Goal: Task Accomplishment & Management: Complete application form

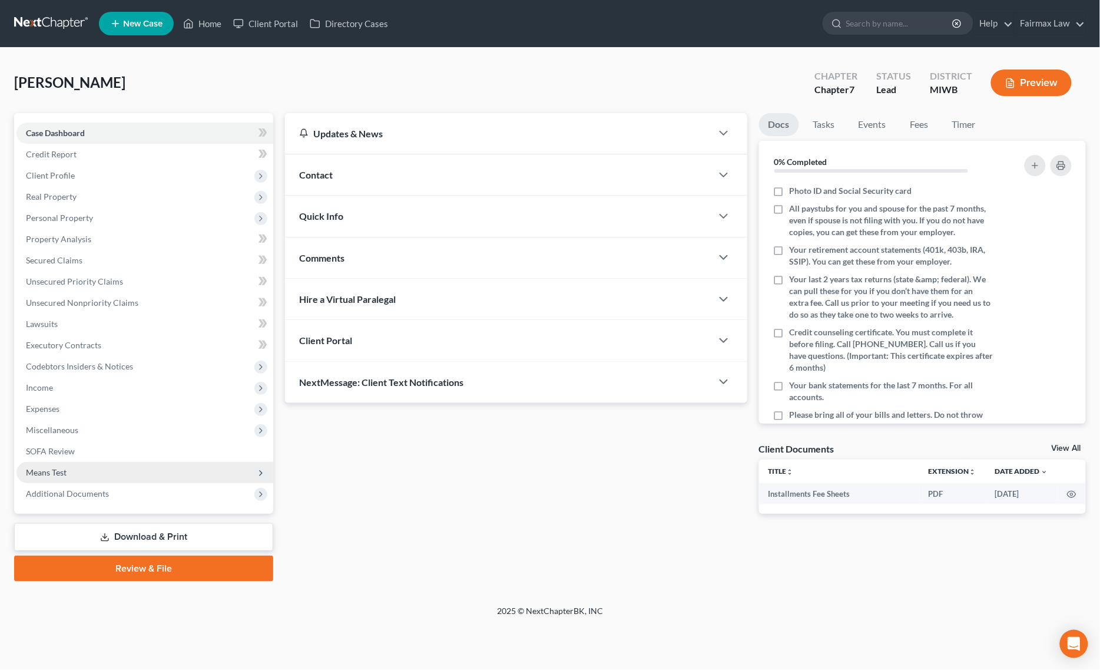
click at [116, 478] on span "Means Test" at bounding box center [144, 472] width 257 height 21
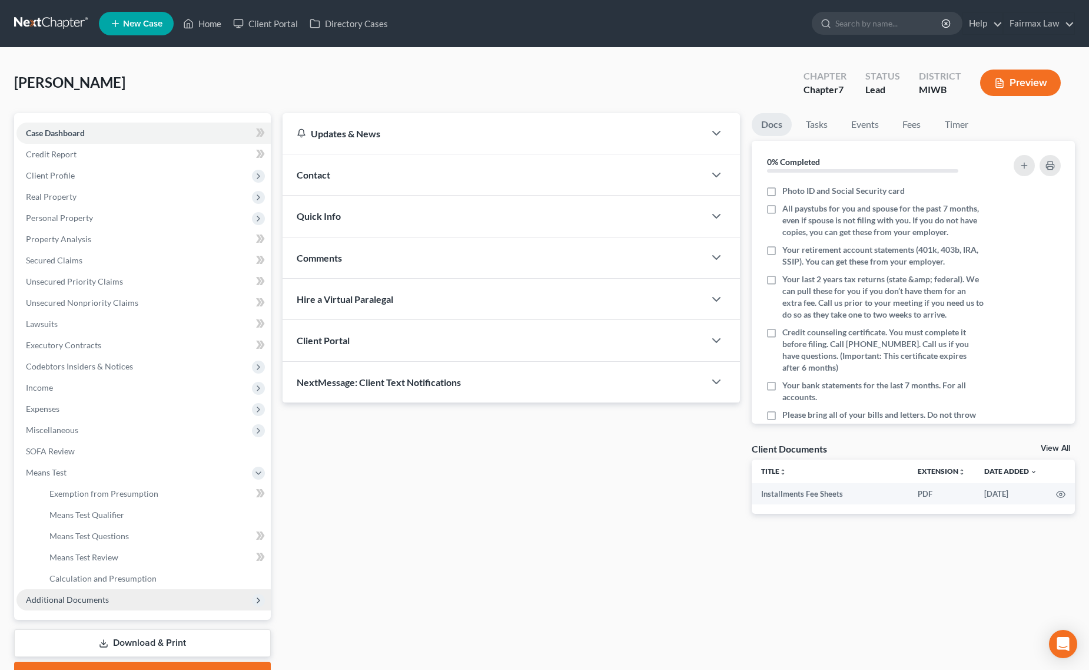
drag, startPoint x: 95, startPoint y: 595, endPoint x: 183, endPoint y: 615, distance: 89.6
click at [95, 595] on span "Additional Documents" at bounding box center [67, 599] width 83 height 10
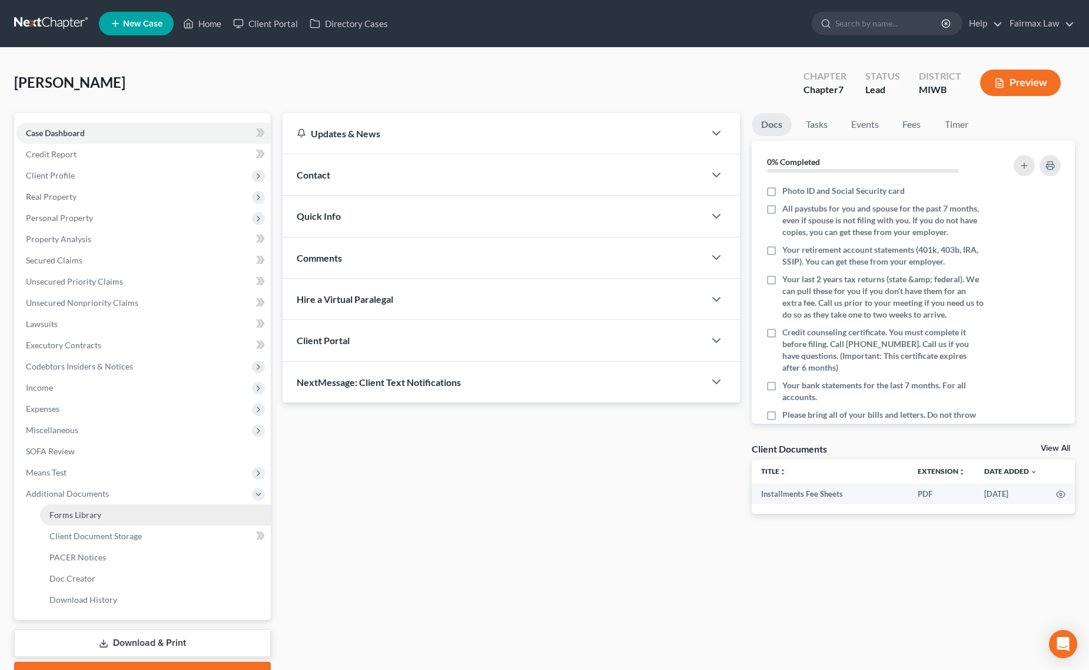
click at [163, 519] on link "Forms Library" at bounding box center [155, 514] width 231 height 21
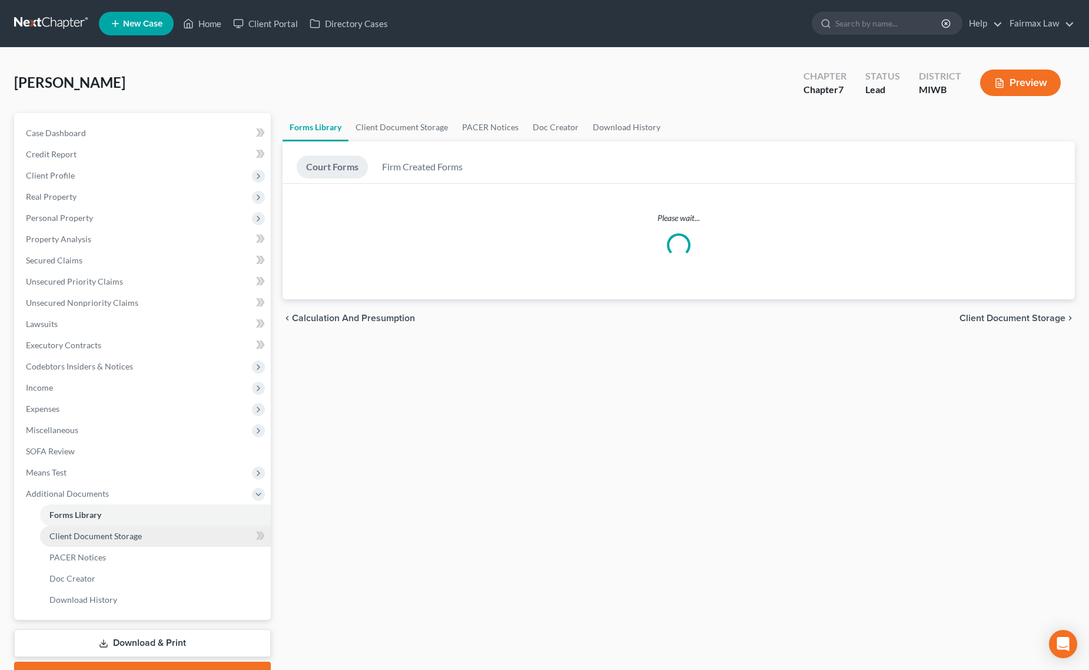
click at [165, 531] on link "Client Document Storage" at bounding box center [155, 535] width 231 height 21
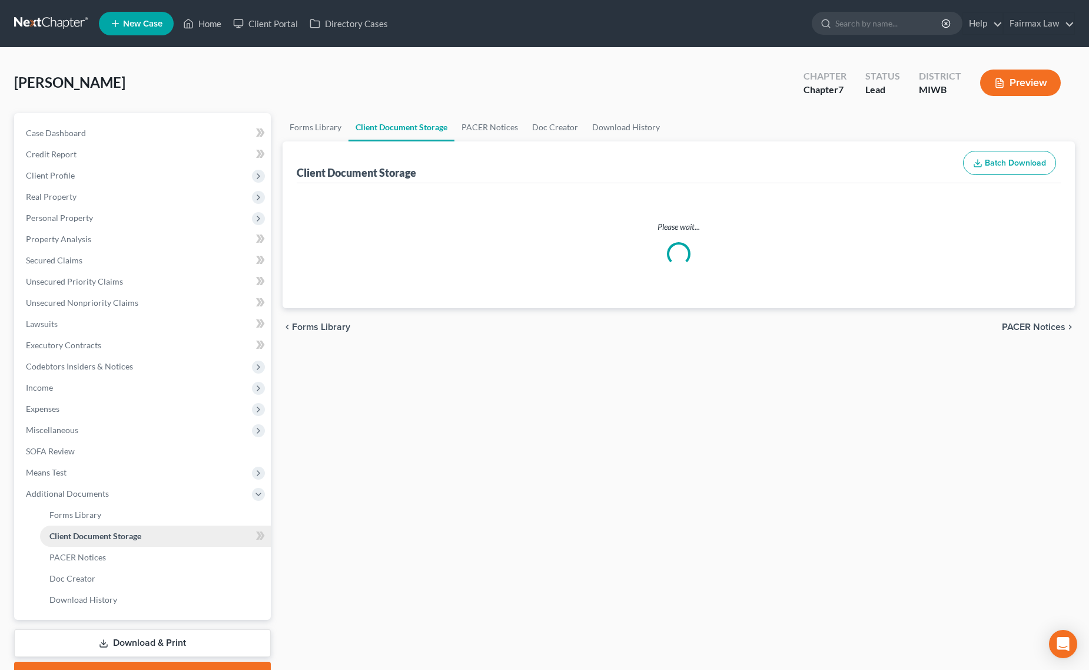
select select "4"
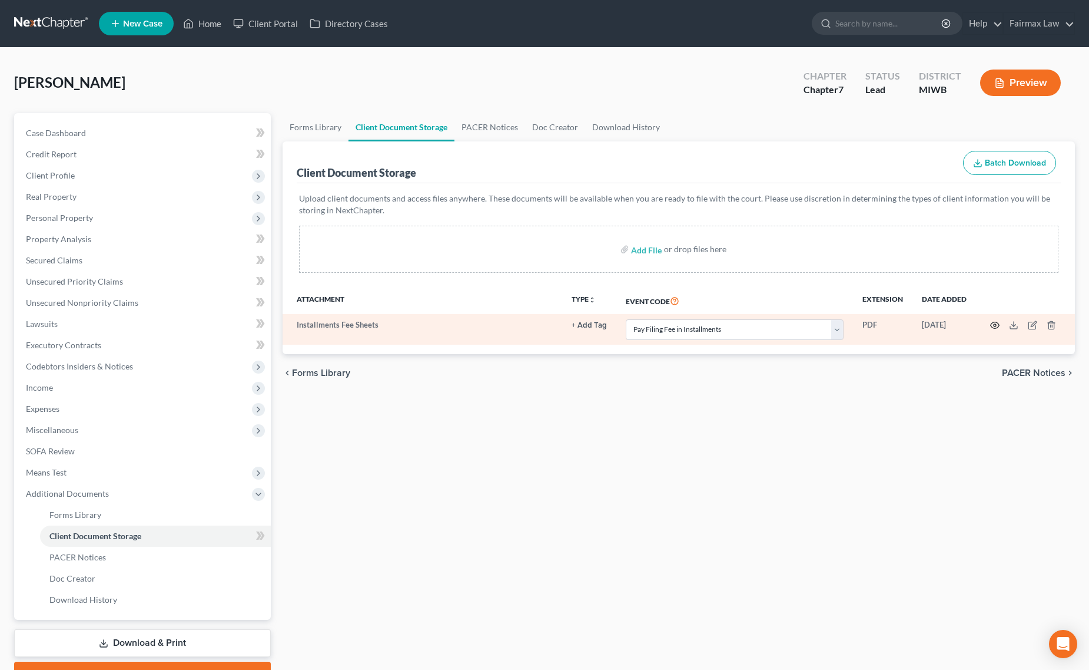
click at [991, 322] on icon "button" at bounding box center [995, 324] width 9 height 9
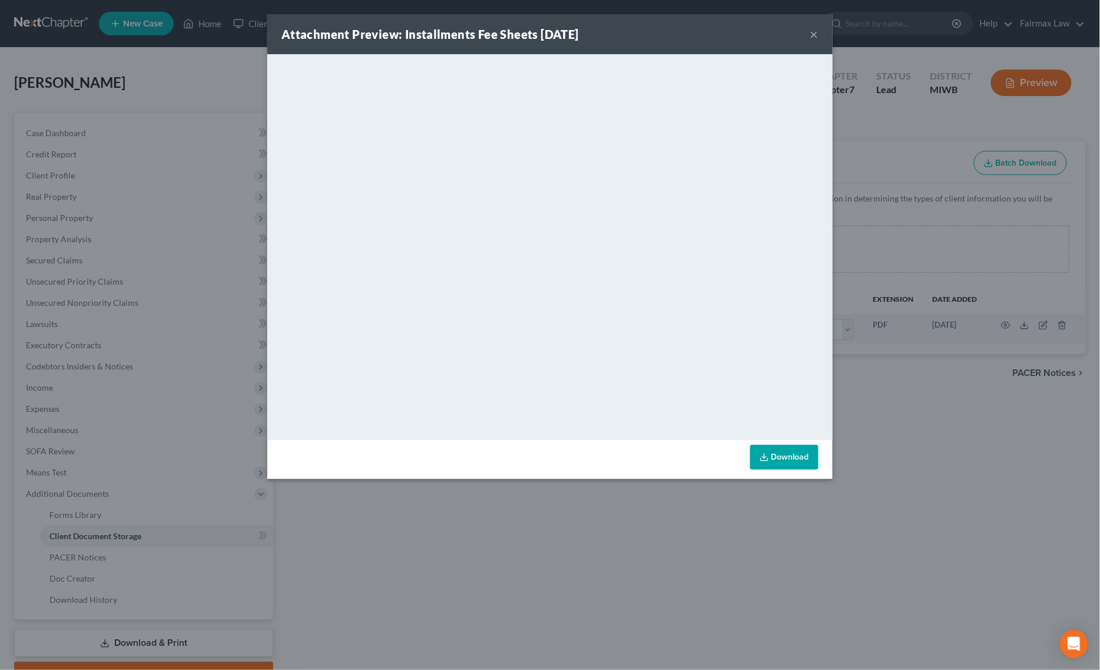
drag, startPoint x: 618, startPoint y: 561, endPoint x: 613, endPoint y: 571, distance: 11.3
click at [616, 568] on div "Attachment Preview: Installments Fee Sheets 10/09/2025 × <object ng-attr-data='…" at bounding box center [550, 335] width 1100 height 670
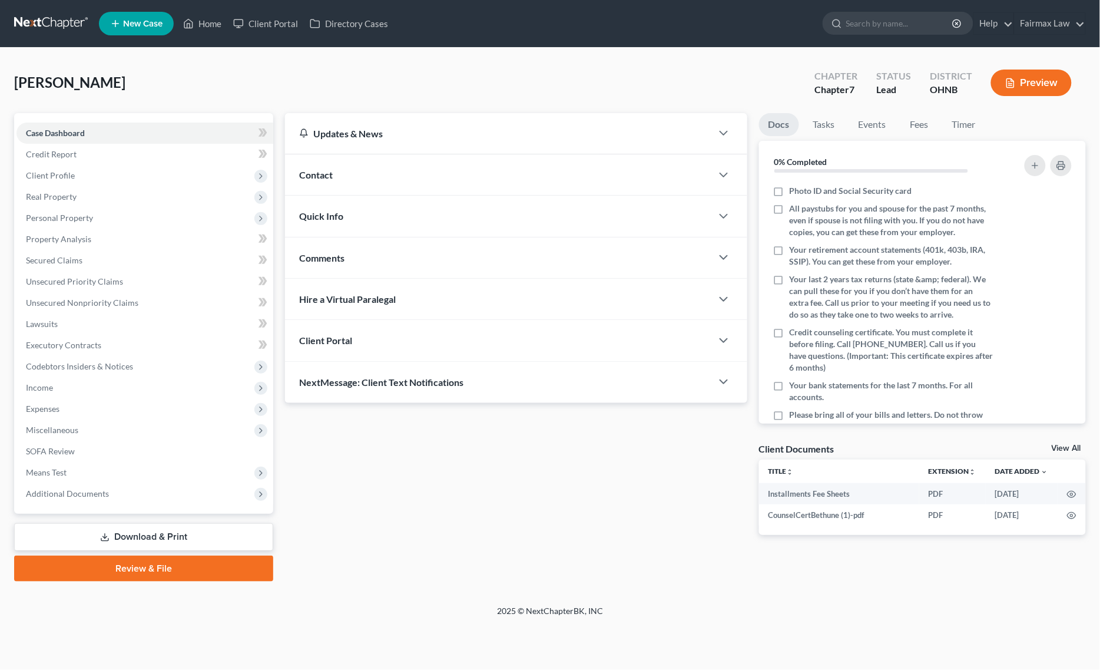
drag, startPoint x: 111, startPoint y: 489, endPoint x: 137, endPoint y: 513, distance: 35.5
click at [111, 489] on span "Additional Documents" at bounding box center [144, 493] width 257 height 21
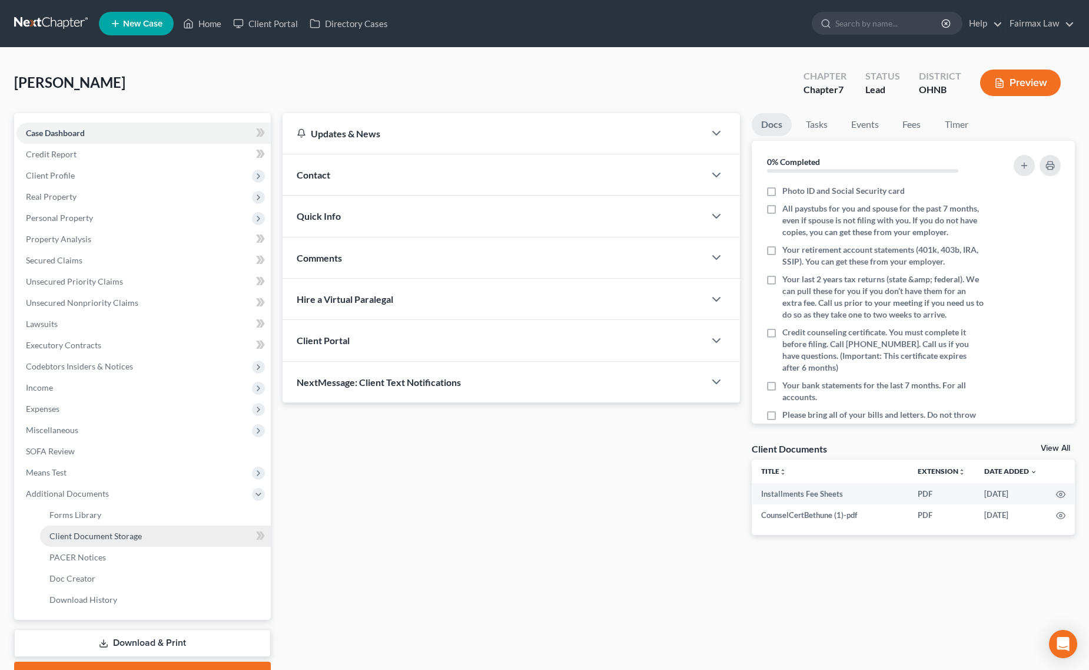
click at [134, 531] on span "Client Document Storage" at bounding box center [95, 536] width 92 height 10
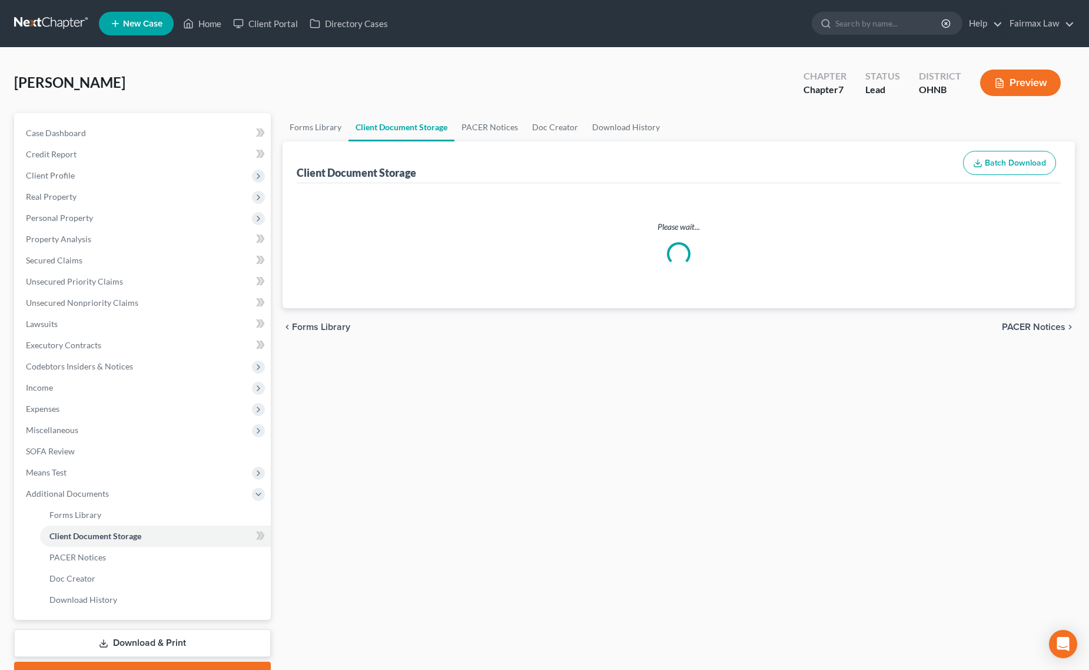
select select "5"
select select "24"
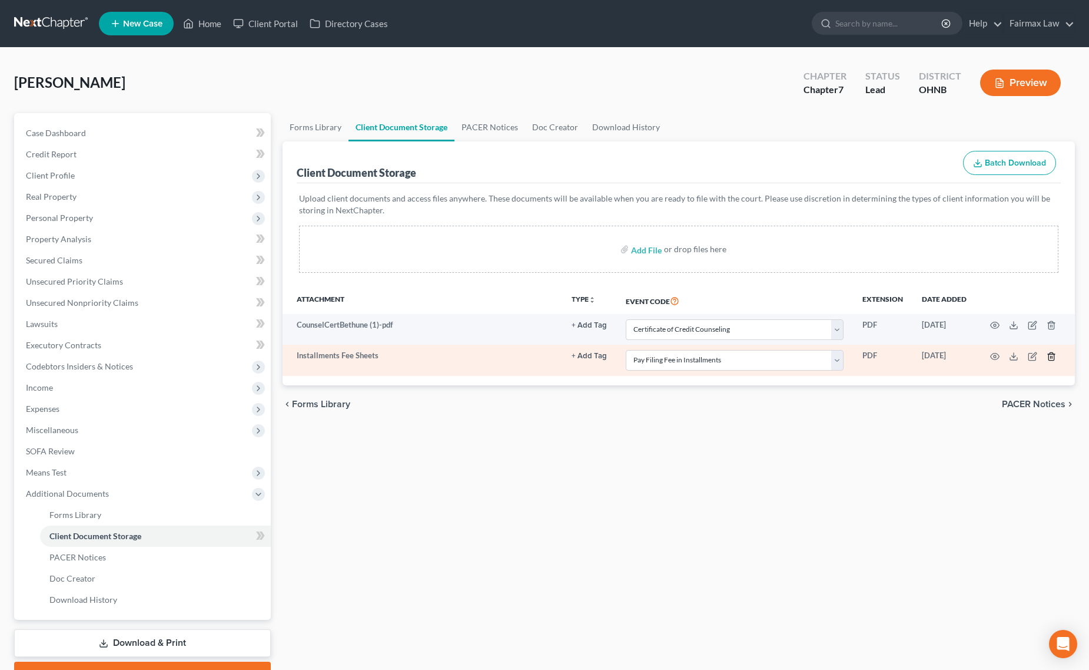
click at [1053, 354] on icon "button" at bounding box center [1051, 356] width 9 height 9
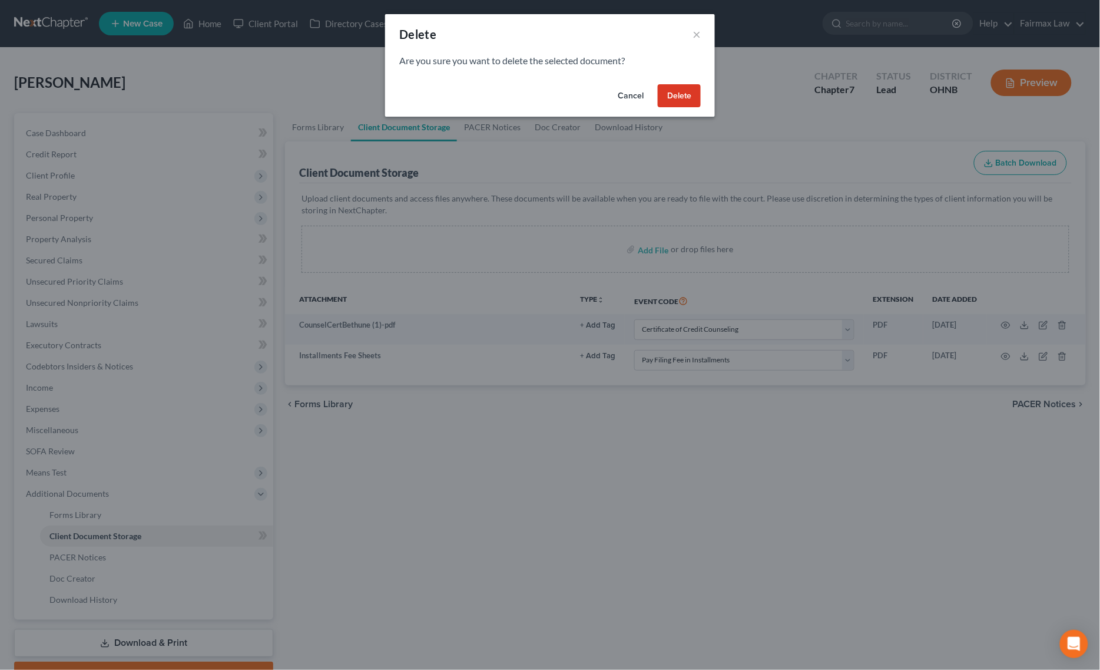
click at [630, 87] on button "Cancel" at bounding box center [630, 96] width 45 height 24
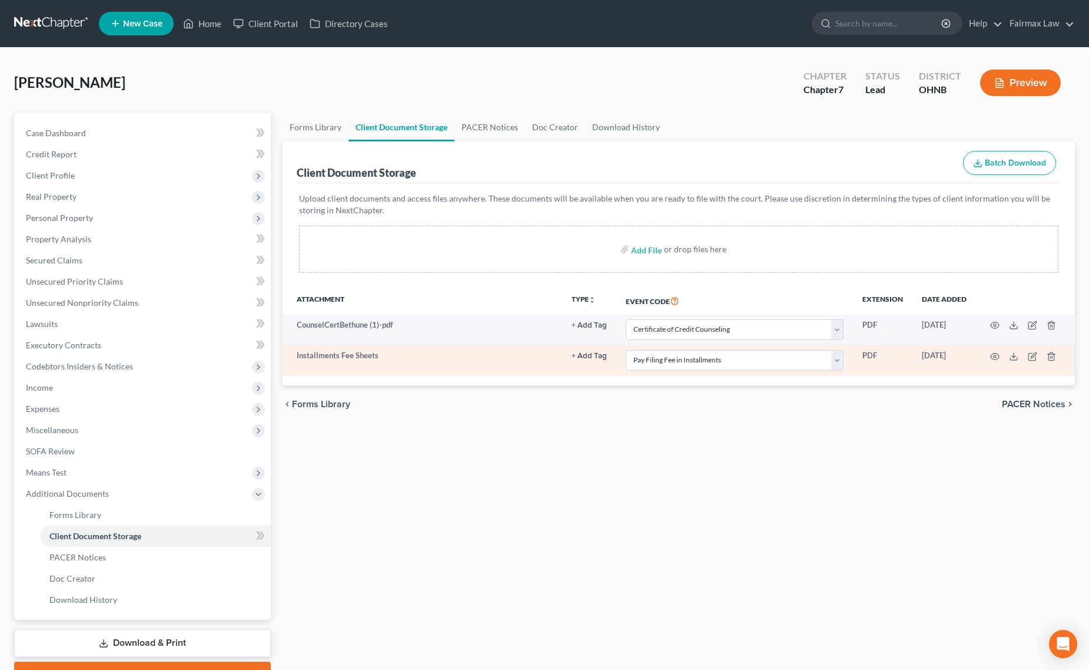
click at [992, 350] on td at bounding box center [1025, 360] width 99 height 31
click at [992, 352] on icon "button" at bounding box center [995, 356] width 9 height 9
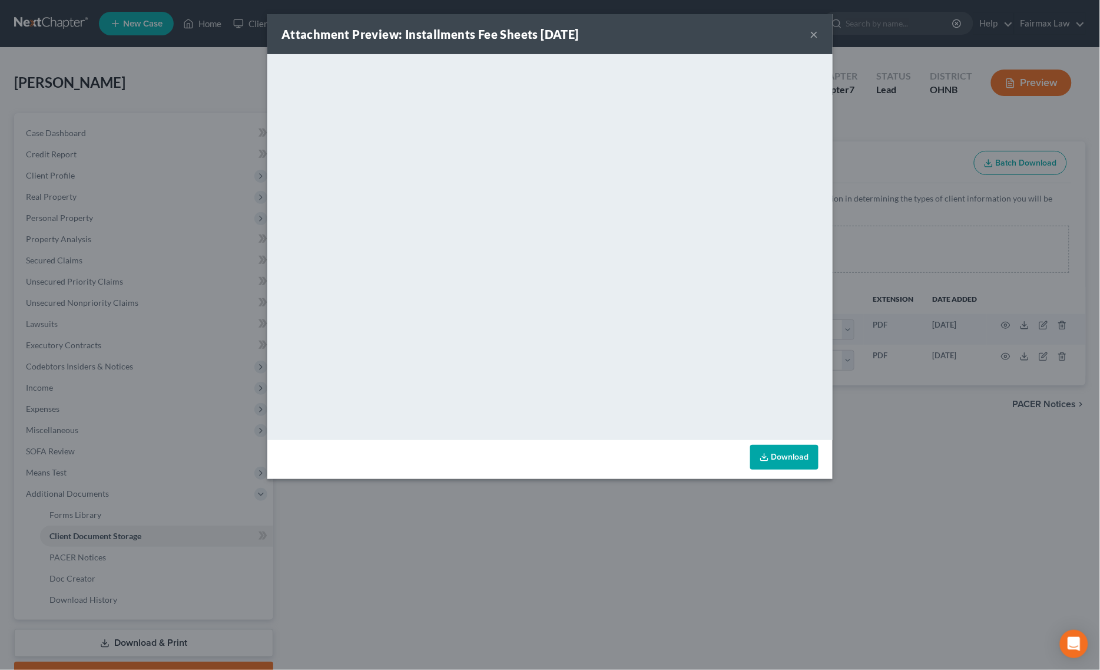
click at [698, 552] on div "Attachment Preview: Installments Fee Sheets [DATE] × <object ng-attr-data='[URL…" at bounding box center [550, 335] width 1100 height 670
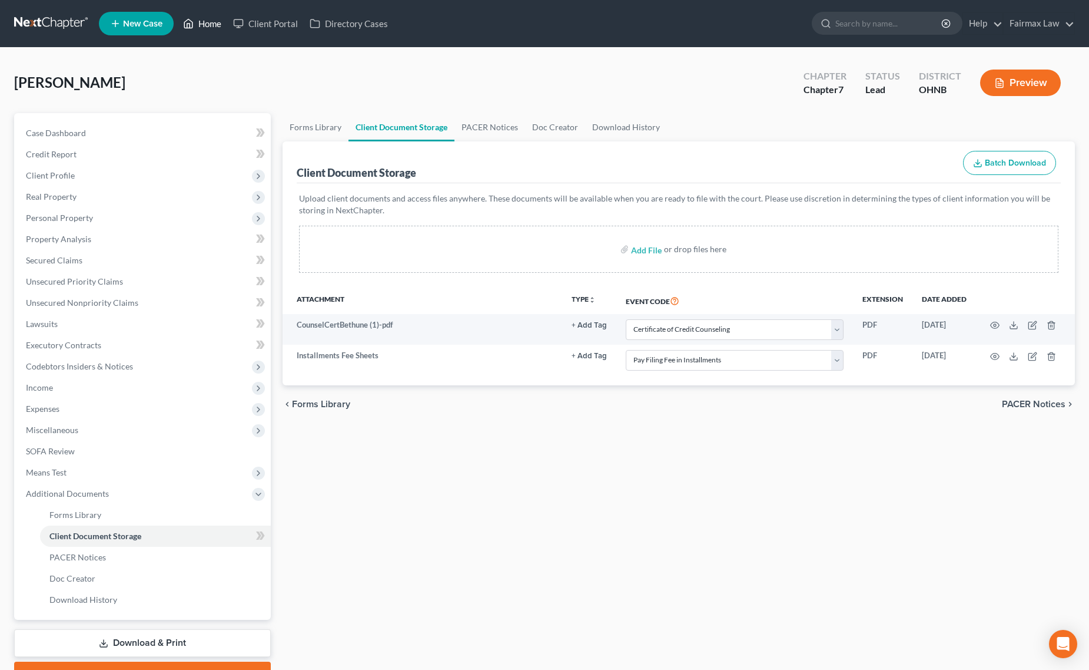
click at [190, 32] on link "Home" at bounding box center [202, 23] width 50 height 21
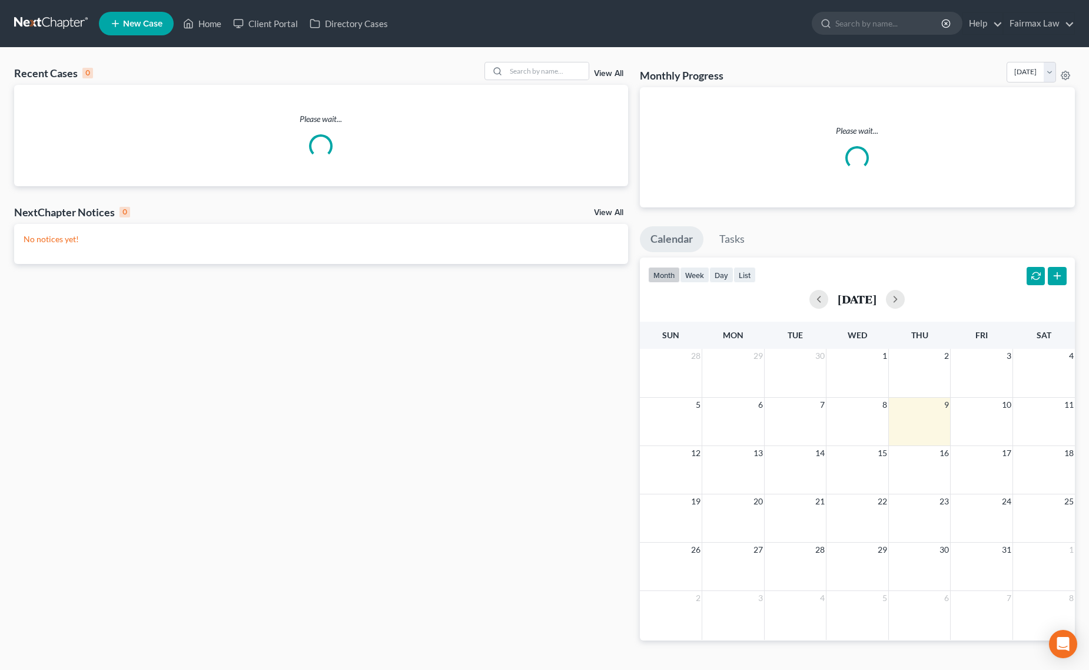
click at [140, 21] on span "New Case" at bounding box center [142, 23] width 39 height 9
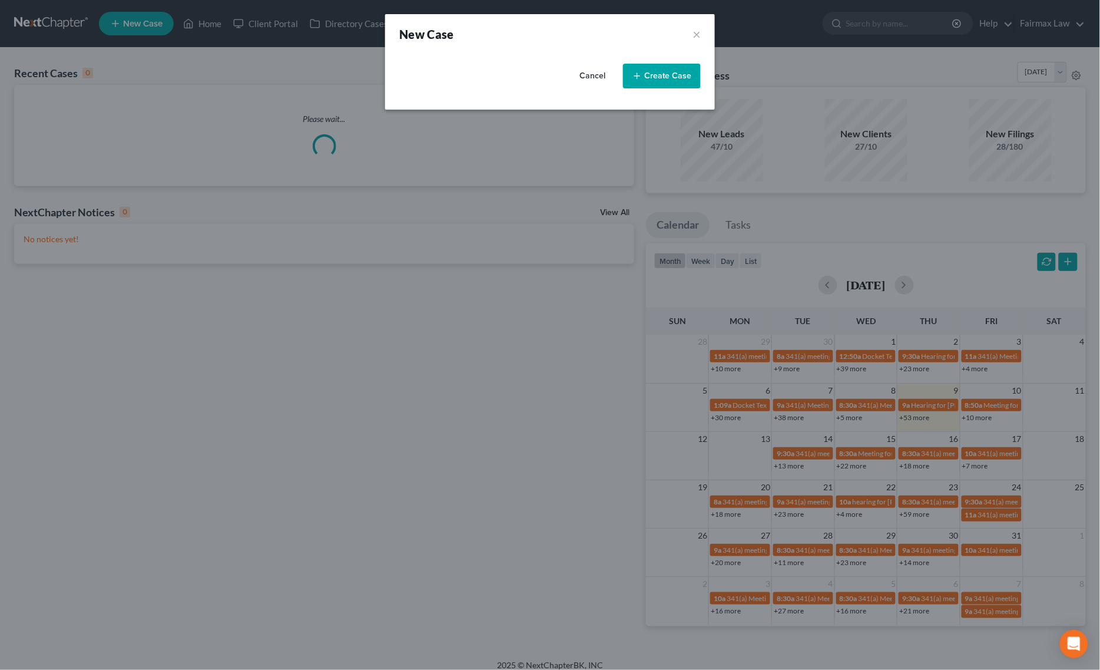
select select "40"
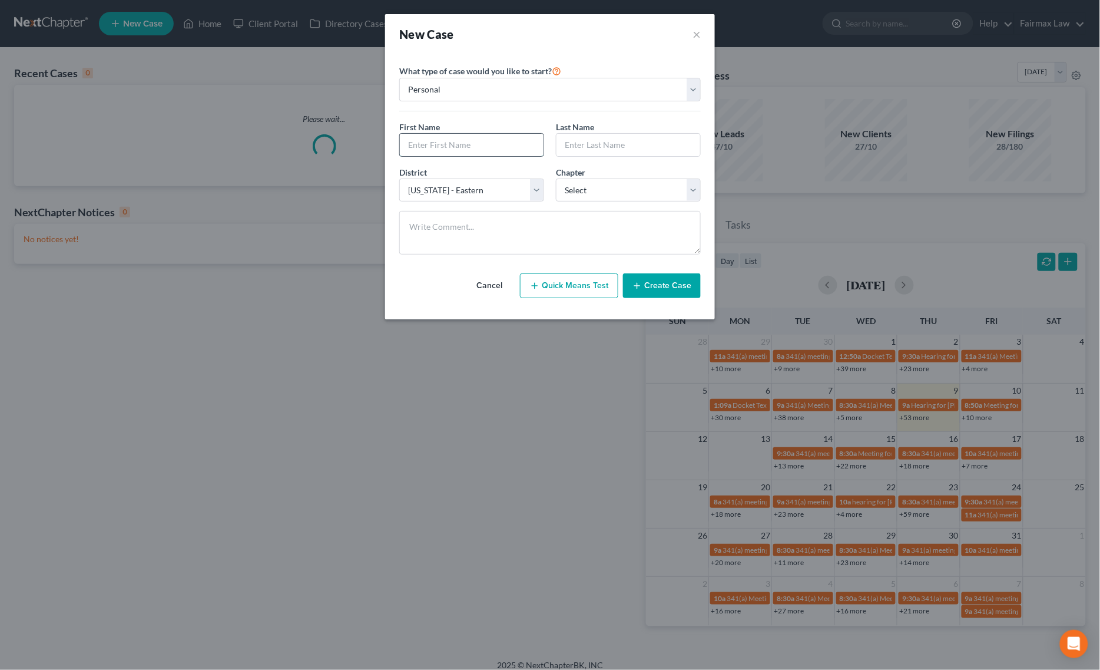
click at [433, 140] on input "text" at bounding box center [472, 145] width 144 height 22
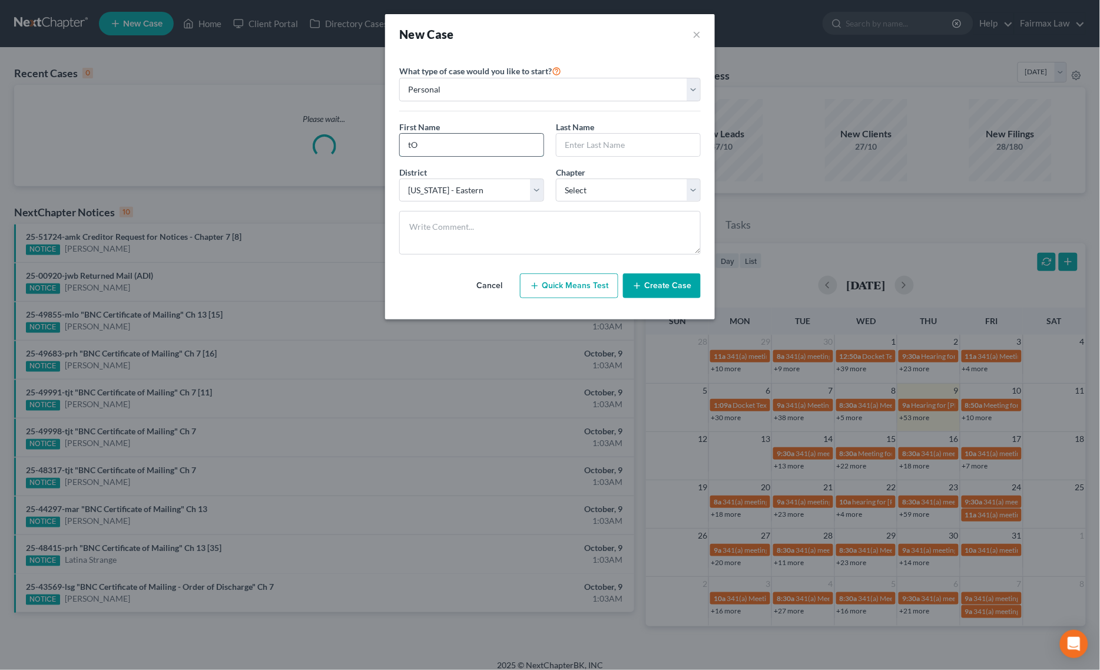
type input "t"
type input "Toriana"
click at [618, 144] on input "text" at bounding box center [629, 145] width 144 height 22
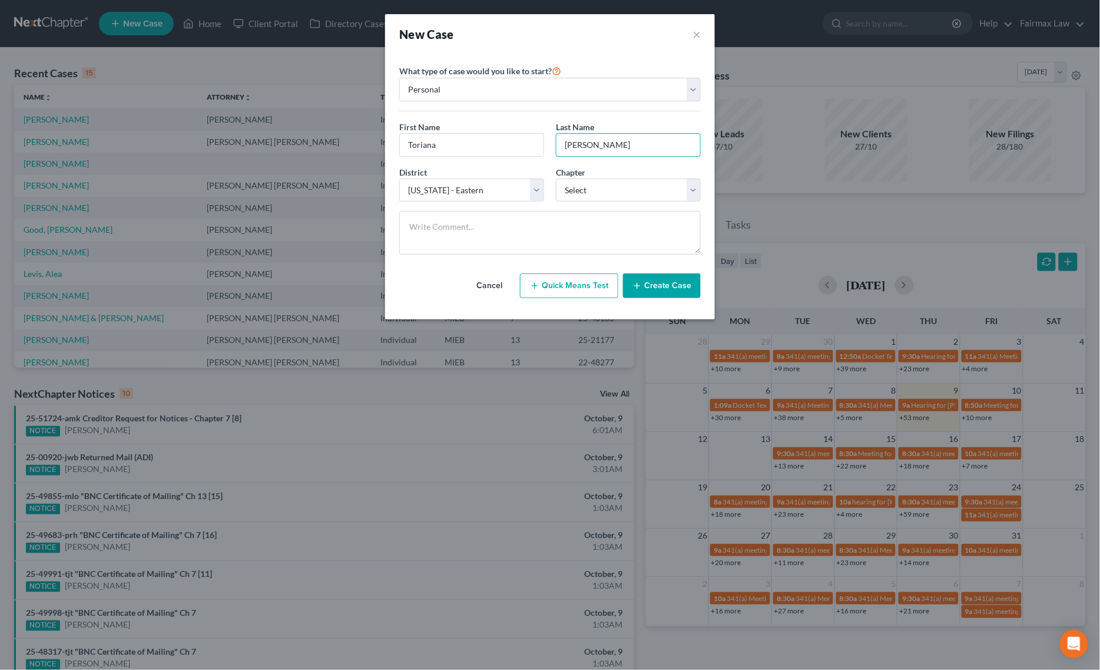
type input "[PERSON_NAME]"
click at [616, 203] on div "District * Select [US_STATE] - [GEOGRAPHIC_DATA] [US_STATE] - [GEOGRAPHIC_DATA]…" at bounding box center [549, 188] width 313 height 45
click at [625, 190] on select "Select 7 11 12 13" at bounding box center [628, 190] width 145 height 24
select select "0"
click at [556, 178] on select "Select 7 11 12 13" at bounding box center [628, 190] width 145 height 24
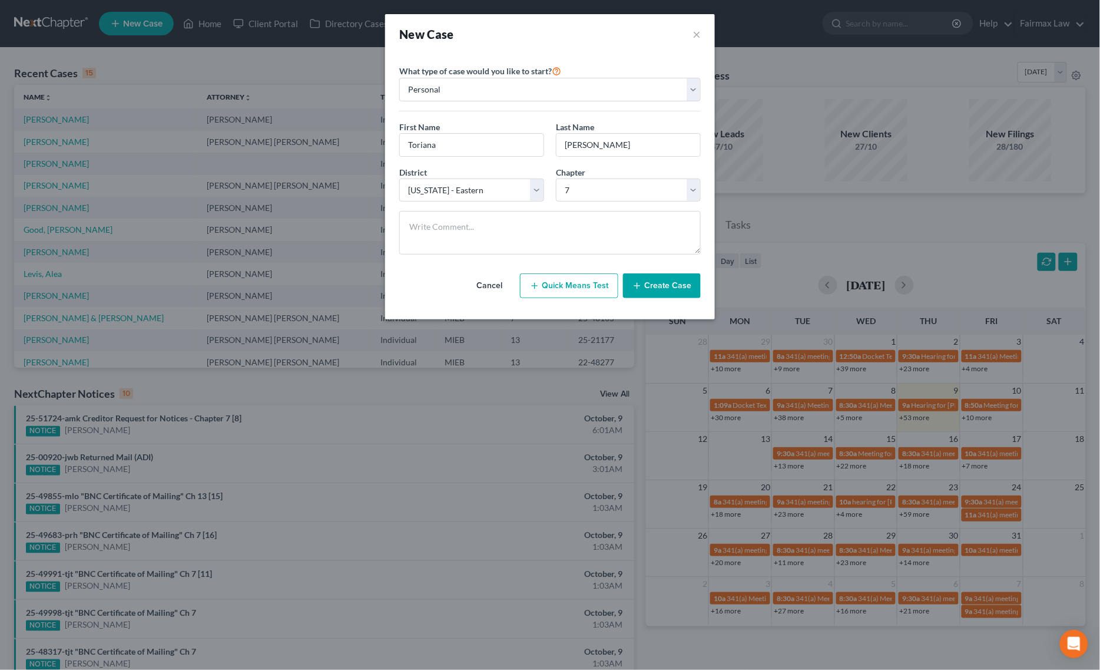
click at [670, 289] on button "Create Case" at bounding box center [662, 285] width 78 height 25
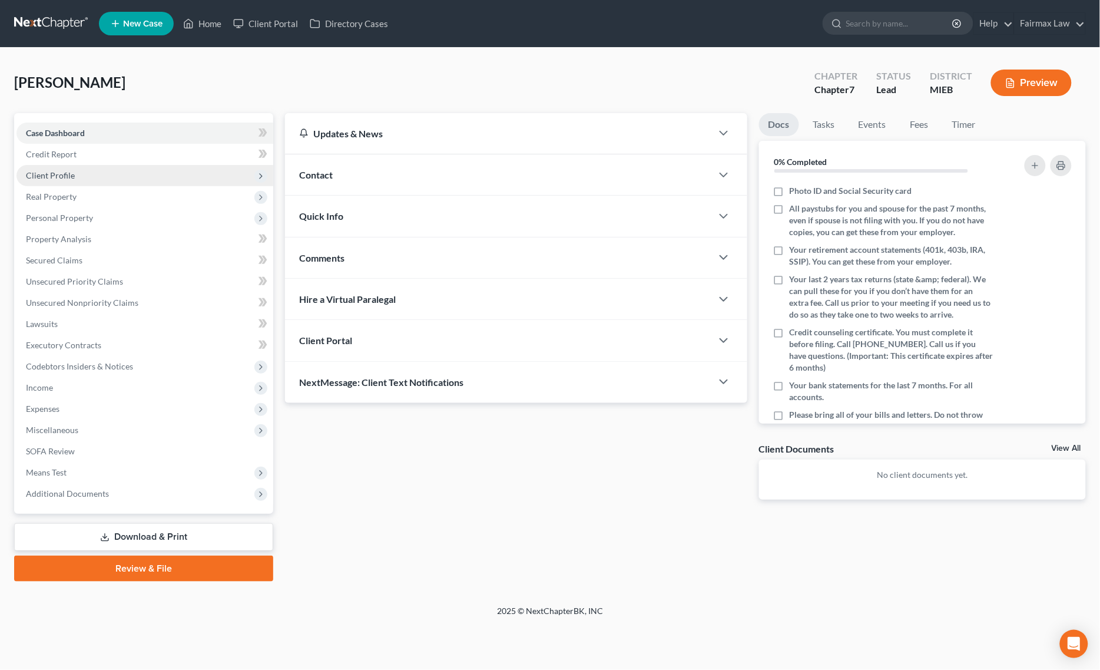
click at [90, 175] on span "Client Profile" at bounding box center [144, 175] width 257 height 21
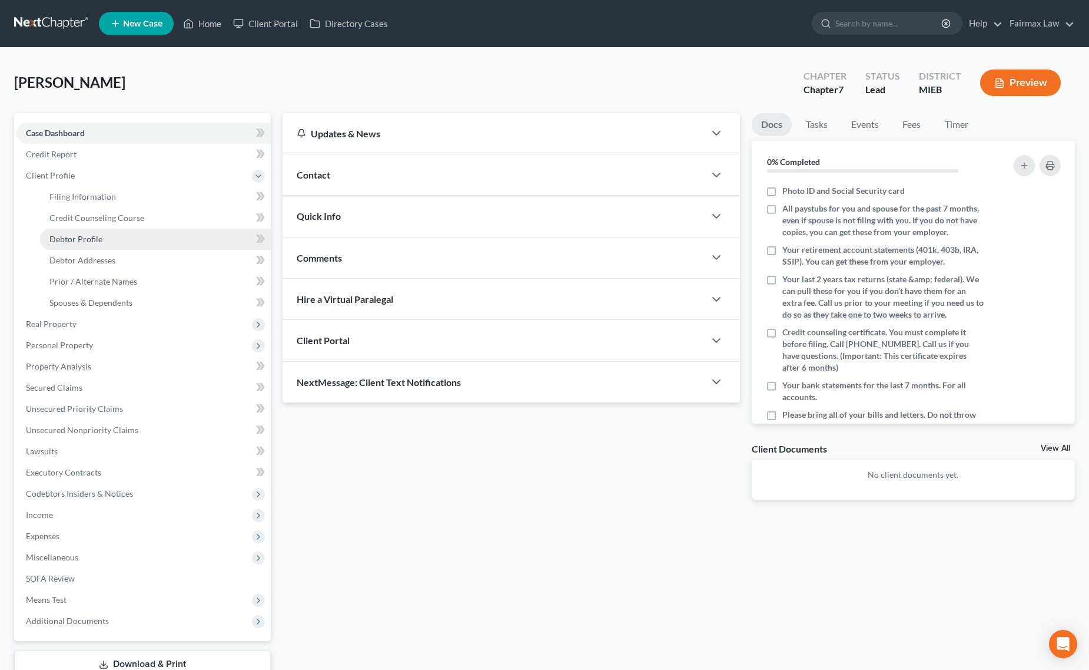
click at [86, 241] on span "Debtor Profile" at bounding box center [75, 239] width 53 height 10
select select "0"
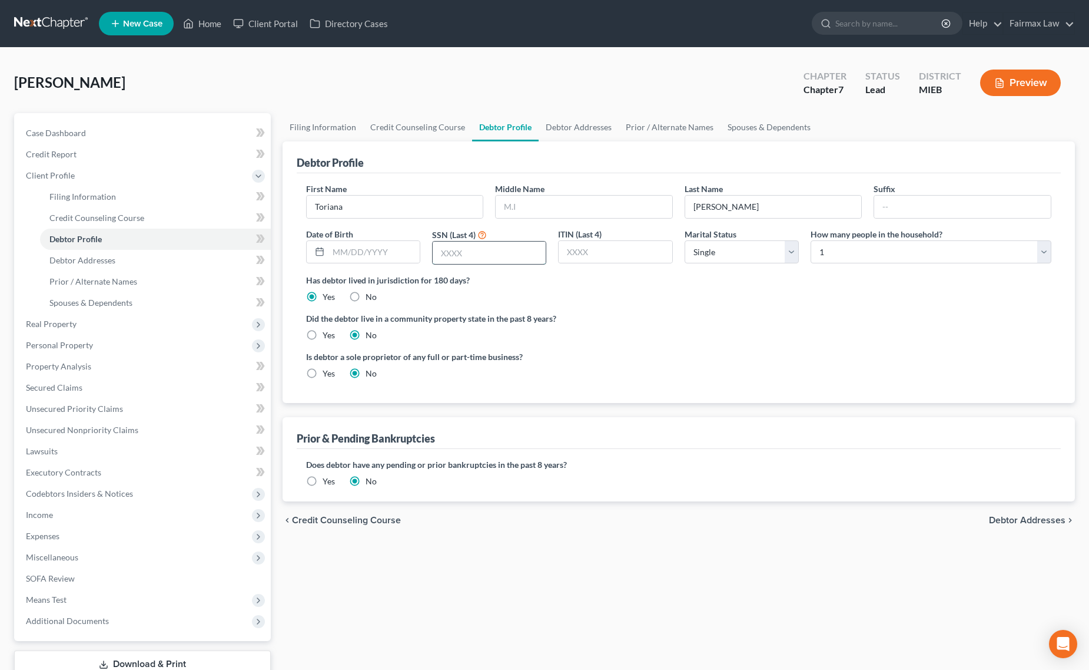
click at [512, 257] on input "text" at bounding box center [489, 252] width 113 height 22
paste input "7831"
type input "7831"
click at [548, 206] on input "text" at bounding box center [584, 207] width 177 height 22
type input "M."
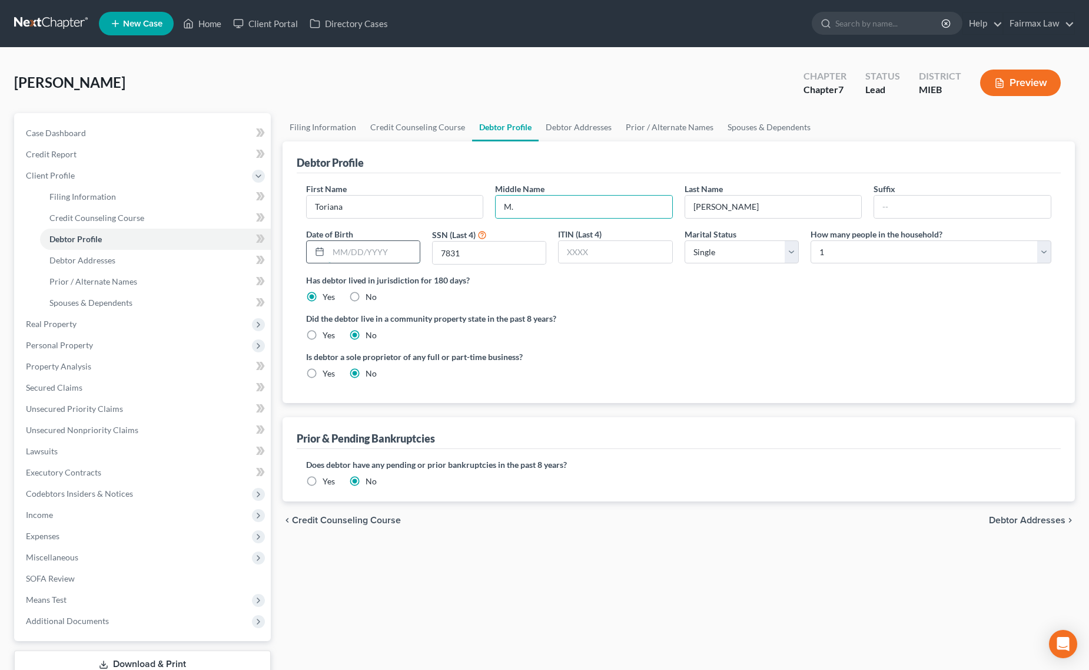
click at [390, 247] on input "text" at bounding box center [374, 252] width 91 height 22
type input "[DATE]"
click at [890, 250] on select "Select 1 2 3 4 5 6 7 8 9 10 11 12 13 14 15 16 17 18 19 20" at bounding box center [931, 252] width 241 height 24
select select "1"
click at [811, 240] on select "Select 1 2 3 4 5 6 7 8 9 10 11 12 13 14 15 16 17 18 19 20" at bounding box center [931, 252] width 241 height 24
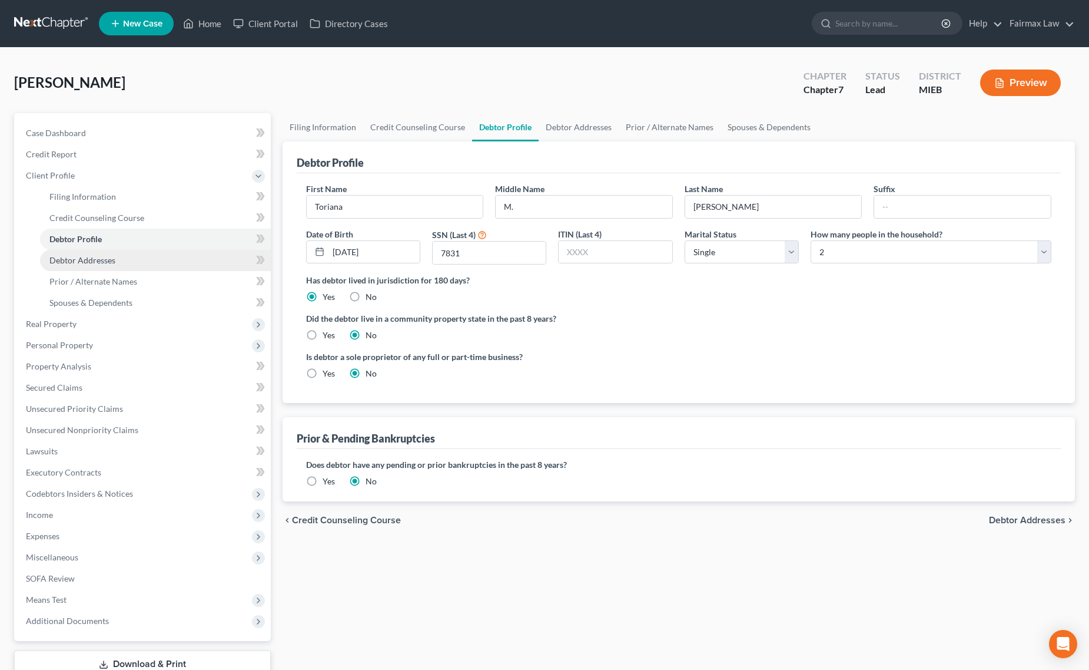
click at [133, 253] on link "Debtor Addresses" at bounding box center [155, 260] width 231 height 21
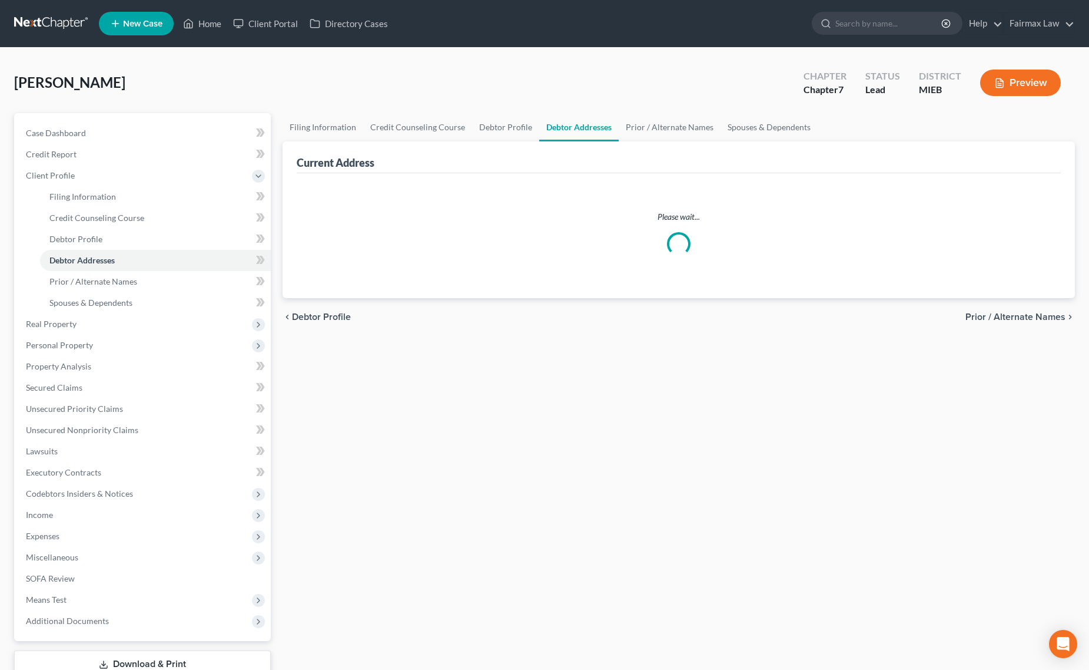
select select "0"
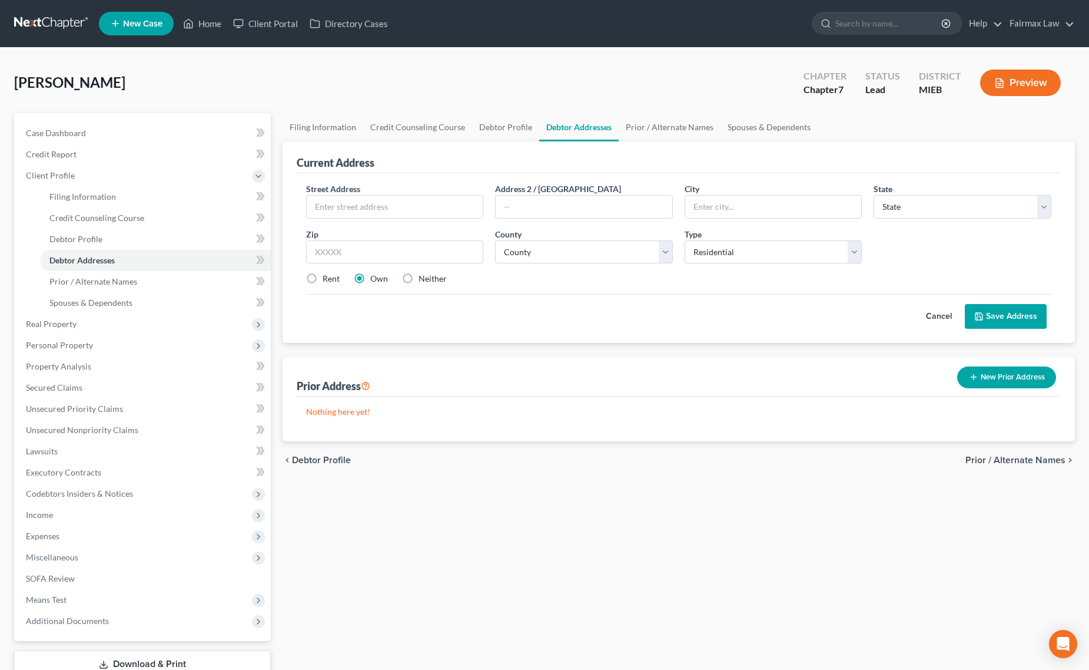
click at [323, 278] on label "Rent" at bounding box center [331, 279] width 17 height 12
click at [327, 278] on input "Rent" at bounding box center [331, 277] width 8 height 8
radio input "true"
click at [374, 252] on input "text" at bounding box center [395, 252] width 178 height 24
paste input "[STREET_ADDRESS][PERSON_NAME]"
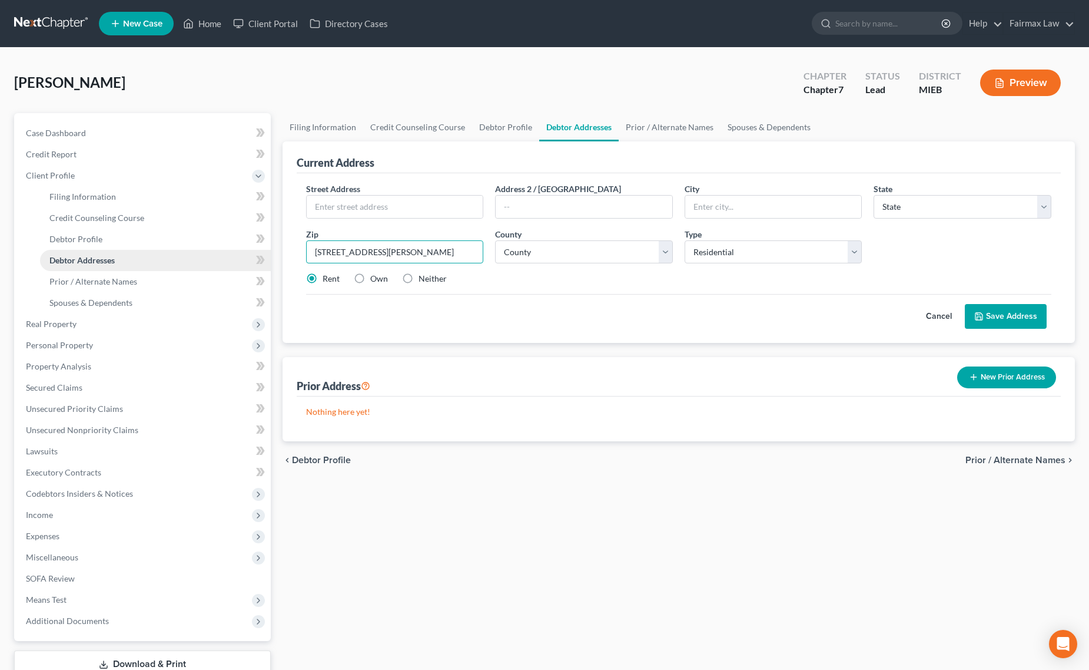
drag, startPoint x: 416, startPoint y: 246, endPoint x: 239, endPoint y: 249, distance: 177.3
click at [239, 249] on div "Petition Navigation Case Dashboard Payments Invoices Payments Payments Credit R…" at bounding box center [544, 410] width 1073 height 595
type input "[STREET_ADDRESS][PERSON_NAME]"
click at [395, 207] on input "text" at bounding box center [395, 207] width 177 height 22
paste input "[STREET_ADDRESS][PERSON_NAME],"
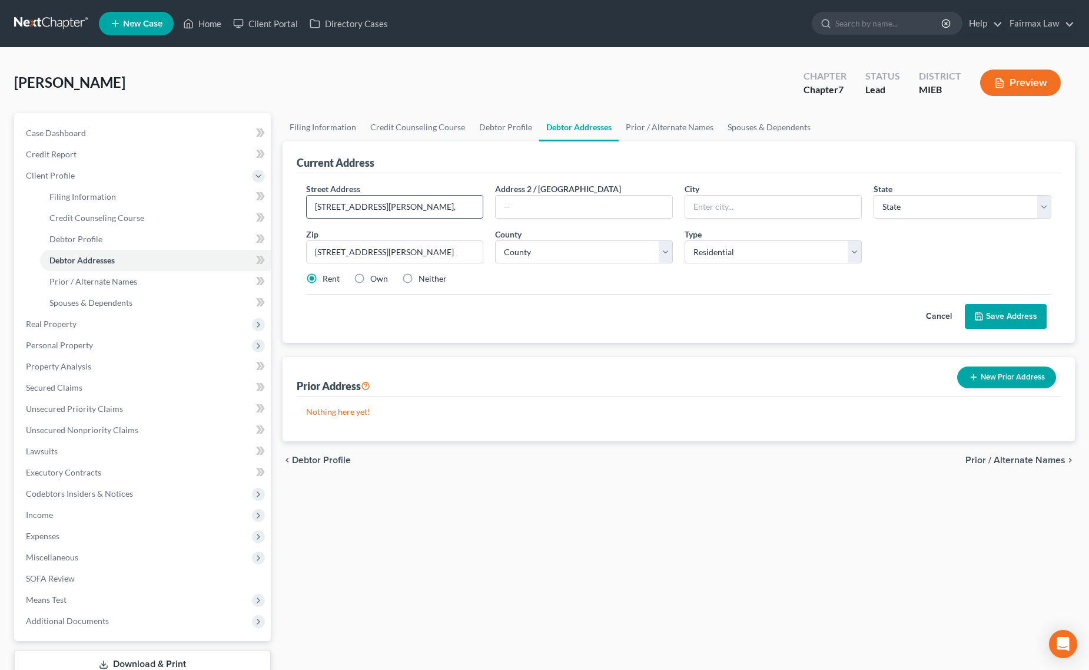
drag, startPoint x: 383, startPoint y: 204, endPoint x: 433, endPoint y: 203, distance: 49.5
click at [433, 203] on input "[STREET_ADDRESS][PERSON_NAME]," at bounding box center [395, 207] width 177 height 22
type input "28594 Imperial Dr"
drag, startPoint x: 425, startPoint y: 245, endPoint x: 167, endPoint y: 246, distance: 257.9
click at [167, 246] on div "Petition Navigation Case Dashboard Payments Invoices Payments Payments Credit R…" at bounding box center [544, 410] width 1073 height 595
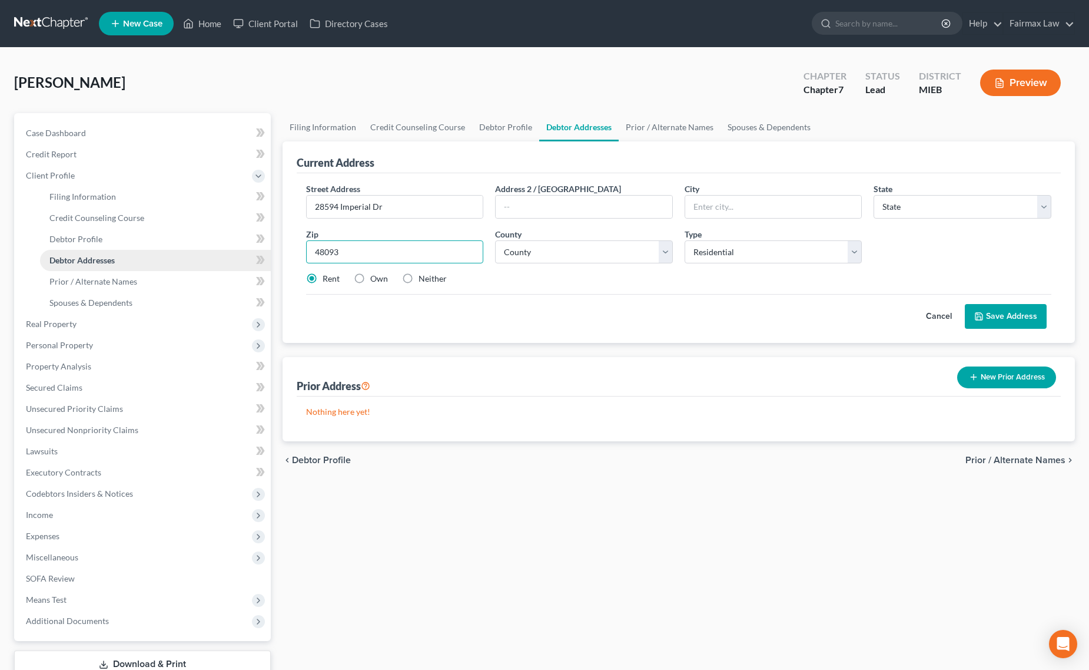
drag, startPoint x: 362, startPoint y: 256, endPoint x: 173, endPoint y: 250, distance: 189.7
click at [173, 250] on div "Petition Navigation Case Dashboard Payments Invoices Payments Payments Credit R…" at bounding box center [544, 410] width 1073 height 595
type input "48093"
type input "[PERSON_NAME]"
select select "23"
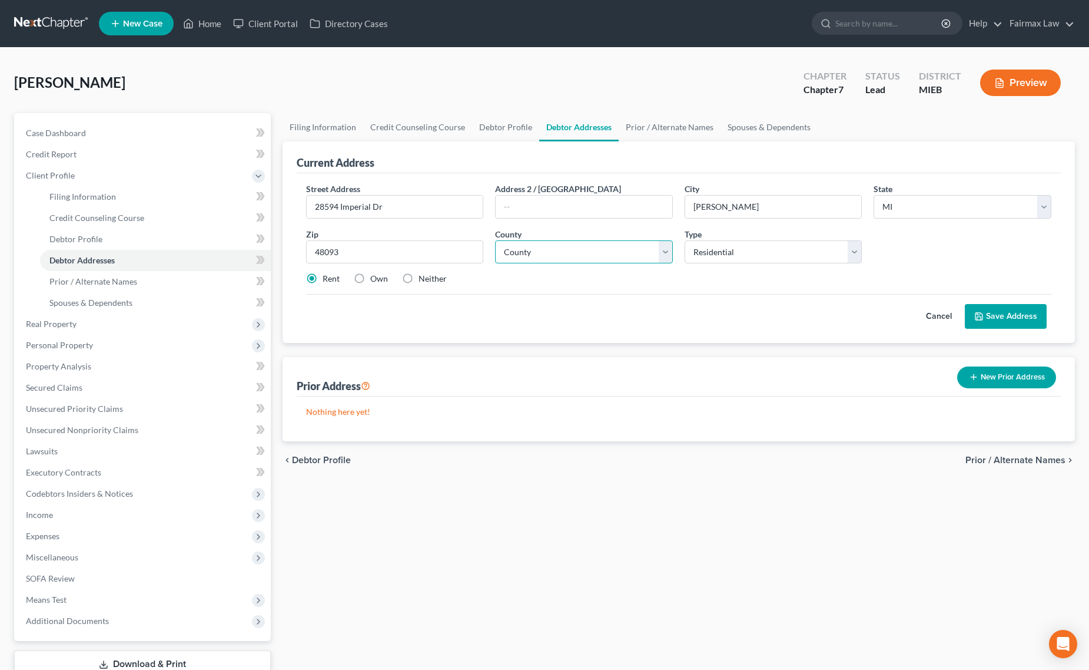
click at [560, 261] on select "[GEOGRAPHIC_DATA] [GEOGRAPHIC_DATA] [GEOGRAPHIC_DATA] [GEOGRAPHIC_DATA] [GEOGRA…" at bounding box center [584, 252] width 178 height 24
select select "49"
click at [495, 240] on select "[GEOGRAPHIC_DATA] [GEOGRAPHIC_DATA] [GEOGRAPHIC_DATA] [GEOGRAPHIC_DATA] [GEOGRA…" at bounding box center [584, 252] width 178 height 24
click at [1023, 316] on button "Save Address" at bounding box center [1006, 316] width 82 height 25
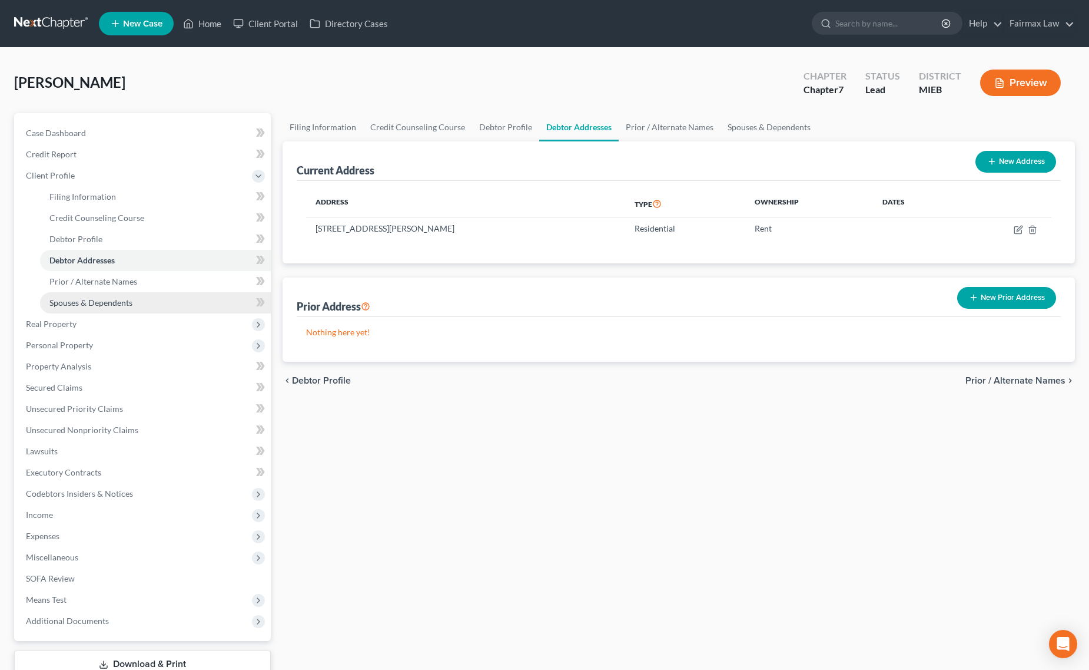
click at [104, 302] on span "Spouses & Dependents" at bounding box center [90, 302] width 83 height 10
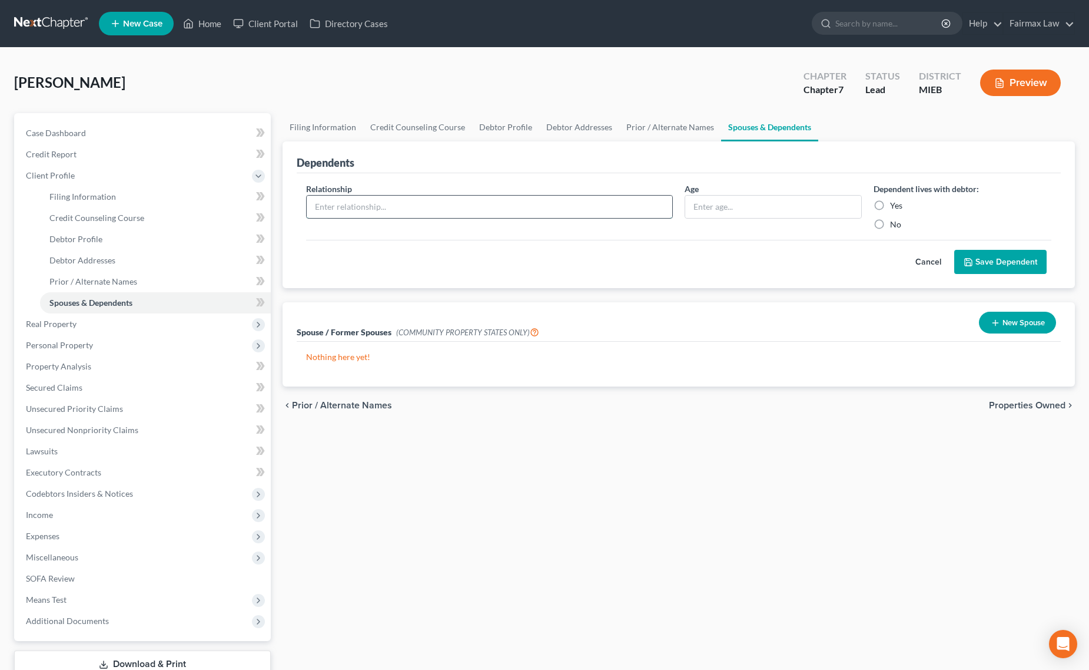
click at [514, 216] on input "text" at bounding box center [490, 207] width 366 height 22
paste input "Daughter - [DEMOGRAPHIC_DATA]"
drag, startPoint x: 355, startPoint y: 207, endPoint x: 413, endPoint y: 198, distance: 59.6
click at [413, 198] on input "Daughter - [DEMOGRAPHIC_DATA]" at bounding box center [490, 207] width 366 height 22
type input "Daughter - [DEMOGRAPHIC_DATA]"
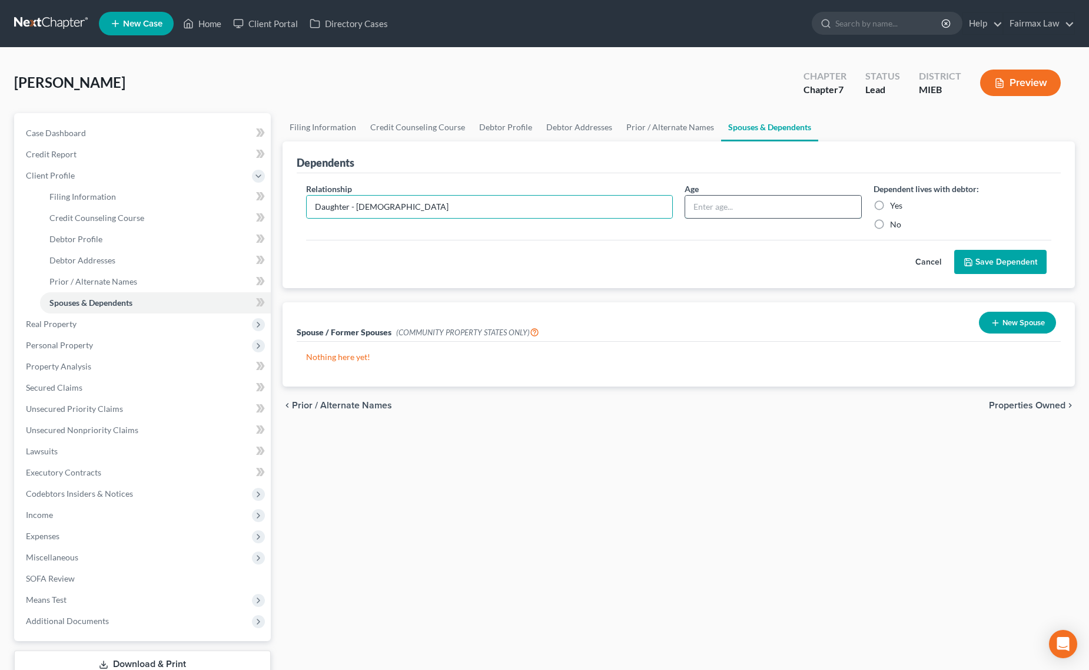
click at [726, 204] on input "text" at bounding box center [773, 207] width 177 height 22
paste input "[DEMOGRAPHIC_DATA]"
type input "[DEMOGRAPHIC_DATA]"
click at [346, 207] on input "Daughter - [DEMOGRAPHIC_DATA]" at bounding box center [490, 207] width 366 height 22
drag, startPoint x: 349, startPoint y: 204, endPoint x: 494, endPoint y: 194, distance: 145.2
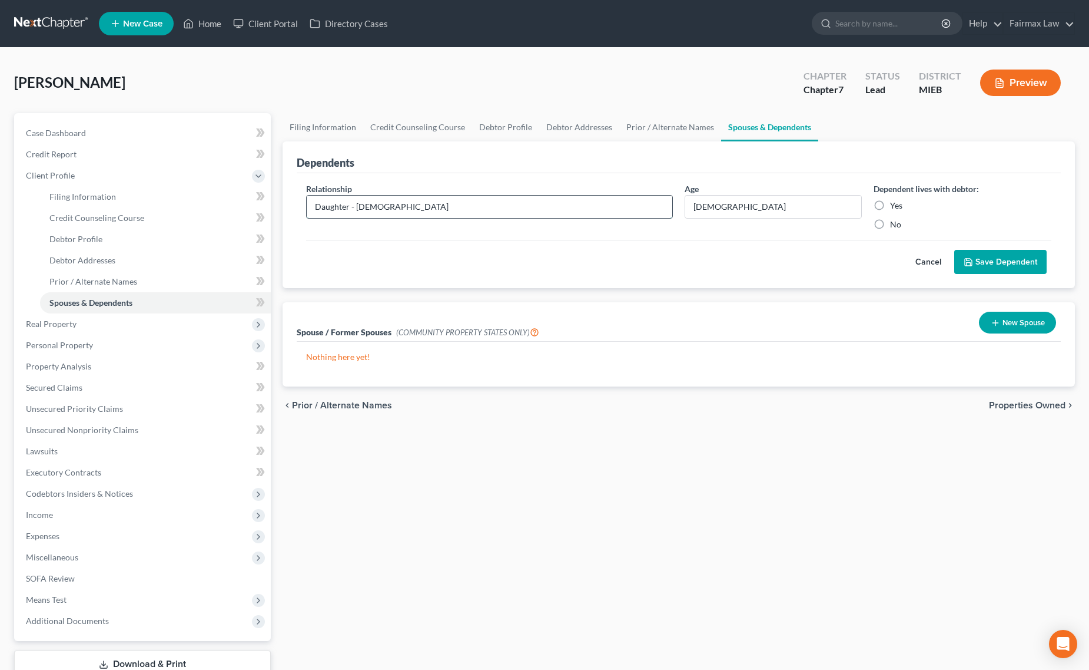
click at [494, 196] on input "Daughter - [DEMOGRAPHIC_DATA]" at bounding box center [490, 207] width 366 height 22
type input "Daughter"
drag, startPoint x: 1015, startPoint y: 254, endPoint x: 1039, endPoint y: 261, distance: 25.6
click at [1015, 254] on button "Save Dependent" at bounding box center [1001, 262] width 92 height 25
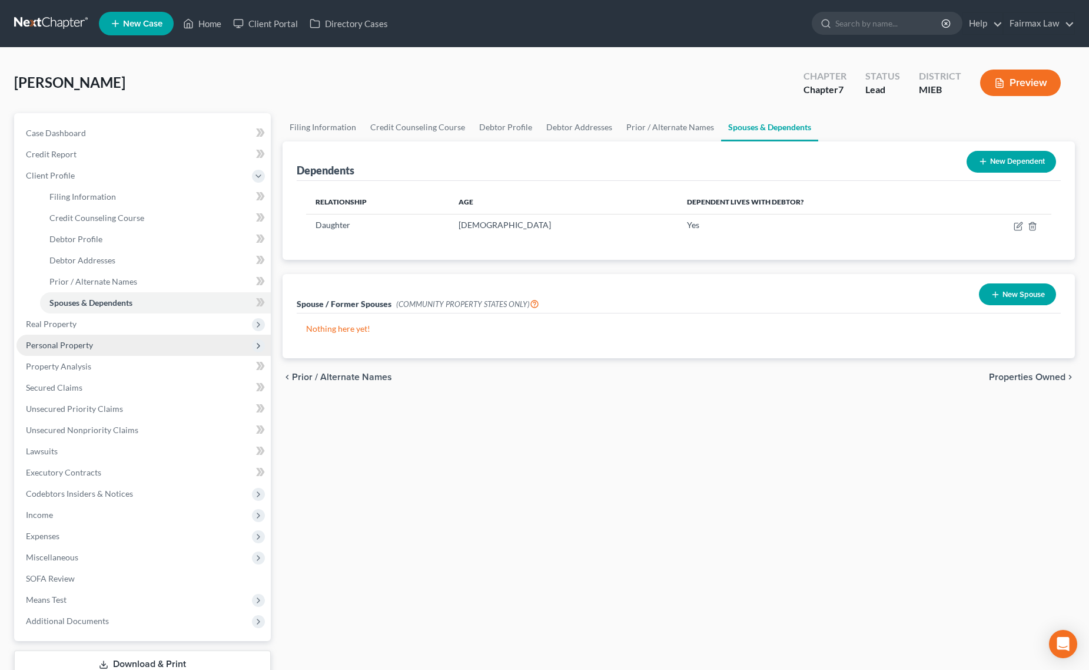
click at [111, 339] on span "Personal Property" at bounding box center [143, 345] width 254 height 21
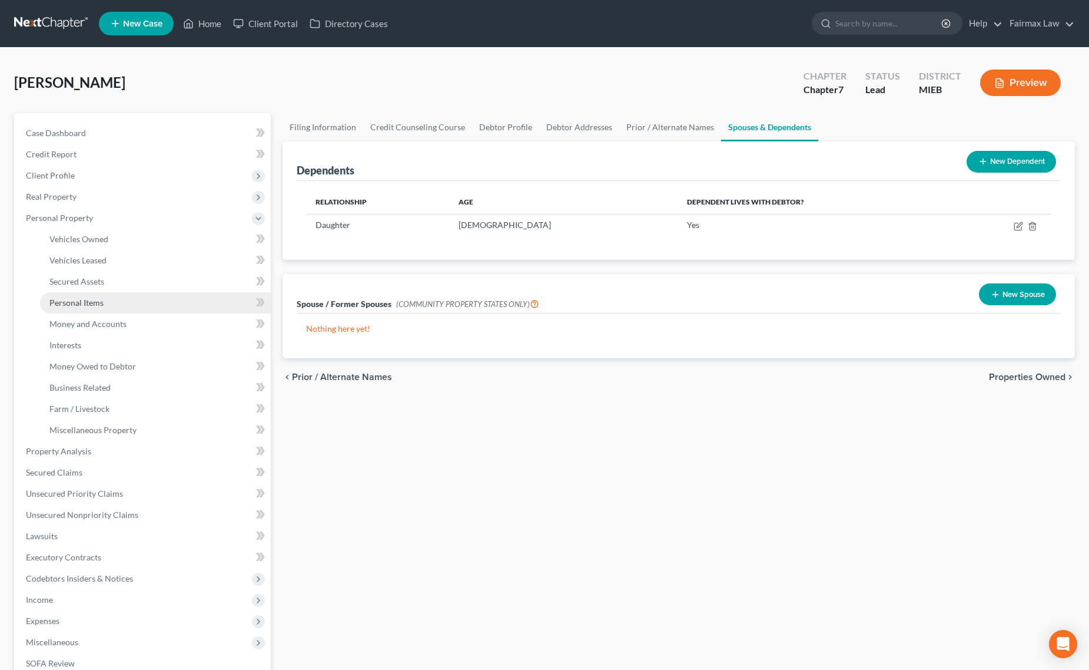
click at [102, 308] on link "Personal Items" at bounding box center [155, 302] width 231 height 21
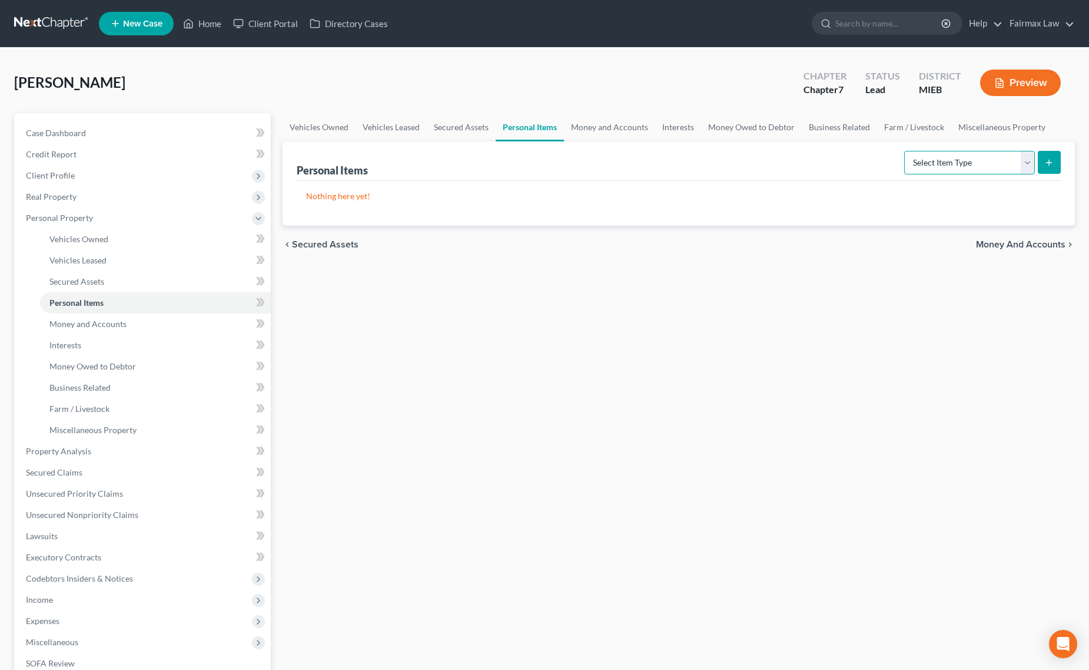
click at [975, 153] on select "Select Item Type Clothing Collectibles Of Value Electronics Firearms Household …" at bounding box center [970, 163] width 131 height 24
select select "household_goods"
click at [906, 151] on select "Select Item Type Clothing Collectibles Of Value Electronics Firearms Household …" at bounding box center [970, 163] width 131 height 24
click at [1049, 159] on icon "submit" at bounding box center [1049, 162] width 9 height 9
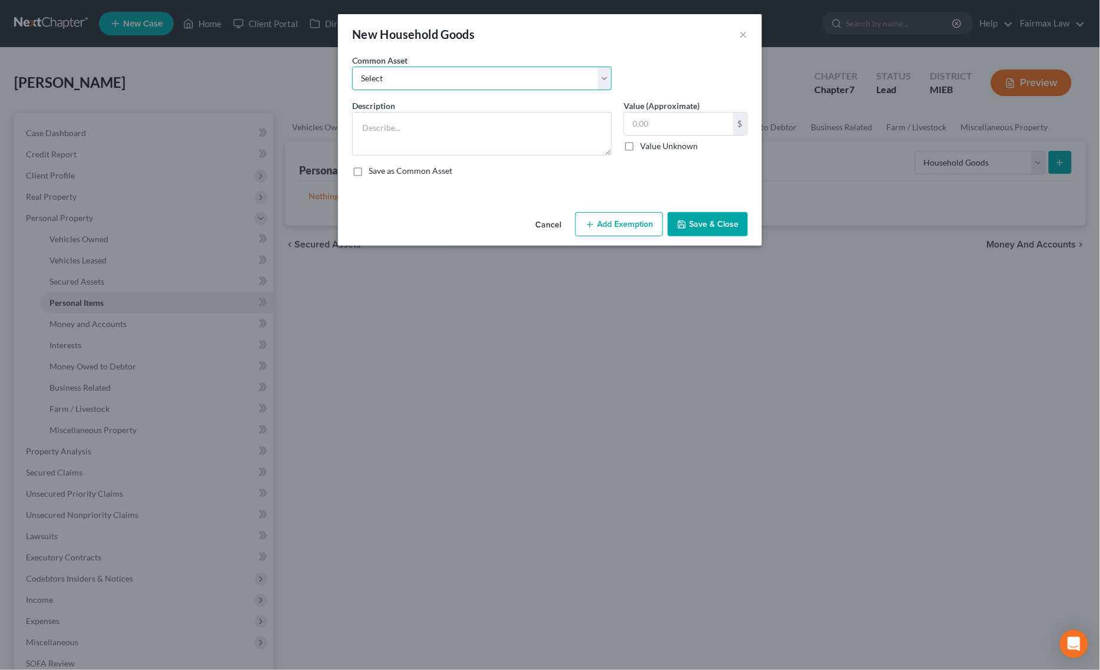
click at [442, 68] on select "Select Common household furnishings, appliances, and decor Common household fur…" at bounding box center [482, 79] width 260 height 24
select select "15"
click at [352, 67] on select "Select Common household furnishings, appliances, and decor Common household fur…" at bounding box center [482, 79] width 260 height 24
type textarea "Household Goods"
click at [678, 117] on input "1,000.00" at bounding box center [678, 123] width 109 height 22
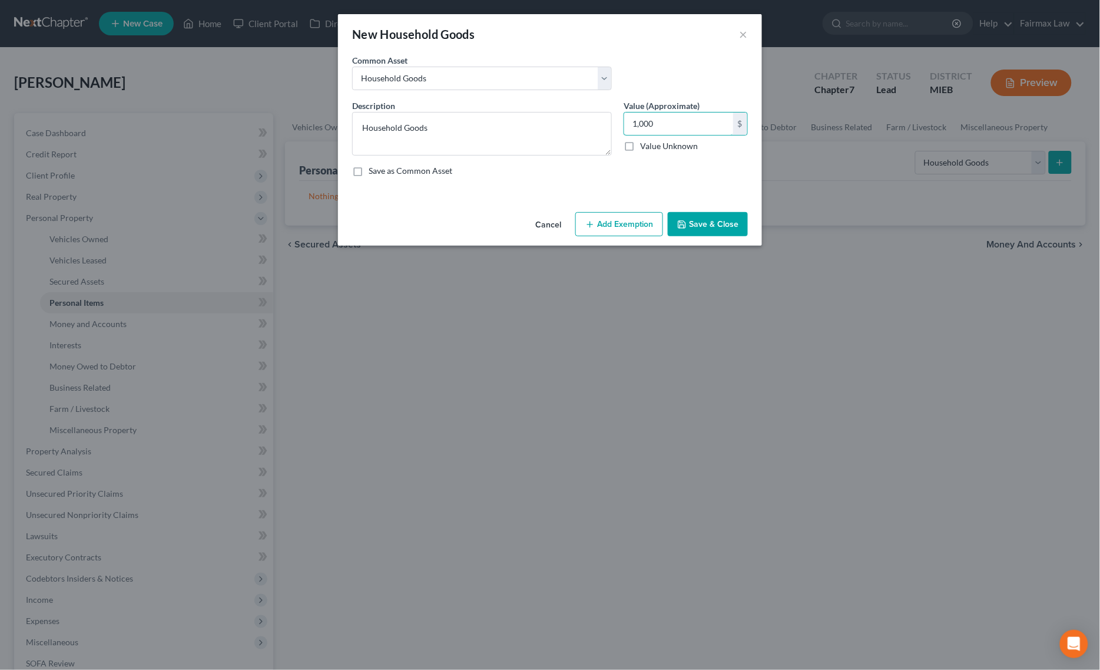
type input "1,000"
click at [617, 227] on button "Add Exemption" at bounding box center [619, 224] width 88 height 25
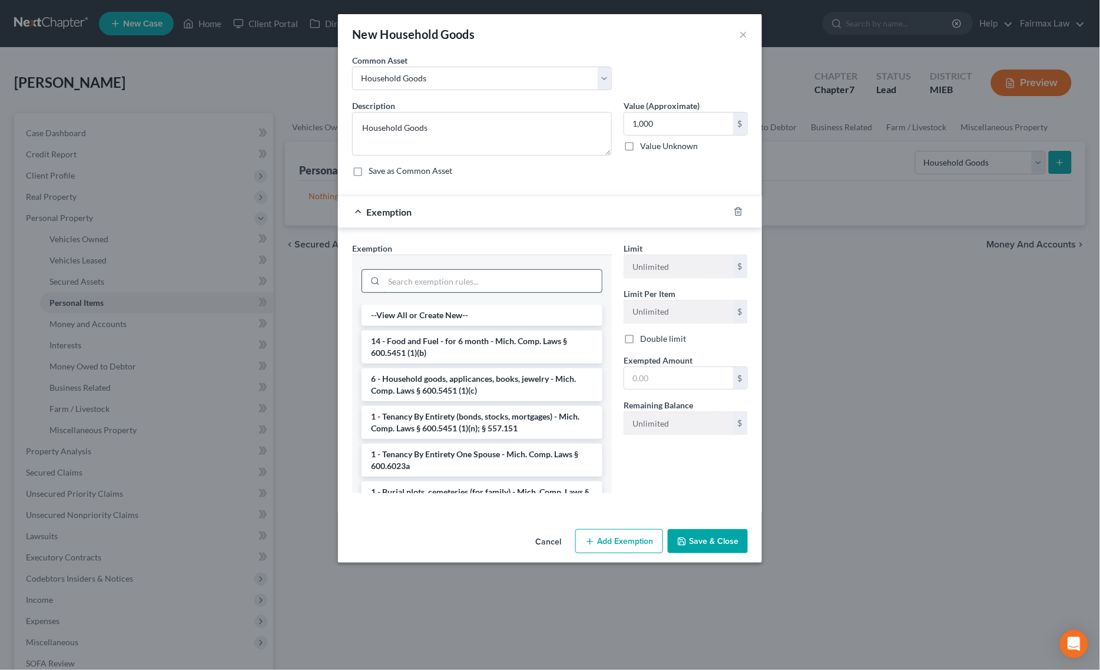
click at [479, 272] on input "search" at bounding box center [493, 281] width 218 height 22
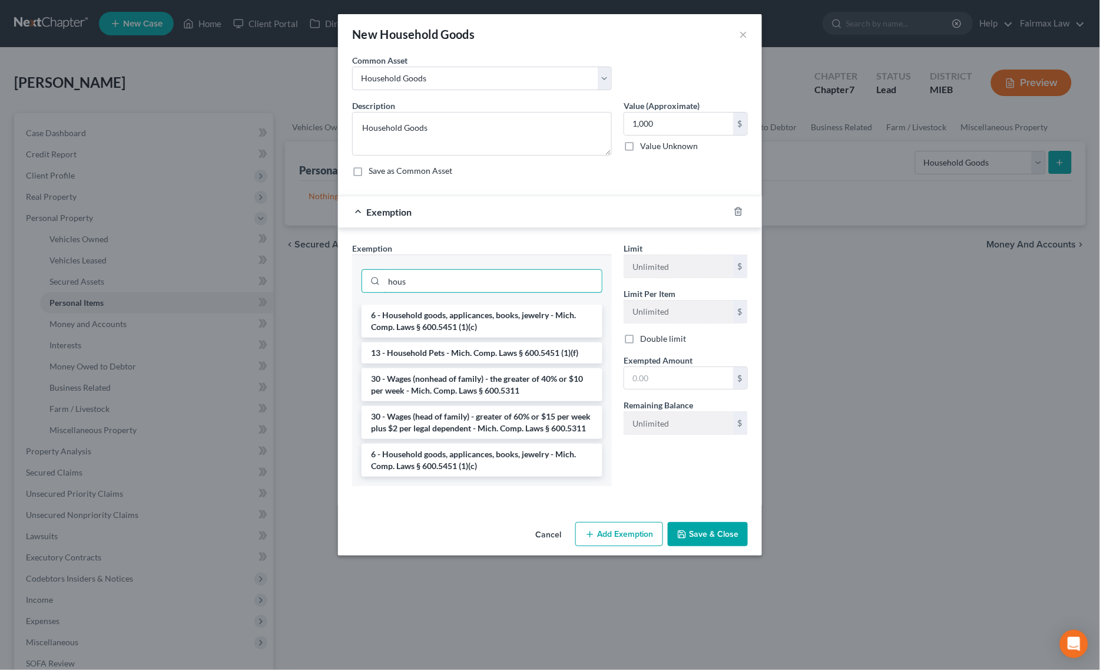
type input "hous"
click at [537, 544] on button "Cancel" at bounding box center [548, 535] width 45 height 24
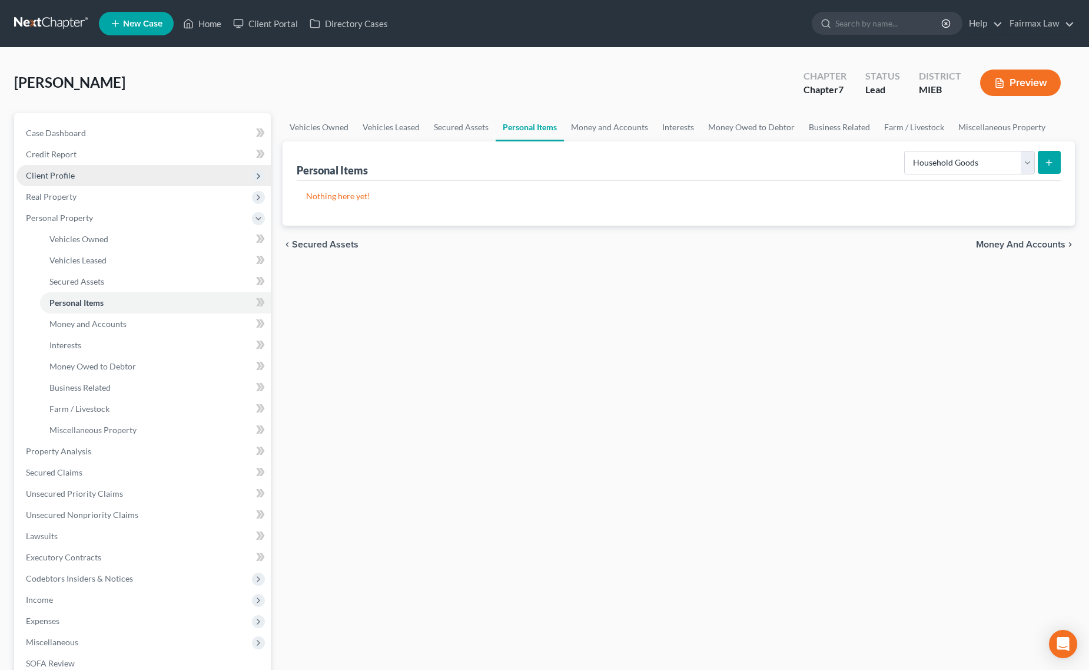
click at [87, 170] on span "Client Profile" at bounding box center [143, 175] width 254 height 21
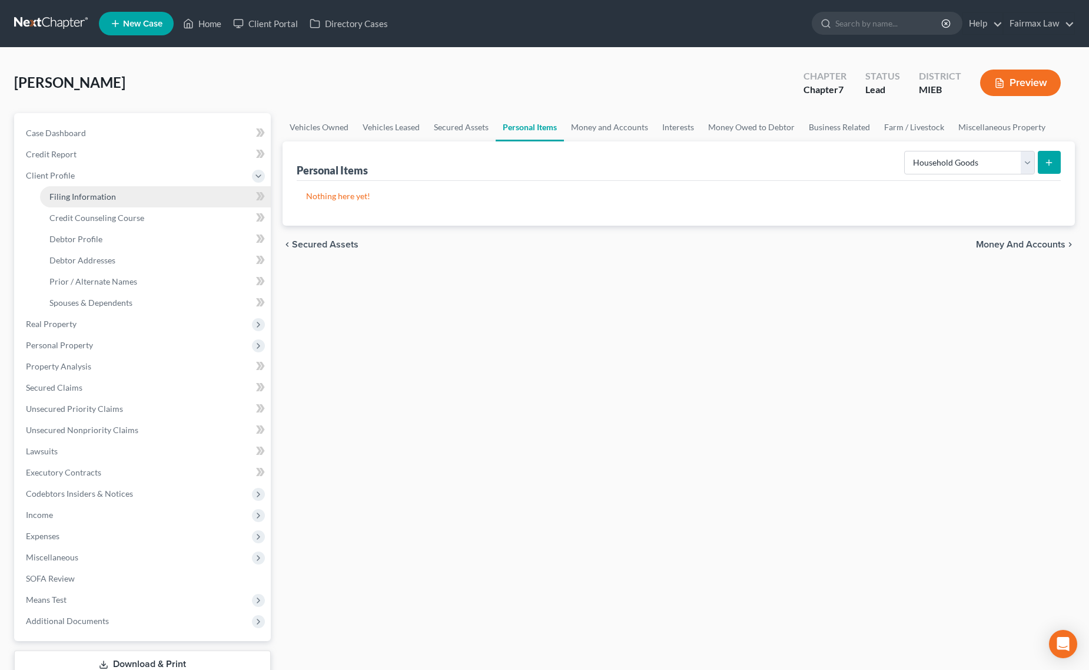
click at [92, 191] on span "Filing Information" at bounding box center [82, 196] width 67 height 10
select select "1"
select select "0"
select select "40"
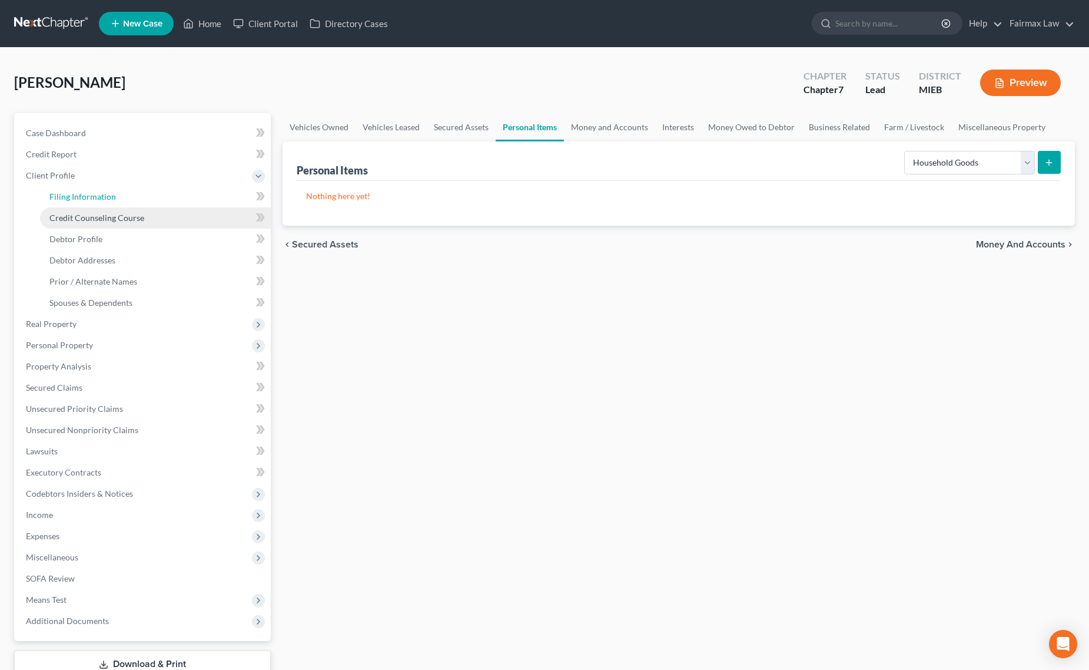
select select "23"
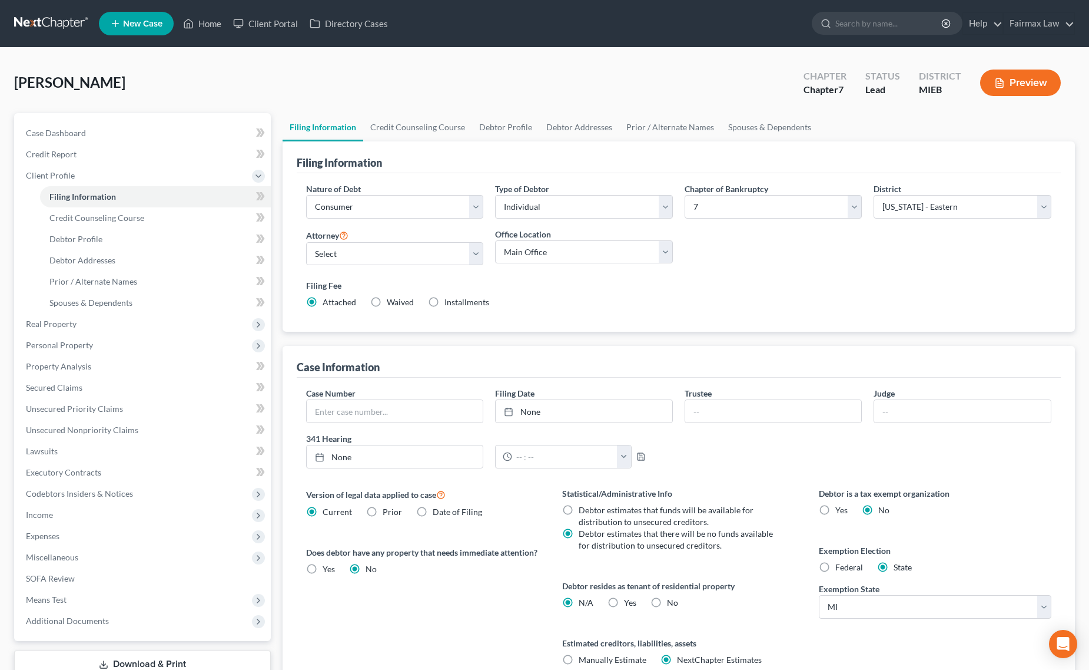
click at [836, 566] on label "Federal" at bounding box center [850, 567] width 28 height 12
click at [840, 566] on input "Federal" at bounding box center [844, 565] width 8 height 8
radio input "true"
radio input "false"
click at [71, 349] on span "Personal Property" at bounding box center [143, 345] width 254 height 21
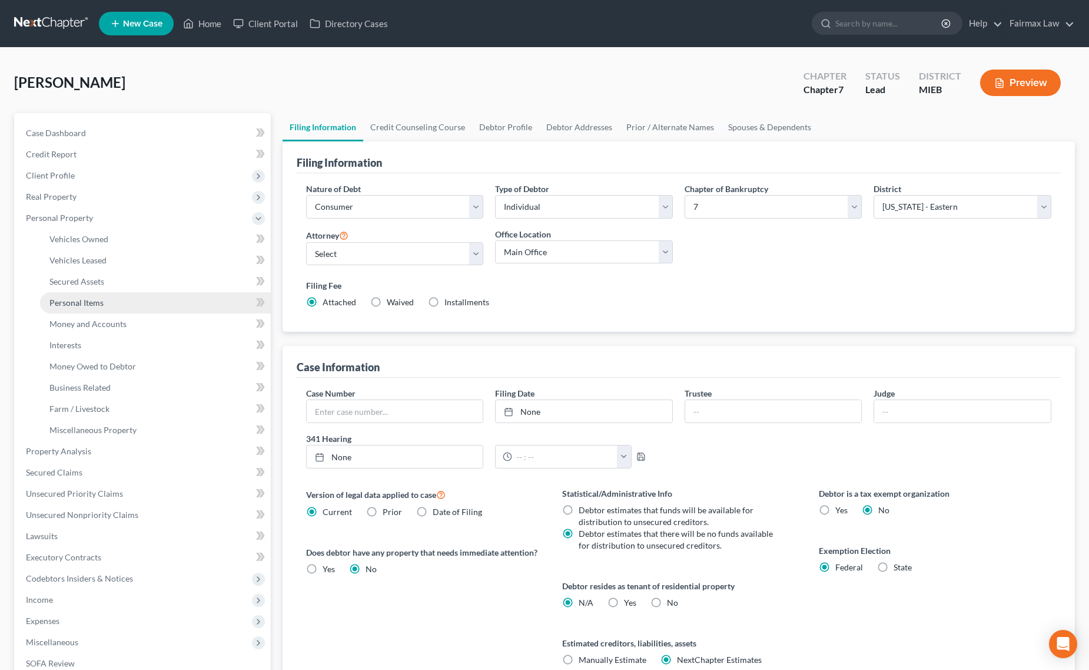
click at [128, 301] on link "Personal Items" at bounding box center [155, 302] width 231 height 21
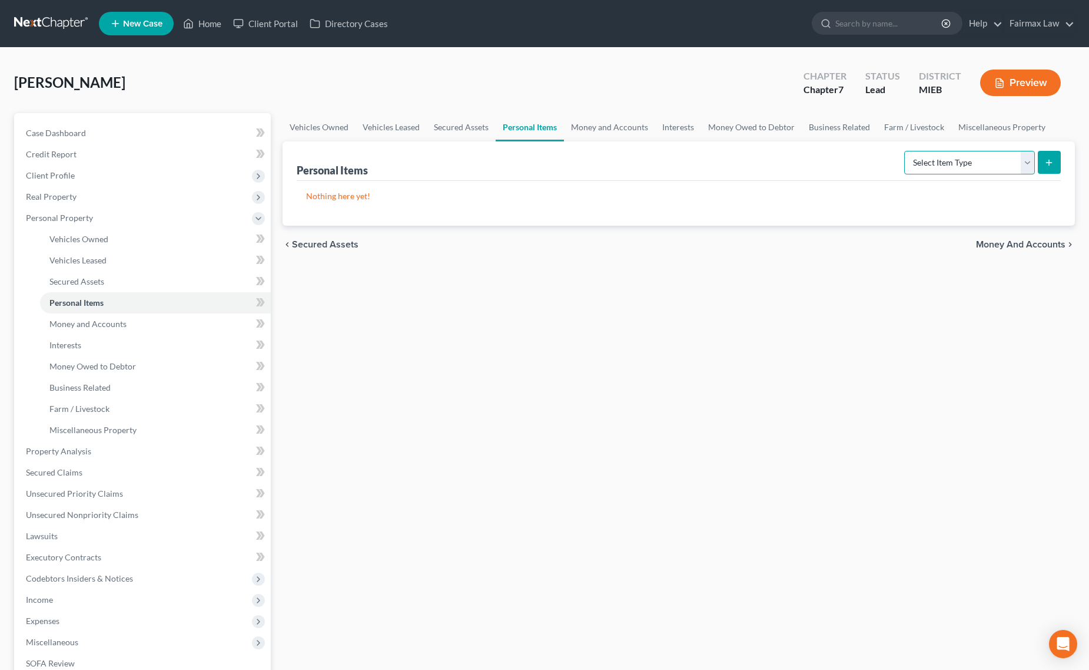
click at [910, 162] on select "Select Item Type Clothing Collectibles Of Value Electronics Firearms Household …" at bounding box center [970, 163] width 131 height 24
select select "household_goods"
click at [906, 151] on select "Select Item Type Clothing Collectibles Of Value Electronics Firearms Household …" at bounding box center [970, 163] width 131 height 24
click at [1052, 168] on button "submit" at bounding box center [1049, 162] width 23 height 23
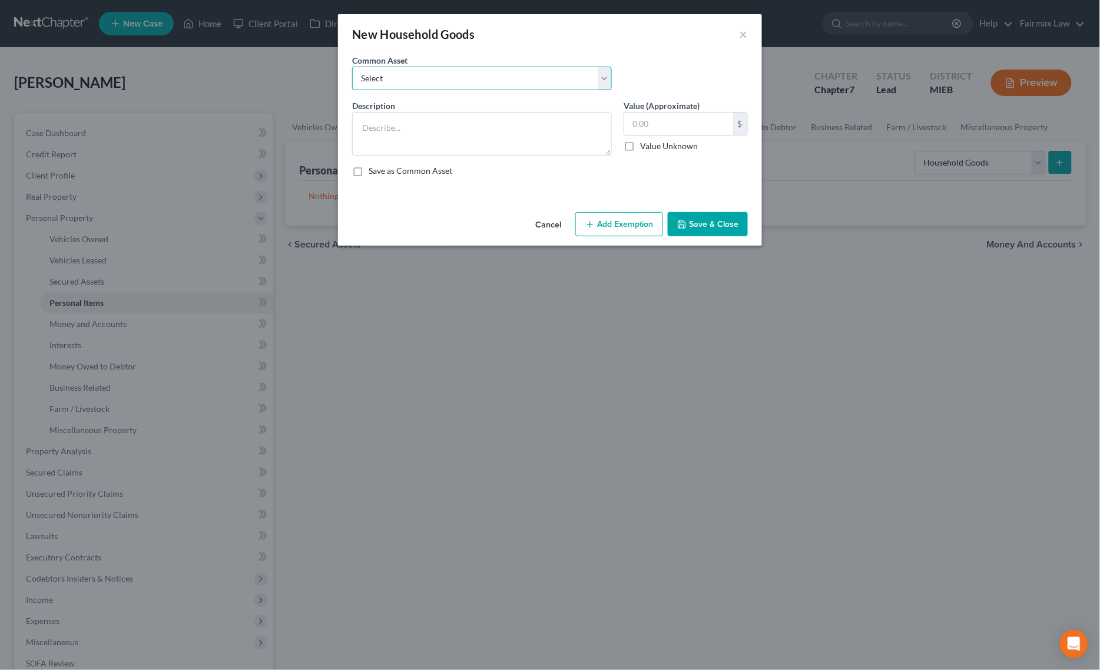
click at [372, 71] on select "Select Common household furnishings, appliances, and decor Common household fur…" at bounding box center [482, 79] width 260 height 24
select select "15"
click at [352, 67] on select "Select Common household furnishings, appliances, and decor Common household fur…" at bounding box center [482, 79] width 260 height 24
type textarea "Household Goods"
type input "1,000.00"
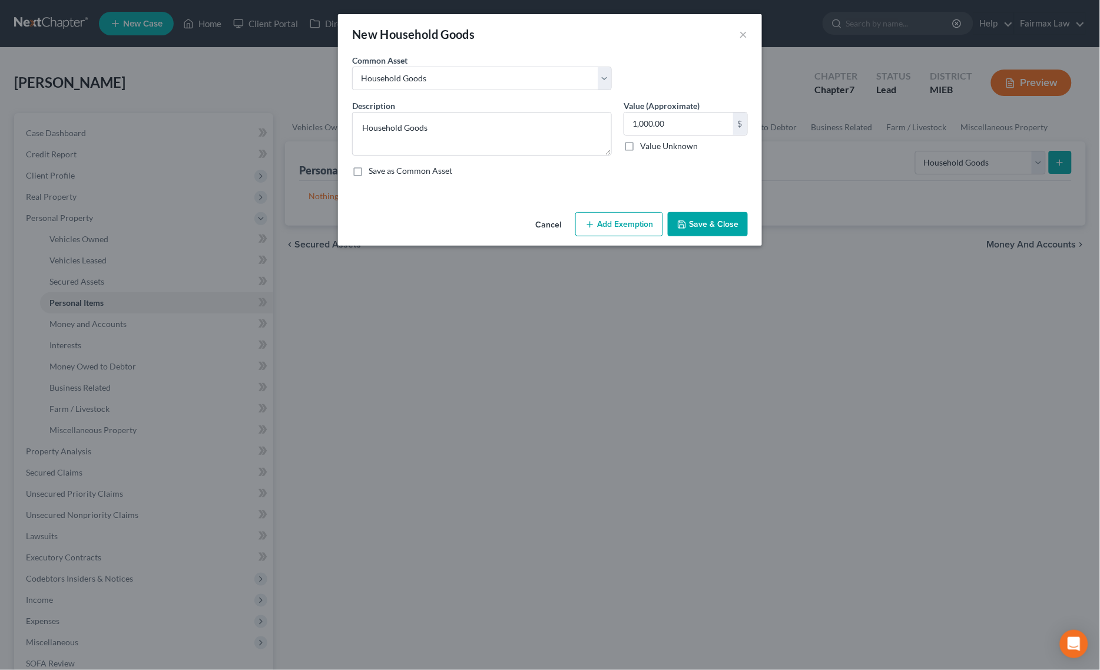
click at [616, 206] on div "An exemption set must first be selected from the Filing Information section. Co…" at bounding box center [550, 130] width 424 height 153
click at [616, 217] on button "Add Exemption" at bounding box center [619, 224] width 88 height 25
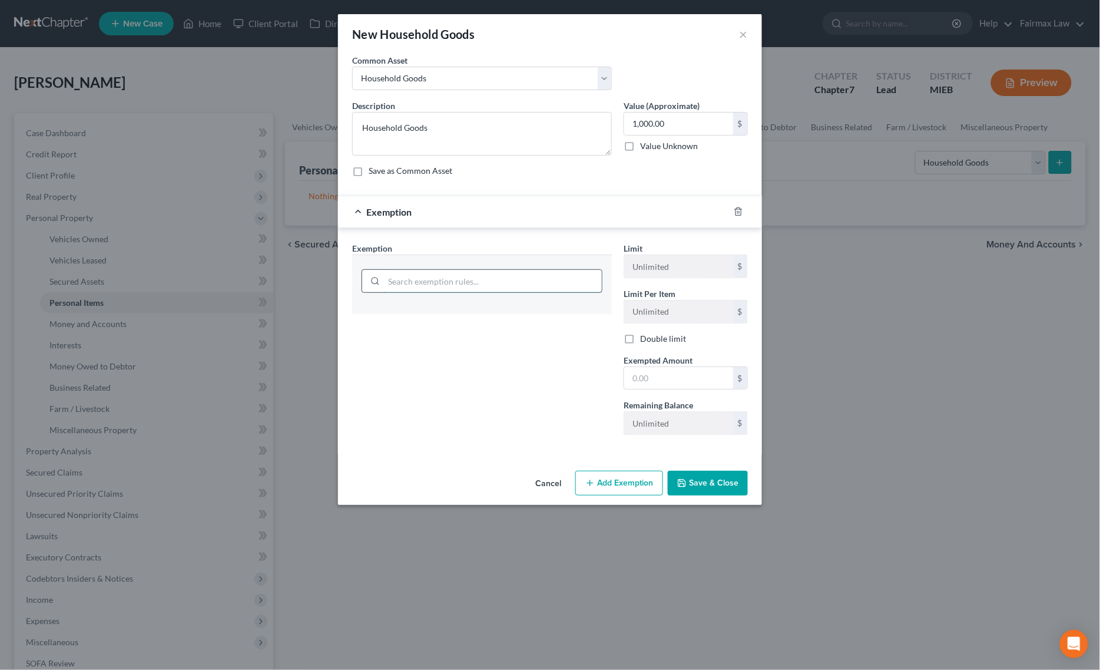
click at [481, 283] on input "search" at bounding box center [493, 281] width 218 height 22
type input "house"
click at [487, 307] on li "6 - Household Goods and Furnishings - 11 USC § 522(d)(3)" at bounding box center [482, 314] width 241 height 21
click at [684, 130] on input "1,000.00" at bounding box center [678, 123] width 109 height 22
click at [675, 383] on input "text" at bounding box center [678, 378] width 109 height 22
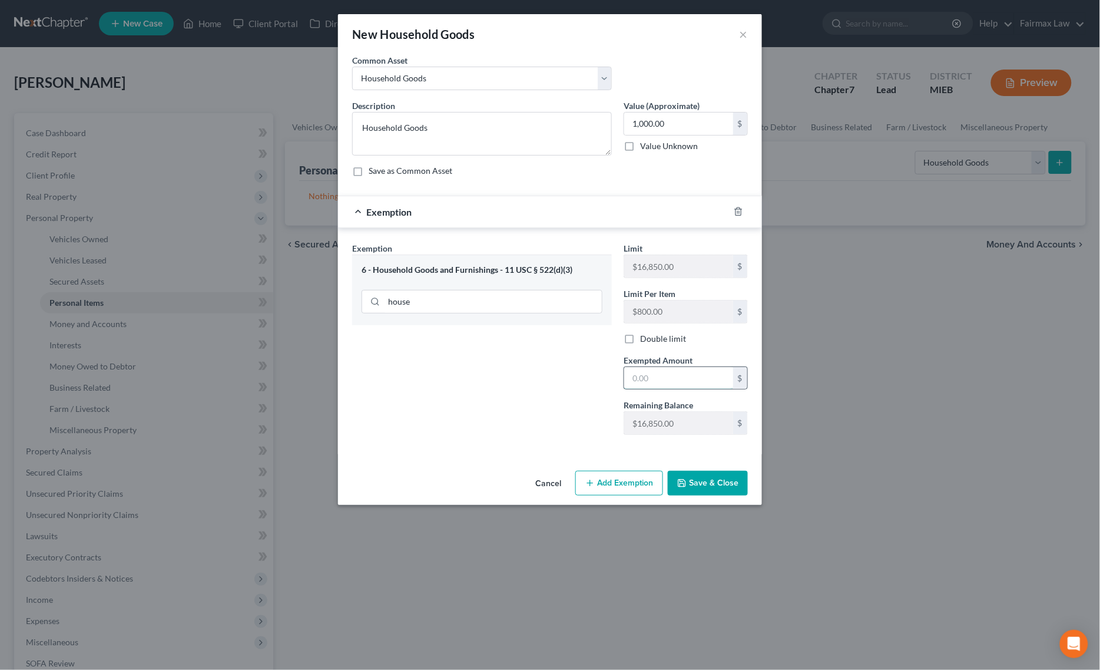
paste input "1,000.00"
type input "1,000.00"
click at [499, 404] on div "Exemption Set must be selected for CA. Exemption * 6 - Household Goods and Furn…" at bounding box center [481, 343] width 271 height 202
click at [681, 482] on icon "button" at bounding box center [681, 482] width 9 height 9
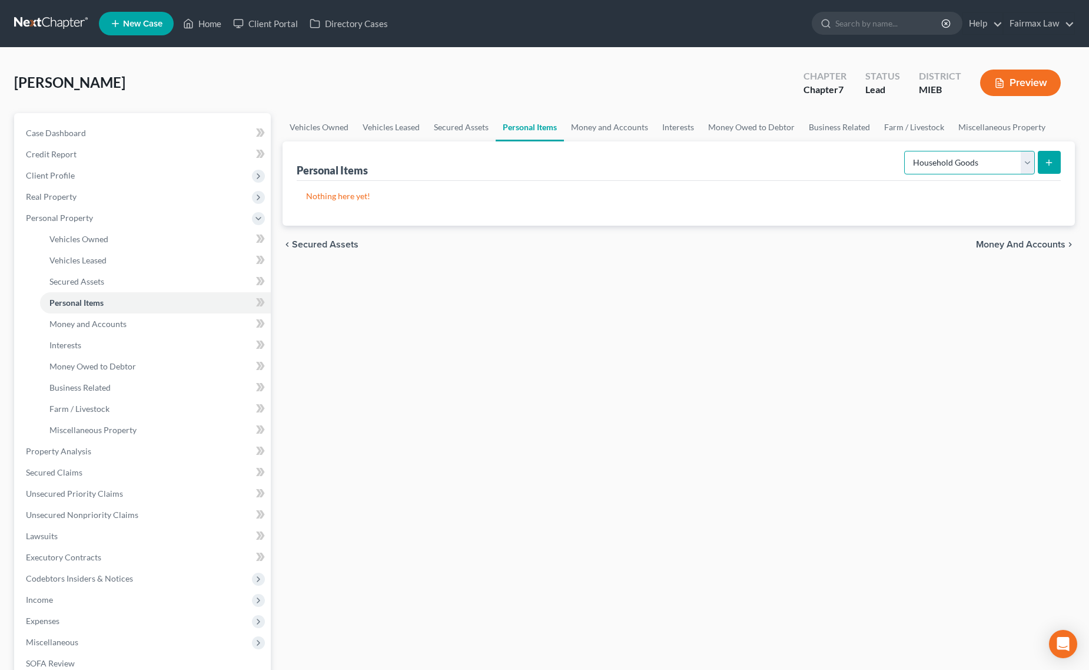
click at [938, 165] on select "Select Item Type Clothing Collectibles Of Value Electronics Firearms Household …" at bounding box center [970, 163] width 131 height 24
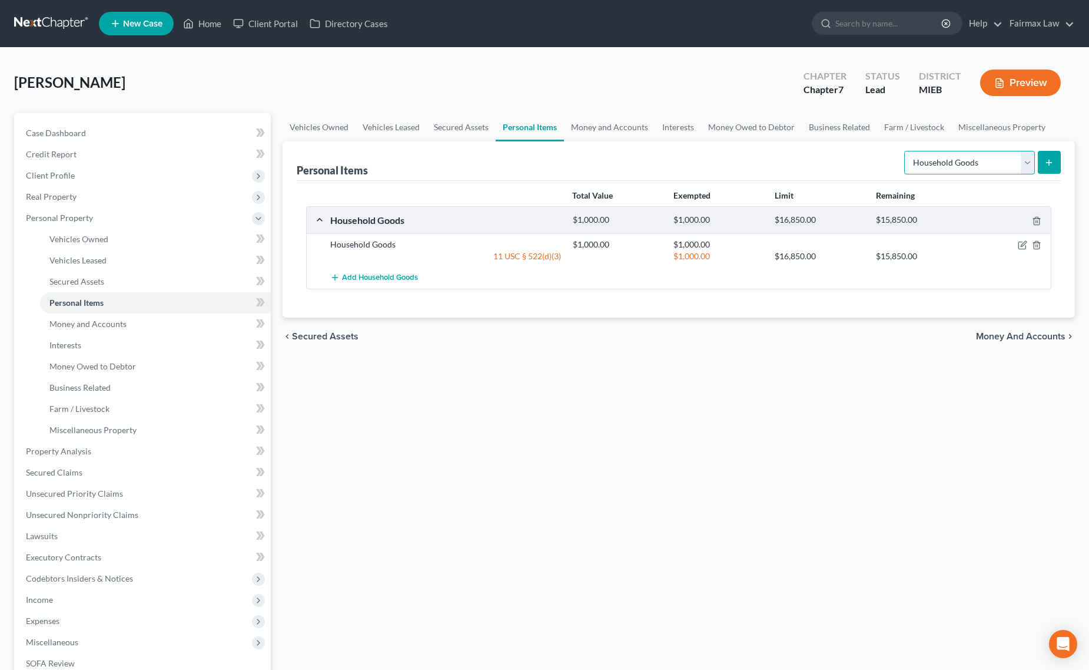
select select "electronics"
click at [906, 151] on select "Select Item Type Clothing Collectibles Of Value Electronics Firearms Household …" at bounding box center [970, 163] width 131 height 24
click at [1055, 159] on button "submit" at bounding box center [1049, 162] width 23 height 23
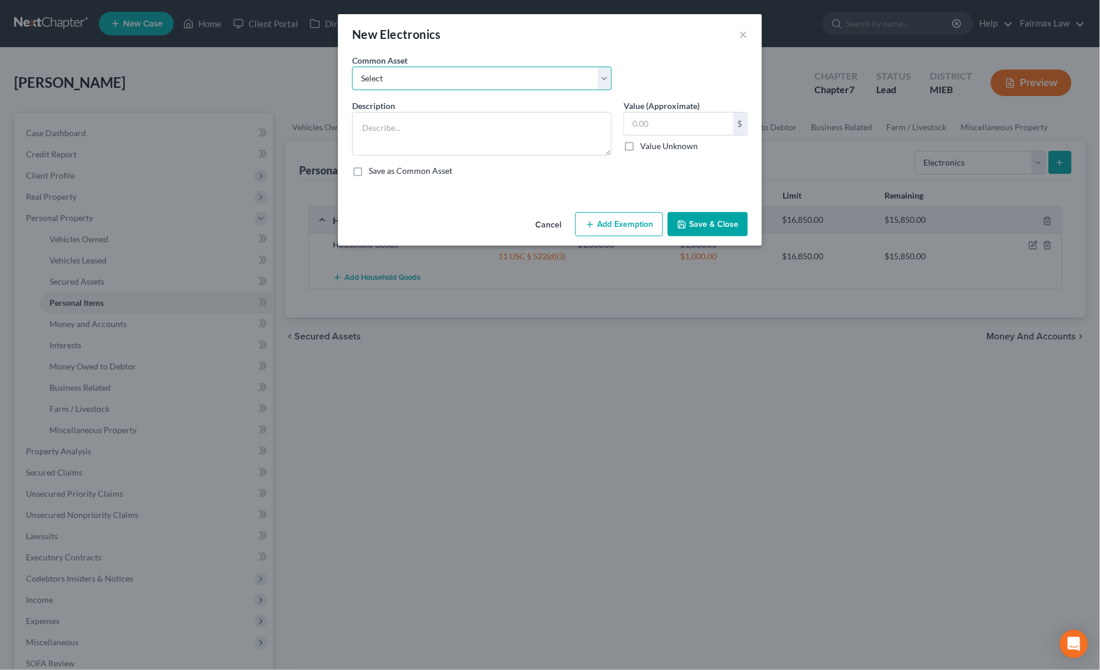
click at [416, 81] on select "Select Household Electronics, including cell phones, PC or tablet device, telev…" at bounding box center [482, 79] width 260 height 24
select select "10"
click at [352, 67] on select "Select Household Electronics, including cell phones, PC or tablet device, telev…" at bounding box center [482, 79] width 260 height 24
type textarea "Household Electronics"
click at [691, 130] on input "500.00" at bounding box center [678, 123] width 109 height 22
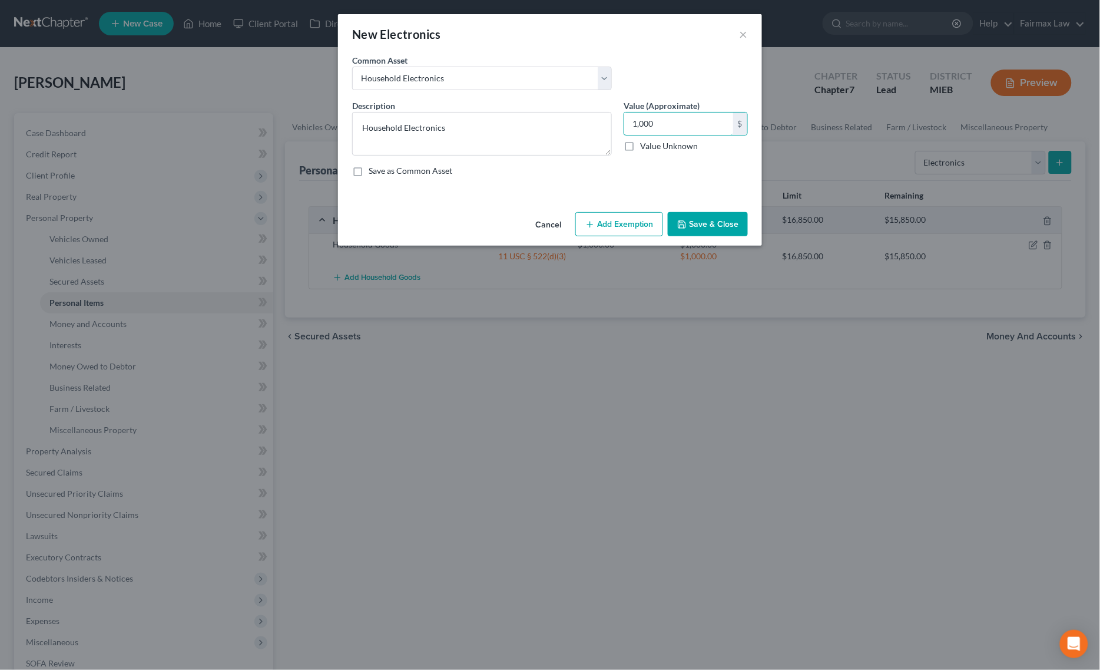
type input "1,000"
click at [602, 220] on button "Add Exemption" at bounding box center [619, 224] width 88 height 25
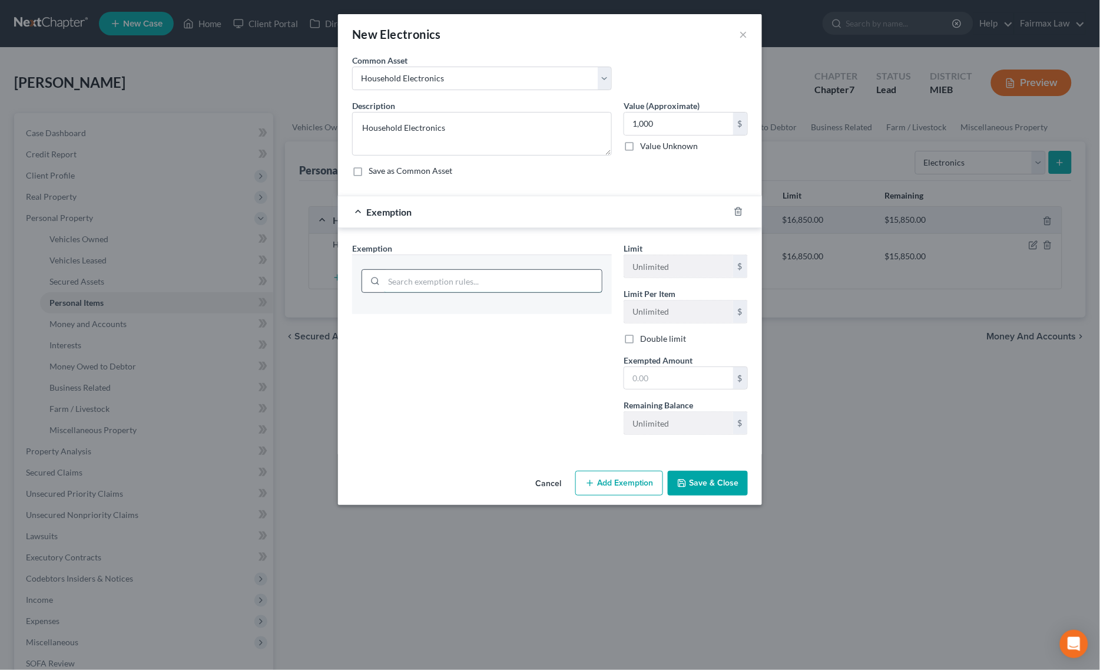
click at [496, 279] on input "search" at bounding box center [493, 281] width 218 height 22
type input "house"
click at [495, 314] on li "6 - Household Goods and Furnishings - 11 USC § 522(d)(3)" at bounding box center [482, 314] width 241 height 21
click at [666, 130] on input "1,000" at bounding box center [678, 123] width 109 height 22
click at [663, 372] on input "text" at bounding box center [678, 378] width 109 height 22
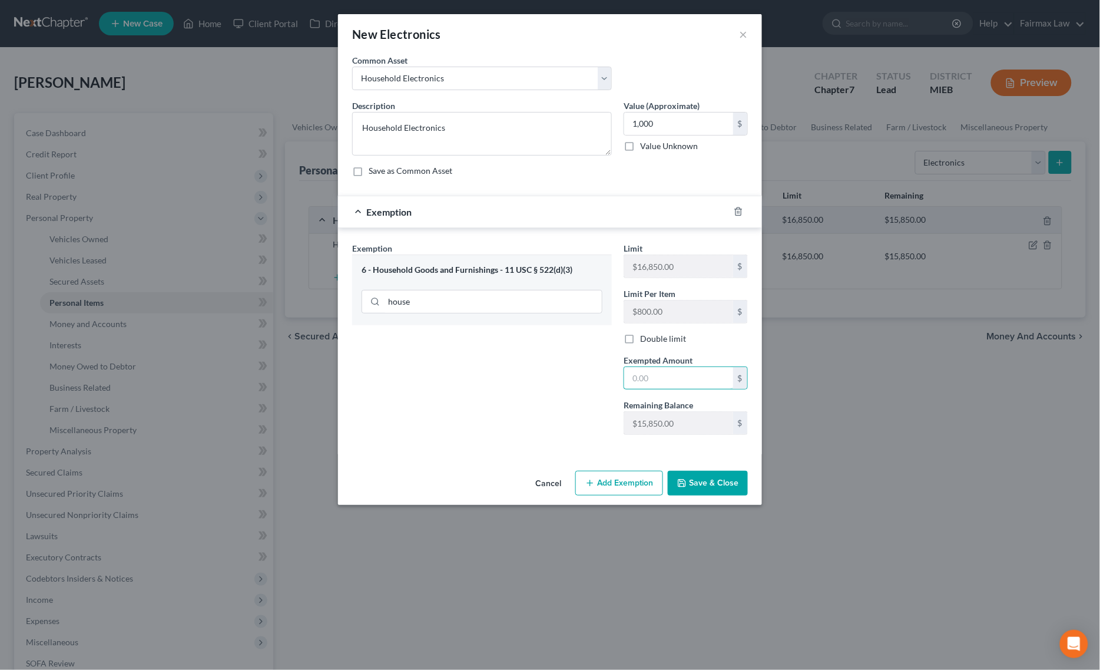
paste input "1,000"
type input "1,000"
click at [543, 385] on div "Exemption Set must be selected for CA. Exemption * 6 - Household Goods and Furn…" at bounding box center [481, 343] width 271 height 202
click at [727, 489] on button "Save & Close" at bounding box center [708, 483] width 80 height 25
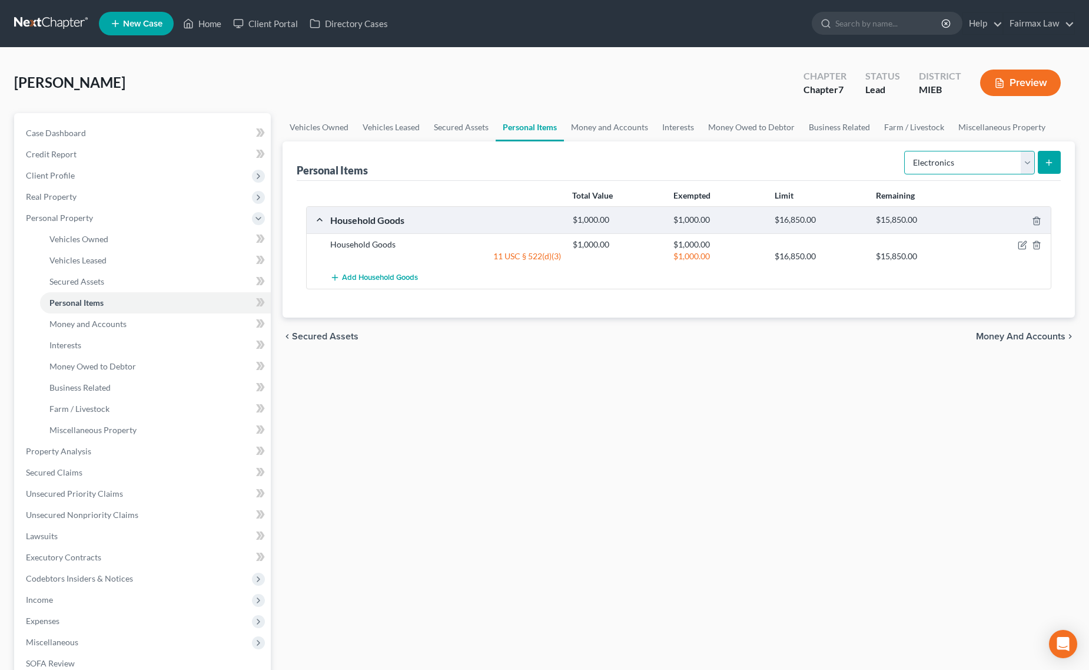
click at [934, 151] on select "Select Item Type Clothing Collectibles Of Value Electronics Firearms Household …" at bounding box center [970, 163] width 131 height 24
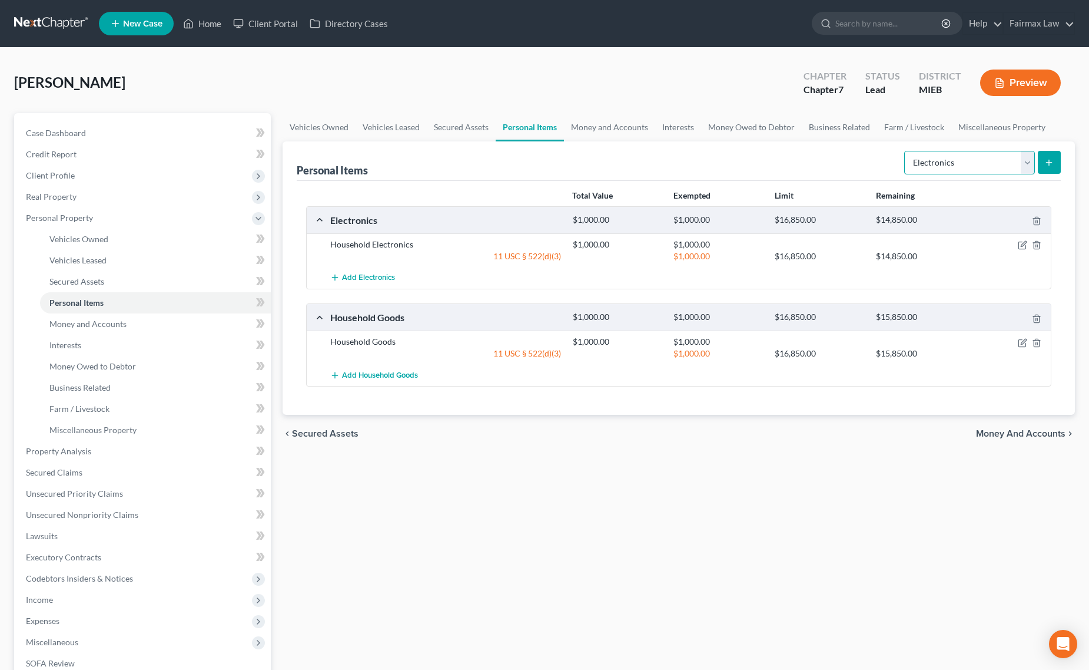
select select "clothing"
click at [906, 151] on select "Select Item Type Clothing Collectibles Of Value Electronics Firearms Household …" at bounding box center [970, 163] width 131 height 24
click at [1047, 158] on icon "submit" at bounding box center [1049, 162] width 9 height 9
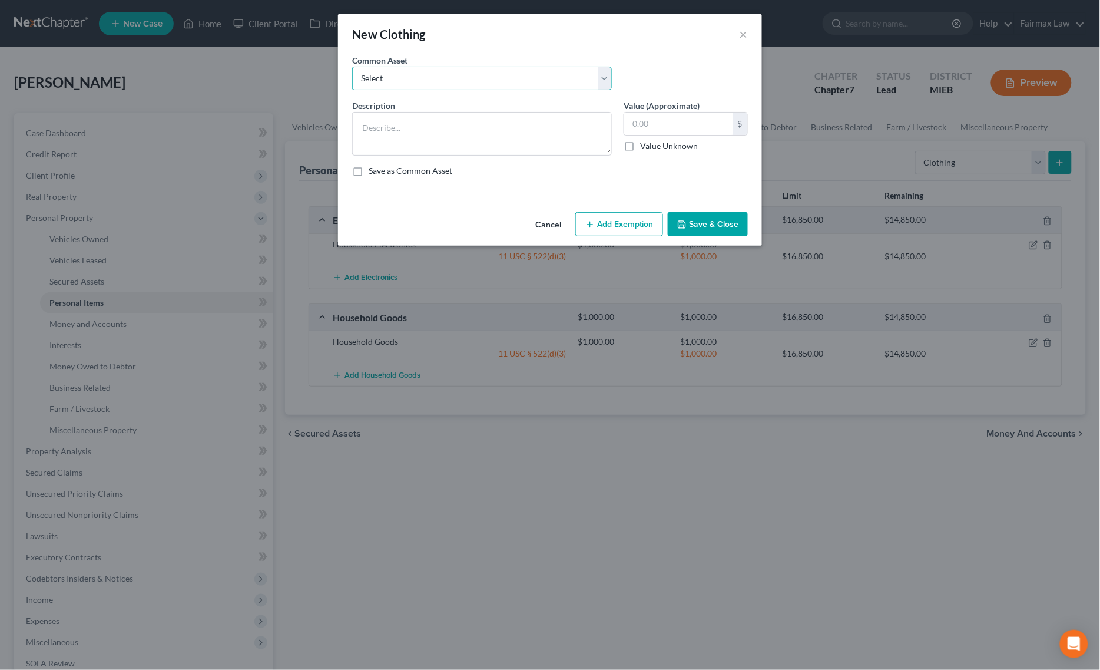
click at [509, 81] on select "Select Common clothing Common clothing Common clothing Everyday clothing Profes…" at bounding box center [482, 79] width 260 height 24
select select "7"
click at [352, 67] on select "Select Common clothing Common clothing Common clothing Everyday clothing Profes…" at bounding box center [482, 79] width 260 height 24
type textarea "Everyday clothing"
click at [663, 121] on input "1,000.00" at bounding box center [678, 123] width 109 height 22
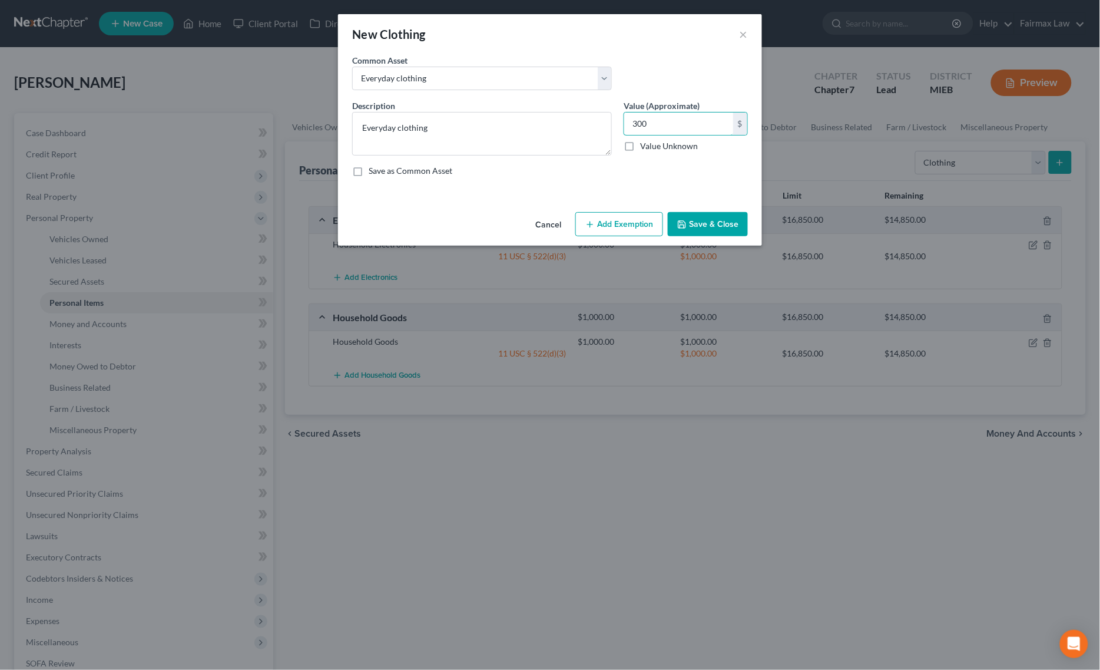
type input "300"
click at [625, 223] on button "Add Exemption" at bounding box center [619, 224] width 88 height 25
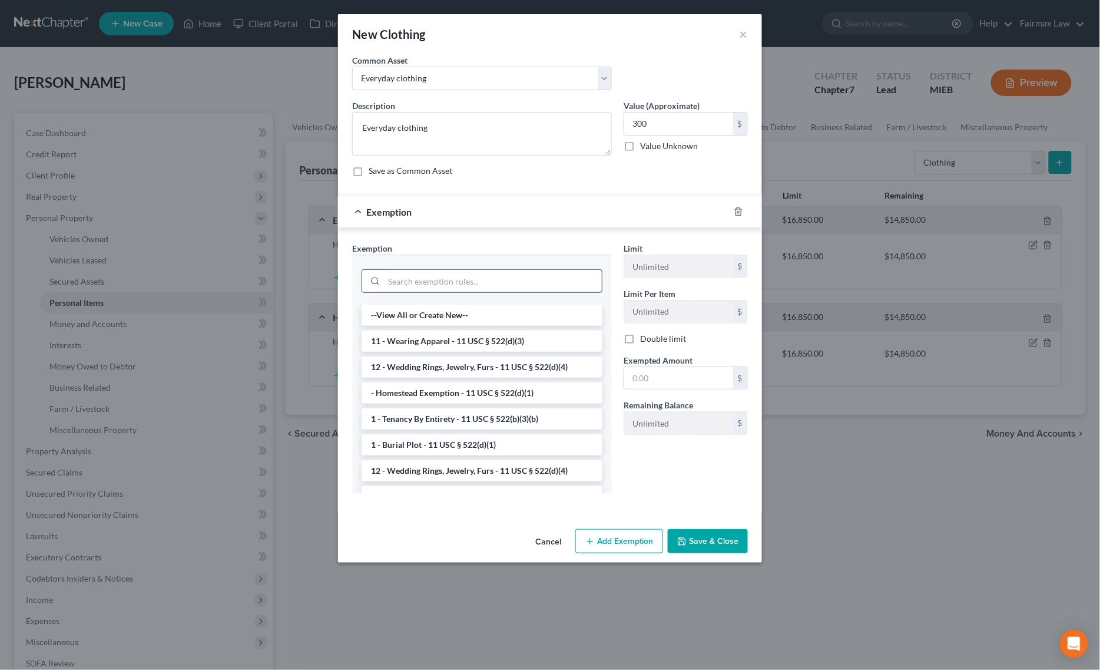
click at [421, 292] on input "search" at bounding box center [493, 281] width 218 height 22
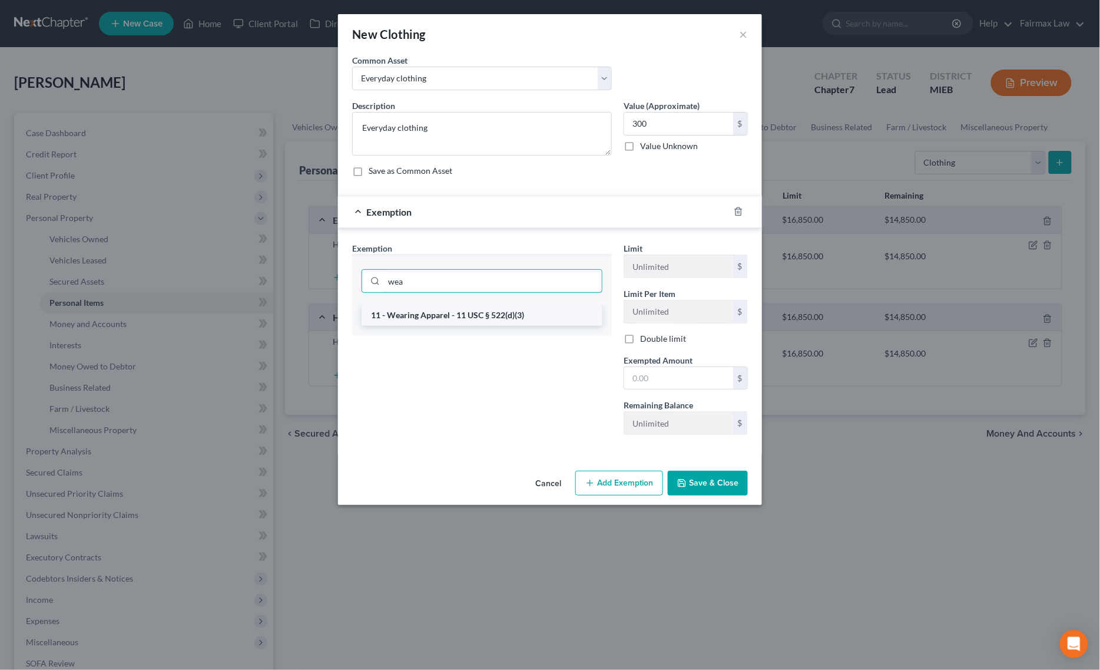
type input "wea"
click at [424, 319] on li "11 - Wearing Apparel - 11 USC § 522(d)(3)" at bounding box center [482, 314] width 241 height 21
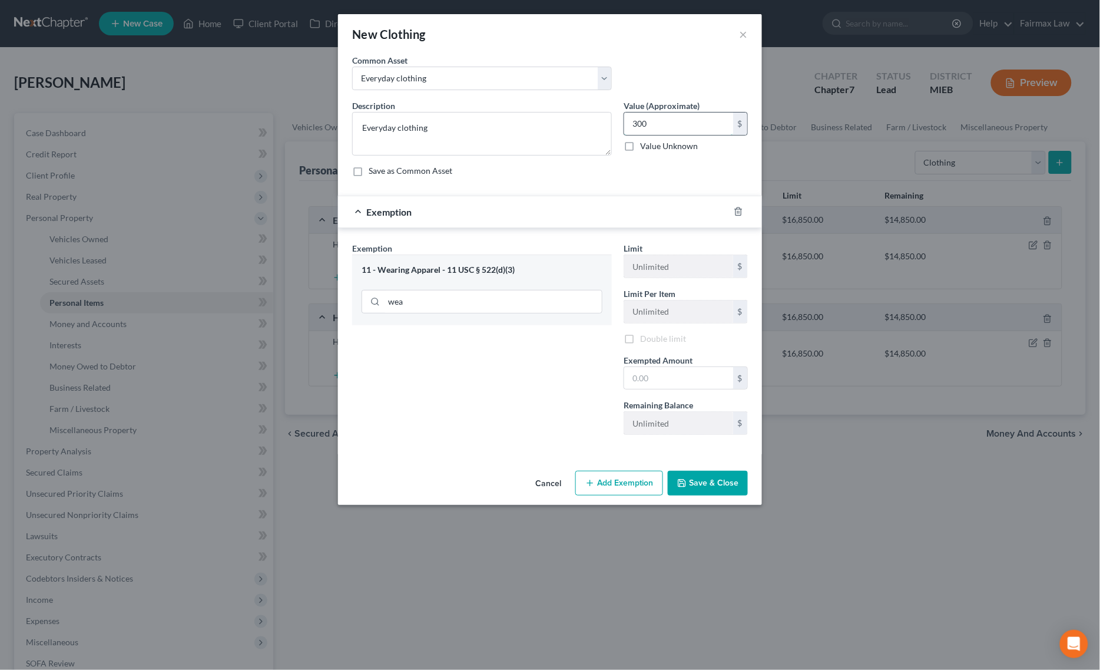
click at [661, 131] on input "300" at bounding box center [678, 123] width 109 height 22
click at [641, 384] on input "text" at bounding box center [678, 378] width 109 height 22
paste input "300"
type input "300"
click at [513, 398] on div "Exemption Set must be selected for CA. Exemption * 11 - Wearing Apparel - 11 US…" at bounding box center [481, 343] width 271 height 202
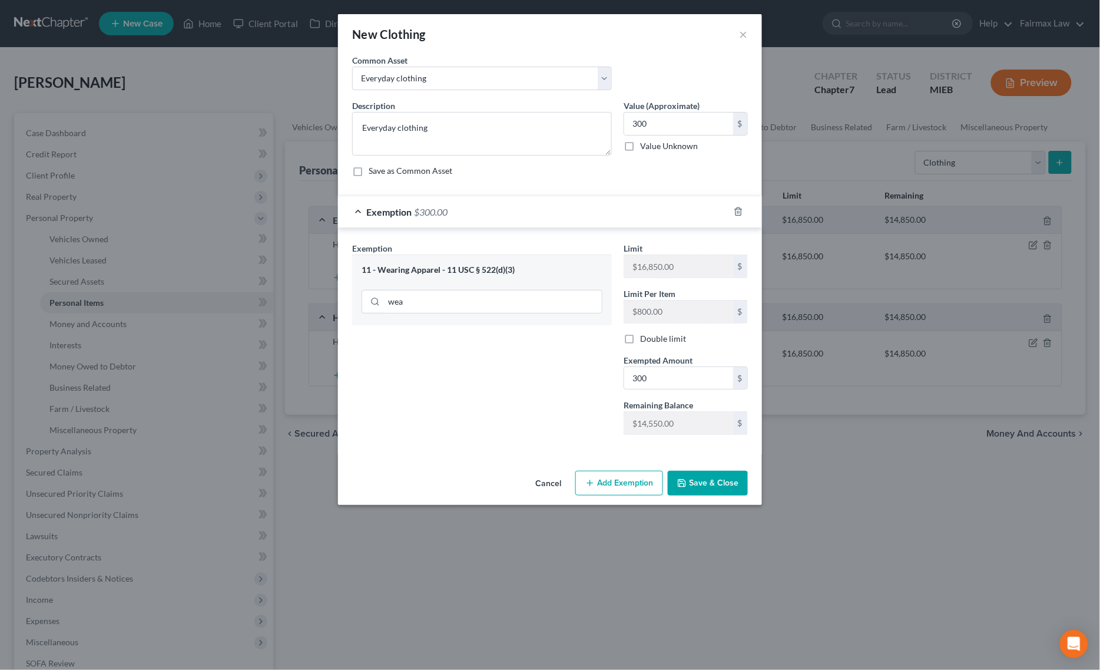
click at [711, 487] on button "Save & Close" at bounding box center [708, 483] width 80 height 25
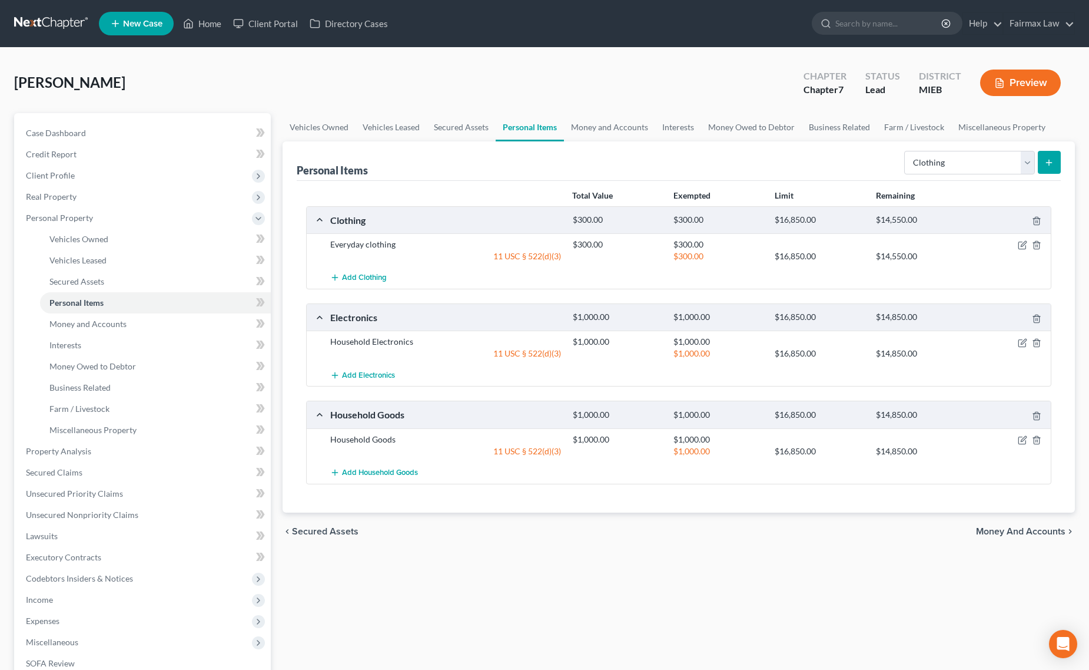
click at [725, 569] on div "Vehicles Owned Vehicles Leased Secured Assets Personal Items Money and Accounts…" at bounding box center [679, 453] width 805 height 680
click at [624, 121] on link "Money and Accounts" at bounding box center [609, 127] width 91 height 28
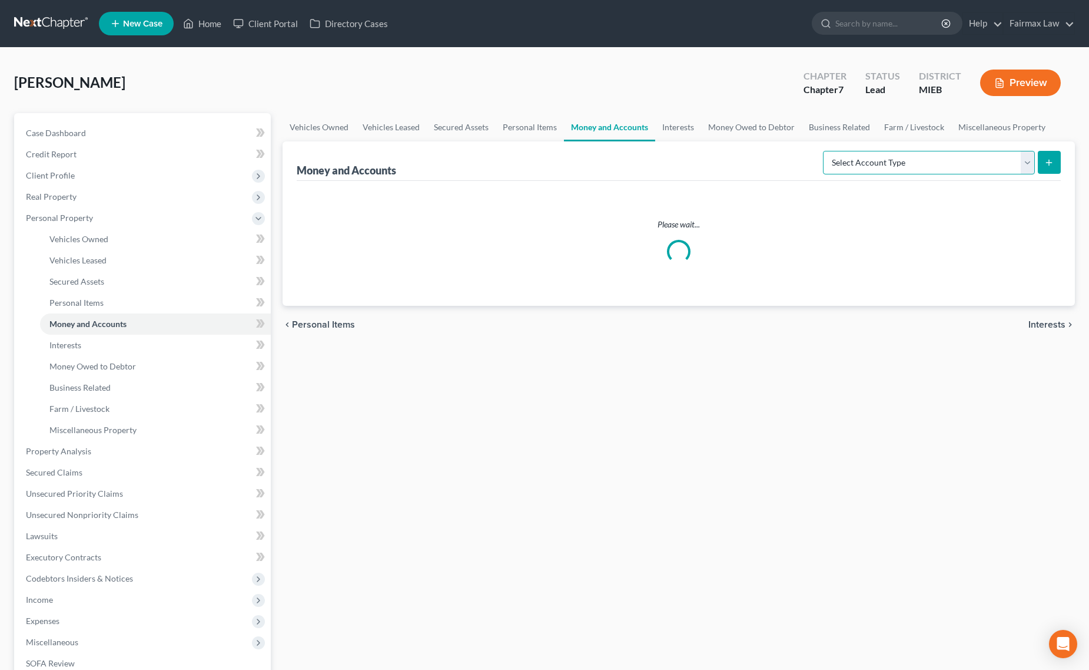
click at [913, 155] on select "Select Account Type Brokerage Cash on Hand Certificates of Deposit Checking Acc…" at bounding box center [929, 163] width 212 height 24
select select "other"
click at [825, 151] on select "Select Account Type Brokerage Cash on Hand Certificates of Deposit Checking Acc…" at bounding box center [929, 163] width 212 height 24
click at [1036, 168] on form "Select Account Type Brokerage Cash on Hand Certificates of Deposit Checking Acc…" at bounding box center [942, 163] width 238 height 24
click at [1048, 167] on button "submit" at bounding box center [1049, 162] width 23 height 23
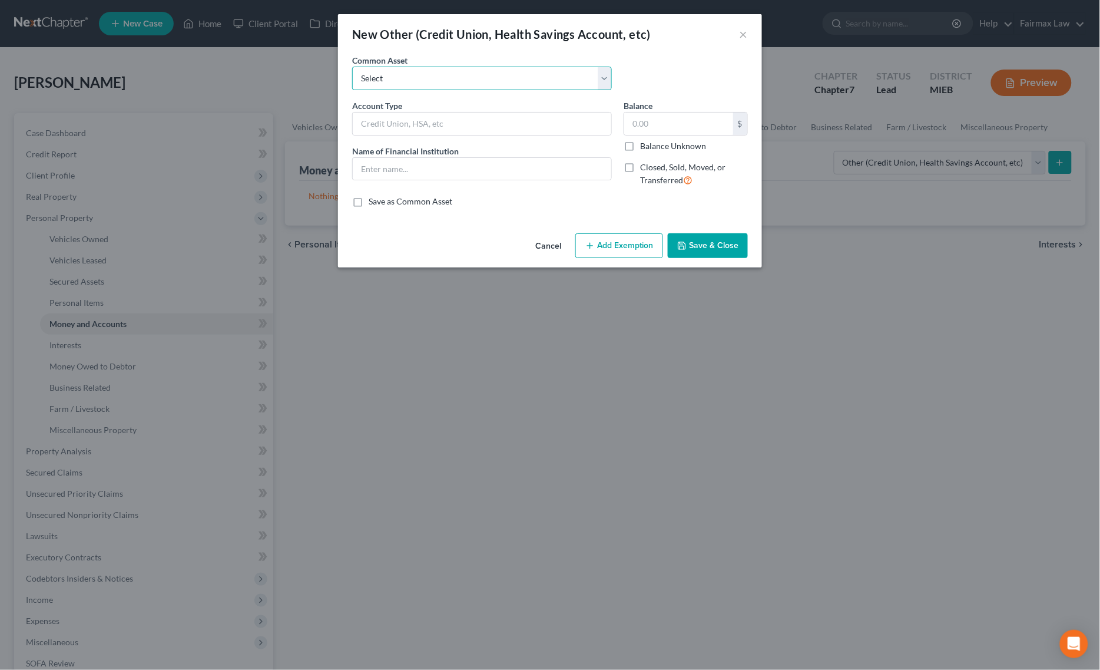
click at [413, 80] on select "Select Prepaid Debit Card - Chime Credit Builder Way2Go Prepaid Debit Card - Ne…" at bounding box center [482, 79] width 260 height 24
click at [352, 67] on select "Select Prepaid Debit Card - Chime Credit Builder Way2Go Prepaid Debit Card - Ne…" at bounding box center [482, 79] width 260 height 24
click at [426, 74] on select "Select Prepaid Debit Card - Chime Credit Builder Way2Go Prepaid Debit Card - Ne…" at bounding box center [482, 79] width 260 height 24
select select "0"
click at [352, 67] on select "Select Prepaid Debit Card - Chime Credit Builder Way2Go Prepaid Debit Card - Ne…" at bounding box center [482, 79] width 260 height 24
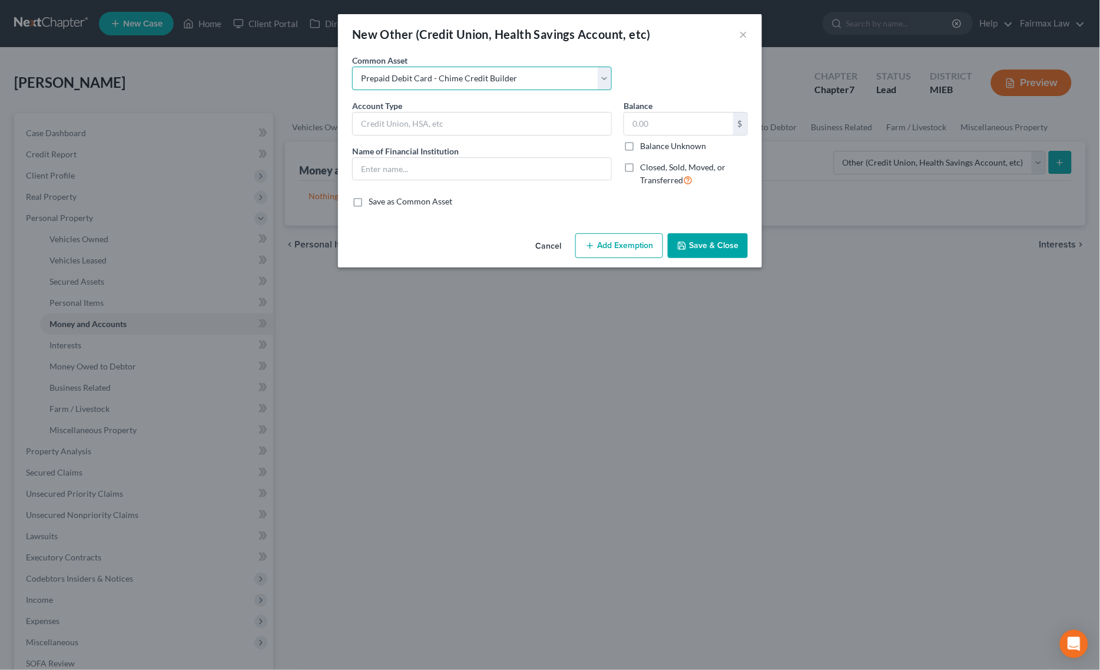
type input "Prepaid Debit Card - Chime Credit Builder"
type input "Chime Credit Builder"
type input "0"
drag, startPoint x: 443, startPoint y: 72, endPoint x: 457, endPoint y: 72, distance: 14.1
click at [457, 72] on select "Select Prepaid Debit Card - Chime Credit Builder Way2Go Prepaid Debit Card - Ne…" at bounding box center [482, 79] width 260 height 24
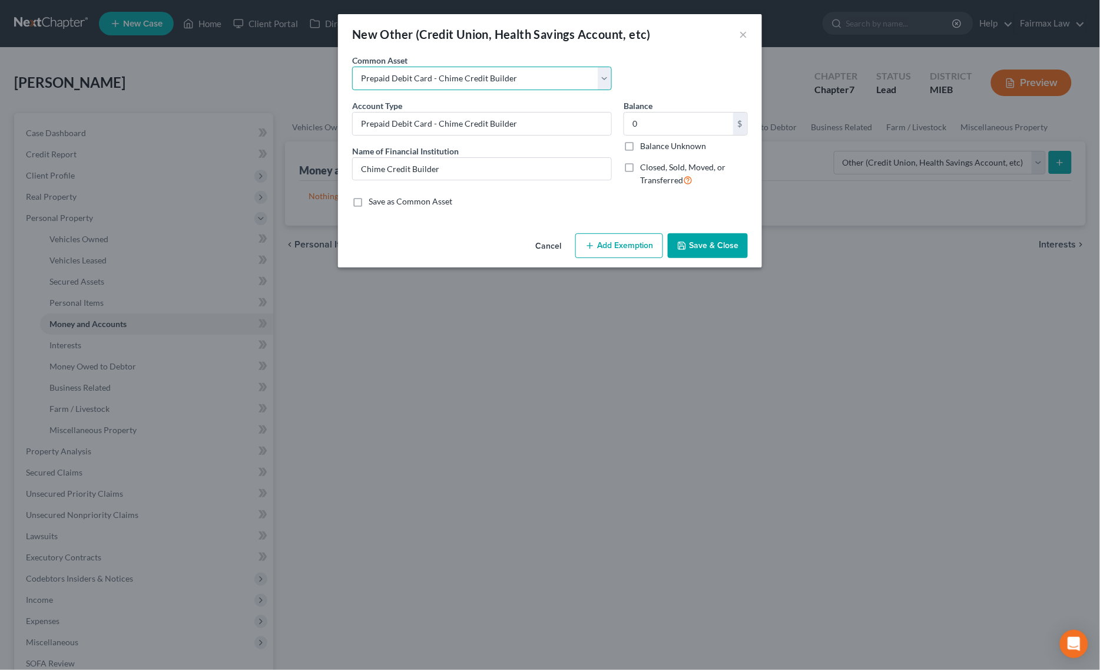
click at [455, 80] on select "Select Prepaid Debit Card - Chime Credit Builder Way2Go Prepaid Debit Card - Ne…" at bounding box center [482, 79] width 260 height 24
click at [526, 74] on select "Select Prepaid Debit Card - Chime Credit Builder Way2Go Prepaid Debit Card - Ne…" at bounding box center [482, 79] width 260 height 24
click at [527, 74] on select "Select Prepaid Debit Card - Chime Credit Builder Way2Go Prepaid Debit Card - Ne…" at bounding box center [482, 79] width 260 height 24
drag, startPoint x: 520, startPoint y: 124, endPoint x: 479, endPoint y: 130, distance: 41.6
click at [479, 130] on input "Prepaid Debit Card - Chime Credit Builder" at bounding box center [482, 123] width 259 height 22
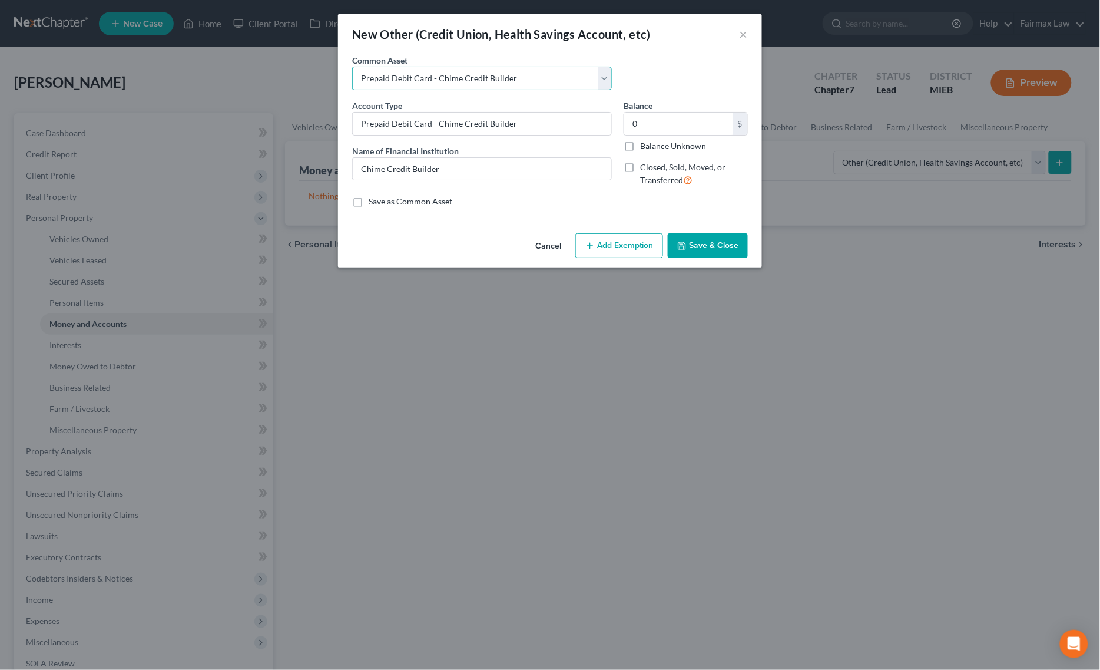
click at [455, 74] on select "Select Prepaid Debit Card - Chime Credit Builder Way2Go Prepaid Debit Card - Ne…" at bounding box center [482, 79] width 260 height 24
select select "18"
click at [352, 67] on select "Select Prepaid Debit Card - Chime Credit Builder Way2Go Prepaid Debit Card - Ne…" at bounding box center [482, 79] width 260 height 24
type input "Prepaid Debit Card"
type input "Walmart Money Card"
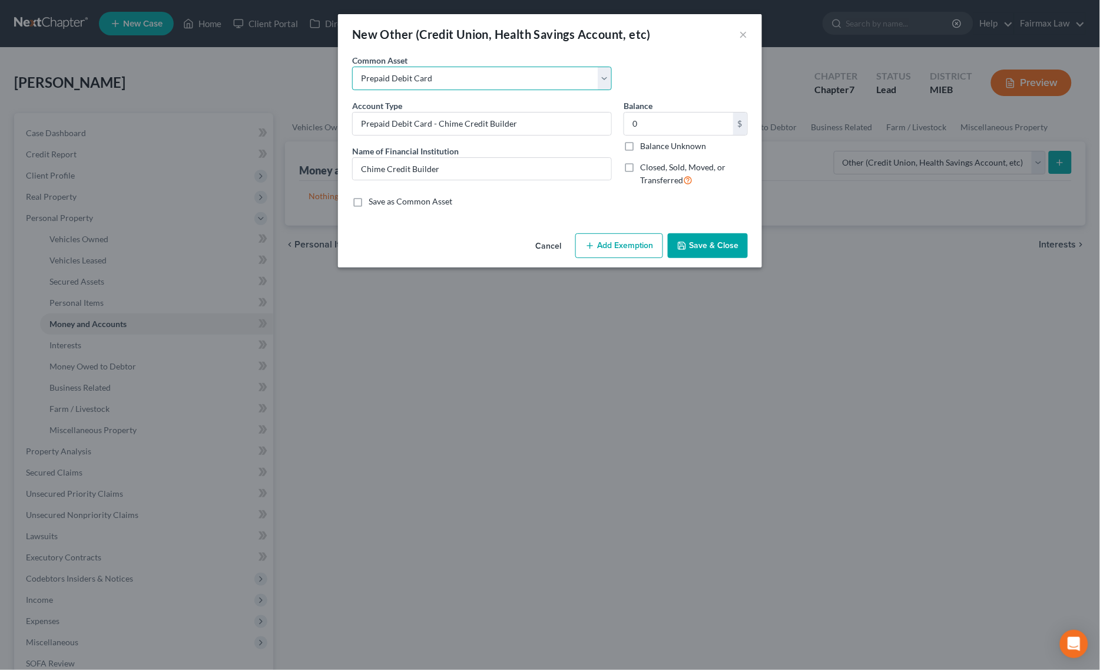
type input "6.68"
click at [453, 68] on select "Select Prepaid Debit Card - Chime Credit Builder Way2Go Prepaid Debit Card - Ne…" at bounding box center [482, 79] width 260 height 24
select select "0"
click at [352, 67] on select "Select Prepaid Debit Card - Chime Credit Builder Way2Go Prepaid Debit Card - Ne…" at bounding box center [482, 79] width 260 height 24
type input "Prepaid Debit Card - Chime Credit Builder"
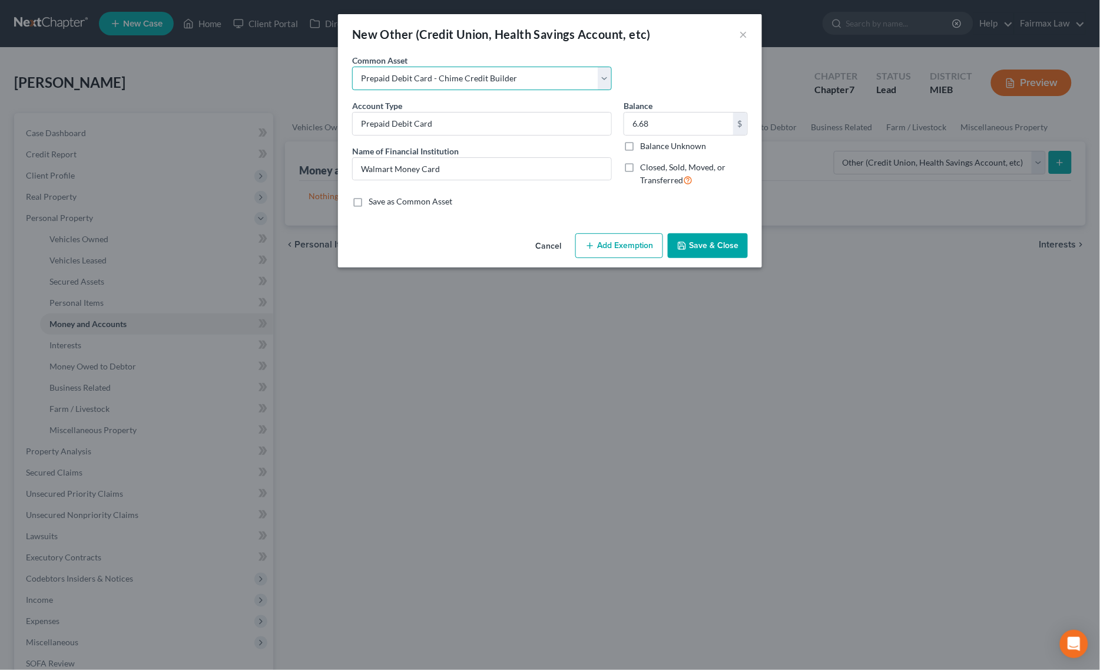
type input "Chime Credit Builder"
type input "0"
drag, startPoint x: 531, startPoint y: 121, endPoint x: 442, endPoint y: 133, distance: 89.6
click at [442, 133] on input "Prepaid Debit Card - Chime Credit Builder" at bounding box center [482, 123] width 259 height 22
type input "Prepaid Debit Card - CashApp"
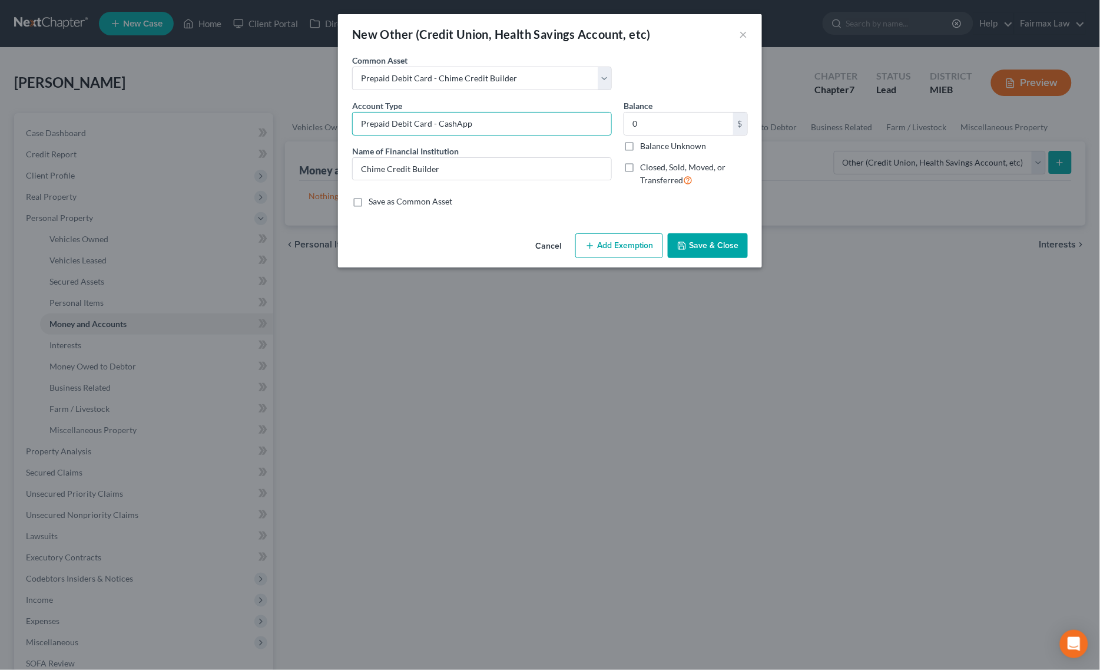
drag, startPoint x: 514, startPoint y: 124, endPoint x: 166, endPoint y: 101, distance: 348.2
click at [156, 98] on div "New Other (Credit Union, Health Savings Account, etc) × An exemption set must f…" at bounding box center [550, 335] width 1100 height 670
click at [419, 164] on input "Chime Credit Builder" at bounding box center [482, 169] width 259 height 22
click at [393, 172] on input "Chime Credit Builder" at bounding box center [482, 169] width 259 height 22
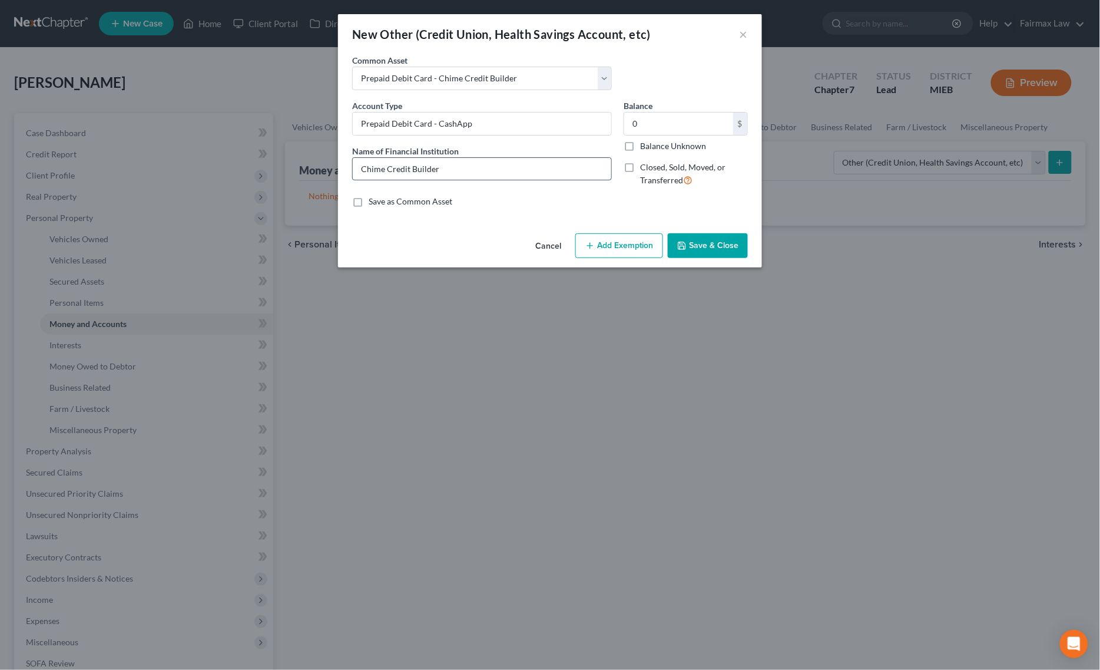
click at [393, 172] on input "Chime Credit Builder" at bounding box center [482, 169] width 259 height 22
drag, startPoint x: 499, startPoint y: 122, endPoint x: 194, endPoint y: 110, distance: 304.7
click at [196, 110] on div "New Other (Credit Union, Health Savings Account, etc) × An exemption set must f…" at bounding box center [550, 335] width 1100 height 670
click at [536, 309] on div "New Other (Credit Union, Health Savings Account, etc) × An exemption set must f…" at bounding box center [550, 335] width 1100 height 670
click at [551, 255] on button "Cancel" at bounding box center [548, 246] width 45 height 24
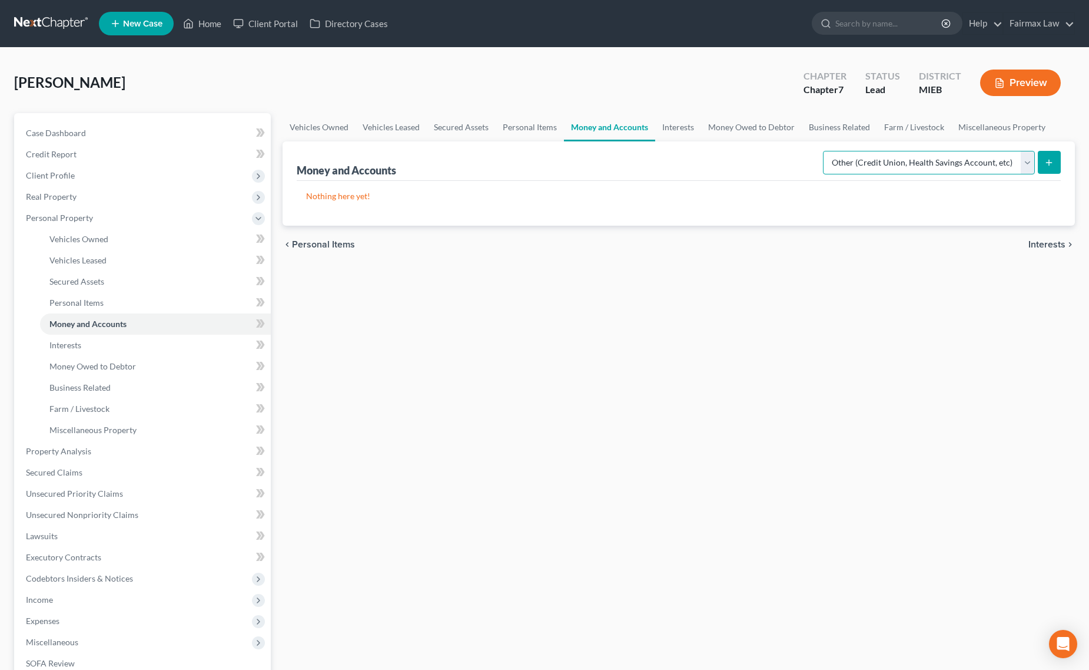
click at [922, 162] on select "Select Account Type Brokerage Cash on Hand Certificates of Deposit Checking Acc…" at bounding box center [929, 163] width 212 height 24
click at [825, 151] on select "Select Account Type Brokerage Cash on Hand Certificates of Deposit Checking Acc…" at bounding box center [929, 163] width 212 height 24
click at [1049, 169] on button "submit" at bounding box center [1049, 162] width 23 height 23
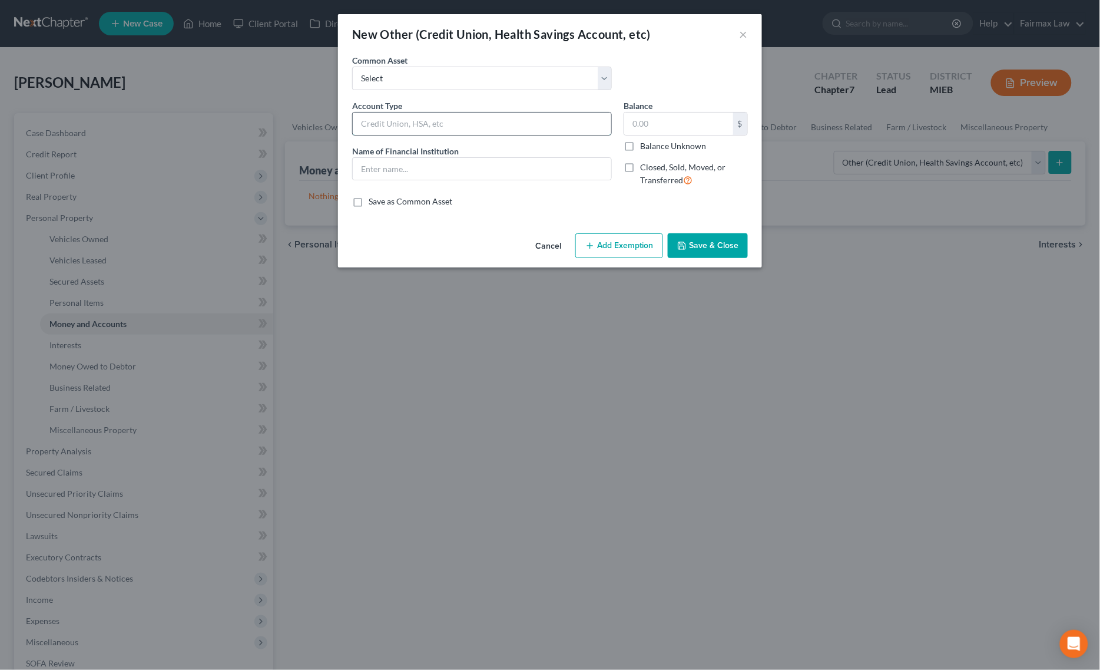
click at [395, 113] on input "text" at bounding box center [482, 123] width 259 height 22
type input "C"
drag, startPoint x: 372, startPoint y: 122, endPoint x: 269, endPoint y: 117, distance: 103.8
click at [271, 117] on div "New Other (Credit Union, Health Savings Account, etc) × An exemption set must f…" at bounding box center [550, 335] width 1100 height 670
click at [457, 125] on input "Prepaid Debit Card - Cashapp" at bounding box center [482, 123] width 259 height 22
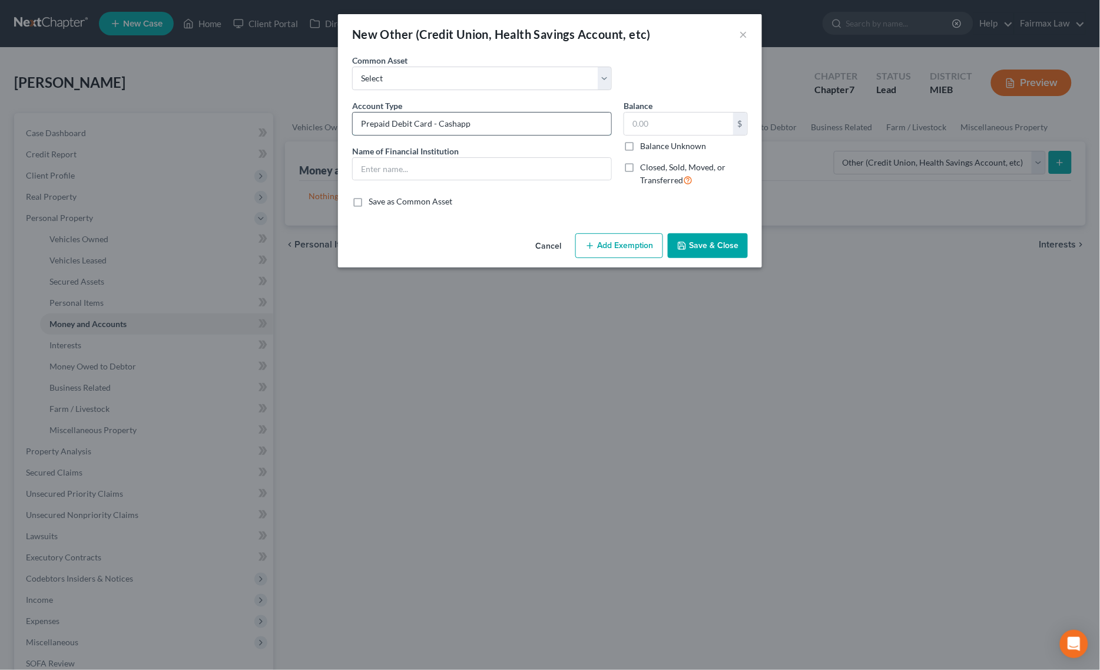
type input "Prepaid Debit Card - CashApp"
drag, startPoint x: 512, startPoint y: 130, endPoint x: 171, endPoint y: 110, distance: 342.2
click at [188, 112] on div "New Other (Credit Union, Health Savings Account, etc) × An exemption set must f…" at bounding box center [550, 335] width 1100 height 670
click at [357, 170] on input "text" at bounding box center [482, 169] width 259 height 22
paste input "Prepaid Debit Card - CashApp"
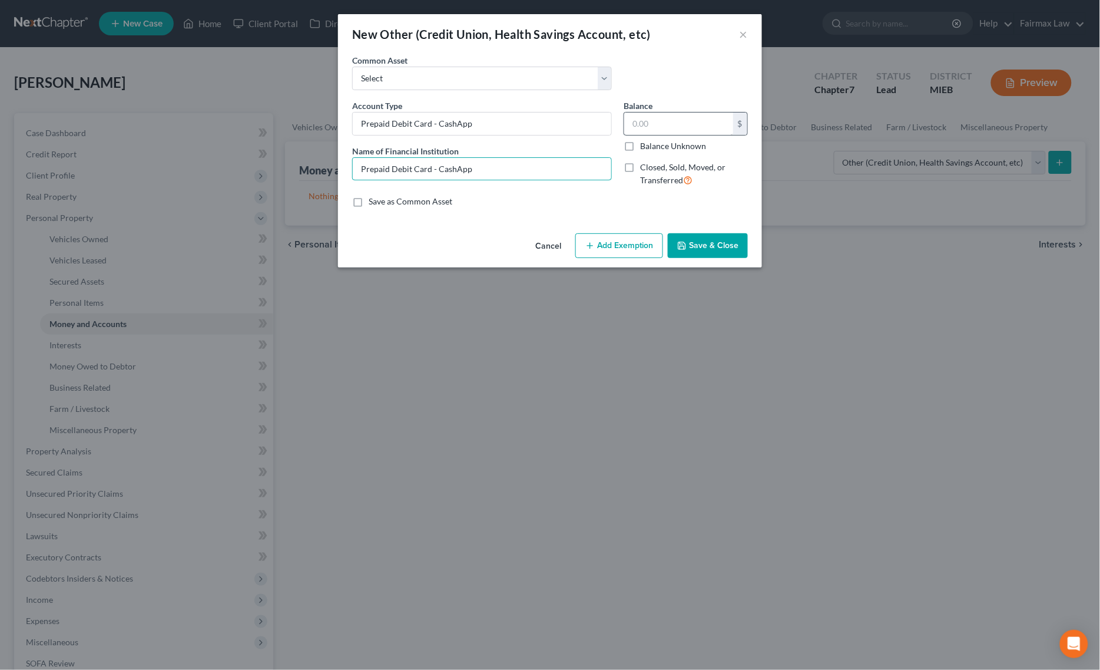
type input "Prepaid Debit Card - CashApp"
click at [698, 119] on input "text" at bounding box center [678, 123] width 109 height 22
type input "0.00"
click at [717, 249] on button "Save & Close" at bounding box center [708, 245] width 80 height 25
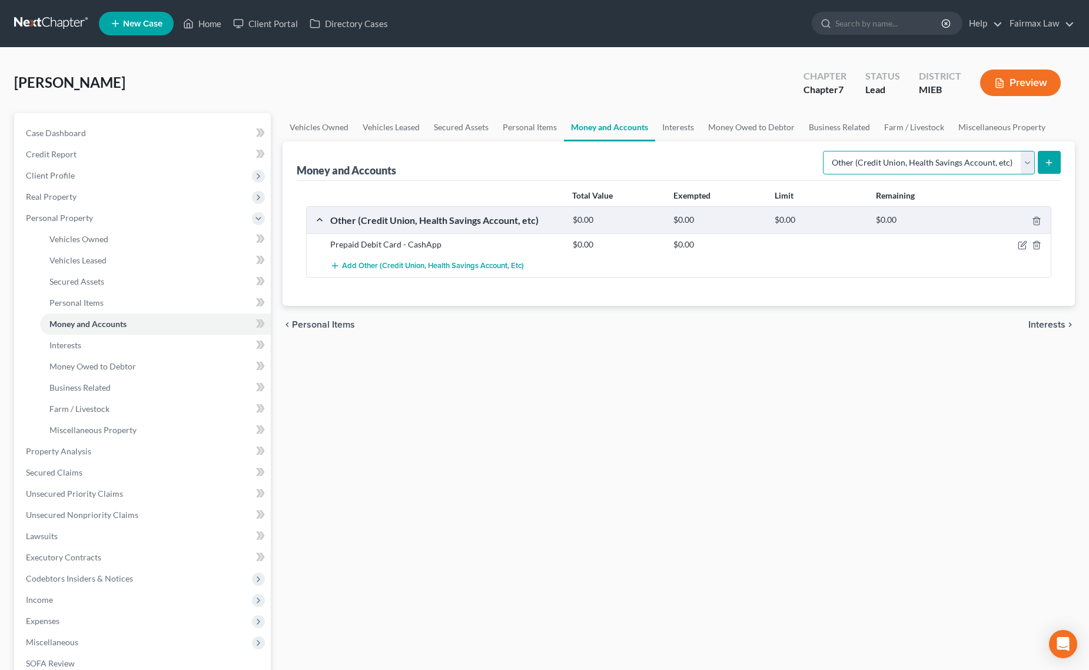
click at [944, 153] on select "Select Account Type Brokerage Cash on Hand Certificates of Deposit Checking Acc…" at bounding box center [929, 163] width 212 height 24
select select "checking"
click at [825, 151] on select "Select Account Type Brokerage Cash on Hand Certificates of Deposit Checking Acc…" at bounding box center [929, 163] width 212 height 24
click at [1041, 170] on button "submit" at bounding box center [1049, 162] width 23 height 23
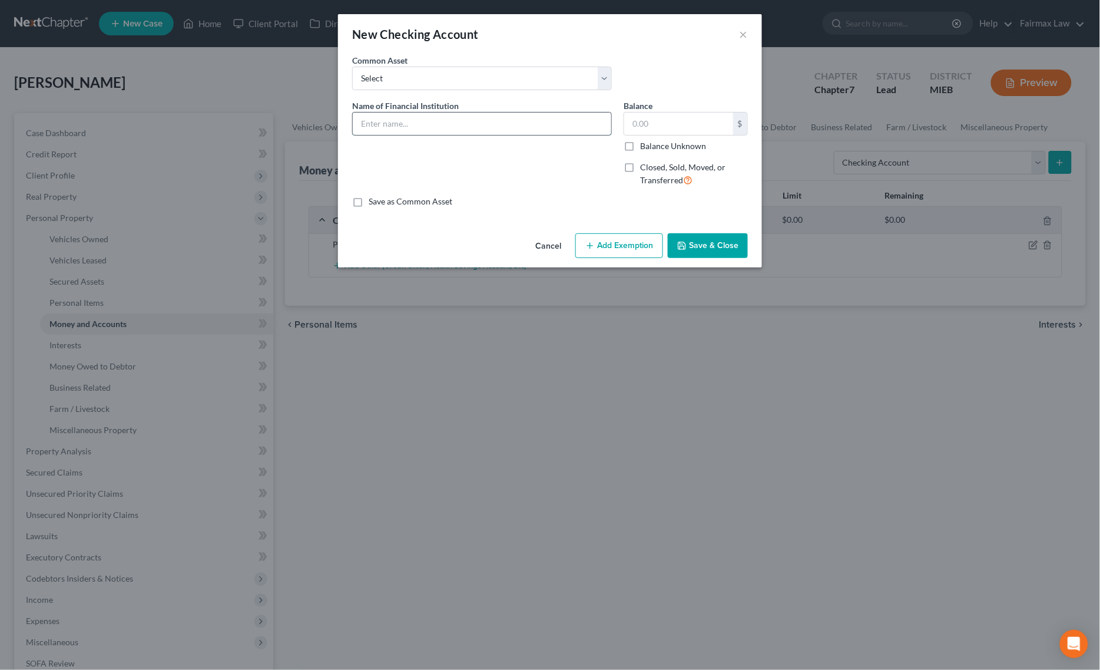
click at [414, 119] on input "text" at bounding box center [482, 123] width 259 height 22
type input "PNC Bank"
click at [687, 124] on input "text" at bounding box center [678, 123] width 109 height 22
type input "0.00"
click at [701, 249] on button "Save & Close" at bounding box center [708, 245] width 80 height 25
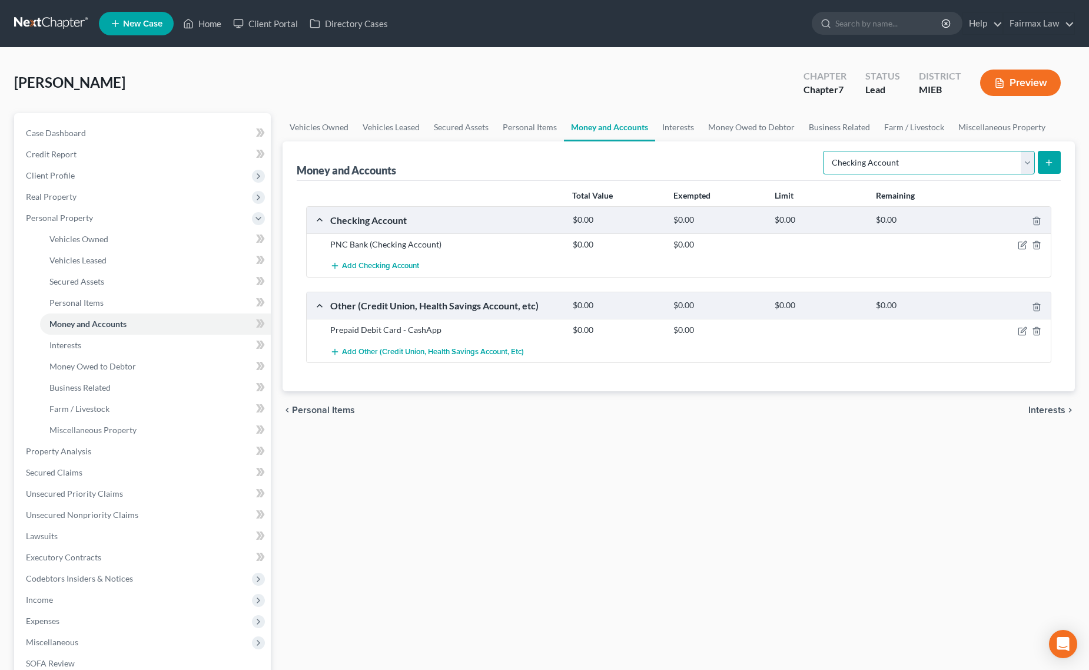
click at [902, 158] on select "Select Account Type Brokerage Cash on Hand Certificates of Deposit Checking Acc…" at bounding box center [929, 163] width 212 height 24
click at [825, 151] on select "Select Account Type Brokerage Cash on Hand Certificates of Deposit Checking Acc…" at bounding box center [929, 163] width 212 height 24
click at [1052, 161] on icon "submit" at bounding box center [1049, 162] width 9 height 9
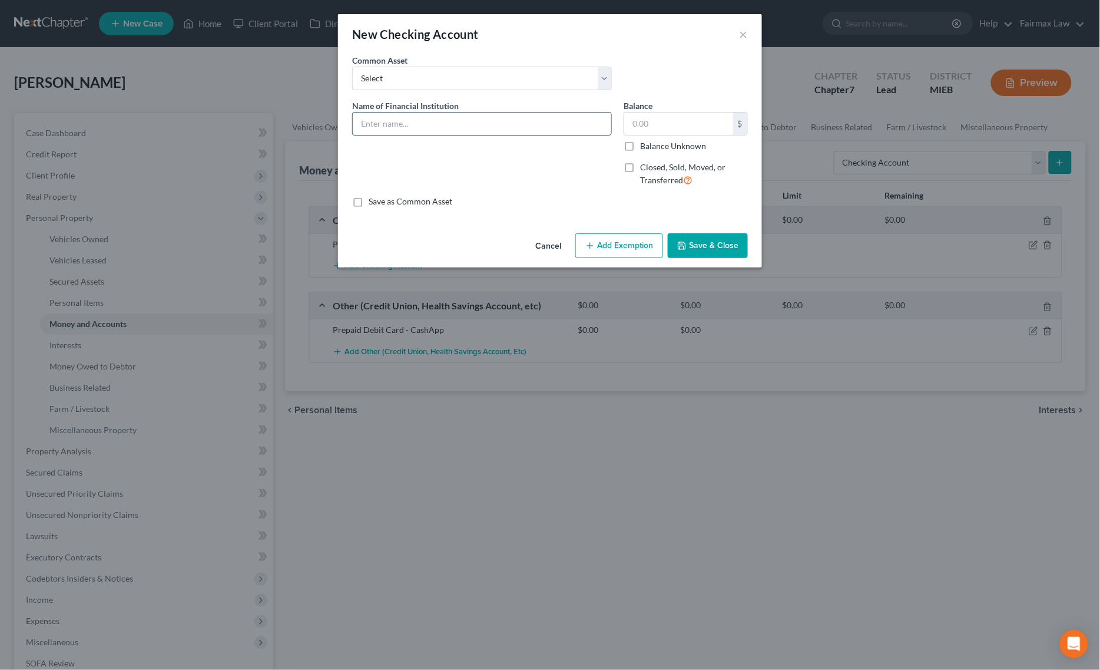
click at [461, 131] on input "text" at bounding box center [482, 123] width 259 height 22
type input "Navy Federal Credit Union"
click at [648, 124] on input "text" at bounding box center [678, 123] width 109 height 22
type input "0.00"
click at [694, 246] on button "Save & Close" at bounding box center [708, 245] width 80 height 25
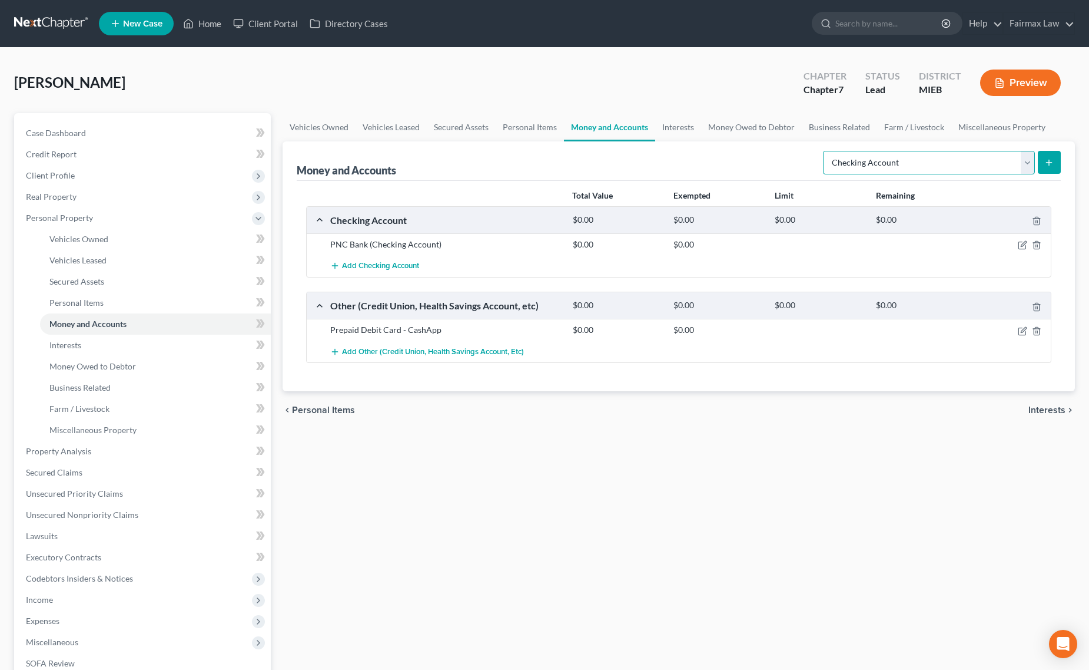
click at [867, 163] on select "Select Account Type Brokerage Cash on Hand Certificates of Deposit Checking Acc…" at bounding box center [929, 163] width 212 height 24
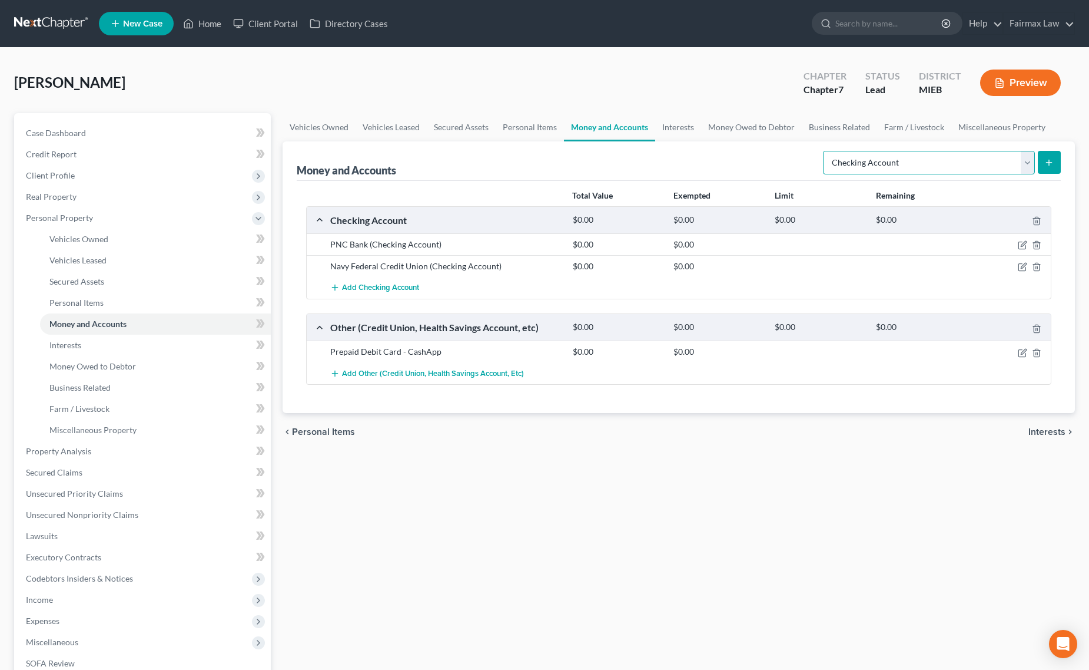
select select "savings"
click at [825, 151] on select "Select Account Type Brokerage Cash on Hand Certificates of Deposit Checking Acc…" at bounding box center [929, 163] width 212 height 24
click at [1041, 159] on button "submit" at bounding box center [1049, 162] width 23 height 23
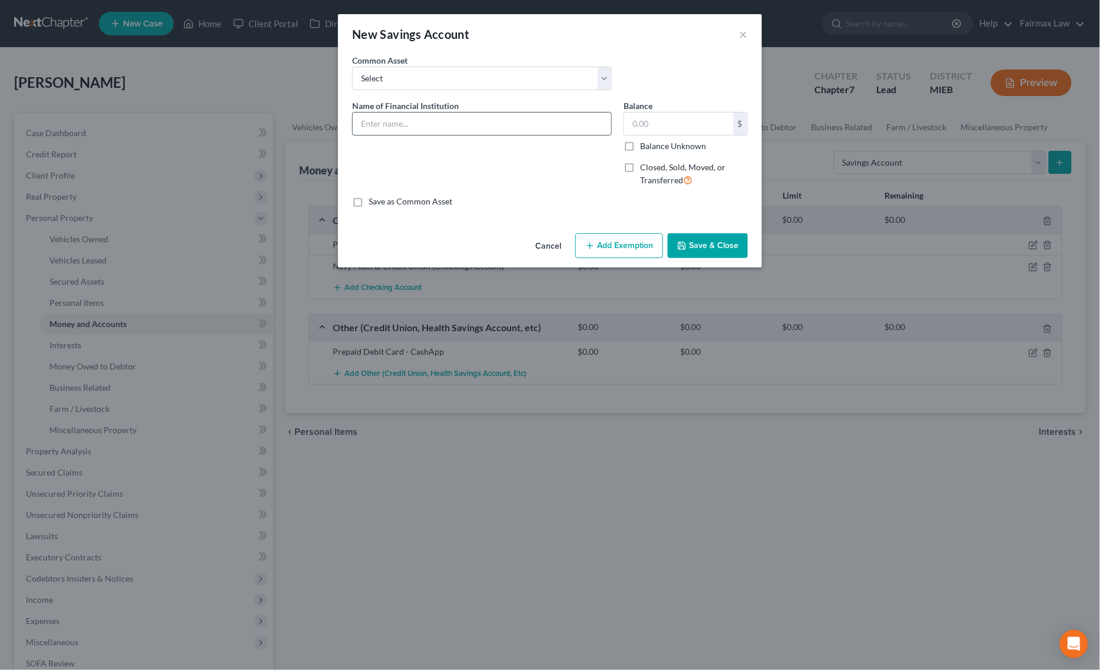
click at [430, 131] on input "text" at bounding box center [482, 123] width 259 height 22
type input "Navy Federal Credit Union"
click at [631, 122] on input "text" at bounding box center [678, 123] width 109 height 22
type input "0.00"
click at [714, 244] on button "Save & Close" at bounding box center [708, 245] width 80 height 25
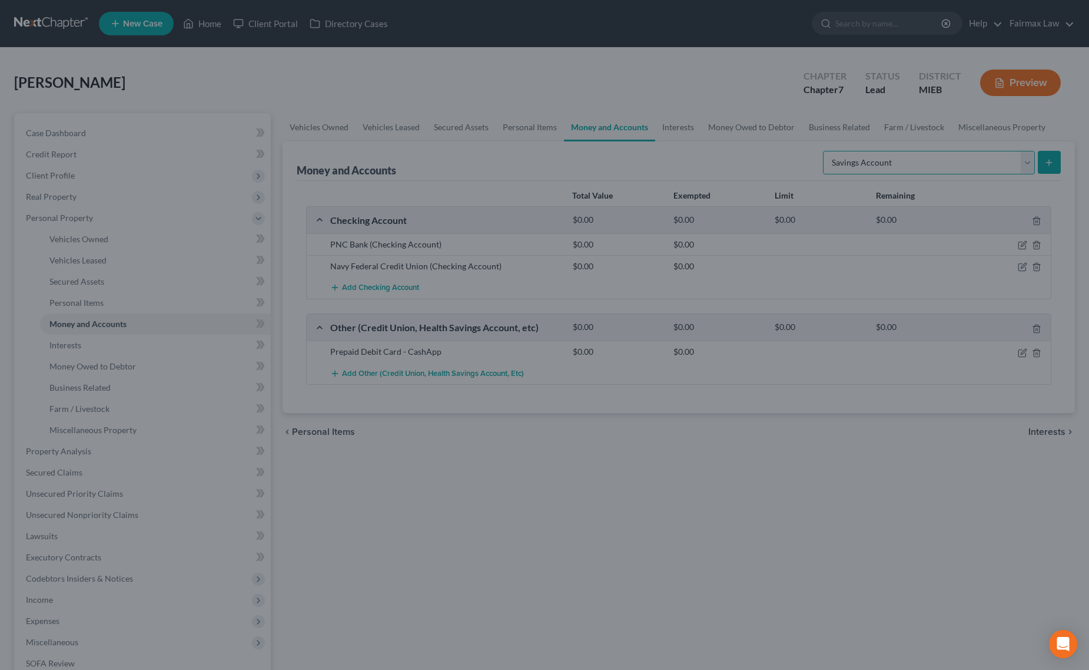
click at [910, 160] on select "Select Account Type Brokerage Cash on Hand Certificates of Deposit Checking Acc…" at bounding box center [929, 163] width 212 height 24
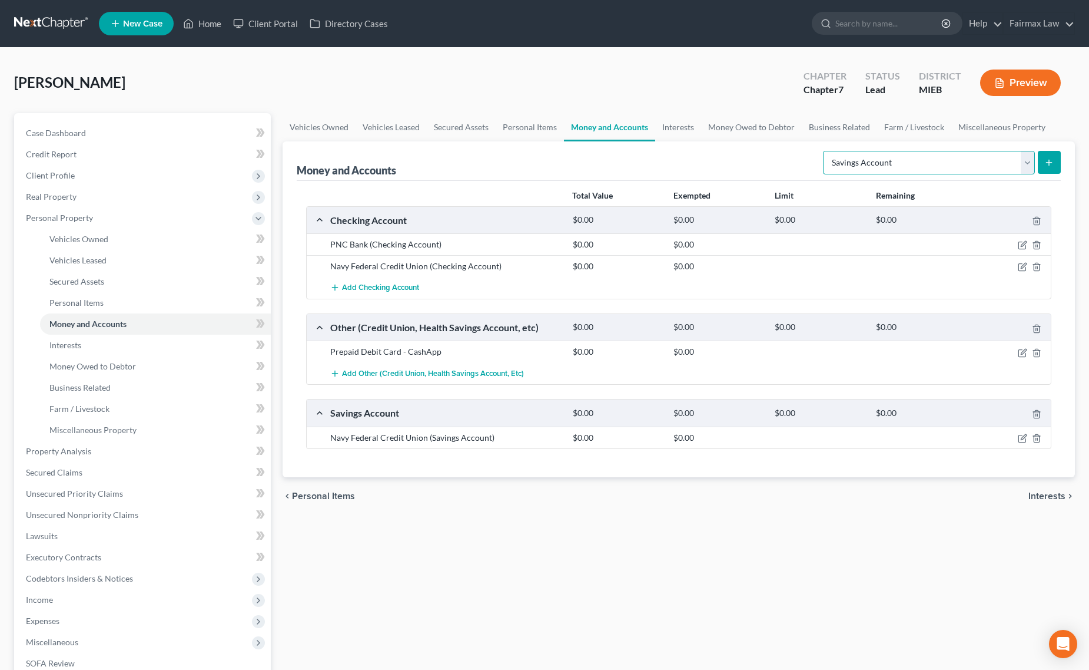
select select "cash_on_hand"
click at [825, 151] on select "Select Account Type Brokerage Cash on Hand Certificates of Deposit Checking Acc…" at bounding box center [929, 163] width 212 height 24
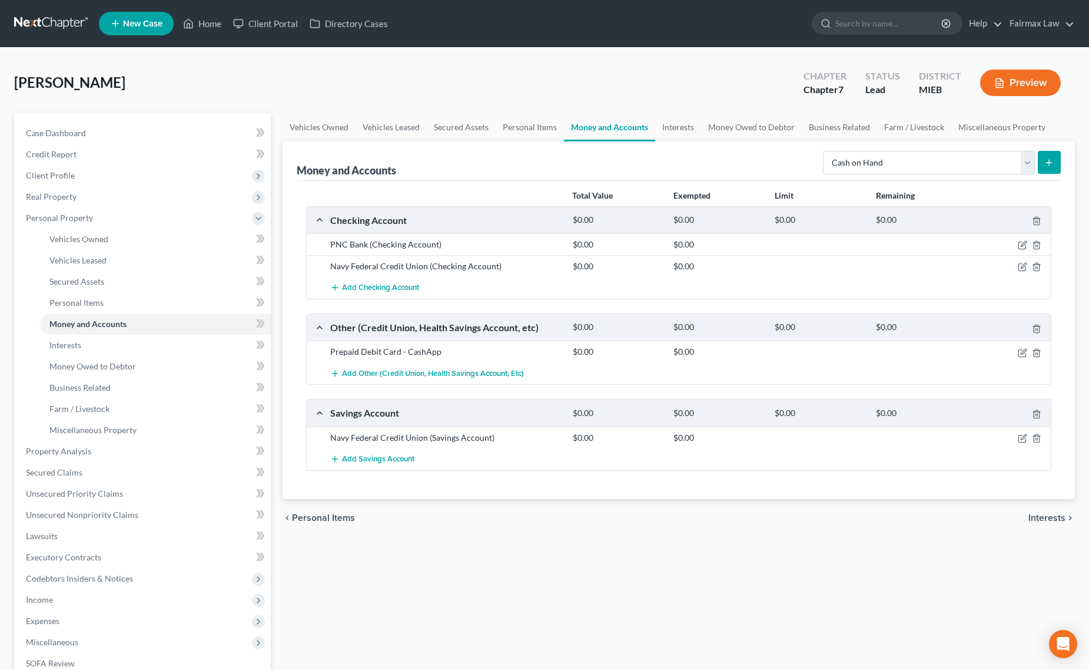
click at [1042, 164] on button "submit" at bounding box center [1049, 162] width 23 height 23
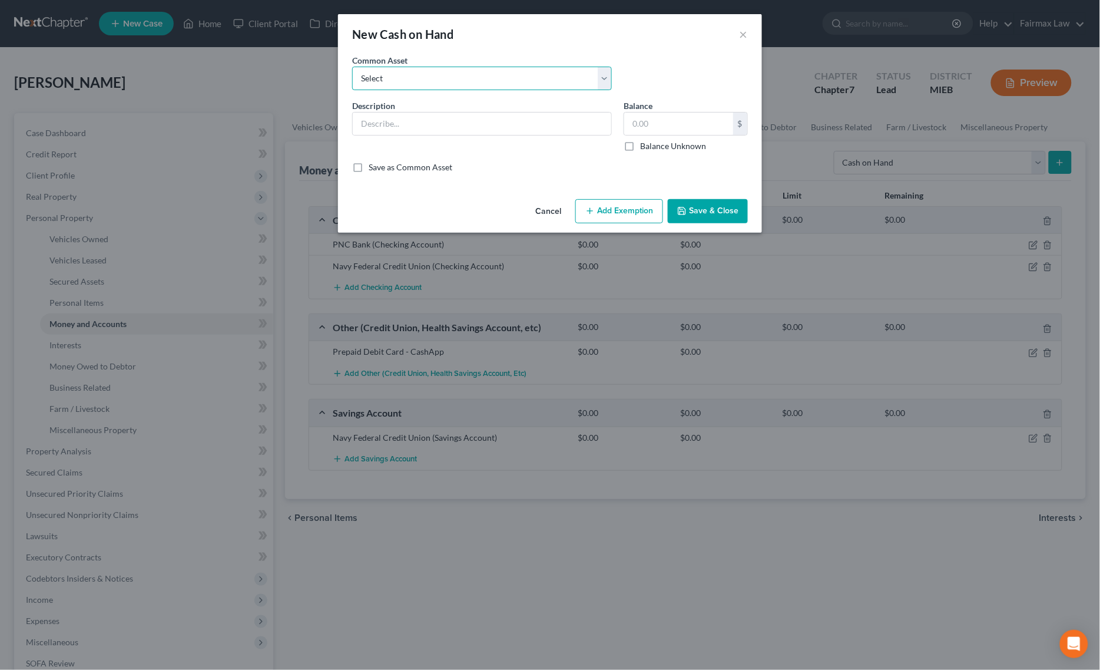
click at [437, 80] on select "Select Cash on Hand Cash on Hand Cash Cash on hand on date of filing Cash on Ha…" at bounding box center [482, 79] width 260 height 24
select select "0"
click at [352, 67] on select "Select Cash on Hand Cash on Hand Cash Cash on hand on date of filing Cash on Ha…" at bounding box center [482, 79] width 260 height 24
type input "Cash on Hand"
click at [683, 119] on input "25.00" at bounding box center [678, 123] width 109 height 22
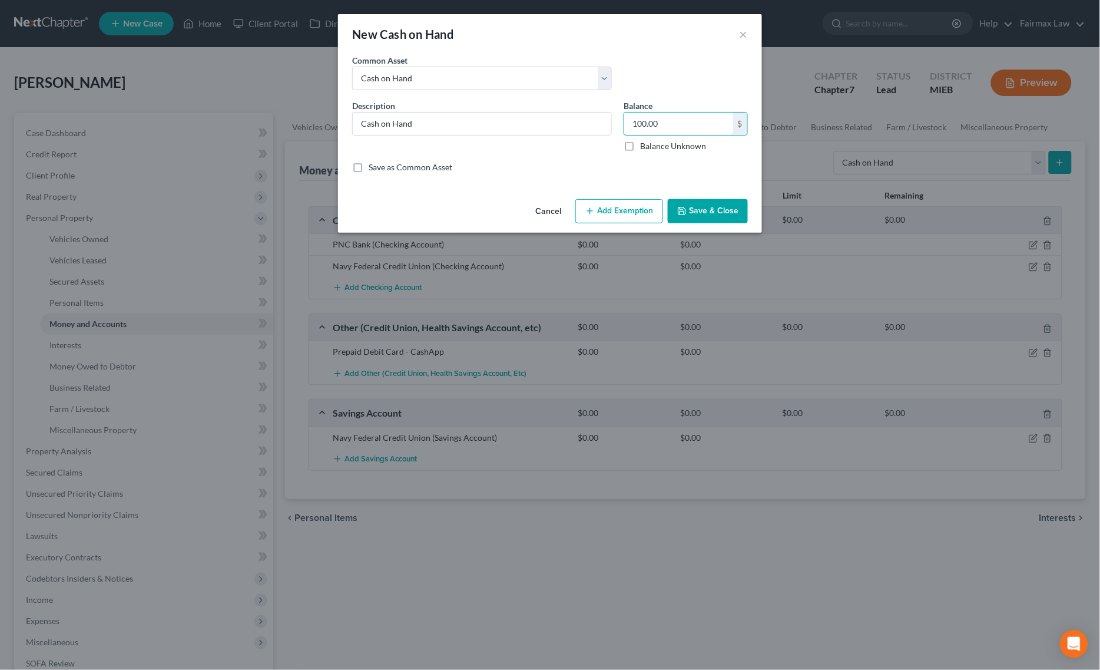
type input "100.00"
click at [633, 201] on button "Add Exemption" at bounding box center [619, 211] width 88 height 25
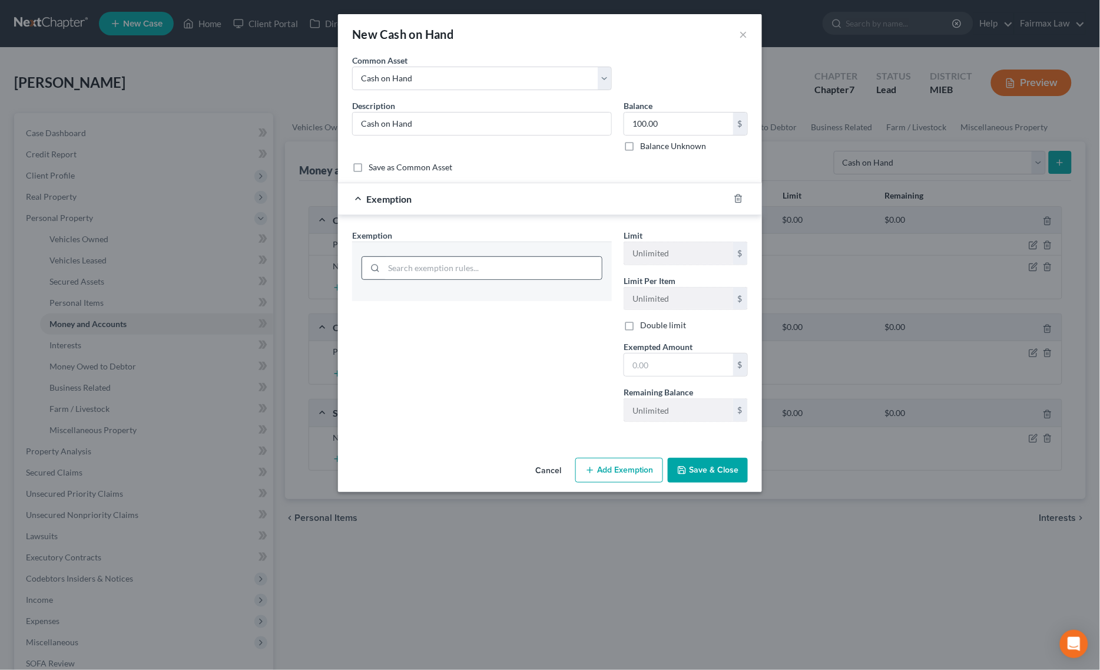
click at [509, 257] on div at bounding box center [482, 268] width 241 height 24
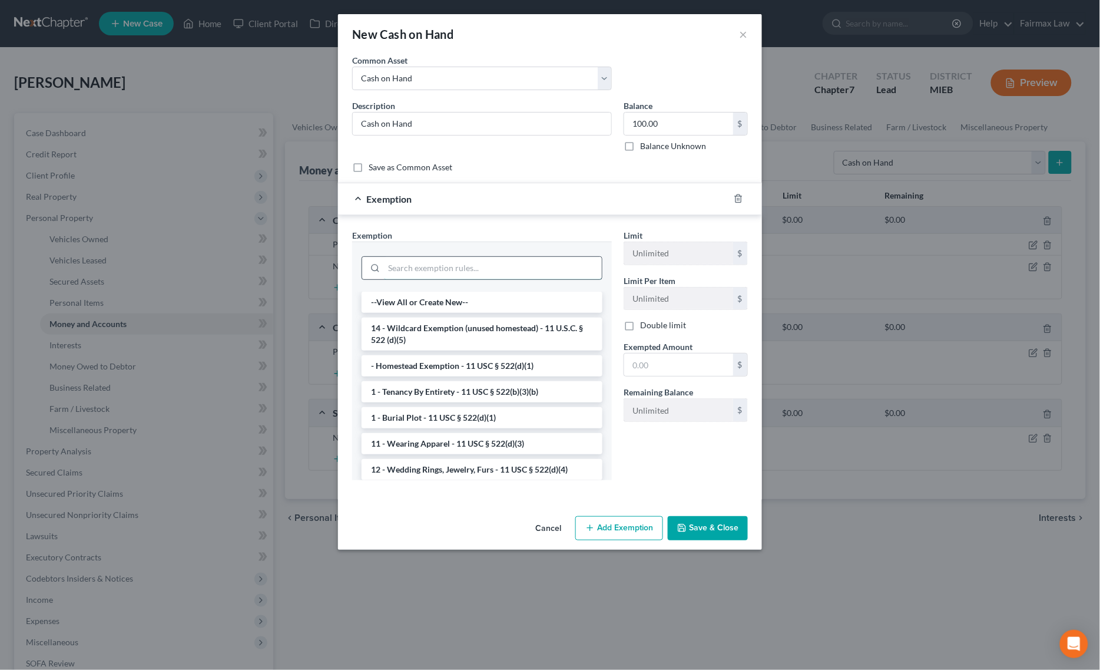
click at [496, 260] on input "search" at bounding box center [493, 268] width 218 height 22
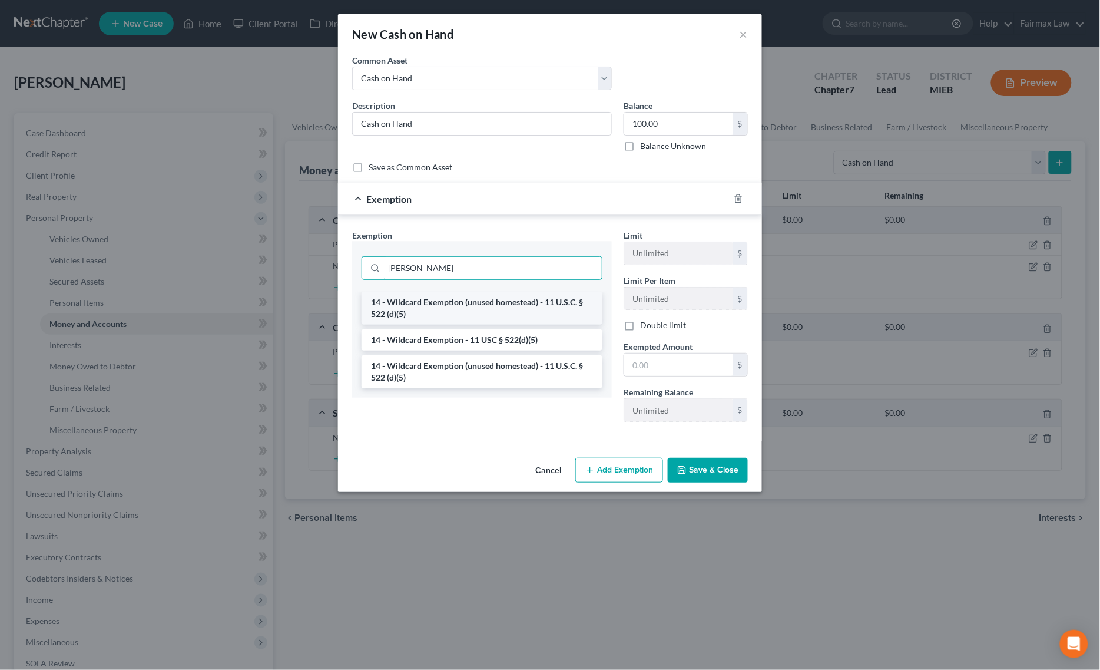
type input "[PERSON_NAME]"
click at [439, 307] on li "14 - Wildcard Exemption (unused homestead) - 11 U.S.C. § 522 (d)(5)" at bounding box center [482, 308] width 241 height 33
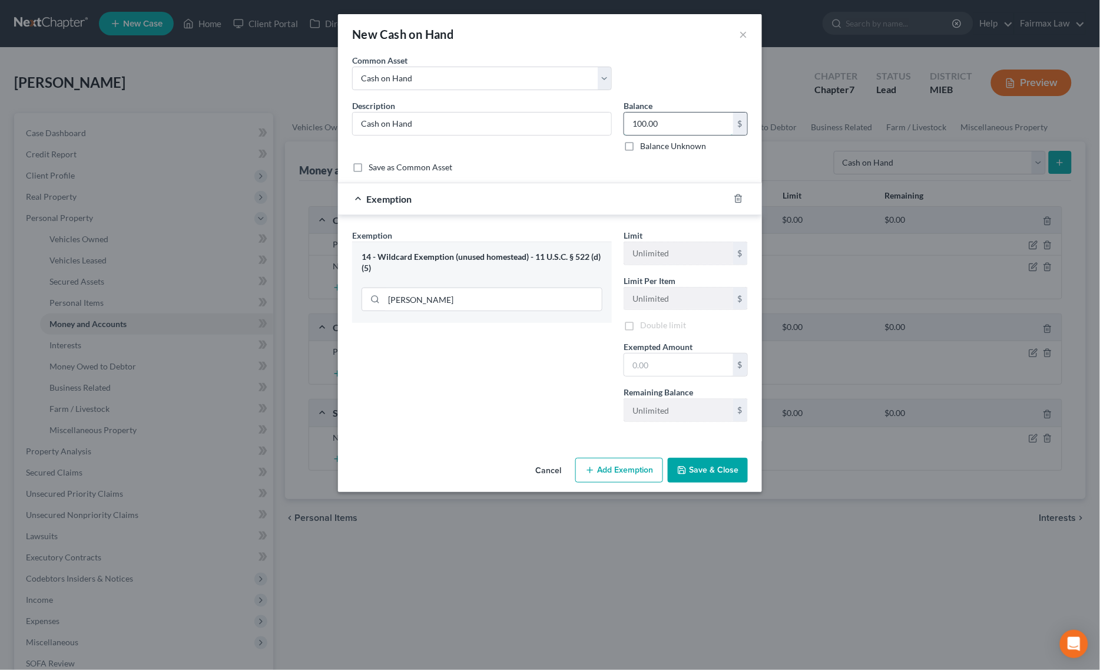
click at [681, 122] on input "100.00" at bounding box center [678, 123] width 109 height 22
click at [653, 366] on input "text" at bounding box center [678, 364] width 109 height 22
paste input "100.00"
type input "100.00"
click at [455, 367] on div "Exemption Set must be selected for CA. Exemption * 14 - Wildcard Exemption (unu…" at bounding box center [481, 330] width 271 height 202
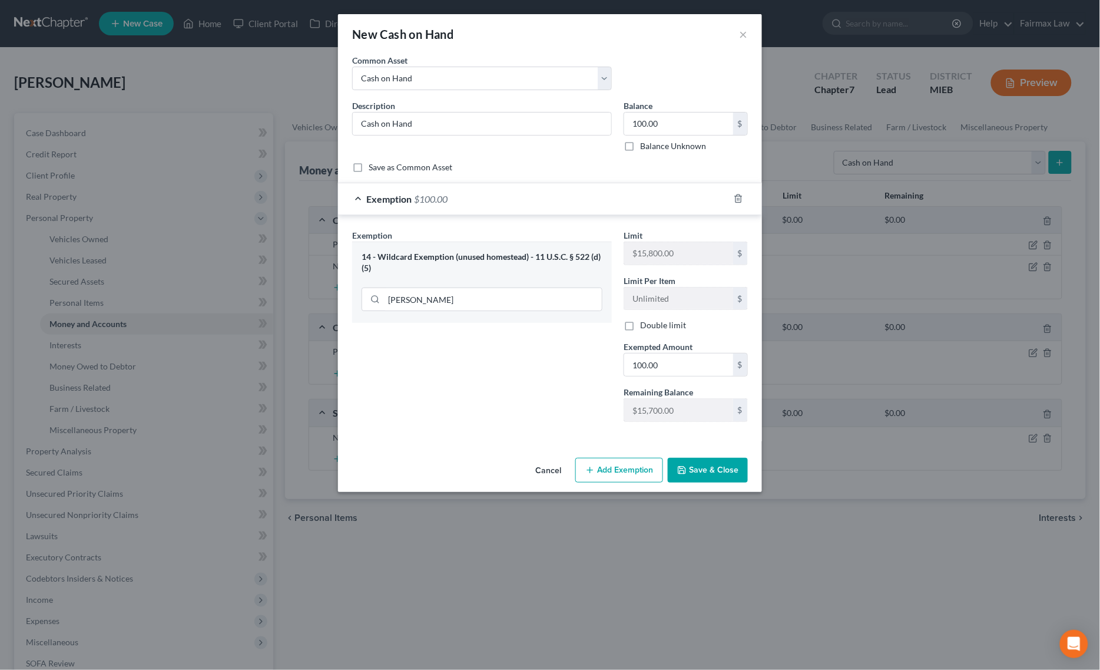
click at [707, 478] on button "Save & Close" at bounding box center [708, 470] width 80 height 25
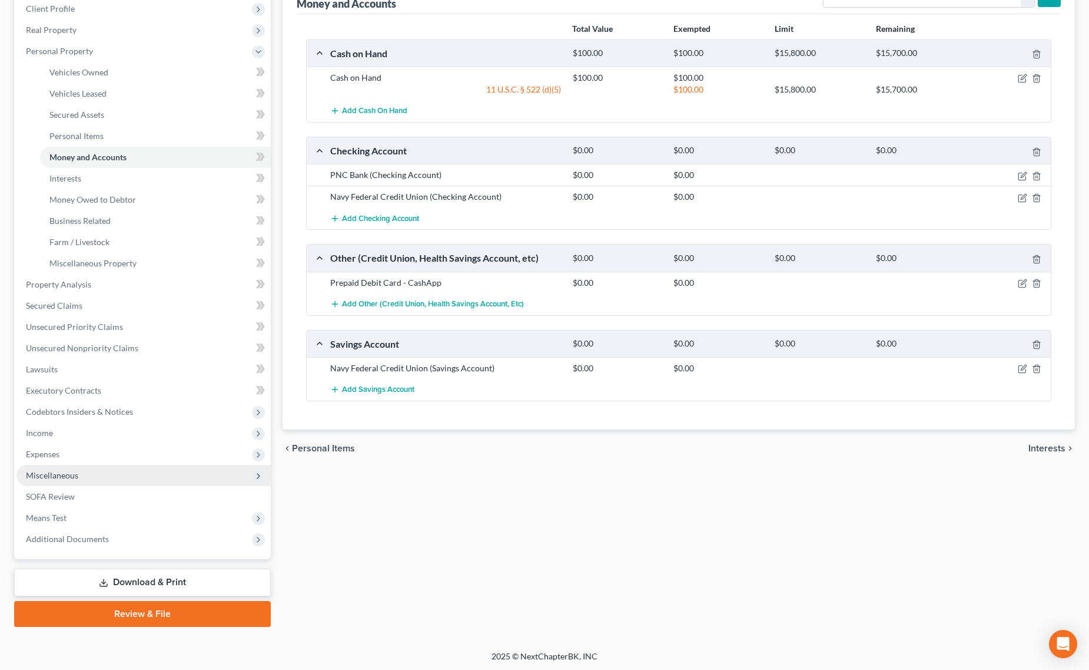
click at [93, 476] on span "Miscellaneous" at bounding box center [143, 475] width 254 height 21
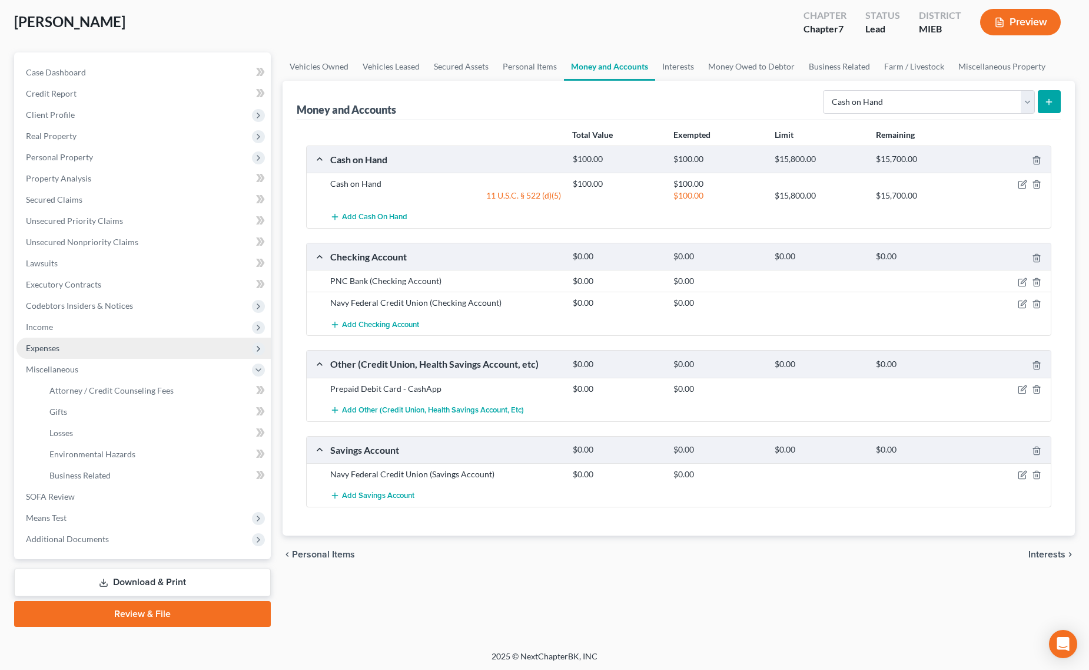
click at [99, 345] on span "Expenses" at bounding box center [143, 347] width 254 height 21
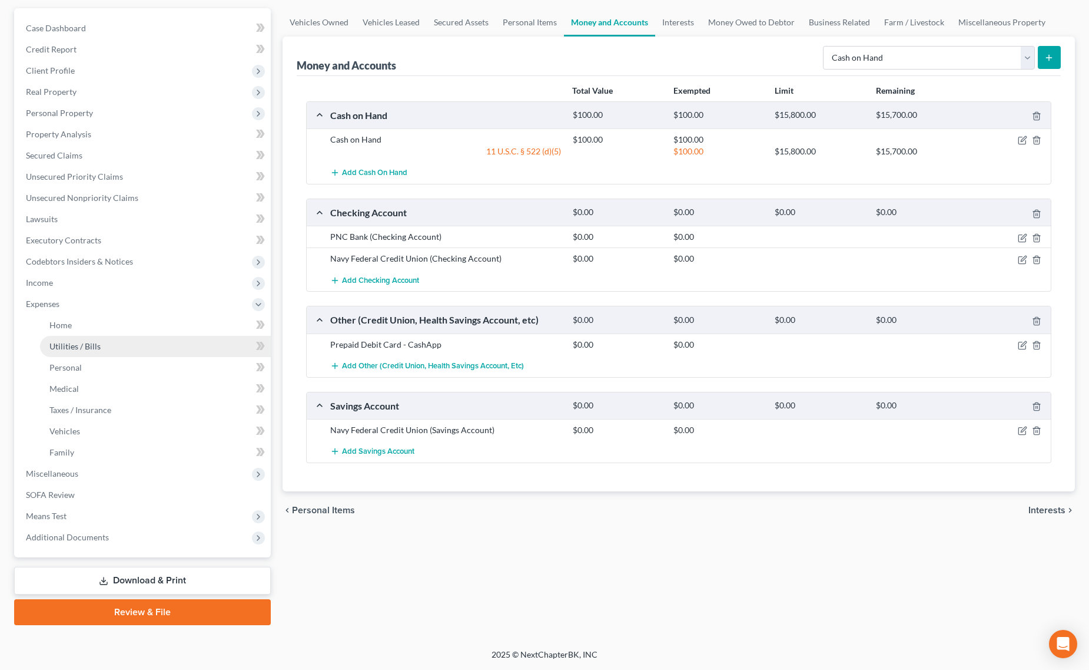
scroll to position [104, 0]
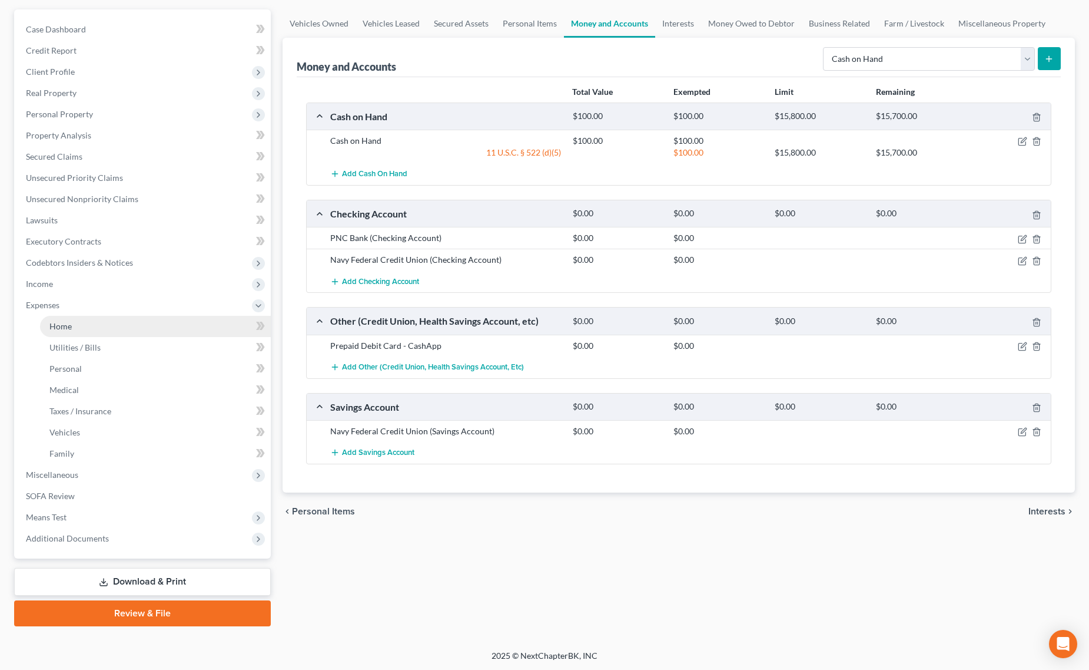
click at [89, 332] on link "Home" at bounding box center [155, 326] width 231 height 21
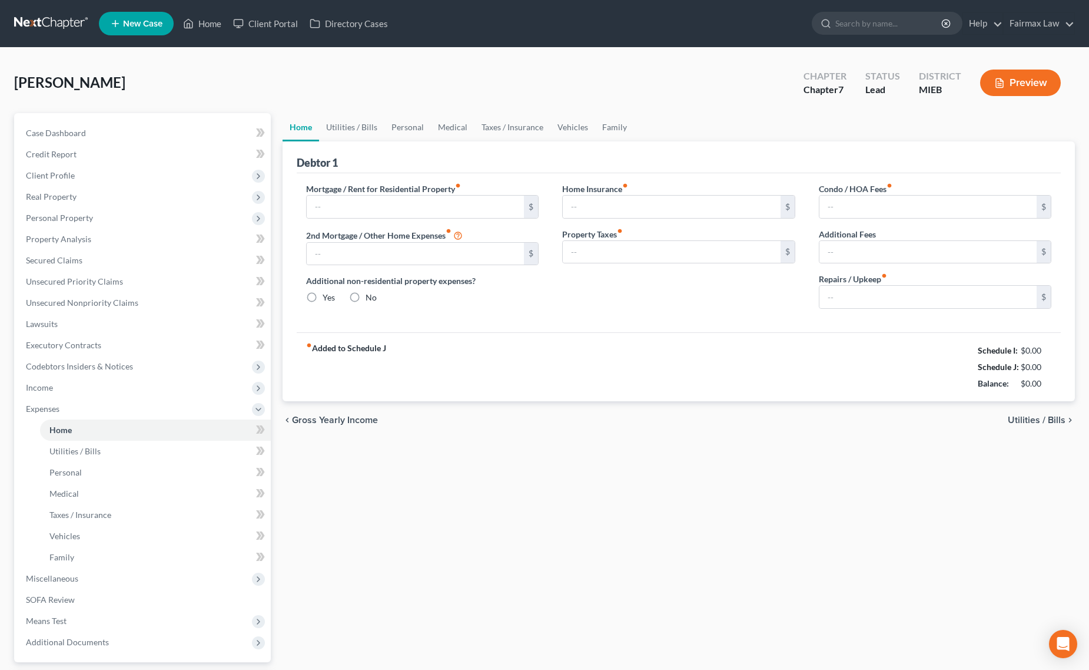
type input "0.00"
radio input "true"
type input "0.00"
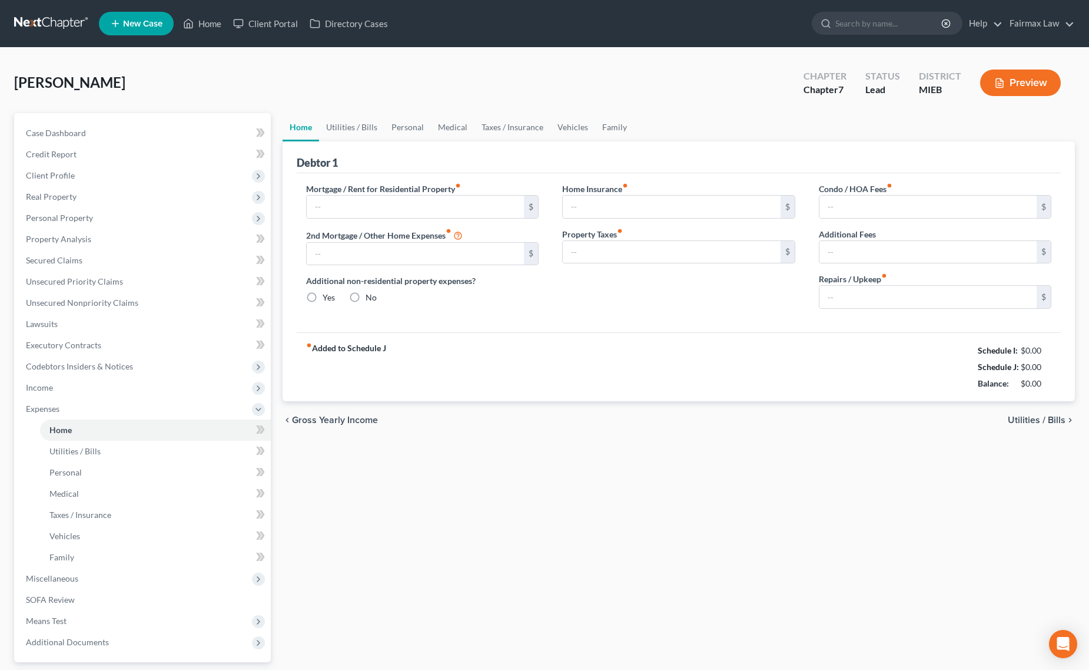
type input "0.00"
click at [417, 208] on input "text" at bounding box center [416, 207] width 218 height 22
paste input "1500.00"
type input "1,500.00"
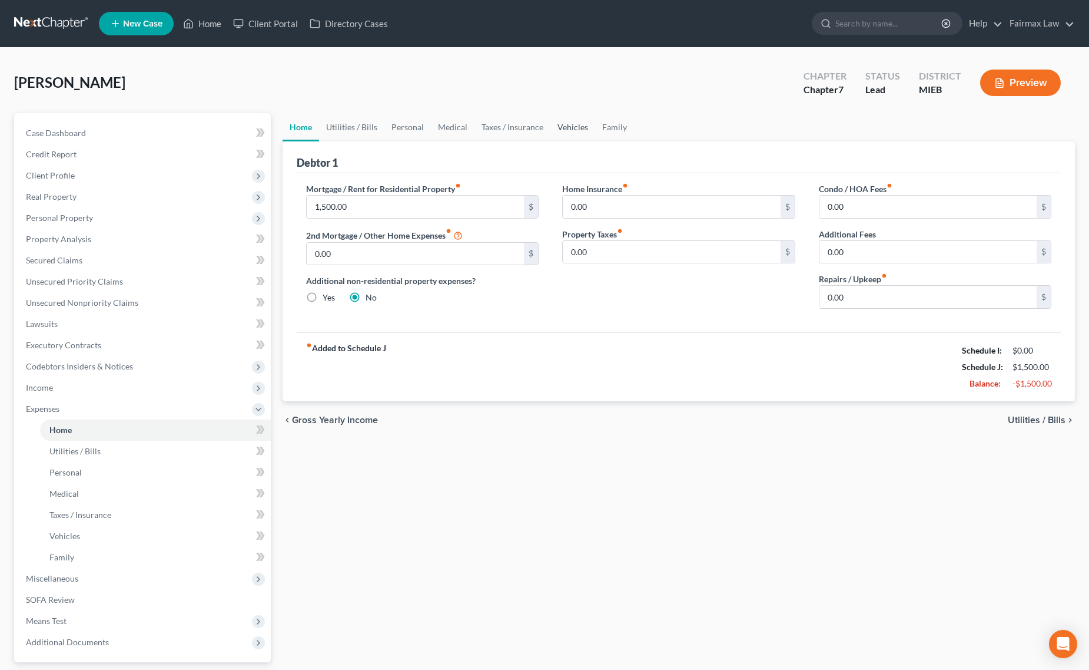
click at [558, 128] on link "Vehicles" at bounding box center [573, 127] width 45 height 28
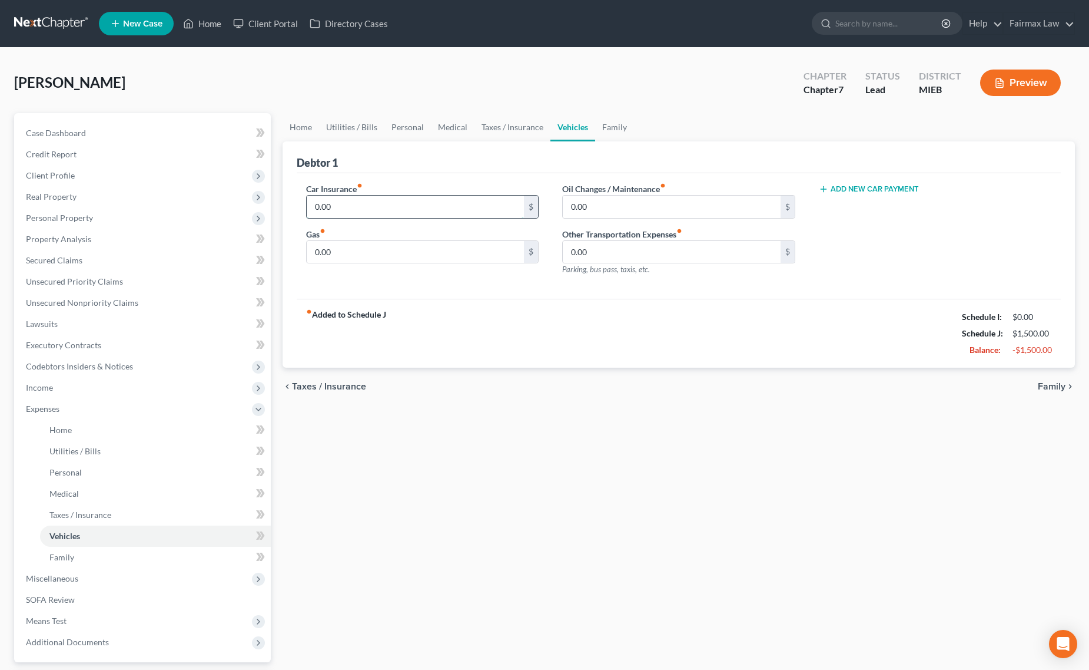
click at [406, 203] on input "0.00" at bounding box center [416, 207] width 218 height 22
click at [383, 240] on div "0.00 $" at bounding box center [422, 252] width 233 height 24
click at [379, 258] on input "0.00" at bounding box center [416, 252] width 218 height 22
paste input "25"
type input "250.00"
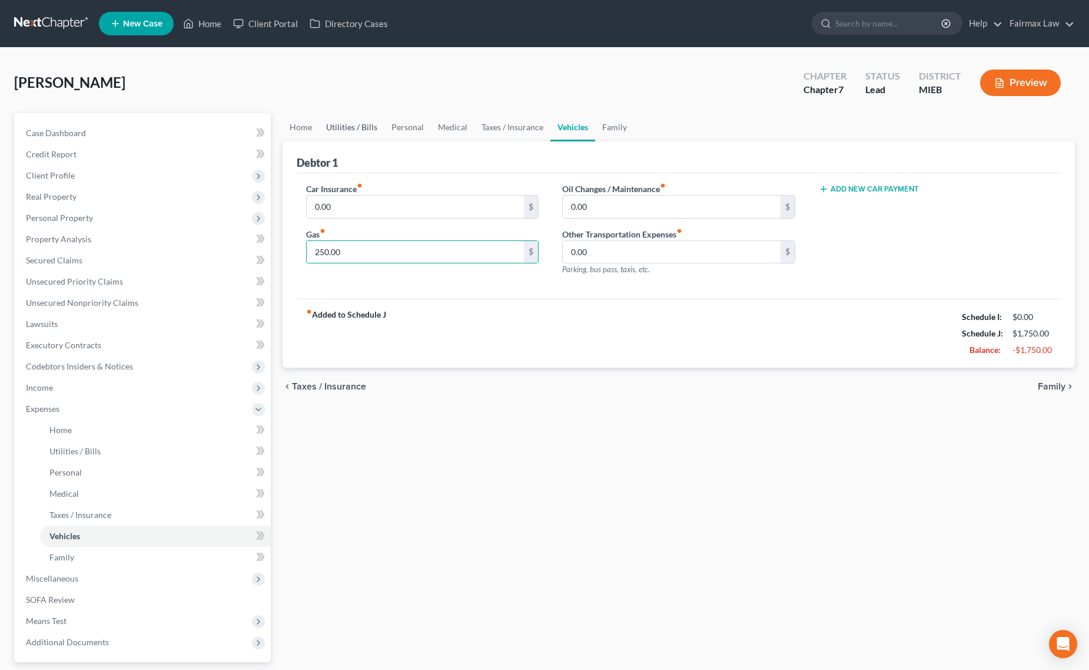
click at [331, 122] on link "Utilities / Bills" at bounding box center [351, 127] width 65 height 28
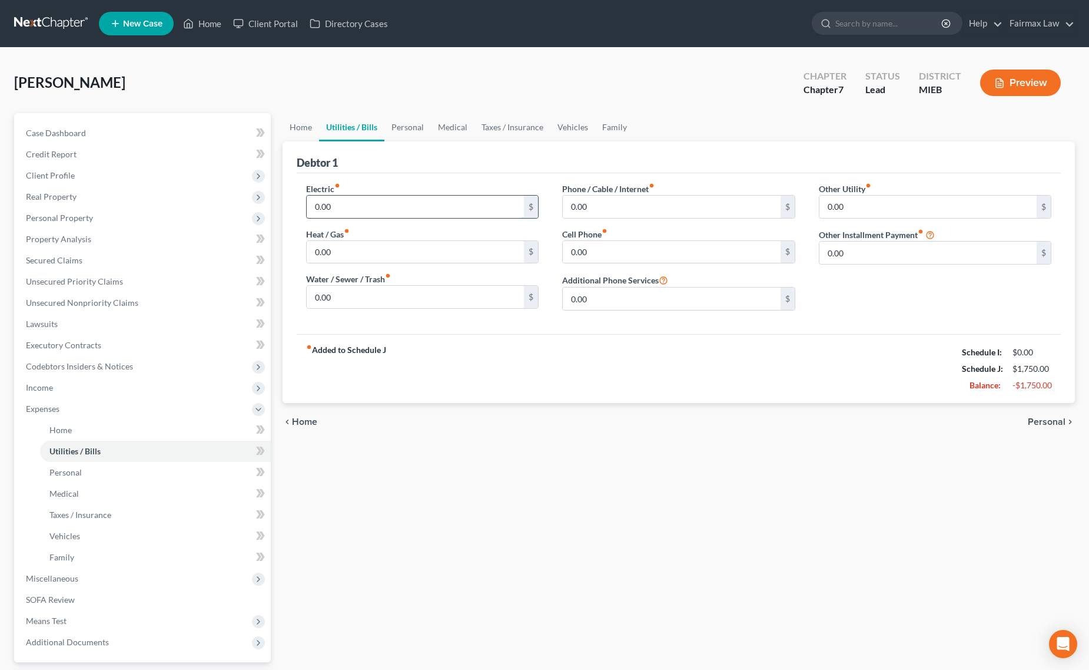
click at [348, 198] on input "0.00" at bounding box center [416, 207] width 218 height 22
drag, startPoint x: 343, startPoint y: 211, endPoint x: 239, endPoint y: 220, distance: 105.2
click at [212, 216] on div "Petition Navigation Case Dashboard Payments Invoices Payments Payments Credit R…" at bounding box center [544, 421] width 1073 height 617
type input "250"
click at [346, 253] on input "0.00" at bounding box center [416, 252] width 218 height 22
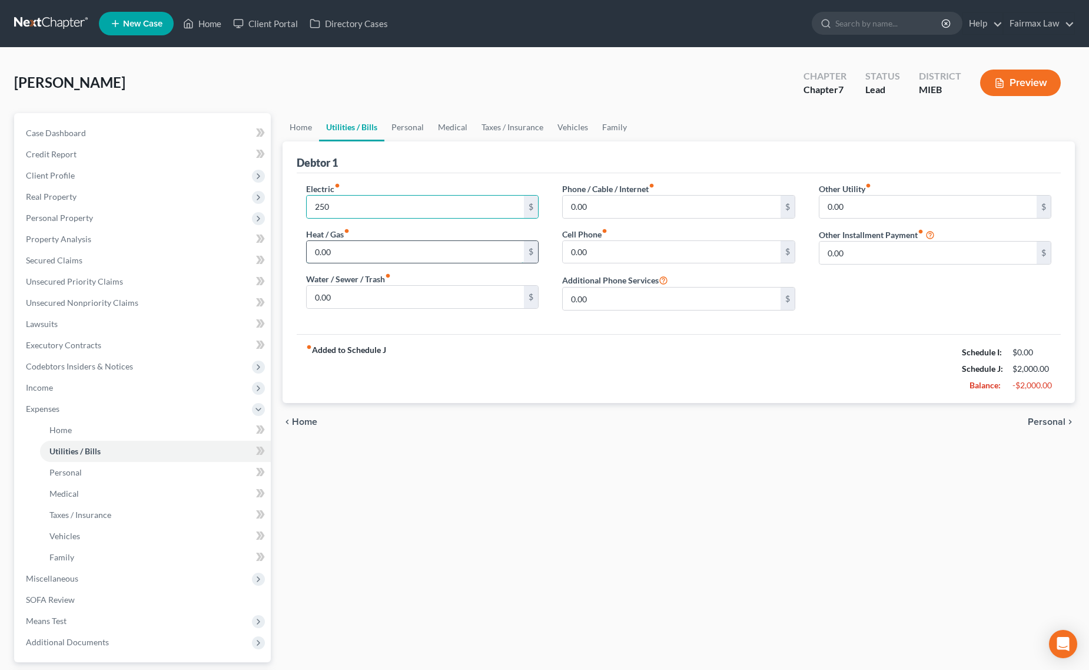
paste input "25"
type input "250"
click at [701, 248] on input "0.00" at bounding box center [672, 252] width 218 height 22
paste input "10"
type input "100.00"
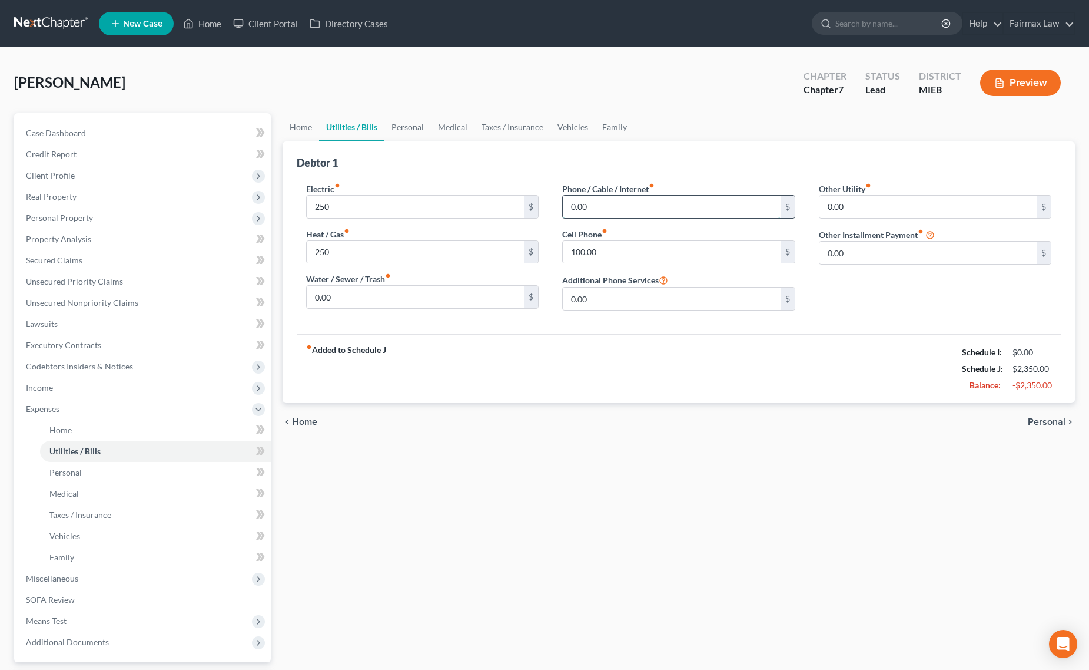
click at [641, 201] on input "0.00" at bounding box center [672, 207] width 218 height 22
paste input "- 8"
type input "80.00"
click at [393, 116] on link "Personal" at bounding box center [408, 127] width 47 height 28
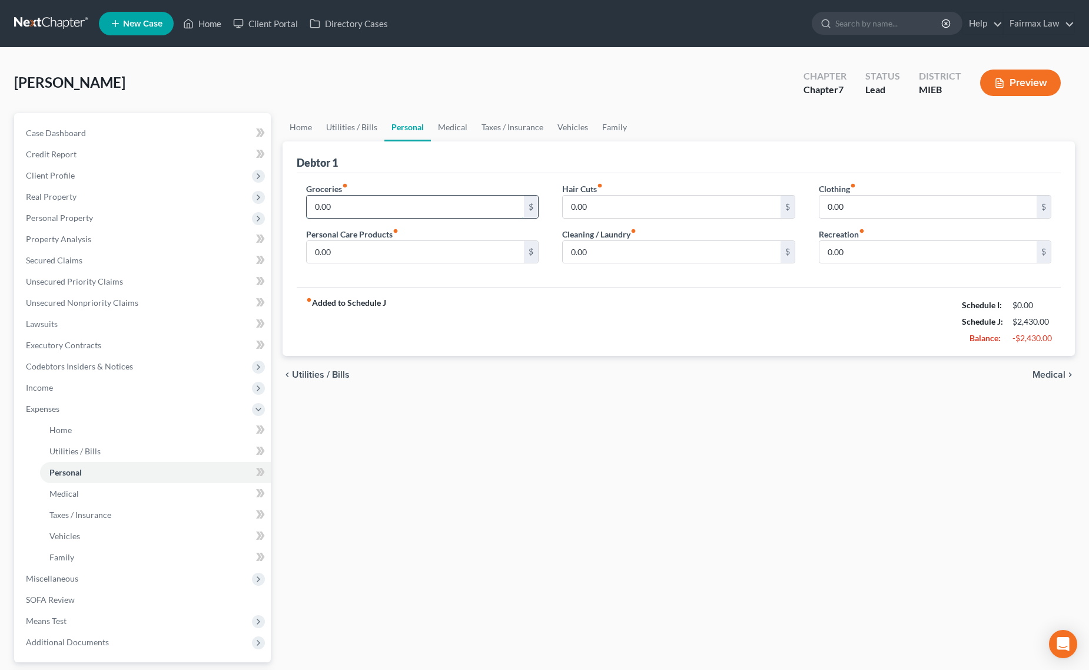
click at [380, 208] on input "0.00" at bounding box center [416, 207] width 218 height 22
paste input "50"
type input "500.00"
click at [684, 251] on input "0.00" at bounding box center [672, 252] width 218 height 22
paste input "5"
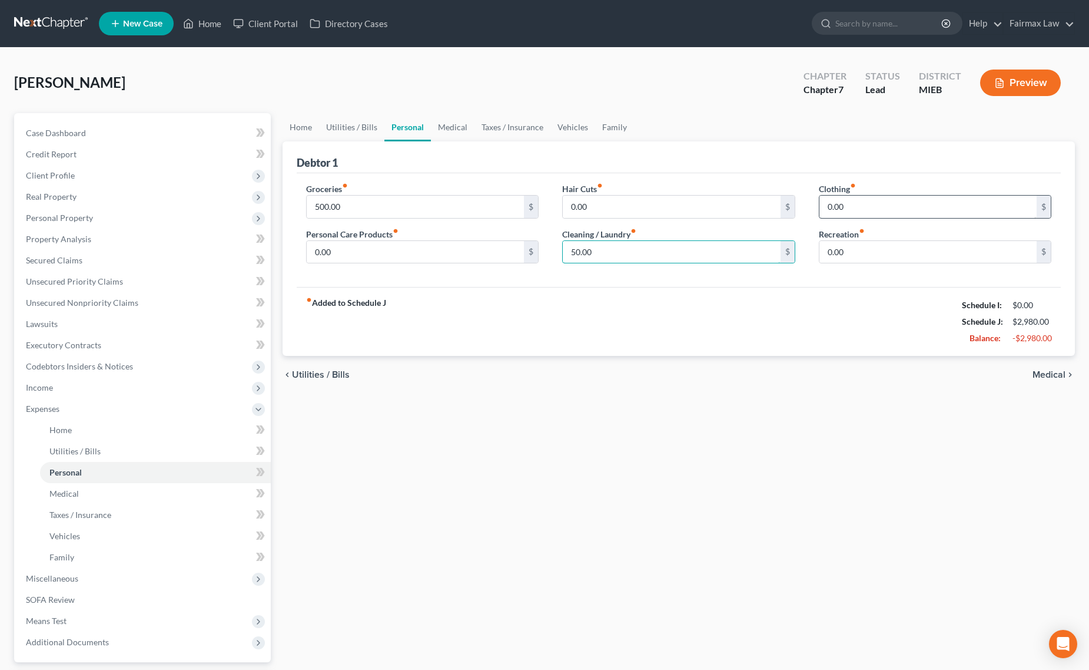
type input "50.00"
click at [857, 210] on input "0.00" at bounding box center [929, 207] width 218 height 22
type input "100.00"
click at [564, 127] on link "Vehicles" at bounding box center [573, 127] width 45 height 28
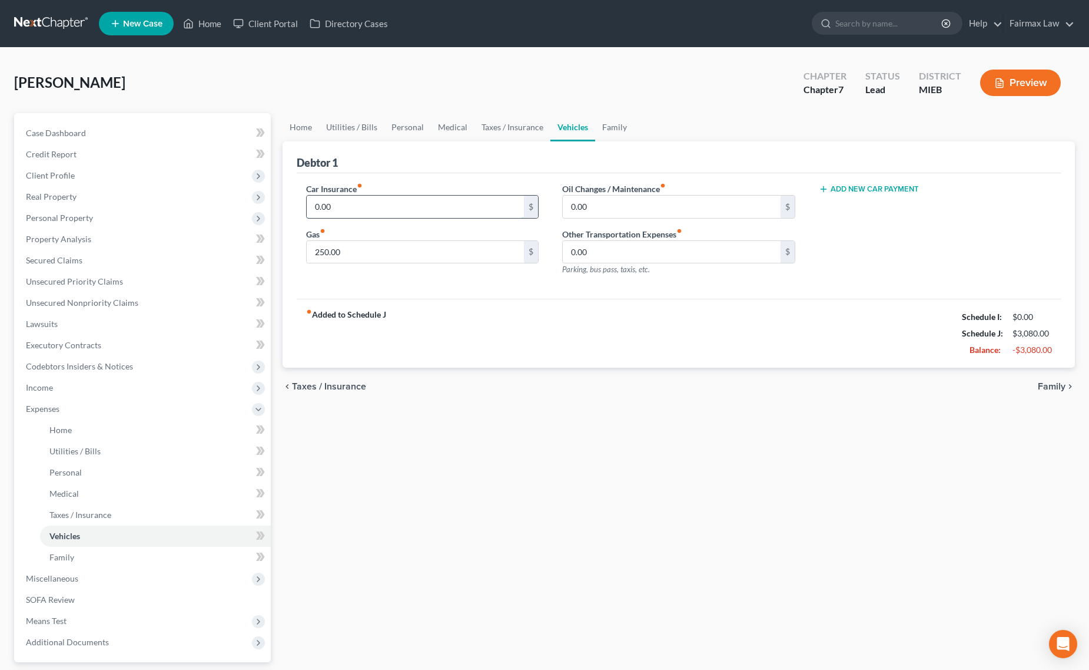
click at [454, 207] on input "0.00" at bounding box center [416, 207] width 218 height 22
paste input "14"
type input "140.00"
click at [618, 122] on link "Family" at bounding box center [614, 127] width 39 height 28
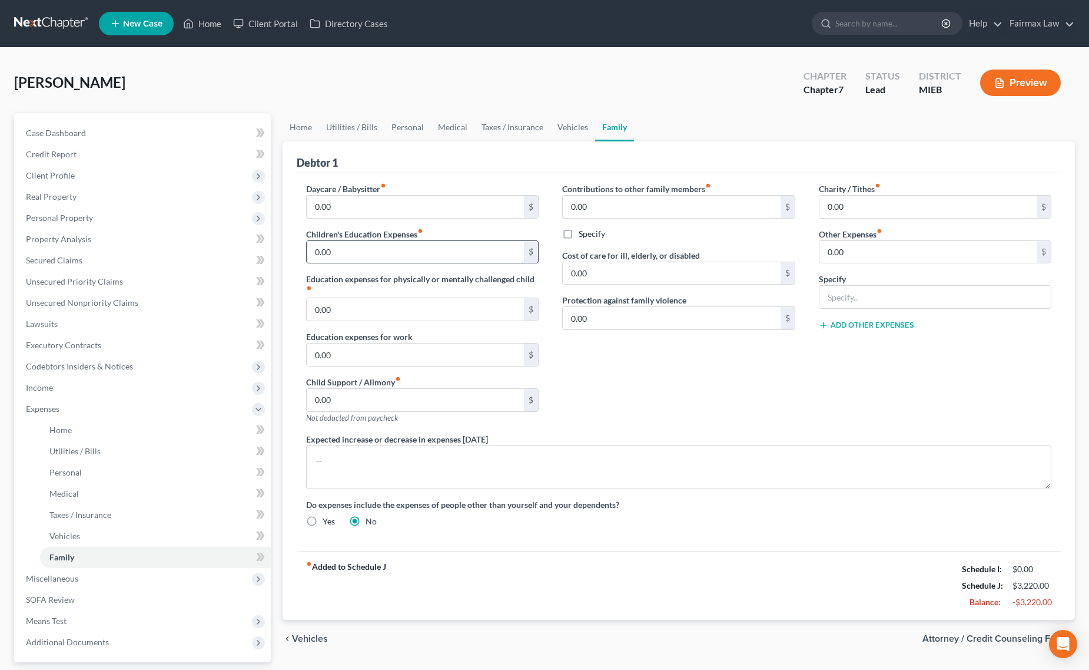
click at [365, 254] on input "0.00" at bounding box center [416, 252] width 218 height 22
paste input "- 15"
type input "150.00"
click at [849, 301] on input "text" at bounding box center [936, 297] width 232 height 22
type input "Attorney Bankruptcy Fee"
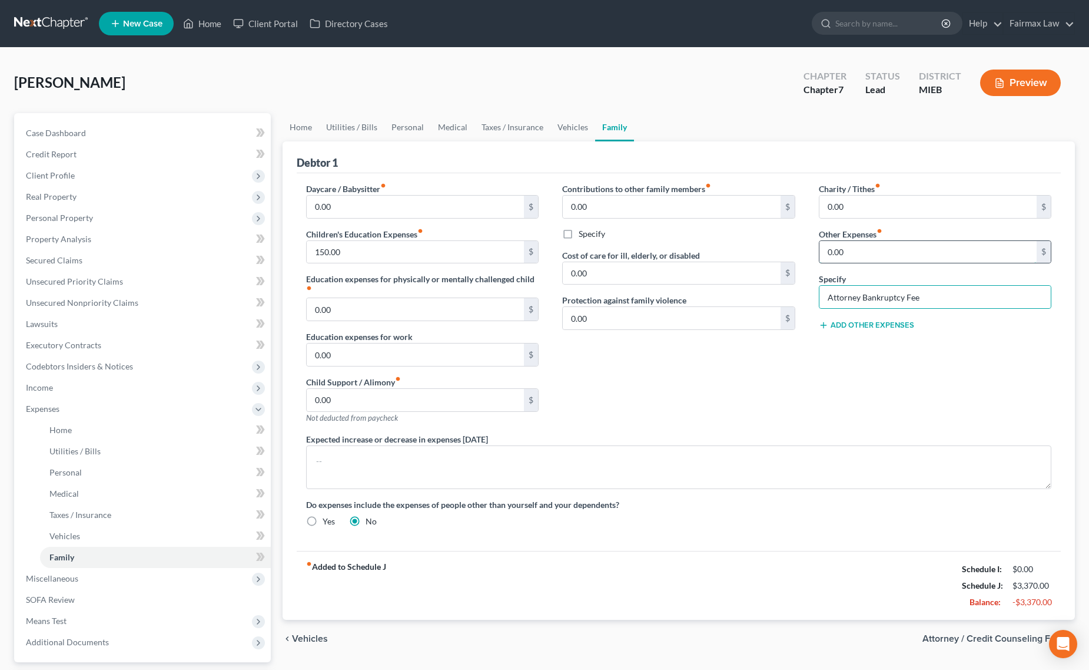
click at [866, 257] on input "0.00" at bounding box center [929, 252] width 218 height 22
type input "180.00"
click at [57, 384] on span "Income" at bounding box center [143, 387] width 254 height 21
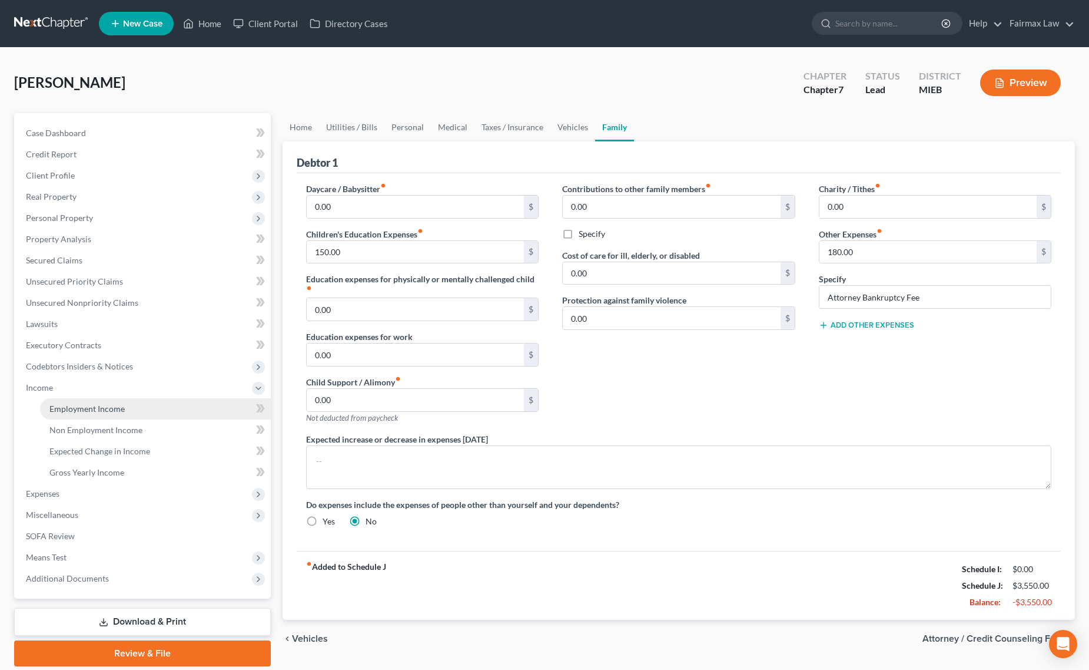
click at [98, 398] on link "Employment Income" at bounding box center [155, 408] width 231 height 21
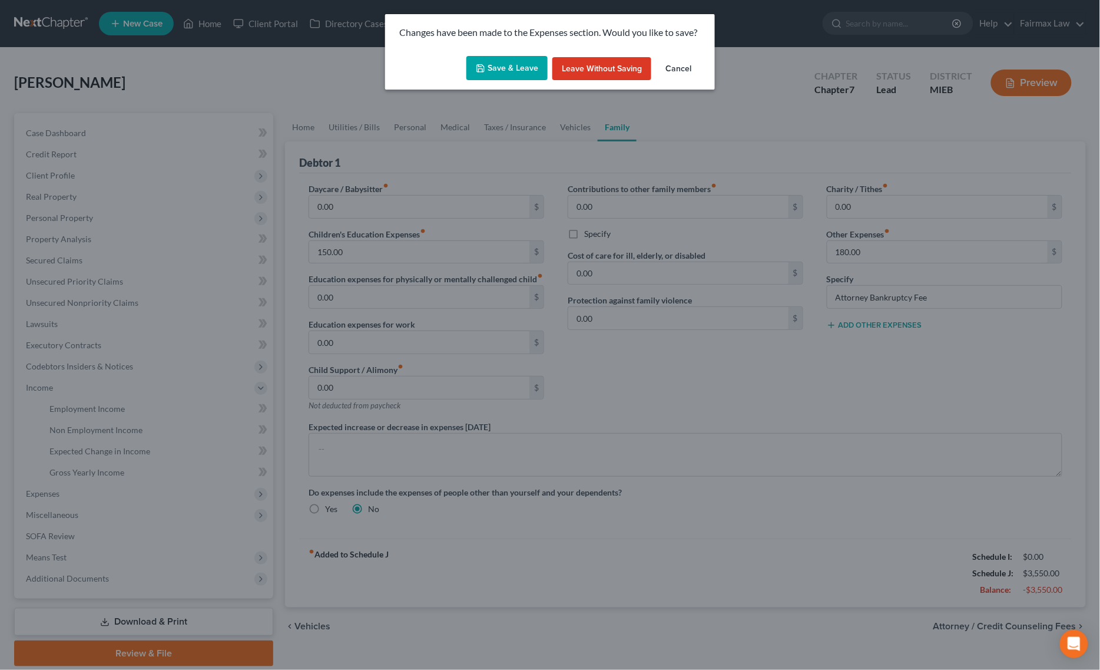
click at [504, 74] on button "Save & Leave" at bounding box center [506, 68] width 81 height 25
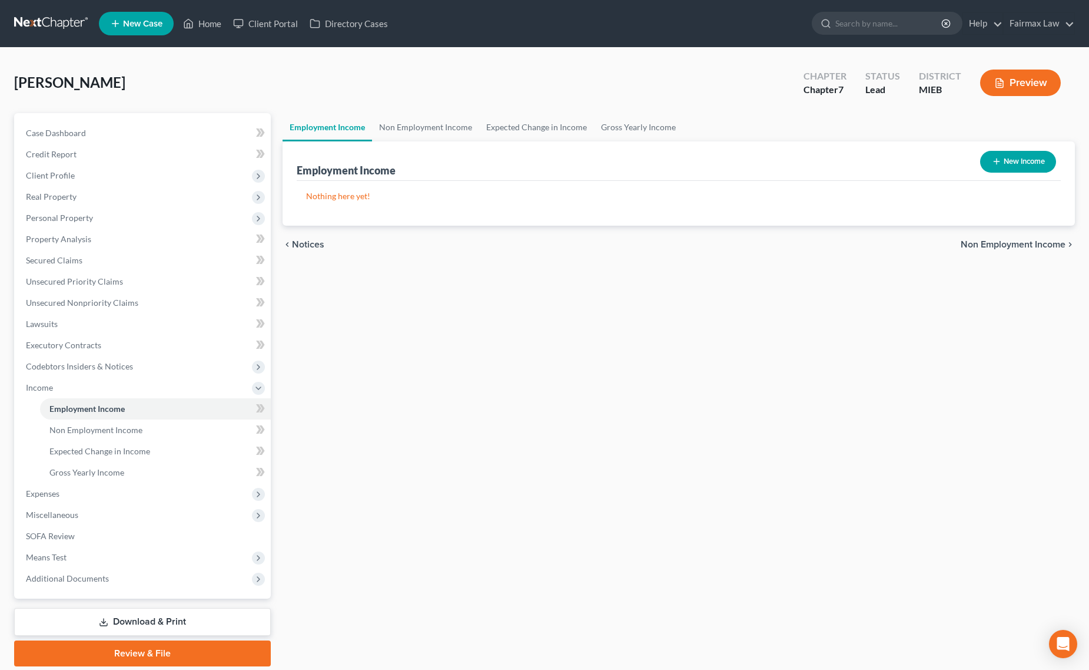
click at [528, 370] on div "Employment Income Non Employment Income Expected Change in Income Gross Yearly …" at bounding box center [679, 389] width 805 height 553
click at [997, 161] on line "button" at bounding box center [996, 161] width 5 height 0
select select "0"
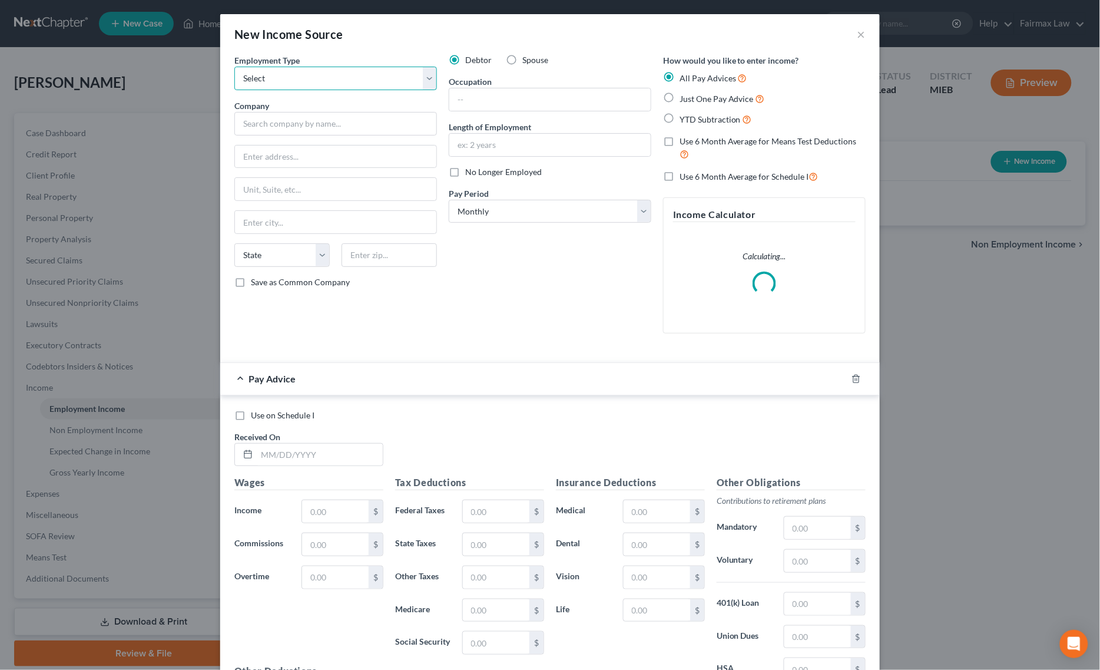
click at [319, 81] on select "Select Full or [DEMOGRAPHIC_DATA] Employment Self Employment" at bounding box center [335, 79] width 203 height 24
select select "0"
click at [234, 67] on select "Select Full or [DEMOGRAPHIC_DATA] Employment Self Employment" at bounding box center [335, 79] width 203 height 24
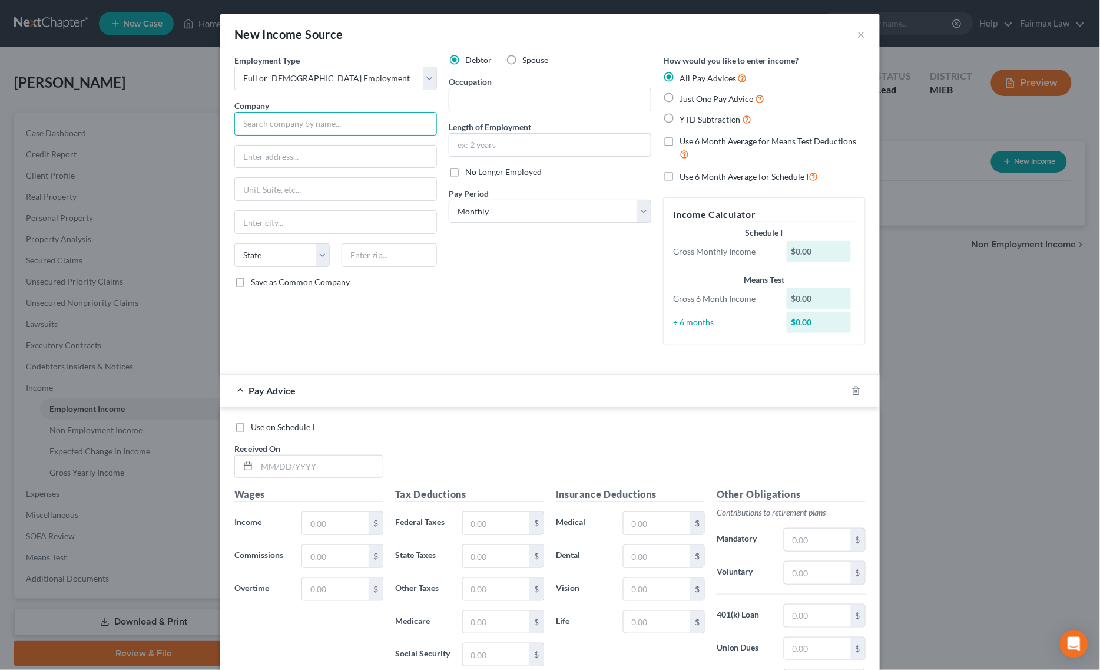
click at [297, 131] on input "text" at bounding box center [335, 124] width 203 height 24
paste input "Blue Cross Blue Shield of [US_STATE]"
type input "Blue Cross Blue Shield of [US_STATE]"
click at [289, 146] on div "Blue Cross Blue Shield of [US_STATE]" at bounding box center [311, 144] width 134 height 12
type input "[STREET_ADDRESS]"
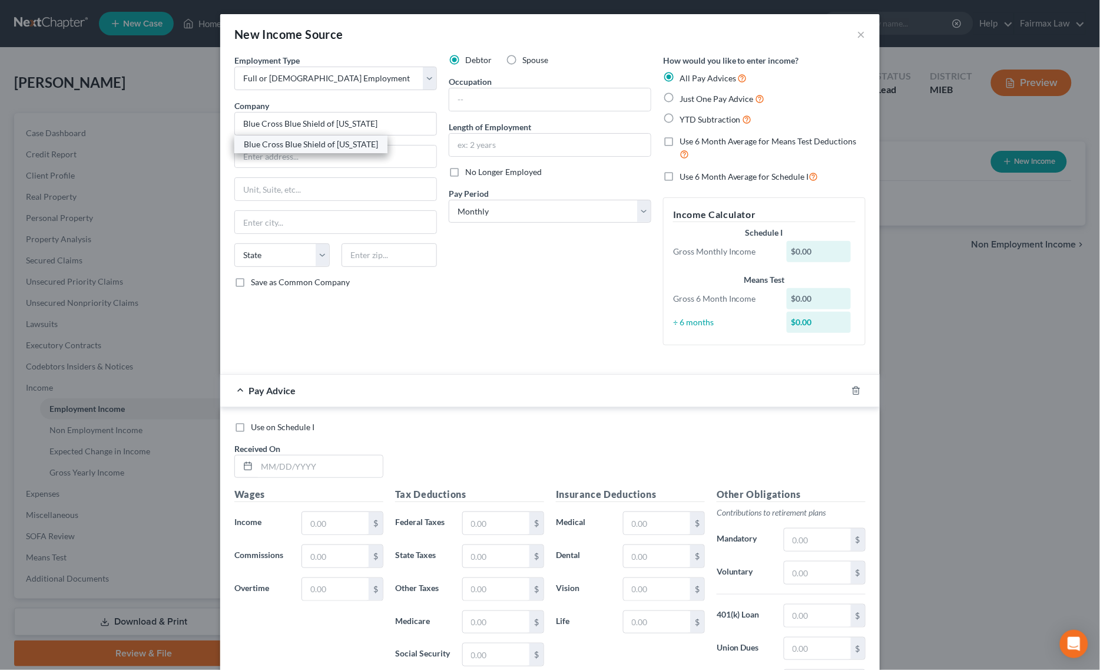
type input "[GEOGRAPHIC_DATA]"
select select "23"
type input "48226"
click at [537, 218] on select "Select Monthly Twice Monthly Every Other Week Weekly" at bounding box center [550, 212] width 203 height 24
click at [505, 211] on select "Select Monthly Twice Monthly Every Other Week Weekly" at bounding box center [550, 212] width 203 height 24
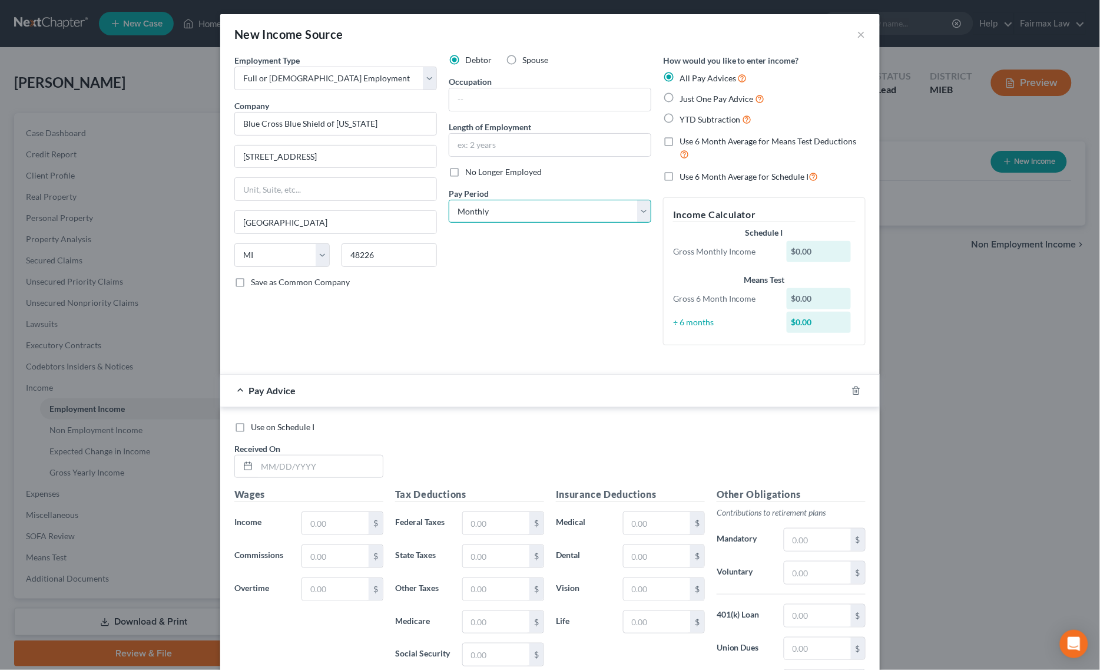
select select "2"
click at [449, 200] on select "Select Monthly Twice Monthly Every Other Week Weekly" at bounding box center [550, 212] width 203 height 24
click at [496, 143] on input "text" at bounding box center [549, 145] width 201 height 22
paste input "Since [DATE]"
type input "Since [DATE]"
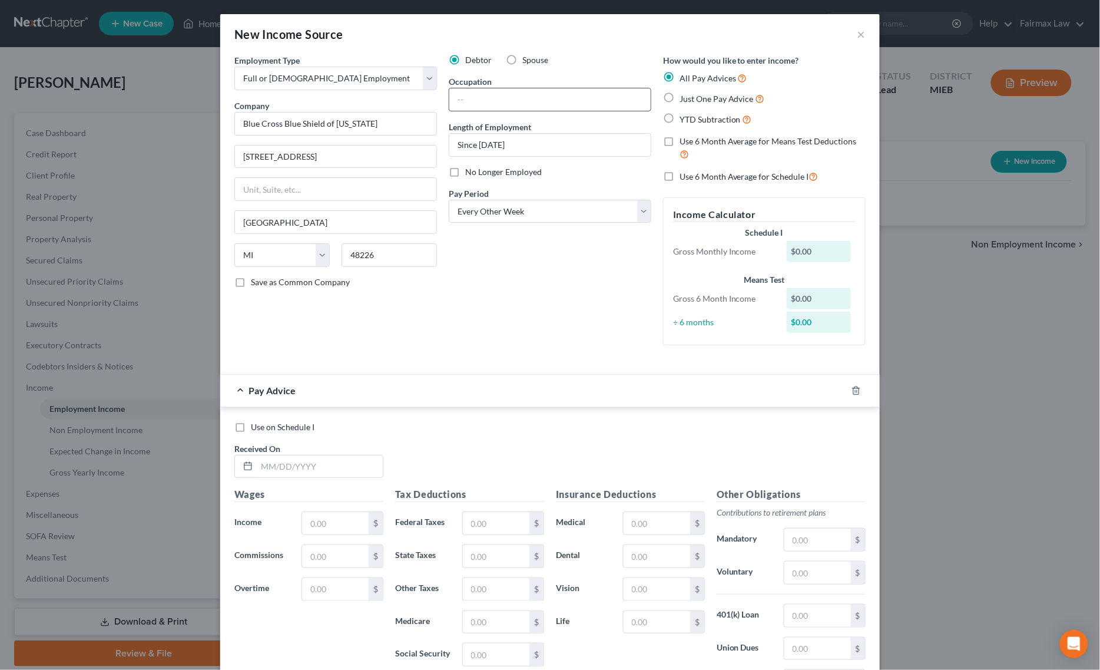
click at [526, 102] on input "text" at bounding box center [549, 99] width 201 height 22
paste input "Analyst"
type input "Analyst"
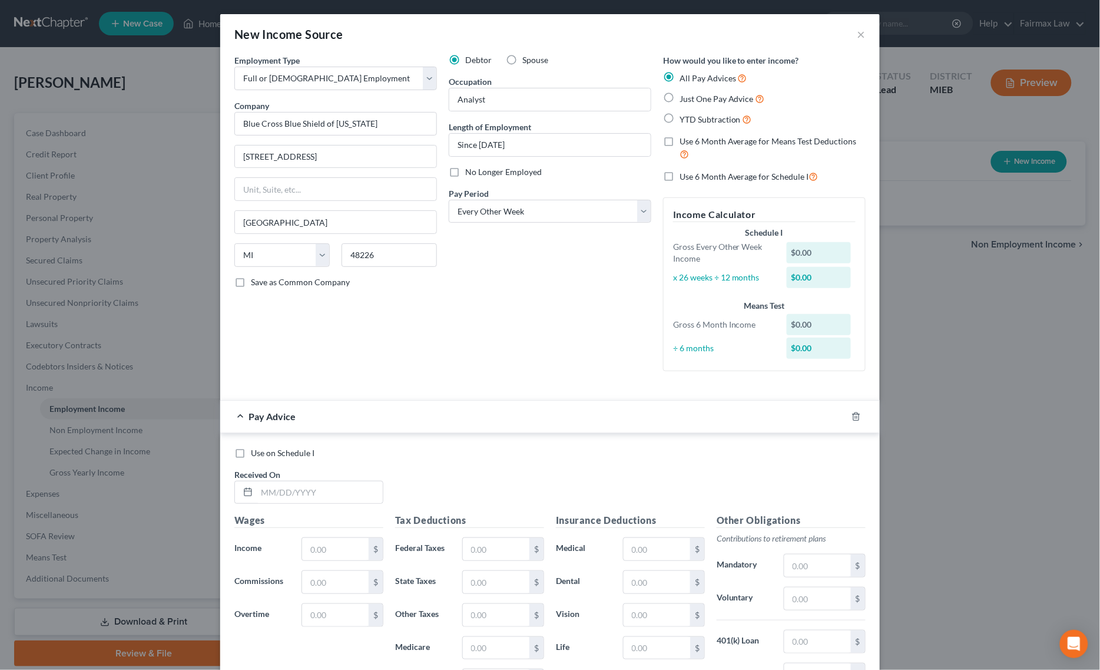
click at [680, 118] on label "YTD Subtraction" at bounding box center [716, 119] width 72 height 14
click at [684, 118] on input "YTD Subtraction" at bounding box center [688, 116] width 8 height 8
radio input "true"
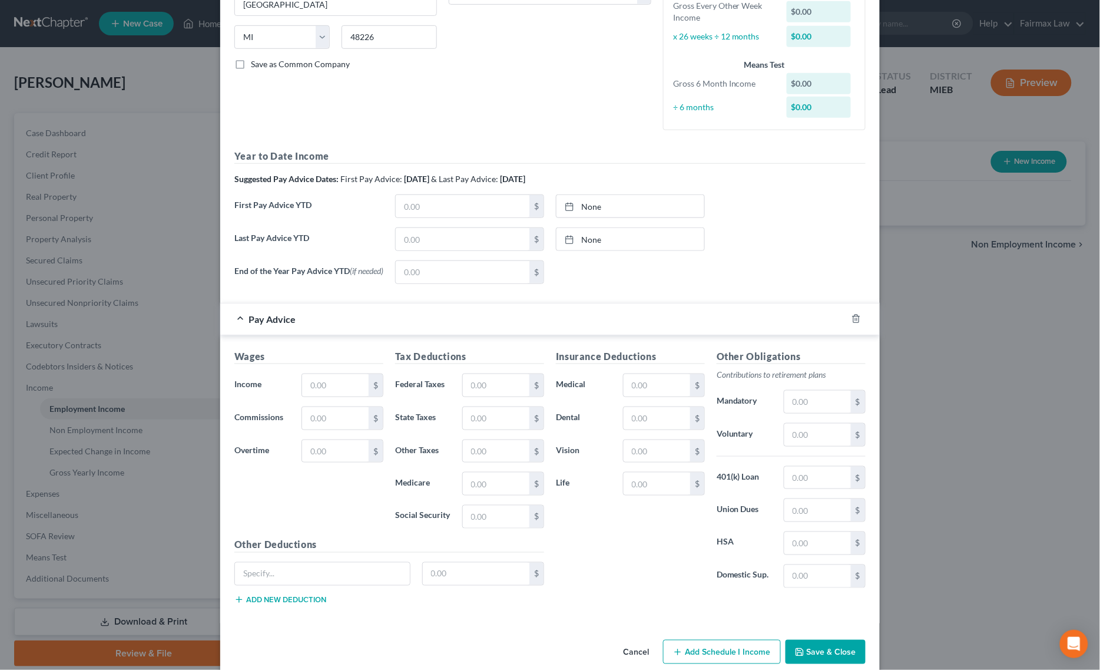
scroll to position [221, 0]
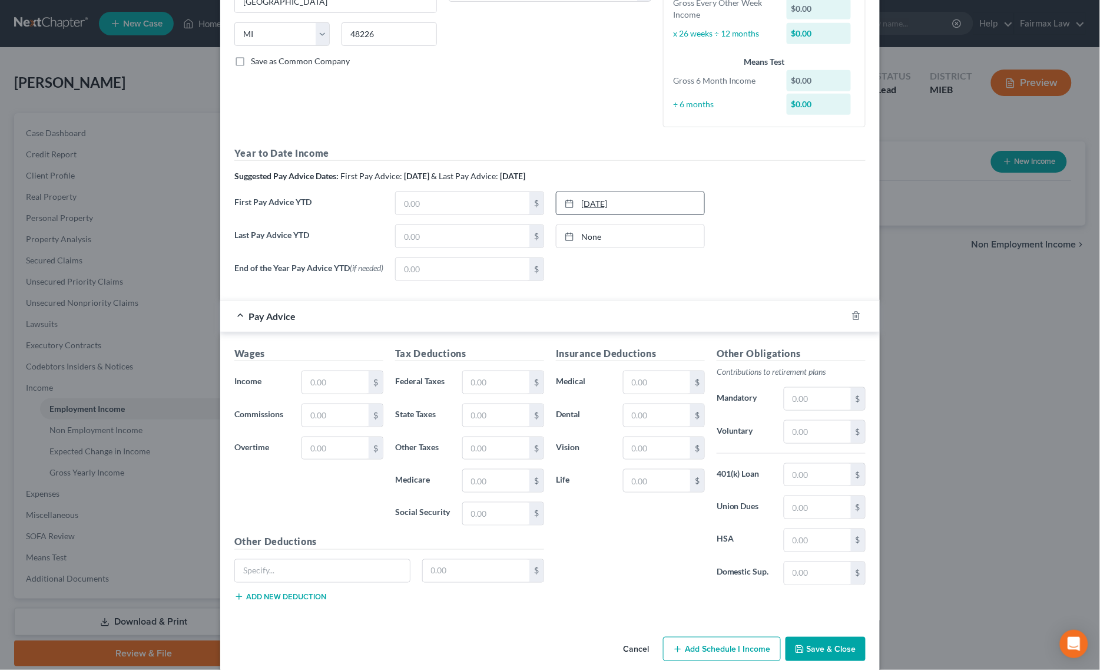
click at [645, 199] on link "[DATE]" at bounding box center [631, 203] width 148 height 22
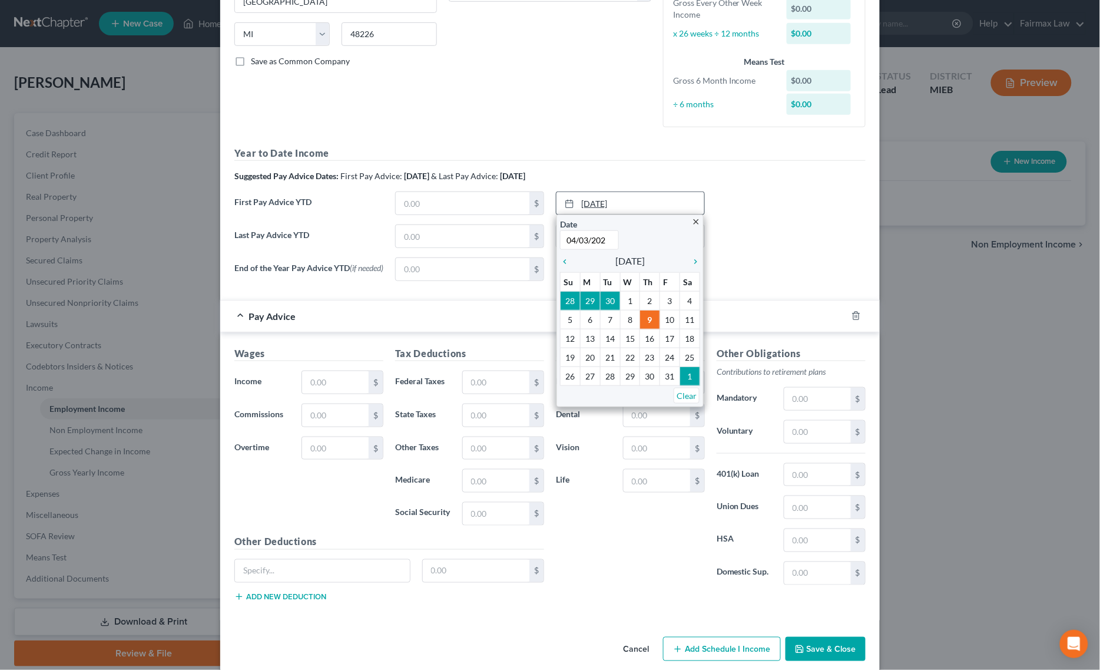
type input "[DATE]"
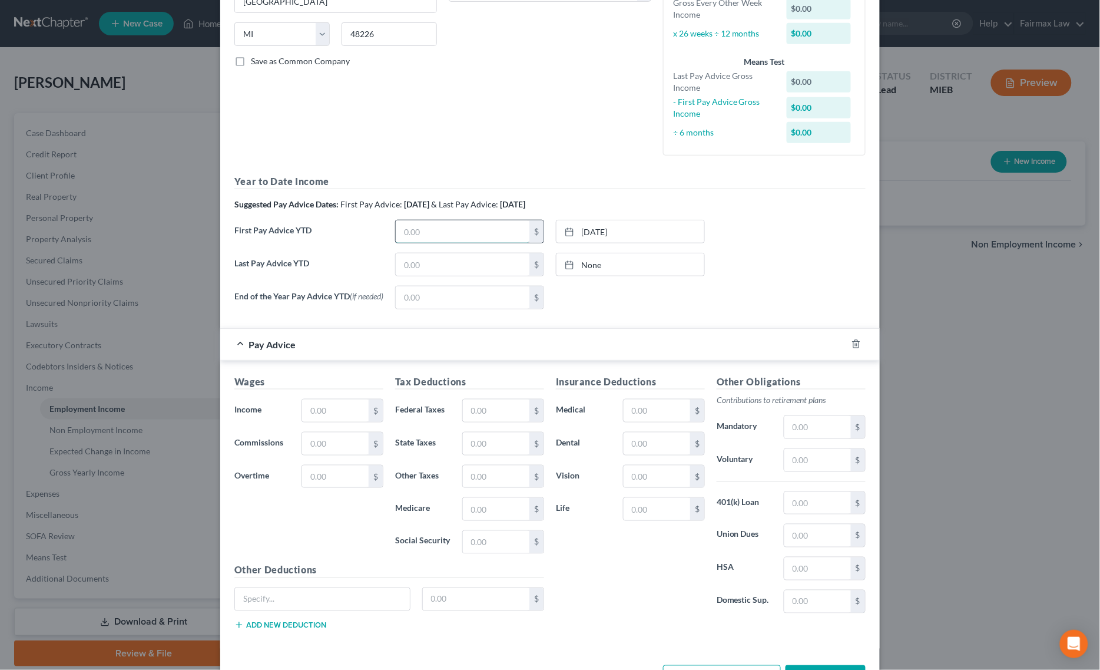
click at [469, 237] on input "text" at bounding box center [463, 231] width 134 height 22
click at [430, 230] on input "16,996.67" at bounding box center [463, 231] width 134 height 22
type input "16,996.57"
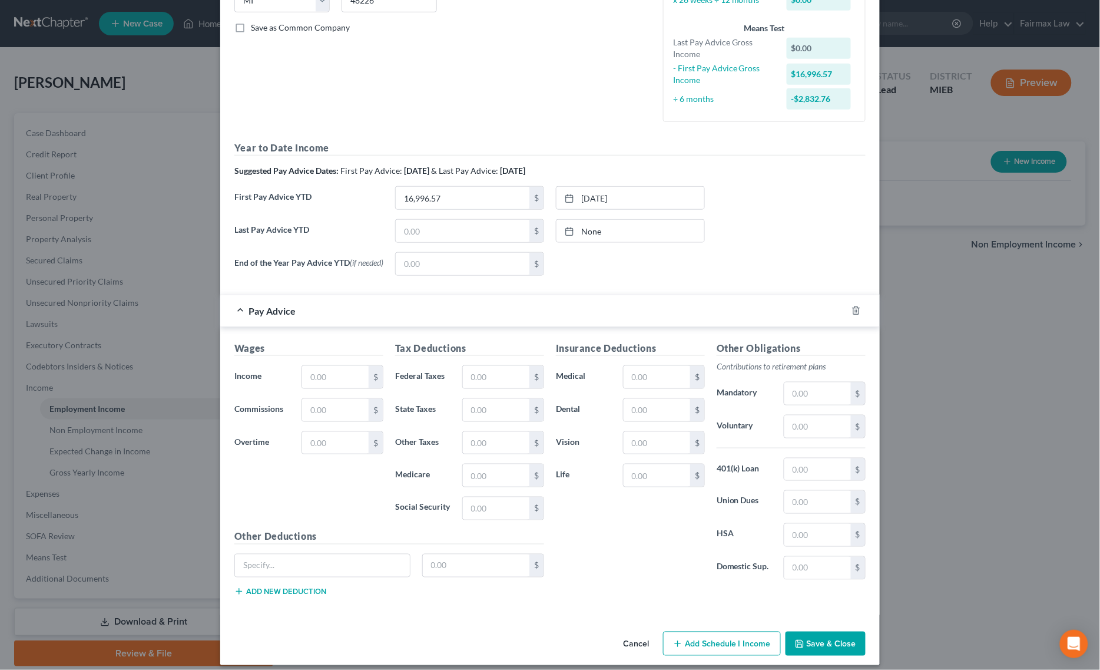
scroll to position [269, 0]
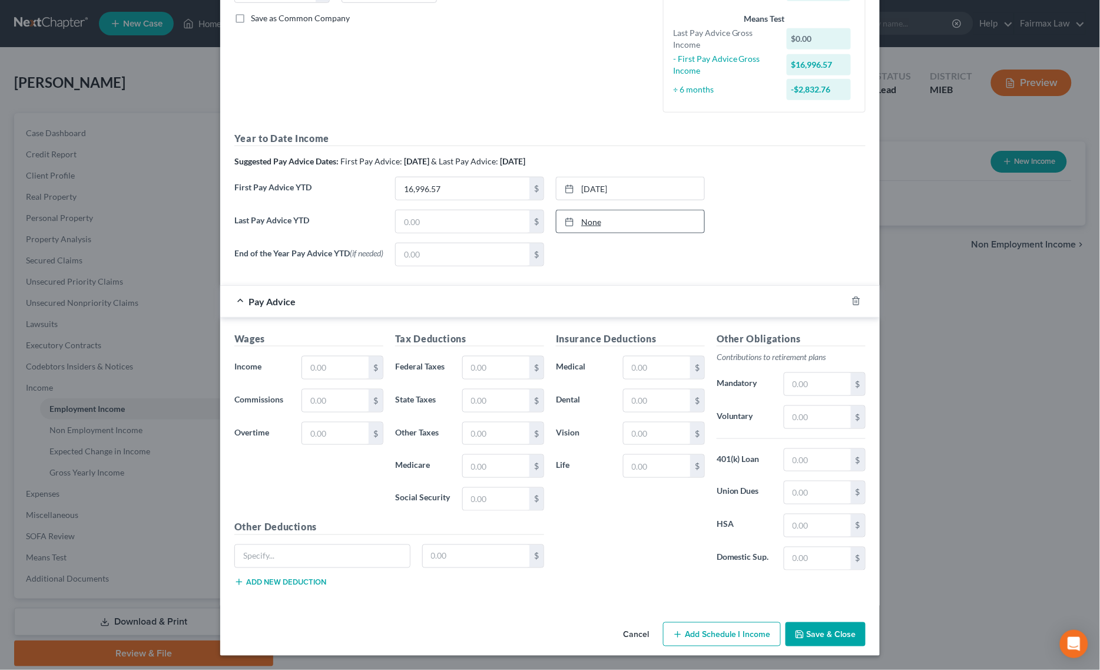
click at [637, 221] on link "None" at bounding box center [631, 221] width 148 height 22
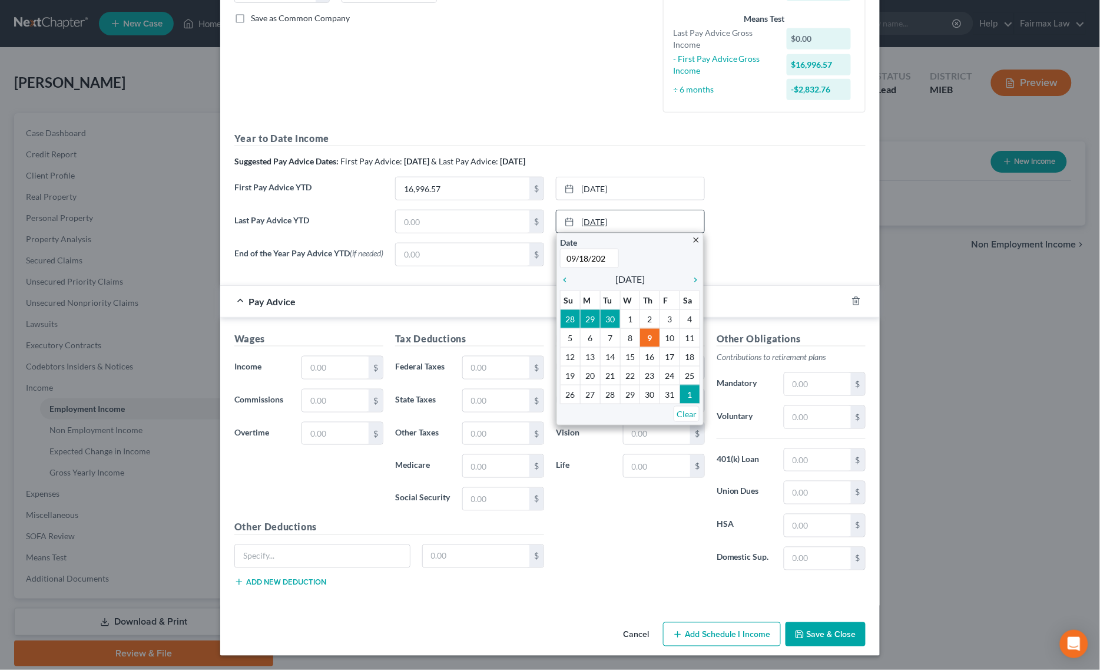
type input "[DATE]"
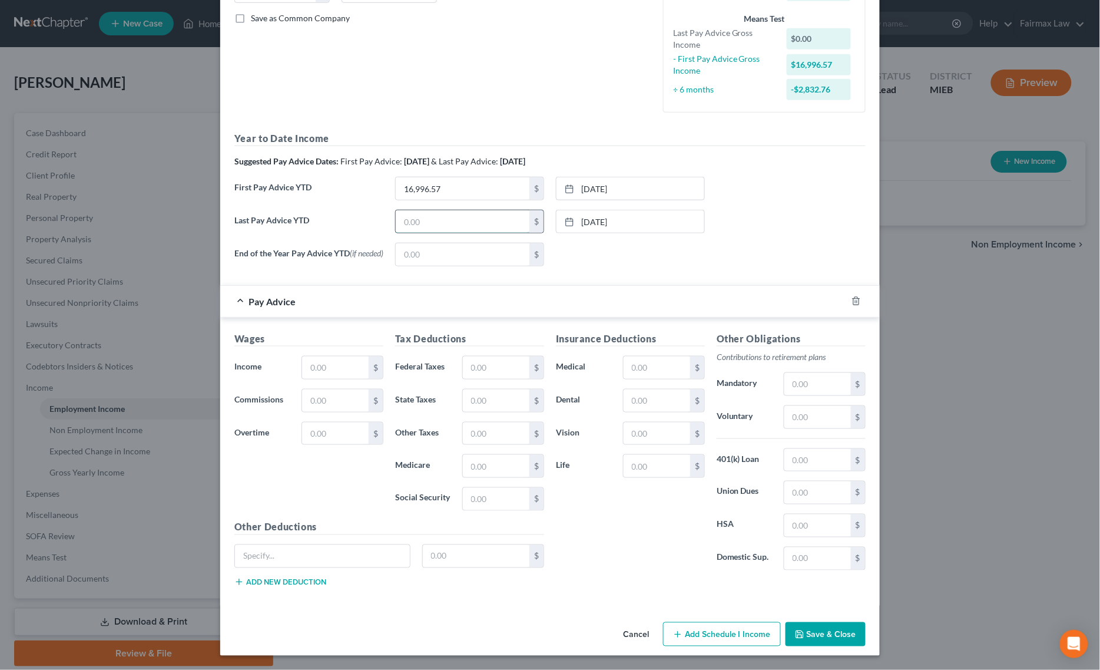
click at [437, 218] on input "text" at bounding box center [463, 221] width 134 height 22
paste input "58,101.88"
type input "58,101.88"
click at [329, 375] on input "text" at bounding box center [335, 367] width 67 height 22
paste input "2,879.87"
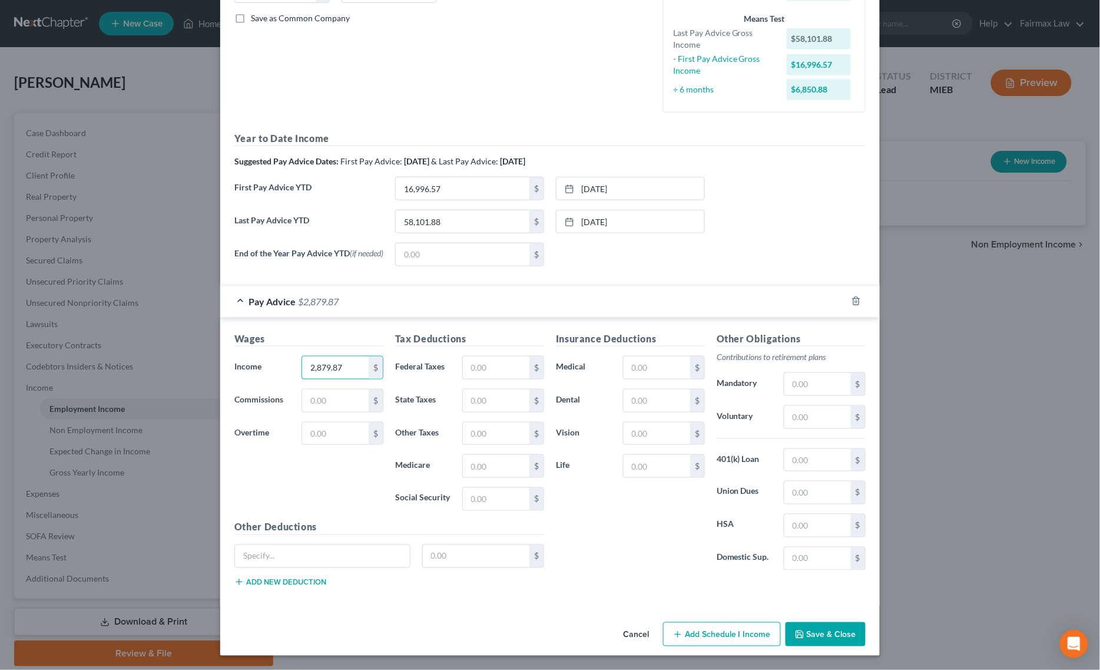
type input "2,879.87"
click at [505, 501] on input "text" at bounding box center [496, 499] width 67 height 22
paste input "175.70"
type input "175.70"
click at [482, 471] on input "text" at bounding box center [496, 466] width 67 height 22
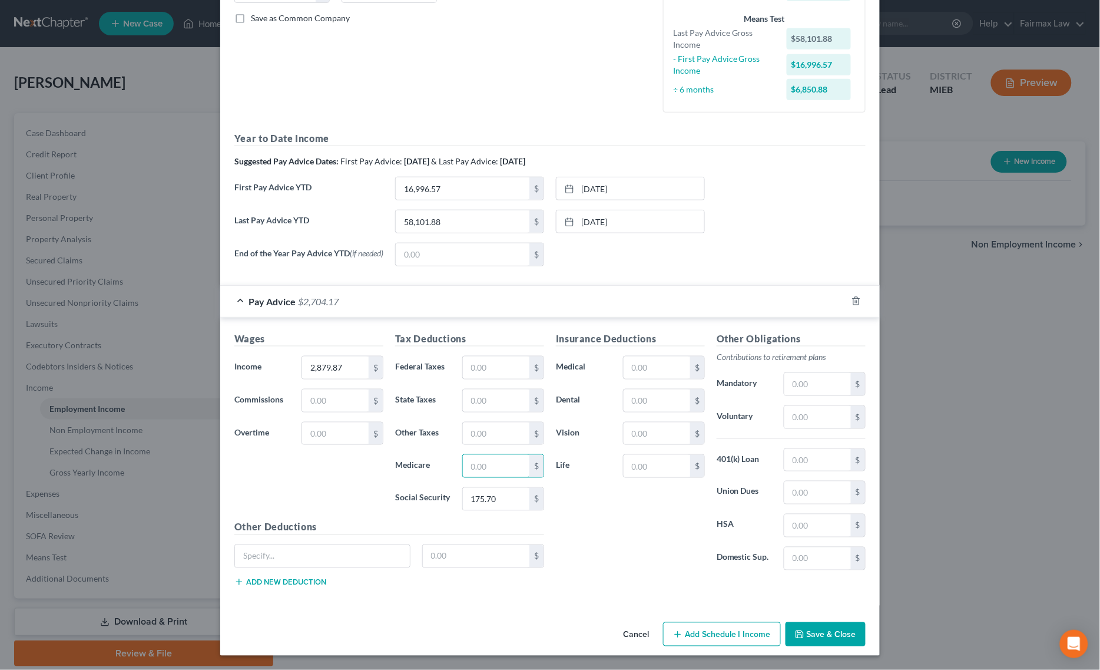
paste input "41.09"
type input "41.09"
click at [477, 409] on input "text" at bounding box center [496, 400] width 67 height 22
paste input "61.58"
type input "61.58"
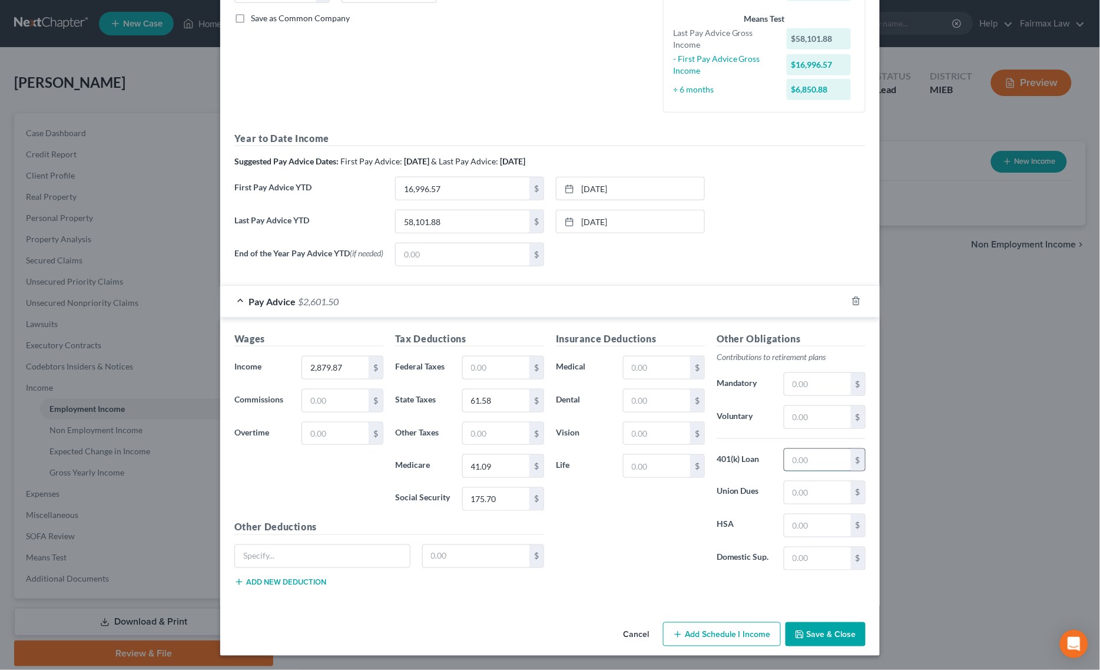
click at [823, 466] on input "text" at bounding box center [817, 460] width 67 height 22
paste input "11.36"
type input "11.36"
click at [804, 420] on input "text" at bounding box center [817, 417] width 67 height 22
paste input "57.54"
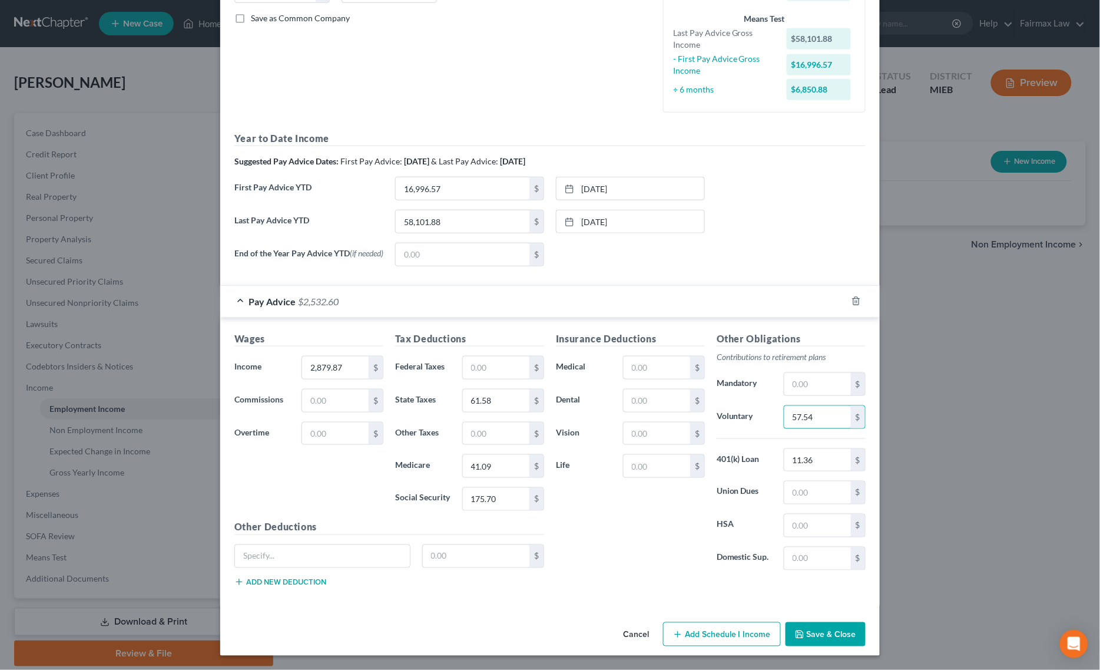
type input "57.54"
click at [652, 395] on input "text" at bounding box center [657, 400] width 67 height 22
paste input "4.50"
type input "4.50"
click at [677, 373] on input "text" at bounding box center [657, 367] width 67 height 22
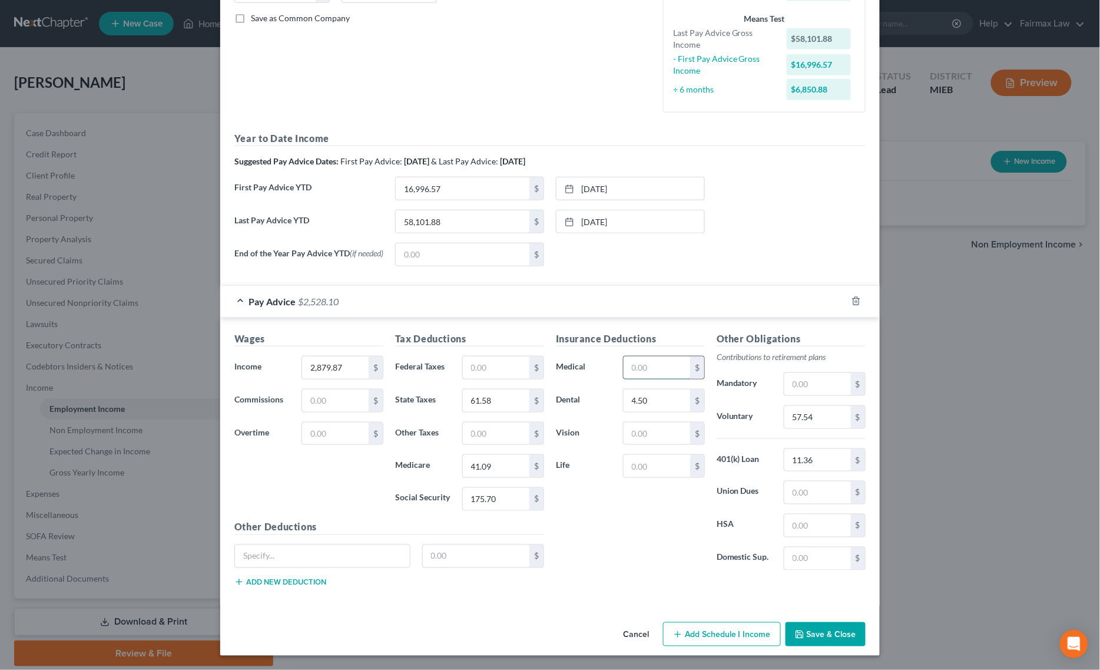
paste input "39.17"
type input "39.17"
click at [681, 428] on input "text" at bounding box center [657, 433] width 67 height 22
paste input "39.17"
click at [675, 433] on input "39.17" at bounding box center [657, 433] width 67 height 22
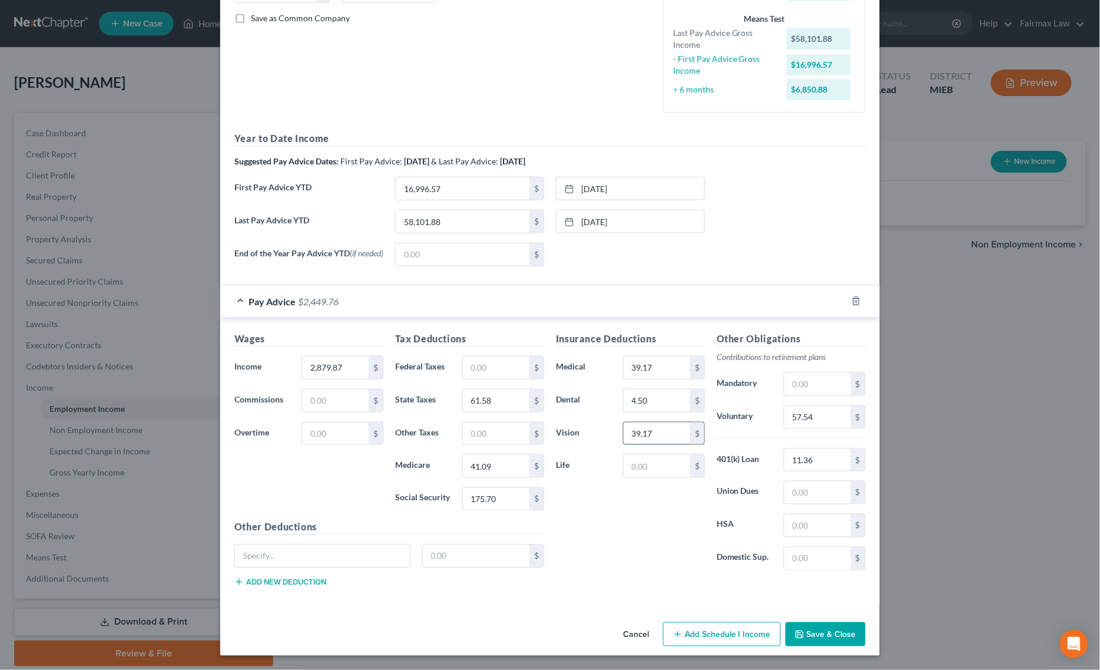
paste input "2.26"
drag, startPoint x: 661, startPoint y: 429, endPoint x: 525, endPoint y: 419, distance: 136.4
click at [525, 419] on div "Wages Income * 2,879.87 $ Commissions $ Overtime $ Tax Deductions Federal Taxes…" at bounding box center [549, 464] width 643 height 264
paste input "2.26"
type input "2.26"
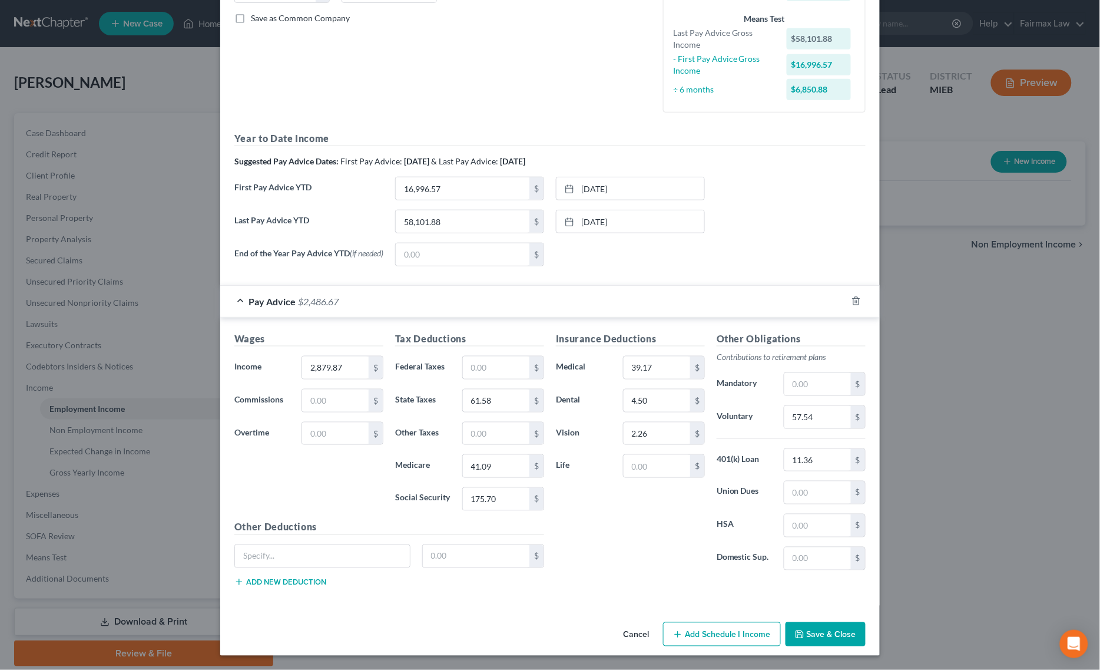
click at [804, 635] on button "Save & Close" at bounding box center [826, 634] width 80 height 25
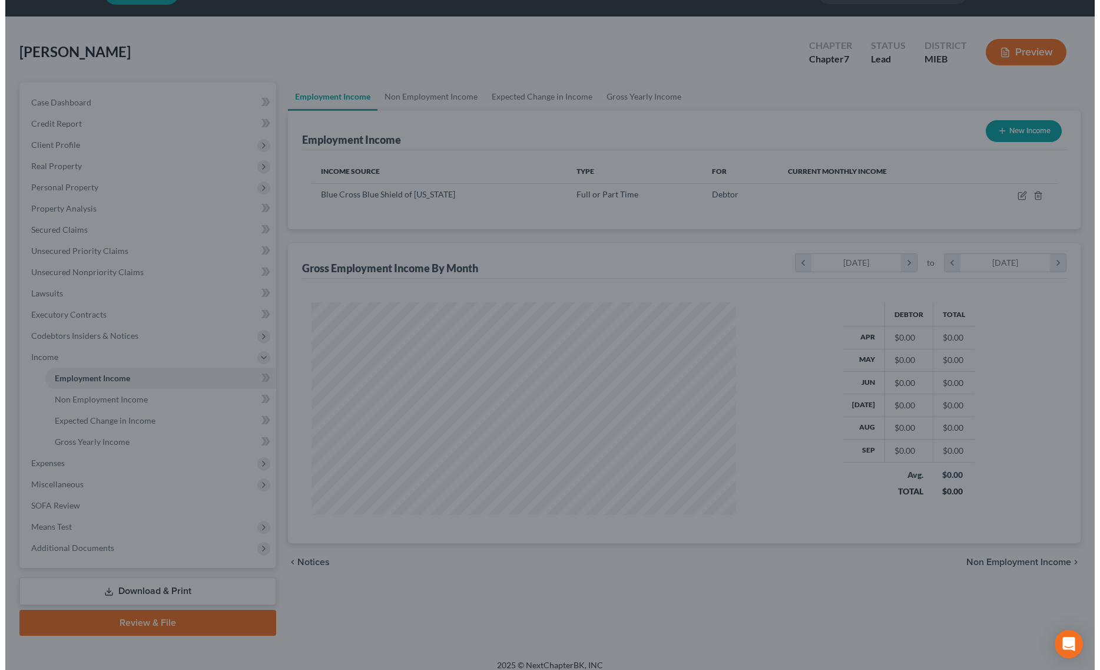
scroll to position [39, 0]
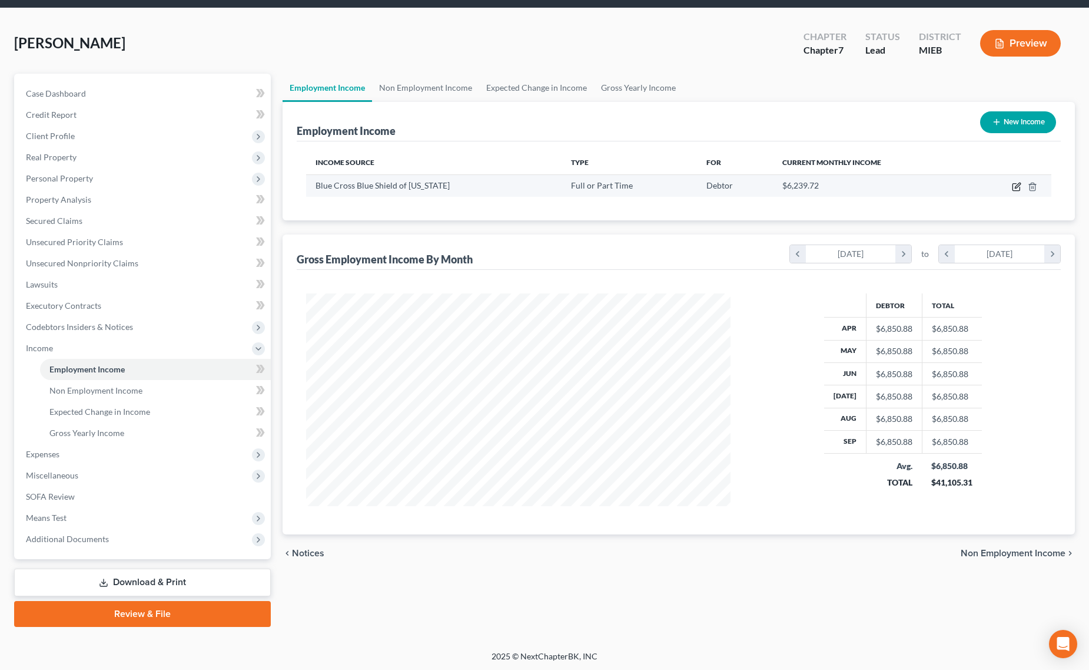
click at [1014, 182] on icon "button" at bounding box center [1016, 186] width 9 height 9
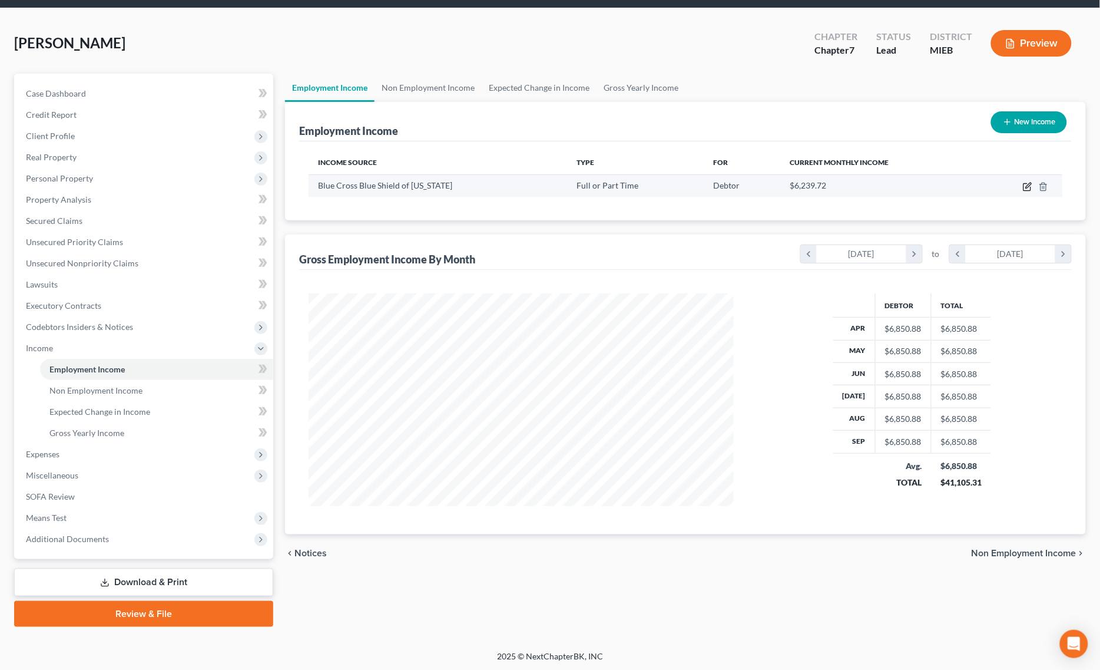
select select "0"
select select "23"
select select "2"
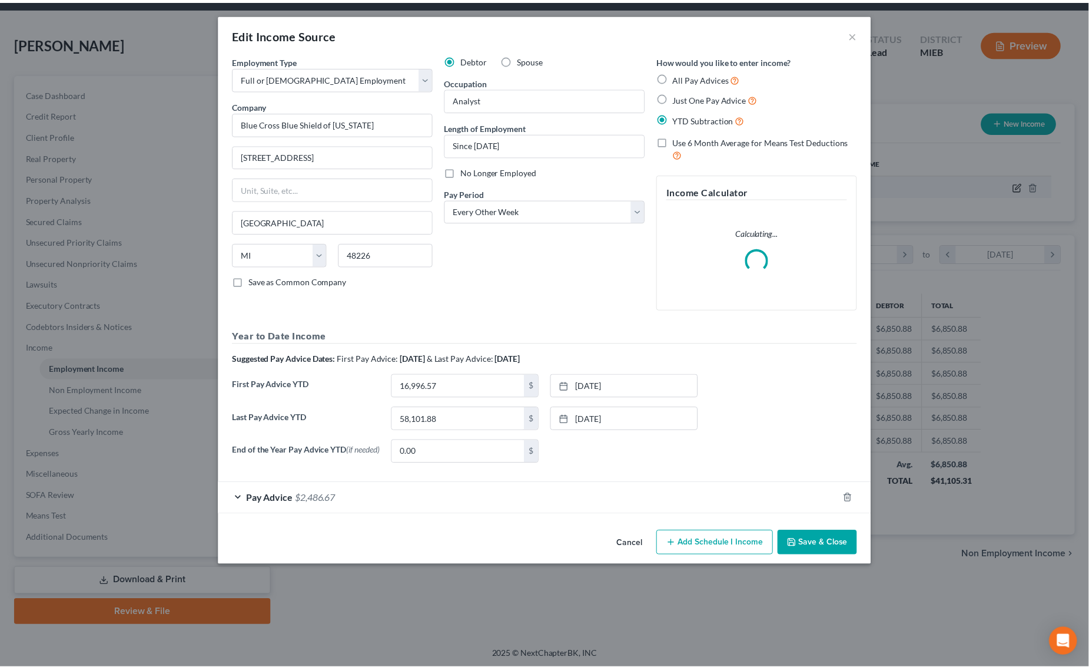
scroll to position [215, 454]
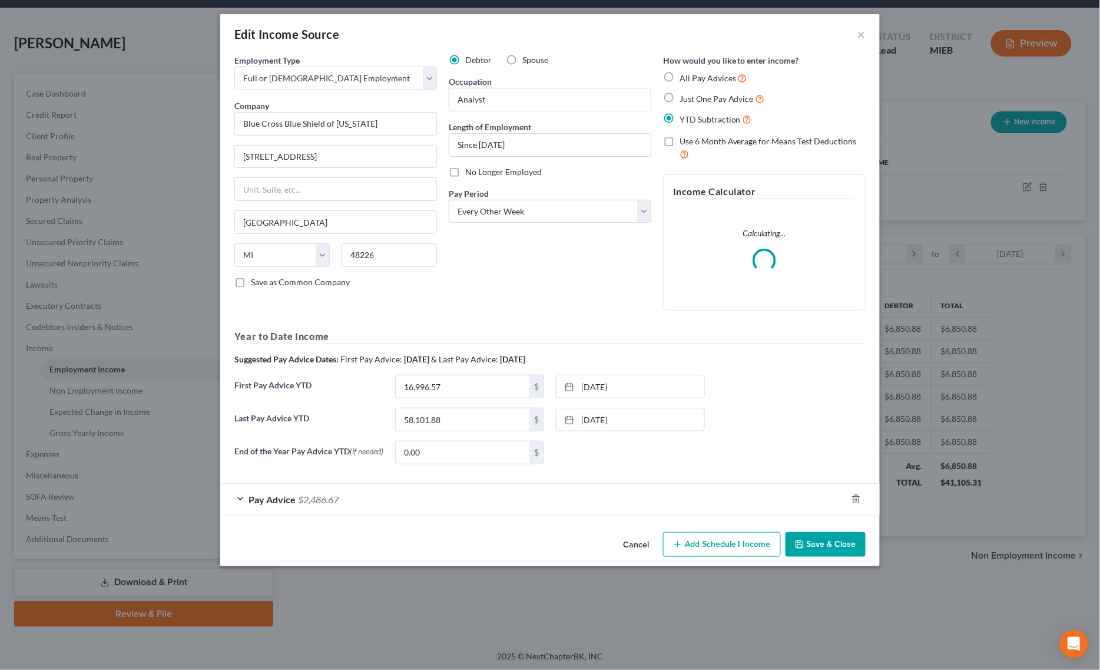
click at [846, 554] on button "Save & Close" at bounding box center [826, 544] width 80 height 25
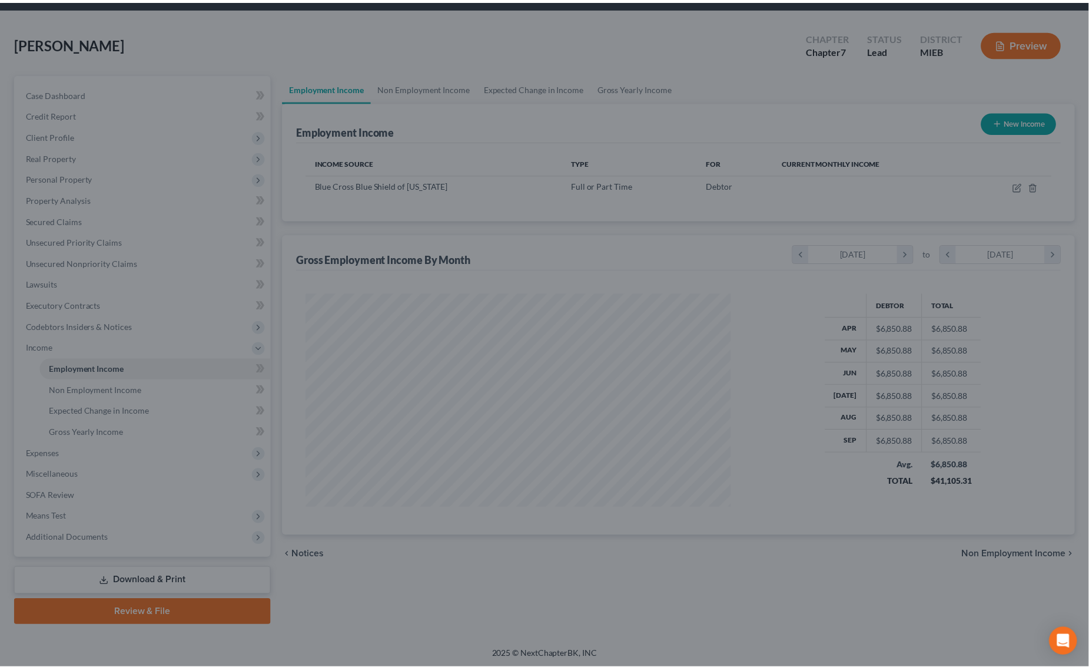
scroll to position [588700, 588464]
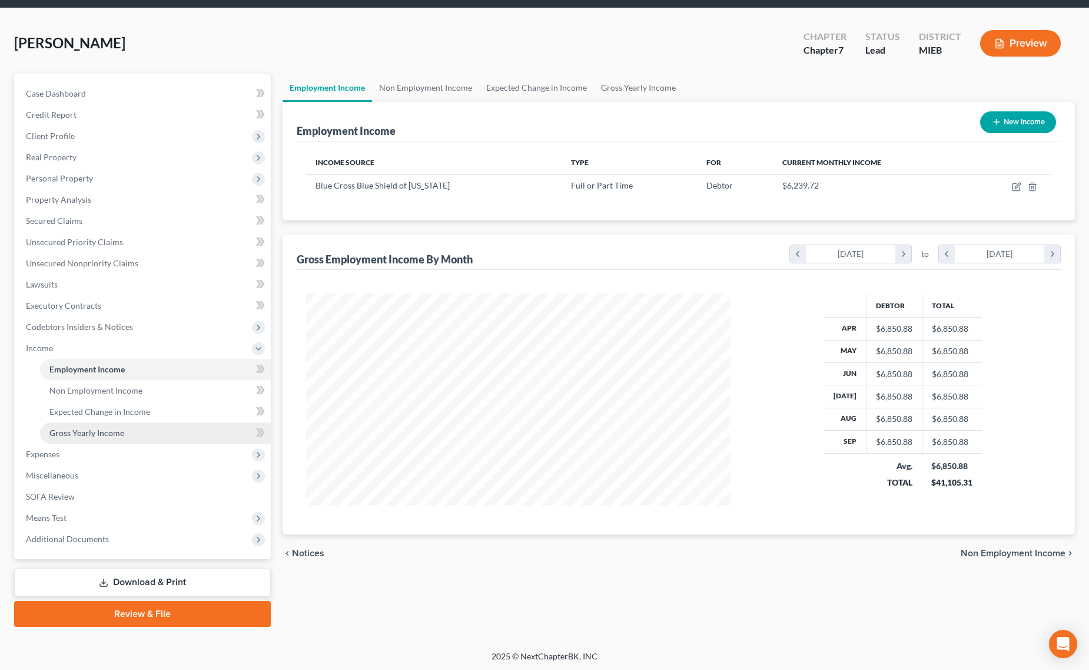
drag, startPoint x: 121, startPoint y: 428, endPoint x: 128, endPoint y: 428, distance: 7.1
click at [121, 428] on span "Gross Yearly Income" at bounding box center [86, 433] width 75 height 10
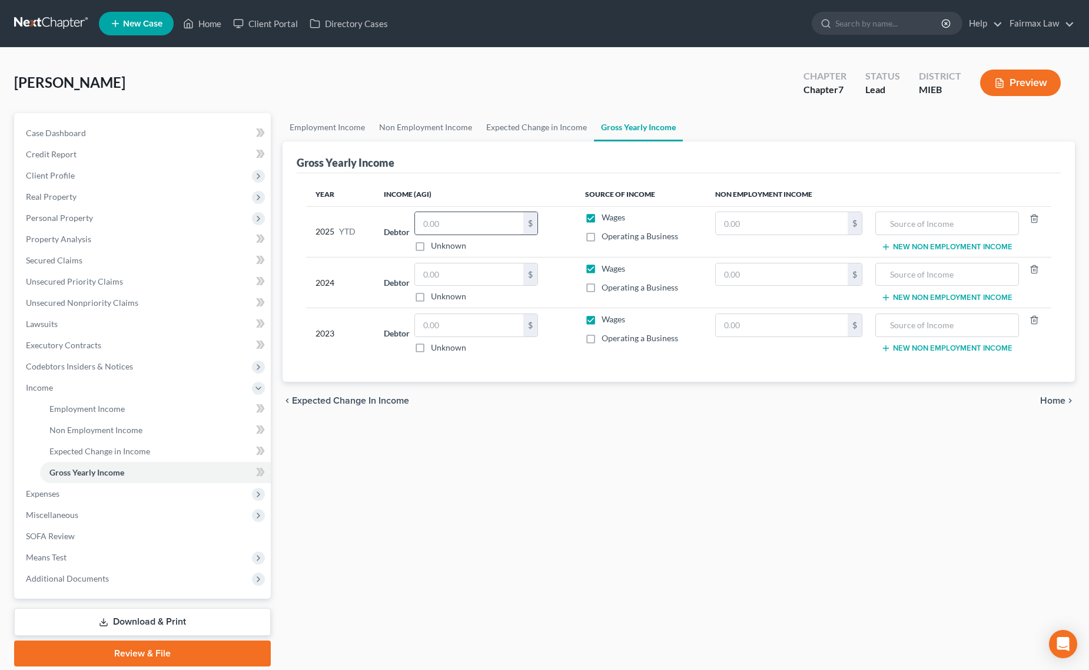
click at [478, 225] on input "text" at bounding box center [469, 223] width 108 height 22
paste input "60,981.75"
type input "60,981.75"
drag, startPoint x: 460, startPoint y: 265, endPoint x: 458, endPoint y: 271, distance: 6.9
click at [458, 271] on input "text" at bounding box center [469, 274] width 108 height 22
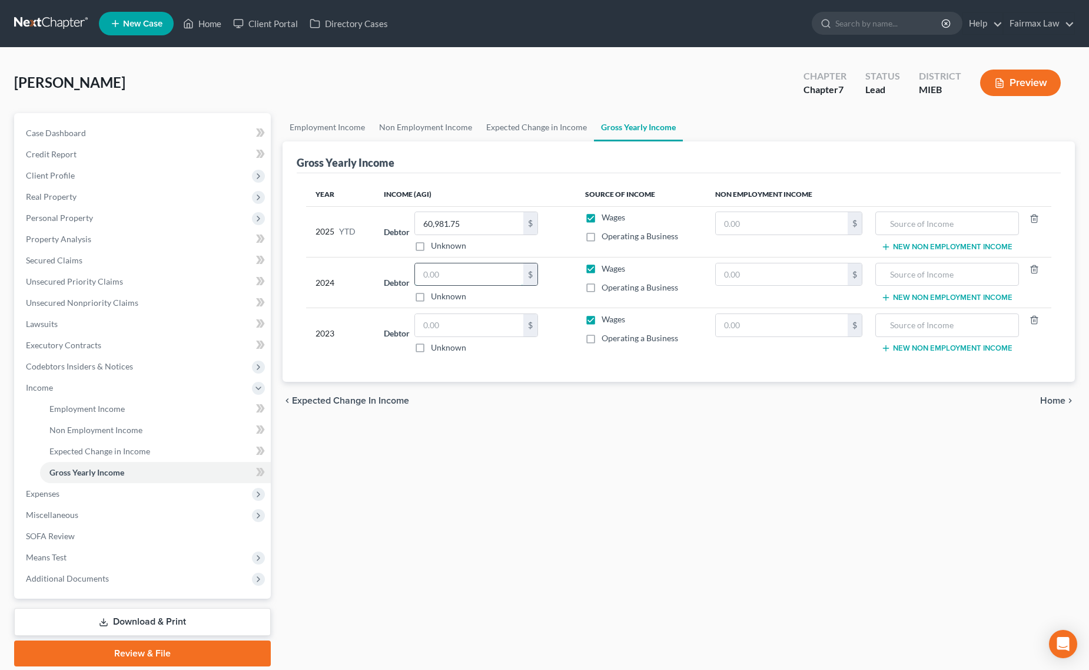
paste input "60,981.75"
drag, startPoint x: 496, startPoint y: 270, endPoint x: 286, endPoint y: 263, distance: 210.4
click at [286, 263] on div "Gross Yearly Income Year Income (AGI) Source of Income Non Employment Income 20…" at bounding box center [679, 261] width 793 height 241
type input "74,237.00"
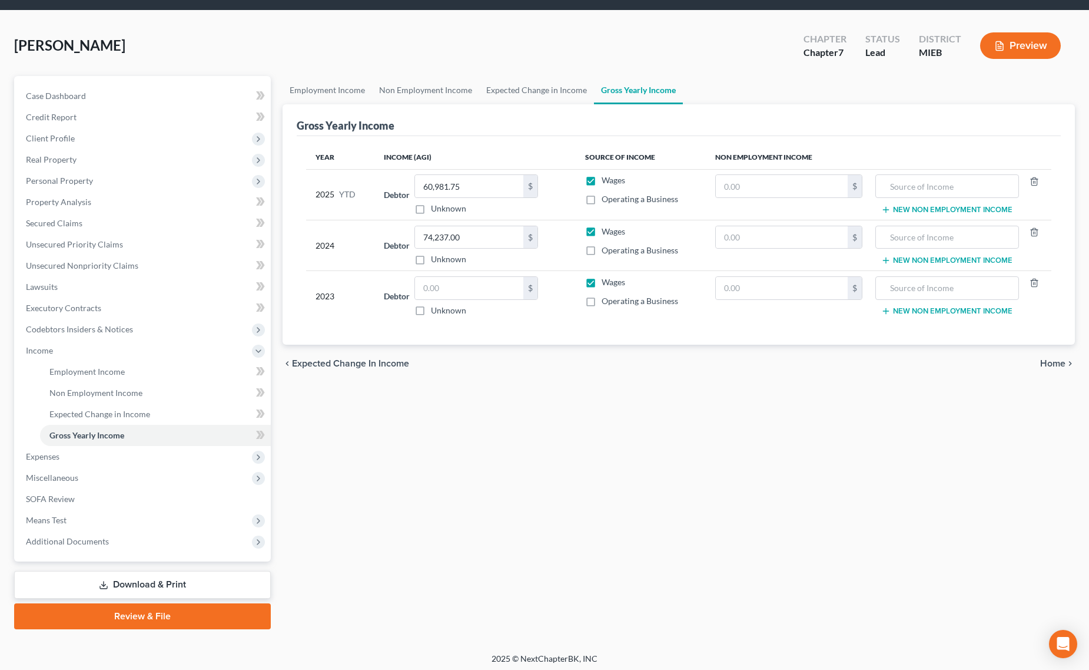
scroll to position [39, 0]
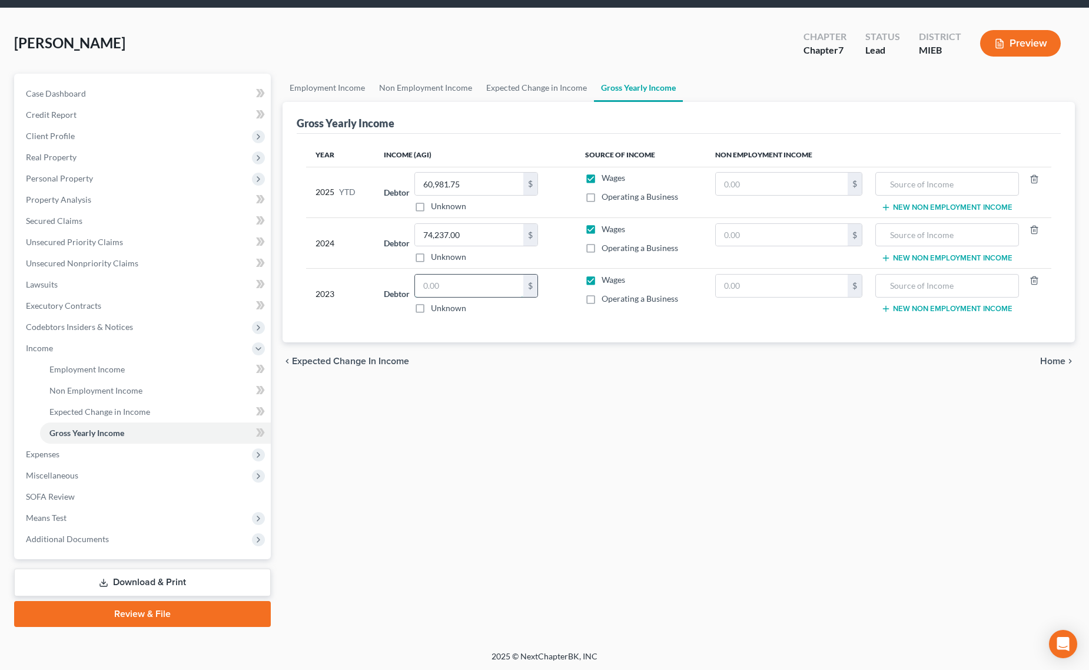
click at [459, 289] on input "text" at bounding box center [469, 285] width 108 height 22
type input "65,228.00"
click at [122, 401] on link "Expected Change in Income" at bounding box center [155, 411] width 231 height 21
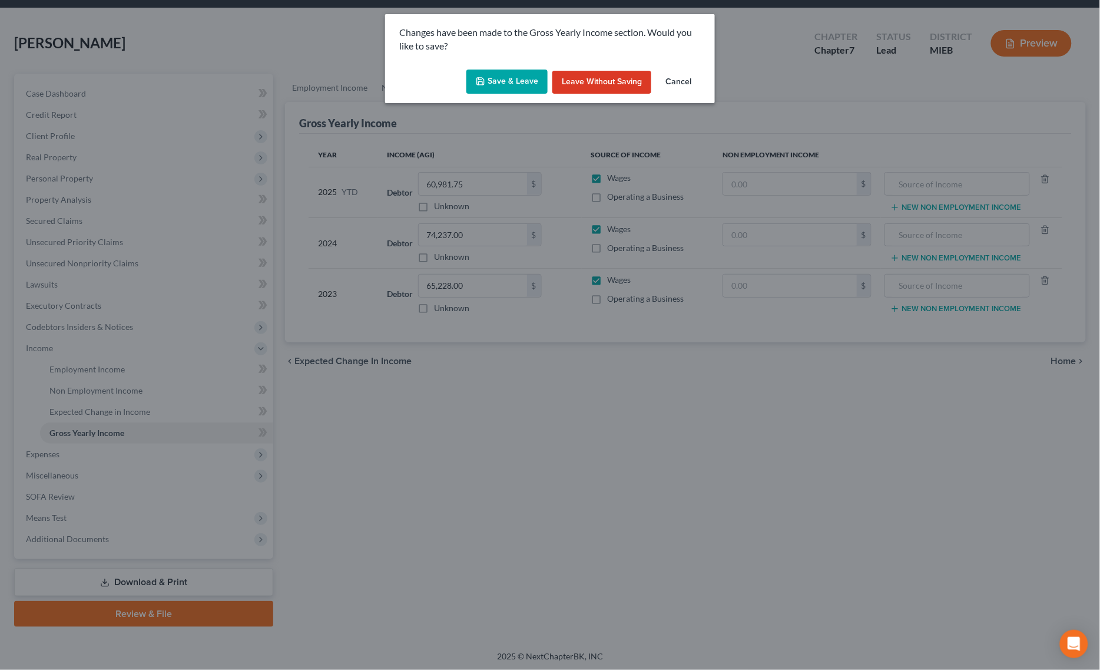
click at [471, 83] on button "Save & Leave" at bounding box center [506, 81] width 81 height 25
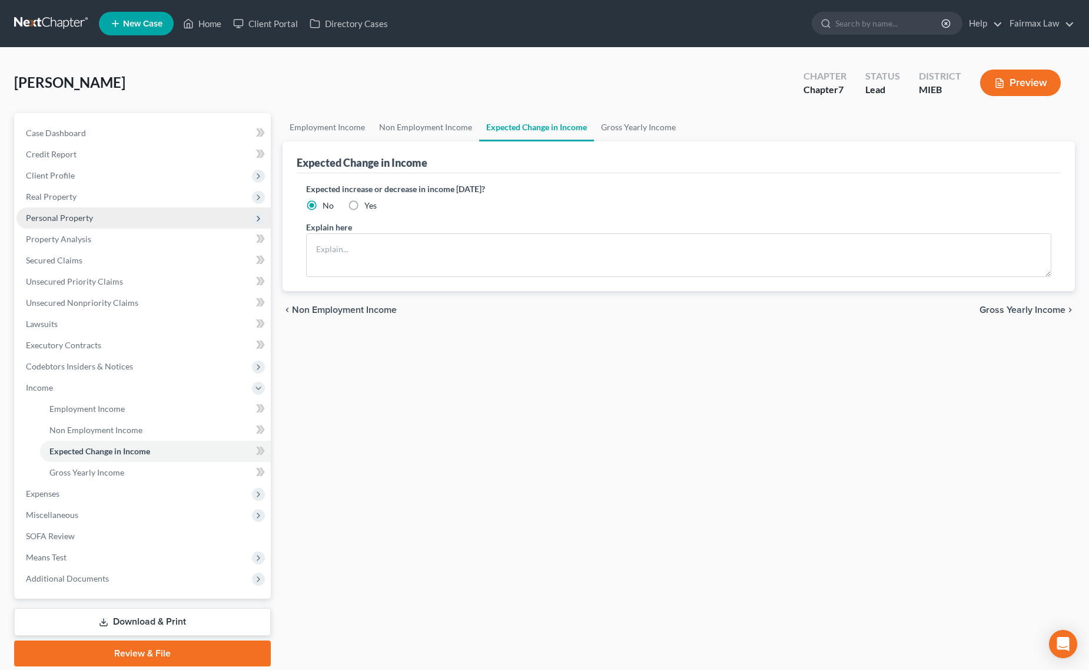
click at [110, 224] on span "Personal Property" at bounding box center [143, 217] width 254 height 21
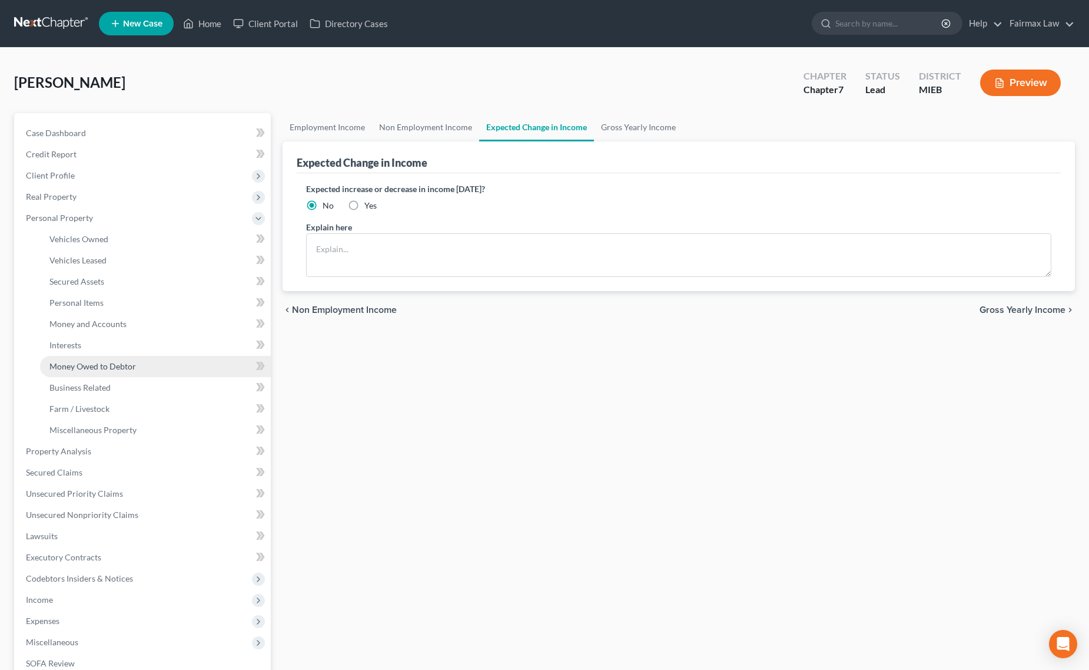
click at [143, 366] on link "Money Owed to Debtor" at bounding box center [155, 366] width 231 height 21
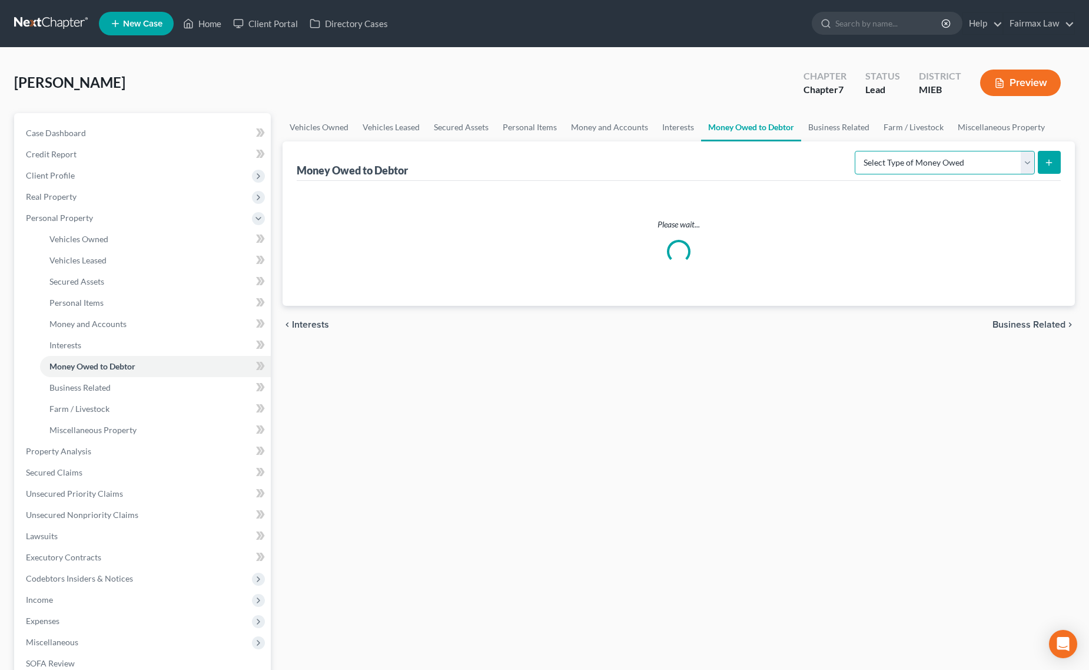
click at [923, 168] on select "Select Type of Money Owed Accounts Receivable Alimony Child Support Claims Agai…" at bounding box center [945, 163] width 180 height 24
click at [949, 171] on select "Select Type of Money Owed Accounts Receivable Alimony Child Support Claims Agai…" at bounding box center [945, 163] width 180 height 24
select select "expected_tax_refund"
click at [857, 151] on select "Select Type of Money Owed Accounts Receivable Alimony Child Support Claims Agai…" at bounding box center [945, 163] width 180 height 24
click at [1041, 169] on button "submit" at bounding box center [1049, 162] width 23 height 23
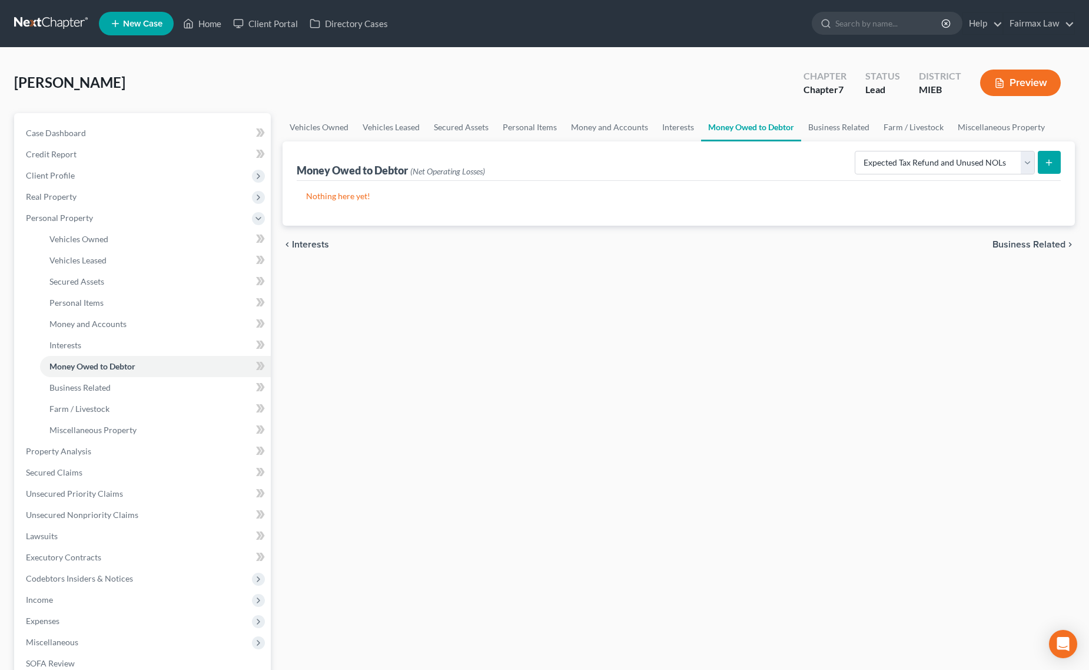
select select "0"
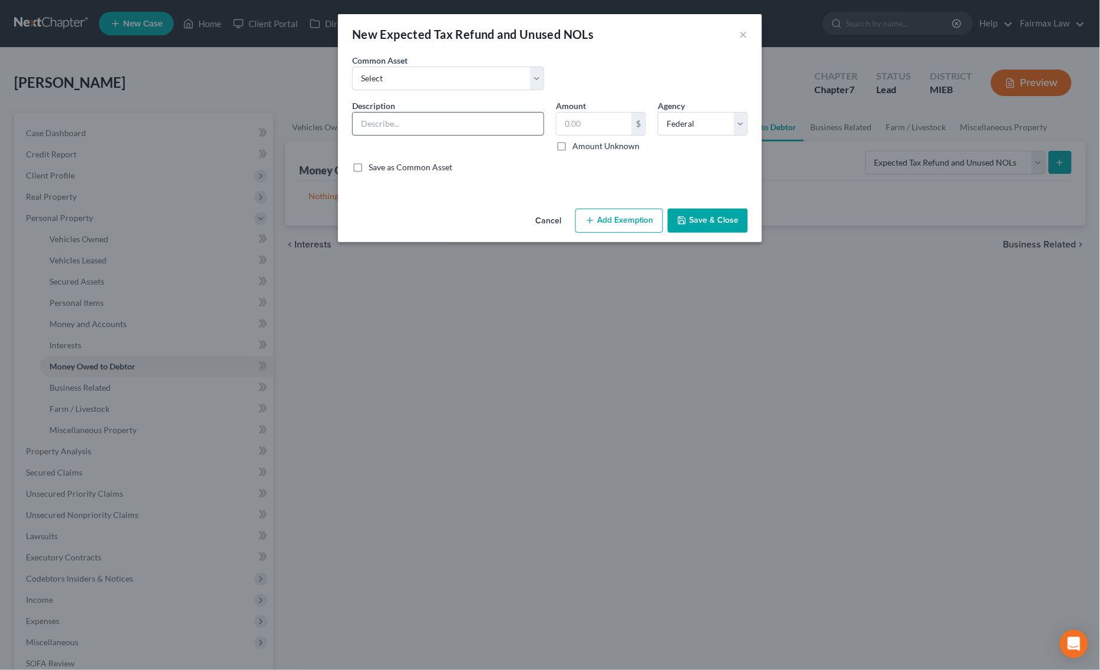
click at [428, 128] on input "text" at bounding box center [448, 123] width 191 height 22
click at [409, 127] on input "Potential 2024 tax refunds - estimated and prorated for August" at bounding box center [448, 123] width 191 height 22
click at [414, 125] on input "Potential 2024 tax refunds - estimated and prorated for August" at bounding box center [448, 123] width 191 height 22
drag, startPoint x: 490, startPoint y: 124, endPoint x: 534, endPoint y: 121, distance: 43.6
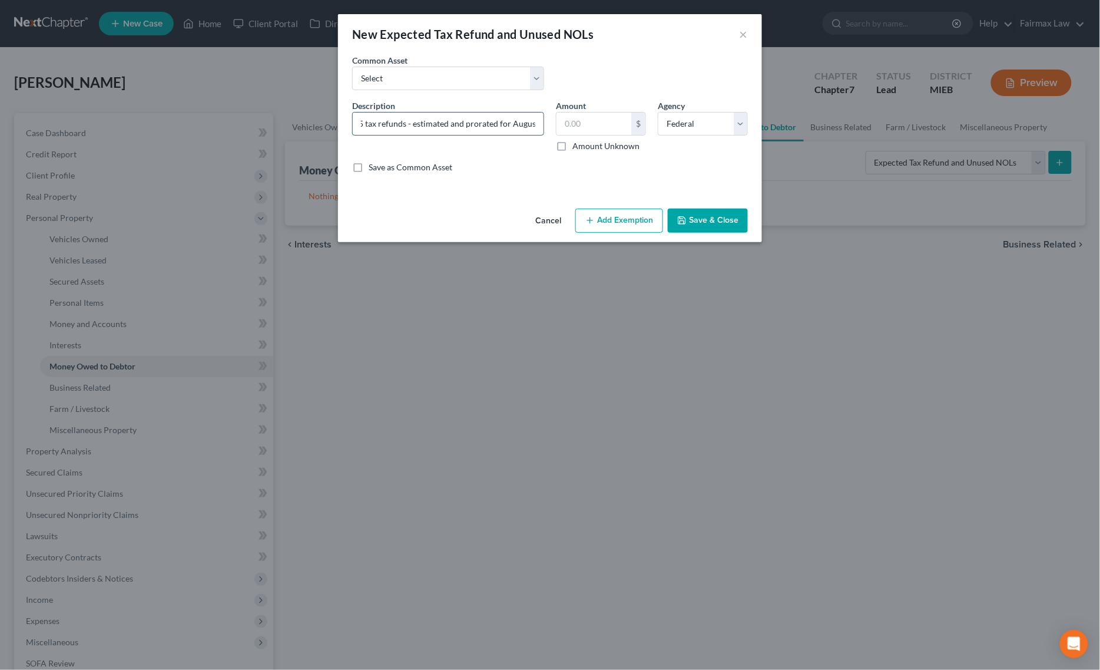
click at [534, 121] on input "Potential 2025 tax refunds - estimated and prorated for August" at bounding box center [448, 123] width 191 height 22
click at [522, 124] on input "Potential 2025 tax refunds - estimated and prorated for August" at bounding box center [448, 123] width 191 height 22
click at [539, 125] on input "Potential 2025 tax refunds - estimated and prorated for August" at bounding box center [448, 123] width 191 height 22
type input "Potential 2025 tax refunds - estimated and prorated for Oct"
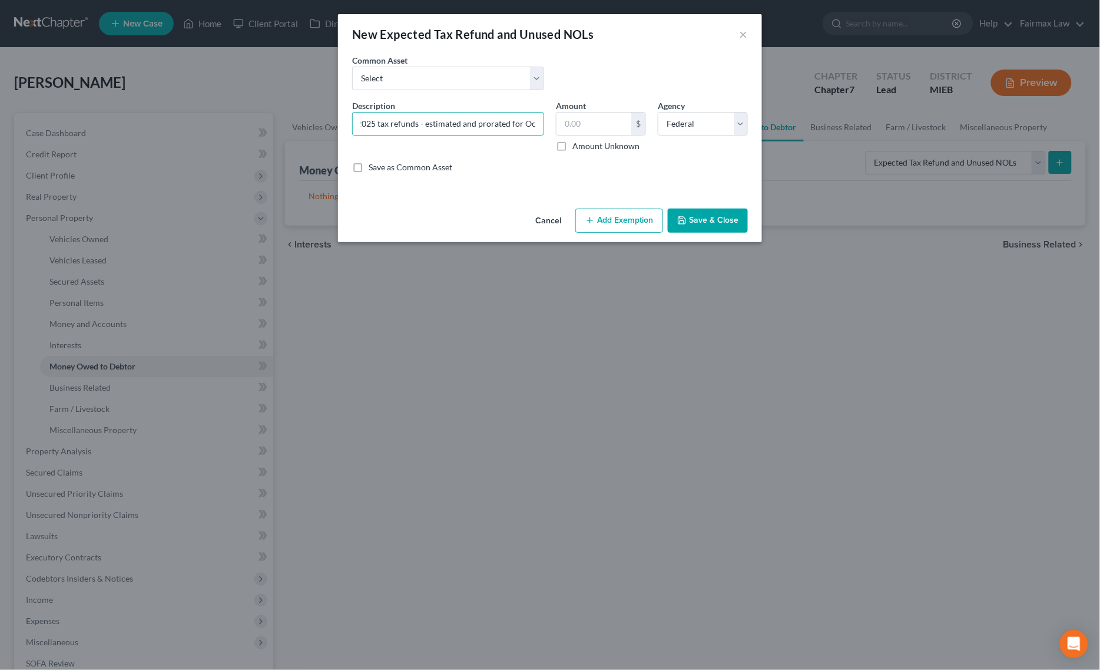
click at [599, 137] on div "$ Amount Unknown" at bounding box center [601, 132] width 90 height 40
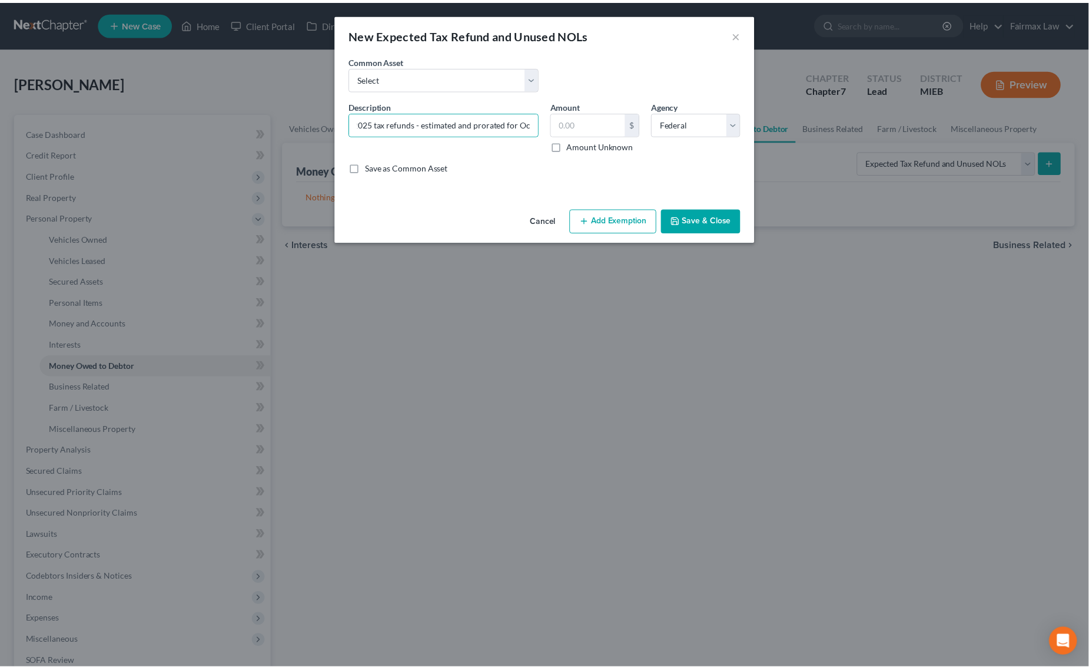
scroll to position [0, 0]
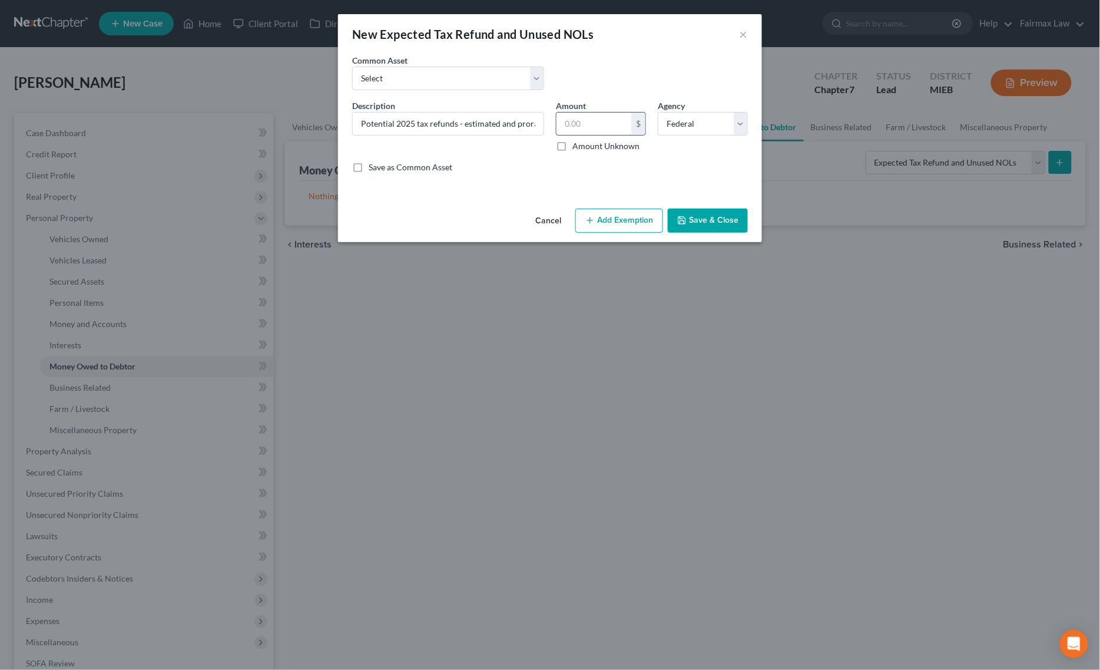
click at [600, 127] on input "text" at bounding box center [594, 123] width 75 height 22
type input "2,667.5"
click at [631, 215] on button "Add Exemption" at bounding box center [619, 220] width 88 height 25
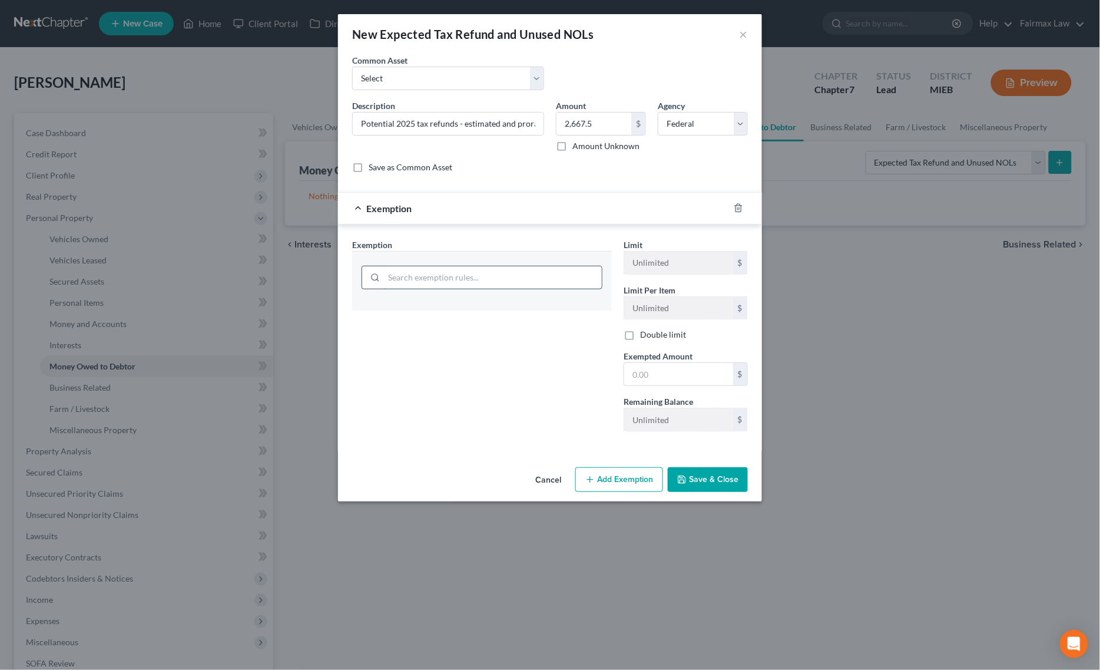
click at [515, 268] on input "search" at bounding box center [493, 277] width 218 height 22
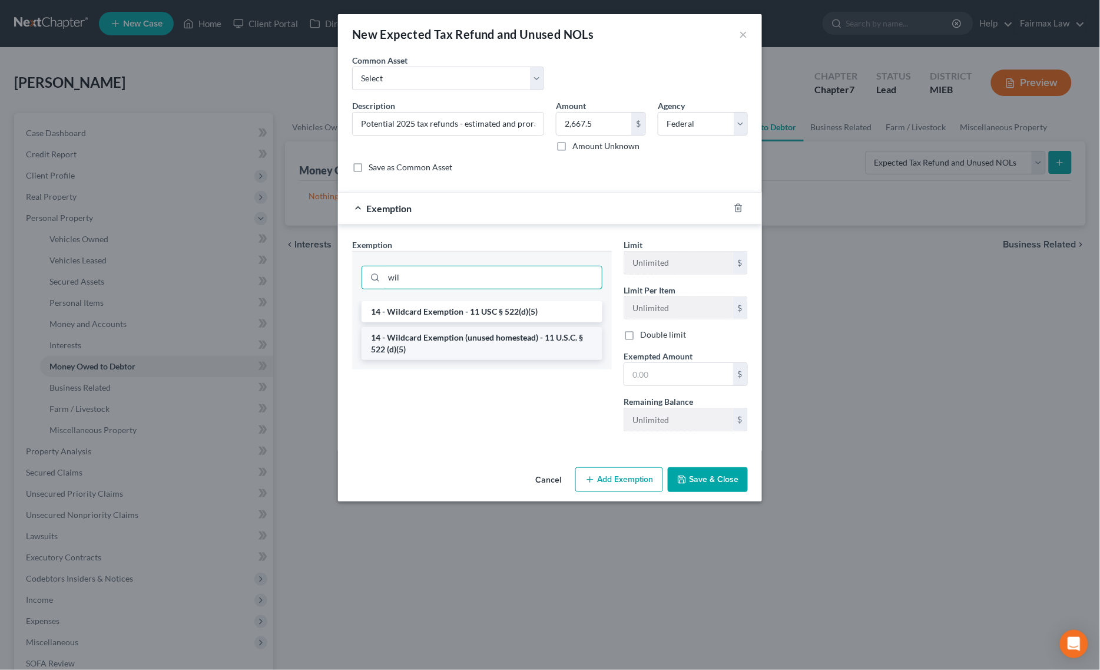
type input "wil"
click at [464, 342] on li "14 - Wildcard Exemption (unused homestead) - 11 U.S.C. § 522 (d)(5)" at bounding box center [482, 343] width 241 height 33
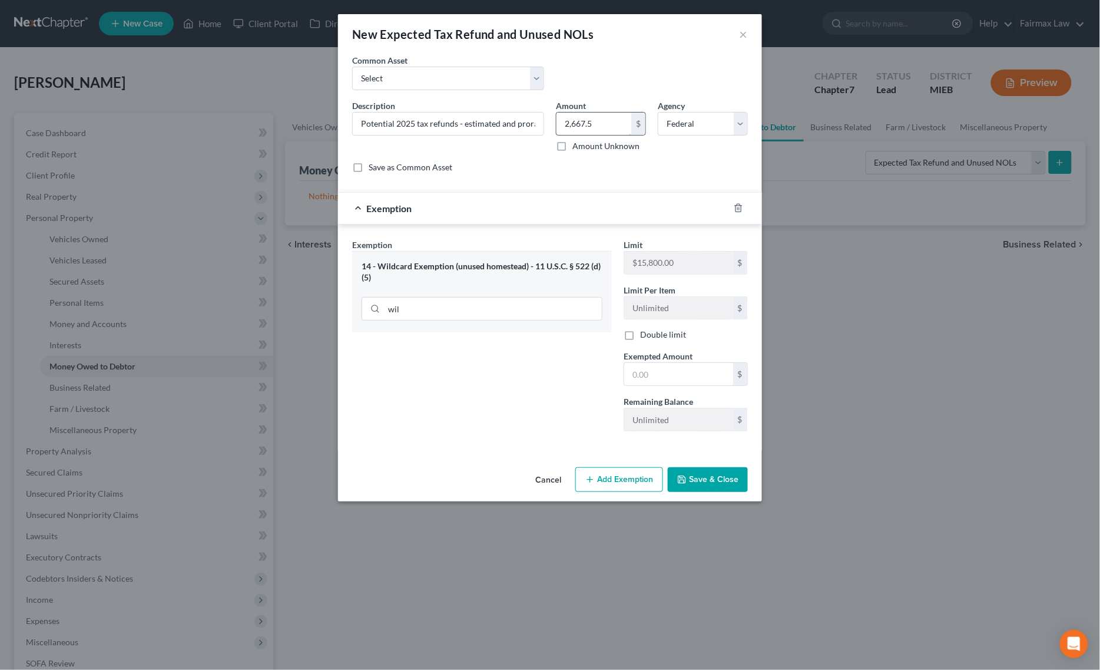
click at [595, 127] on input "2,667.5" at bounding box center [594, 123] width 75 height 22
click at [676, 369] on input "text" at bounding box center [678, 374] width 109 height 22
paste input "2,667.5"
type input "2,667.5"
click at [580, 371] on div "Exemption Set must be selected for CA. Exemption * 14 - Wildcard Exemption (unu…" at bounding box center [481, 340] width 271 height 202
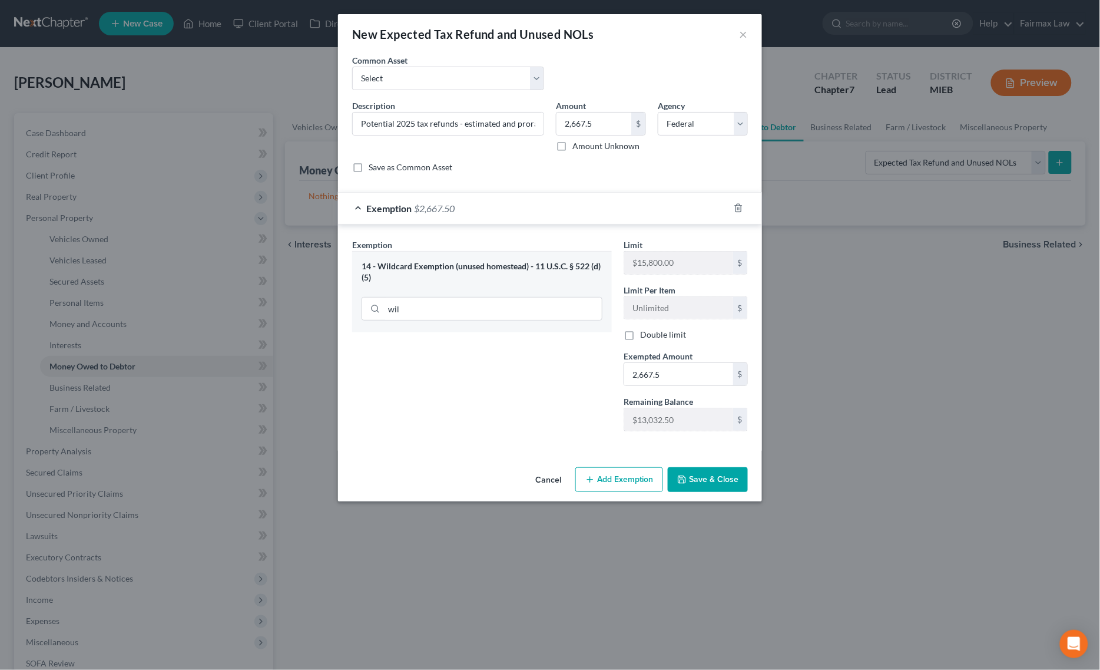
click at [701, 466] on div "Cancel Add Exemption Save & Close" at bounding box center [550, 481] width 424 height 39
drag, startPoint x: 703, startPoint y: 474, endPoint x: 940, endPoint y: 511, distance: 240.7
click at [704, 475] on button "Save & Close" at bounding box center [708, 479] width 80 height 25
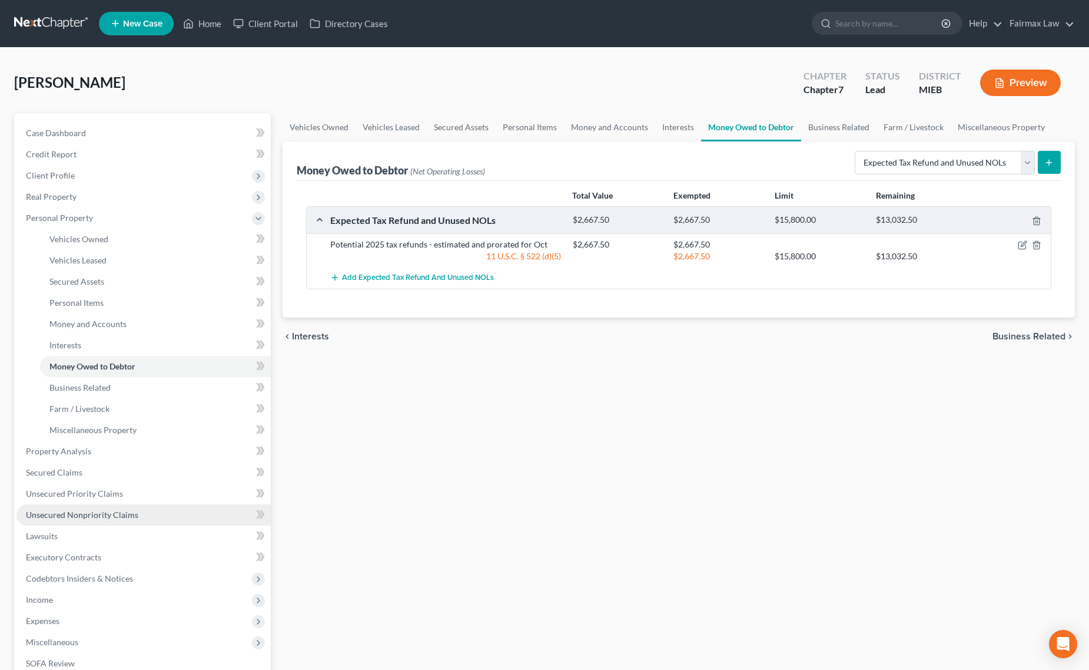
drag, startPoint x: 102, startPoint y: 509, endPoint x: 133, endPoint y: 509, distance: 30.6
click at [102, 509] on span "Unsecured Nonpriority Claims" at bounding box center [82, 514] width 112 height 10
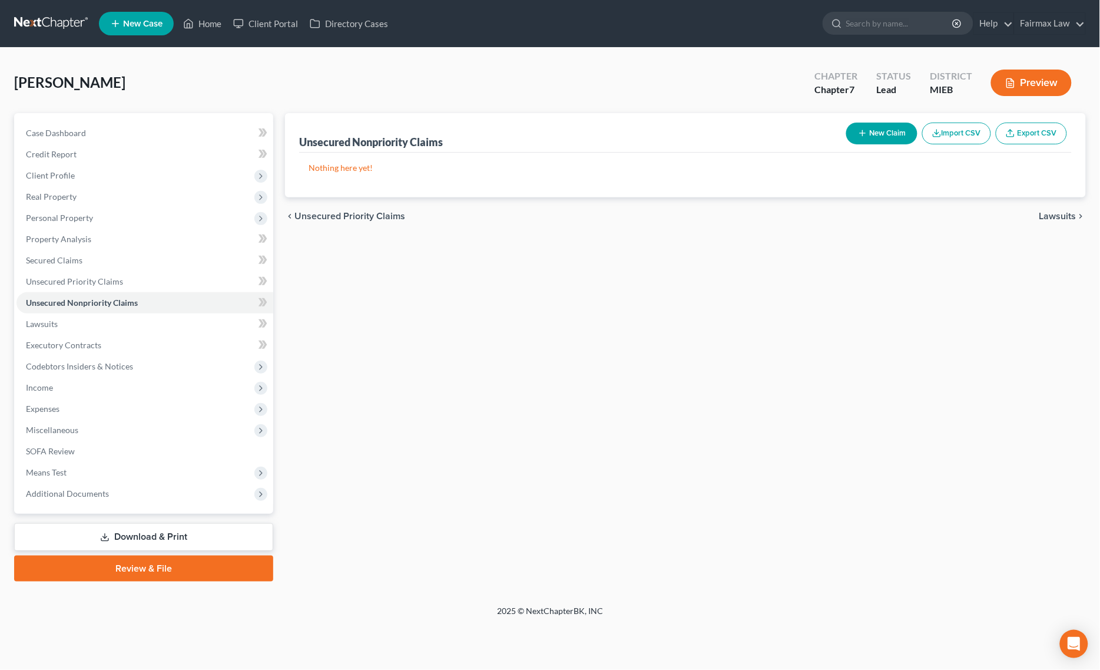
click at [955, 128] on button "Import CSV" at bounding box center [956, 133] width 69 height 22
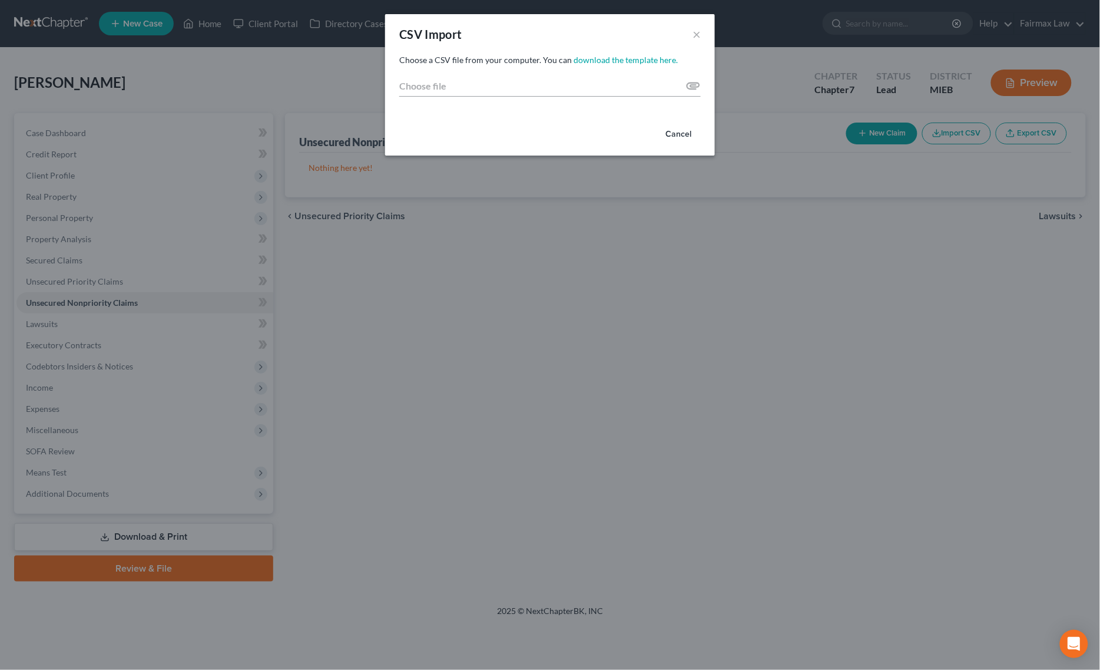
type input "C:\fakepath\2025 - 2025-10-09T071921.098.csv"
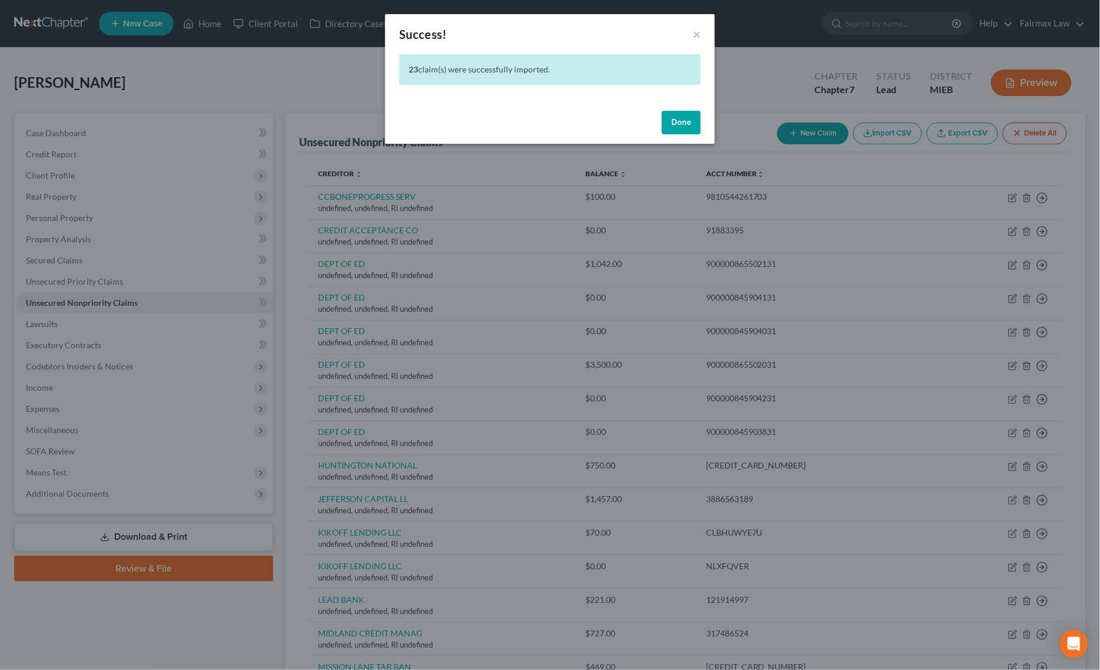
click at [670, 121] on button "Done" at bounding box center [681, 123] width 39 height 24
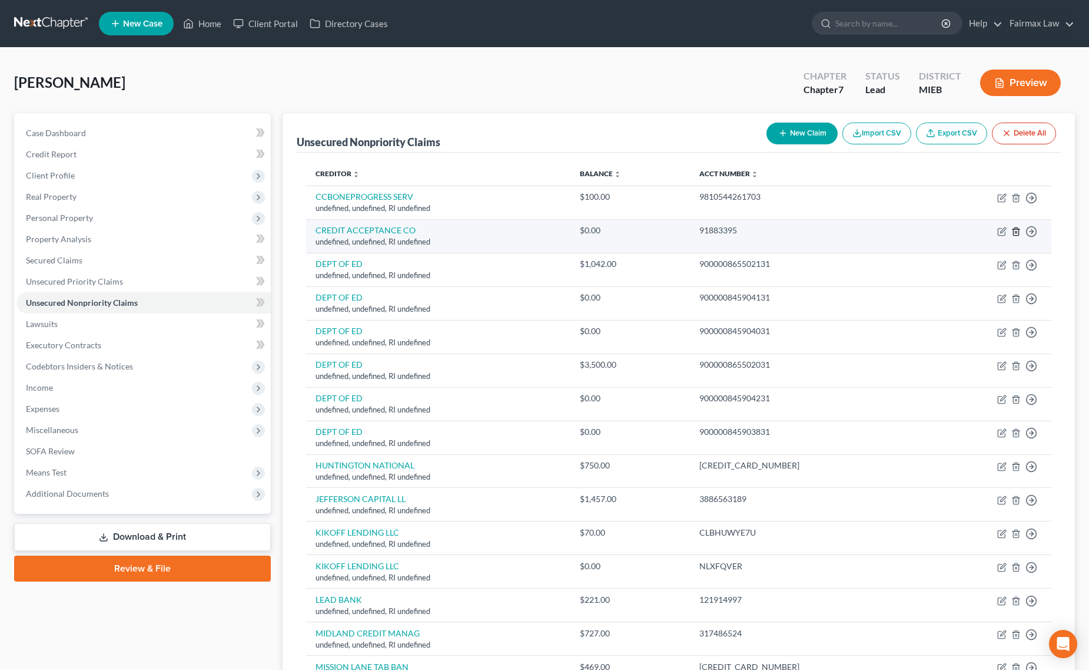
click at [1019, 235] on icon "button" at bounding box center [1016, 231] width 5 height 8
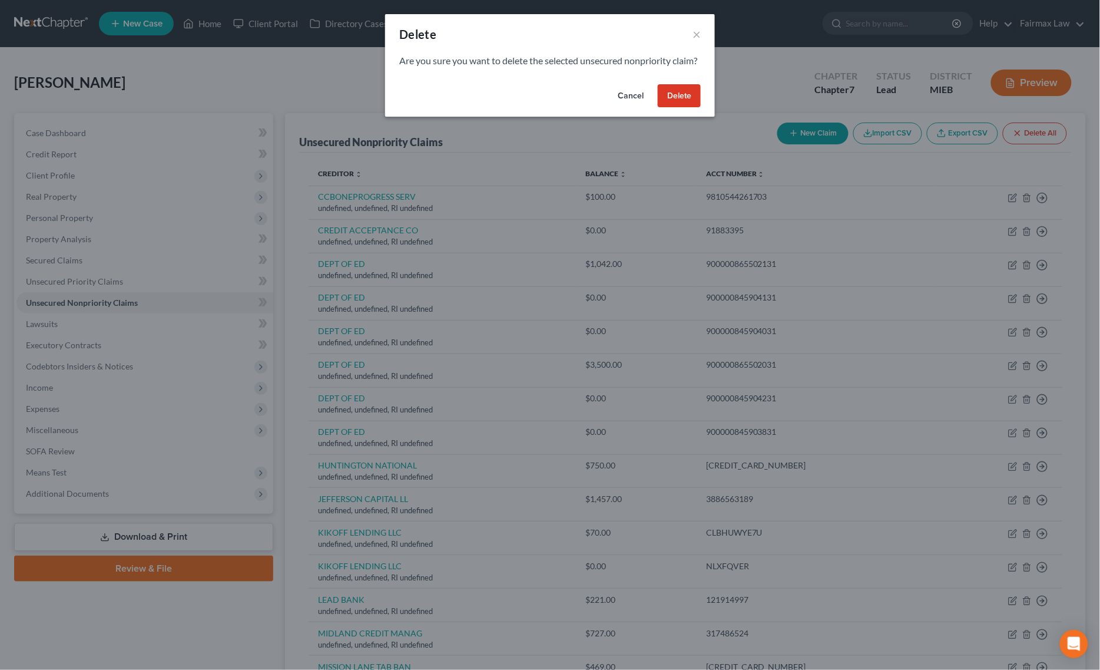
click at [675, 107] on button "Delete" at bounding box center [679, 96] width 43 height 24
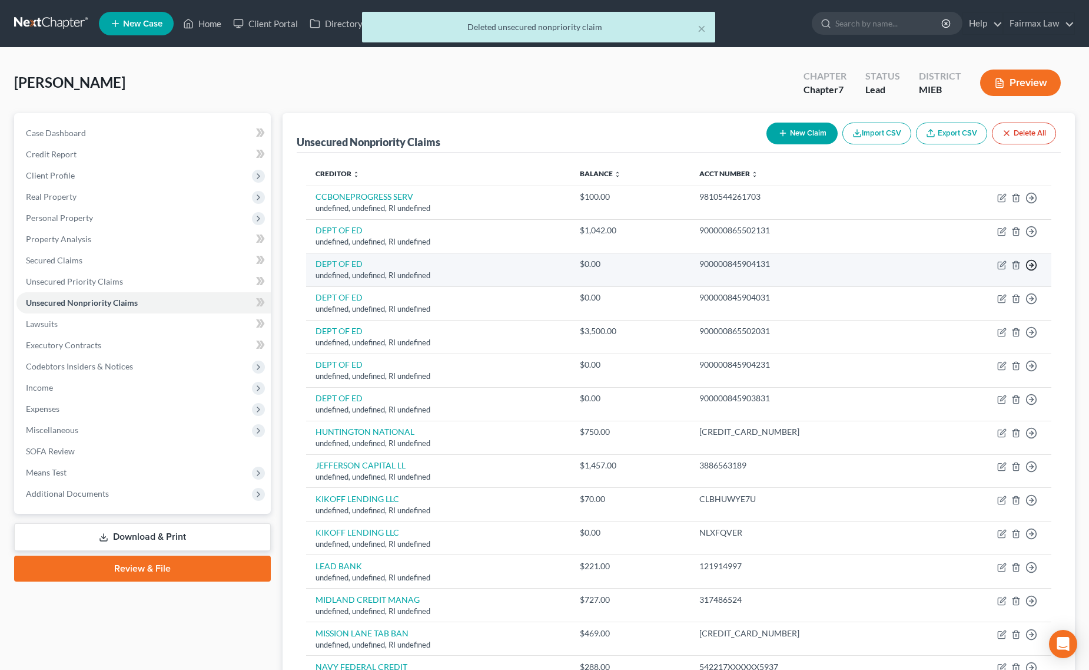
click at [1026, 269] on icon "button" at bounding box center [1032, 265] width 12 height 12
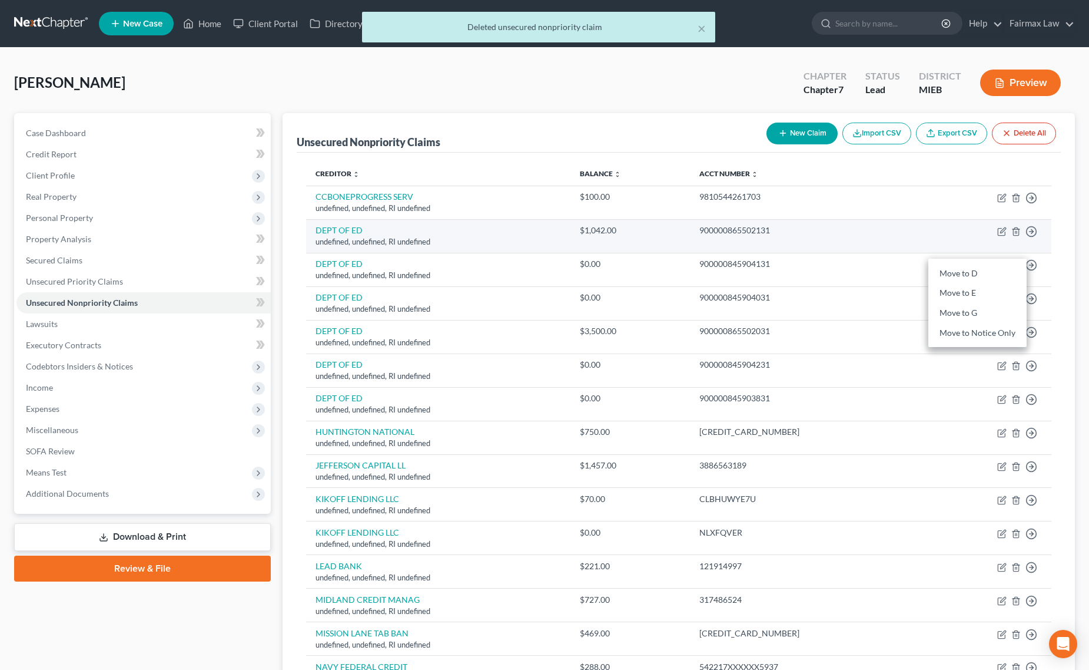
click at [926, 224] on td "Move to D Move to E Move to G Move to Notice Only" at bounding box center [989, 236] width 126 height 34
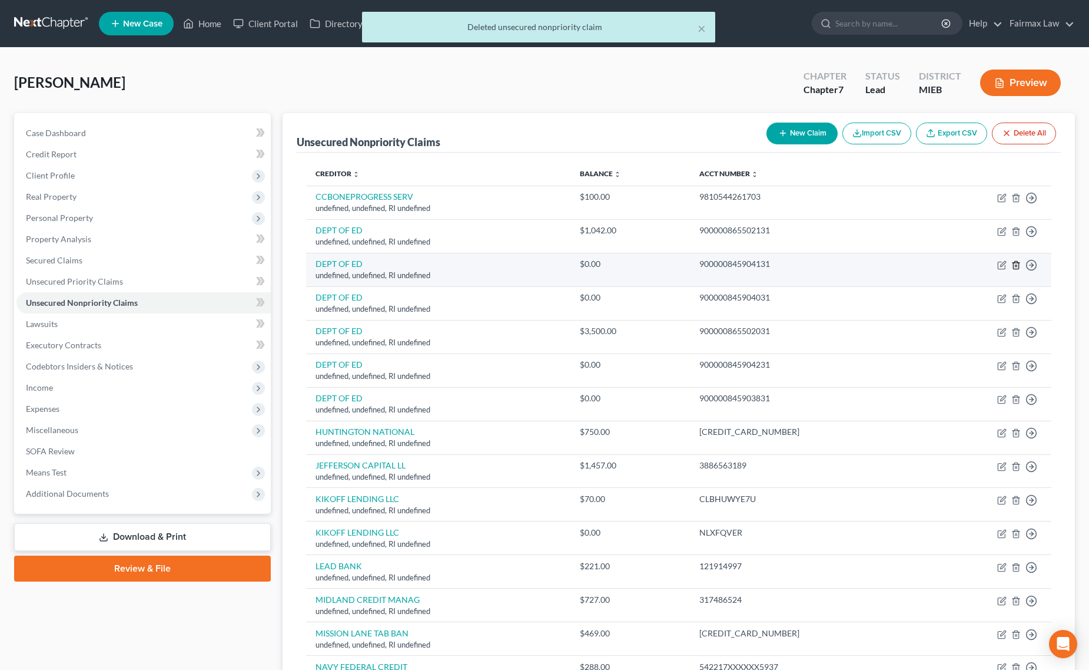
click at [1016, 269] on icon "button" at bounding box center [1016, 264] width 9 height 9
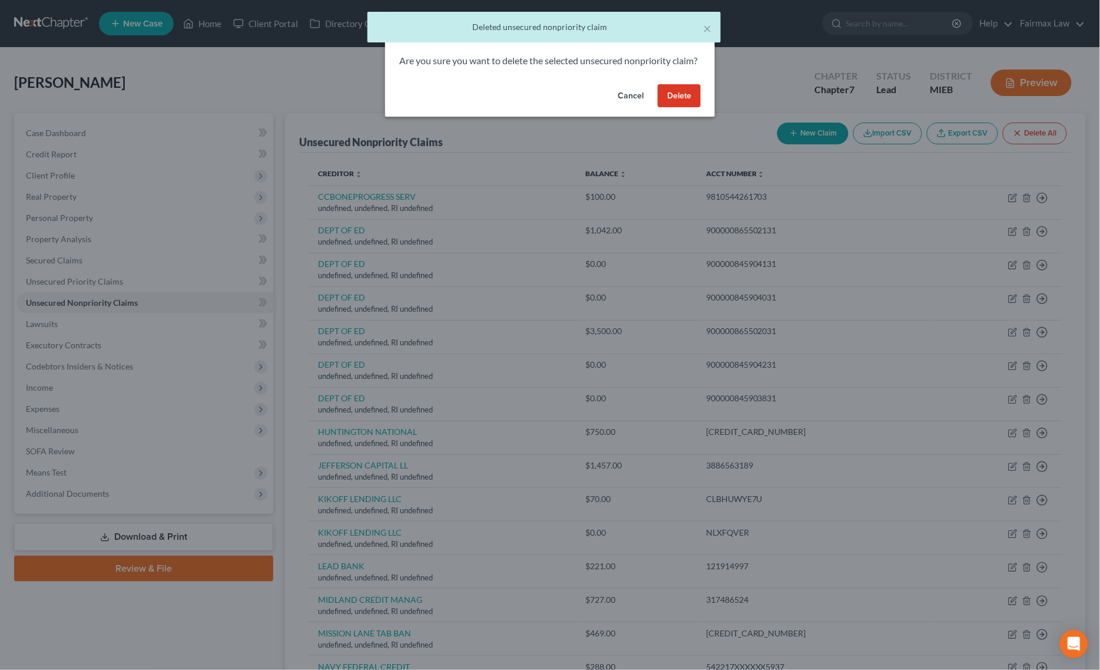
click at [683, 108] on button "Delete" at bounding box center [679, 96] width 43 height 24
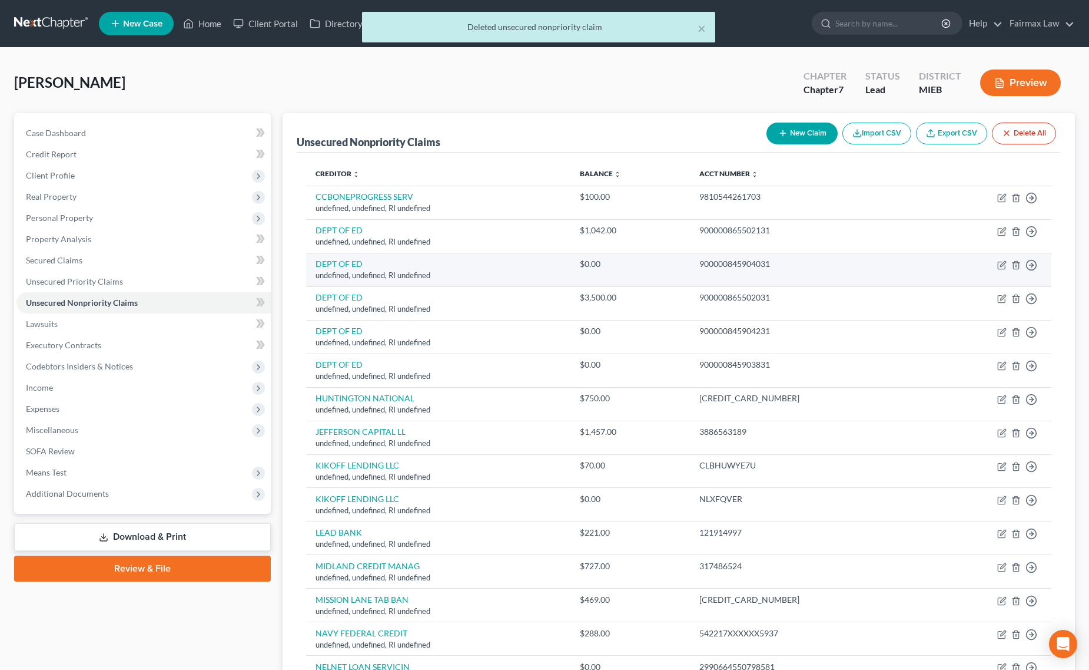
click at [1017, 271] on td "Move to D Move to E Move to G Move to Notice Only" at bounding box center [989, 270] width 126 height 34
click at [1016, 264] on icon "button" at bounding box center [1016, 264] width 9 height 9
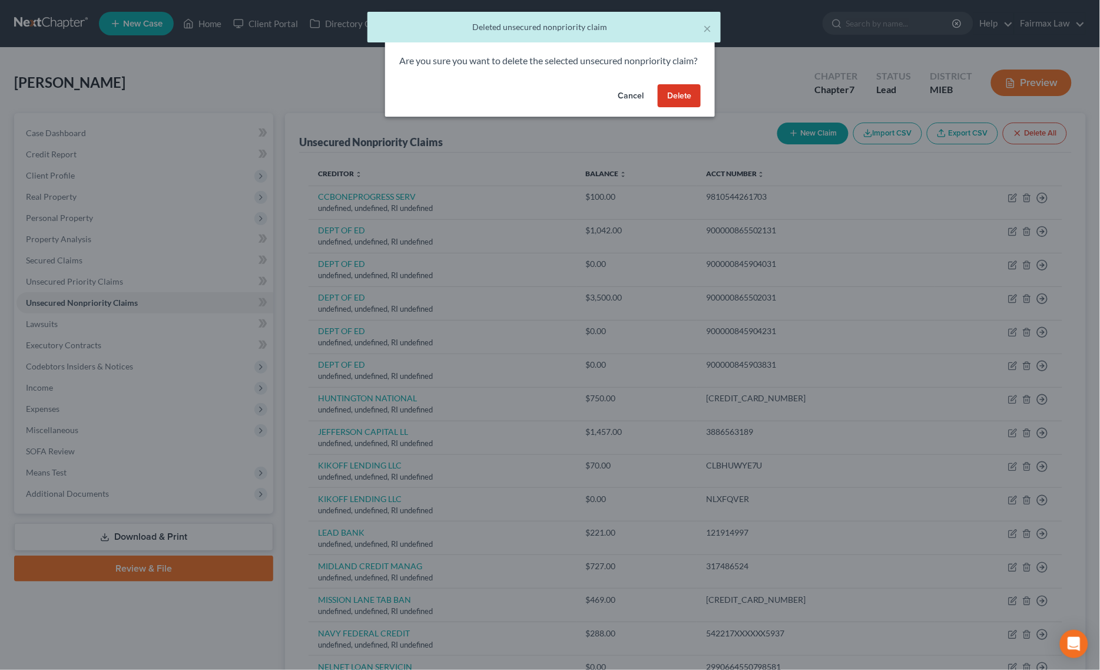
click at [679, 104] on button "Delete" at bounding box center [679, 96] width 43 height 24
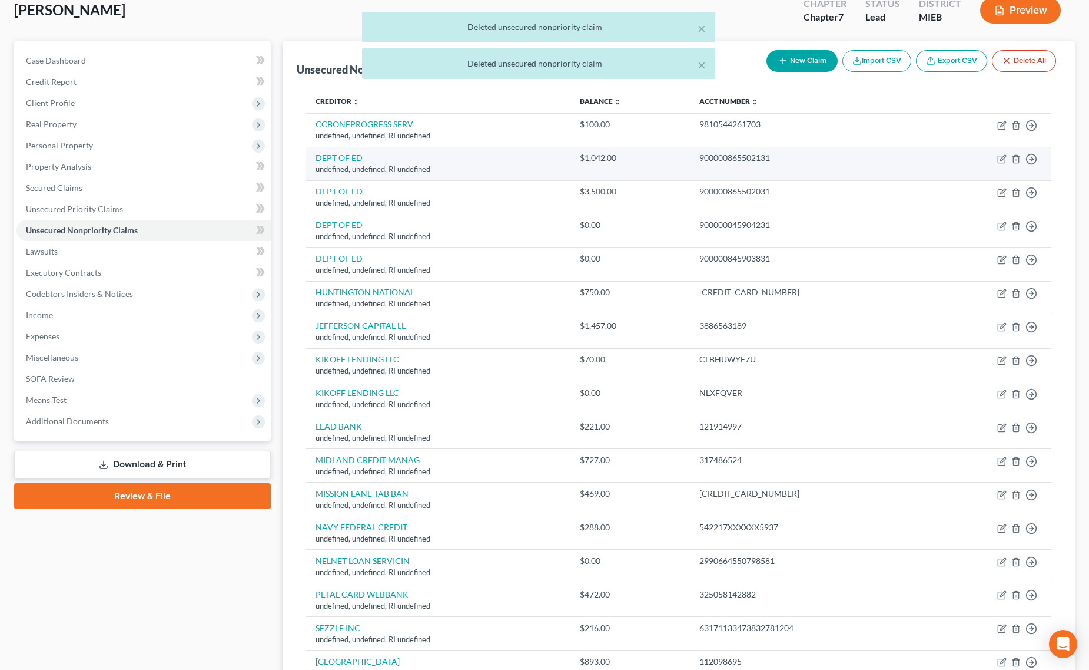
scroll to position [74, 0]
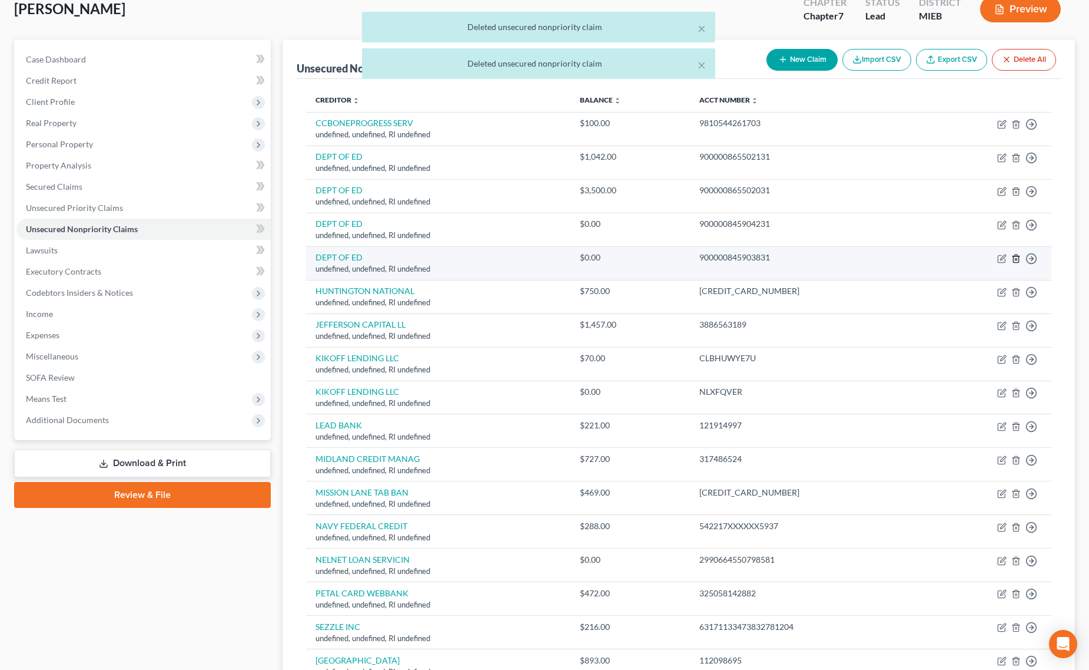
click at [1019, 262] on icon "button" at bounding box center [1016, 258] width 5 height 8
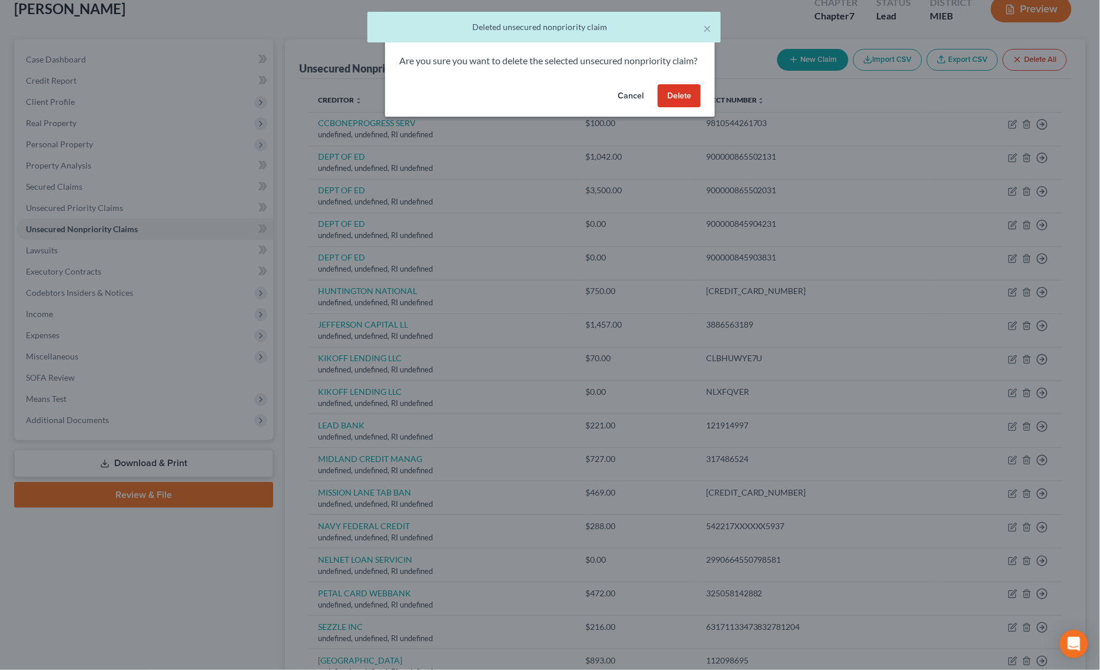
click at [687, 105] on button "Delete" at bounding box center [679, 96] width 43 height 24
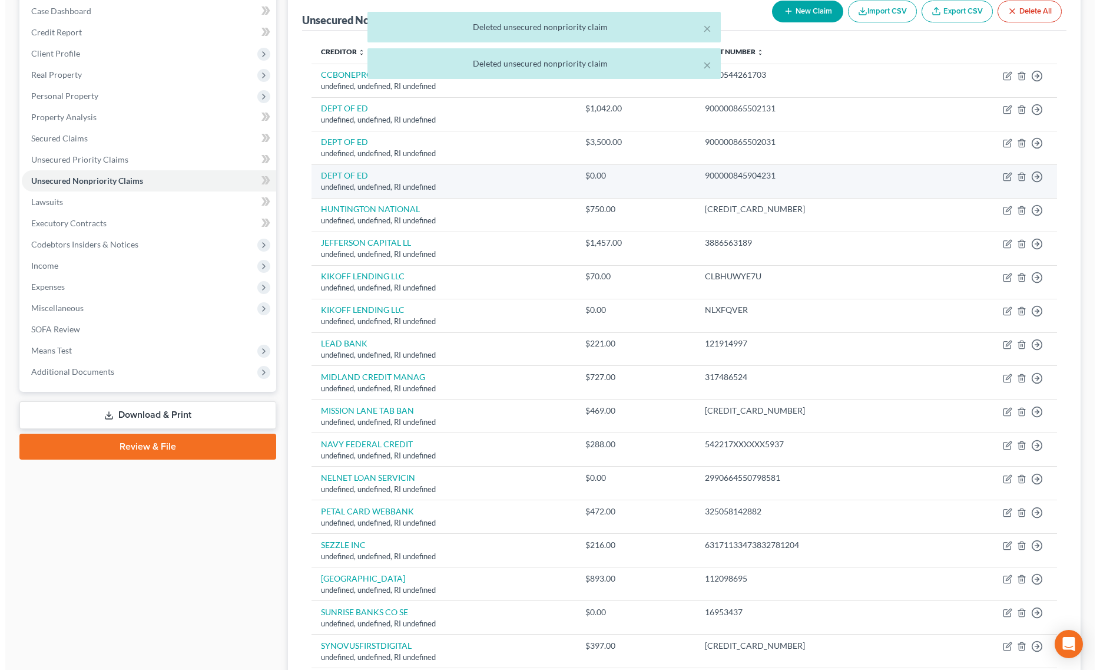
scroll to position [147, 0]
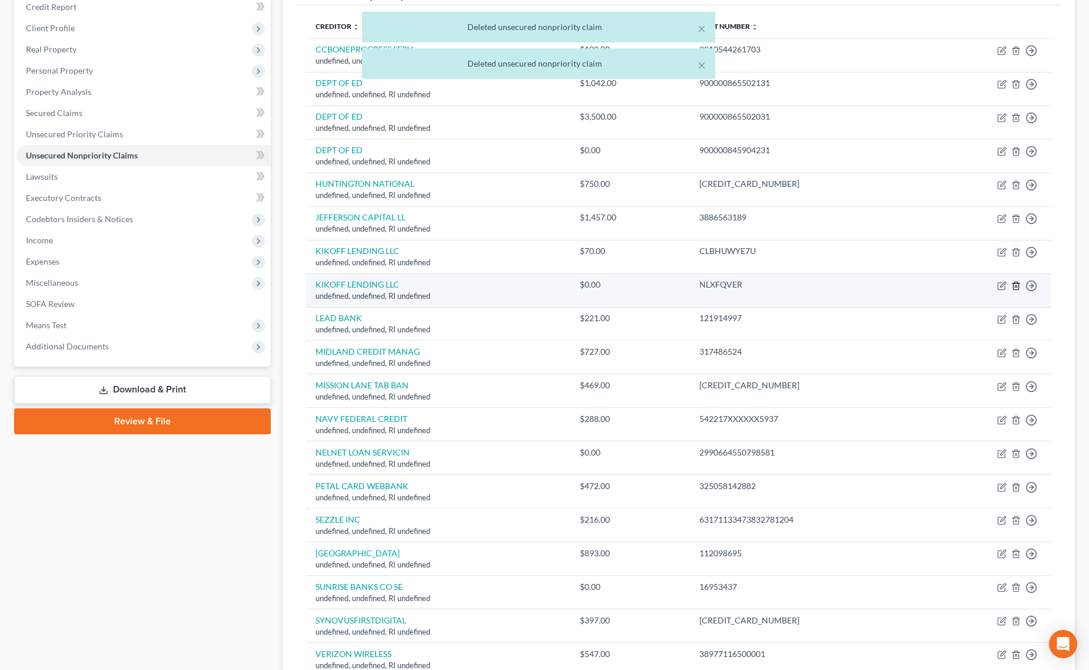
click at [1015, 286] on icon "button" at bounding box center [1016, 285] width 9 height 9
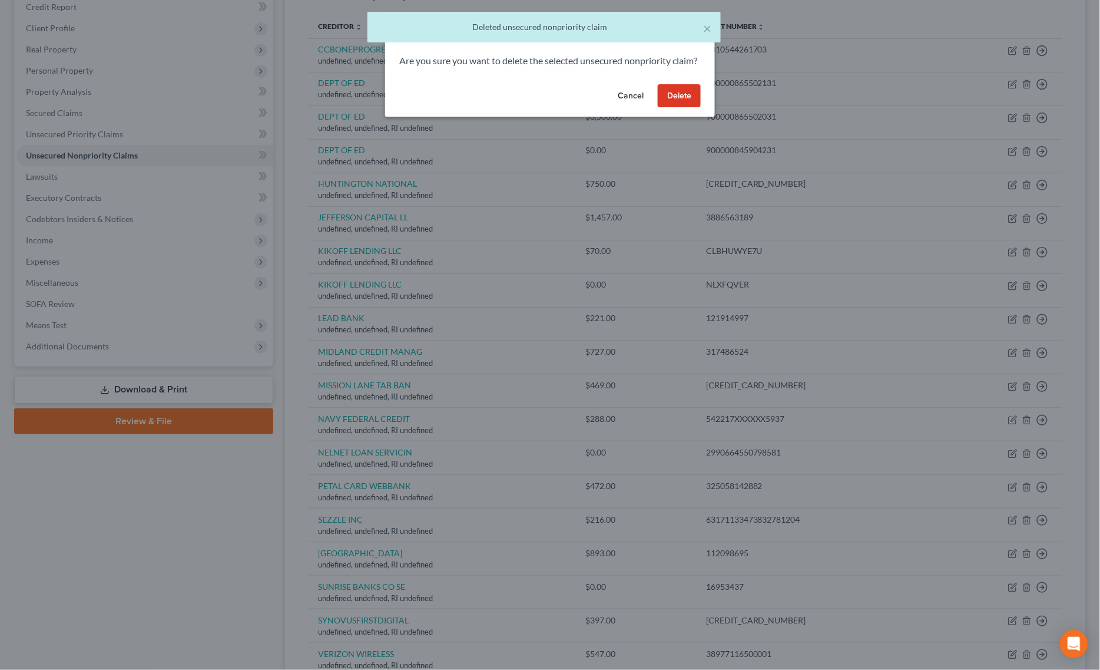
click at [674, 108] on button "Delete" at bounding box center [679, 96] width 43 height 24
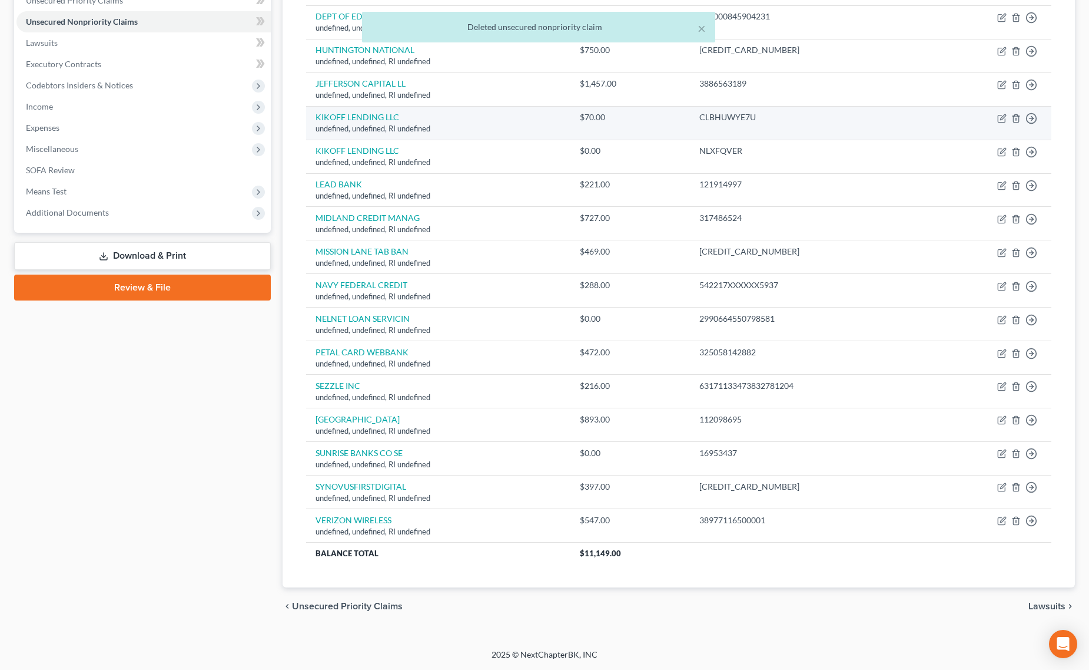
scroll to position [250, 0]
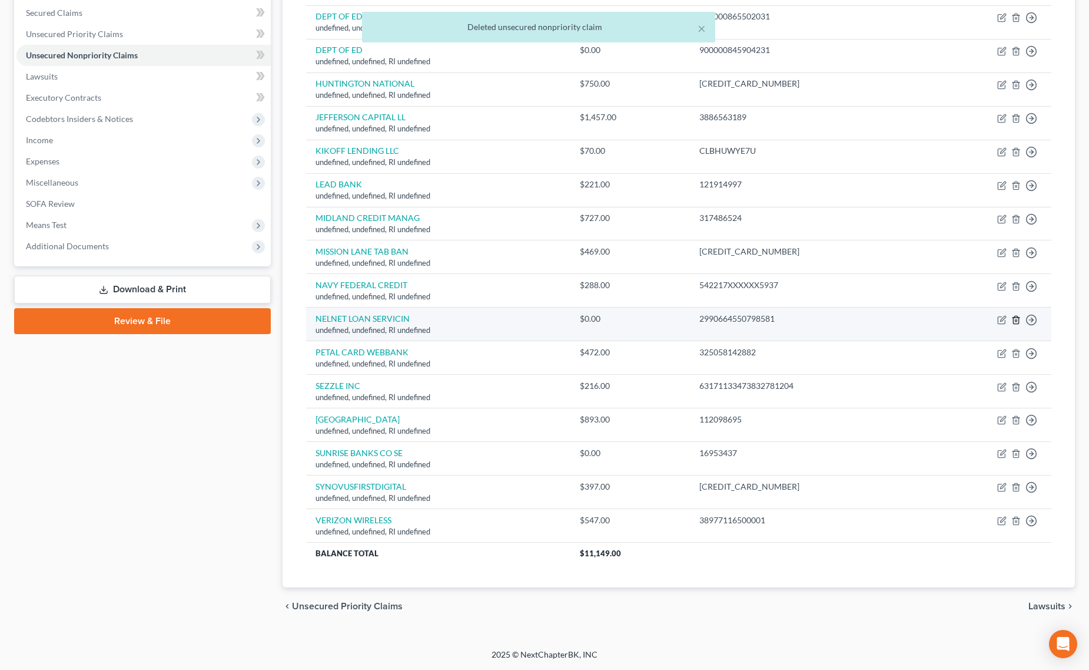
click at [1017, 317] on icon "button" at bounding box center [1016, 319] width 9 height 9
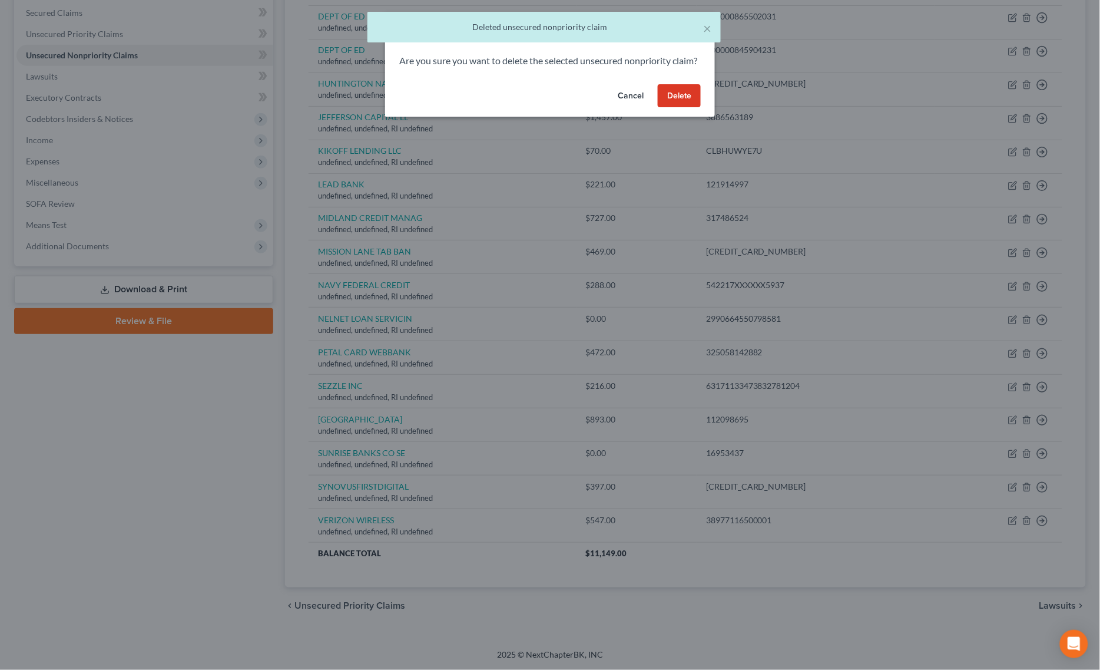
click at [670, 108] on button "Delete" at bounding box center [679, 96] width 43 height 24
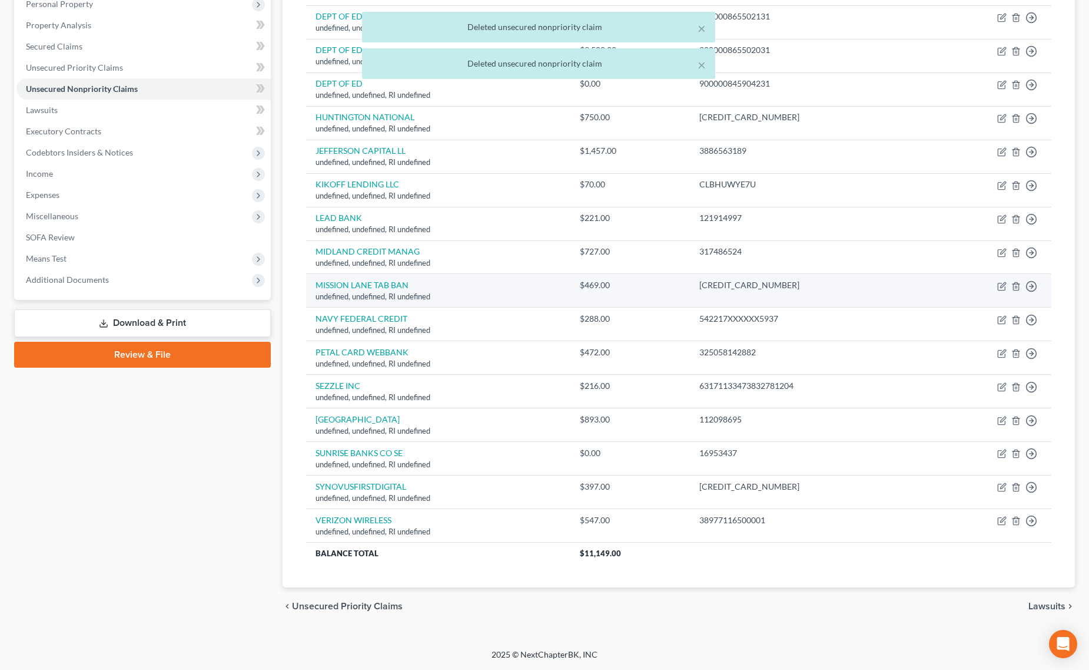
scroll to position [216, 0]
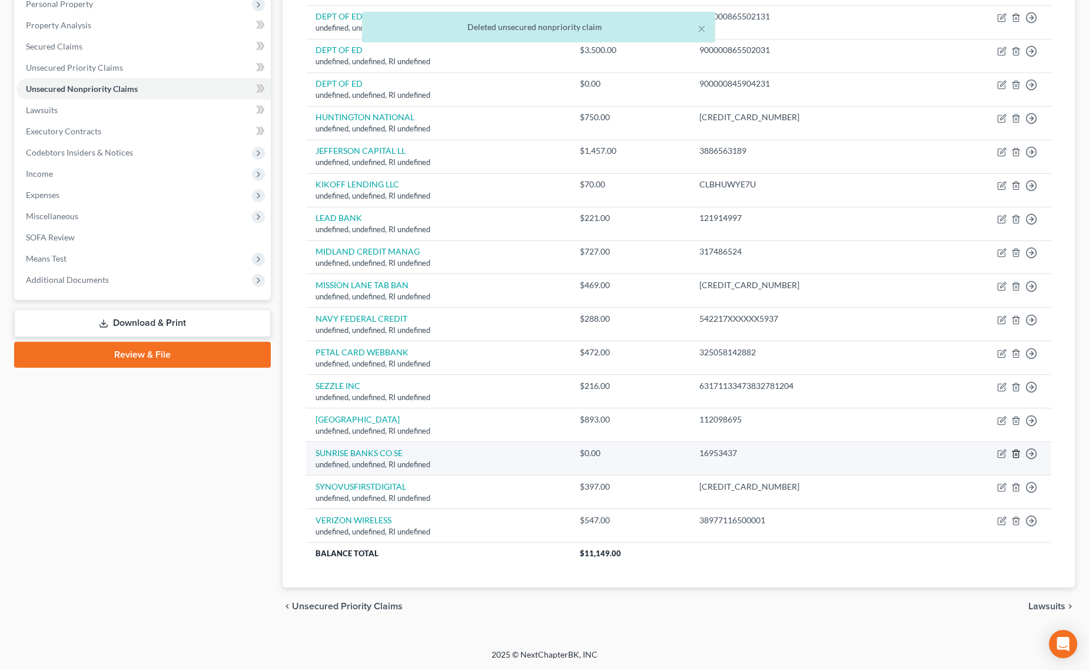
click at [1017, 455] on line "button" at bounding box center [1017, 454] width 0 height 2
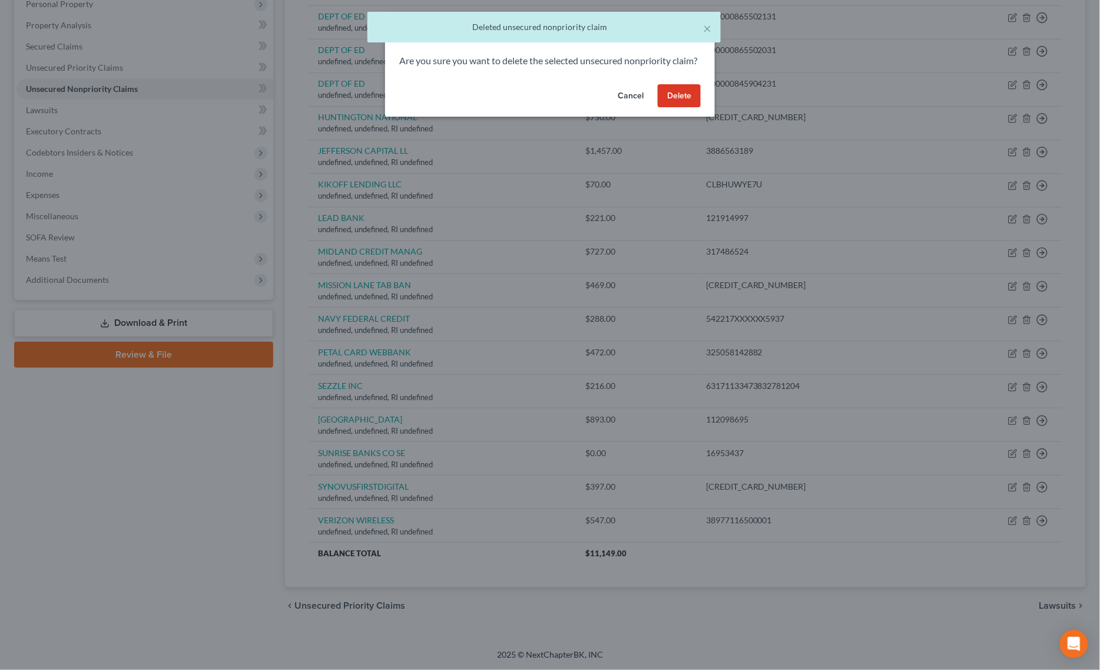
click at [687, 108] on button "Delete" at bounding box center [679, 96] width 43 height 24
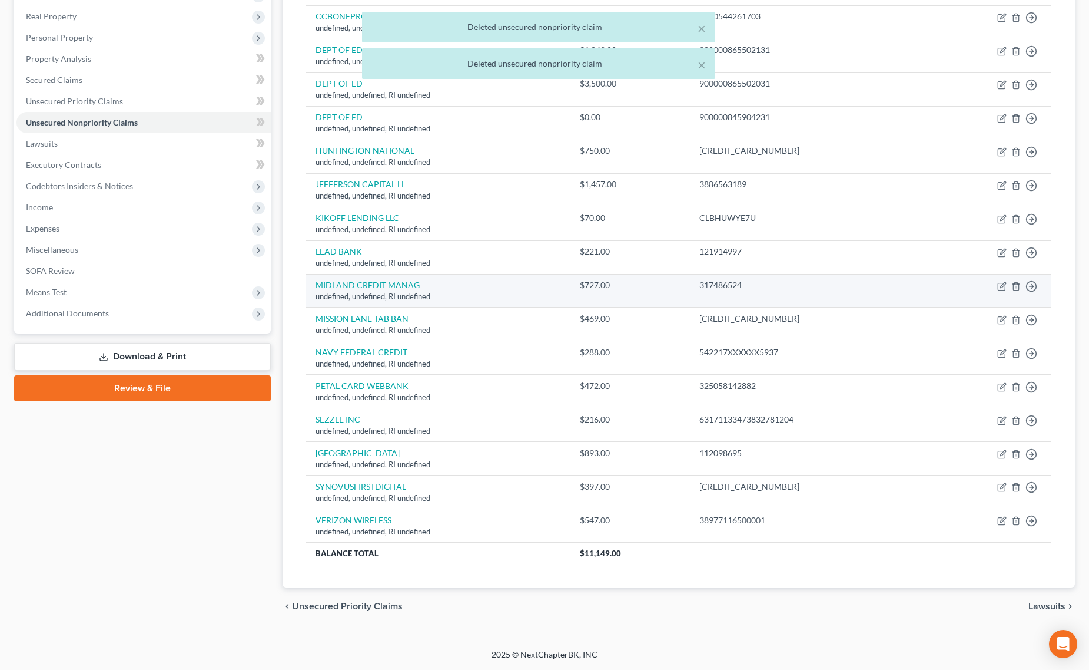
scroll to position [0, 0]
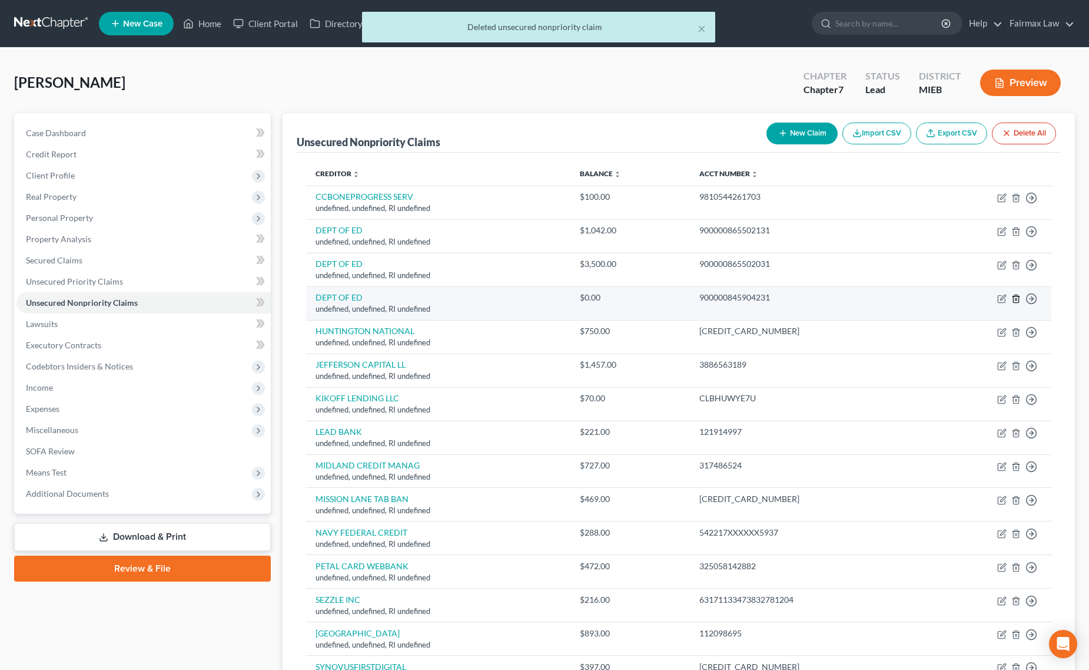
click at [1016, 299] on icon "button" at bounding box center [1016, 298] width 9 height 9
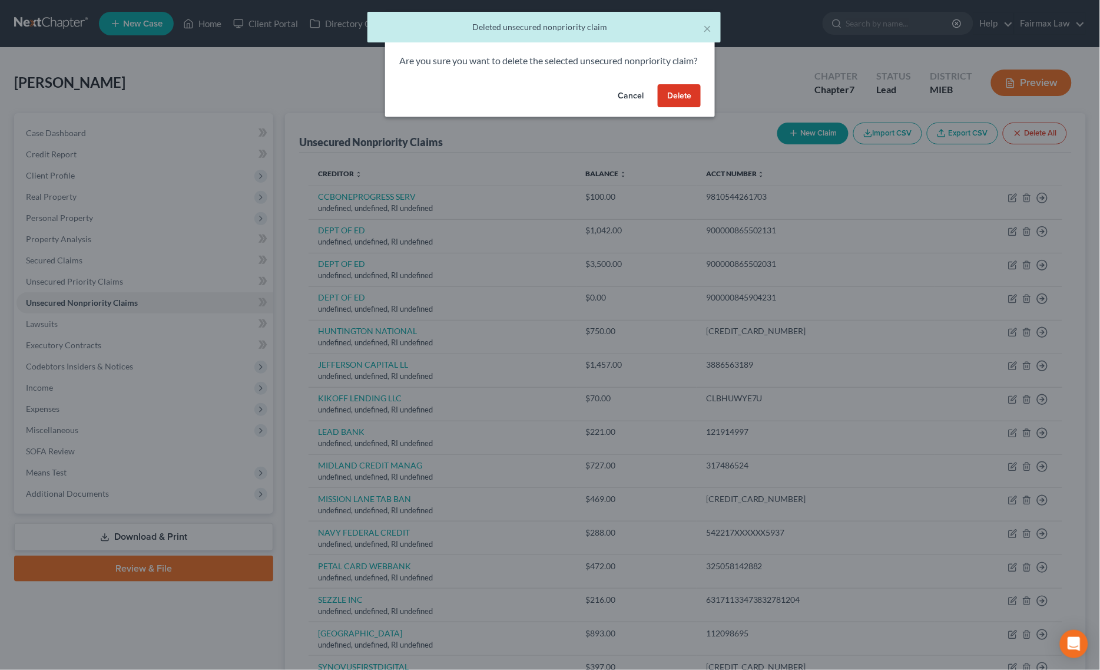
click at [669, 108] on button "Delete" at bounding box center [679, 96] width 43 height 24
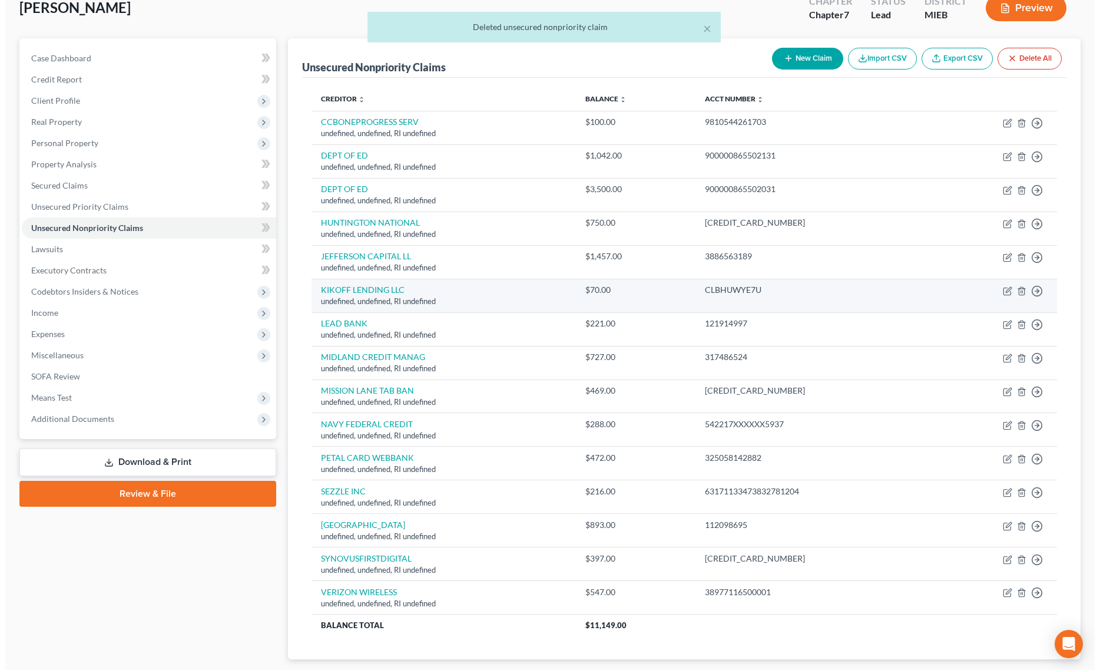
scroll to position [148, 0]
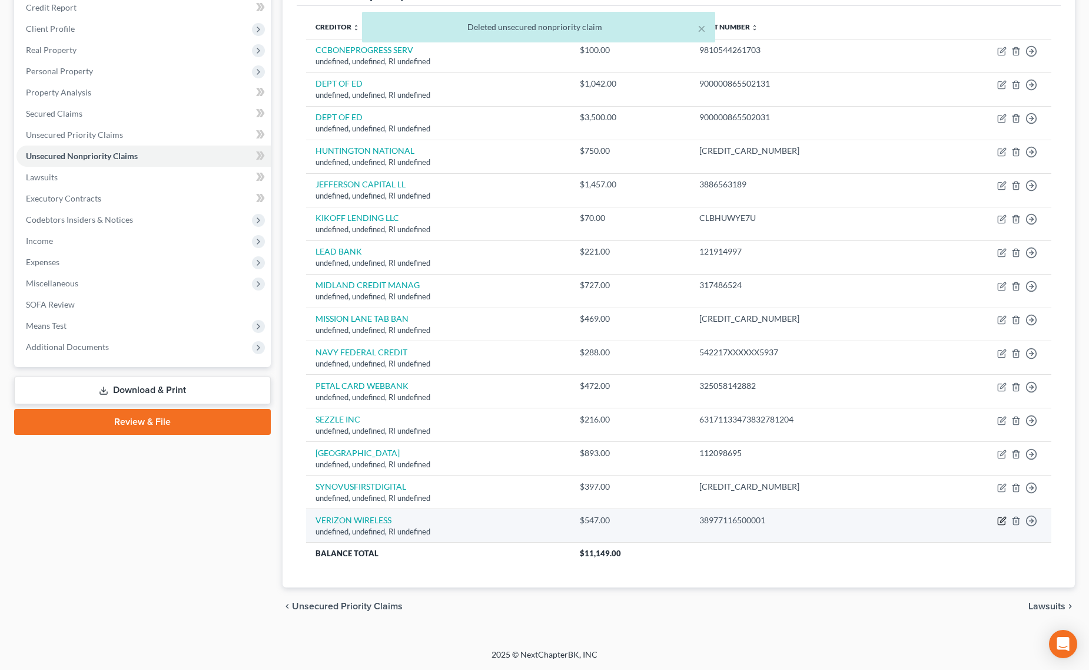
click at [1002, 520] on icon "button" at bounding box center [1003, 519] width 5 height 5
select select "41"
select select "14"
select select "0"
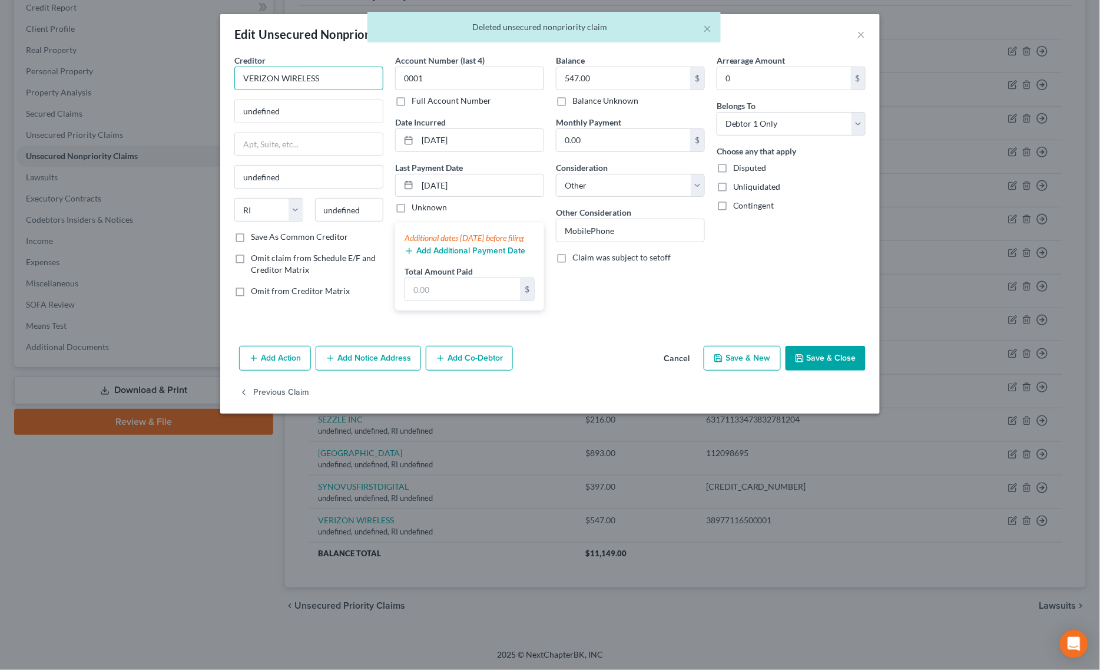
drag, startPoint x: 340, startPoint y: 78, endPoint x: 42, endPoint y: 69, distance: 297.5
click at [118, 71] on div "Edit Unsecured Nonpriority Claim × Creditor * VERIZON WIRELESS undefined undefi…" at bounding box center [550, 335] width 1100 height 670
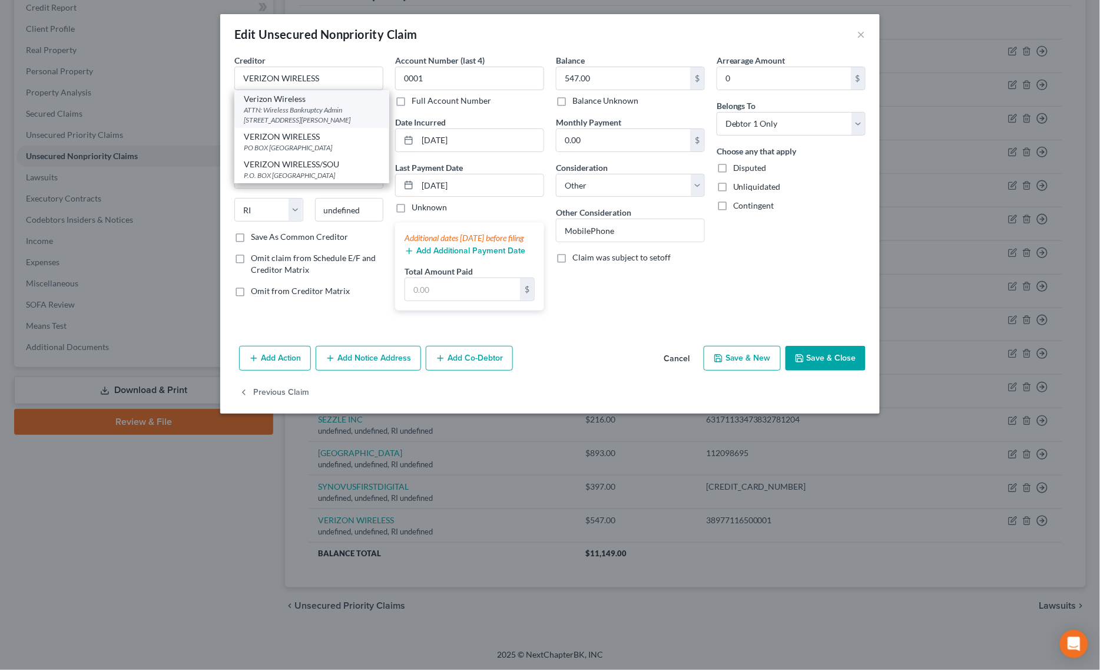
click at [279, 110] on div "ATTN: Wireless Bankruptcy Admin [STREET_ADDRESS][PERSON_NAME]" at bounding box center [312, 115] width 136 height 20
type input "Verizon Wireless"
type input "ATTN: Wireless Bankruptcy Admin"
type input "[STREET_ADDRESS]"
type input "Saint [PERSON_NAME]"
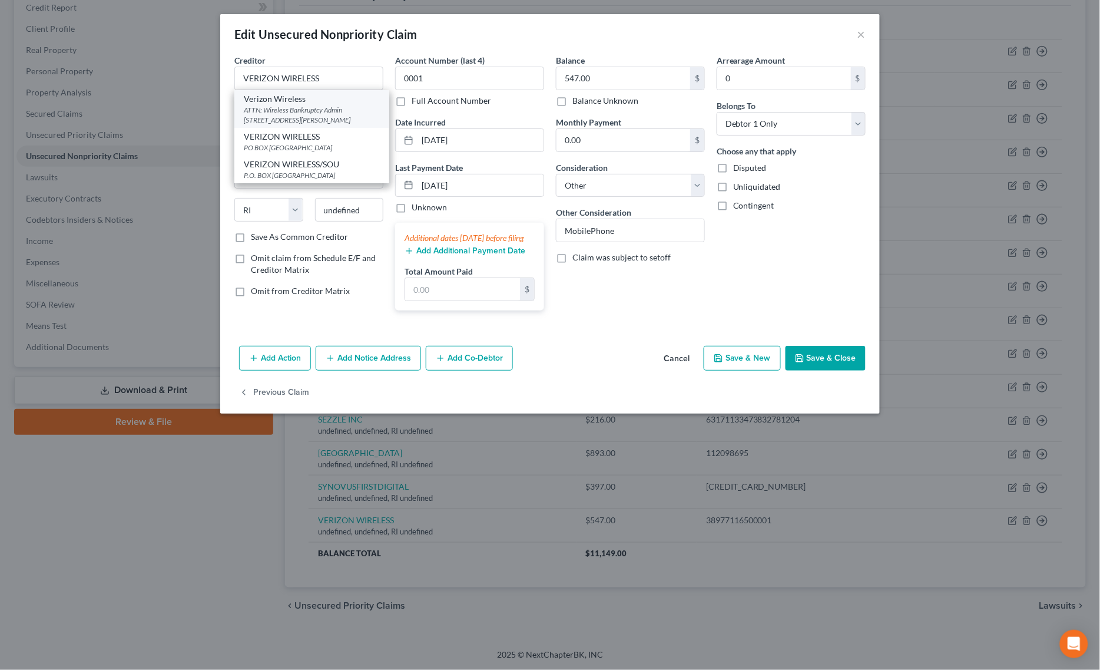
select select "26"
type input "63304"
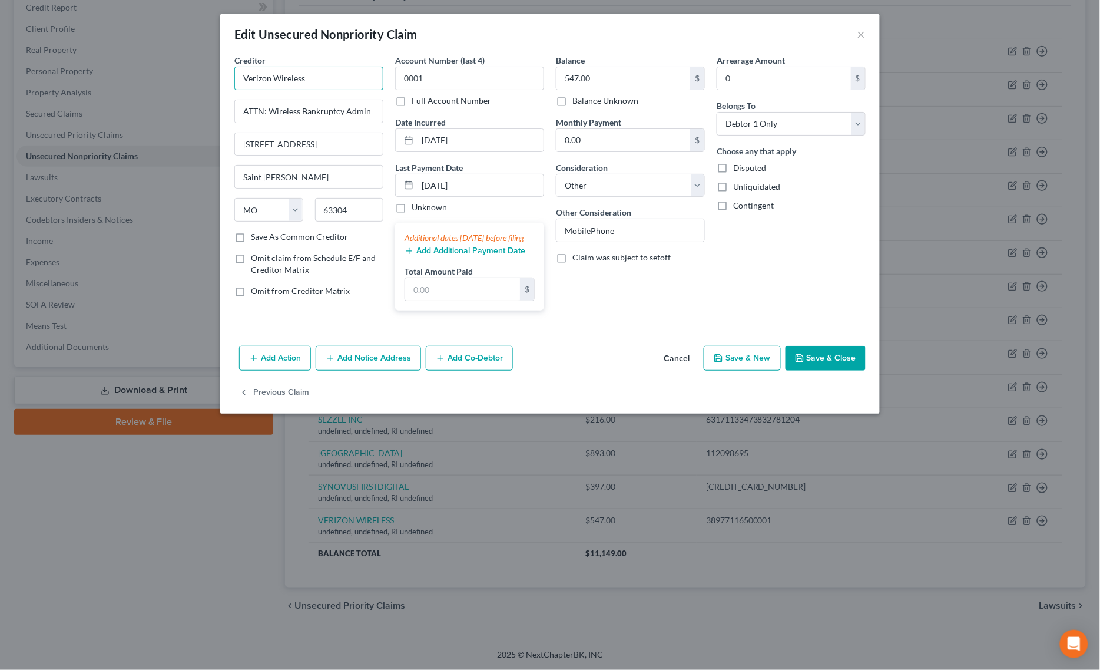
drag, startPoint x: 322, startPoint y: 84, endPoint x: 57, endPoint y: 52, distance: 267.0
click at [80, 56] on div "Edit Unsecured Nonpriority Claim × Creditor * Verizon Wireless ATTN: Wireless B…" at bounding box center [550, 335] width 1100 height 670
type input "VERIZON WIRELESS"
click at [851, 370] on button "Save & Close" at bounding box center [826, 358] width 80 height 25
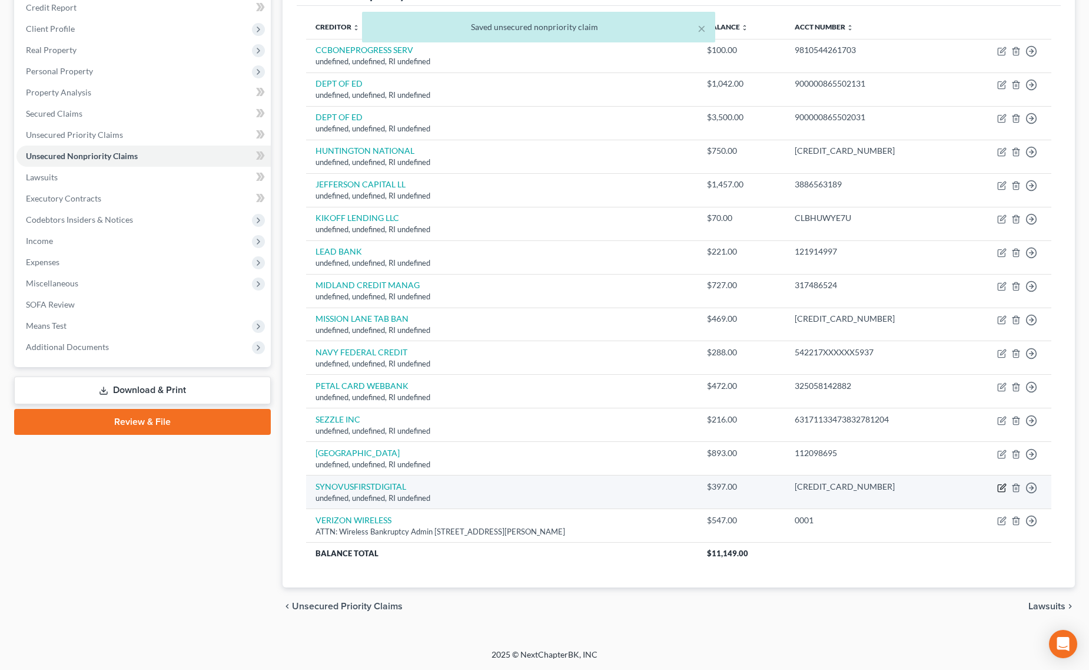
click at [999, 487] on icon "button" at bounding box center [1002, 487] width 9 height 9
select select "41"
select select "14"
select select "0"
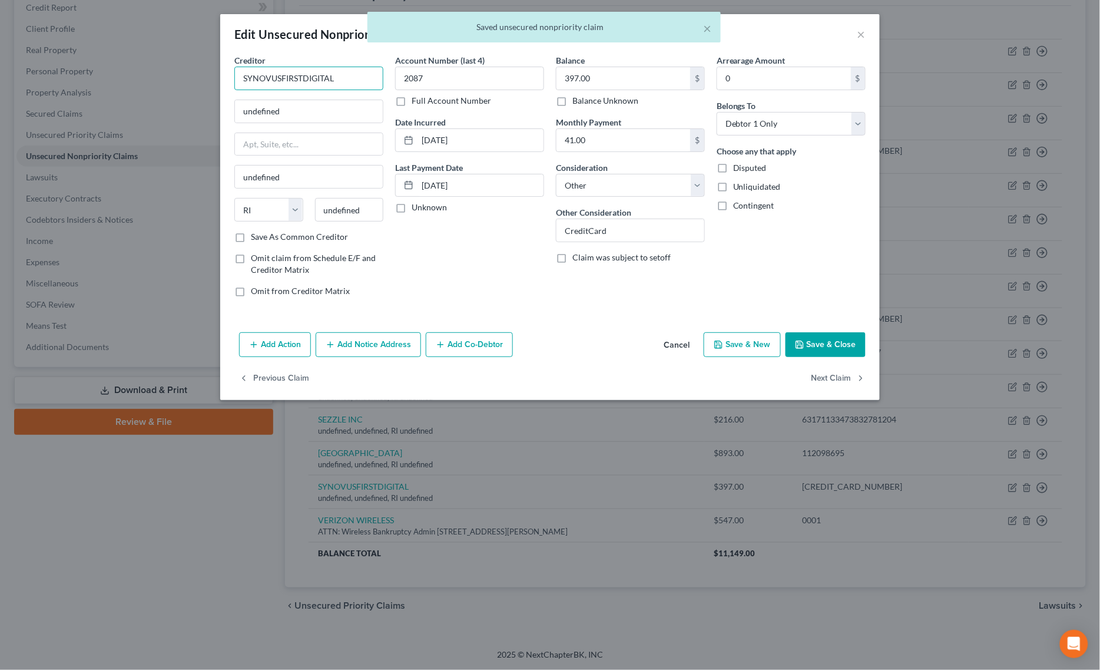
click at [282, 78] on input "SYNOVUSFIRSTDIGITAL" at bounding box center [308, 79] width 149 height 24
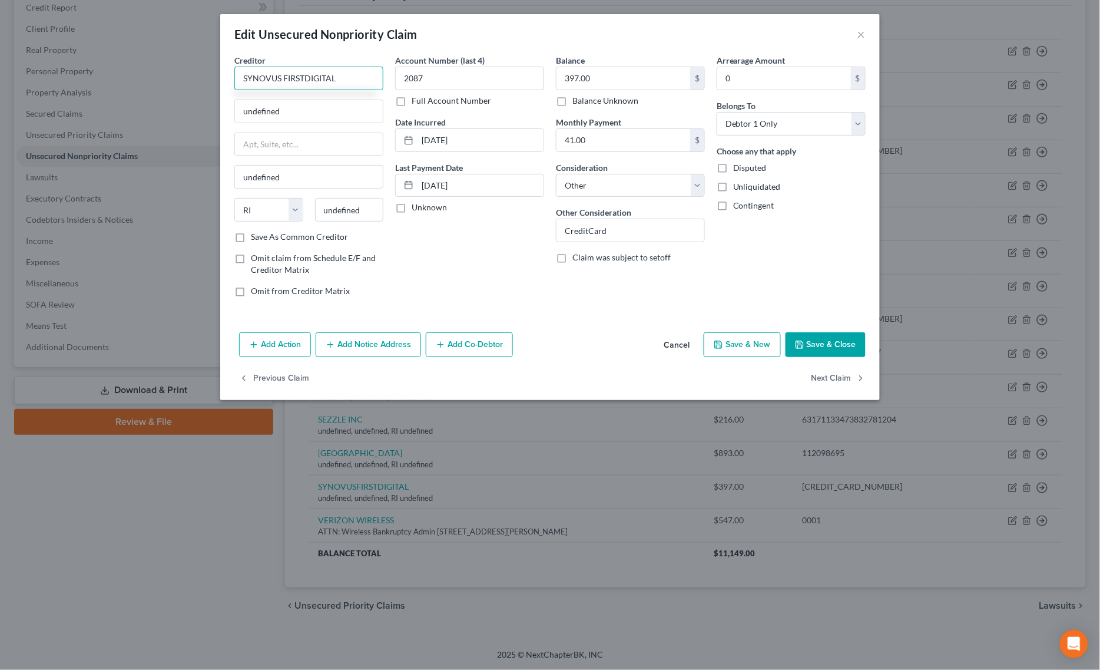
click at [304, 78] on input "SYNOVUS FIRSTDIGITAL" at bounding box center [308, 79] width 149 height 24
drag, startPoint x: 351, startPoint y: 75, endPoint x: 52, endPoint y: 78, distance: 299.2
click at [51, 80] on div "Edit Unsecured Nonpriority Claim × Creditor * SYNOVUS FIRST DIGITAL undefined u…" at bounding box center [550, 335] width 1100 height 670
type input "SYNOVUS FIRST DIGITAL"
drag, startPoint x: 331, startPoint y: 110, endPoint x: 71, endPoint y: 111, distance: 260.3
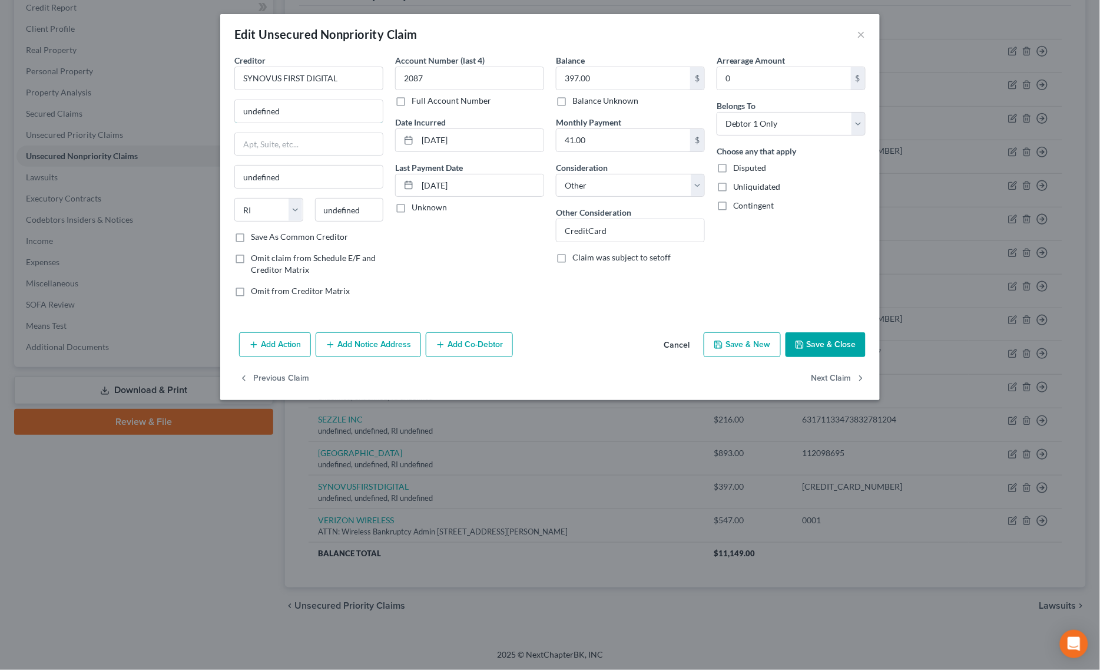
click at [80, 111] on div "Edit Unsecured Nonpriority Claim × Creditor * SYNOVUS FIRST DIGITAL undefined u…" at bounding box center [550, 335] width 1100 height 670
paste input "[GEOGRAPHIC_DATA]"
drag, startPoint x: 351, startPoint y: 110, endPoint x: 413, endPoint y: 107, distance: 61.9
click at [413, 107] on div "Creditor * SYNOVUS FIRST DIGITAL PO [GEOGRAPHIC_DATA] undefined State [US_STATE…" at bounding box center [549, 180] width 643 height 252
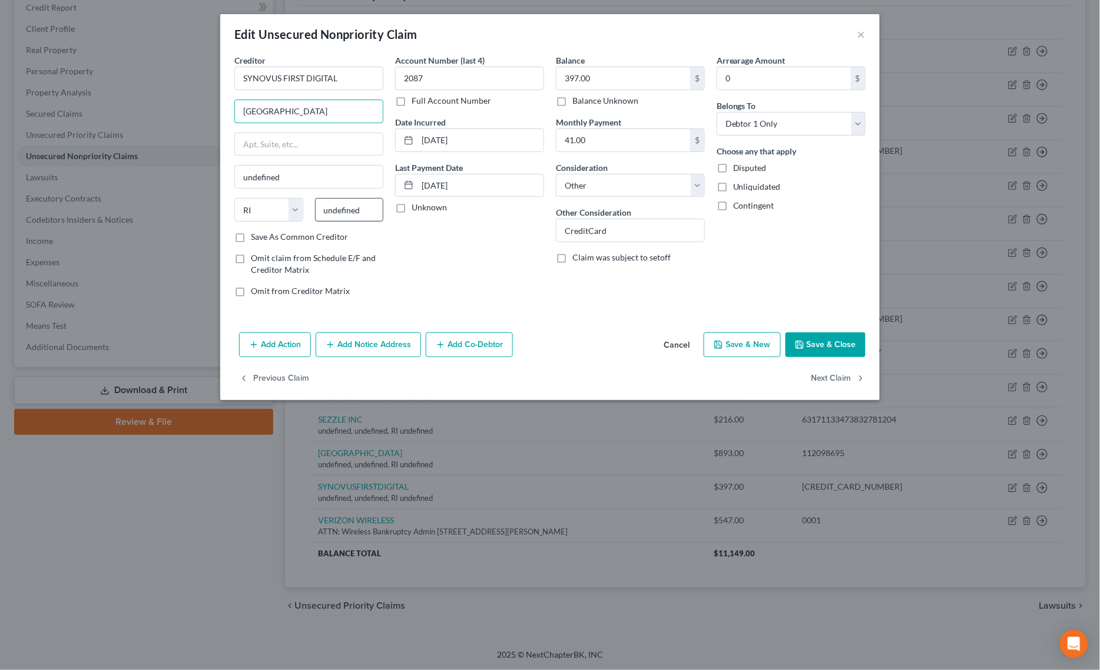
type input "[GEOGRAPHIC_DATA]"
drag, startPoint x: 366, startPoint y: 213, endPoint x: 255, endPoint y: 214, distance: 111.3
click at [272, 213] on div "State [US_STATE] AK AR AZ CA CO CT DE DC [GEOGRAPHIC_DATA] [GEOGRAPHIC_DATA] GU…" at bounding box center [308, 214] width 161 height 33
paste input "57118"
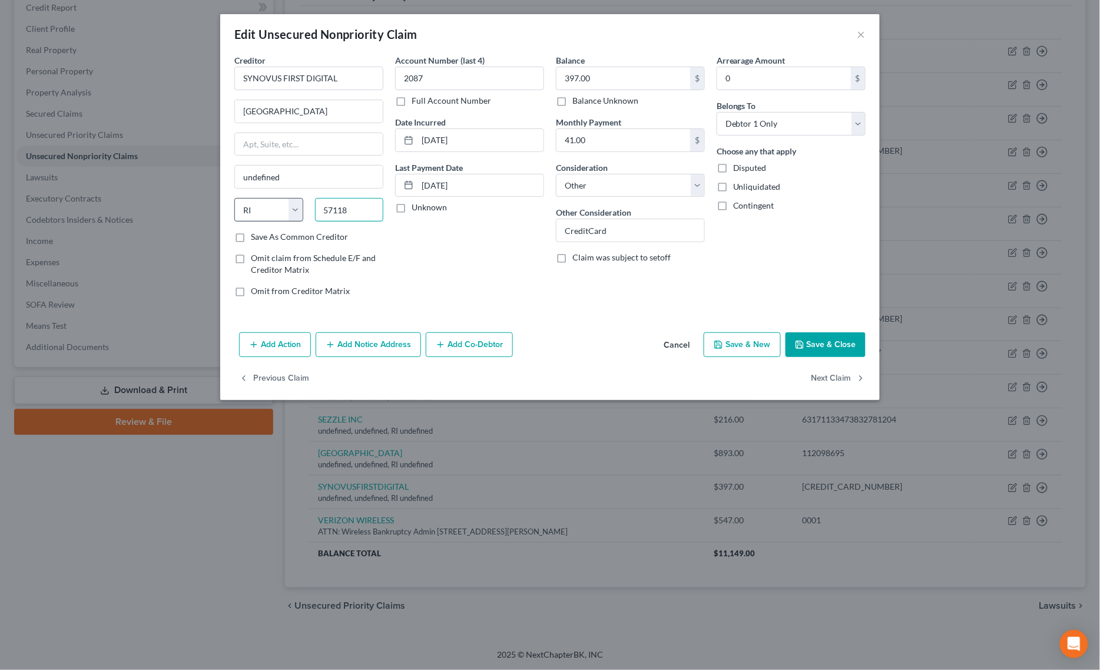
type input "57118"
click at [252, 207] on select "State [US_STATE] AK AR AZ CA CO CT DE DC [GEOGRAPHIC_DATA] [GEOGRAPHIC_DATA] GU…" at bounding box center [268, 210] width 69 height 24
type input "[GEOGRAPHIC_DATA]"
select select "43"
click at [234, 199] on select "State [US_STATE] AK AR AZ CA CO CT DE DC [GEOGRAPHIC_DATA] [GEOGRAPHIC_DATA] GU…" at bounding box center [268, 210] width 69 height 24
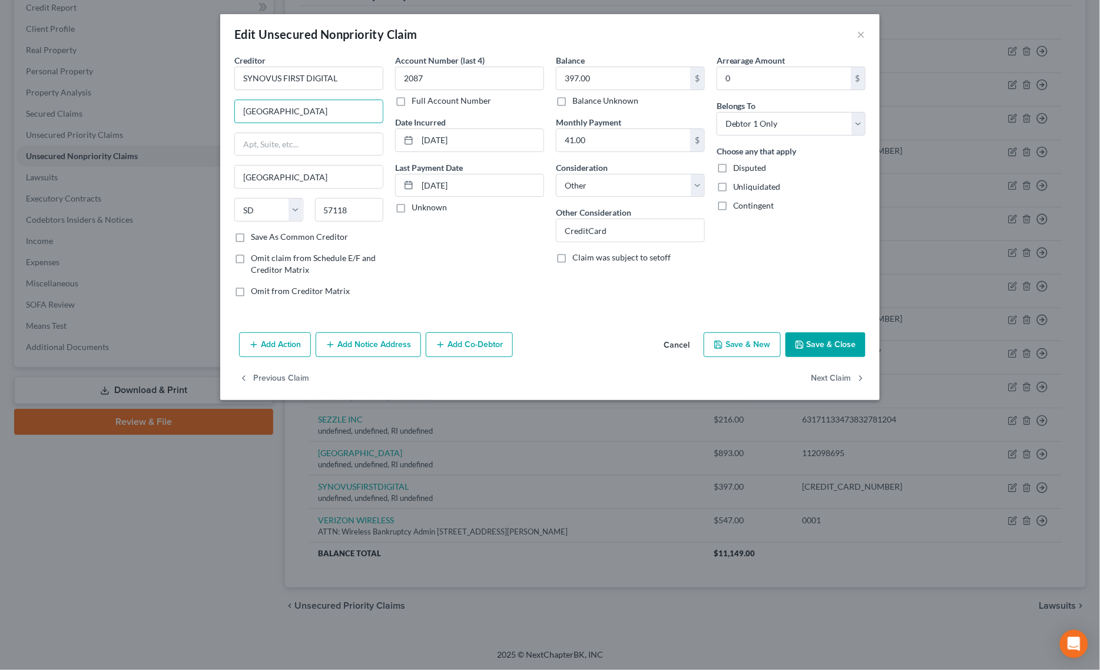
scroll to position [0, 2]
drag, startPoint x: 299, startPoint y: 109, endPoint x: 515, endPoint y: 109, distance: 216.7
click at [515, 109] on div "Creditor * SYNOVUS FIRST DIGITAL PO [GEOGRAPHIC_DATA] [GEOGRAPHIC_DATA] [US_STA…" at bounding box center [549, 180] width 643 height 252
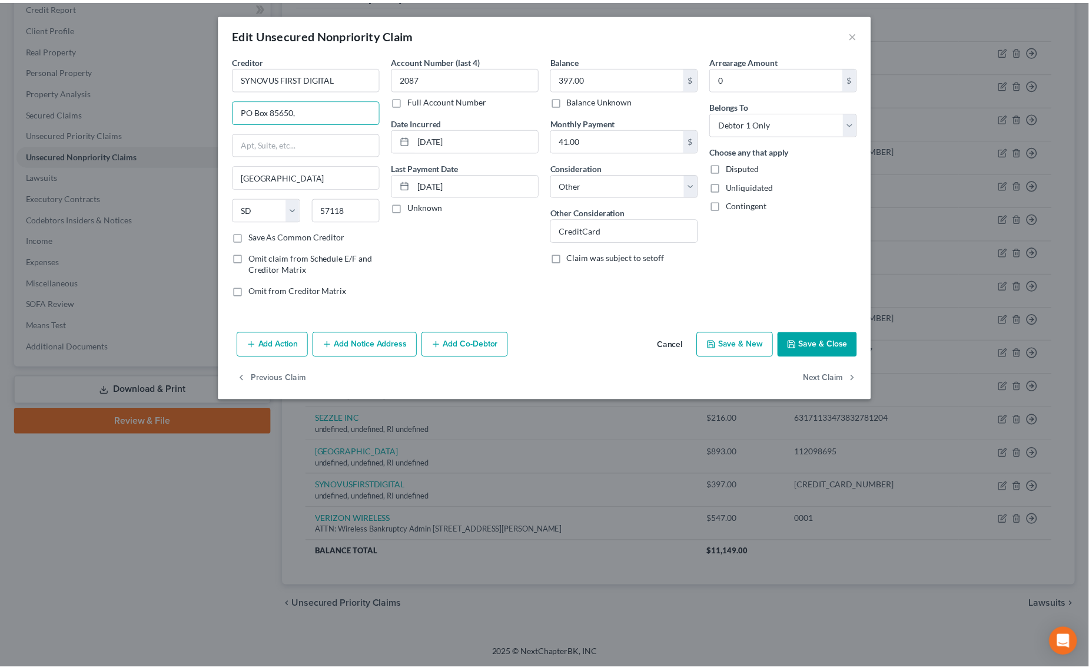
scroll to position [0, 0]
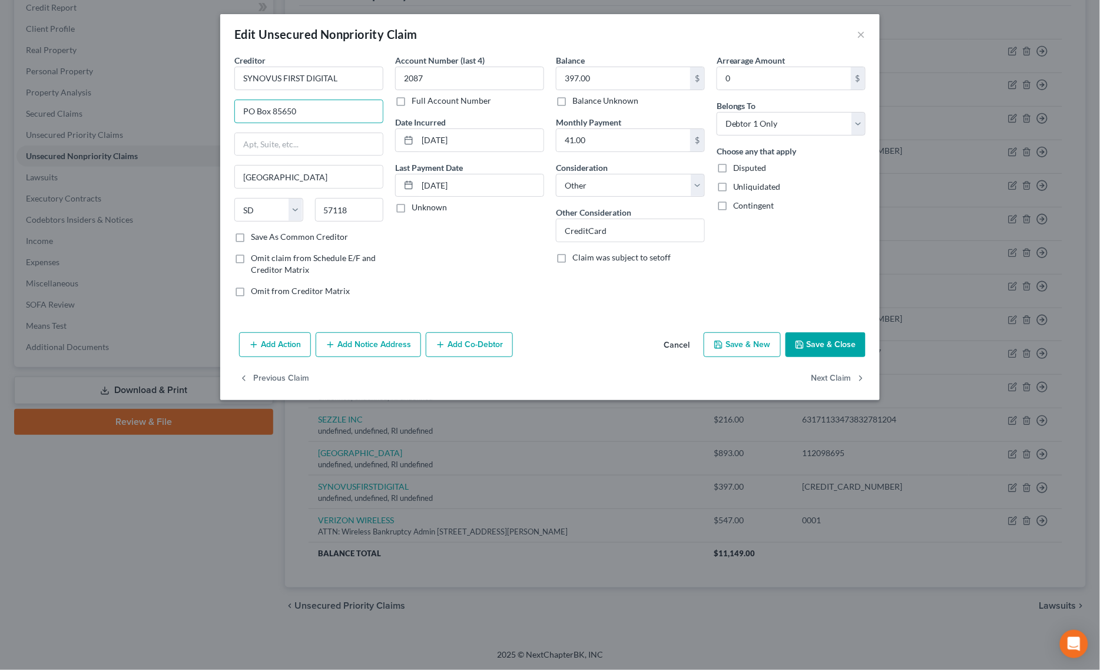
type input "PO Box 85650"
click at [828, 336] on button "Save & Close" at bounding box center [826, 344] width 80 height 25
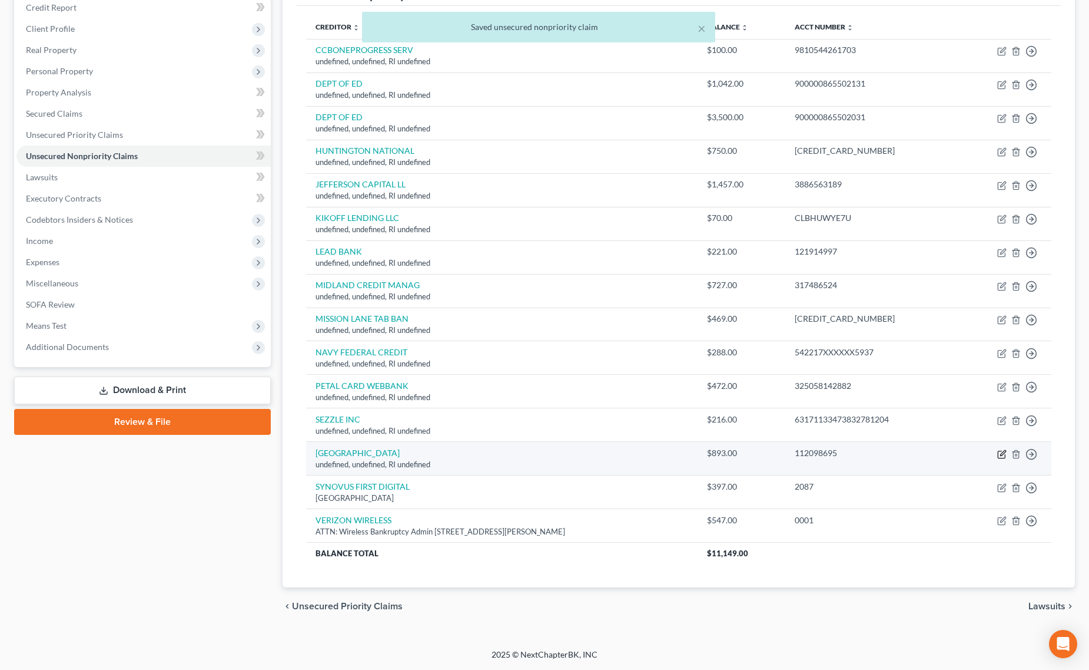
click at [1002, 451] on icon "button" at bounding box center [1002, 453] width 9 height 9
select select "41"
select select "14"
select select "0"
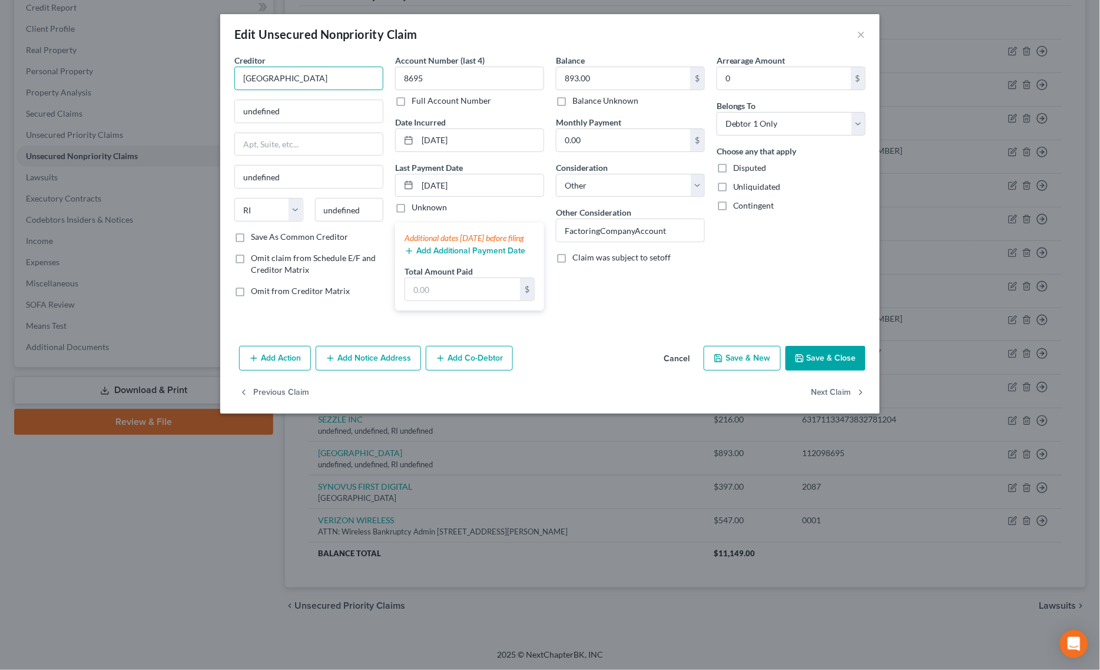
click at [336, 77] on input "[GEOGRAPHIC_DATA]" at bounding box center [308, 79] width 149 height 24
click at [289, 110] on div "[STREET_ADDRESS] [STREET_ADDRESS]" at bounding box center [305, 110] width 122 height 10
type input "Spring Oaks Capital LLC"
type input "[STREET_ADDRESS] 100B"
type input "Chesapeake"
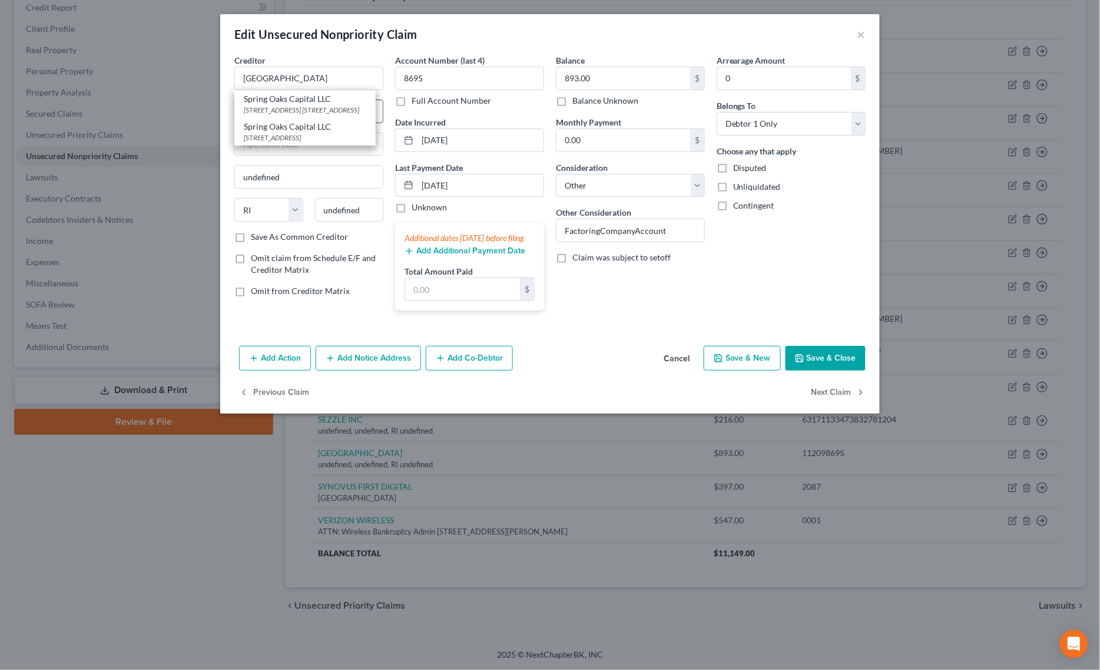
select select "48"
type input "23320"
drag, startPoint x: 347, startPoint y: 84, endPoint x: 31, endPoint y: 51, distance: 318.0
click at [37, 51] on div "Edit Unsecured Nonpriority Claim × Creditor * Spring Oaks Capital LLC [STREET_A…" at bounding box center [550, 335] width 1100 height 670
type input "[GEOGRAPHIC_DATA]"
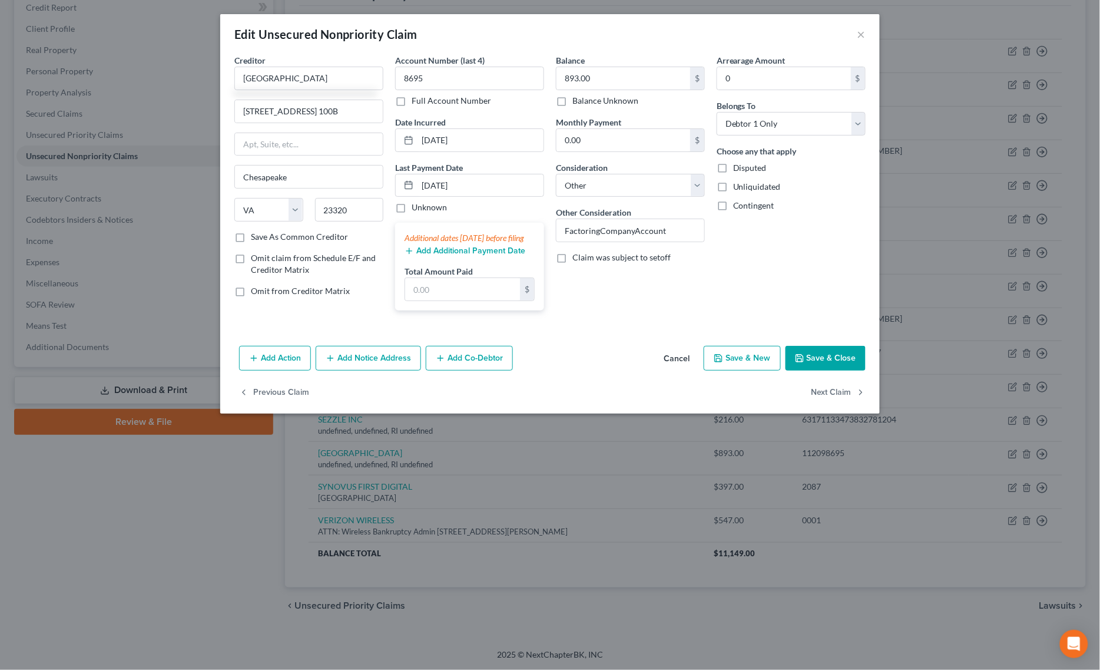
click at [840, 369] on button "Save & Close" at bounding box center [826, 358] width 80 height 25
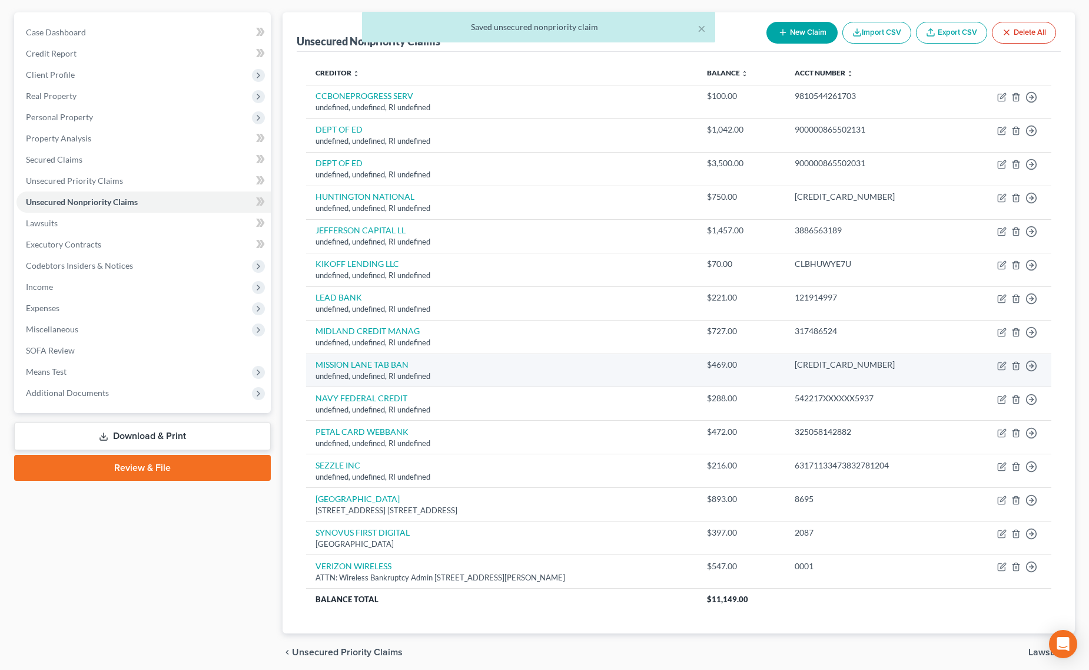
scroll to position [75, 0]
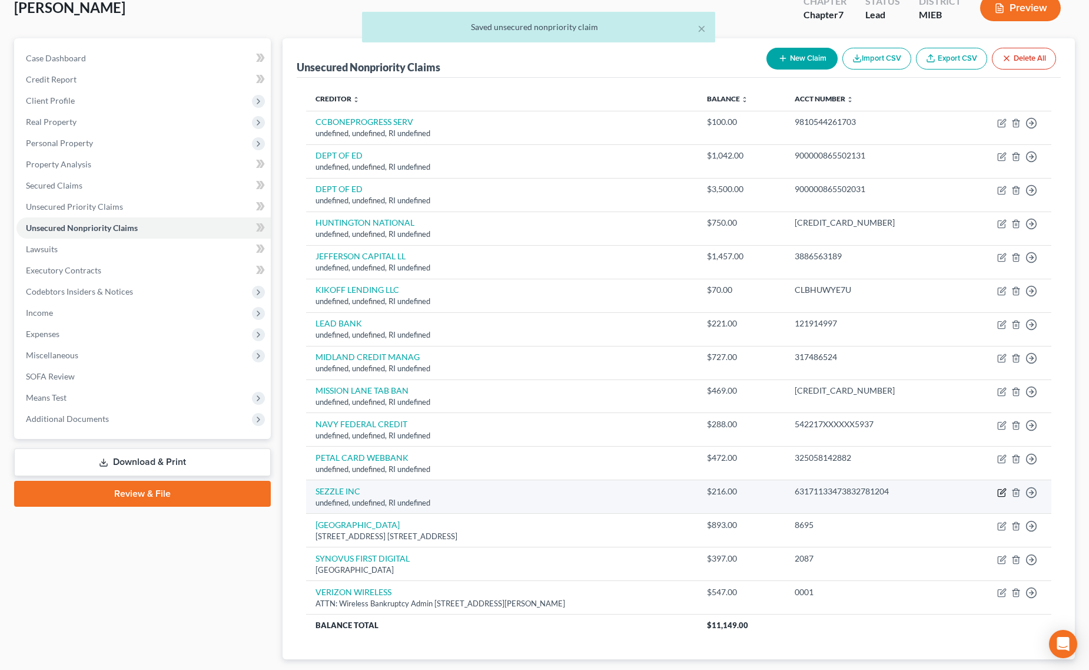
click at [1001, 492] on icon "button" at bounding box center [1002, 492] width 9 height 9
select select "41"
select select "14"
select select "0"
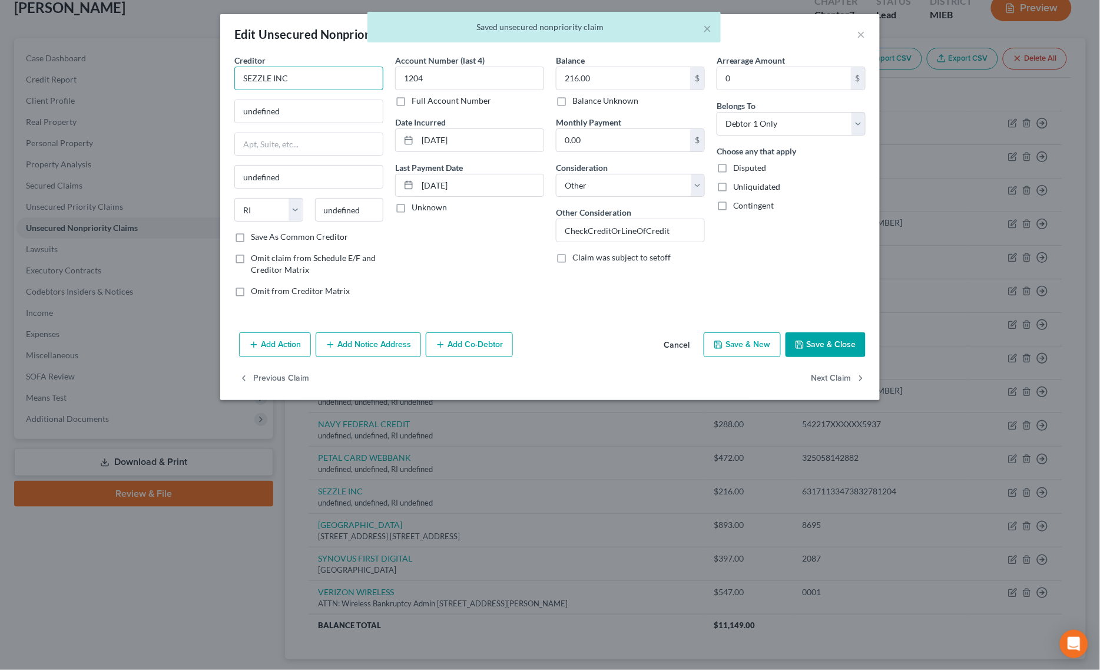
click at [333, 78] on input "SEZZLE INC" at bounding box center [308, 79] width 149 height 24
type input "SEZZLE INC"
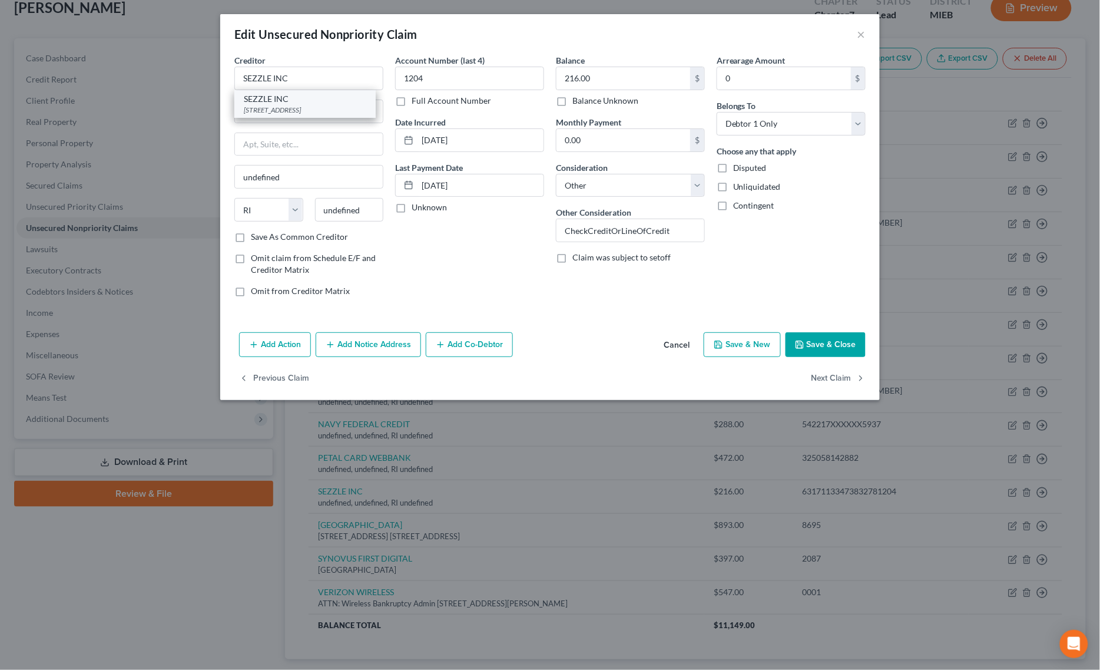
click at [306, 104] on div "SEZZLE INC" at bounding box center [305, 99] width 122 height 12
type input "[GEOGRAPHIC_DATA] STE 640"
type input "[GEOGRAPHIC_DATA]"
select select "24"
type input "55402"
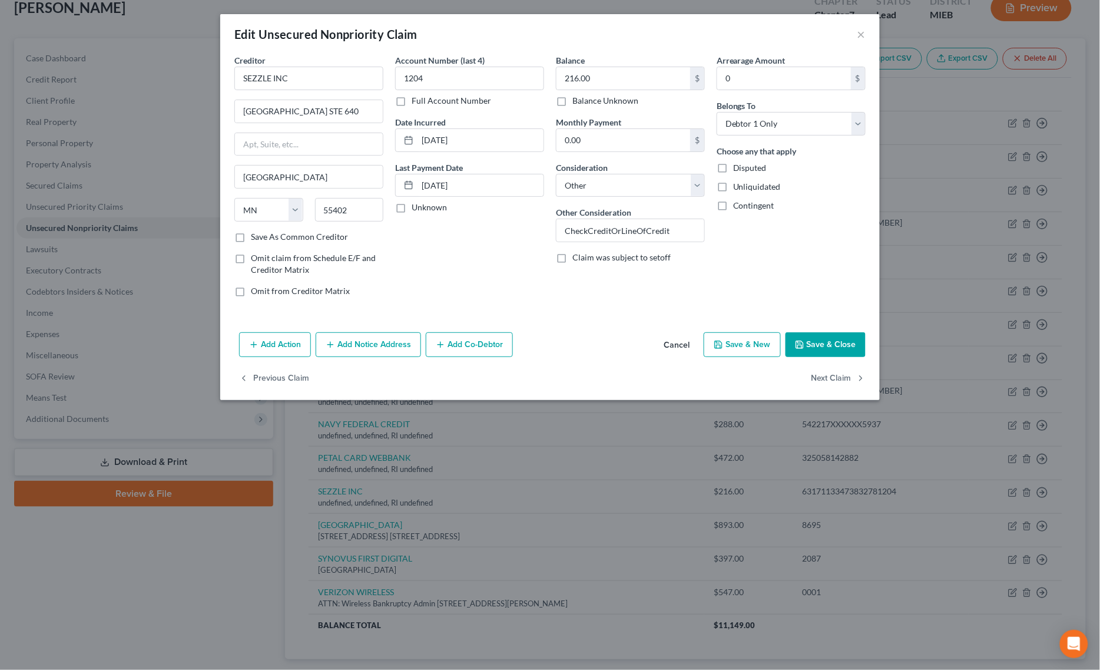
click at [829, 342] on button "Save & Close" at bounding box center [826, 344] width 80 height 25
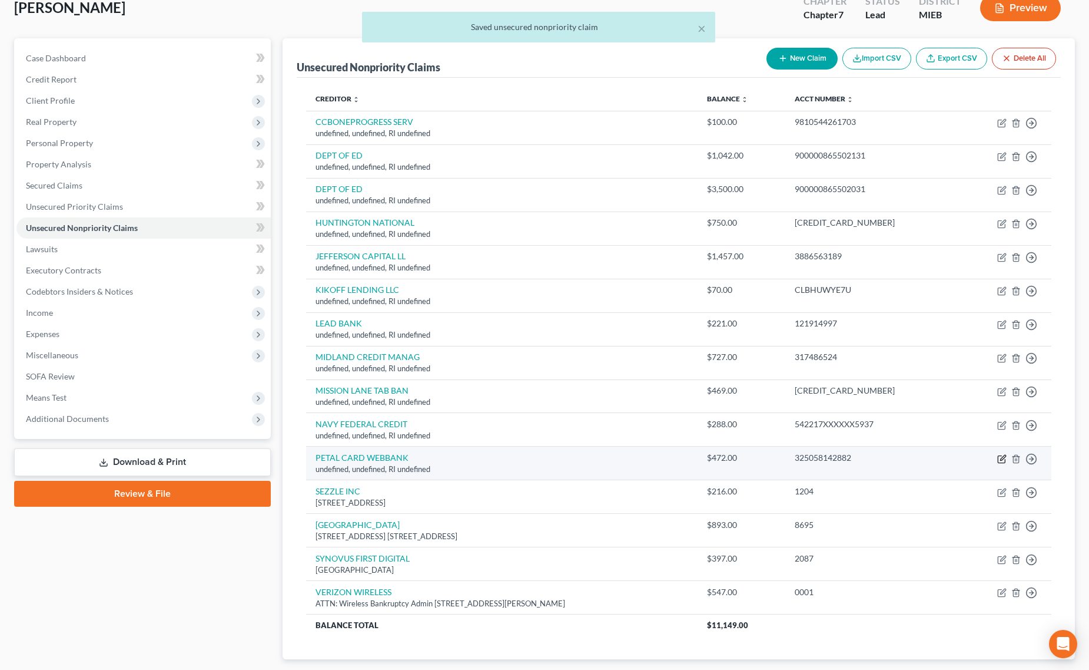
click at [1001, 459] on icon "button" at bounding box center [1003, 457] width 5 height 5
select select "41"
select select "14"
select select "0"
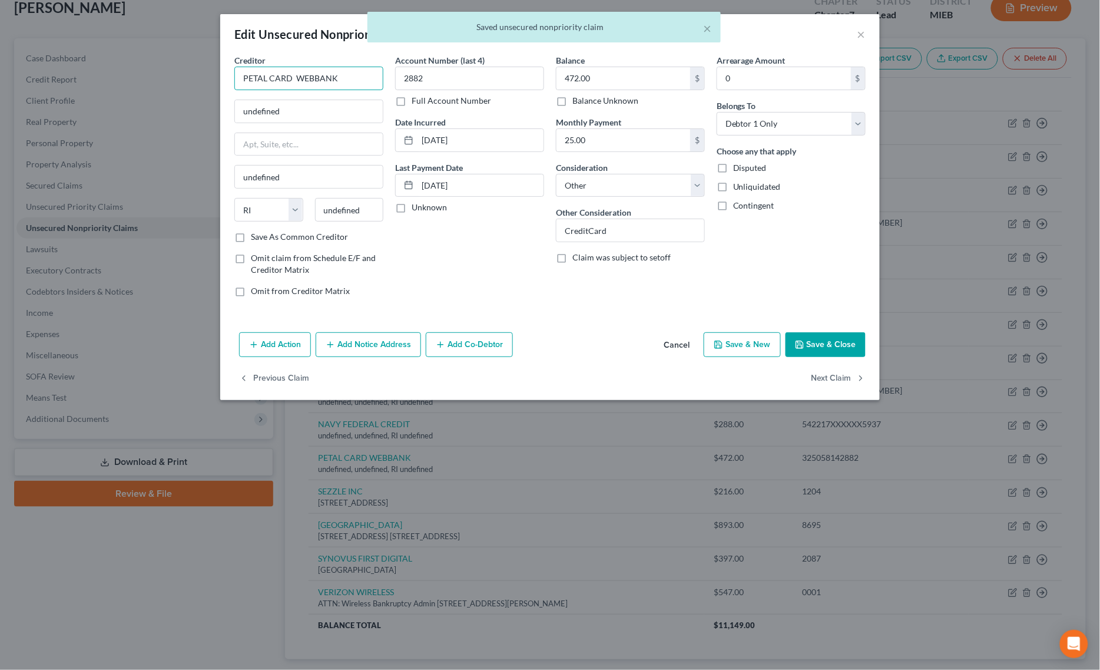
click at [355, 72] on input "PETAL CARD WEBBANK" at bounding box center [308, 79] width 149 height 24
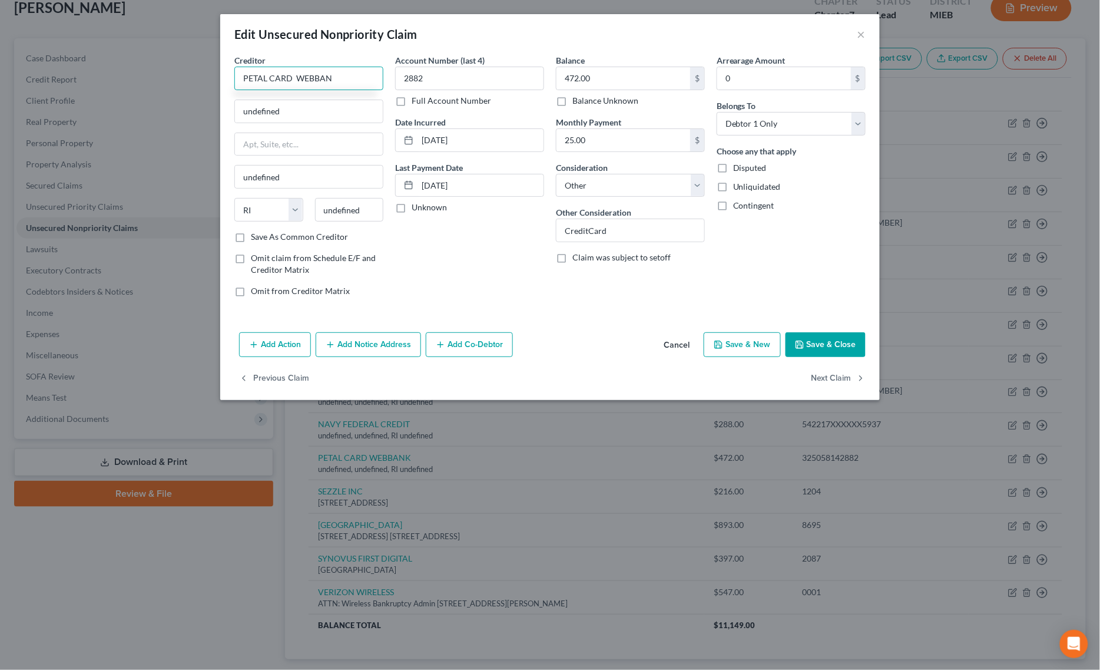
type input "PETAL CARD WEBBANK"
drag, startPoint x: 352, startPoint y: 81, endPoint x: 87, endPoint y: 68, distance: 264.8
click at [106, 69] on div "Edit Unsecured Nonpriority Claim × Creditor * PETAL CARD WEBBANK undefined unde…" at bounding box center [550, 335] width 1100 height 670
drag, startPoint x: 347, startPoint y: 110, endPoint x: 61, endPoint y: 116, distance: 286.9
click at [82, 113] on div "Edit Unsecured Nonpriority Claim × Creditor * PETAL CARD WEBBANK undefined unde…" at bounding box center [550, 335] width 1100 height 670
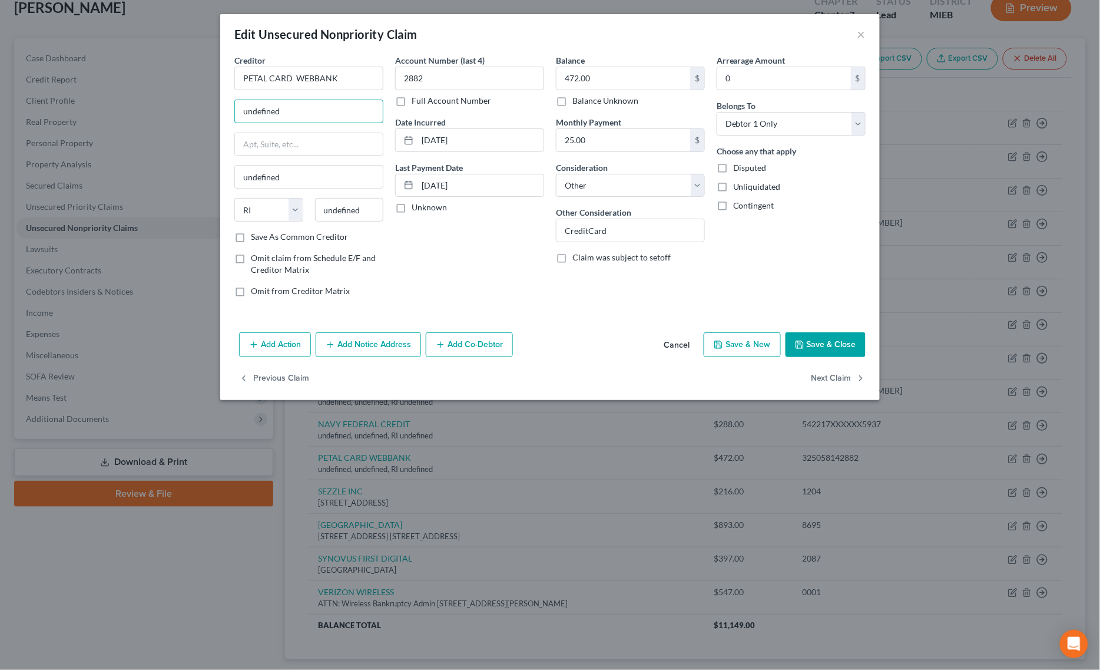
paste input "P.O. [GEOGRAPHIC_DATA]"
drag, startPoint x: 350, startPoint y: 107, endPoint x: 414, endPoint y: 101, distance: 63.8
click at [412, 101] on div "Creditor * PETAL CARD WEBBANK P.O. [GEOGRAPHIC_DATA] undefined State [US_STATE]…" at bounding box center [549, 180] width 643 height 252
type input "P.O. [GEOGRAPHIC_DATA]"
drag, startPoint x: 362, startPoint y: 213, endPoint x: 210, endPoint y: 216, distance: 152.6
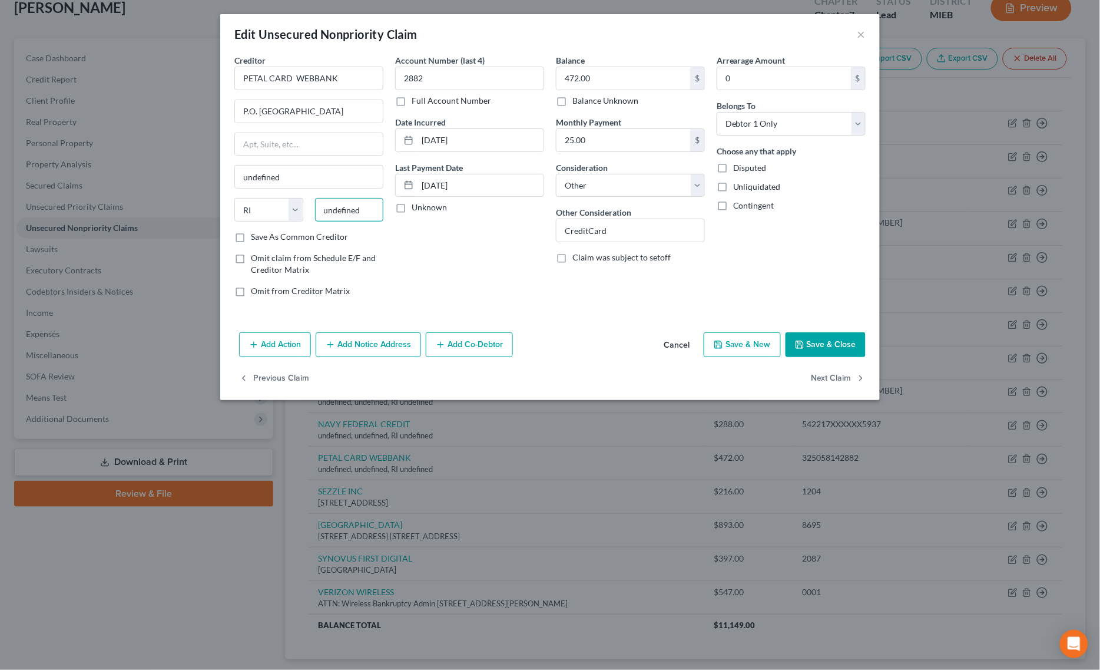
click at [210, 216] on div "Edit Unsecured Nonpriority Claim × Creditor * PETAL CARD WEBBANK P.O. [GEOGRAPH…" at bounding box center [550, 335] width 1100 height 670
paste input "30348"
type input "30348"
click at [268, 210] on select "State [US_STATE] AK AR AZ CA CO CT DE DC [GEOGRAPHIC_DATA] [GEOGRAPHIC_DATA] GU…" at bounding box center [268, 210] width 69 height 24
type input "[GEOGRAPHIC_DATA]"
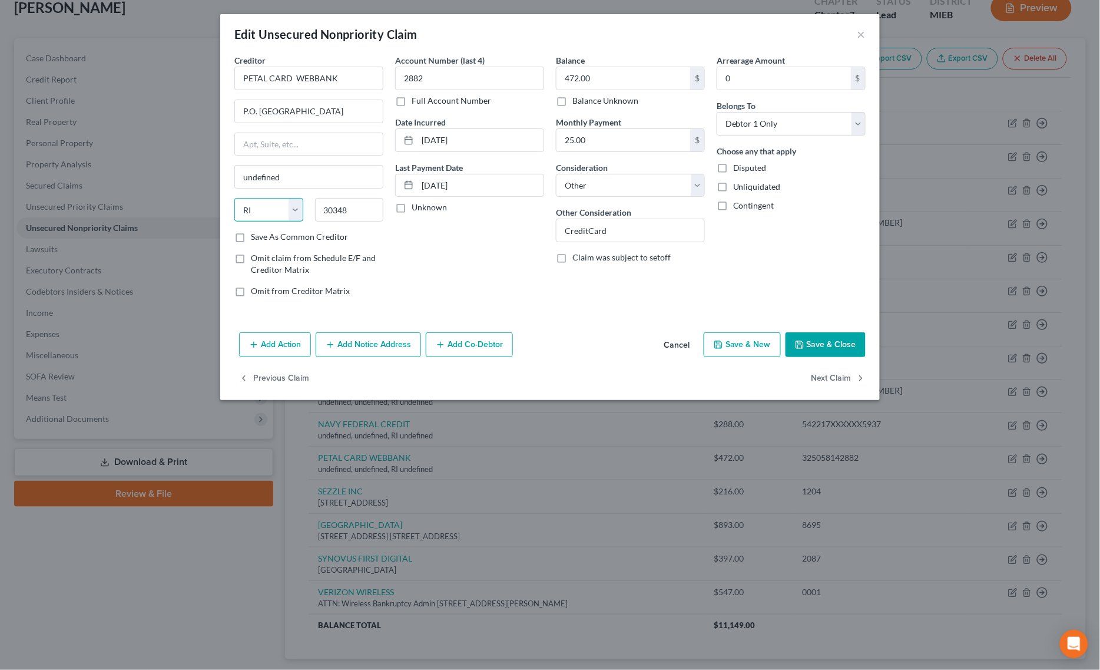
select select "10"
click at [234, 199] on select "State [US_STATE] AK AR AZ CA CO CT DE DC [GEOGRAPHIC_DATA] [GEOGRAPHIC_DATA] GU…" at bounding box center [268, 210] width 69 height 24
drag, startPoint x: 305, startPoint y: 112, endPoint x: 446, endPoint y: 109, distance: 141.4
click at [446, 109] on div "Creditor * PETAL CARD WEBBANK P.O. [GEOGRAPHIC_DATA] [GEOGRAPHIC_DATA] [US_STAT…" at bounding box center [549, 180] width 643 height 252
type input "P.O. Box 105168"
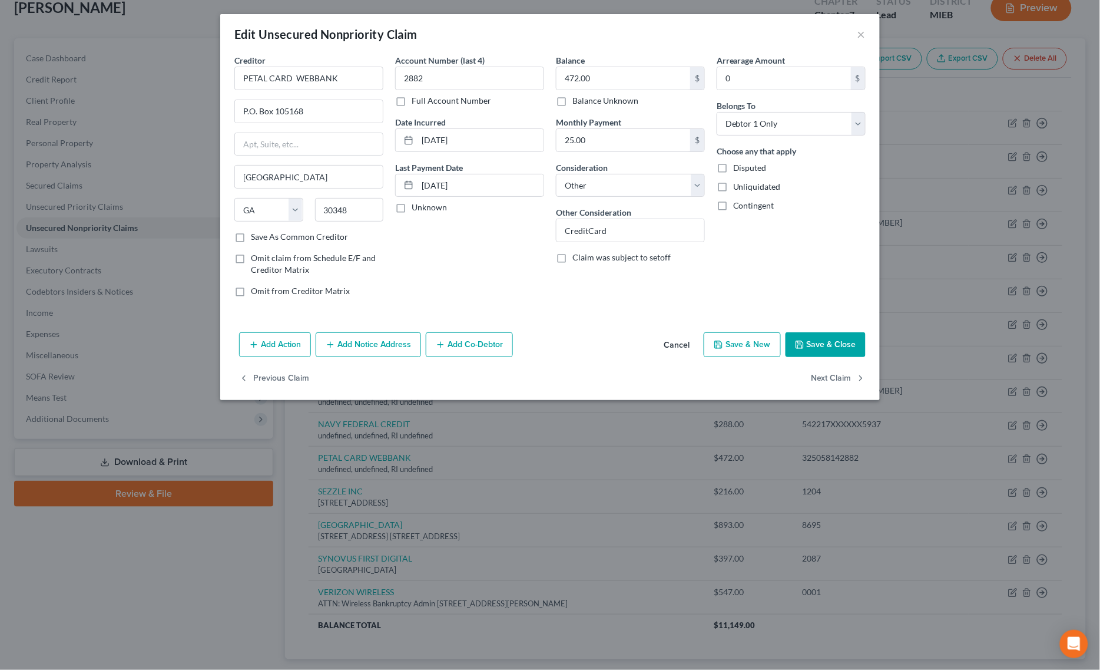
click at [840, 339] on button "Save & Close" at bounding box center [826, 344] width 80 height 25
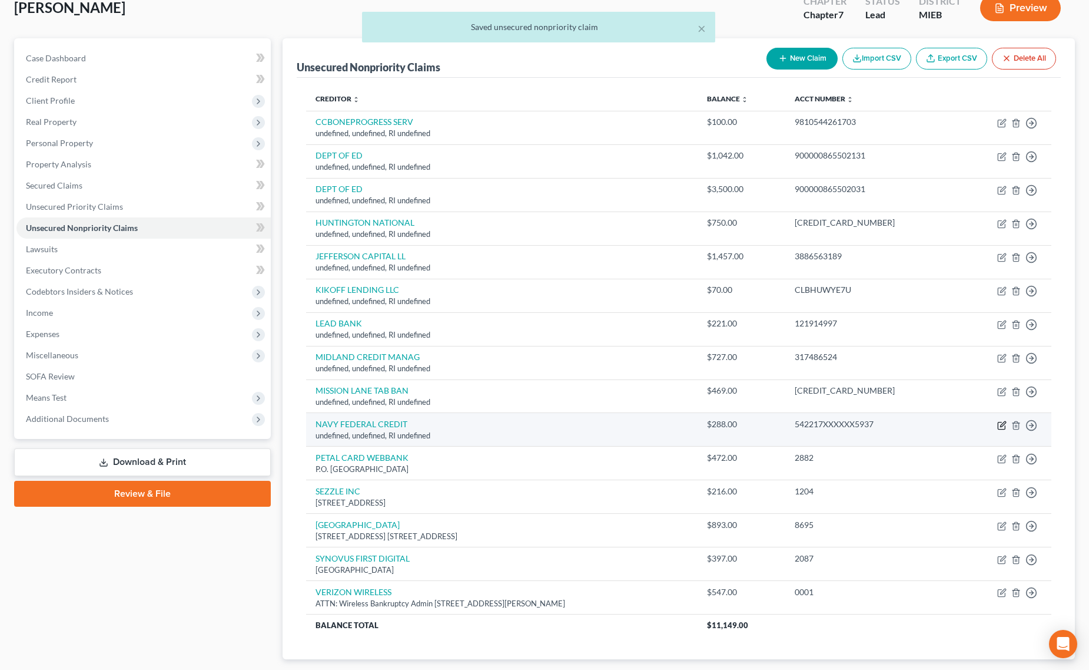
click at [1000, 423] on icon "button" at bounding box center [1001, 425] width 7 height 7
select select "41"
select select "14"
select select "0"
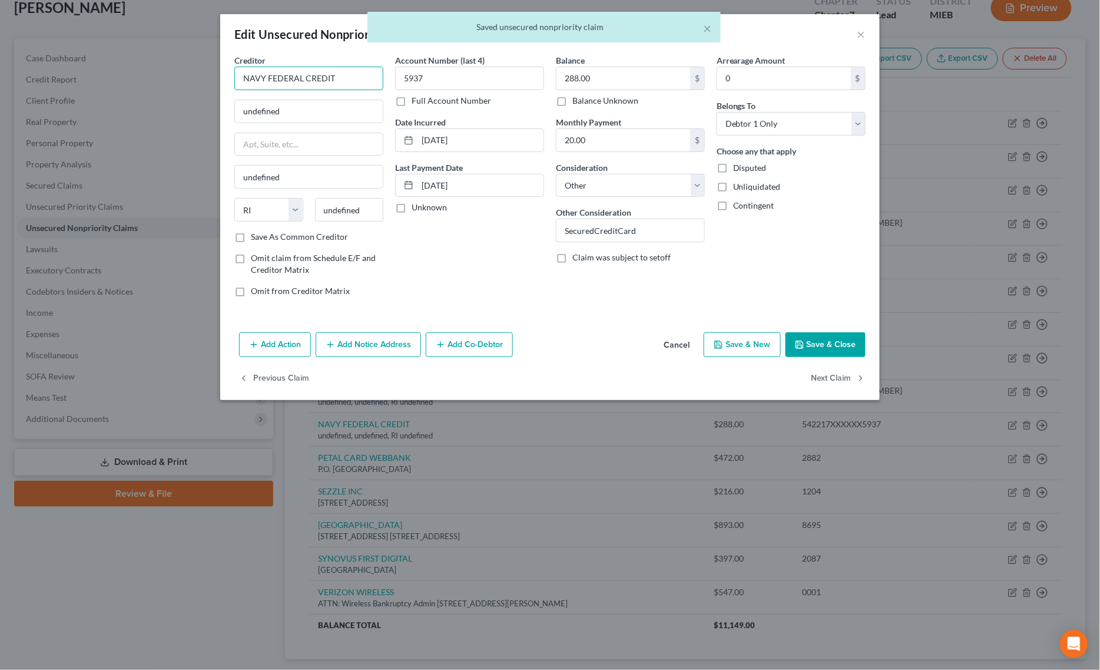
click at [356, 78] on input "NAVY FEDERAL CREDIT" at bounding box center [308, 79] width 149 height 24
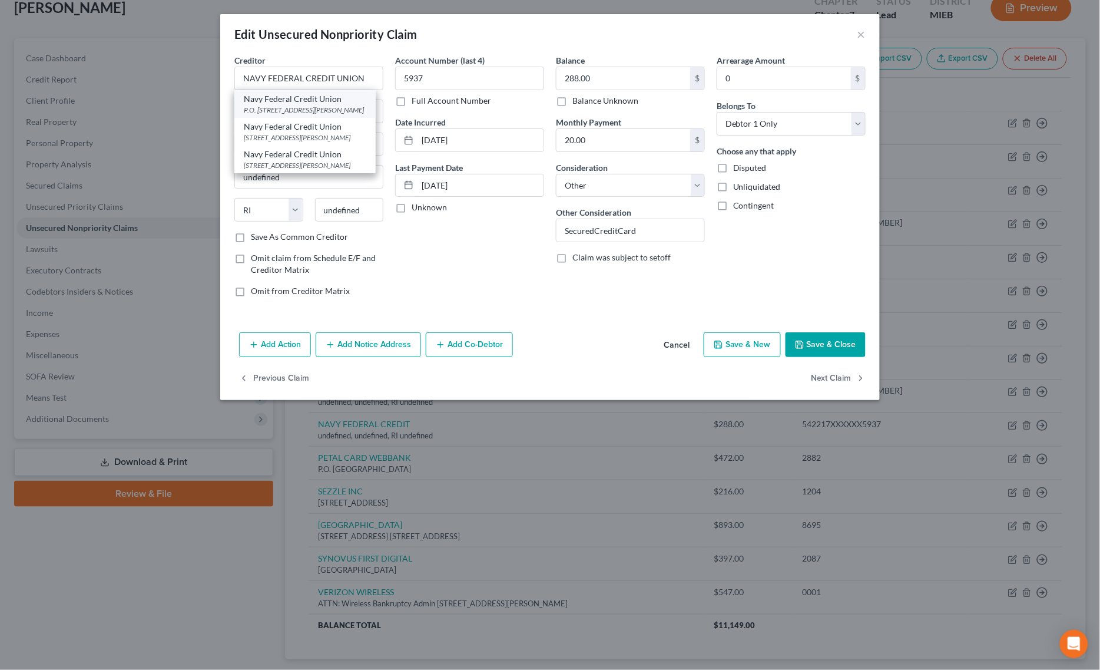
click at [306, 107] on div "P.O. [STREET_ADDRESS][PERSON_NAME]" at bounding box center [305, 110] width 122 height 10
type input "Navy Federal Credit Union"
type input "P.O. Box 3000"
type input "[PERSON_NAME]"
select select "48"
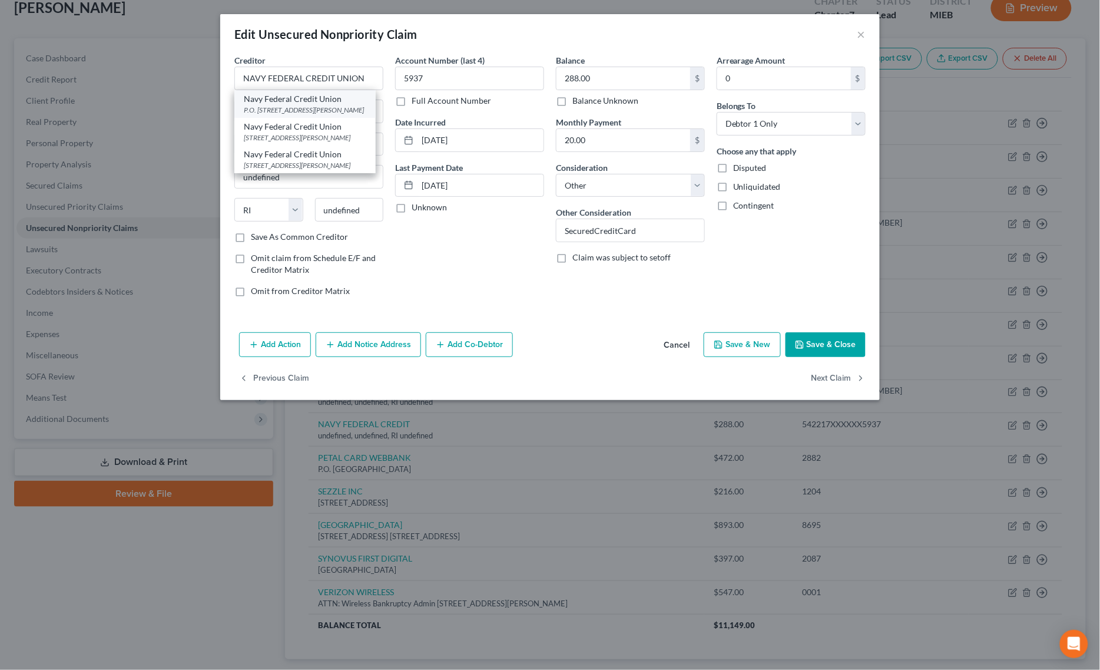
type input "22119"
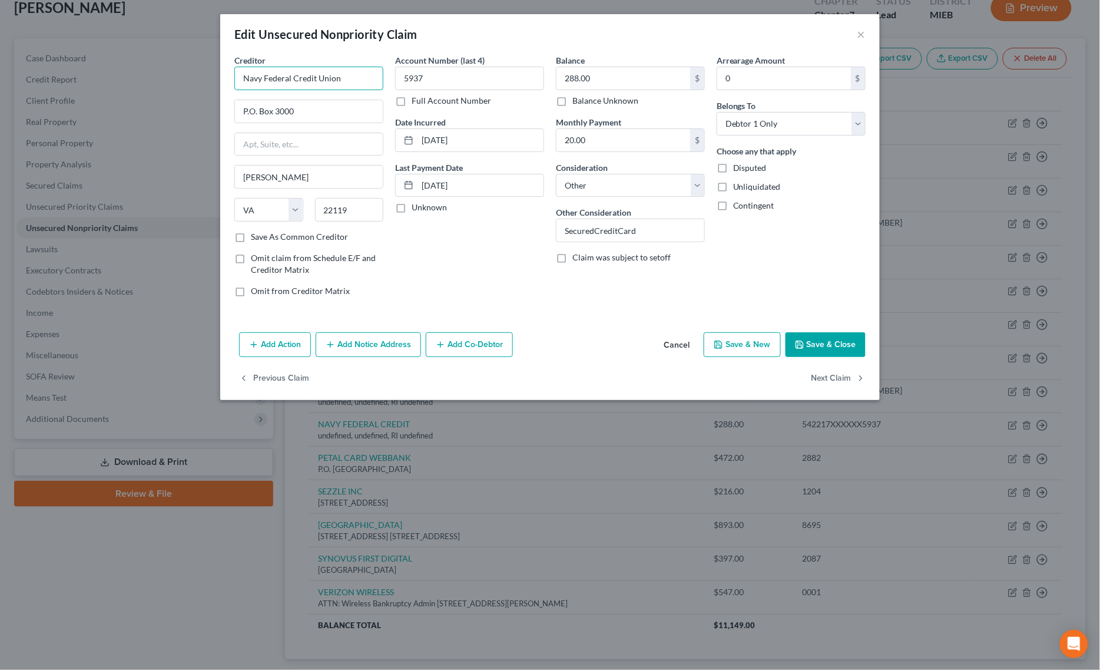
drag, startPoint x: 355, startPoint y: 84, endPoint x: 153, endPoint y: 78, distance: 202.1
click at [153, 78] on div "Edit Unsecured Nonpriority Claim × Creditor * Navy Federal Credit Union P.O. [G…" at bounding box center [550, 335] width 1100 height 670
type input "C"
type input "NAVY FEDERAL CREDIT UNION"
click at [843, 356] on button "Save & Close" at bounding box center [826, 344] width 80 height 25
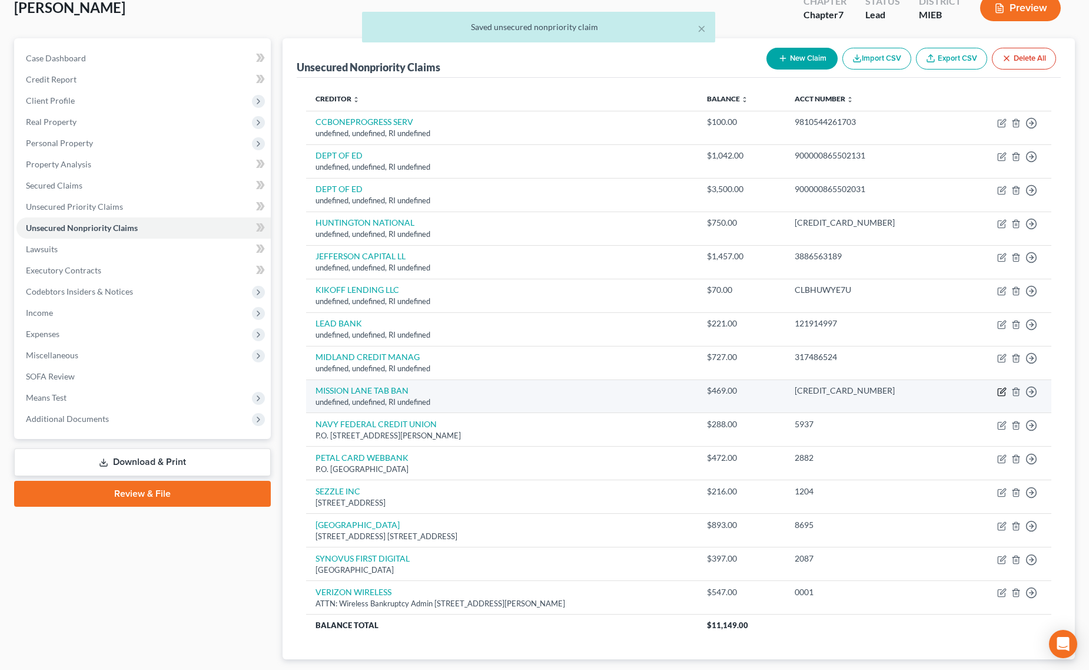
click at [1002, 392] on icon "button" at bounding box center [1002, 391] width 9 height 9
select select "41"
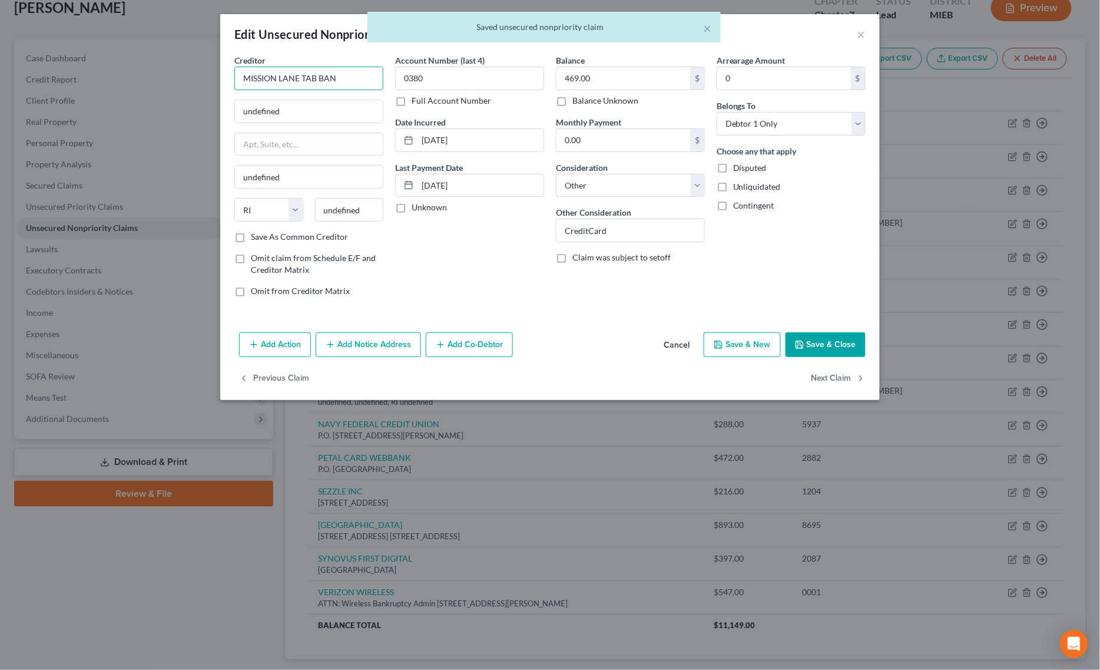
click at [350, 75] on input "MISSION LANE TAB BAN" at bounding box center [308, 79] width 149 height 24
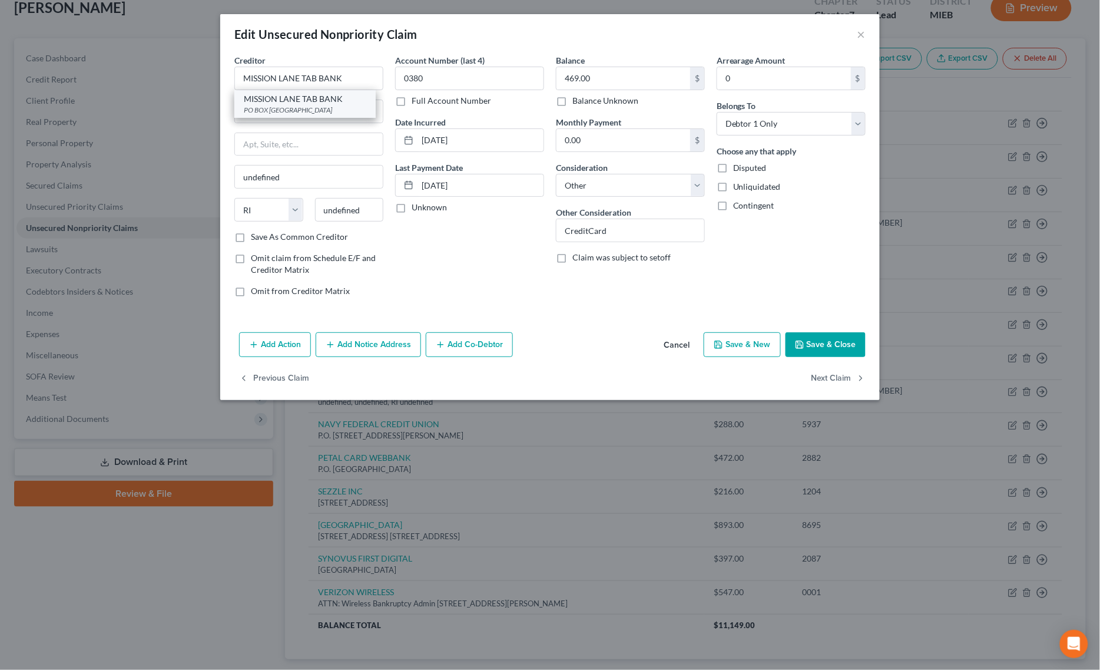
click at [309, 105] on div "PO BOX [GEOGRAPHIC_DATA]" at bounding box center [305, 110] width 122 height 10
click at [836, 351] on button "Save & Close" at bounding box center [826, 344] width 80 height 25
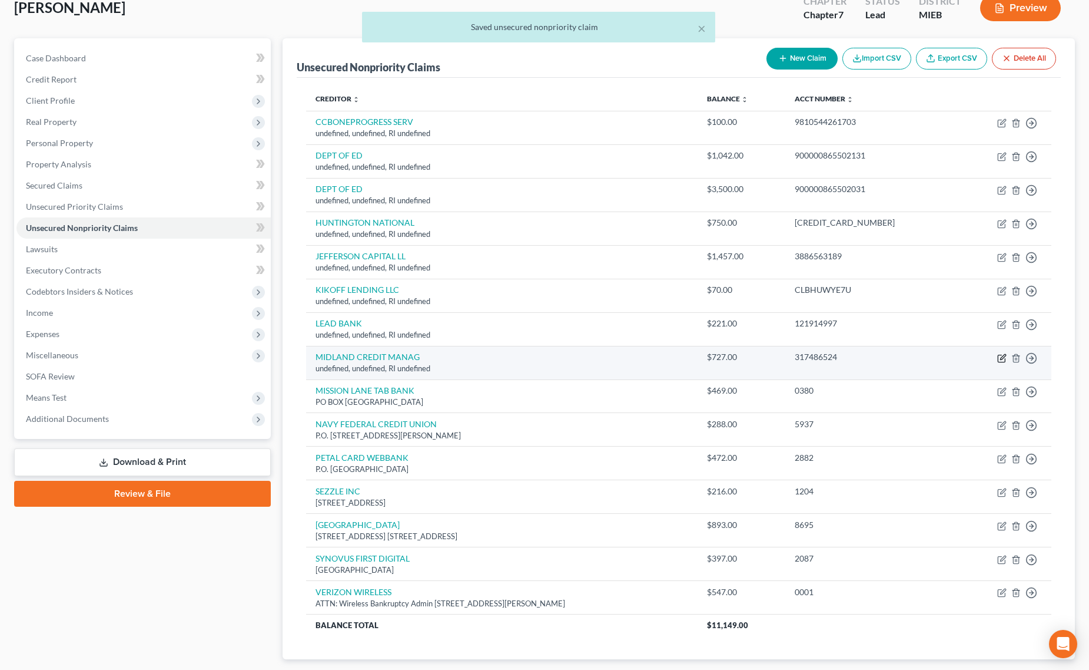
click at [1000, 359] on icon "button" at bounding box center [1002, 357] width 9 height 9
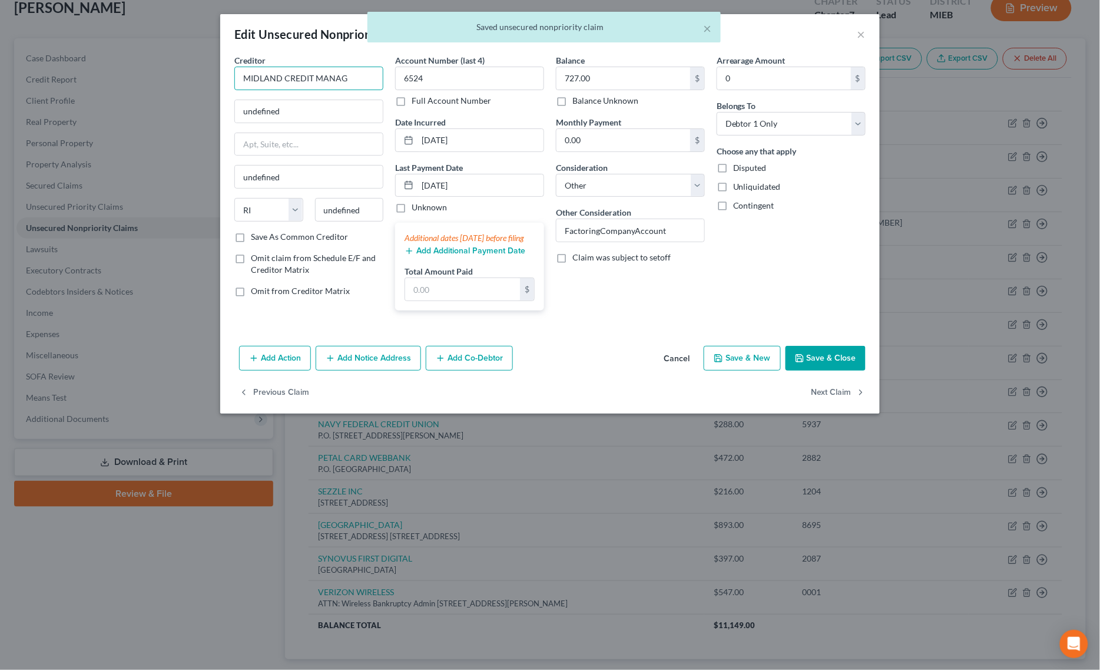
click at [369, 71] on input "MIDLAND CREDIT MANAG" at bounding box center [308, 79] width 149 height 24
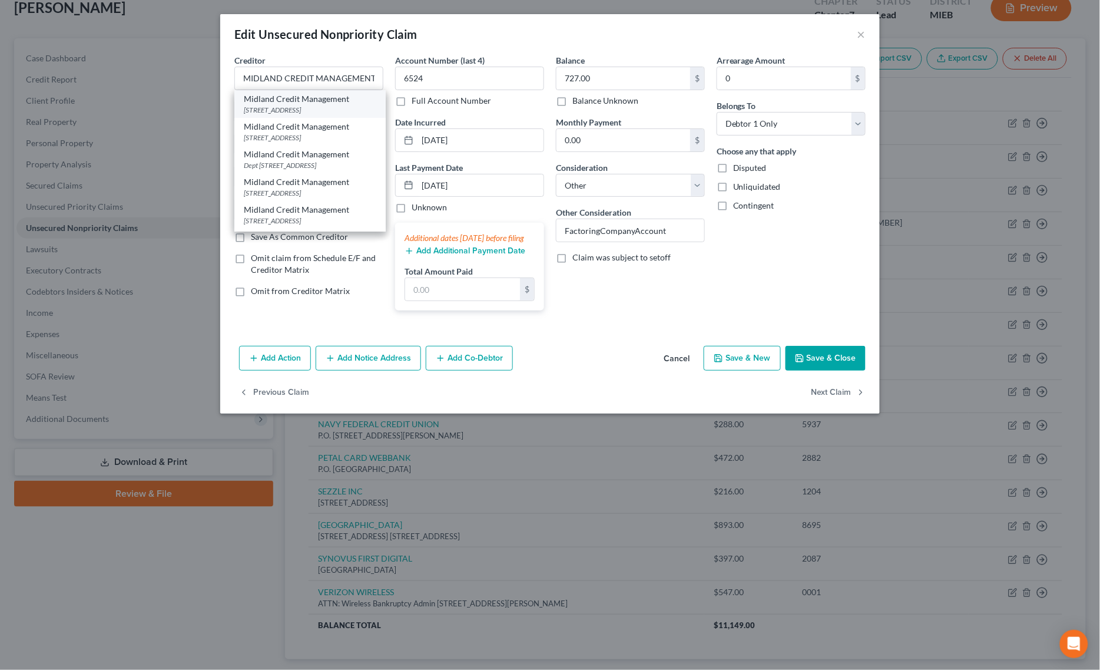
click at [298, 106] on div "[STREET_ADDRESS]" at bounding box center [310, 110] width 133 height 10
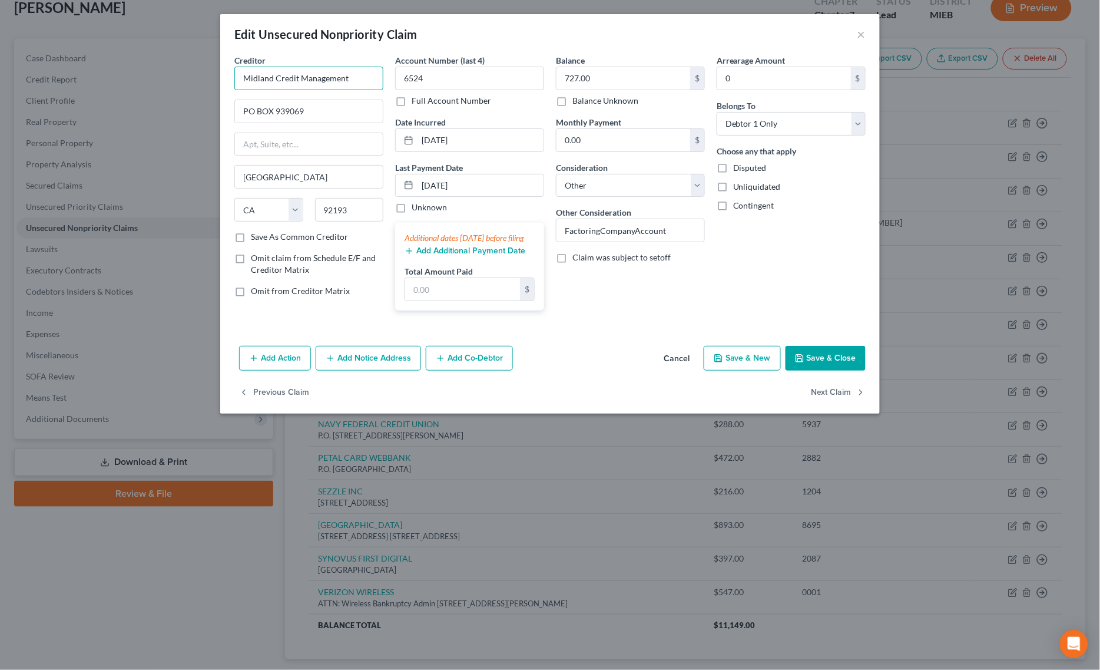
drag, startPoint x: 355, startPoint y: 84, endPoint x: 170, endPoint y: 84, distance: 185.5
click at [175, 86] on div "Edit Unsecured Nonpriority Claim × Creditor * Midland Credit Management [GEOGRA…" at bounding box center [550, 335] width 1100 height 670
click at [808, 366] on button "Save & Close" at bounding box center [826, 358] width 80 height 25
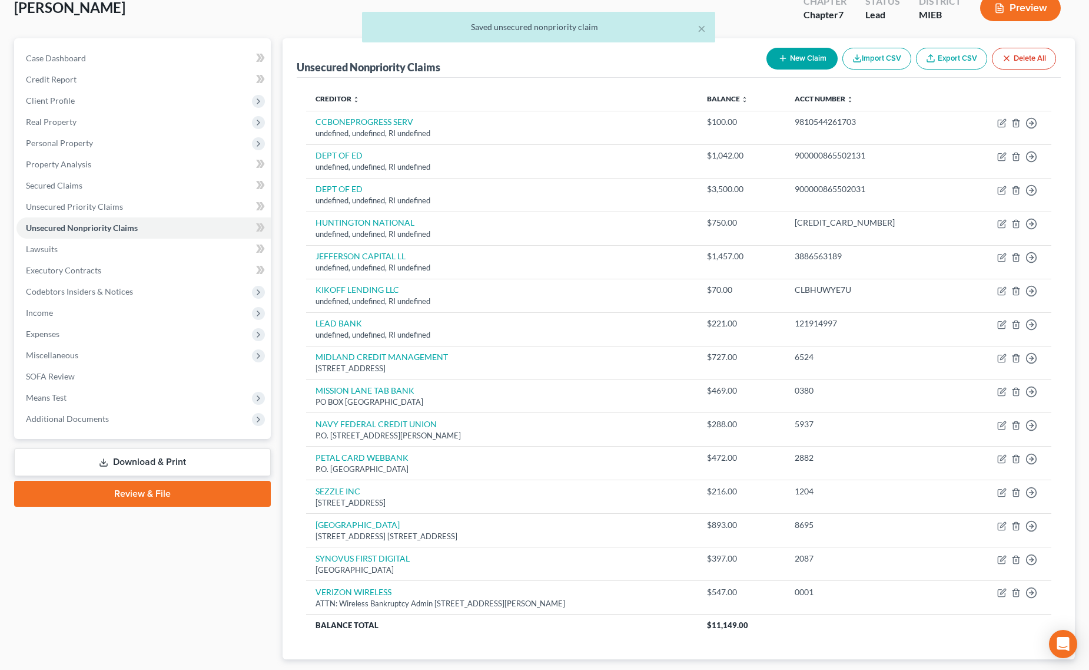
scroll to position [1, 0]
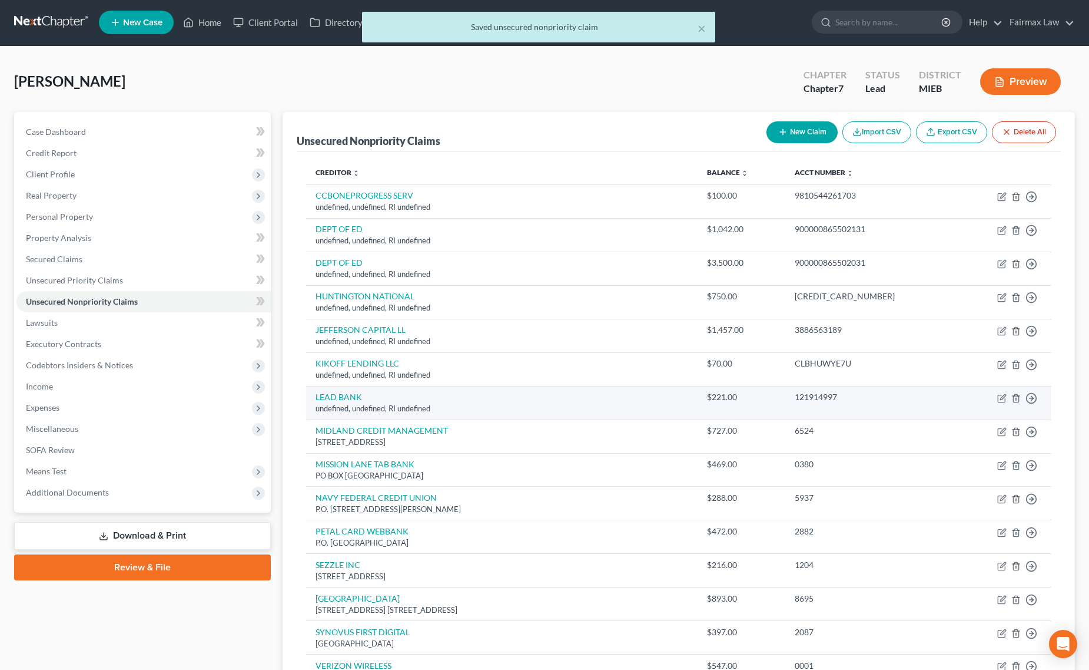
click at [1004, 403] on td "Move to D Move to E Move to G Move to Notice Only" at bounding box center [1005, 403] width 93 height 34
click at [1004, 401] on icon "button" at bounding box center [1002, 397] width 9 height 9
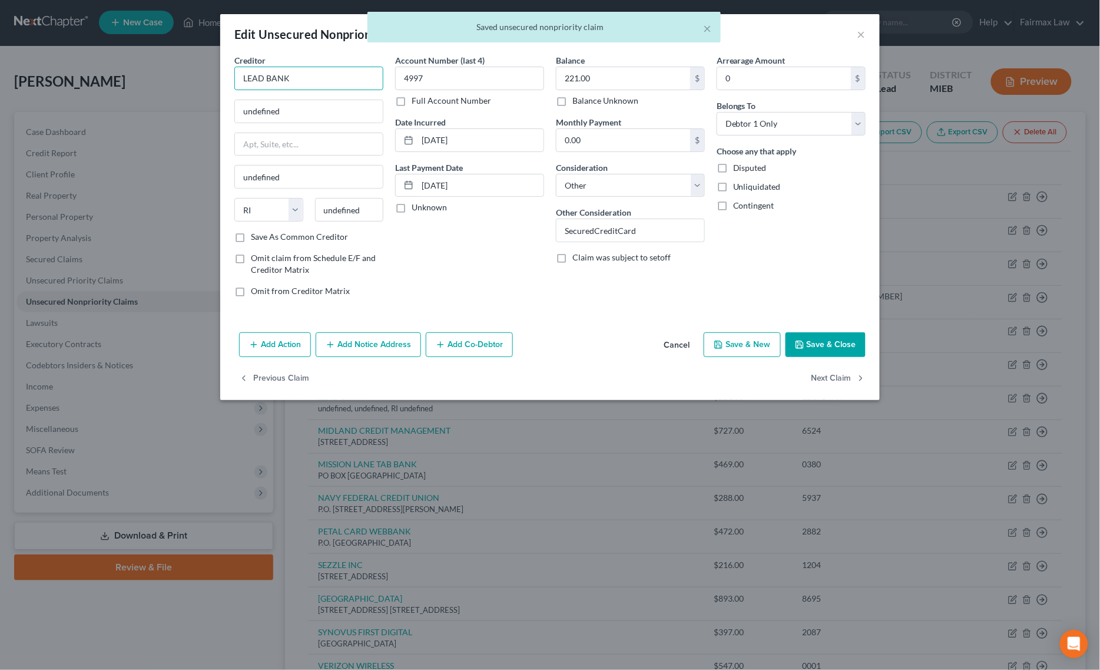
click at [316, 85] on input "LEAD BANK" at bounding box center [308, 79] width 149 height 24
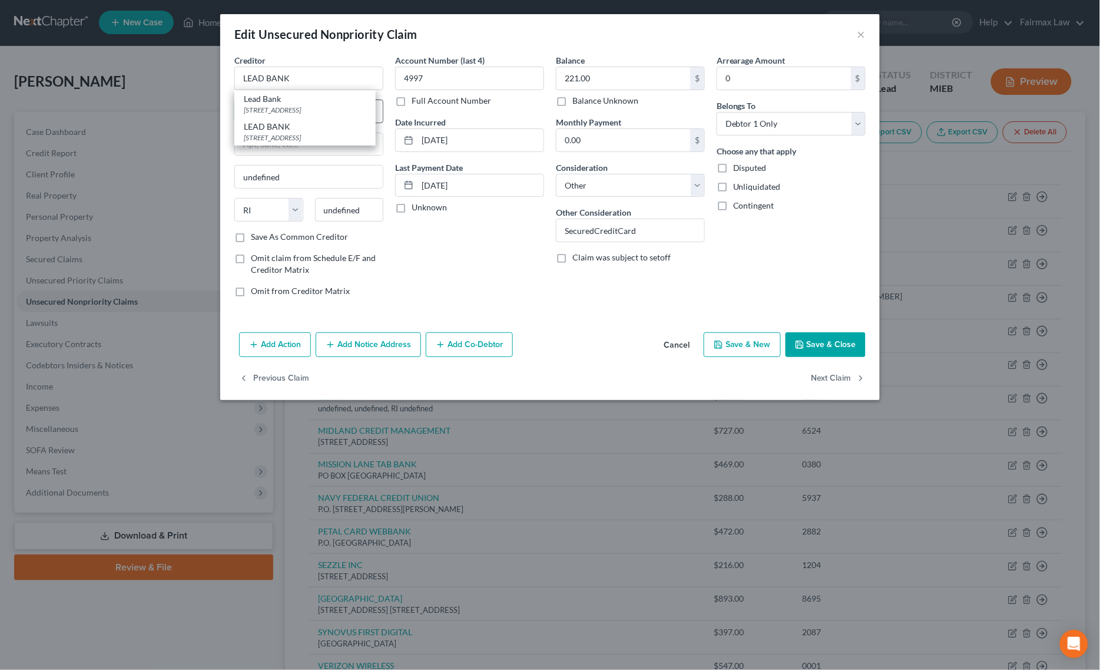
click at [303, 104] on div "Lead Bank" at bounding box center [305, 99] width 122 height 12
drag, startPoint x: 347, startPoint y: 80, endPoint x: 53, endPoint y: 80, distance: 294.5
click at [71, 80] on div "Edit Unsecured Nonpriority Claim × Creditor * Lead Bank [STREET_ADDRESS][GEOGRA…" at bounding box center [550, 335] width 1100 height 670
click at [819, 337] on button "Save & Close" at bounding box center [826, 344] width 80 height 25
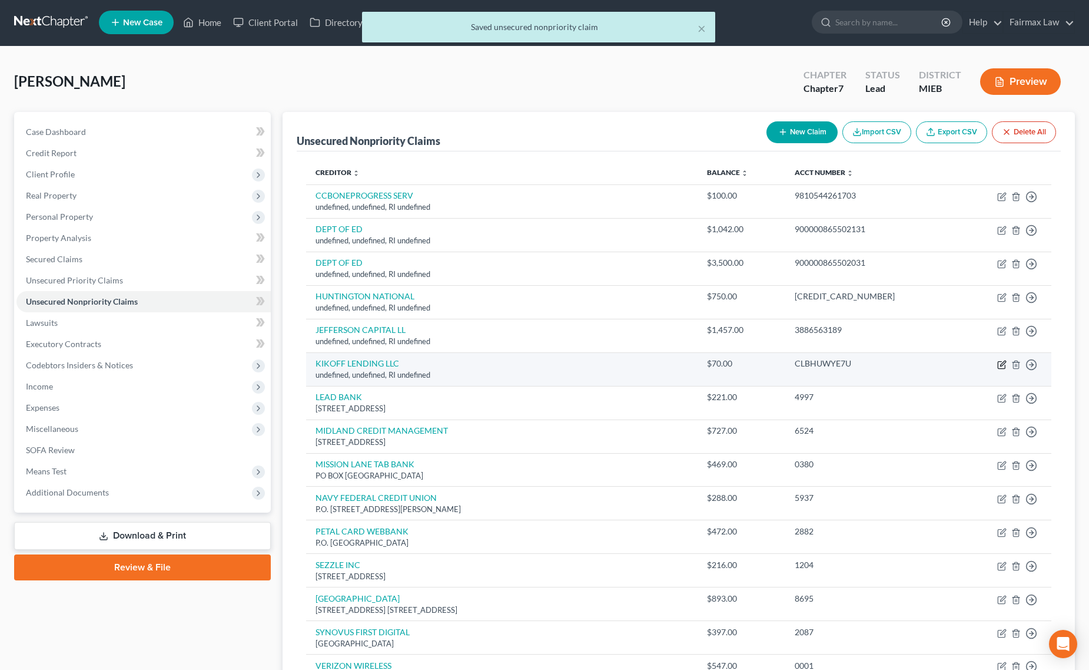
click at [1005, 364] on icon "button" at bounding box center [1002, 364] width 9 height 9
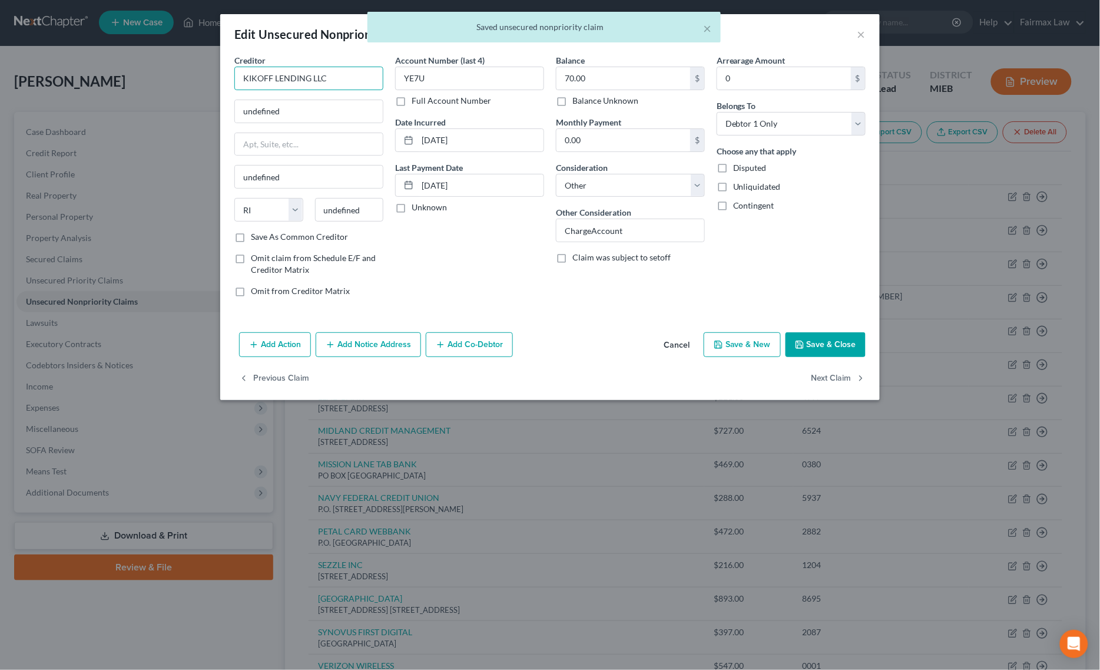
click at [347, 74] on input "KIKOFF LENDING LLC" at bounding box center [308, 79] width 149 height 24
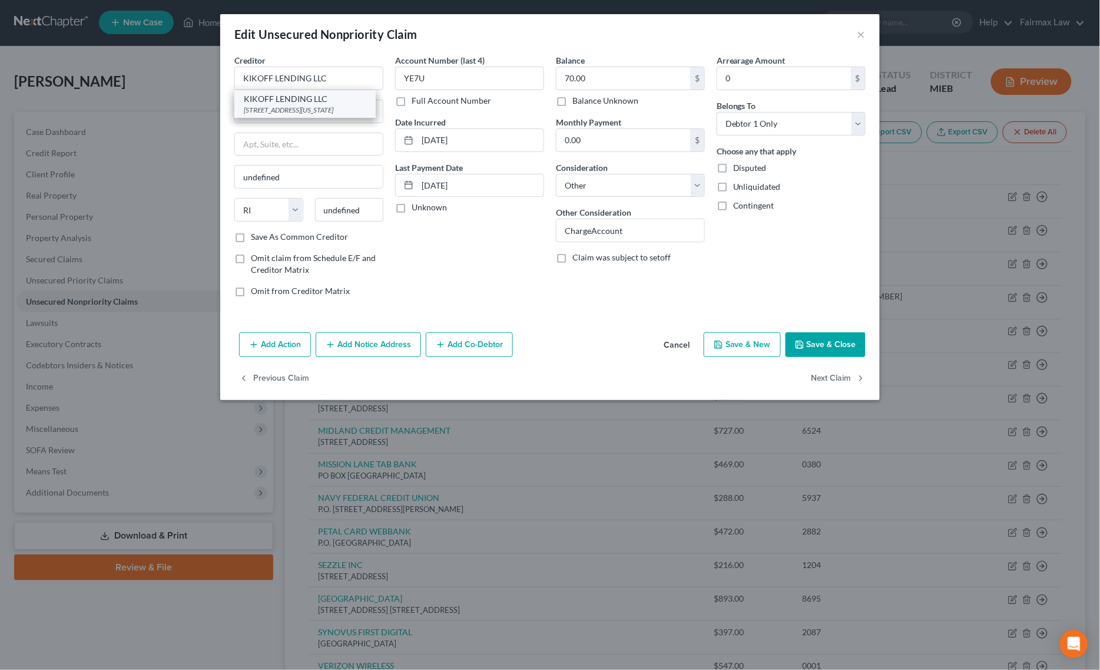
click at [304, 101] on div "KIKOFF LENDING LLC" at bounding box center [305, 99] width 122 height 12
click at [830, 345] on button "Save & Close" at bounding box center [826, 344] width 80 height 25
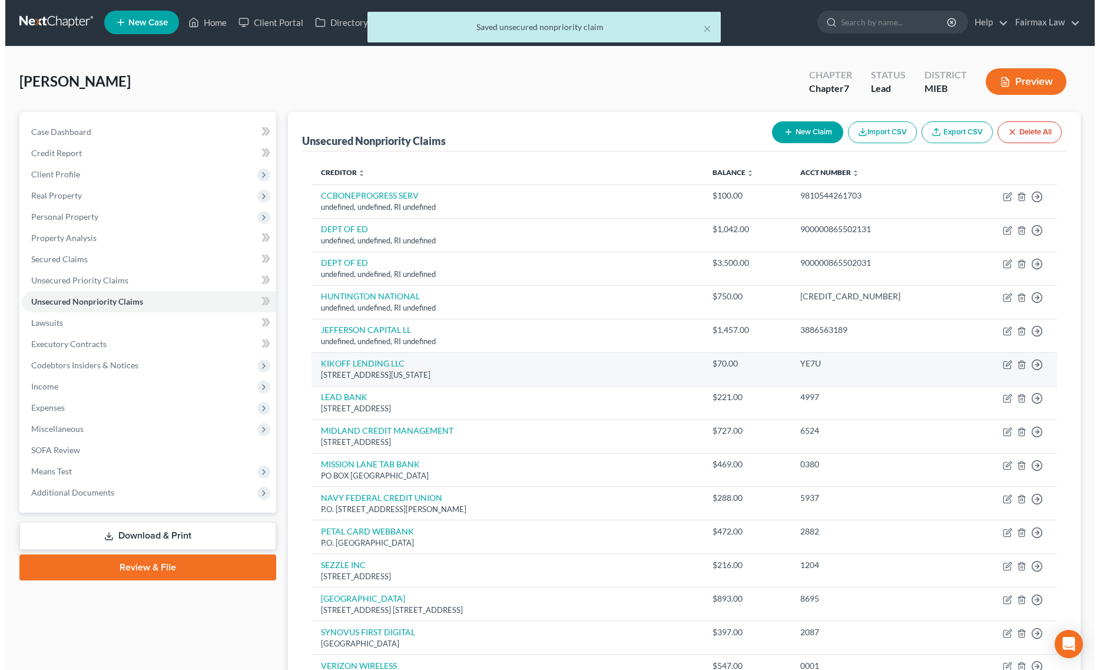
scroll to position [0, 0]
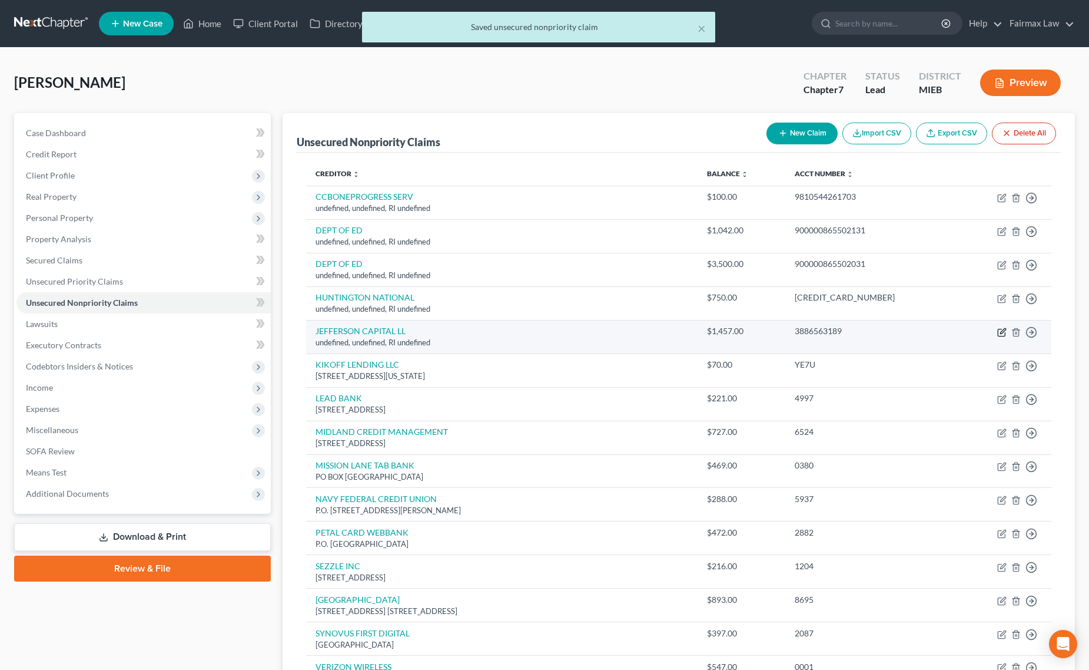
click at [1006, 327] on icon "button" at bounding box center [1002, 331] width 9 height 9
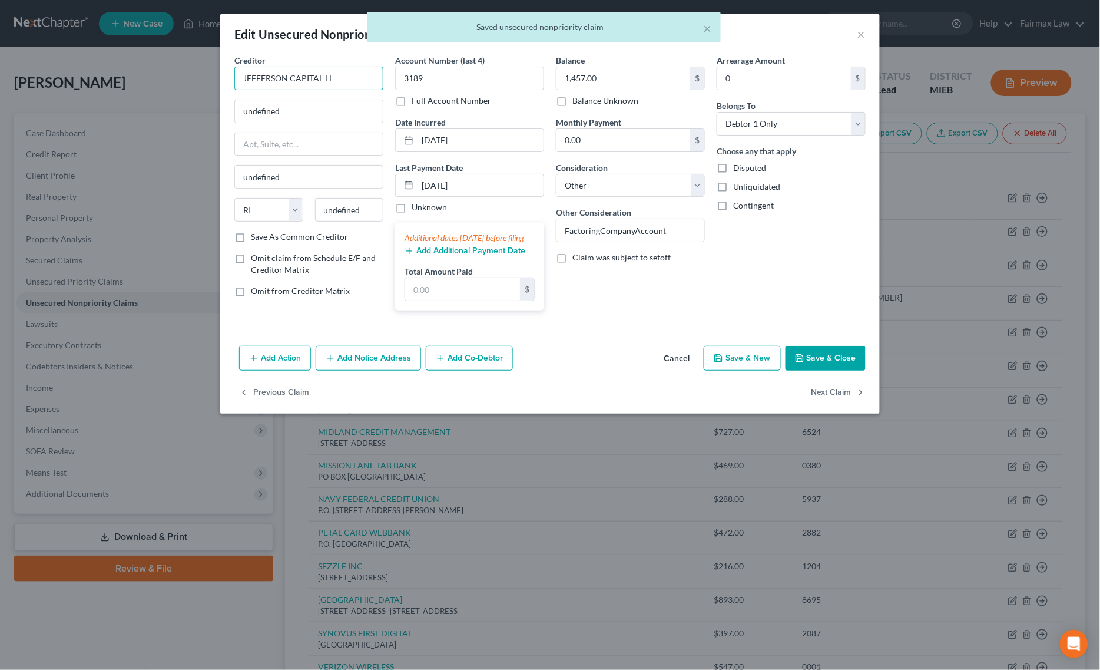
click at [356, 72] on input "JEFFERSON CAPITAL LL" at bounding box center [308, 79] width 149 height 24
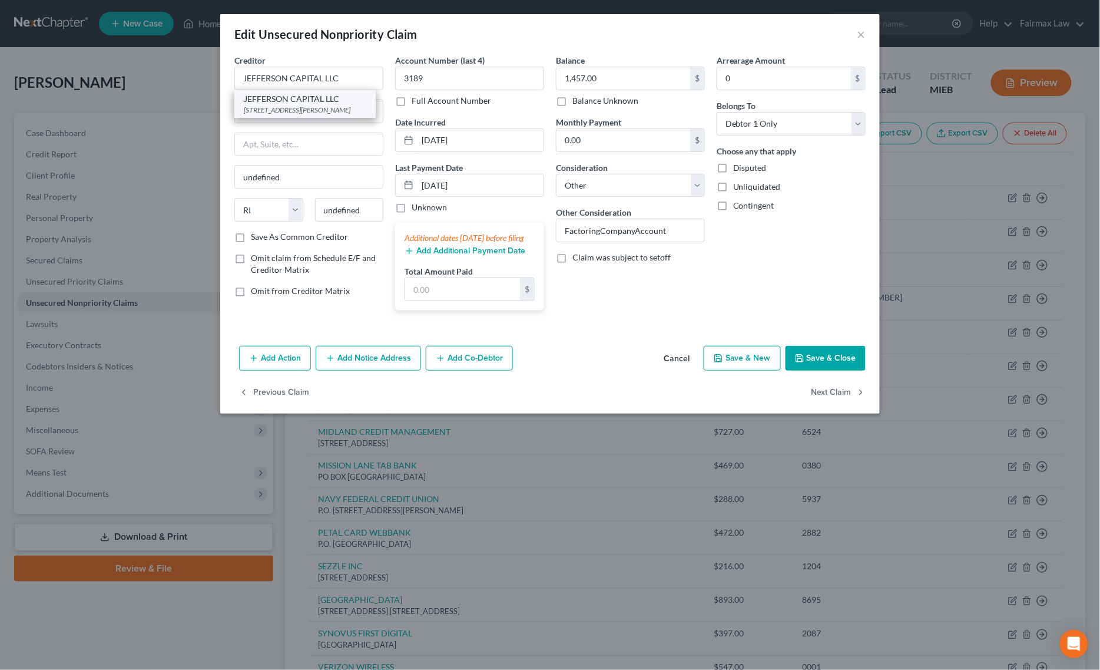
click at [321, 105] on div "[STREET_ADDRESS][PERSON_NAME]" at bounding box center [305, 110] width 122 height 10
click at [803, 362] on icon "button" at bounding box center [799, 358] width 7 height 7
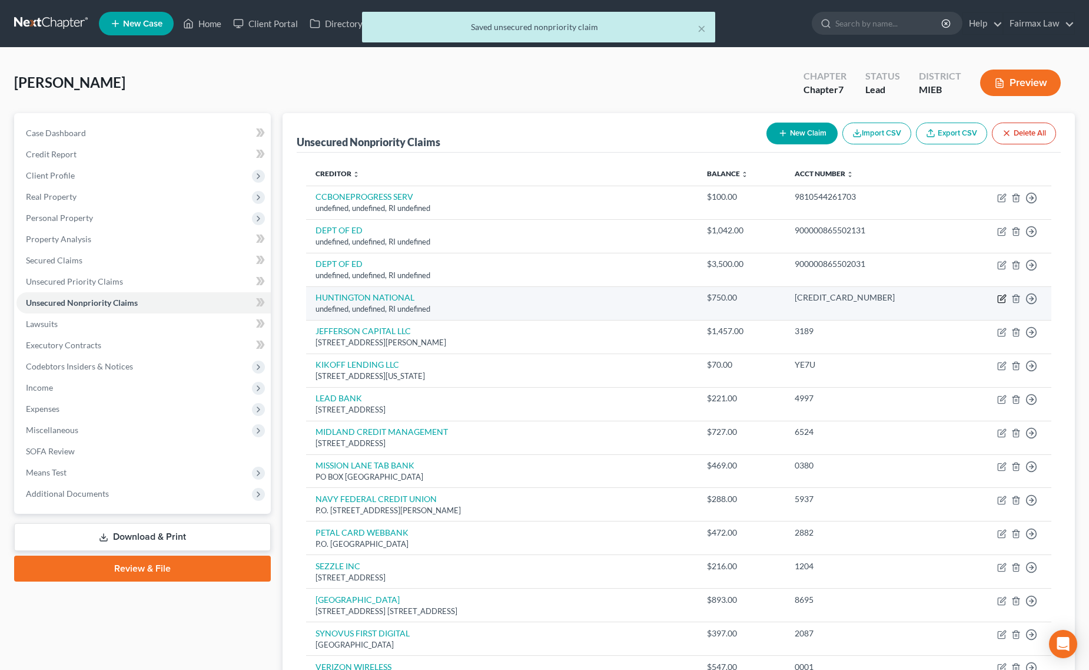
click at [999, 298] on icon "button" at bounding box center [1002, 298] width 9 height 9
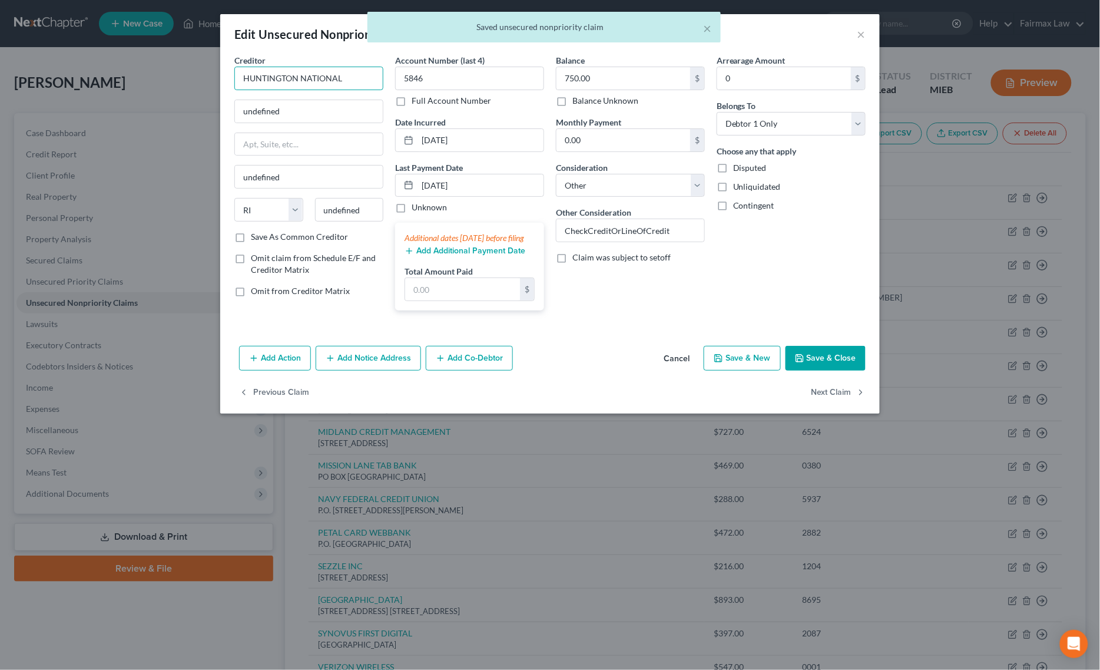
click at [354, 75] on input "HUNTINGTON NATIONAL" at bounding box center [308, 79] width 149 height 24
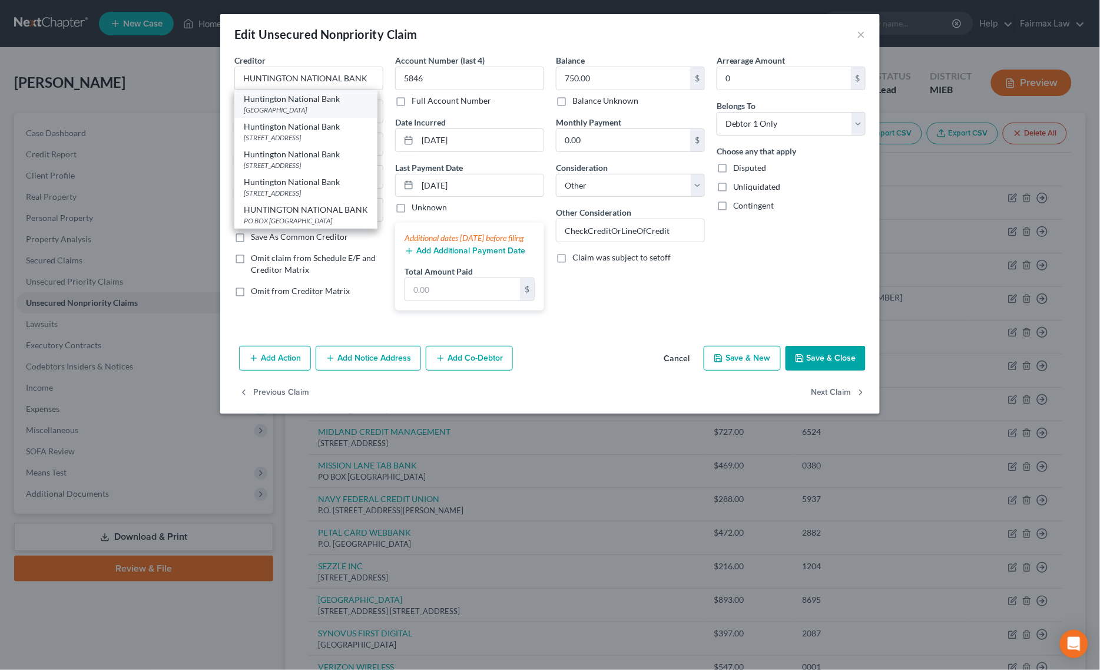
click at [289, 105] on div "[GEOGRAPHIC_DATA]" at bounding box center [306, 110] width 124 height 10
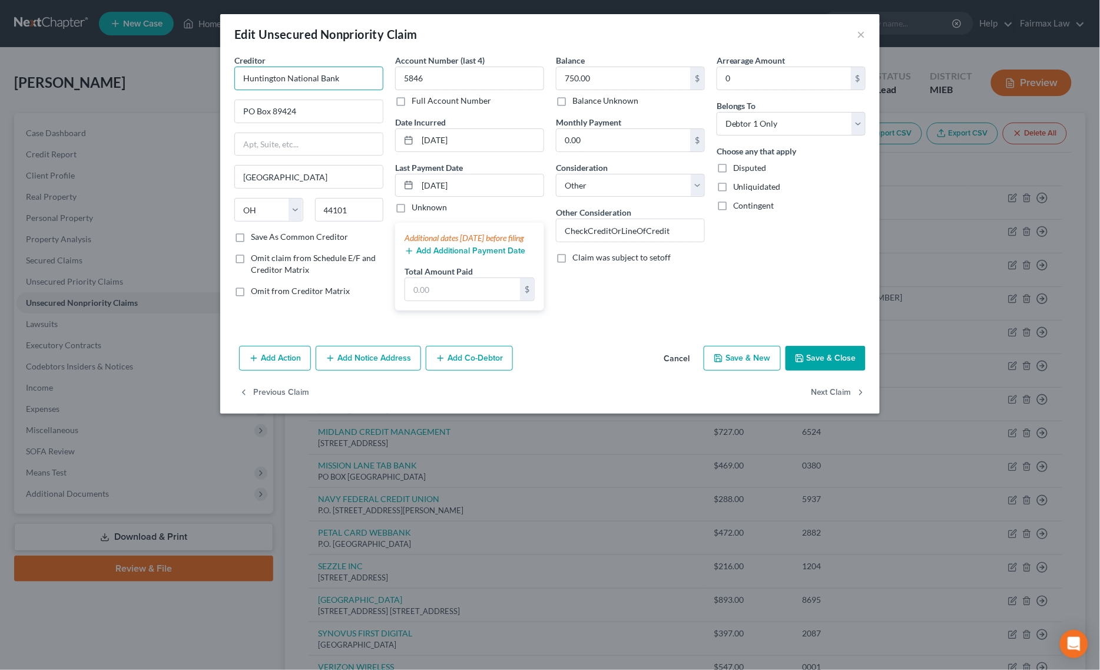
drag, startPoint x: 348, startPoint y: 78, endPoint x: 81, endPoint y: 67, distance: 267.0
click at [92, 74] on div "Edit Unsecured Nonpriority Claim × Creditor * [GEOGRAPHIC_DATA] [GEOGRAPHIC_DAT…" at bounding box center [550, 335] width 1100 height 670
click at [826, 370] on button "Save & Close" at bounding box center [826, 358] width 80 height 25
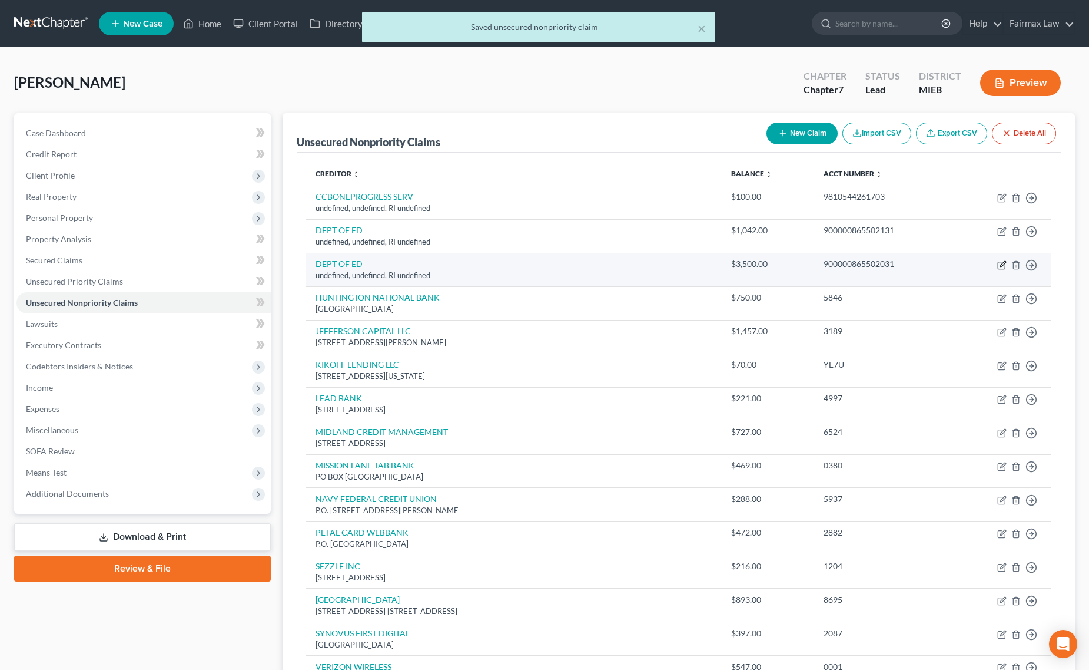
click at [1000, 266] on icon "button" at bounding box center [1002, 264] width 9 height 9
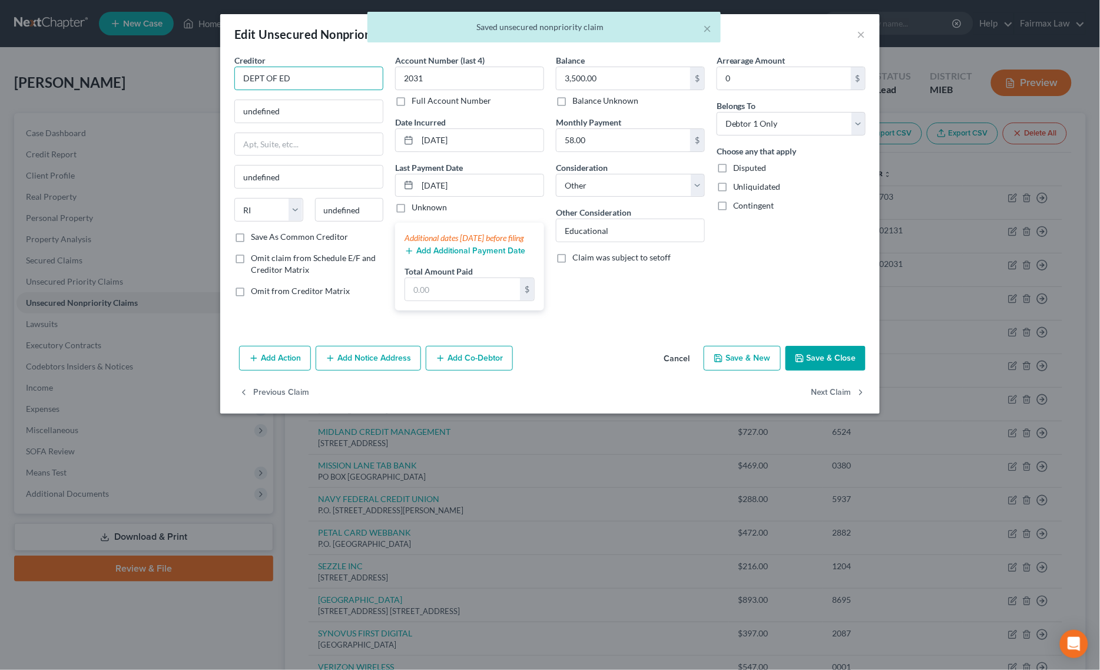
click at [342, 82] on input "DEPT OF ED" at bounding box center [308, 79] width 149 height 24
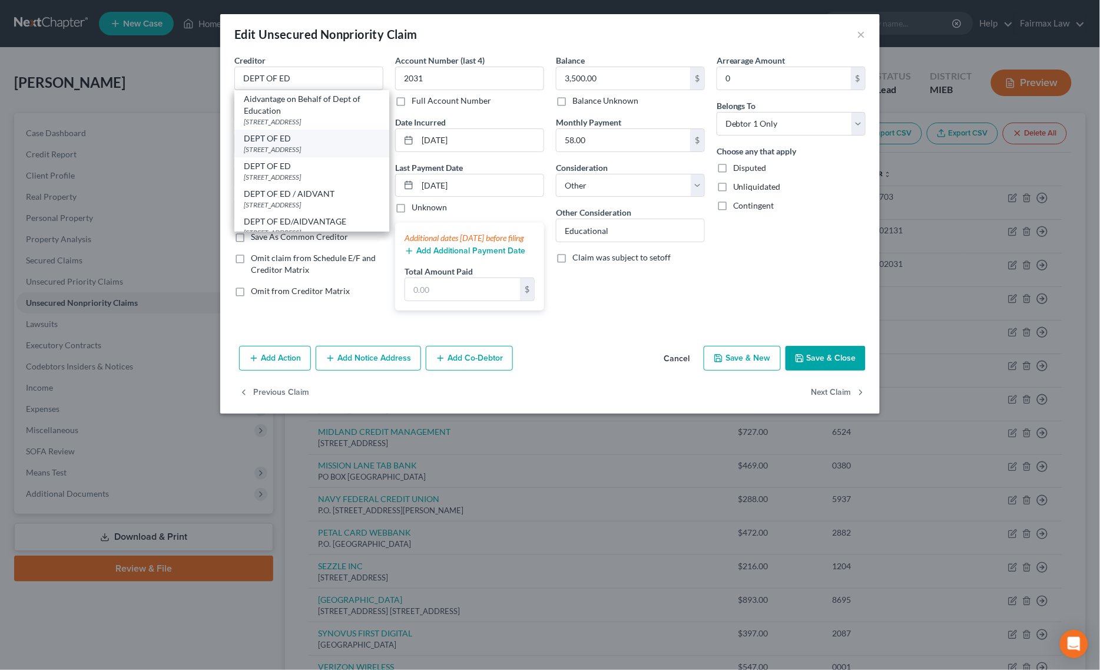
click at [284, 138] on div "DEPT OF ED" at bounding box center [312, 139] width 136 height 12
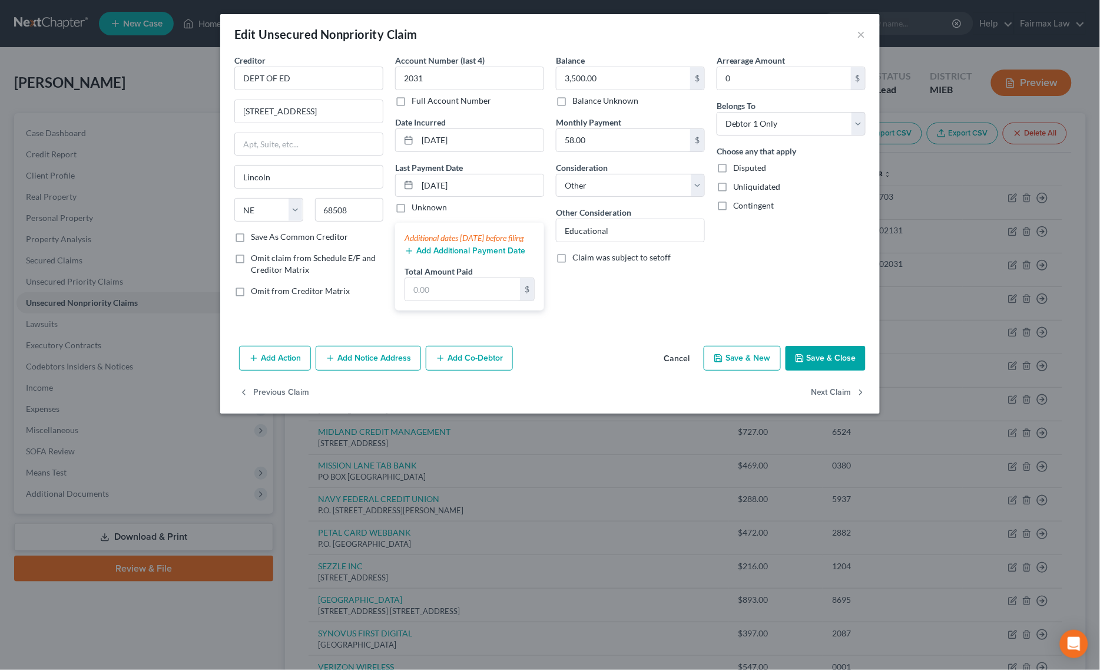
click at [816, 370] on button "Save & Close" at bounding box center [826, 358] width 80 height 25
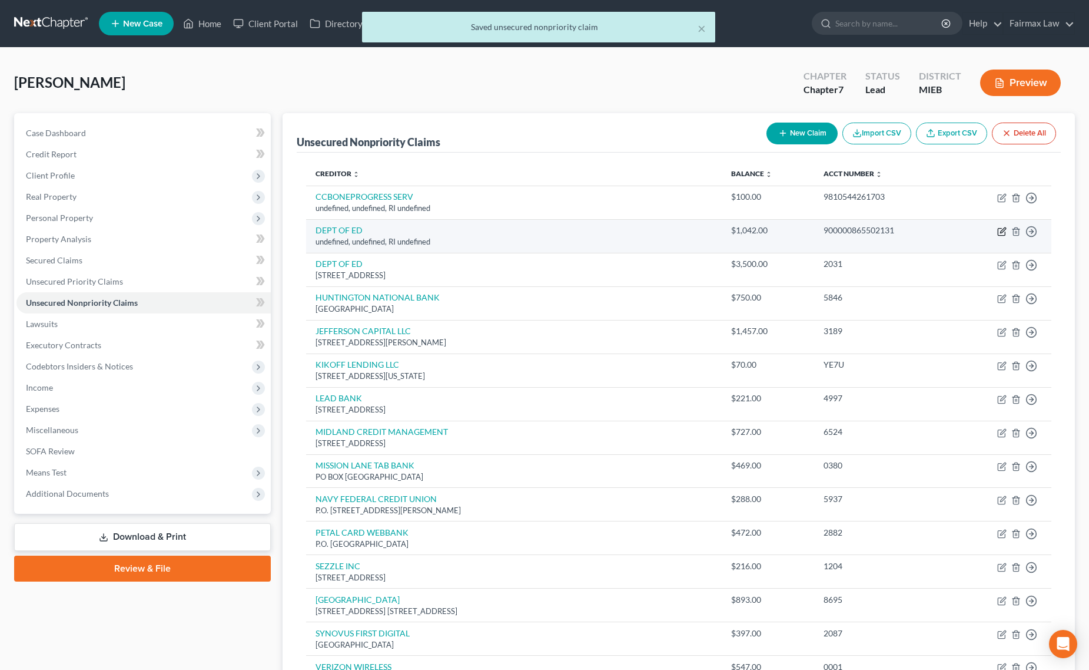
click at [1001, 236] on icon "button" at bounding box center [1001, 231] width 7 height 7
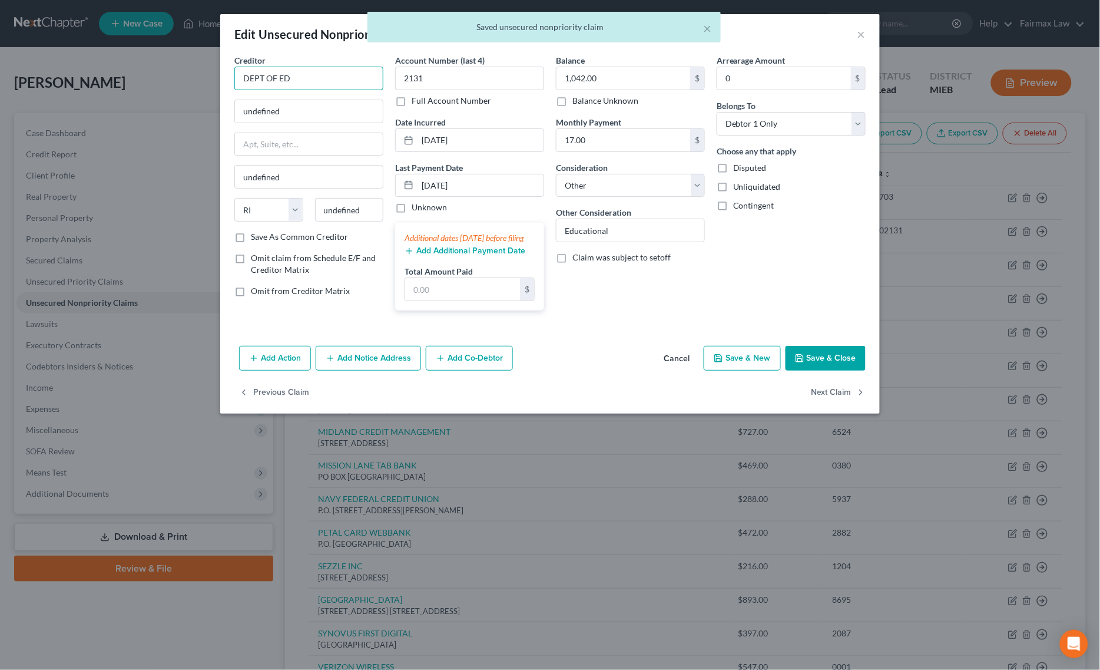
click at [305, 78] on input "DEPT OF ED" at bounding box center [308, 79] width 149 height 24
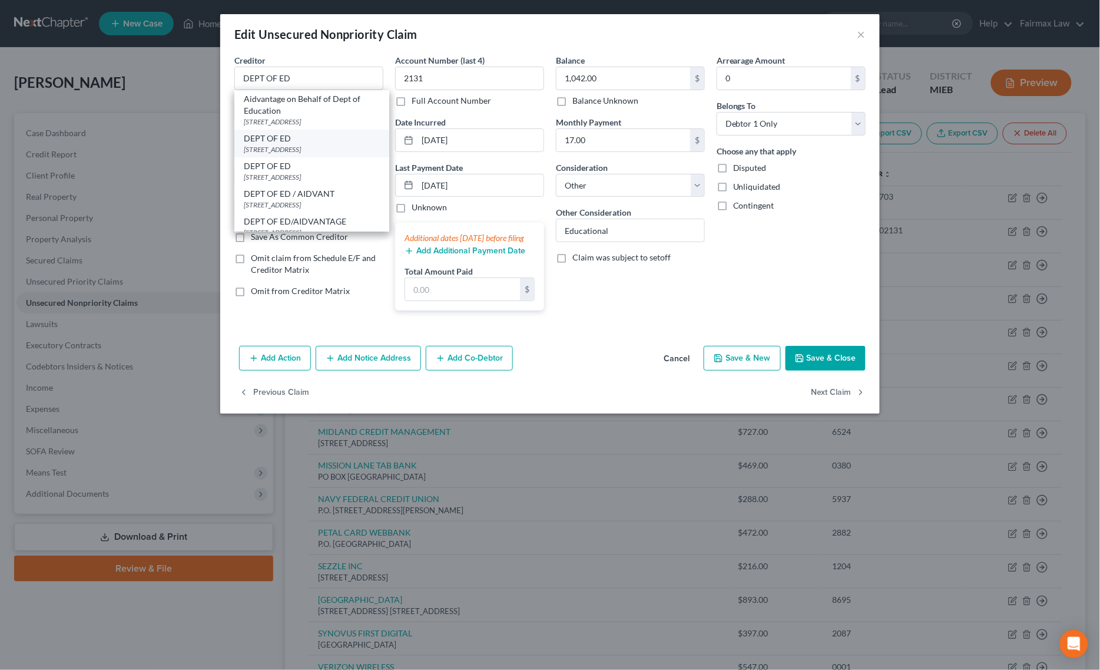
click at [298, 140] on div "DEPT OF ED" at bounding box center [312, 139] width 136 height 12
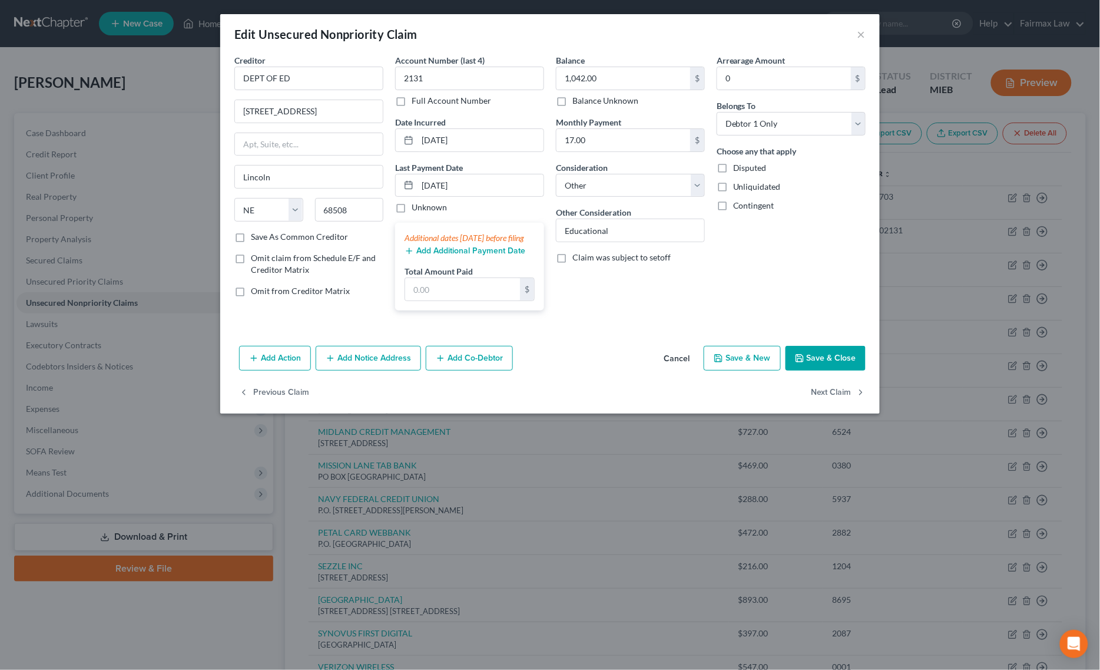
click at [817, 363] on button "Save & Close" at bounding box center [826, 358] width 80 height 25
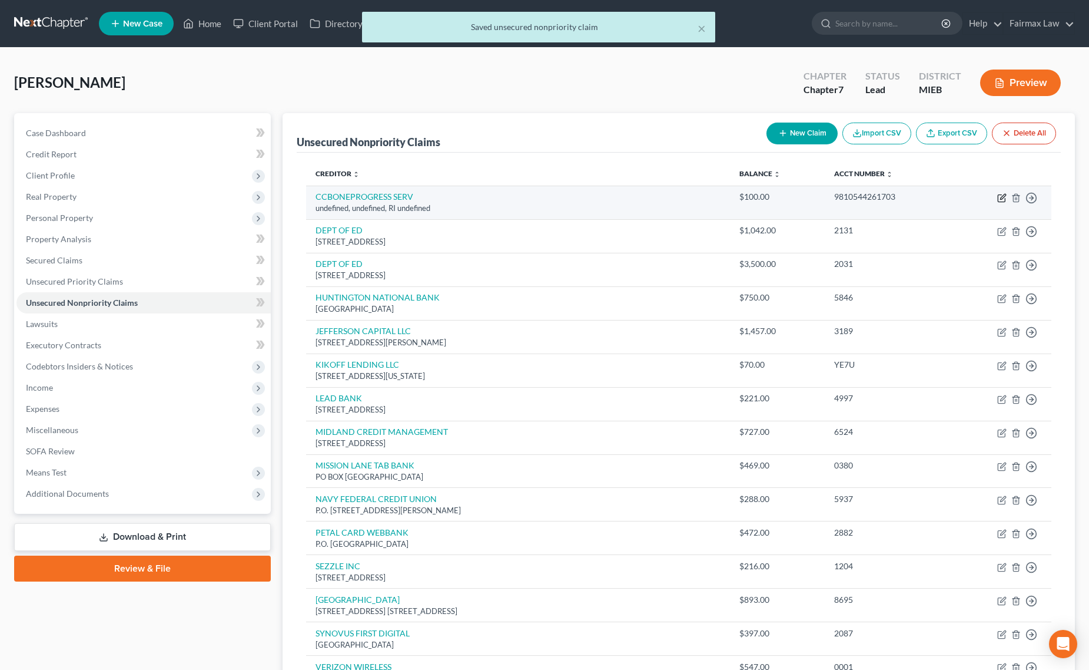
click at [999, 193] on icon "button" at bounding box center [1002, 197] width 9 height 9
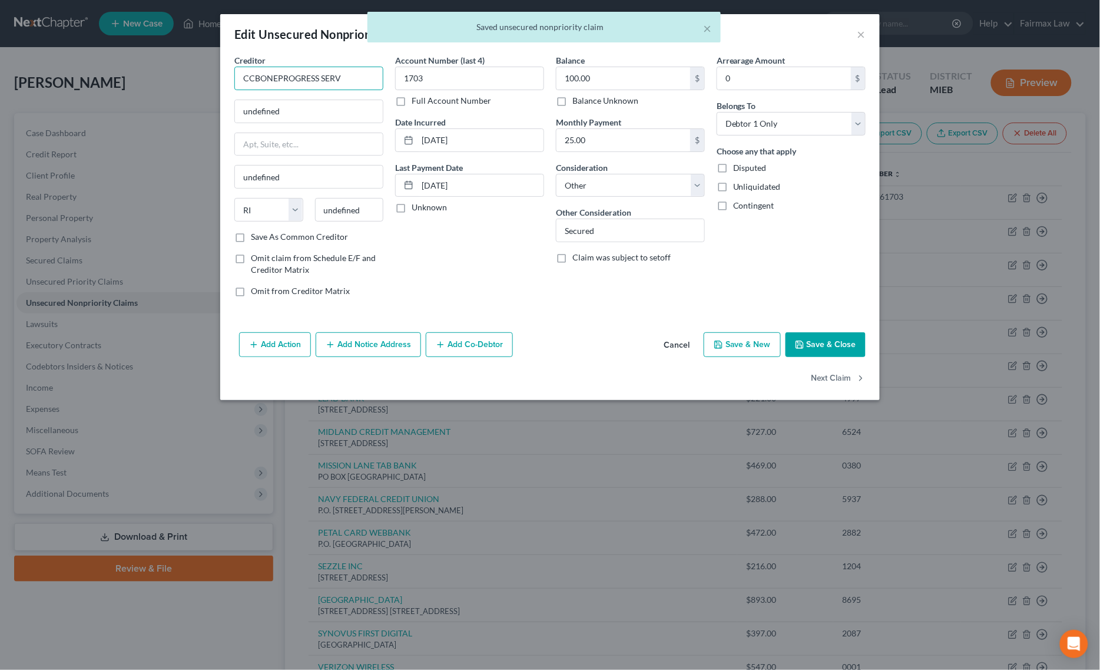
click at [346, 77] on input "CCBONEPROGRESS SERV" at bounding box center [308, 79] width 149 height 24
drag, startPoint x: 354, startPoint y: 74, endPoint x: 19, endPoint y: 74, distance: 335.1
click at [28, 74] on div "Edit Unsecured Nonpriority Claim × Creditor * CCBONEPROGRESS SERV undefined und…" at bounding box center [550, 335] width 1100 height 670
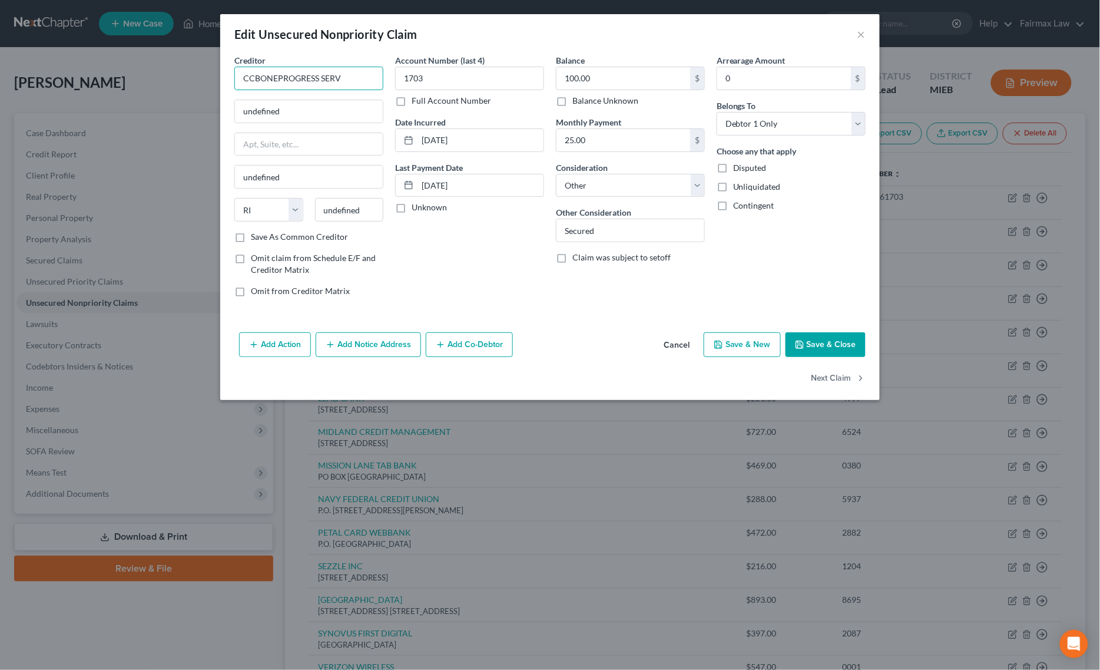
click at [290, 80] on input "CCBONEPROGRESS SERV" at bounding box center [308, 79] width 149 height 24
click at [260, 81] on input "CCBONEPROGRESS SERV" at bounding box center [308, 79] width 149 height 24
click at [279, 78] on input "CCB ONEPROGRESS SERV" at bounding box center [308, 79] width 149 height 24
drag, startPoint x: 309, startPoint y: 107, endPoint x: 125, endPoint y: 109, distance: 183.8
click at [125, 109] on div "Edit Unsecured Nonpriority Claim × Creditor * CCB ONE PROGRESS SERV undefined u…" at bounding box center [550, 335] width 1100 height 670
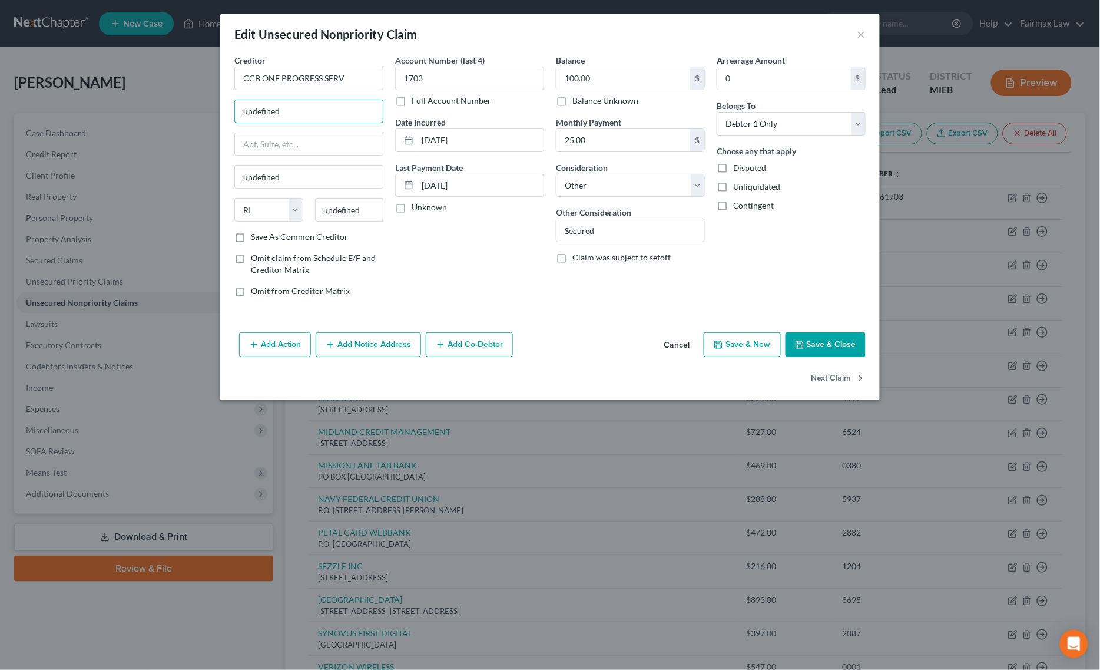
paste input "P.O. [STREET_ADDRESS]"
drag, startPoint x: 346, startPoint y: 106, endPoint x: 422, endPoint y: 106, distance: 76.6
click at [422, 106] on div "Creditor * CCB ONE PROGRESS SERV P.O. [GEOGRAPHIC_DATA] undefined State [US_STA…" at bounding box center [549, 180] width 643 height 252
click at [365, 111] on input "P.O. [STREET_ADDRESS]" at bounding box center [309, 111] width 148 height 22
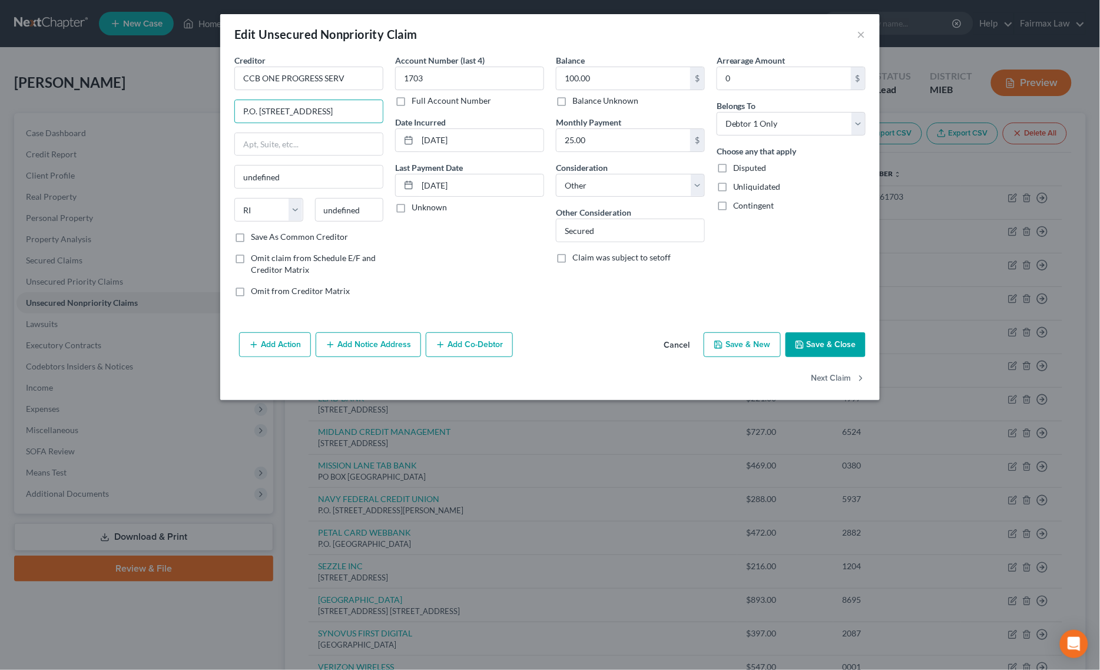
drag, startPoint x: 352, startPoint y: 112, endPoint x: 445, endPoint y: 112, distance: 93.6
click at [445, 112] on div "Creditor * CCB ONE PROGRESS SERV P.O. [GEOGRAPHIC_DATA] undefined State [US_STA…" at bounding box center [549, 180] width 643 height 252
drag, startPoint x: 373, startPoint y: 210, endPoint x: 277, endPoint y: 213, distance: 96.0
click at [277, 213] on div "State [US_STATE] AK AR AZ CA CO CT DE DC [GEOGRAPHIC_DATA] [GEOGRAPHIC_DATA] GU…" at bounding box center [308, 214] width 161 height 33
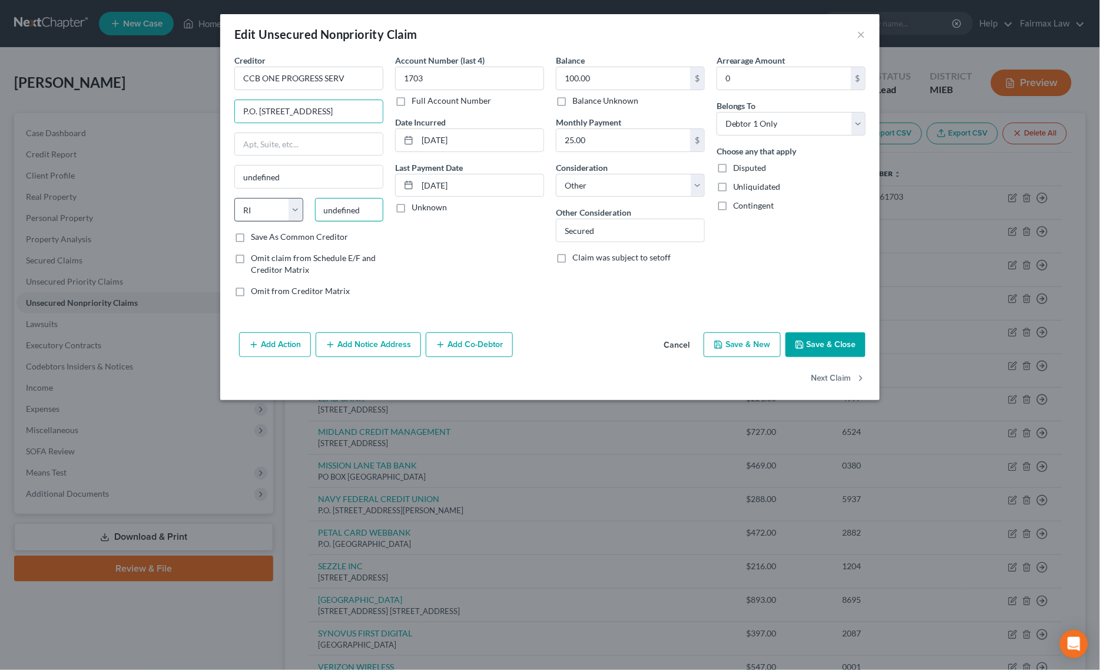
paste input "90051"
click at [250, 209] on select "State [US_STATE] AK AR AZ CA CO CT DE DC [GEOGRAPHIC_DATA] [GEOGRAPHIC_DATA] GU…" at bounding box center [268, 210] width 69 height 24
click at [234, 199] on select "State [US_STATE] AK AR AZ CA CO CT DE DC [GEOGRAPHIC_DATA] [GEOGRAPHIC_DATA] GU…" at bounding box center [268, 210] width 69 height 24
drag, startPoint x: 304, startPoint y: 112, endPoint x: 436, endPoint y: 109, distance: 132.5
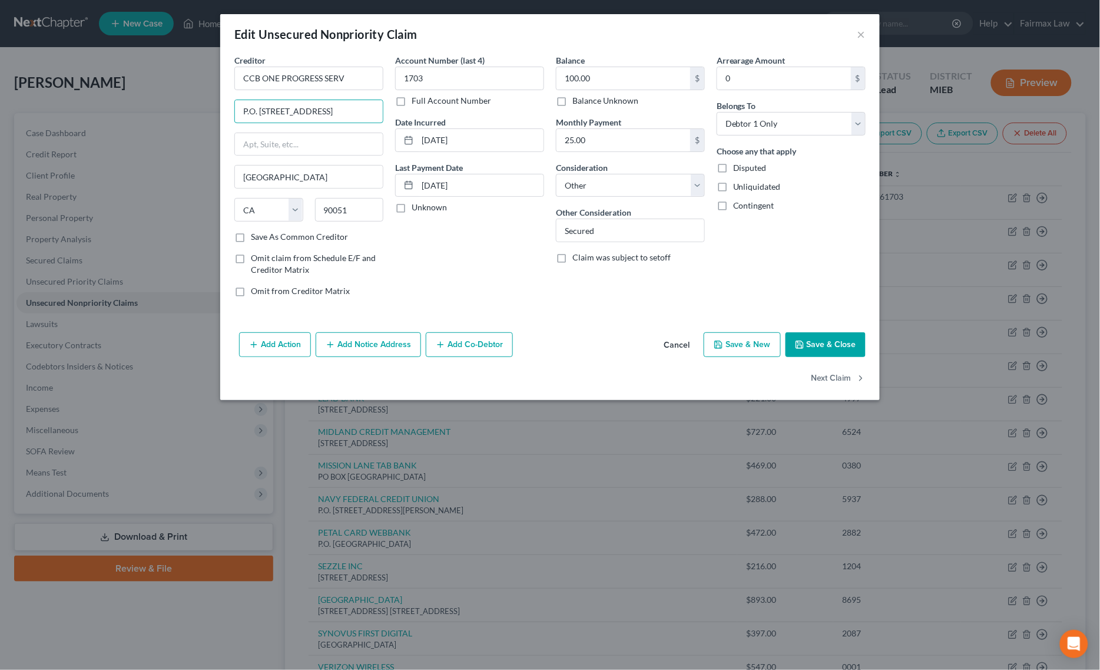
click at [436, 109] on div "Creditor * CCB ONE PROGRESS SERV P.O. [GEOGRAPHIC_DATA] [GEOGRAPHIC_DATA] [US_S…" at bounding box center [549, 180] width 643 height 252
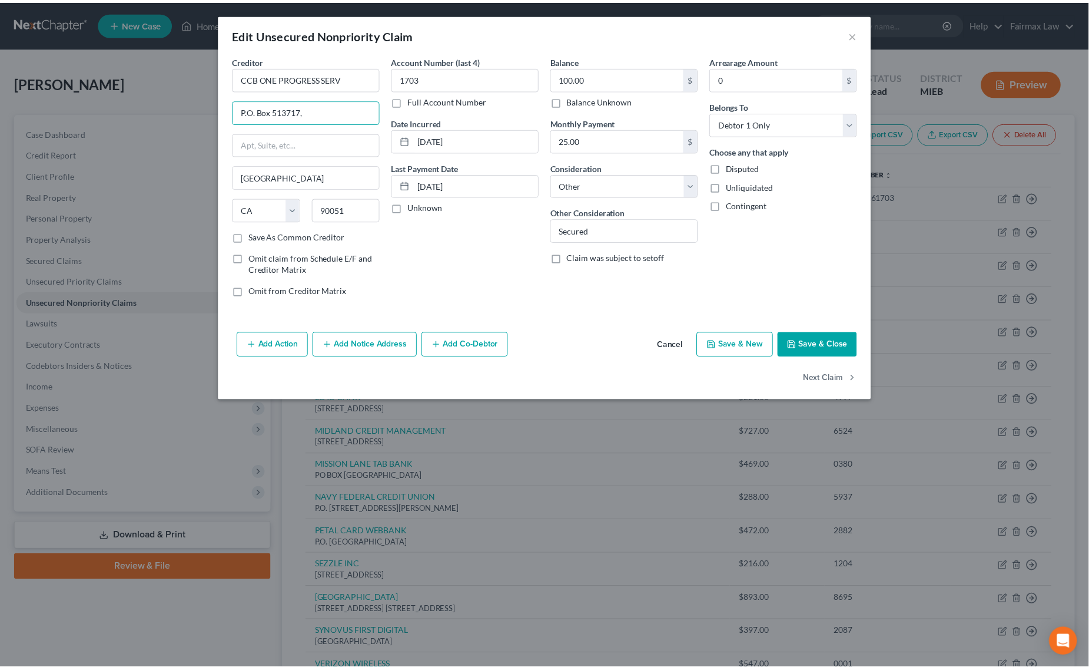
scroll to position [0, 0]
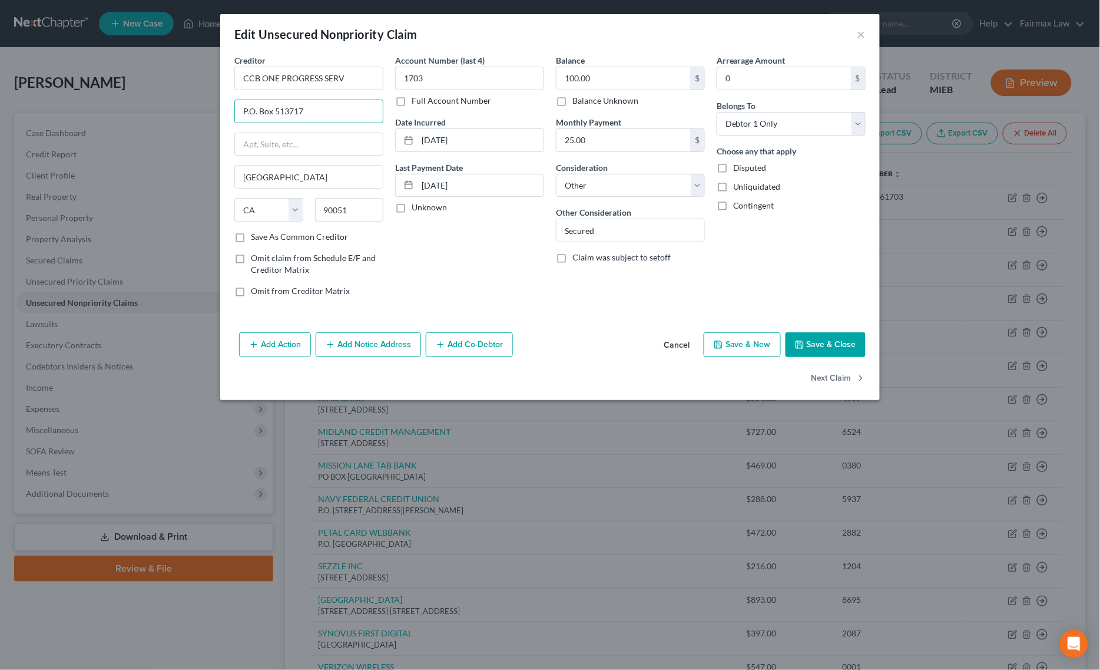
click at [849, 347] on button "Save & Close" at bounding box center [826, 344] width 80 height 25
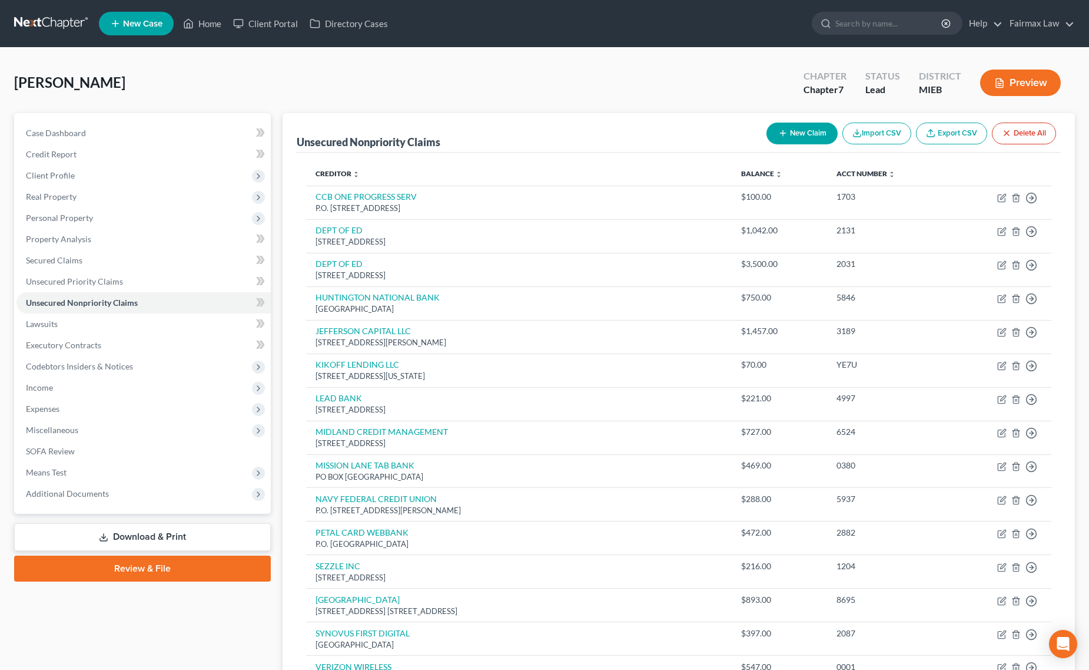
click at [862, 133] on button "Import CSV" at bounding box center [877, 133] width 69 height 22
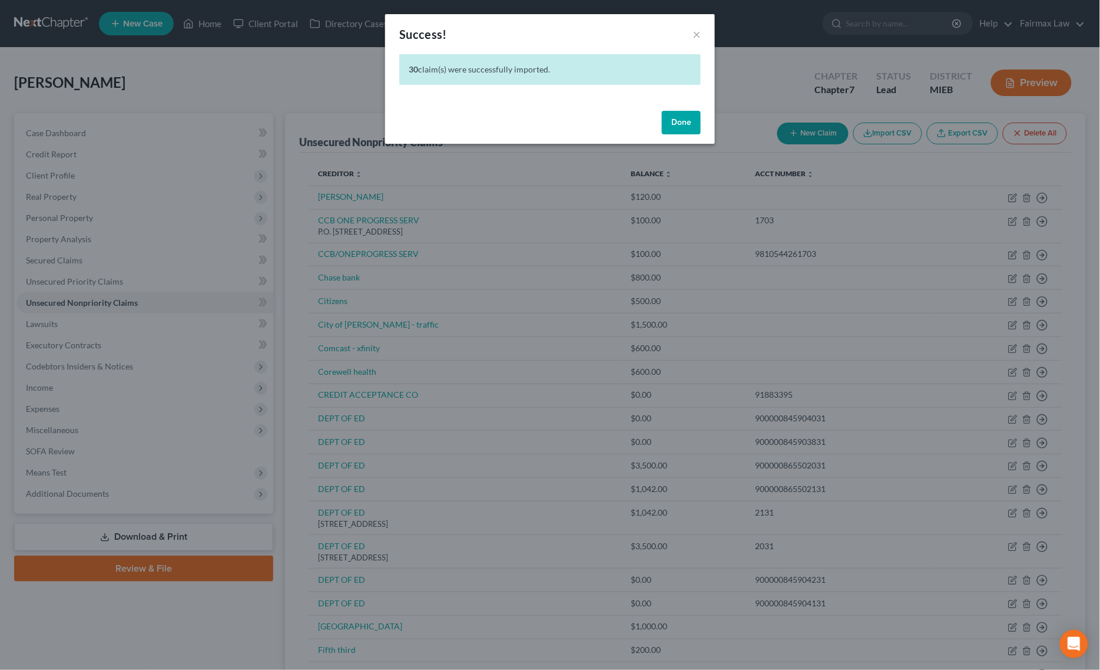
click at [681, 121] on button "Done" at bounding box center [681, 123] width 39 height 24
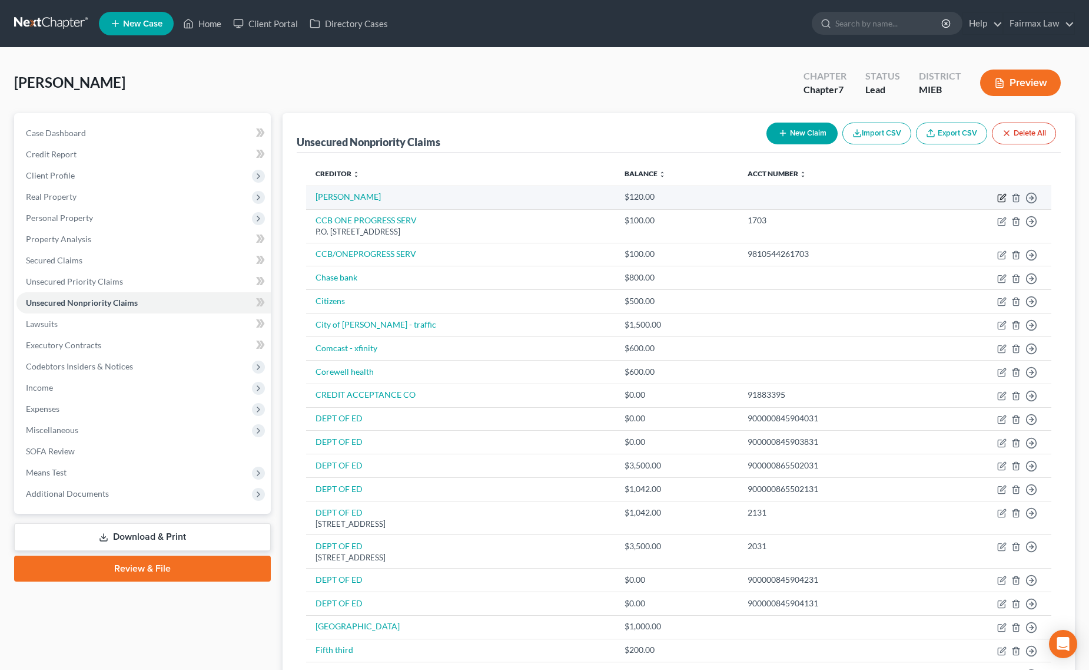
click at [1000, 193] on icon "button" at bounding box center [1002, 197] width 9 height 9
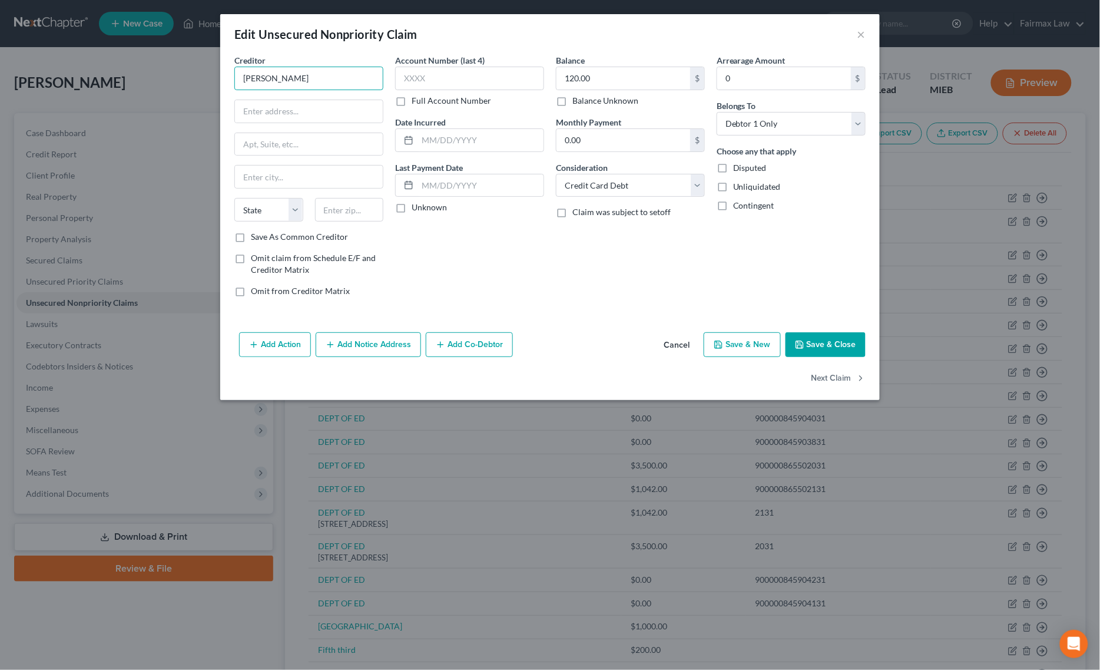
drag, startPoint x: 342, startPoint y: 77, endPoint x: 90, endPoint y: 81, distance: 252.7
click at [96, 81] on div "Edit Unsecured Nonpriority Claim × Creditor * [PERSON_NAME] State [US_STATE] AK…" at bounding box center [550, 335] width 1100 height 670
drag, startPoint x: 320, startPoint y: 81, endPoint x: 69, endPoint y: 62, distance: 251.0
click at [72, 62] on div "Edit Unsecured Nonpriority Claim × Creditor * [PERSON_NAME] State [US_STATE] AK…" at bounding box center [550, 335] width 1100 height 670
click at [302, 111] on input "text" at bounding box center [309, 111] width 148 height 22
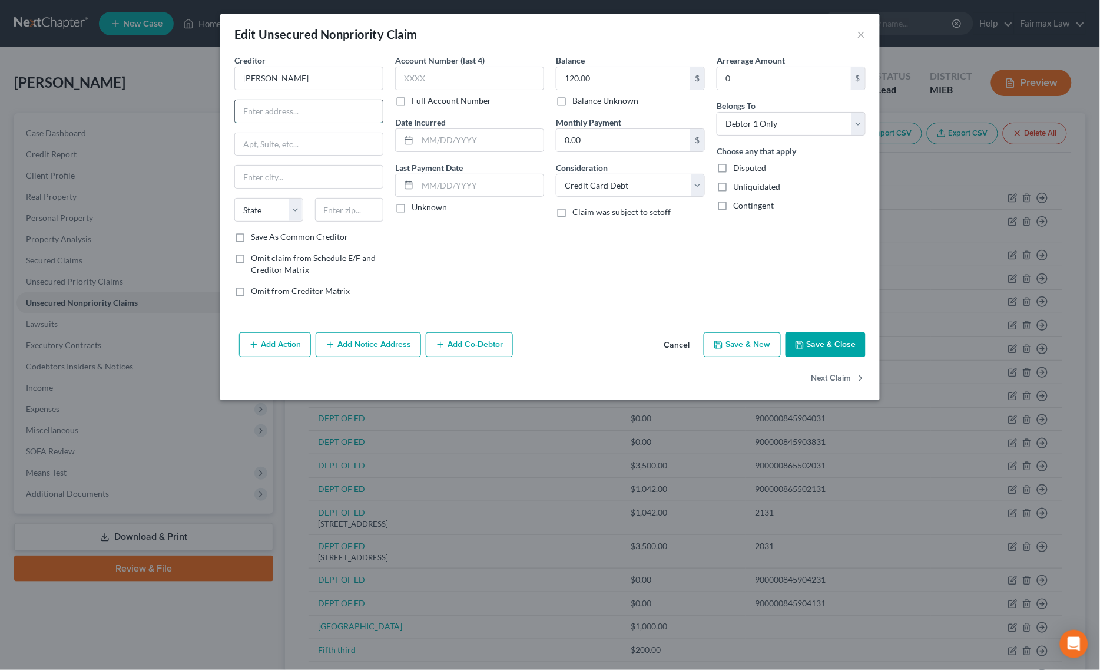
paste input "[STREET_ADDRESS][PERSON_NAME]"
drag, startPoint x: 343, startPoint y: 112, endPoint x: 395, endPoint y: 112, distance: 51.2
click at [395, 112] on div "Creditor * [PERSON_NAME] [STREET_ADDRESS][PERSON_NAME] State [US_STATE] AK AR A…" at bounding box center [549, 180] width 643 height 252
click at [355, 216] on input "text" at bounding box center [349, 210] width 69 height 24
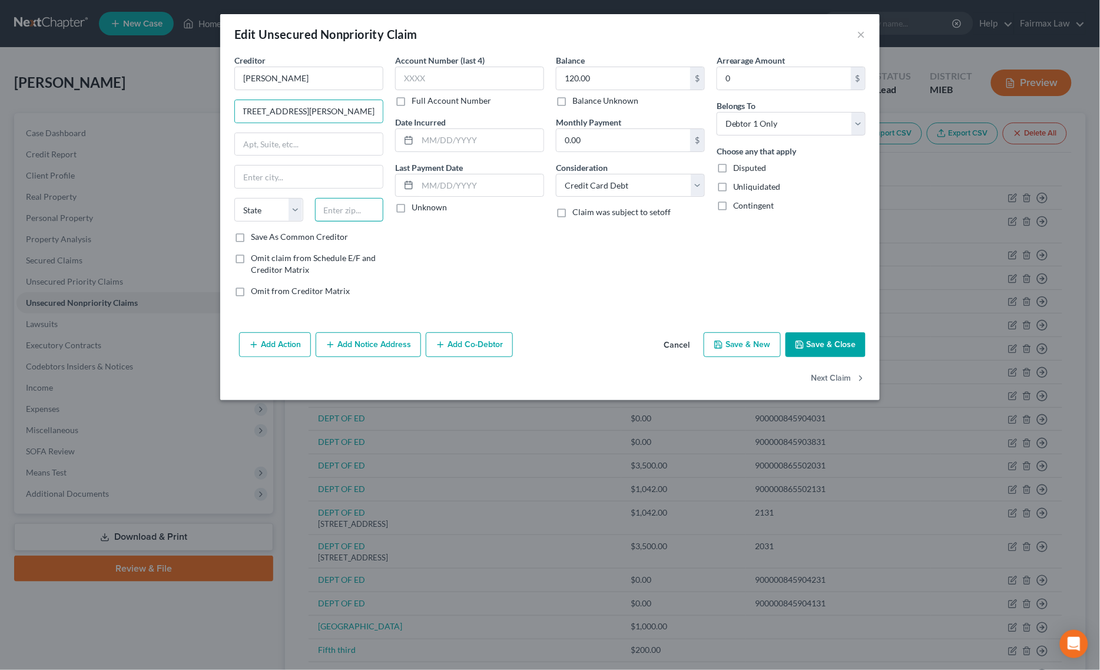
scroll to position [0, 0]
paste input "V1Y 6P3"
click at [342, 213] on input "V1Y 6P3" at bounding box center [349, 210] width 69 height 24
drag, startPoint x: 359, startPoint y: 109, endPoint x: 383, endPoint y: 109, distance: 23.6
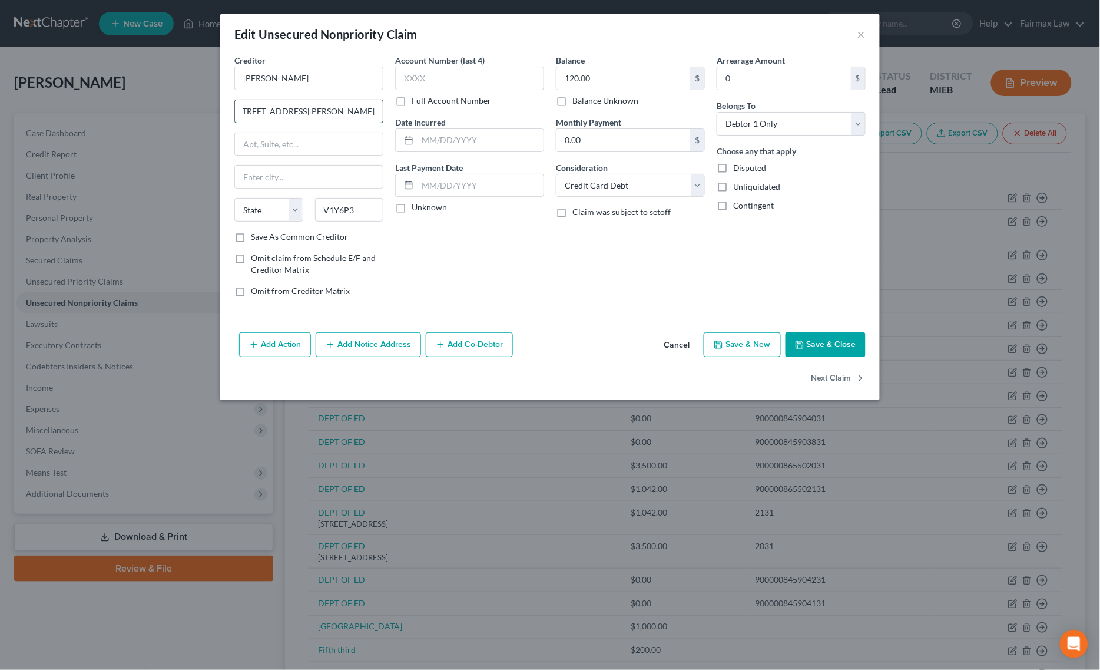
click at [383, 109] on input "[STREET_ADDRESS][PERSON_NAME]" at bounding box center [309, 111] width 148 height 22
click at [336, 113] on input "[STREET_ADDRESS][PERSON_NAME]" at bounding box center [309, 111] width 148 height 22
click at [264, 208] on select "State [US_STATE] AK AR AZ CA CO CT DE DC [GEOGRAPHIC_DATA] [GEOGRAPHIC_DATA] GU…" at bounding box center [268, 210] width 69 height 24
click at [234, 199] on select "State [US_STATE] AK AR AZ CA CO CT DE DC [GEOGRAPHIC_DATA] [GEOGRAPHIC_DATA] GU…" at bounding box center [268, 210] width 69 height 24
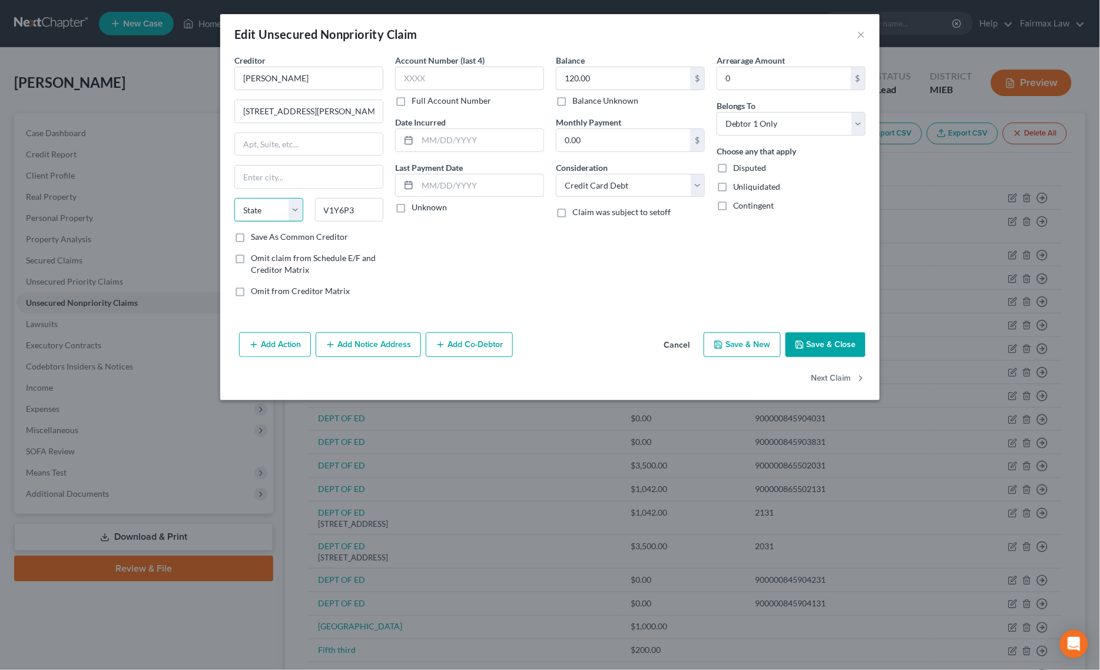
click at [280, 206] on select "State [US_STATE] AK AR AZ CA CO CT DE DC [GEOGRAPHIC_DATA] [GEOGRAPHIC_DATA] GU…" at bounding box center [268, 210] width 69 height 24
drag, startPoint x: 363, startPoint y: 111, endPoint x: 405, endPoint y: 107, distance: 42.6
click at [405, 107] on div "Creditor * [PERSON_NAME] [STREET_ADDRESS][PERSON_NAME] State [US_STATE] AK AR A…" at bounding box center [549, 180] width 643 height 252
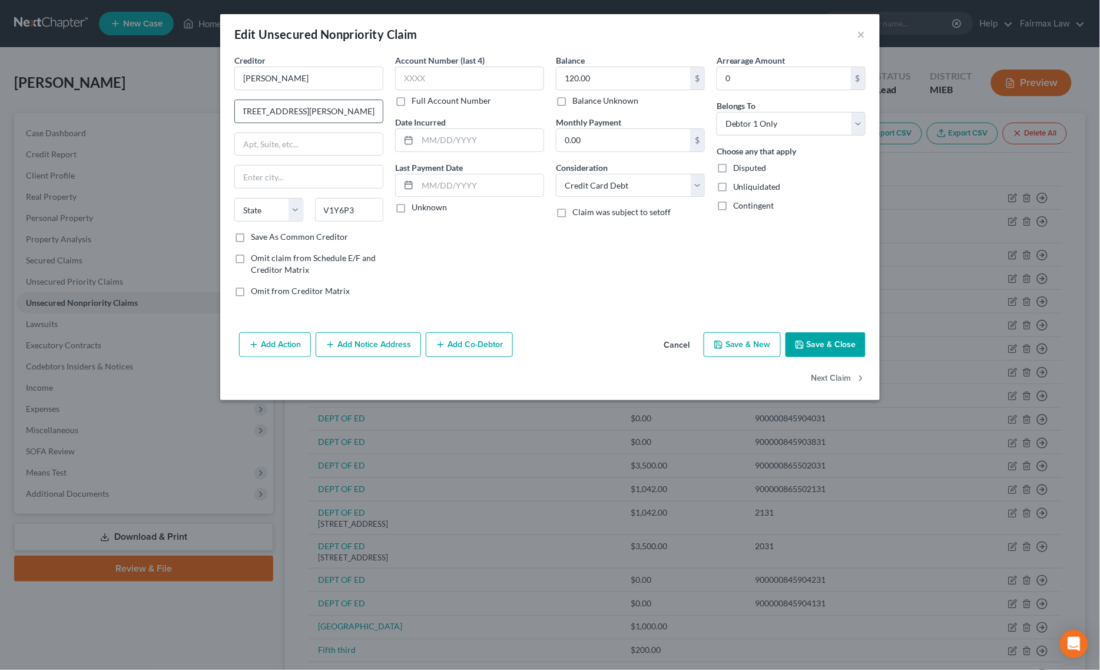
click at [355, 117] on input "[STREET_ADDRESS][PERSON_NAME]" at bounding box center [309, 111] width 148 height 22
drag, startPoint x: 289, startPoint y: 110, endPoint x: 425, endPoint y: 108, distance: 135.5
click at [425, 108] on div "Creditor * [PERSON_NAME] [STREET_ADDRESS][PERSON_NAME] State [US_STATE] AK AR A…" at bounding box center [549, 180] width 643 height 252
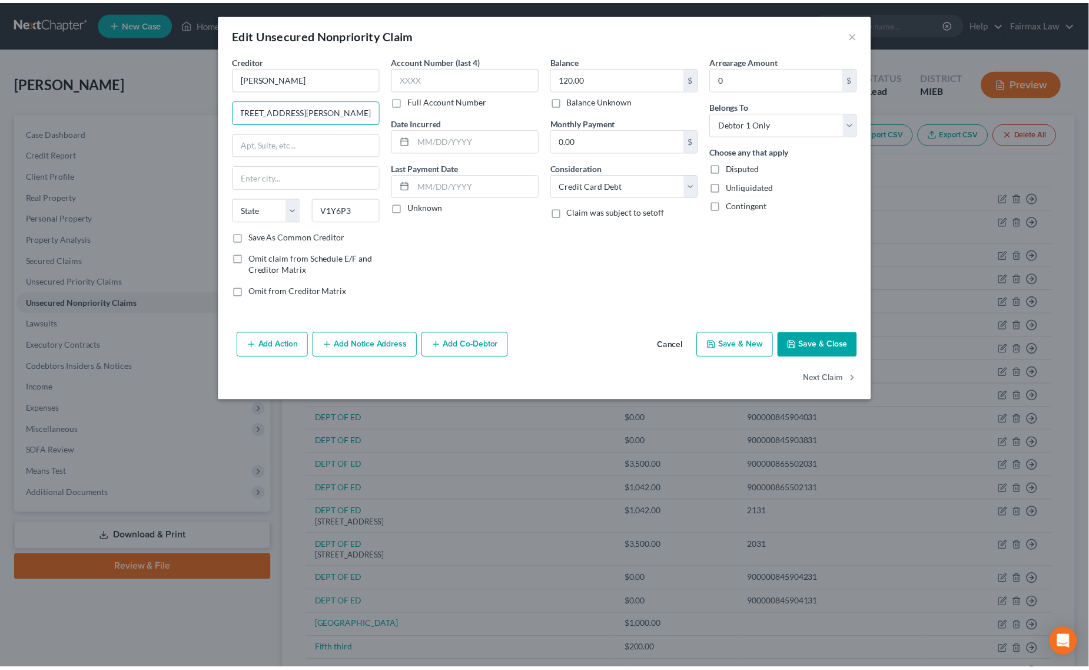
scroll to position [0, 0]
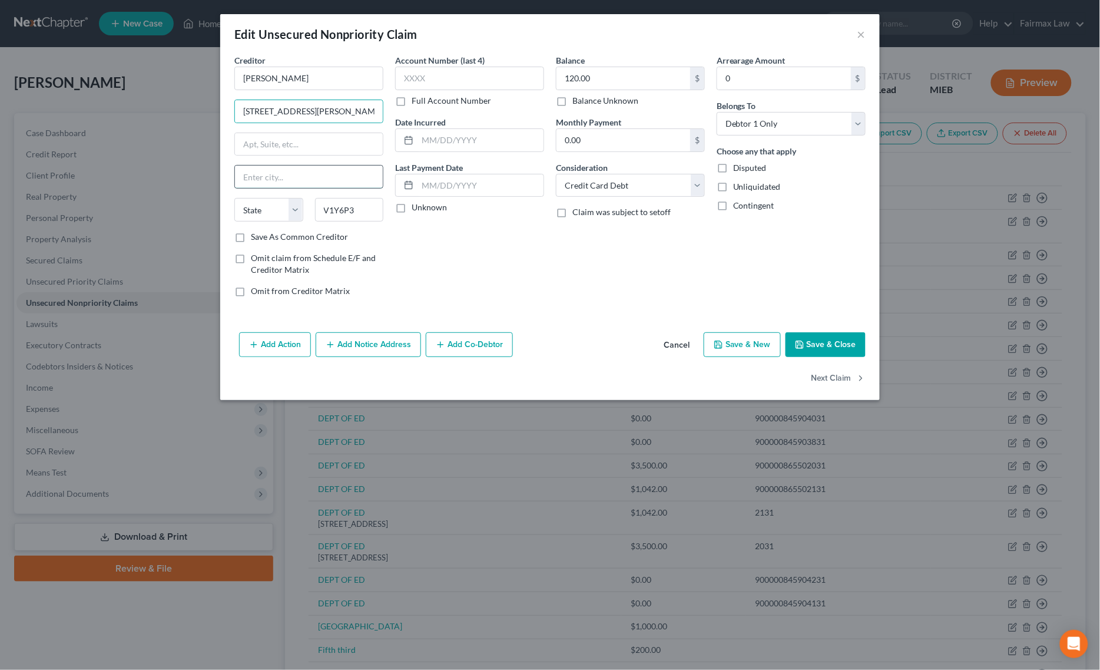
click at [315, 175] on input "text" at bounding box center [309, 176] width 148 height 22
click at [244, 210] on select "State [US_STATE] AK AR AZ CA CO CT DE DC [GEOGRAPHIC_DATA] [GEOGRAPHIC_DATA] GU…" at bounding box center [268, 210] width 69 height 24
drag, startPoint x: 348, startPoint y: 106, endPoint x: 151, endPoint y: 111, distance: 196.8
click at [172, 113] on div "Edit Unsecured Nonpriority Claim × Creditor * [PERSON_NAME] [STREET_ADDRESS][GE…" at bounding box center [550, 335] width 1100 height 670
paste input "[STREET_ADDRESS]"
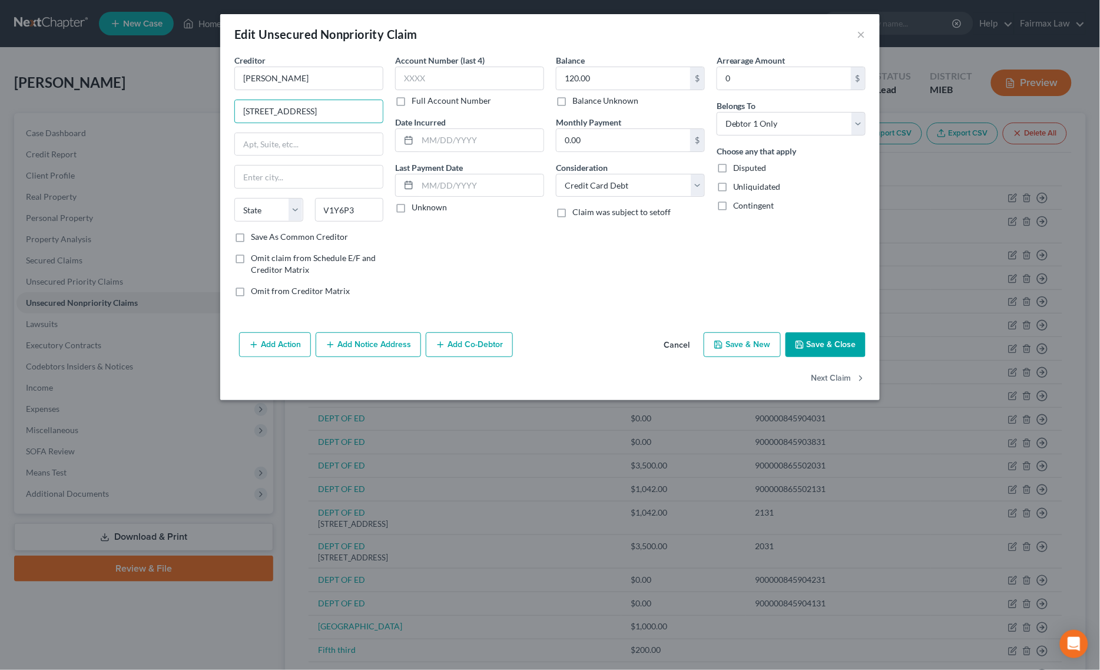
drag, startPoint x: 325, startPoint y: 112, endPoint x: 403, endPoint y: 112, distance: 78.3
click at [403, 112] on div "Creditor * [PERSON_NAME] [GEOGRAPHIC_DATA] 3N5 State [US_STATE] AK AR AZ CA CO …" at bounding box center [549, 180] width 643 height 252
drag, startPoint x: 293, startPoint y: 111, endPoint x: 363, endPoint y: 111, distance: 70.7
click at [363, 111] on input "[GEOGRAPHIC_DATA]," at bounding box center [309, 111] width 148 height 22
click at [274, 177] on input "text" at bounding box center [309, 176] width 148 height 22
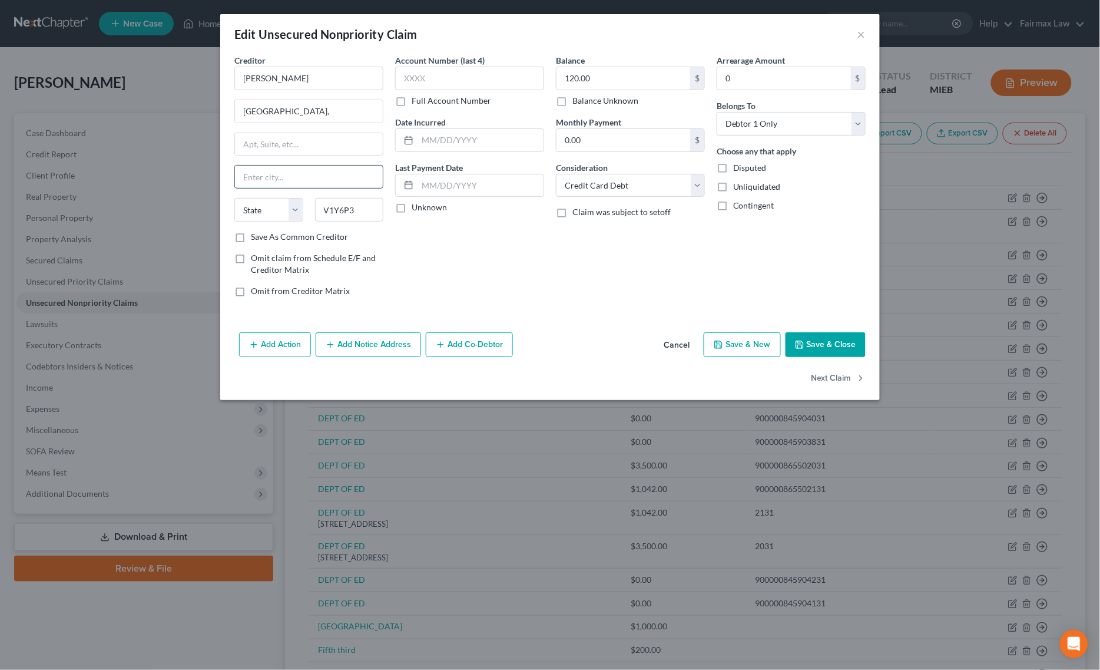
paste input "[PERSON_NAME],"
drag, startPoint x: 293, startPoint y: 110, endPoint x: 339, endPoint y: 110, distance: 45.3
click at [339, 110] on input "[GEOGRAPHIC_DATA]," at bounding box center [309, 111] width 148 height 22
drag, startPoint x: 316, startPoint y: 172, endPoint x: -4, endPoint y: 178, distance: 320.4
click at [0, 178] on html "Home New Case Client Portal Directory Cases Fairmax Law [PERSON_NAME][EMAIL_ADD…" at bounding box center [550, 574] width 1100 height 1148
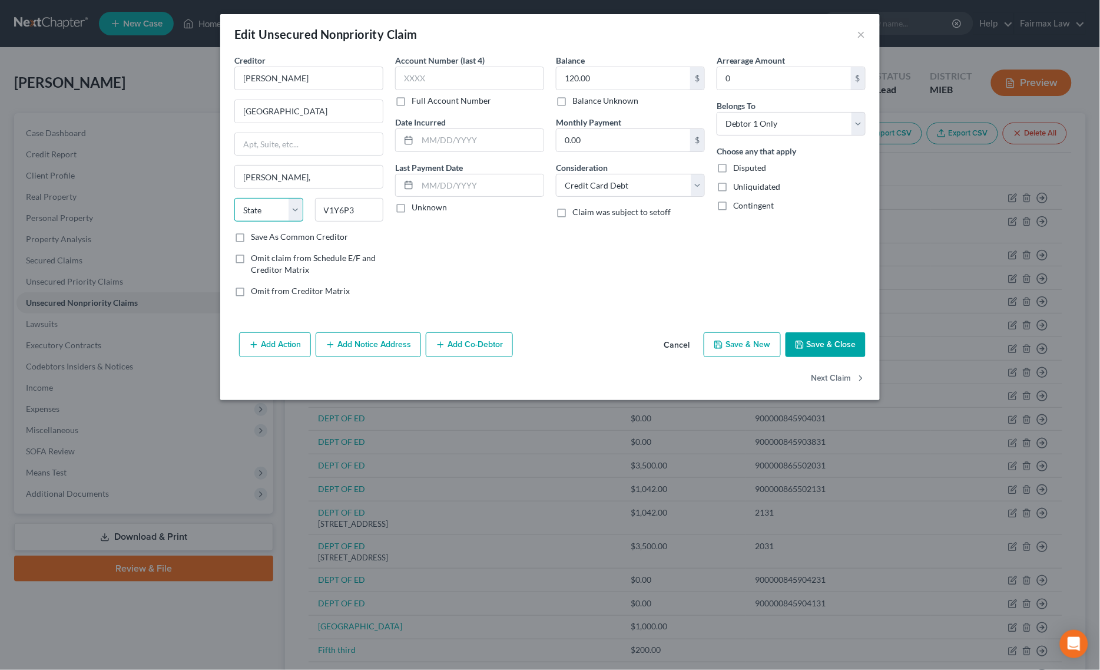
click at [264, 213] on select "State [US_STATE] AK AR AZ CA CO CT DE DC [GEOGRAPHIC_DATA] [GEOGRAPHIC_DATA] GU…" at bounding box center [268, 210] width 69 height 24
click at [234, 199] on select "State [US_STATE] AK AR AZ CA CO CT DE DC [GEOGRAPHIC_DATA] [GEOGRAPHIC_DATA] GU…" at bounding box center [268, 210] width 69 height 24
click at [828, 343] on button "Save & Close" at bounding box center [826, 344] width 80 height 25
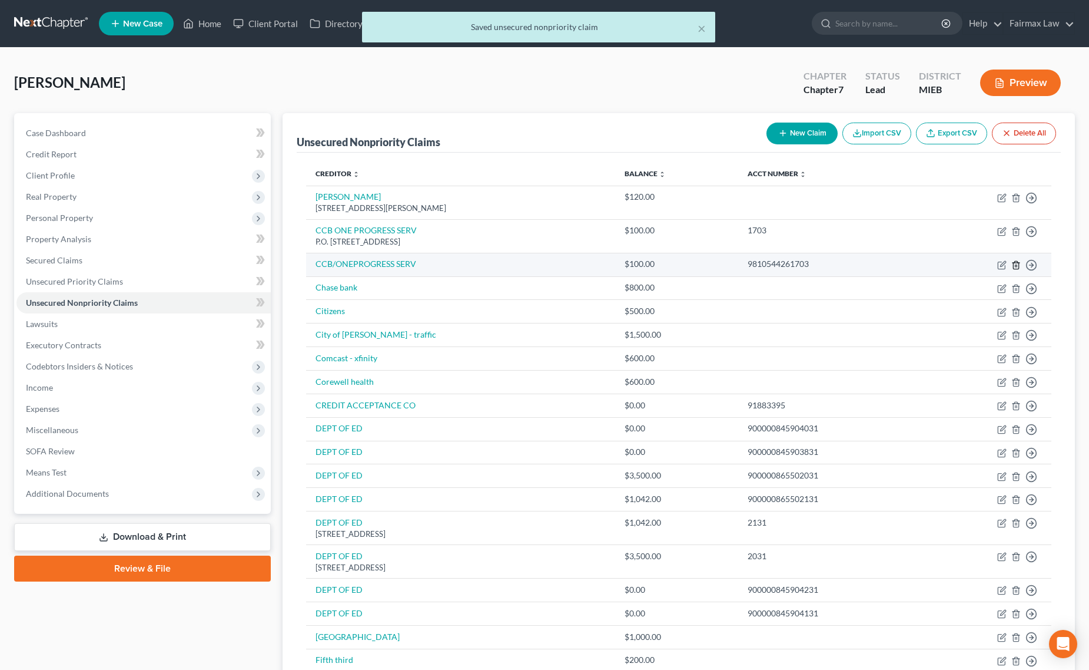
click at [1017, 266] on line "button" at bounding box center [1017, 265] width 0 height 2
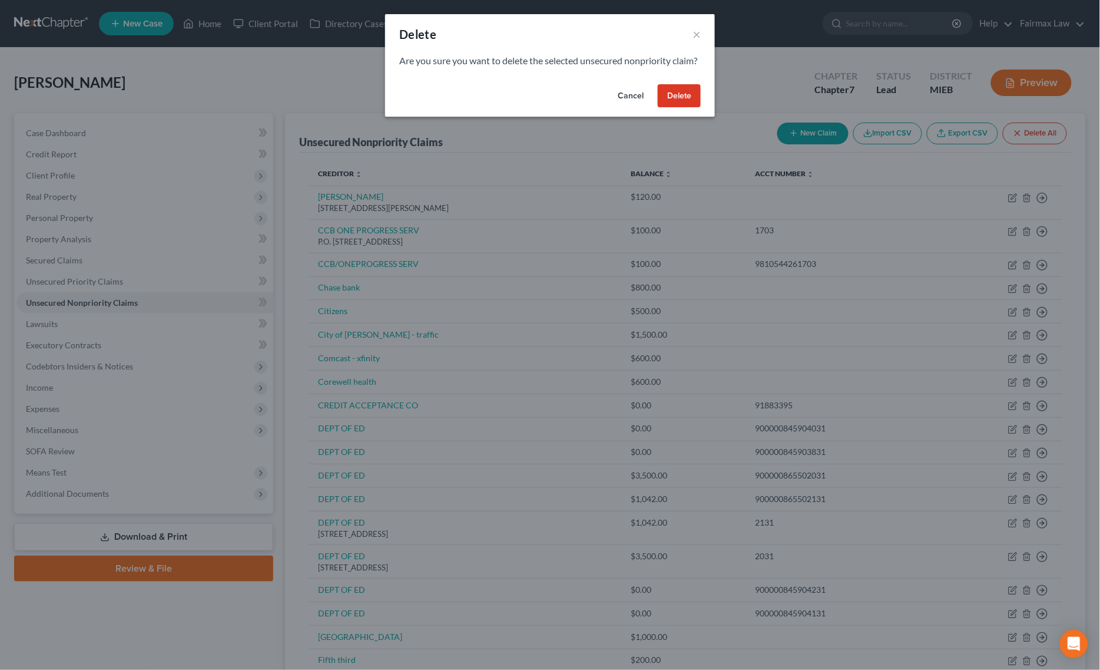
click at [683, 98] on button "Delete" at bounding box center [679, 96] width 43 height 24
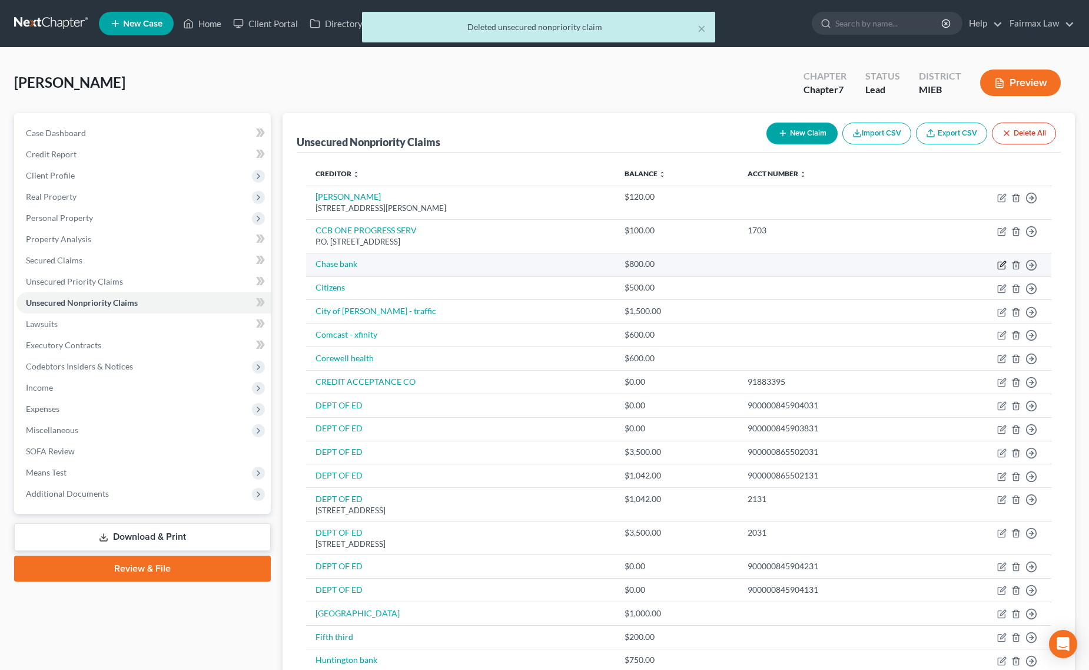
click at [1001, 266] on icon "button" at bounding box center [1003, 263] width 5 height 5
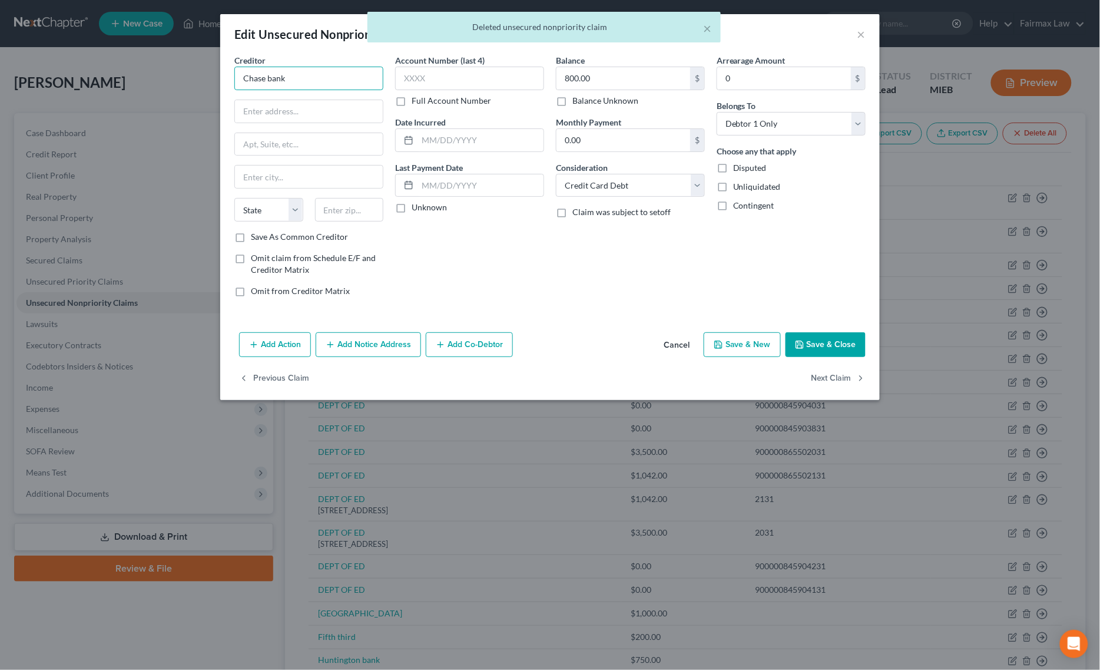
drag, startPoint x: 333, startPoint y: 69, endPoint x: 200, endPoint y: 80, distance: 133.5
click at [200, 80] on div "Edit Unsecured Nonpriority Claim × Creditor * Chase bank State [US_STATE] AK AR…" at bounding box center [550, 335] width 1100 height 670
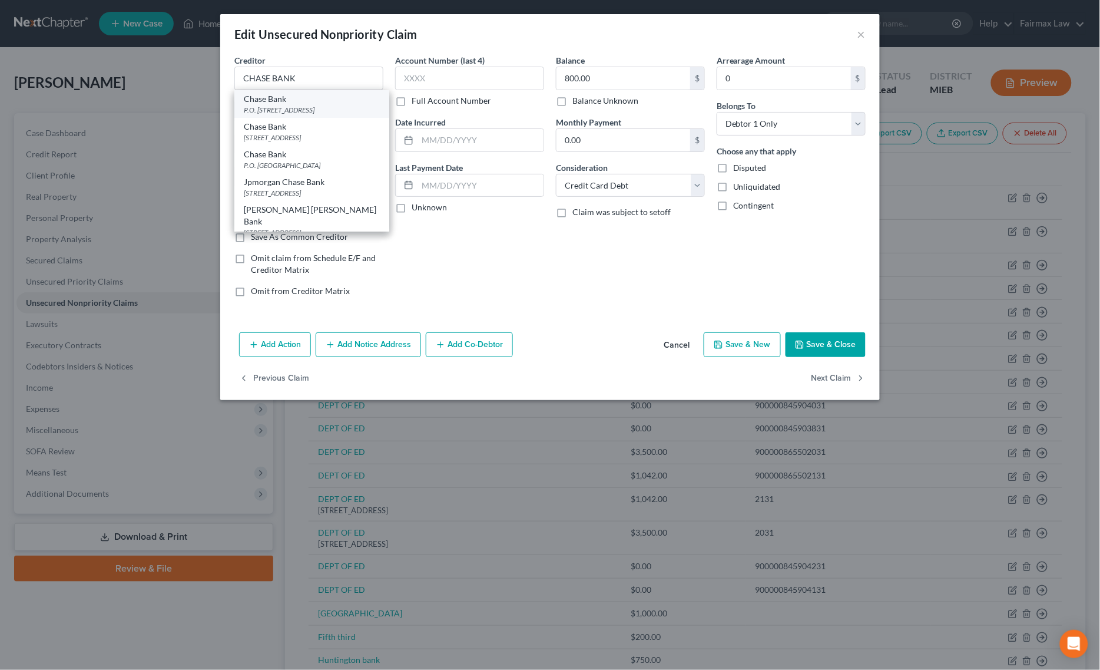
click at [296, 101] on div "Chase Bank" at bounding box center [312, 99] width 136 height 12
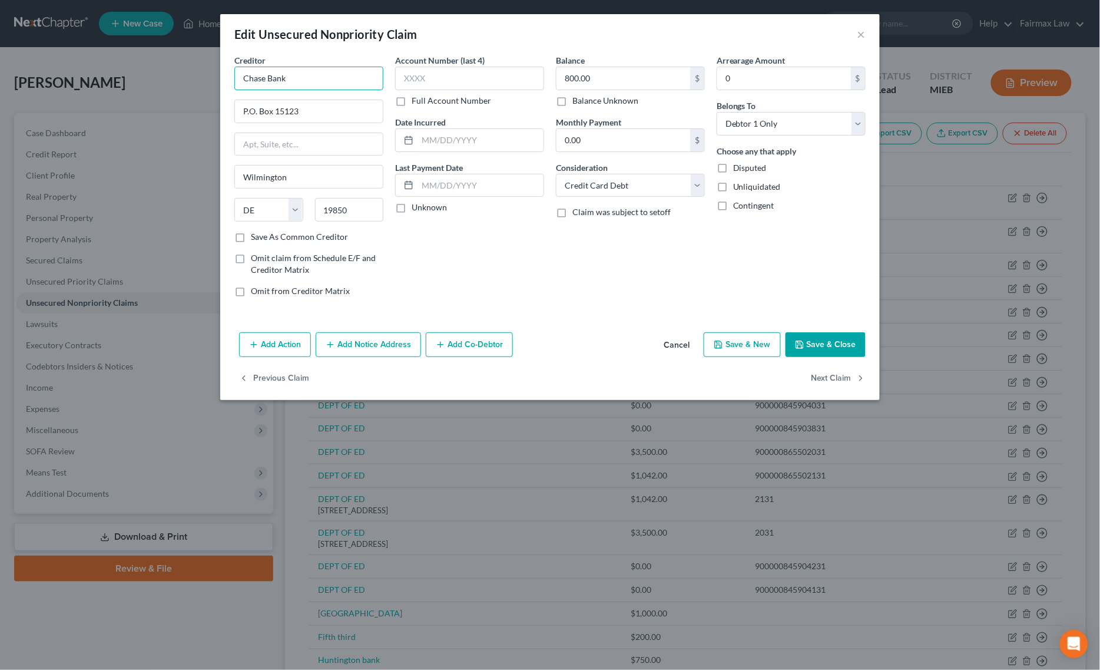
drag, startPoint x: 325, startPoint y: 81, endPoint x: 148, endPoint y: 78, distance: 176.7
click at [152, 81] on div "Edit Unsecured Nonpriority Claim × Creditor * Chase Bank P.O. [GEOGRAPHIC_DATA]…" at bounding box center [550, 335] width 1100 height 670
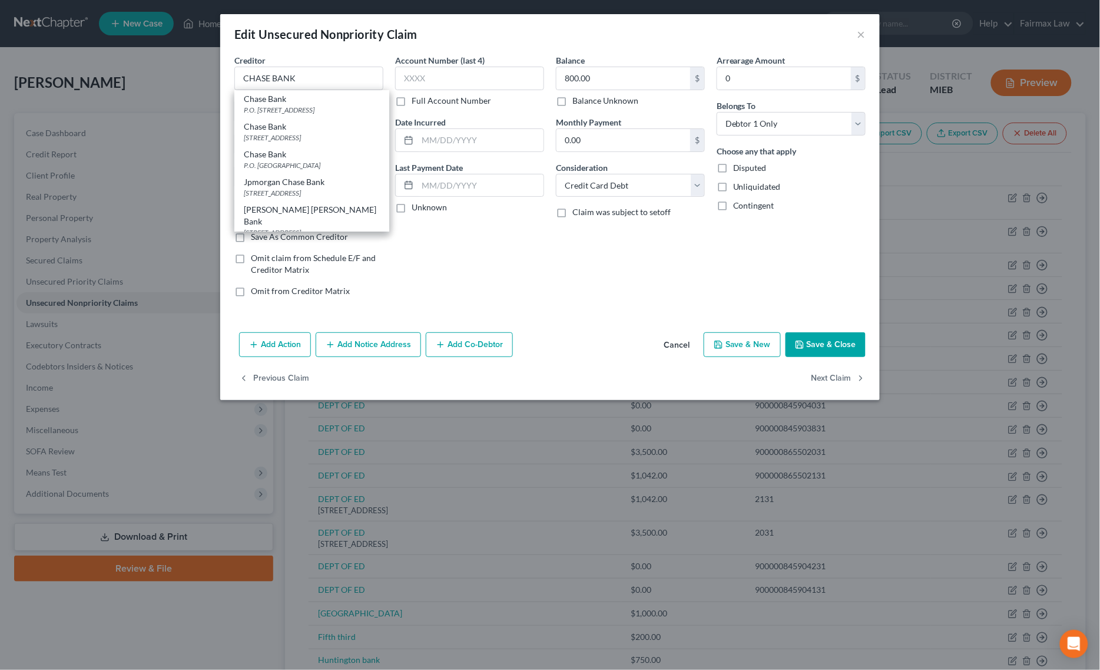
click at [801, 345] on icon "button" at bounding box center [799, 344] width 9 height 9
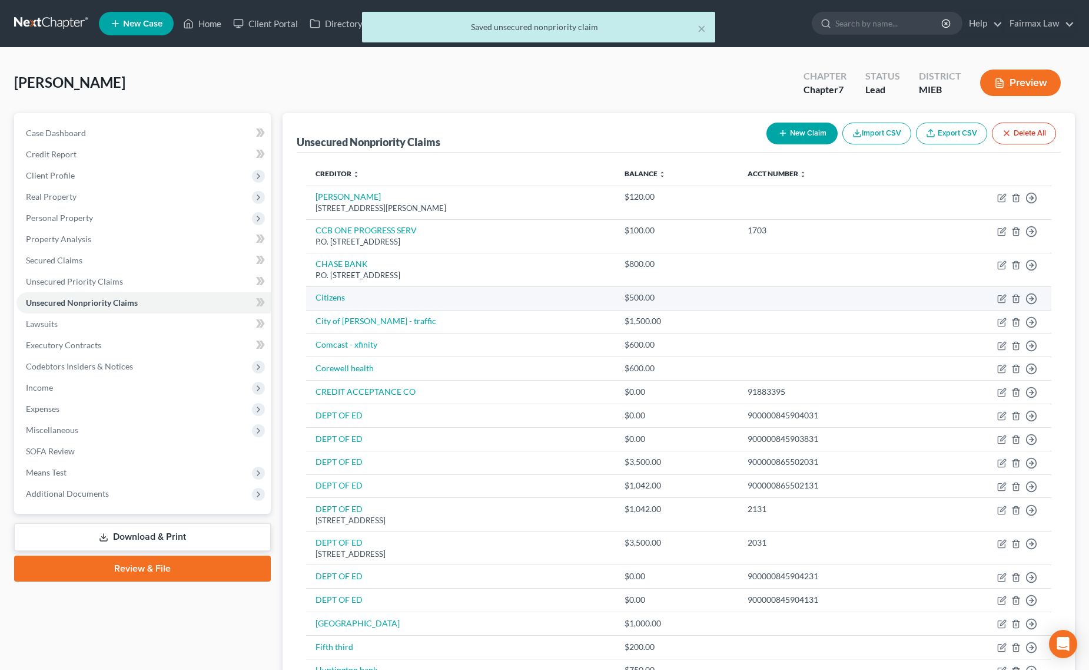
click at [996, 296] on td "Move to D Move to E Move to G Move to Notice Only" at bounding box center [987, 298] width 130 height 24
click at [1003, 302] on icon "button" at bounding box center [1001, 298] width 7 height 7
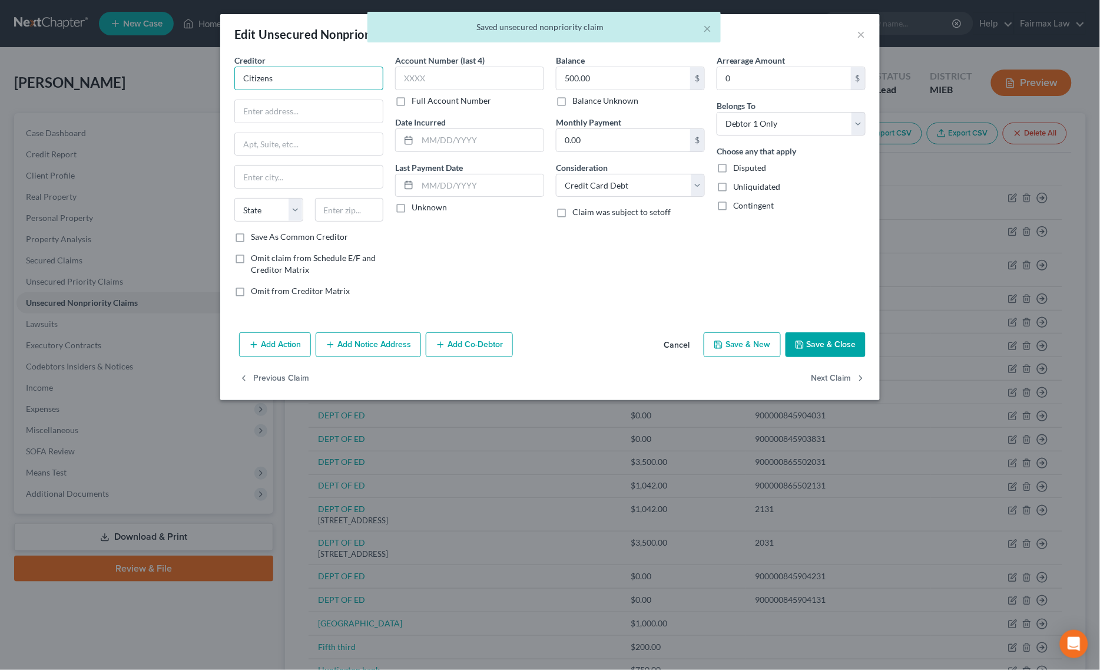
drag, startPoint x: 219, startPoint y: 63, endPoint x: 103, endPoint y: 51, distance: 116.6
click at [117, 51] on div "Edit Unsecured Nonpriority Claim × Creditor * Citizens State [US_STATE] AK AR […" at bounding box center [550, 335] width 1100 height 670
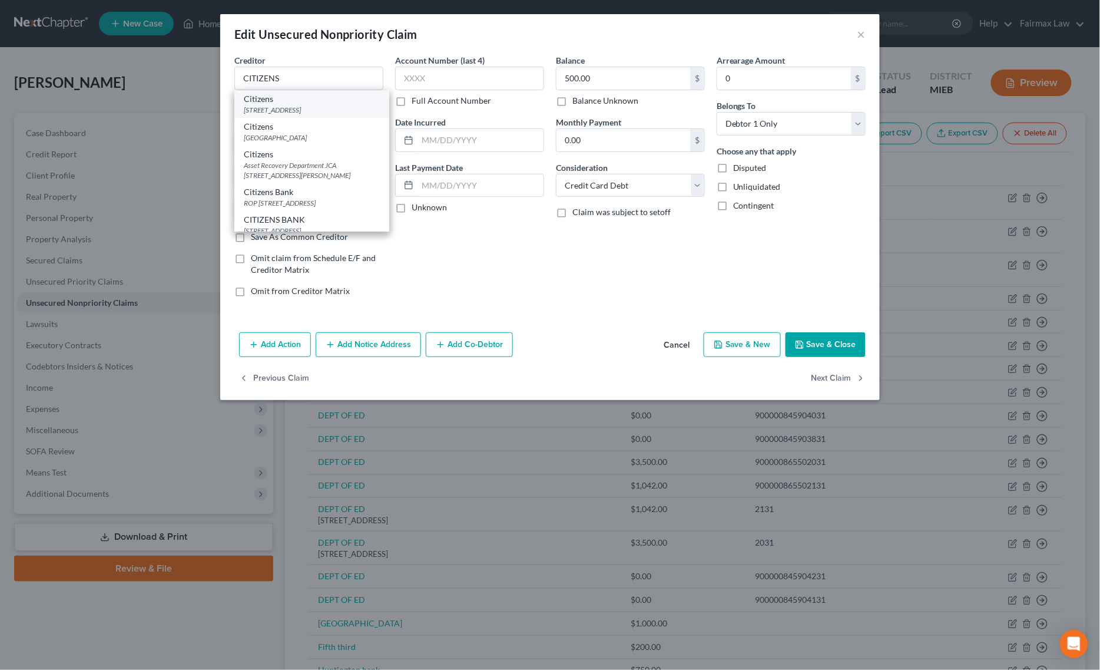
click at [272, 106] on div "[STREET_ADDRESS]" at bounding box center [312, 110] width 136 height 10
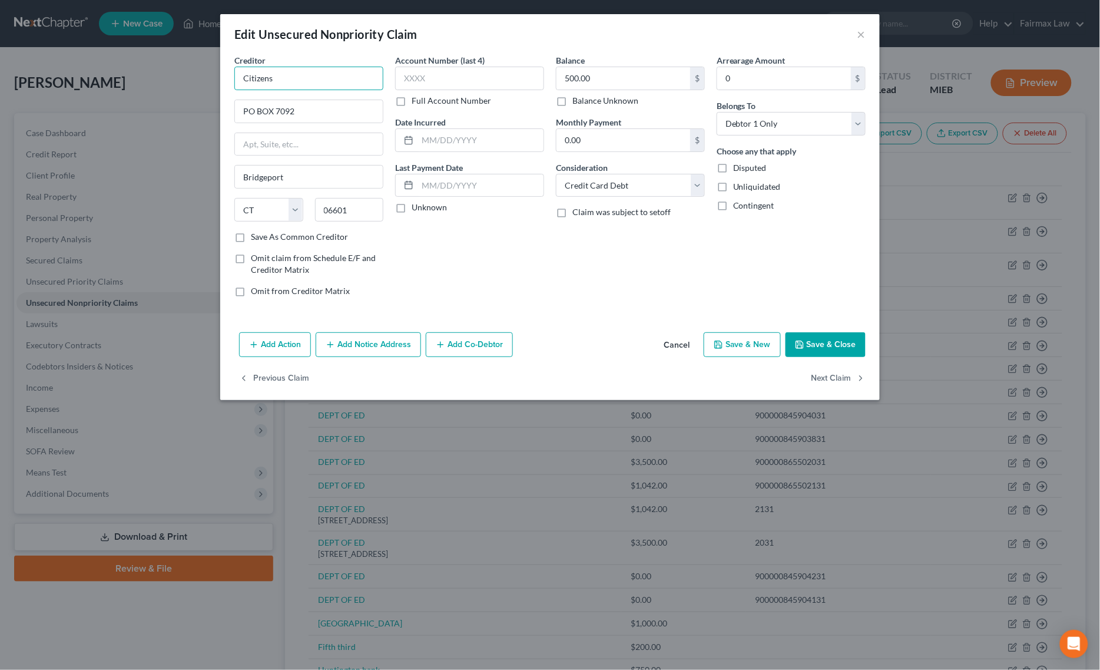
drag, startPoint x: 290, startPoint y: 81, endPoint x: 170, endPoint y: 61, distance: 122.4
click at [171, 61] on div "Edit Unsecured Nonpriority Claim × Creditor * Citizens PO BOX [GEOGRAPHIC_DATA]…" at bounding box center [550, 335] width 1100 height 670
click at [855, 337] on button "Save & Close" at bounding box center [826, 344] width 80 height 25
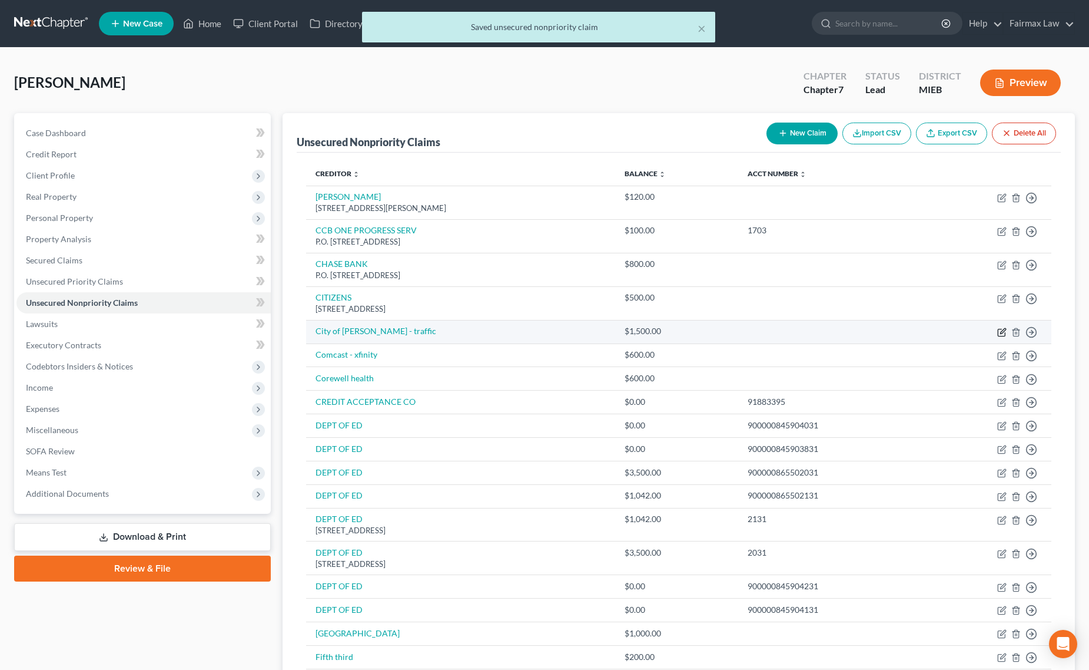
click at [1005, 329] on icon "button" at bounding box center [1002, 331] width 9 height 9
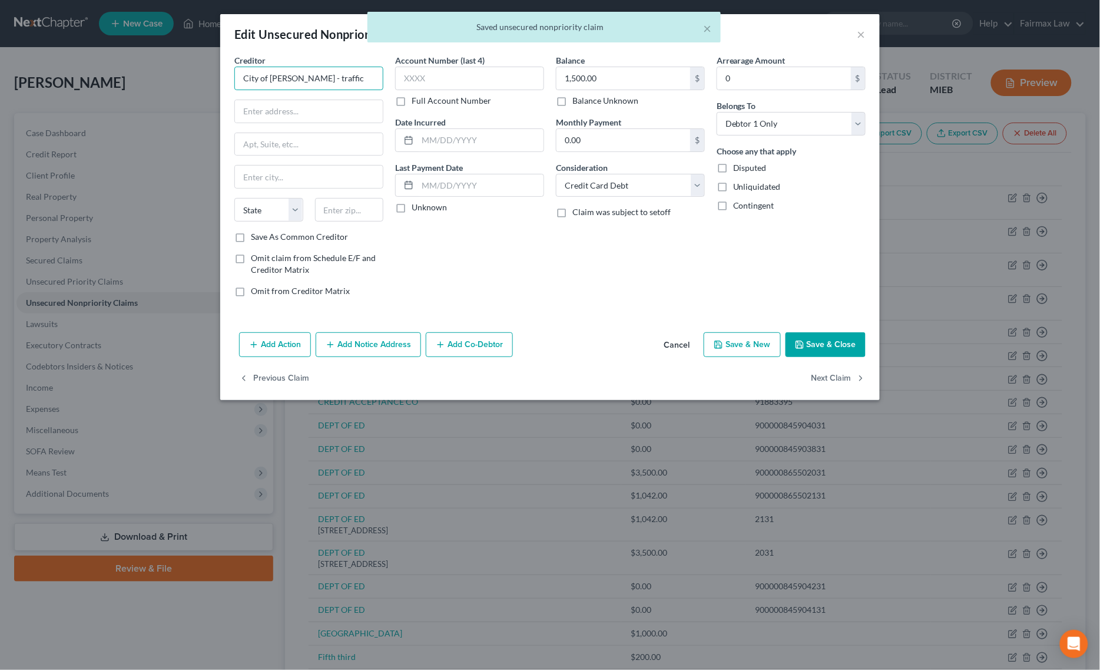
drag, startPoint x: 369, startPoint y: 75, endPoint x: 54, endPoint y: 83, distance: 315.8
click at [108, 82] on div "Edit Unsecured Nonpriority Claim × Creditor * City of [PERSON_NAME] - traffic S…" at bounding box center [550, 335] width 1100 height 670
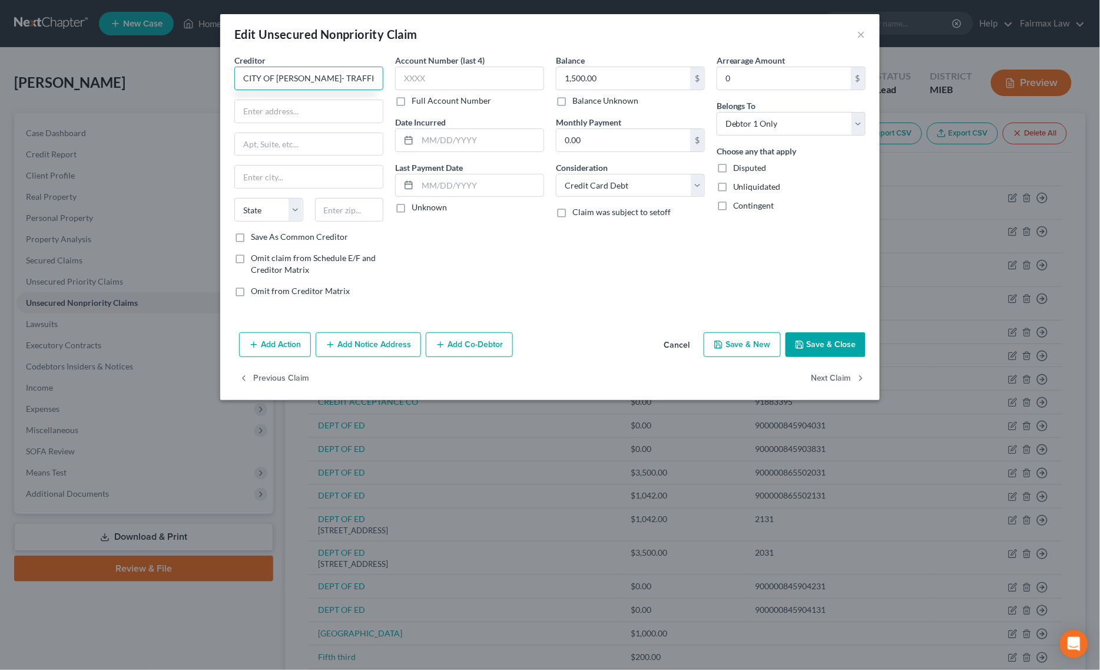
drag, startPoint x: 363, startPoint y: 78, endPoint x: 62, endPoint y: 65, distance: 301.8
click at [99, 72] on div "Edit Unsecured Nonpriority Claim × Creditor * CITY OF [PERSON_NAME]- TRAFFIC St…" at bounding box center [550, 335] width 1100 height 670
click at [328, 107] on input "text" at bounding box center [309, 111] width 148 height 22
paste input "[STREET_ADDRESS]"
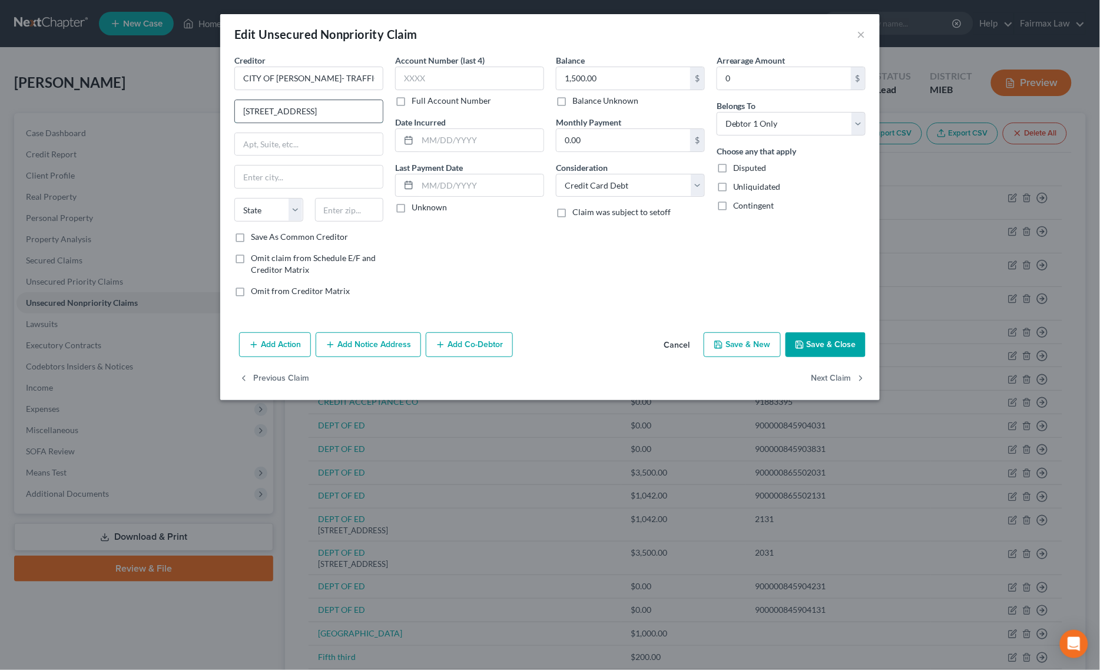
click at [356, 112] on input "[STREET_ADDRESS]" at bounding box center [309, 111] width 148 height 22
drag, startPoint x: 351, startPoint y: 114, endPoint x: 449, endPoint y: 114, distance: 98.3
click at [449, 114] on div "Creditor * CITY OF [PERSON_NAME]- TRAFFIC [STREET_ADDRESS][GEOGRAPHIC_DATA][US_…" at bounding box center [549, 180] width 643 height 252
click at [340, 201] on input "text" at bounding box center [349, 210] width 69 height 24
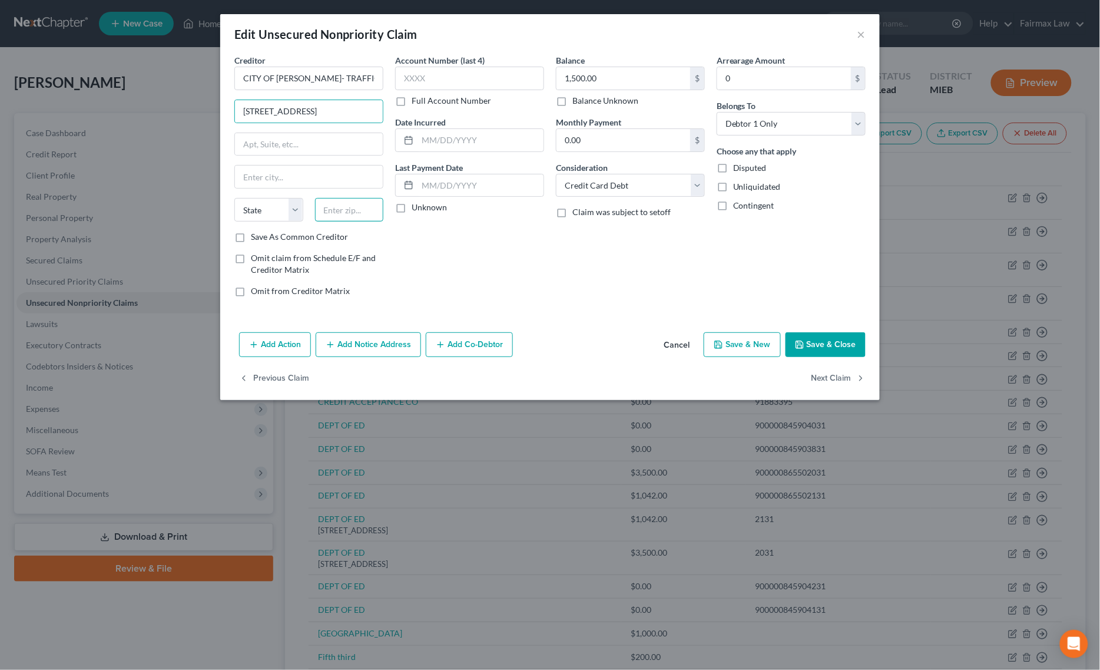
scroll to position [0, 0]
paste input "48093"
click at [272, 213] on select "State [US_STATE] AK AR AZ CA CO CT DE DC [GEOGRAPHIC_DATA] [GEOGRAPHIC_DATA] GU…" at bounding box center [268, 210] width 69 height 24
click at [234, 199] on select "State [US_STATE] AK AR AZ CA CO CT DE DC [GEOGRAPHIC_DATA] [GEOGRAPHIC_DATA] GU…" at bounding box center [268, 210] width 69 height 24
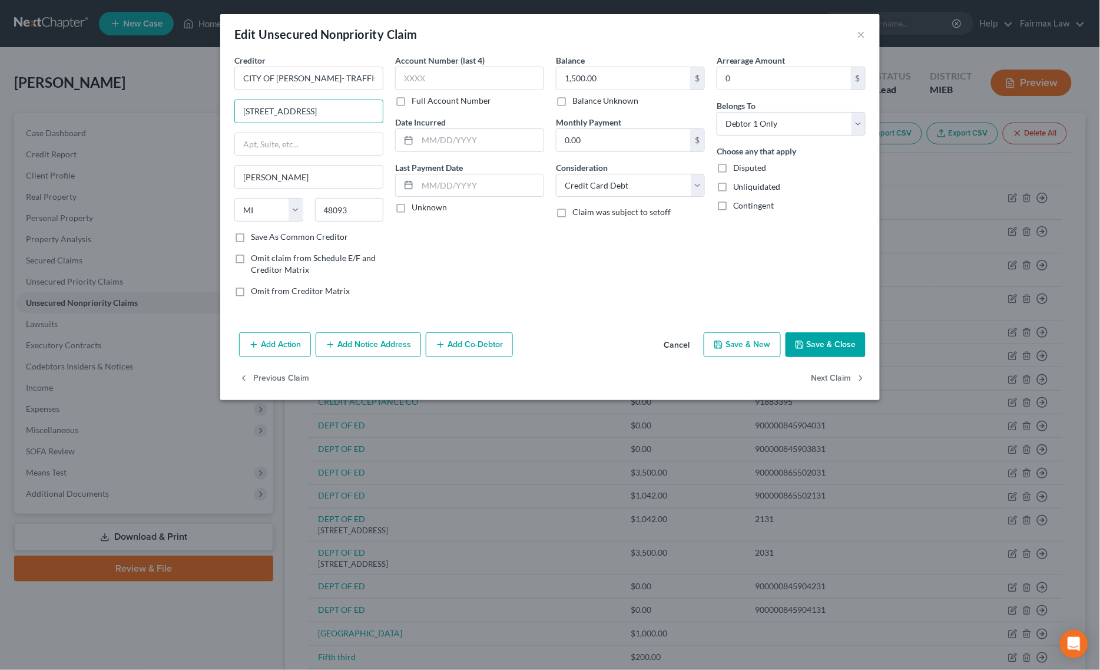
drag, startPoint x: 322, startPoint y: 113, endPoint x: 453, endPoint y: 115, distance: 131.9
click at [453, 115] on div "Creditor * CITY OF [PERSON_NAME]- TRAFFIC [STREET_ADDRESS][GEOGRAPHIC_DATA][PER…" at bounding box center [549, 180] width 643 height 252
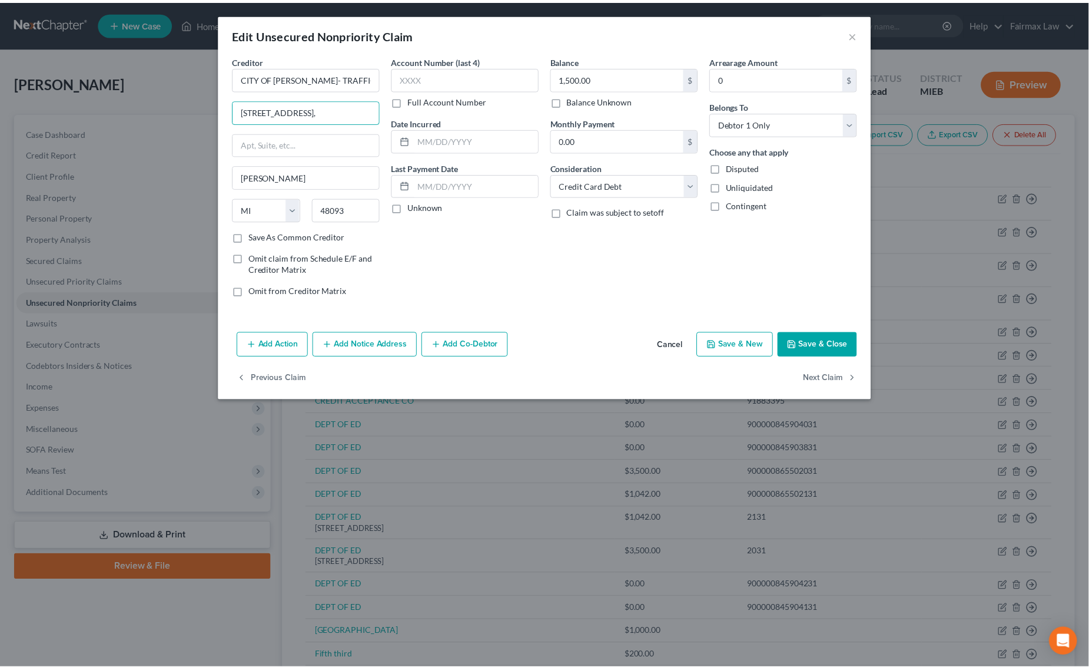
scroll to position [0, 0]
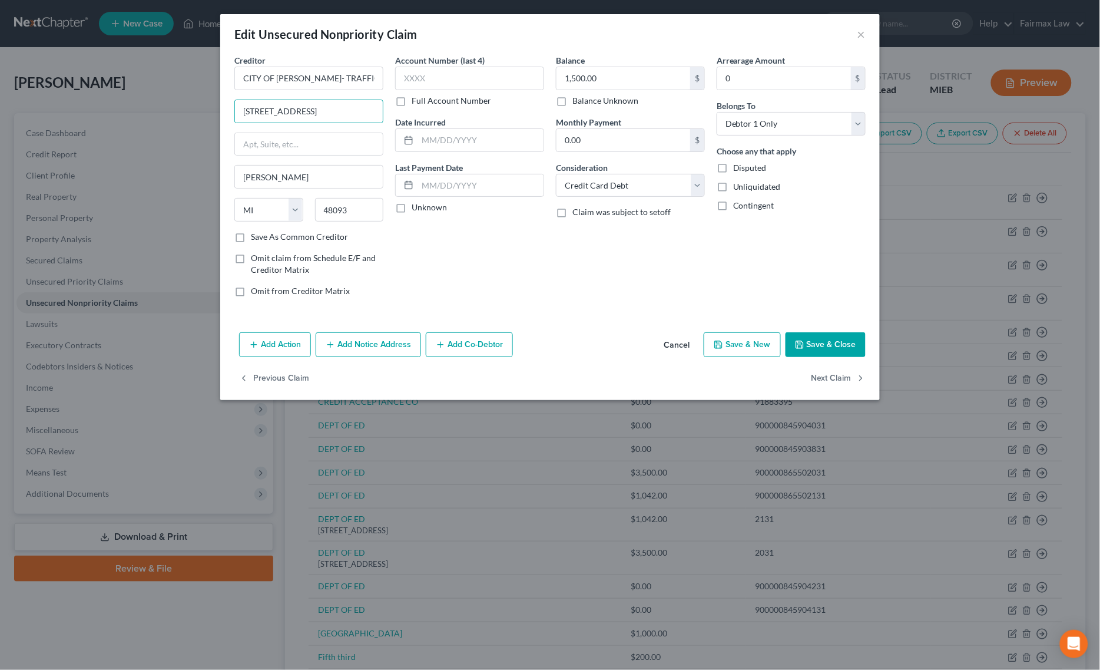
click at [819, 331] on div "Add Action Add Notice Address Add Co-Debtor Cancel Save & New Save & Close" at bounding box center [550, 346] width 660 height 39
click at [819, 340] on button "Save & Close" at bounding box center [826, 344] width 80 height 25
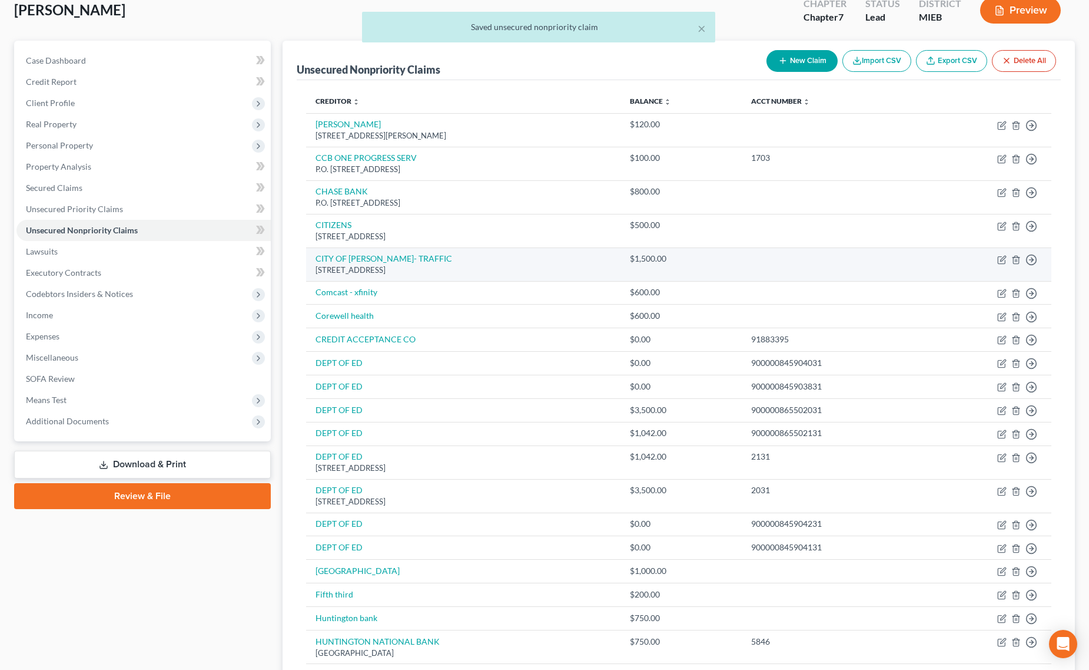
scroll to position [74, 0]
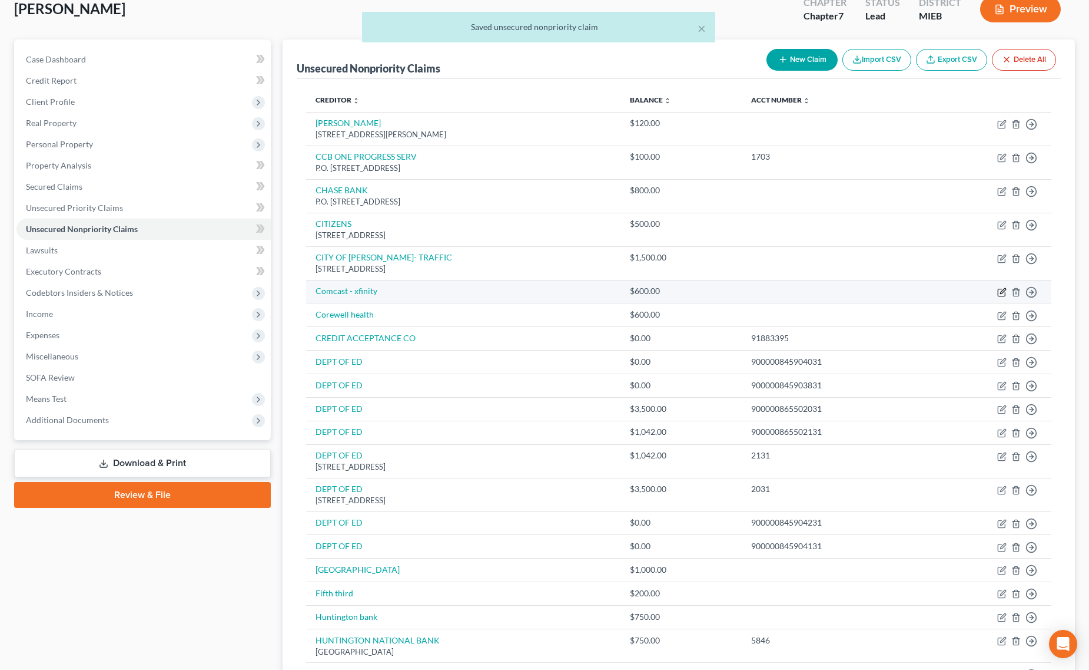
click at [999, 292] on icon "button" at bounding box center [1002, 291] width 9 height 9
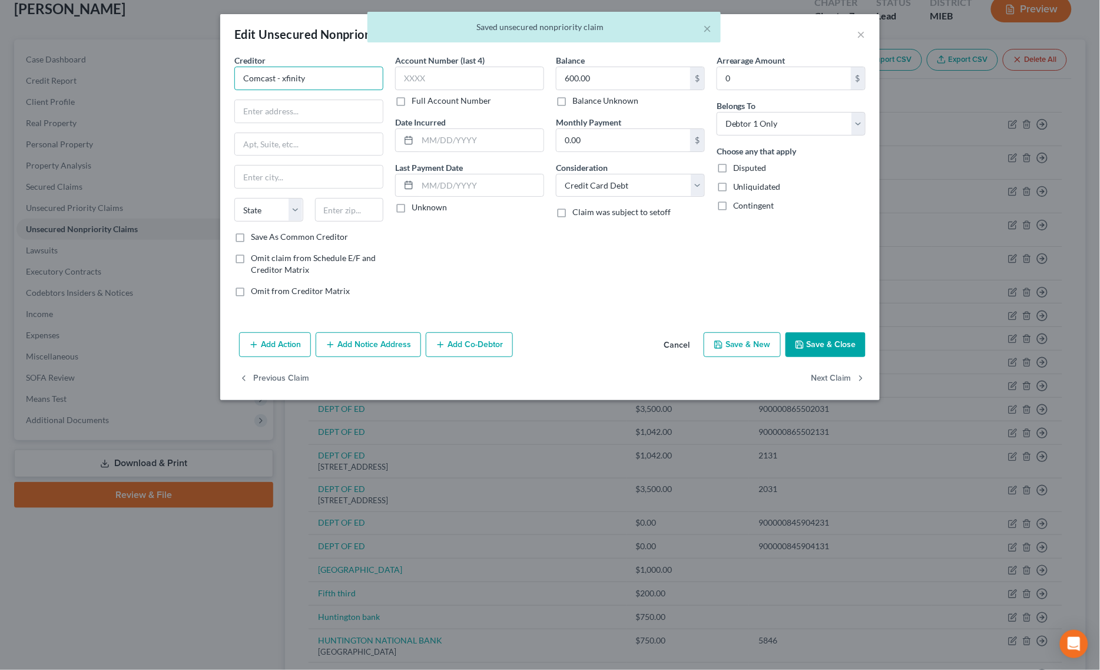
click at [319, 81] on input "Comcast - xfinity" at bounding box center [308, 79] width 149 height 24
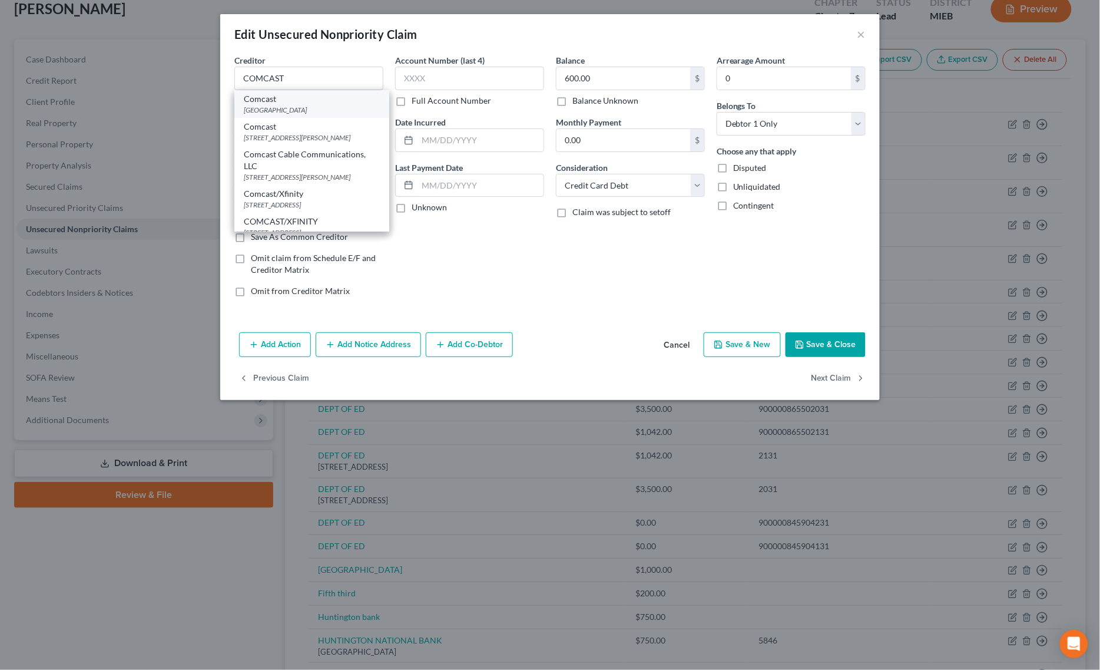
click at [275, 112] on div "[GEOGRAPHIC_DATA]" at bounding box center [312, 110] width 136 height 10
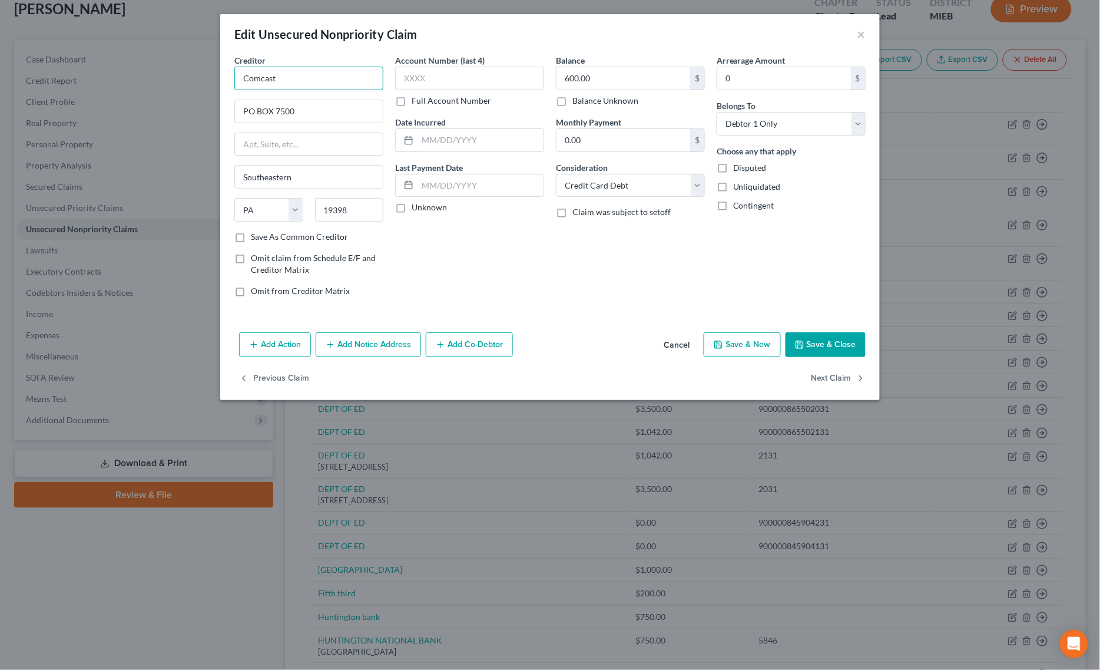
drag, startPoint x: 327, startPoint y: 85, endPoint x: 84, endPoint y: 83, distance: 243.2
click at [99, 83] on div "Edit Unsecured Nonpriority Claim × Creditor * Comcast PO BOX 7500 Southeastern …" at bounding box center [550, 335] width 1100 height 670
click at [808, 348] on button "Save & Close" at bounding box center [826, 344] width 80 height 25
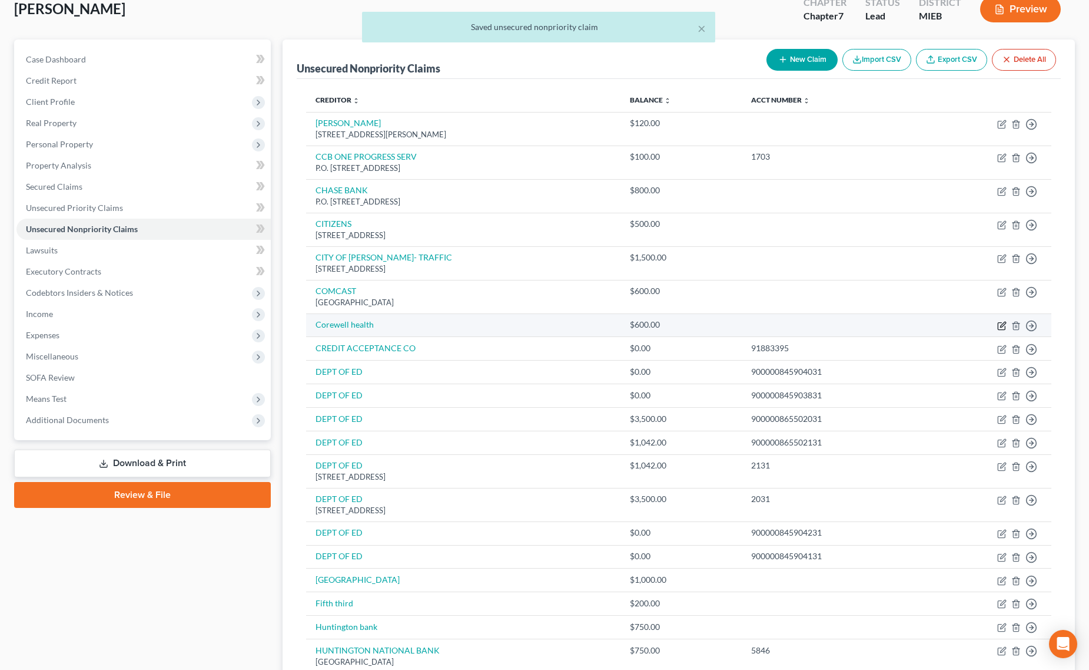
click at [1005, 328] on icon "button" at bounding box center [1002, 325] width 9 height 9
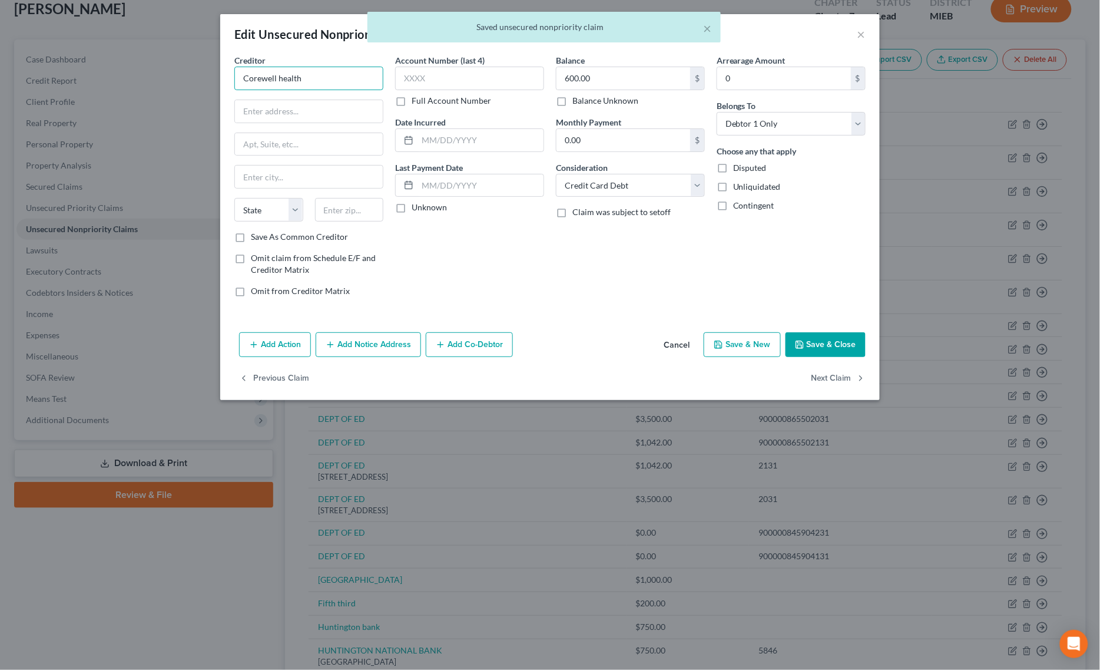
drag, startPoint x: 353, startPoint y: 80, endPoint x: 64, endPoint y: 80, distance: 289.7
click at [160, 80] on div "Edit Unsecured Nonpriority Claim × Creditor * Corewell health State [US_STATE] …" at bounding box center [550, 335] width 1100 height 670
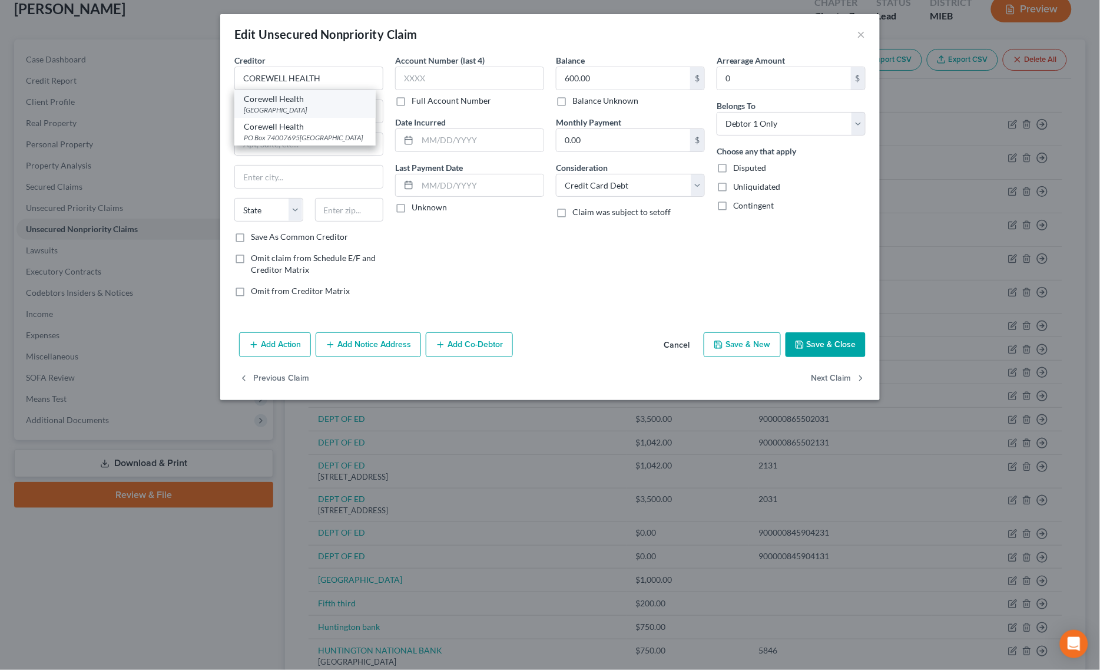
click at [277, 103] on div "Corewell Health" at bounding box center [305, 99] width 122 height 12
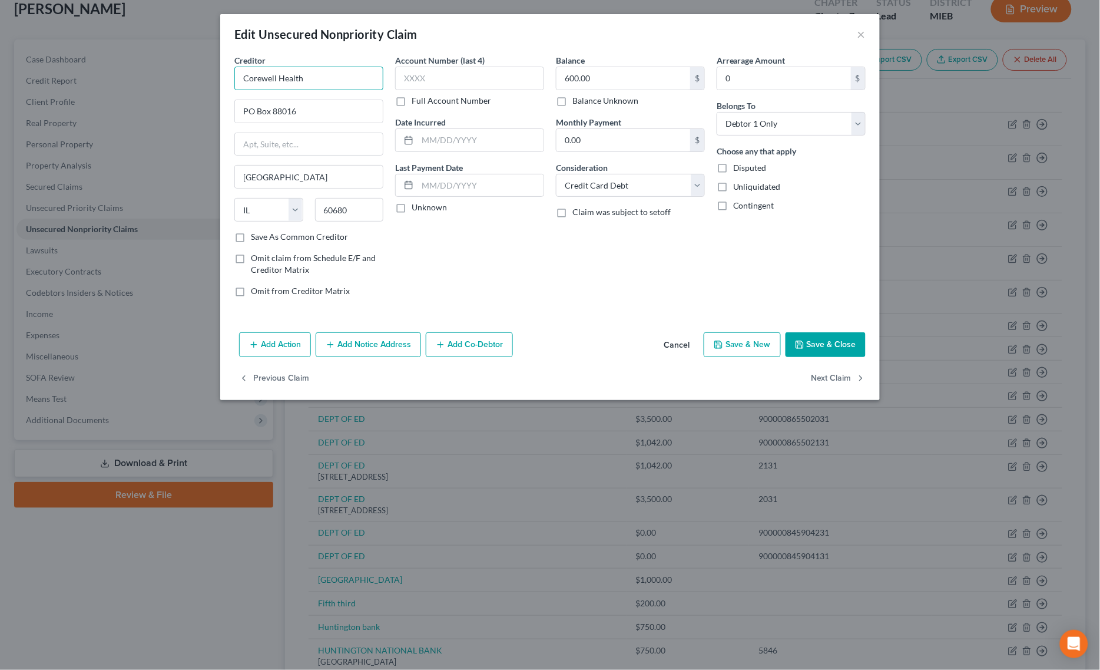
drag, startPoint x: 266, startPoint y: 82, endPoint x: 166, endPoint y: 82, distance: 99.5
click at [174, 82] on div "Edit Unsecured Nonpriority Claim × Creditor * Corewell Health PO Box 88016 [GEO…" at bounding box center [550, 335] width 1100 height 670
click at [819, 334] on button "Save & Close" at bounding box center [826, 344] width 80 height 25
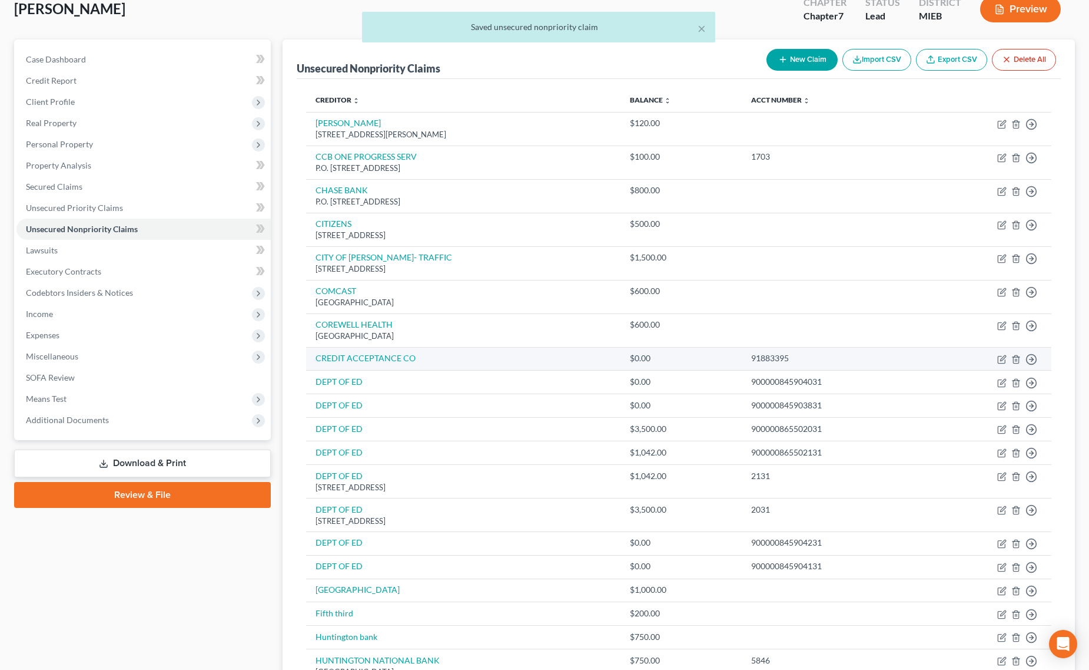
click at [1011, 360] on td "Move to D Move to E Move to G Move to Notice Only" at bounding box center [987, 359] width 129 height 24
click at [1014, 358] on icon "button" at bounding box center [1016, 359] width 9 height 9
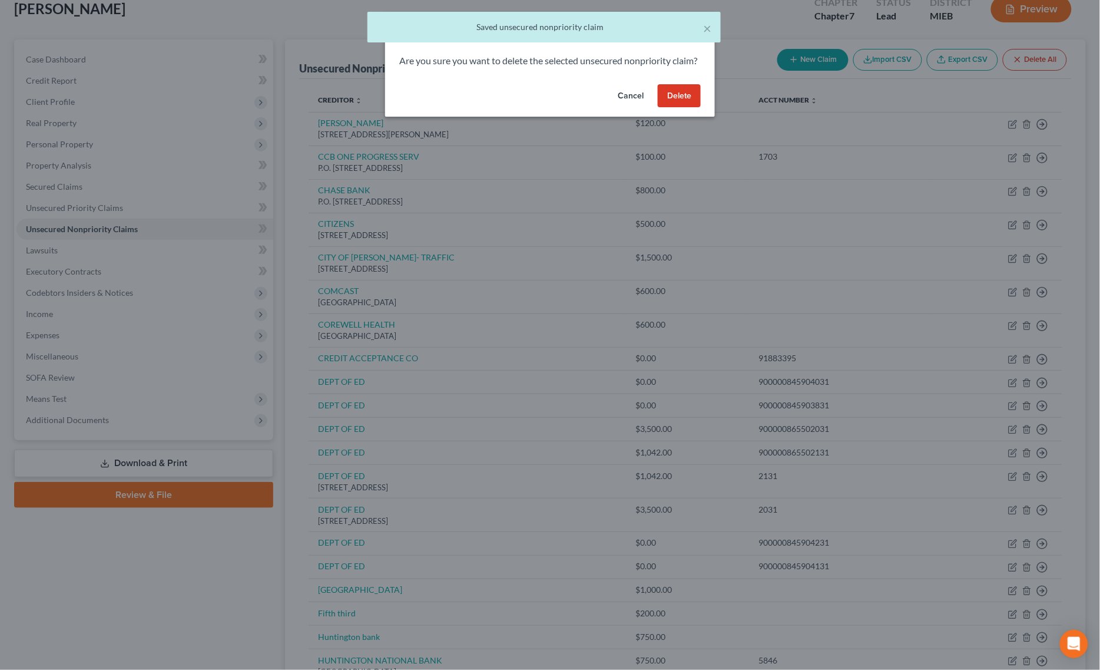
click at [689, 108] on button "Delete" at bounding box center [679, 96] width 43 height 24
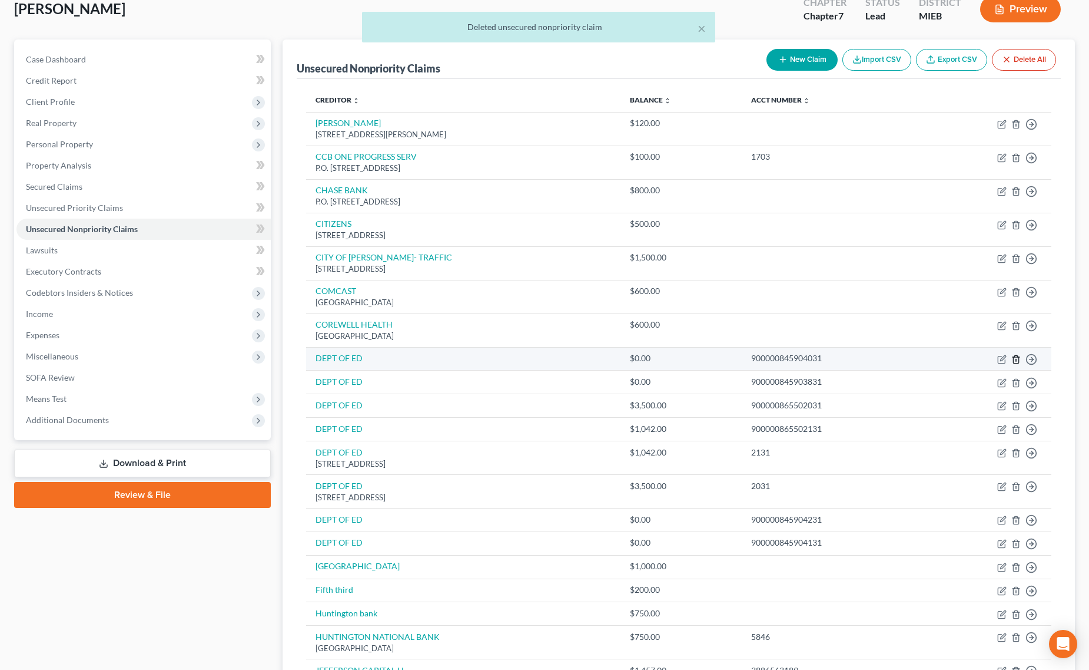
click at [1014, 359] on icon "button" at bounding box center [1016, 359] width 5 height 8
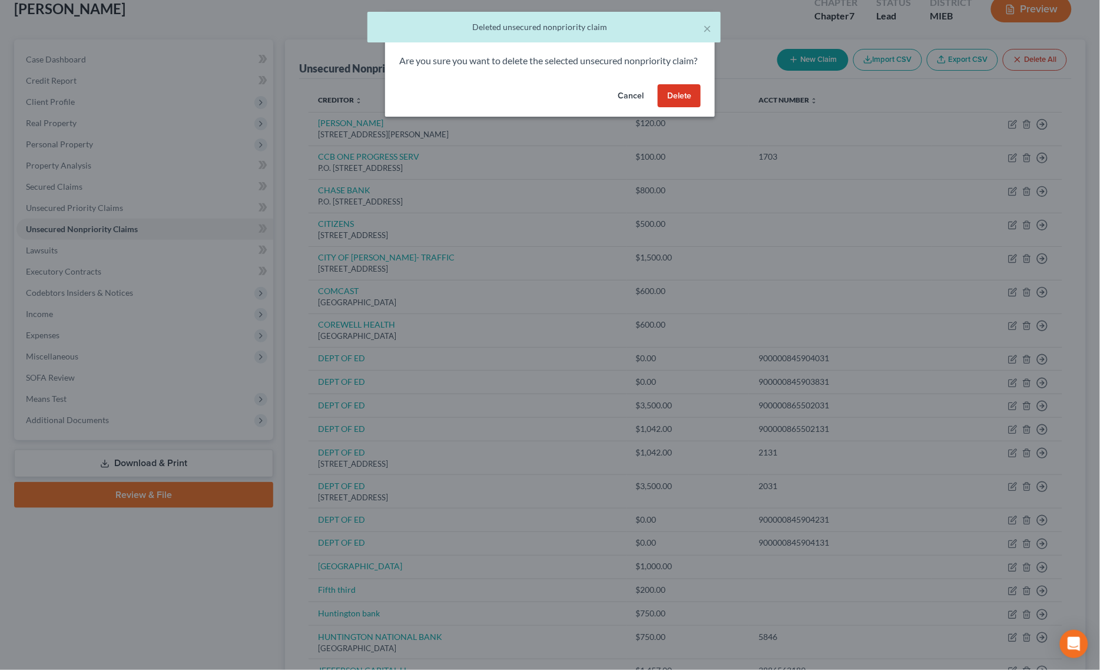
click at [677, 106] on button "Delete" at bounding box center [679, 96] width 43 height 24
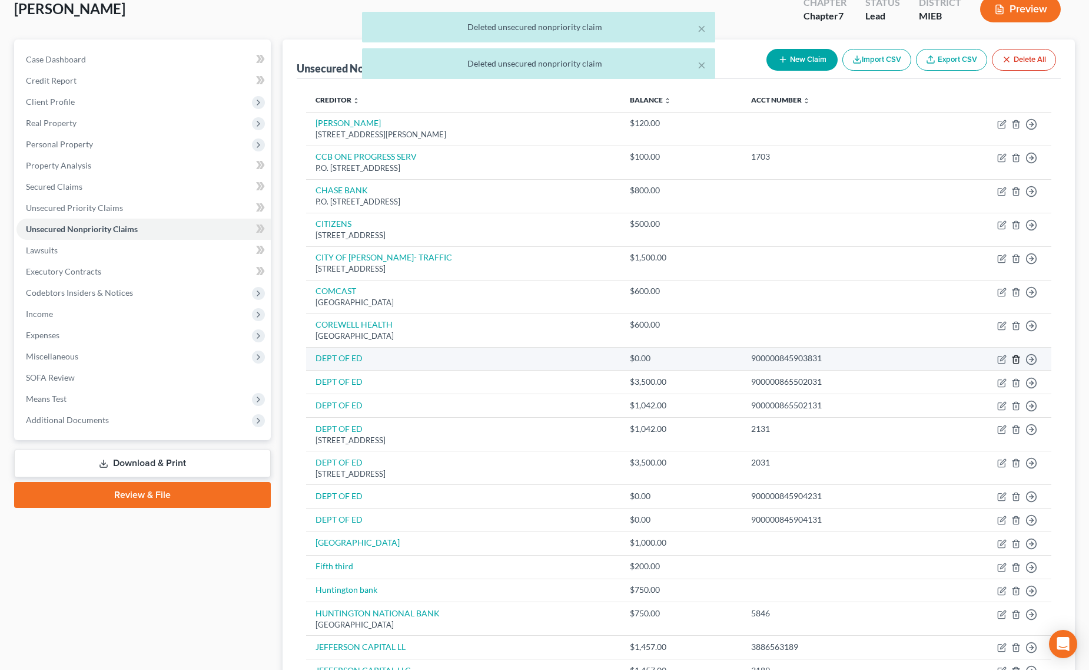
click at [1018, 362] on icon "button" at bounding box center [1016, 359] width 9 height 9
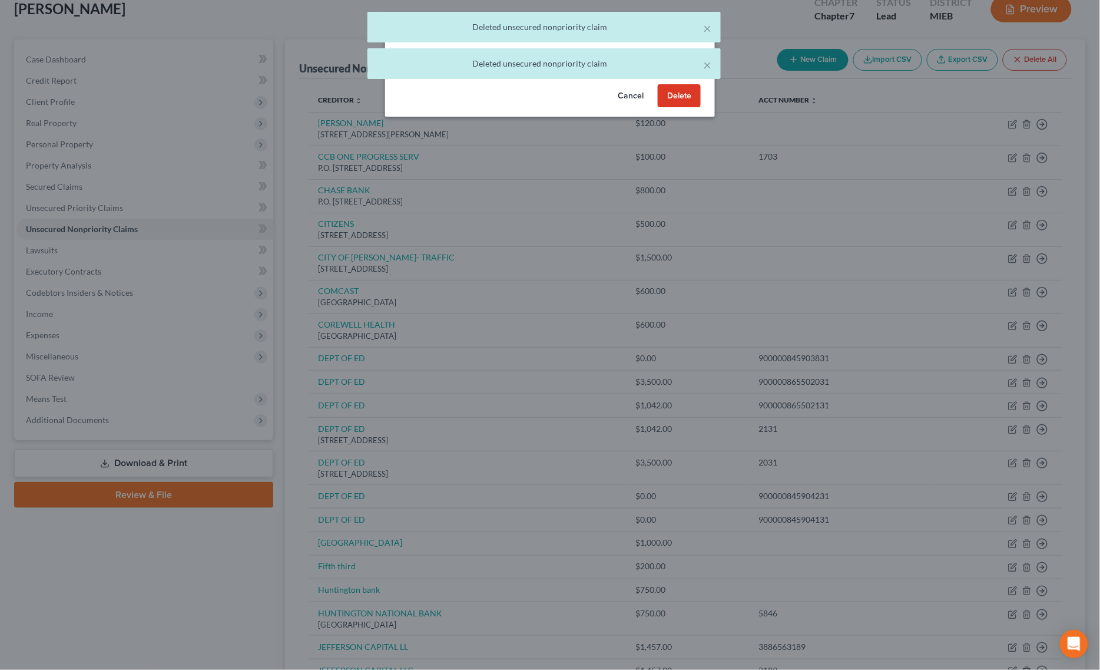
click at [678, 108] on button "Delete" at bounding box center [679, 96] width 43 height 24
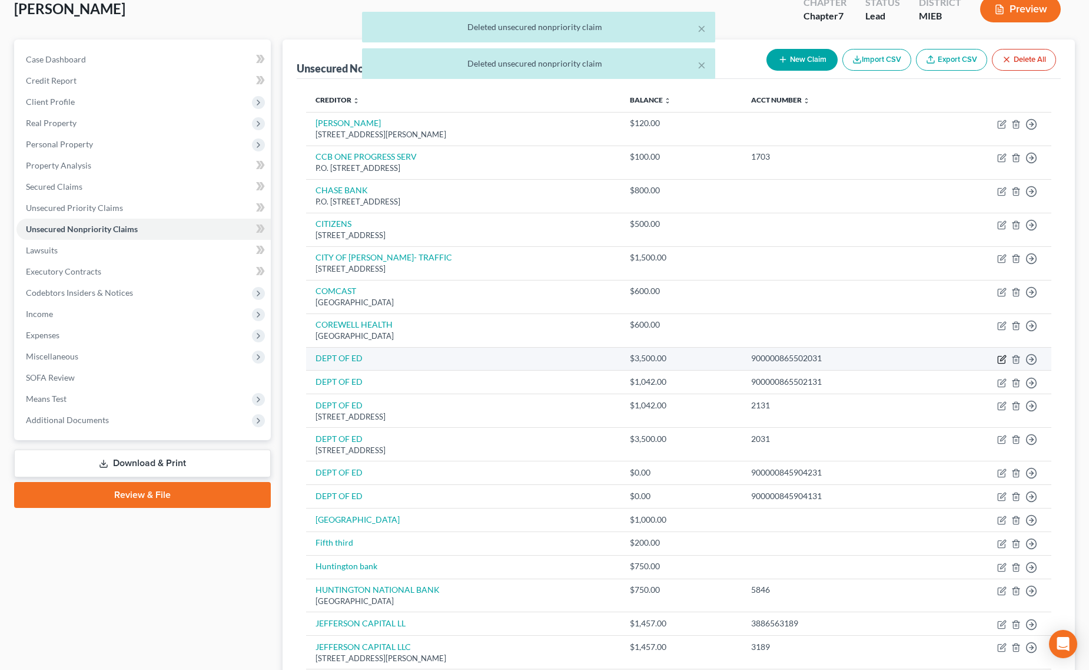
click at [1003, 359] on icon "button" at bounding box center [1002, 359] width 9 height 9
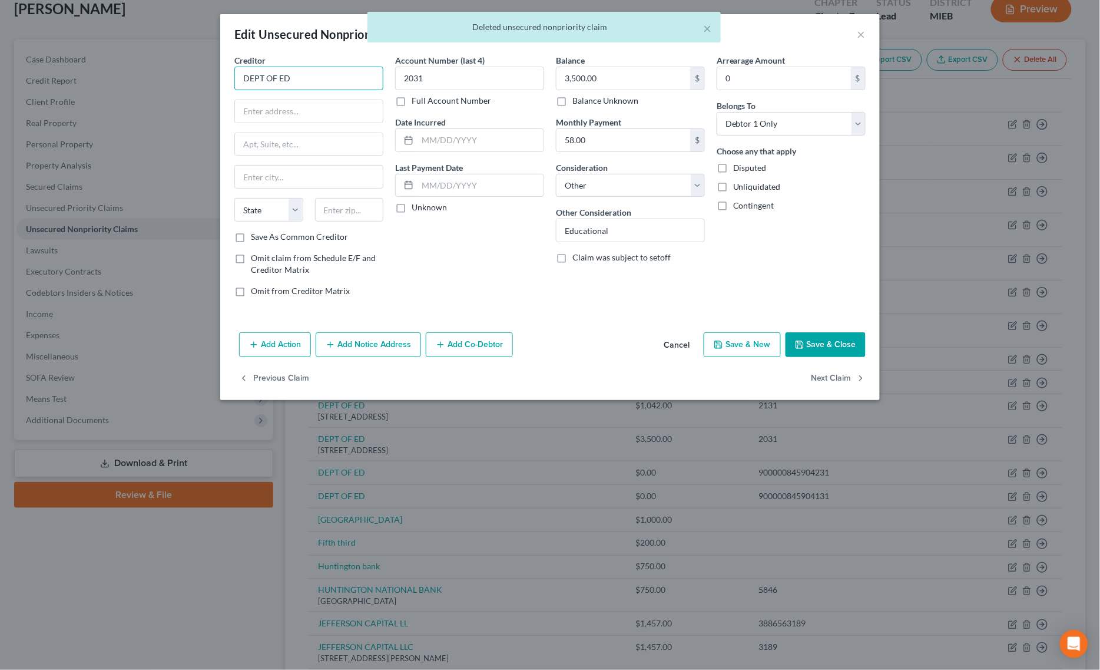
click at [308, 84] on input "DEPT OF ED" at bounding box center [308, 79] width 149 height 24
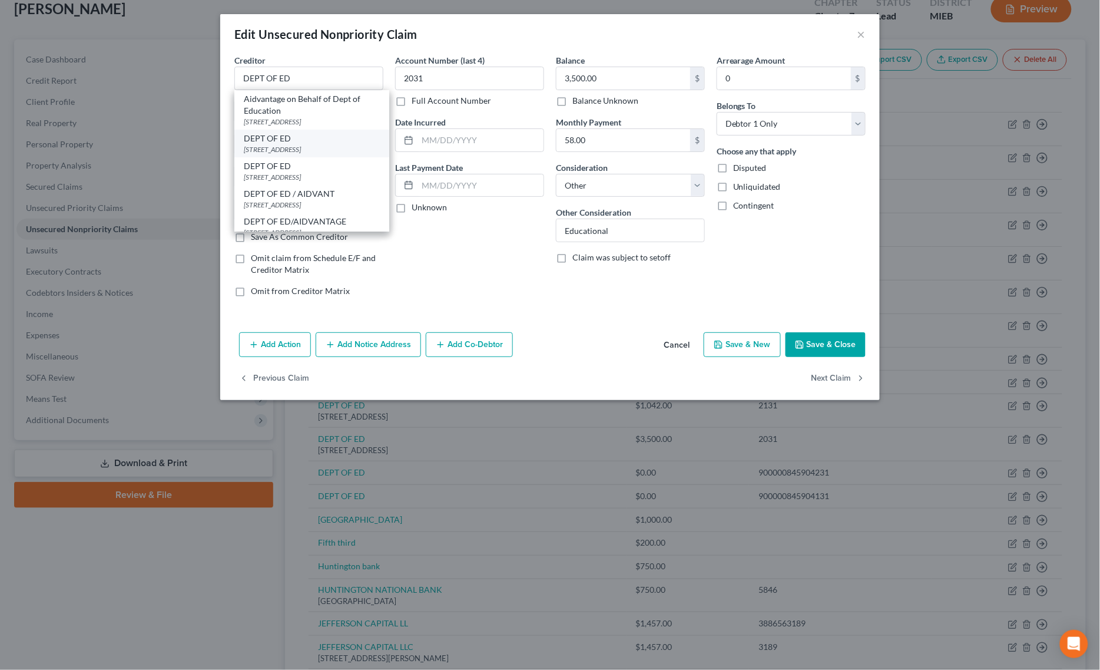
click at [286, 141] on div "DEPT OF ED" at bounding box center [312, 139] width 136 height 12
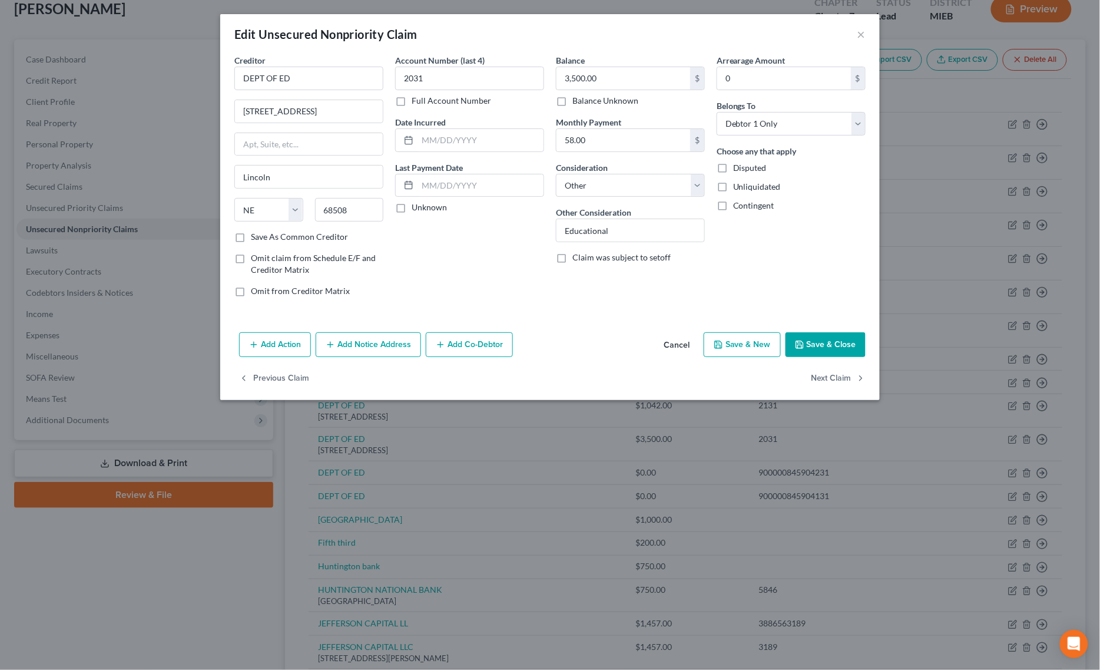
click at [816, 333] on button "Save & Close" at bounding box center [826, 344] width 80 height 25
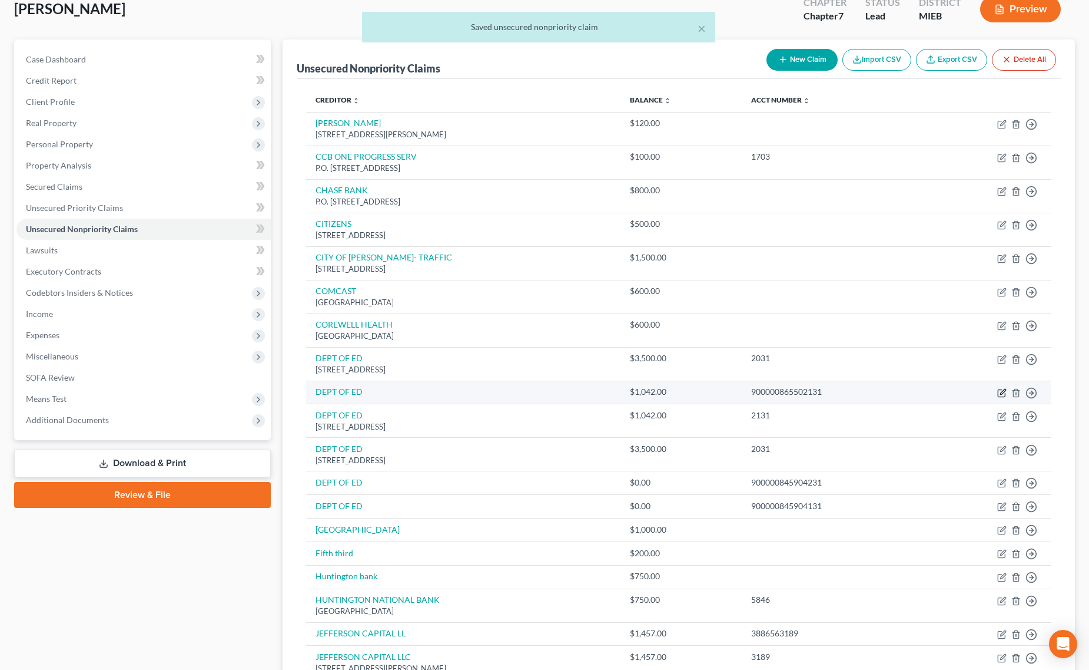
click at [1005, 392] on icon "button" at bounding box center [1003, 391] width 5 height 5
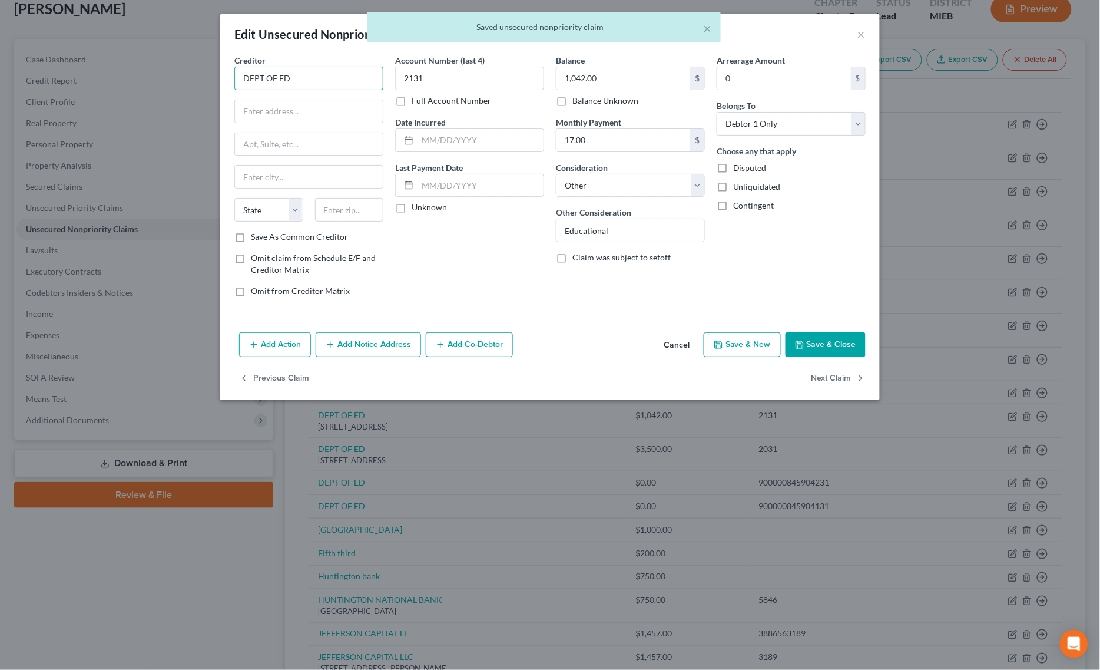
click at [337, 88] on input "DEPT OF ED" at bounding box center [308, 79] width 149 height 24
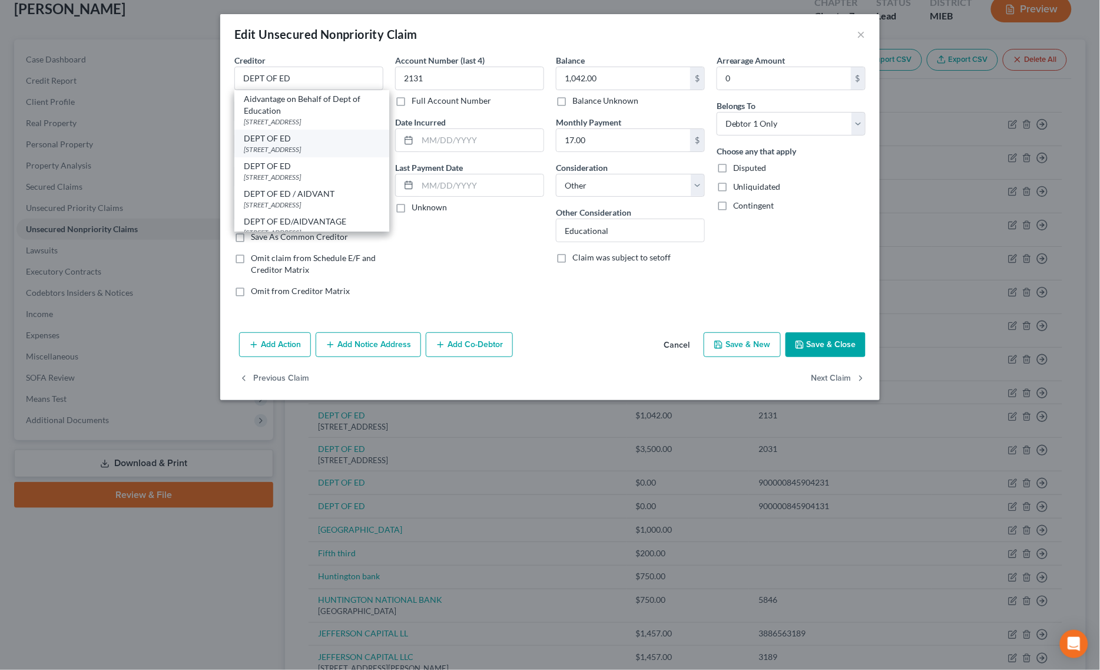
click at [310, 151] on div "[STREET_ADDRESS]" at bounding box center [312, 149] width 136 height 10
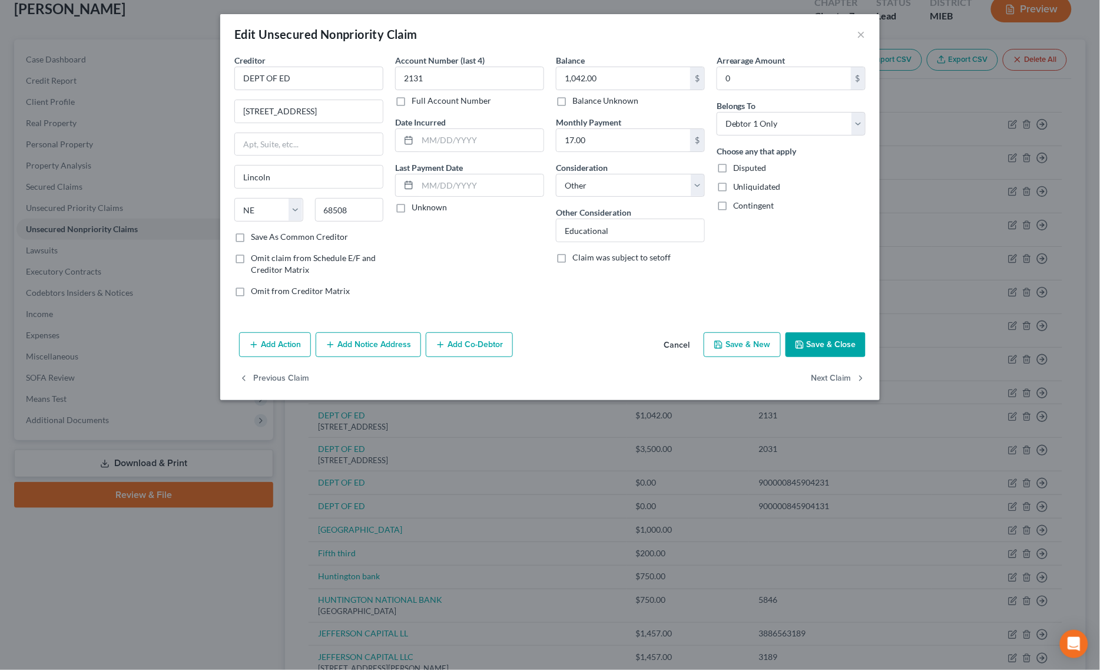
click at [816, 346] on button "Save & Close" at bounding box center [826, 344] width 80 height 25
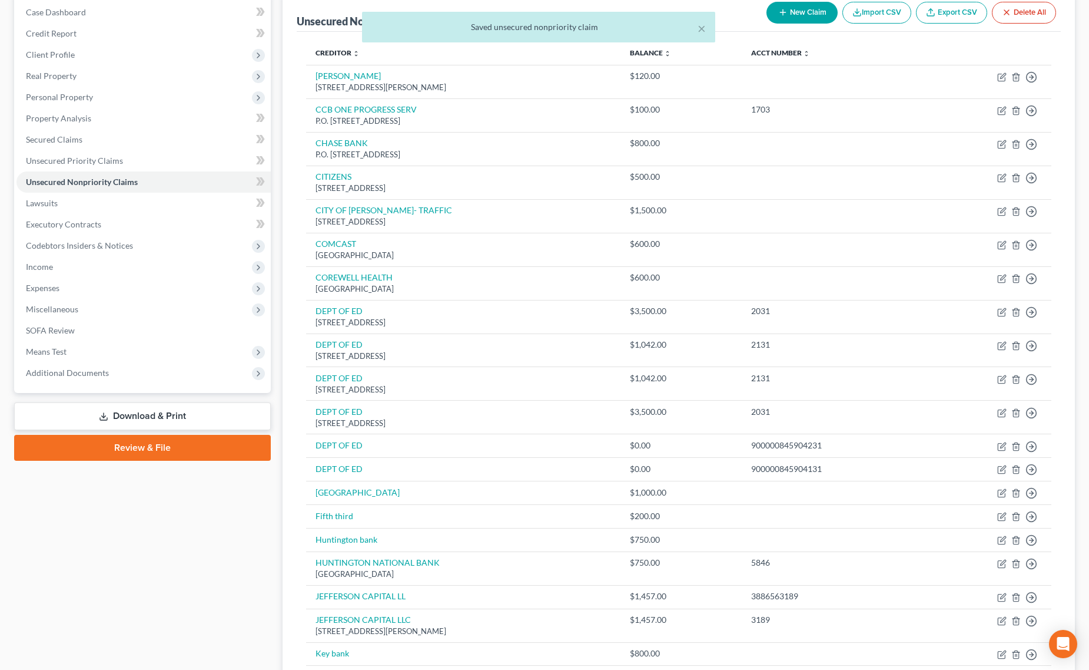
scroll to position [147, 0]
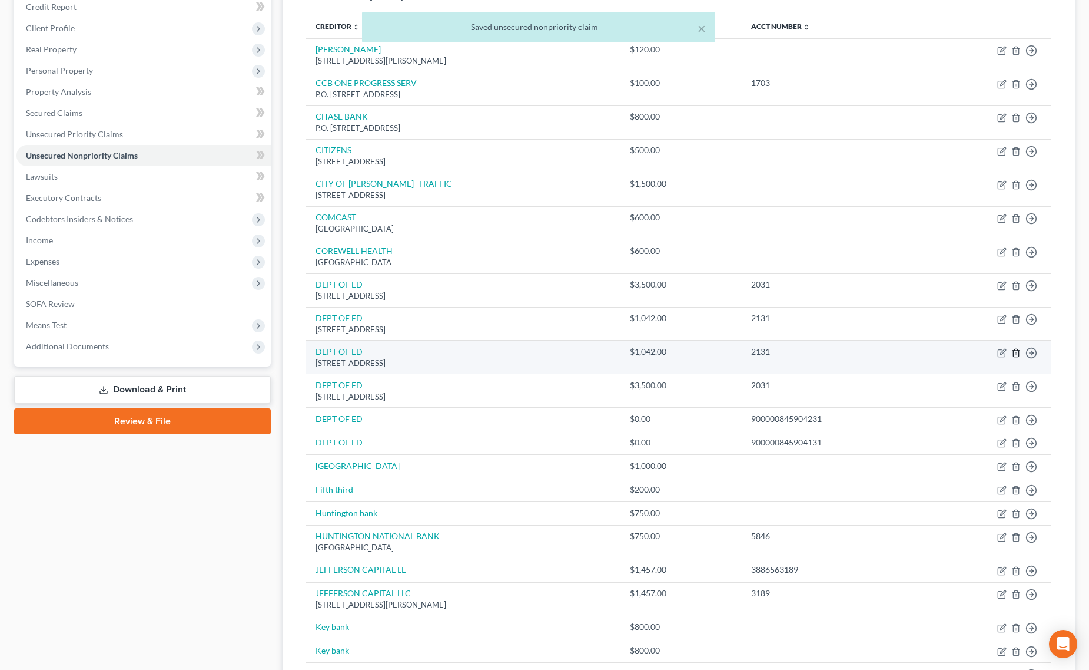
click at [1015, 352] on icon "button" at bounding box center [1016, 352] width 9 height 9
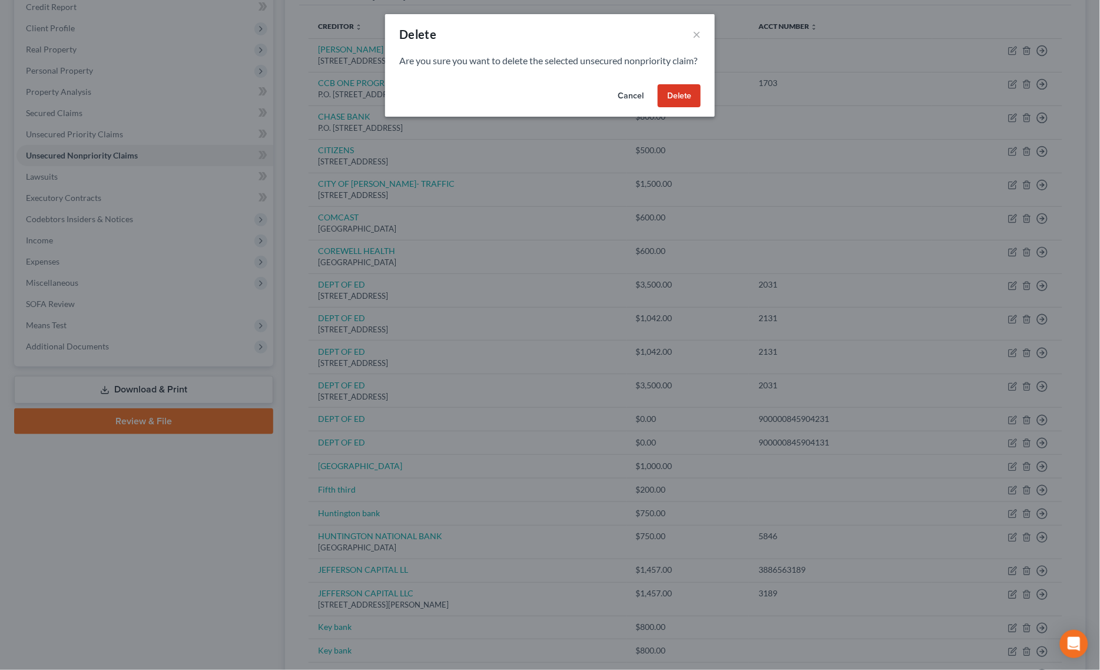
click at [693, 107] on button "Delete" at bounding box center [679, 96] width 43 height 24
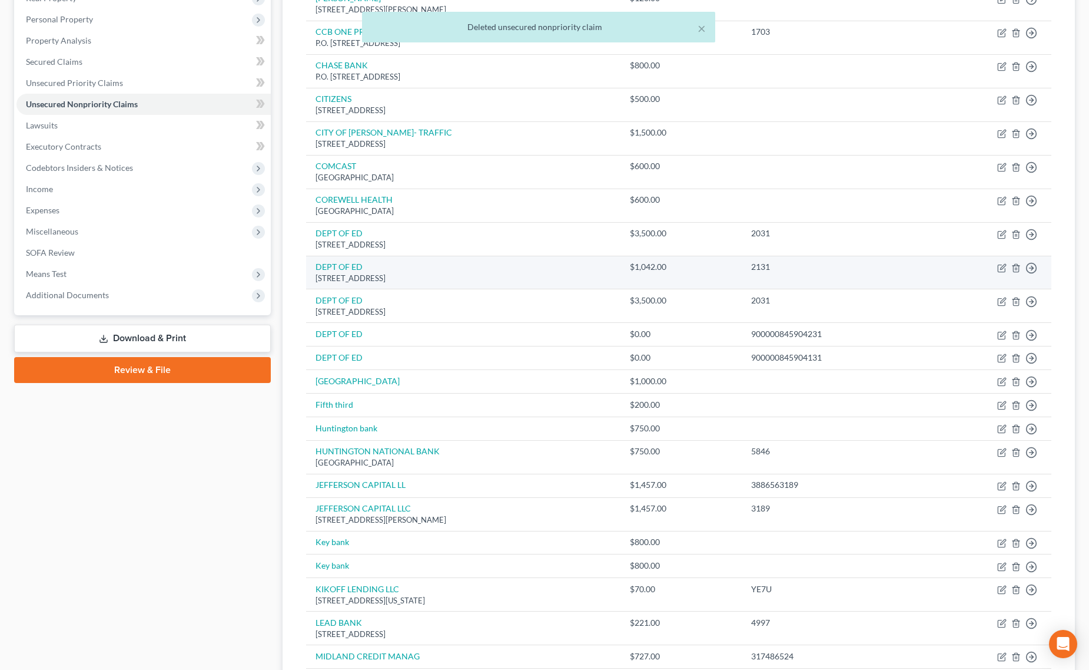
scroll to position [221, 0]
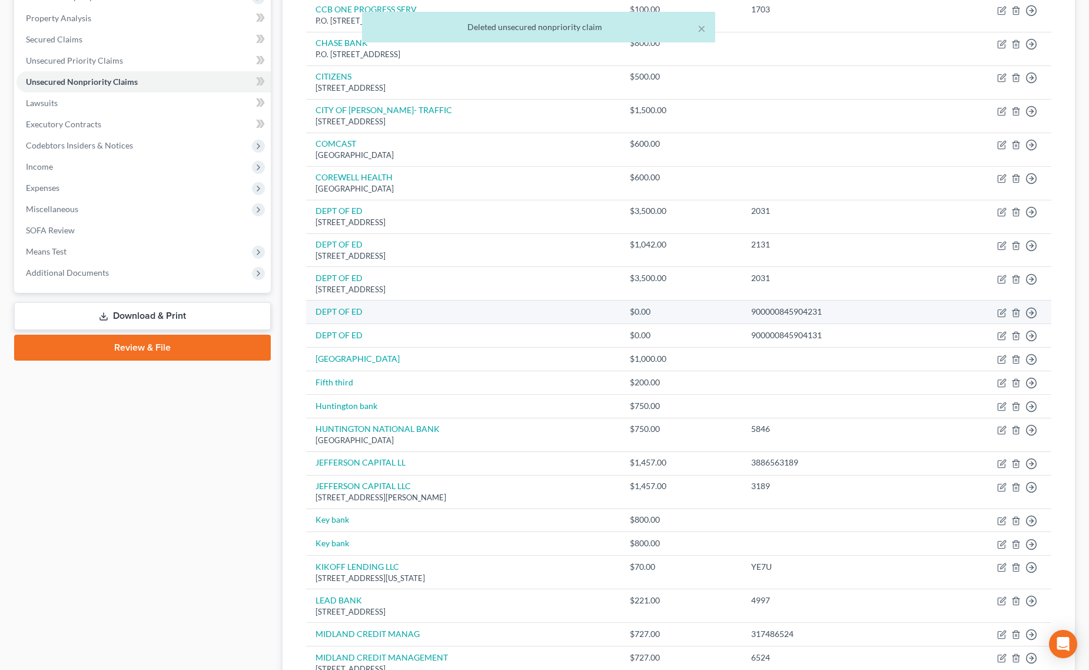
click at [1015, 307] on td "Move to D Move to E Move to G Move to Notice Only" at bounding box center [987, 312] width 129 height 24
click at [1016, 312] on icon "button" at bounding box center [1016, 312] width 9 height 9
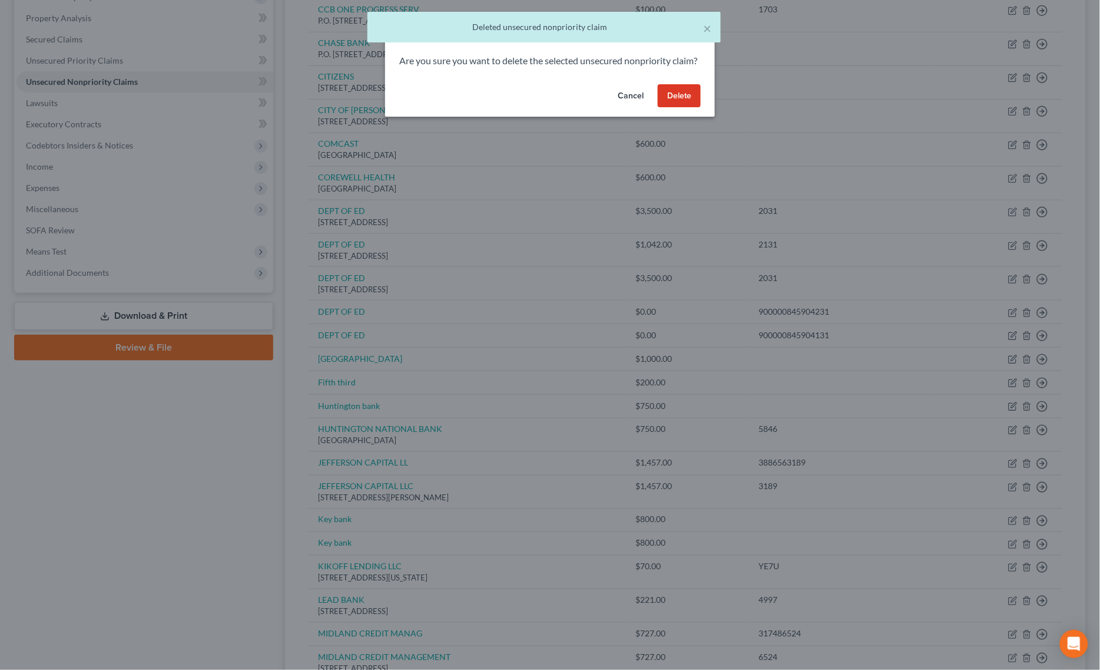
click at [681, 108] on button "Delete" at bounding box center [679, 96] width 43 height 24
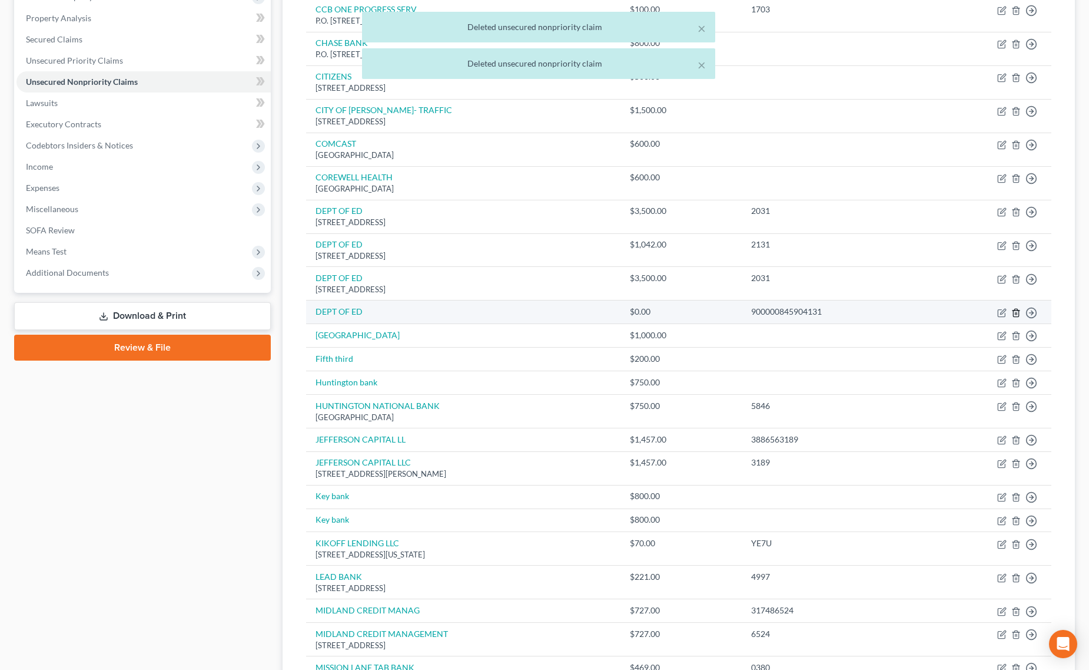
click at [1012, 312] on icon "button" at bounding box center [1016, 312] width 9 height 9
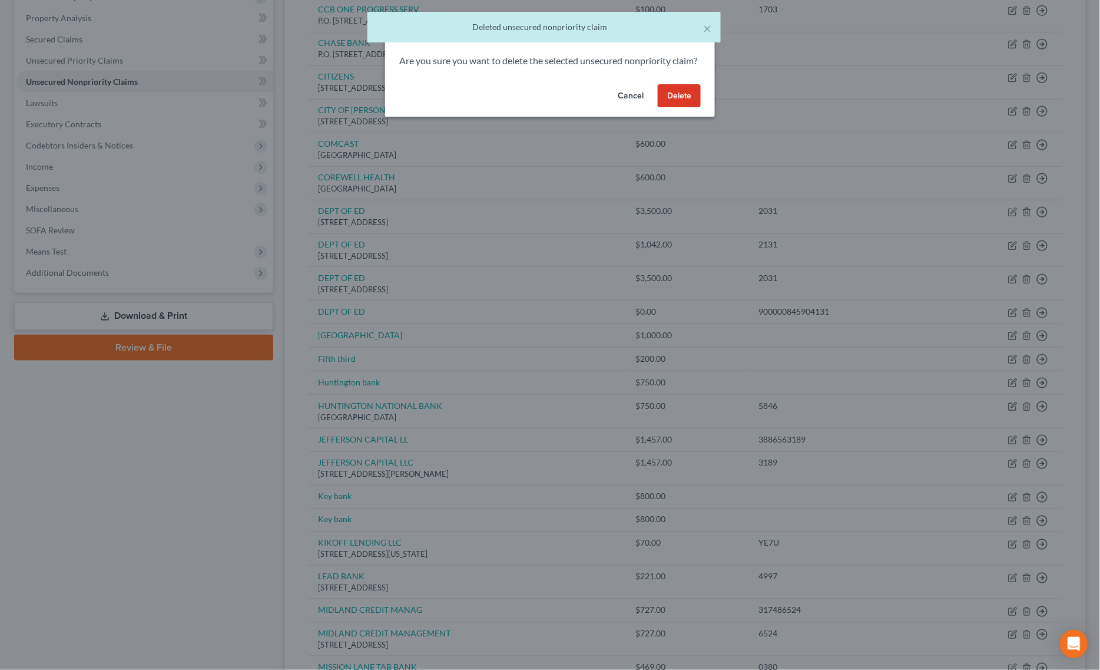
click at [681, 108] on button "Delete" at bounding box center [679, 96] width 43 height 24
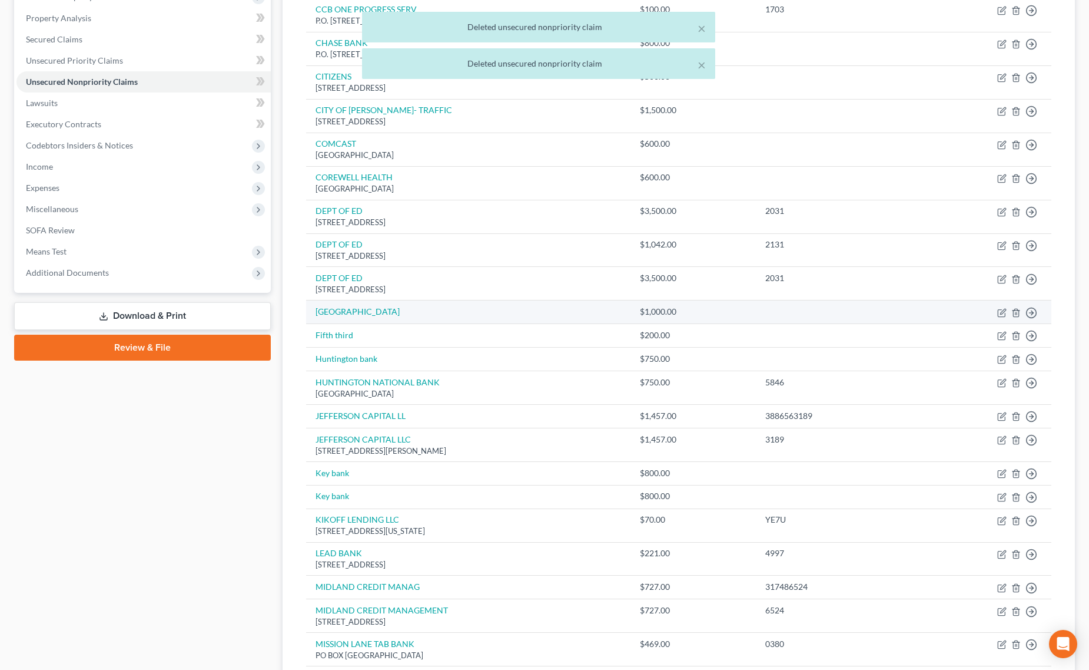
click at [1002, 307] on td "Move to D Move to E Move to G Move to Notice Only" at bounding box center [985, 312] width 133 height 24
click at [1003, 309] on icon "button" at bounding box center [1002, 312] width 9 height 9
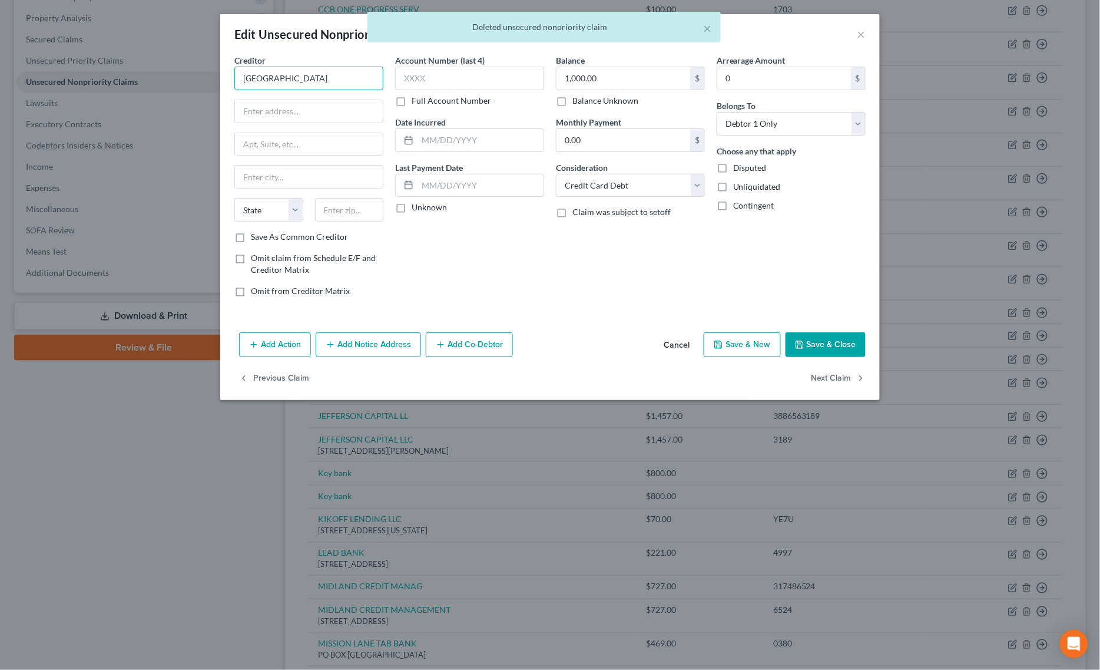
drag, startPoint x: 330, startPoint y: 75, endPoint x: 88, endPoint y: 51, distance: 242.7
click at [92, 51] on div "Edit Unsecured Nonpriority Claim × Creditor * [GEOGRAPHIC_DATA] [US_STATE] AK A…" at bounding box center [550, 335] width 1100 height 670
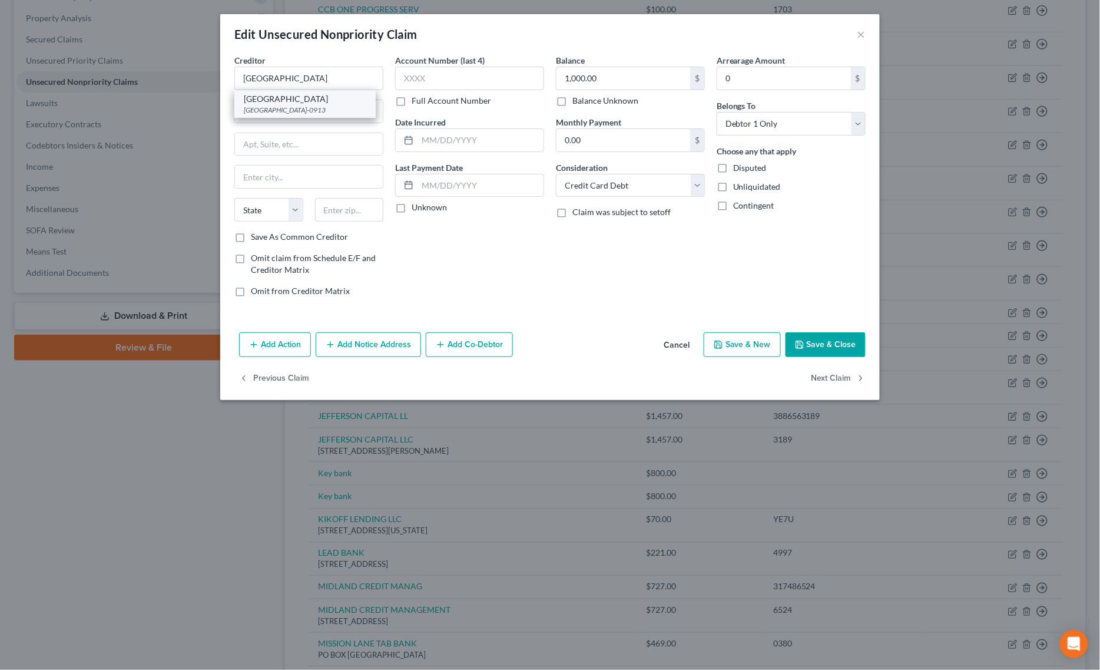
click at [298, 101] on div "[GEOGRAPHIC_DATA]" at bounding box center [305, 99] width 122 height 12
drag, startPoint x: 331, startPoint y: 85, endPoint x: 24, endPoint y: 85, distance: 307.4
click at [39, 85] on div "Edit Unsecured Nonpriority Claim × Creditor * [GEOGRAPHIC_DATA] [GEOGRAPHIC_DAT…" at bounding box center [550, 335] width 1100 height 670
click at [826, 346] on button "Save & Close" at bounding box center [826, 344] width 80 height 25
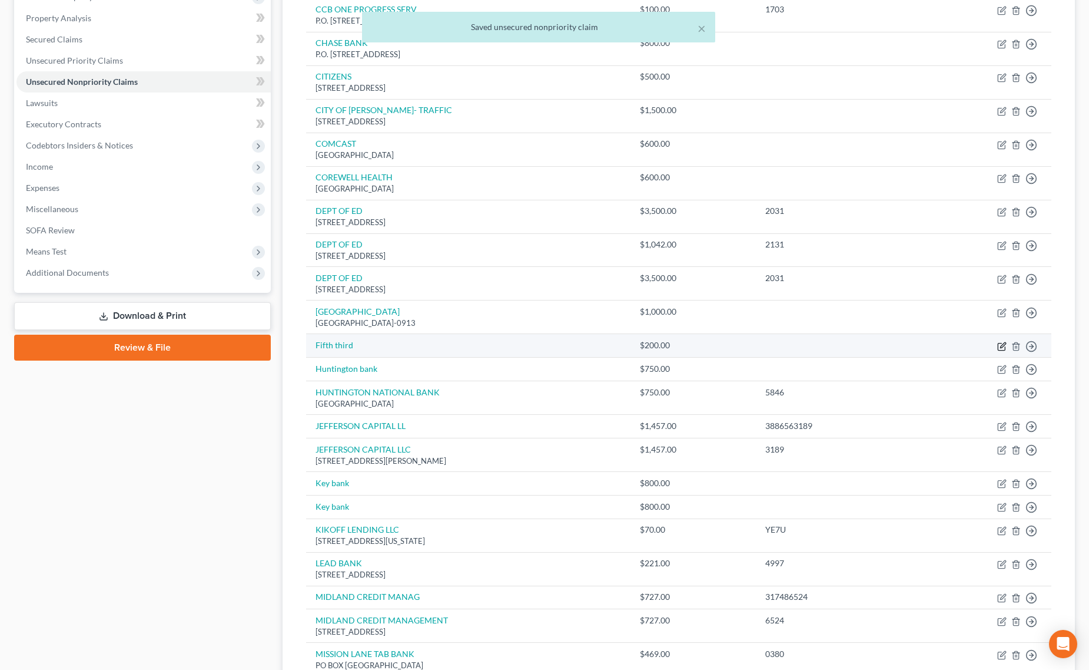
click at [1002, 347] on icon "button" at bounding box center [1002, 346] width 9 height 9
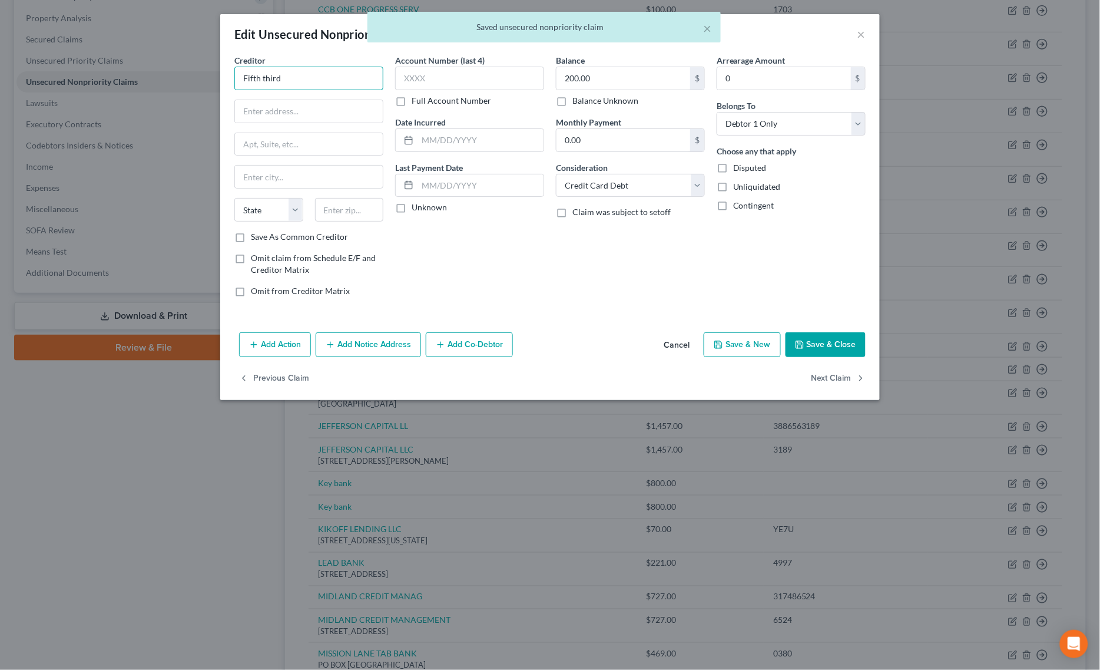
drag, startPoint x: 349, startPoint y: 81, endPoint x: 21, endPoint y: 60, distance: 328.7
click at [39, 57] on div "Edit Unsecured Nonpriority Claim × Creditor * Fifth third State [US_STATE] AK A…" at bounding box center [550, 335] width 1100 height 670
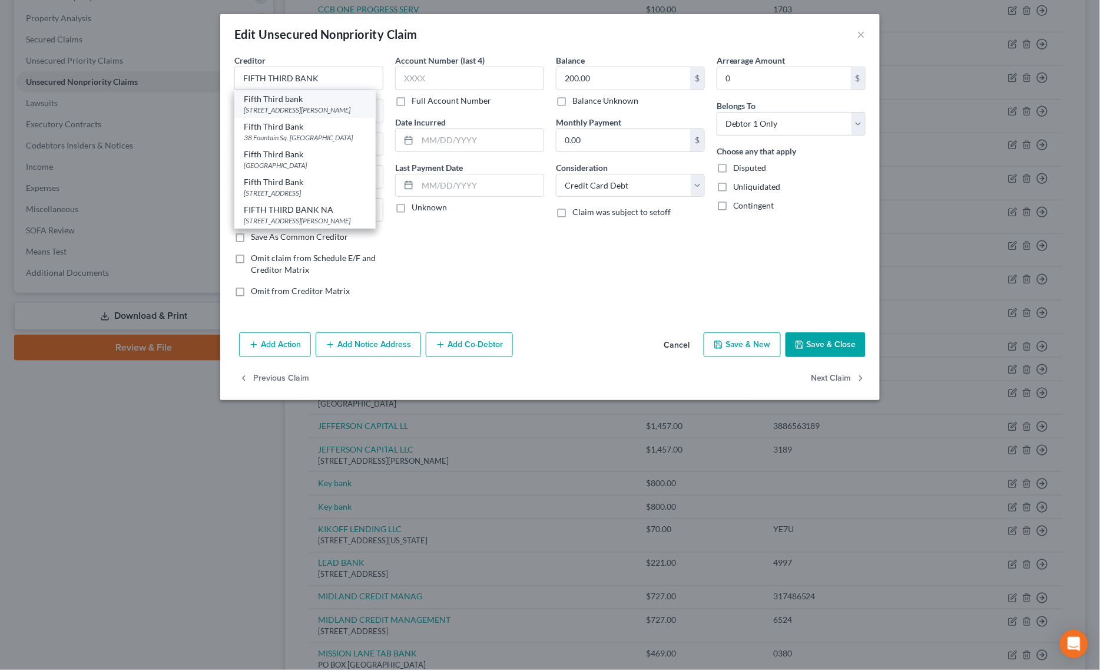
click at [316, 103] on div "Fifth Third bank" at bounding box center [305, 99] width 122 height 12
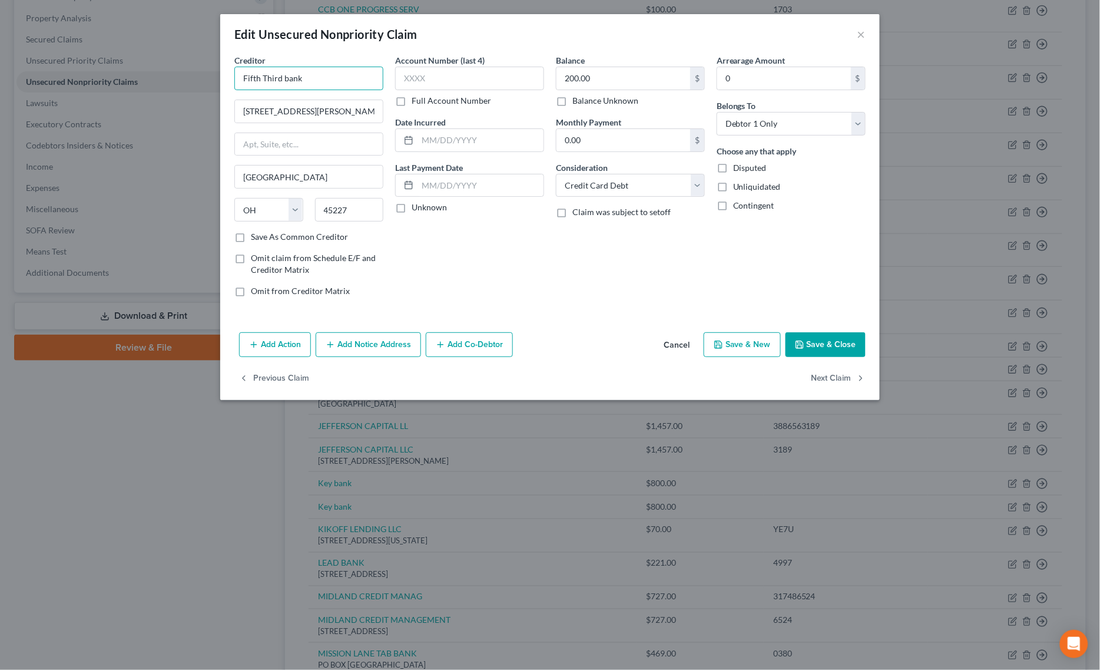
drag, startPoint x: 154, startPoint y: 77, endPoint x: 27, endPoint y: 75, distance: 127.2
click at [53, 77] on div "Edit Unsecured Nonpriority Claim × Creditor * Fifth Third bank [STREET_ADDRESS]…" at bounding box center [550, 335] width 1100 height 670
click at [847, 345] on button "Save & Close" at bounding box center [826, 344] width 80 height 25
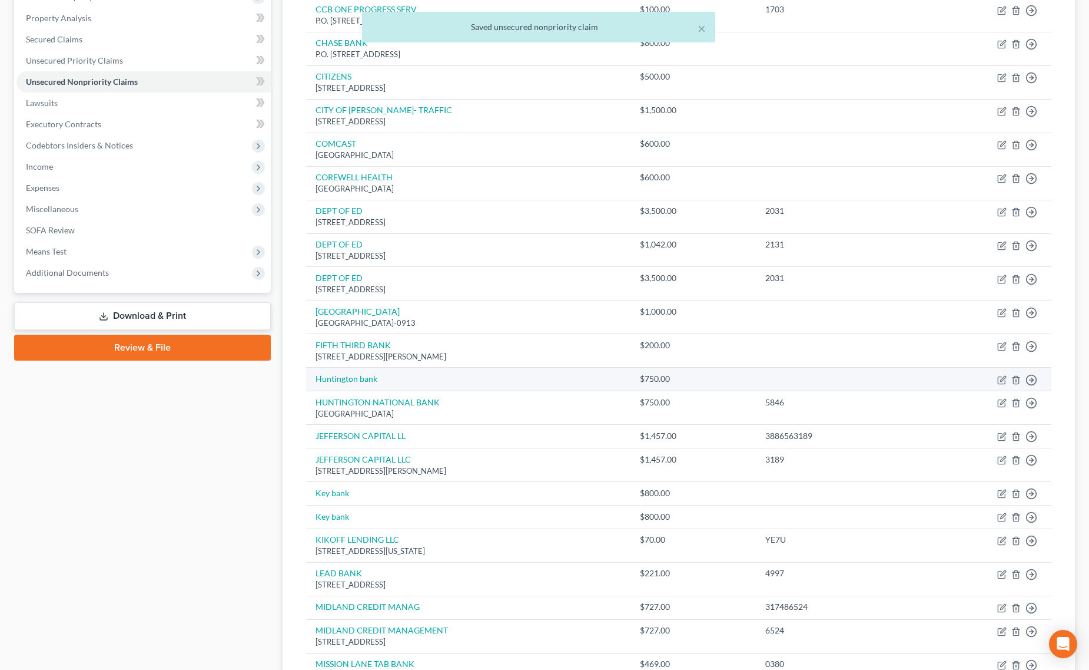
click at [1008, 377] on td "Move to D Move to E Move to G Move to Notice Only" at bounding box center [985, 379] width 133 height 24
click at [998, 379] on icon "button" at bounding box center [1001, 379] width 7 height 7
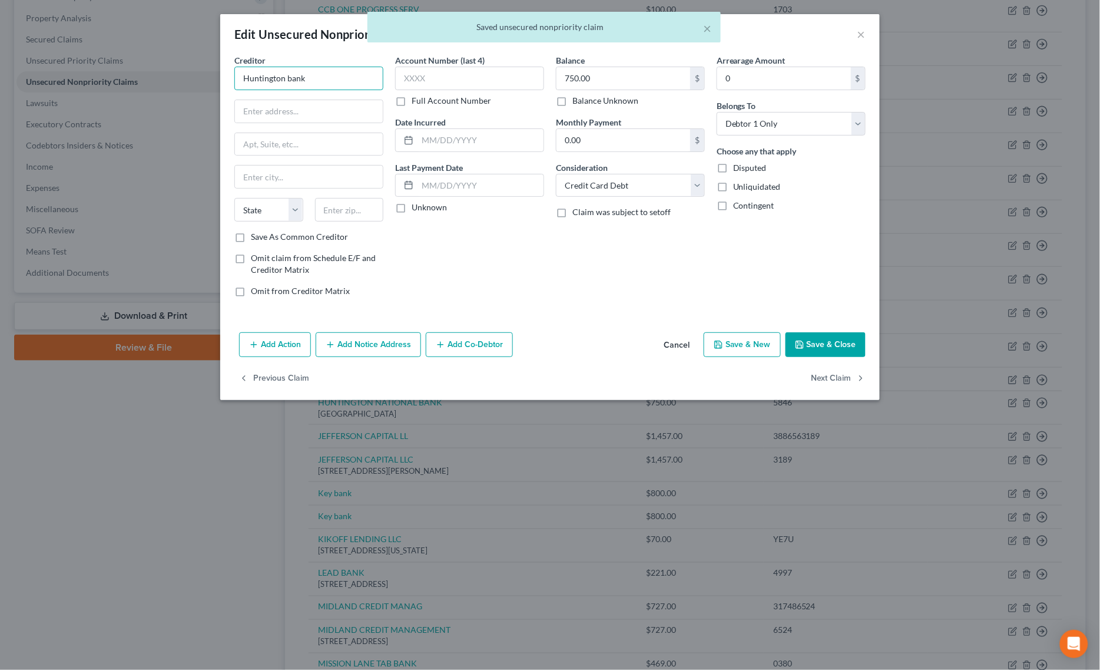
drag, startPoint x: 325, startPoint y: 82, endPoint x: 3, endPoint y: 87, distance: 322.2
click at [47, 84] on div "Edit Unsecured Nonpriority Claim × Creditor * Huntington bank State [US_STATE] …" at bounding box center [550, 335] width 1100 height 670
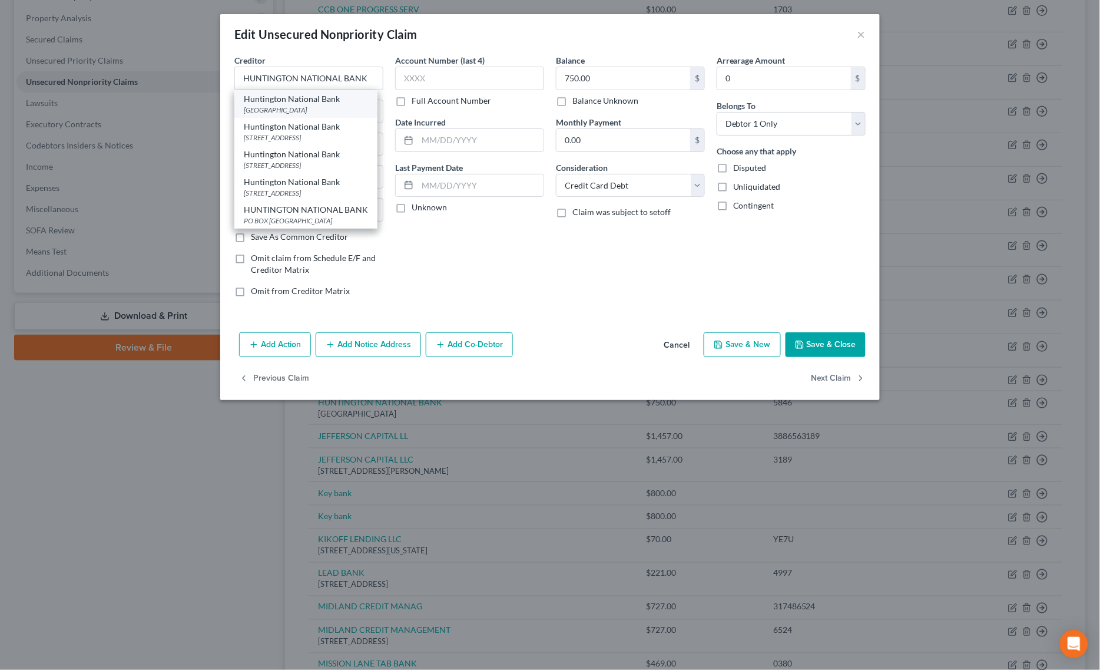
click at [252, 103] on div "Huntington National Bank" at bounding box center [306, 99] width 124 height 12
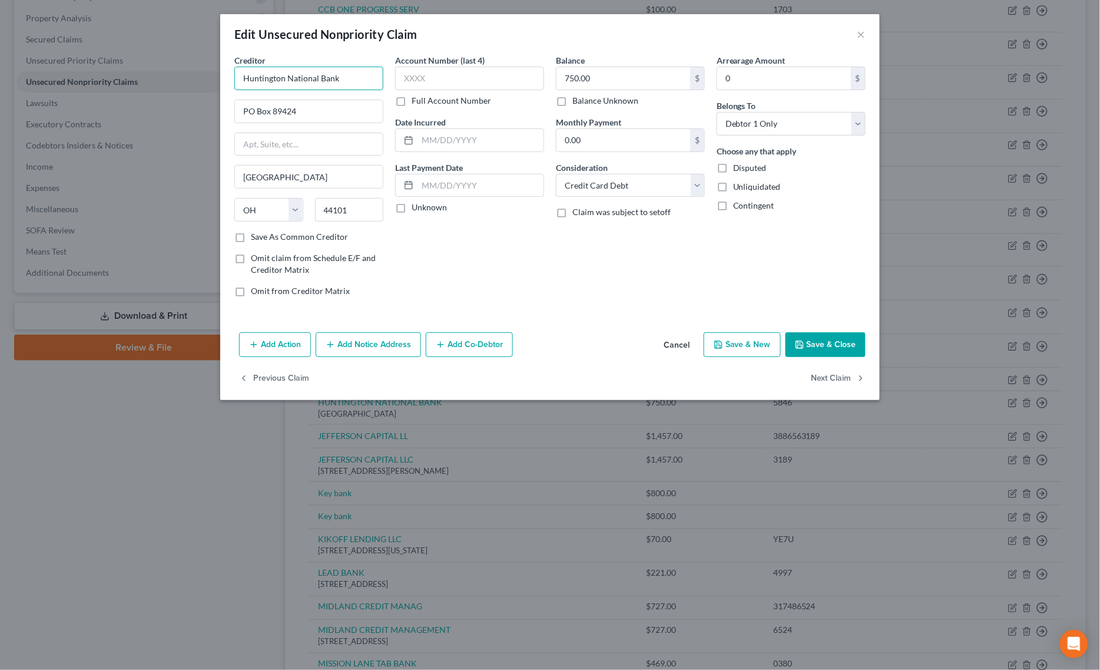
drag, startPoint x: 274, startPoint y: 77, endPoint x: 4, endPoint y: 77, distance: 270.9
click at [9, 77] on div "Edit Unsecured Nonpriority Claim × Creditor * [GEOGRAPHIC_DATA] [GEOGRAPHIC_DAT…" at bounding box center [550, 335] width 1100 height 670
click at [801, 343] on icon "button" at bounding box center [799, 344] width 9 height 9
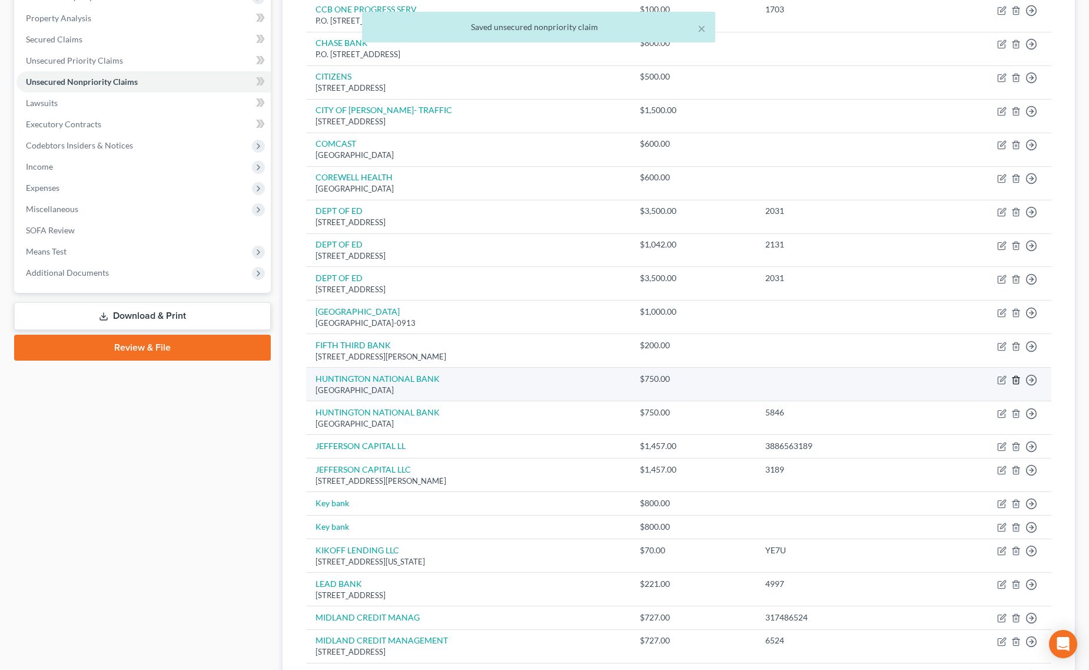
click at [1014, 382] on icon "button" at bounding box center [1016, 379] width 9 height 9
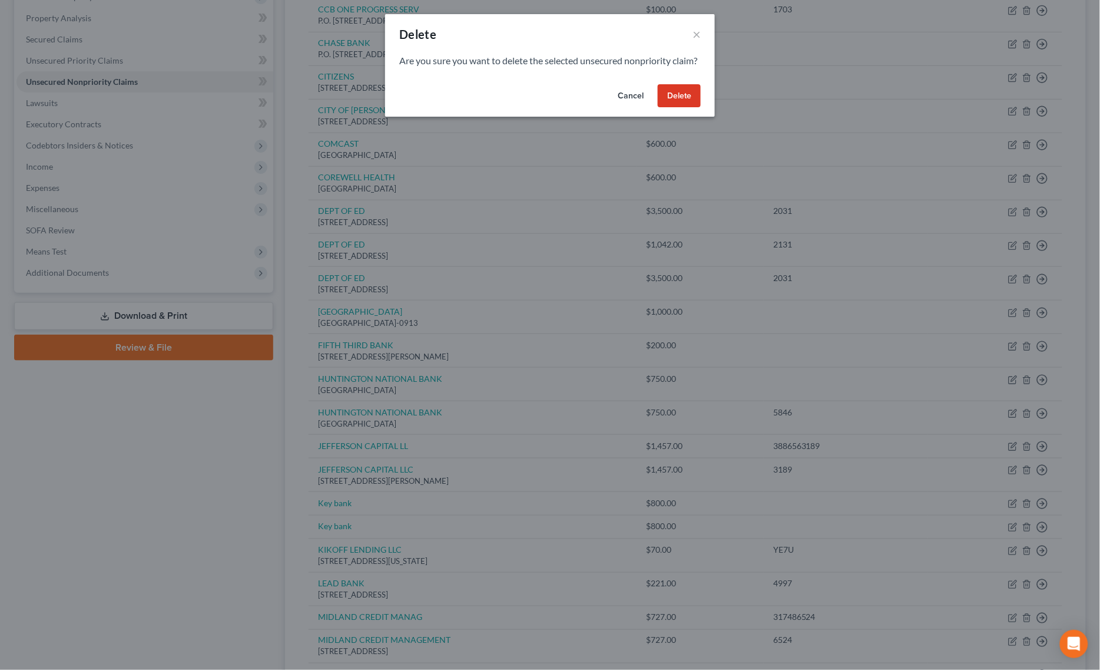
click at [707, 112] on div "Cancel Delete" at bounding box center [550, 99] width 330 height 38
click at [692, 108] on button "Delete" at bounding box center [679, 96] width 43 height 24
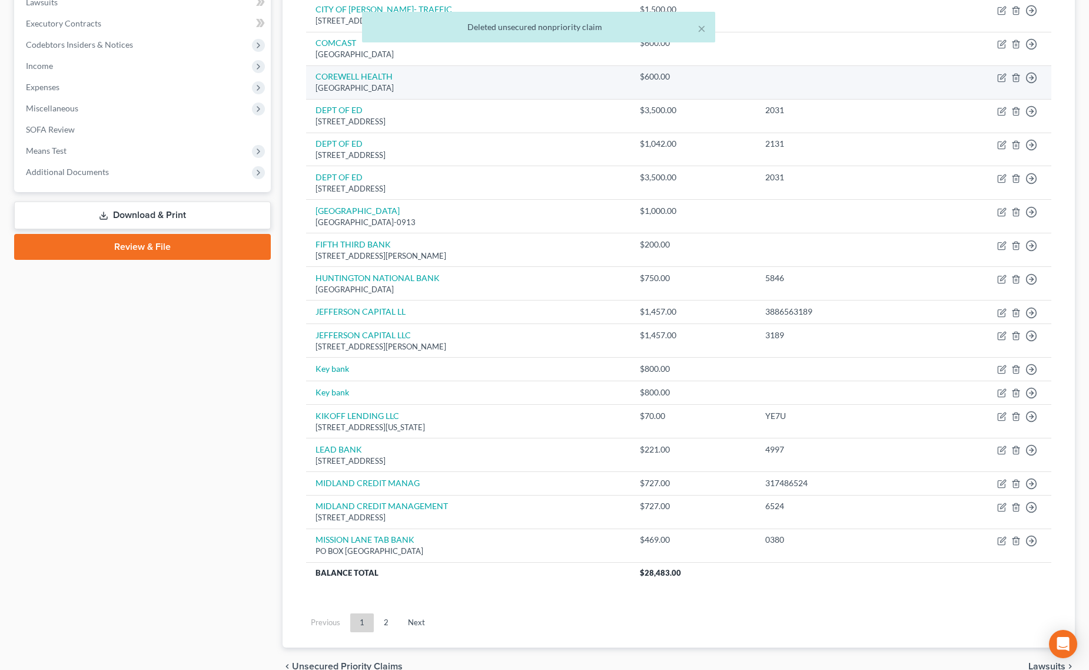
scroll to position [294, 0]
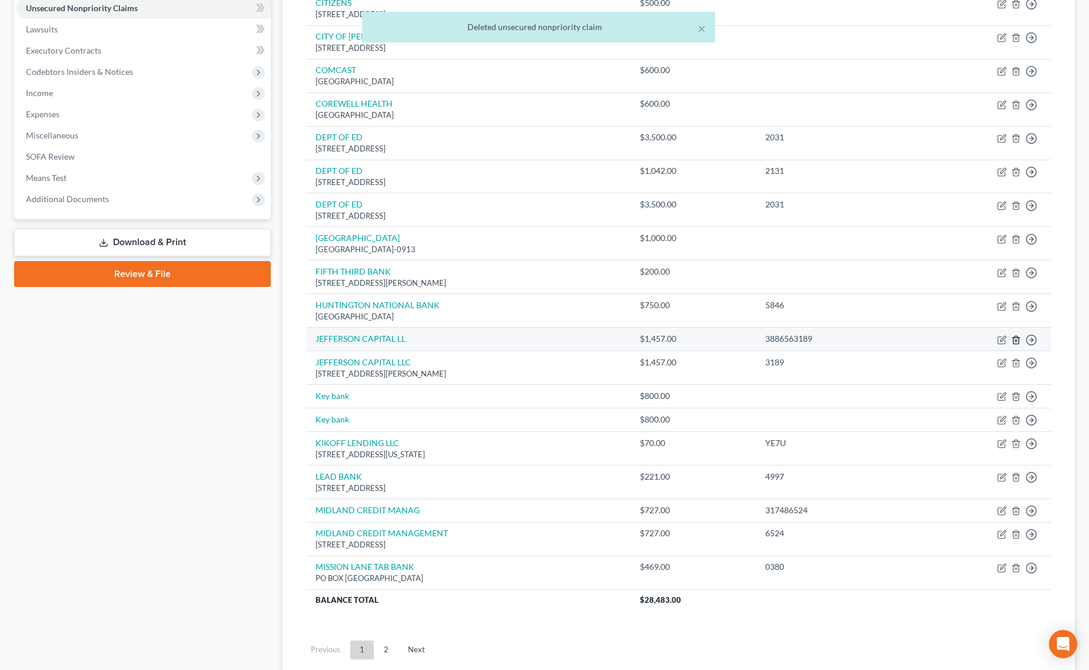
click at [1014, 343] on icon "button" at bounding box center [1016, 339] width 9 height 9
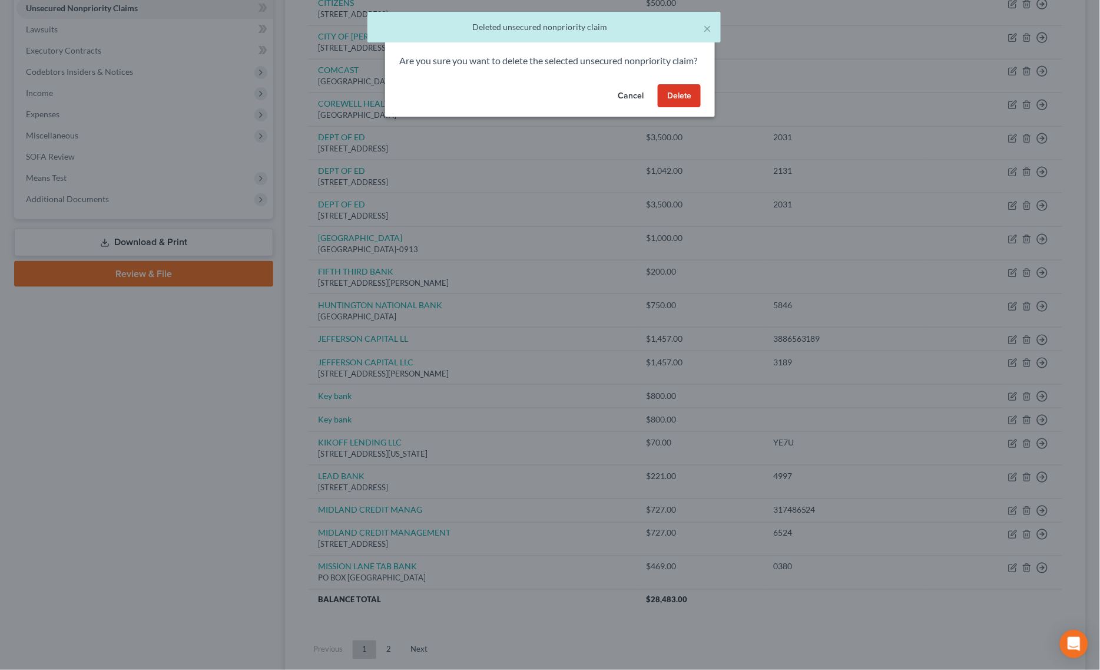
click at [670, 107] on button "Delete" at bounding box center [679, 96] width 43 height 24
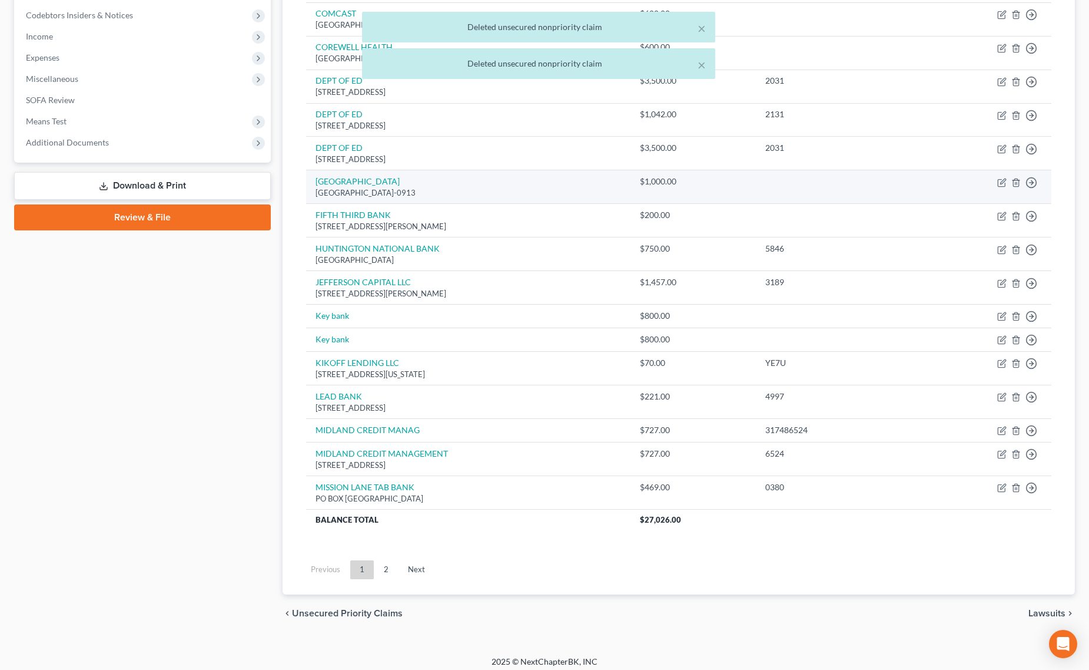
scroll to position [360, 0]
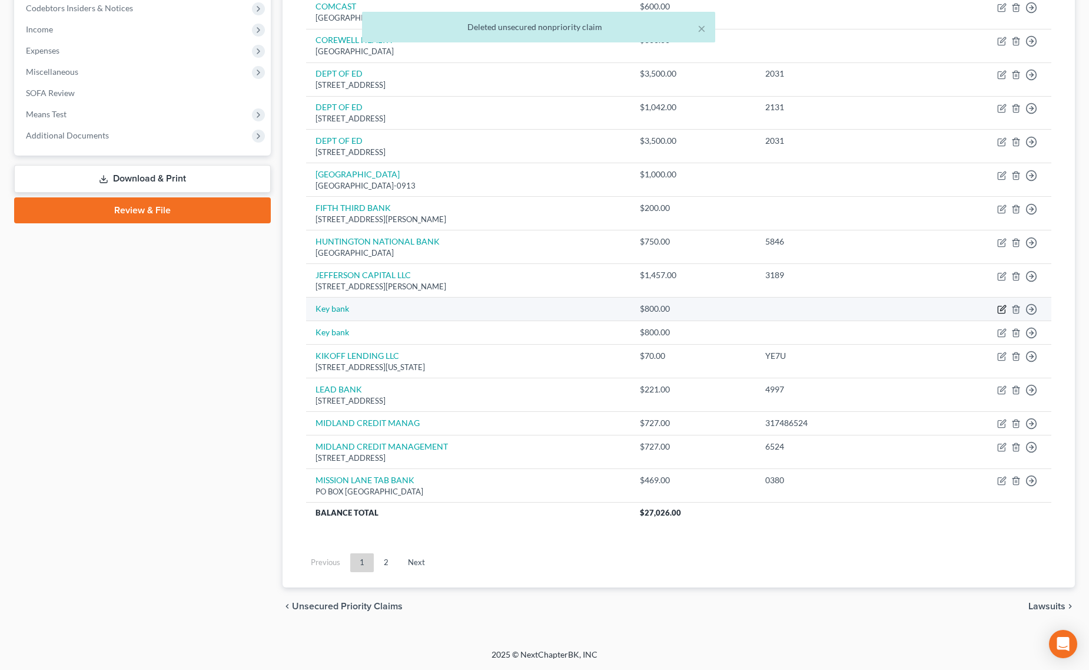
click at [1001, 307] on icon "button" at bounding box center [1002, 308] width 9 height 9
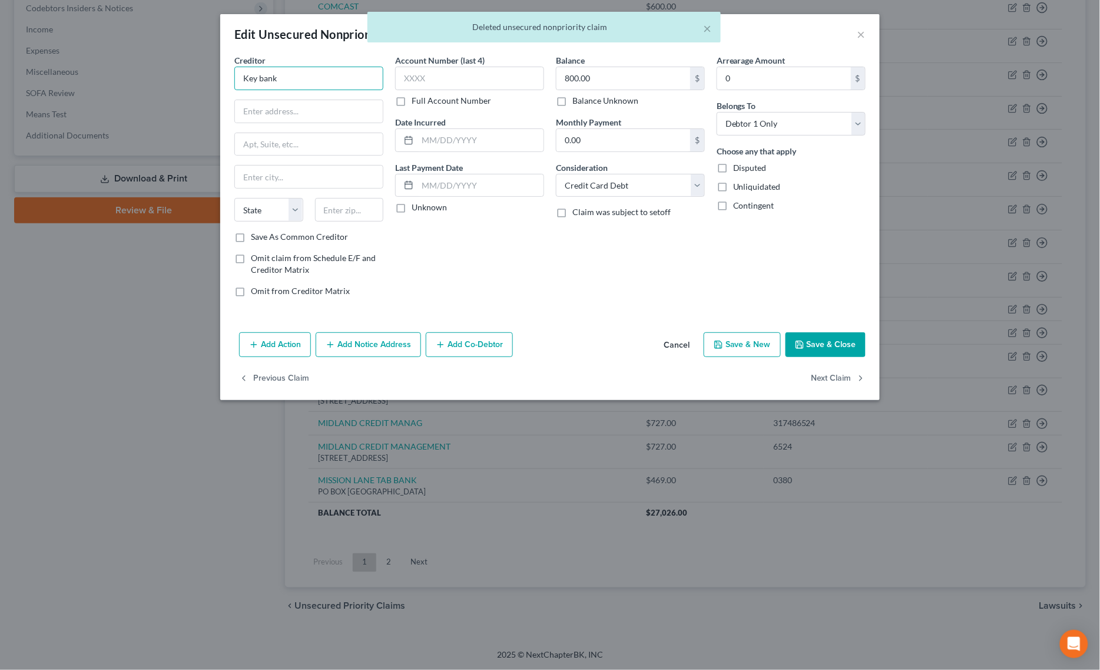
drag, startPoint x: 293, startPoint y: 78, endPoint x: 109, endPoint y: 78, distance: 183.7
click at [124, 78] on div "Edit Unsecured Nonpriority Claim × Creditor * Key bank State [US_STATE] AK AR A…" at bounding box center [550, 335] width 1100 height 670
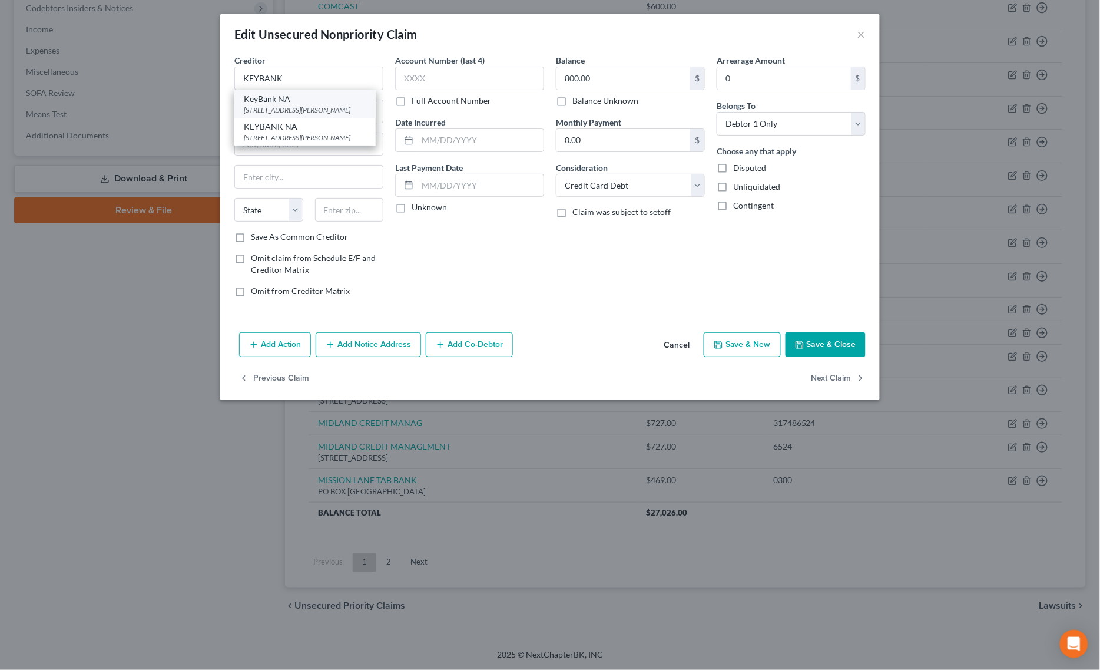
click at [279, 98] on div "KeyBank NA" at bounding box center [305, 99] width 122 height 12
drag, startPoint x: 350, startPoint y: 75, endPoint x: 186, endPoint y: 65, distance: 164.6
click at [199, 67] on div "Edit Unsecured Nonpriority Claim × Creditor * KeyBank NA [STREET_ADDRESS][PERSO…" at bounding box center [550, 335] width 1100 height 670
click at [845, 347] on button "Save & Close" at bounding box center [826, 344] width 80 height 25
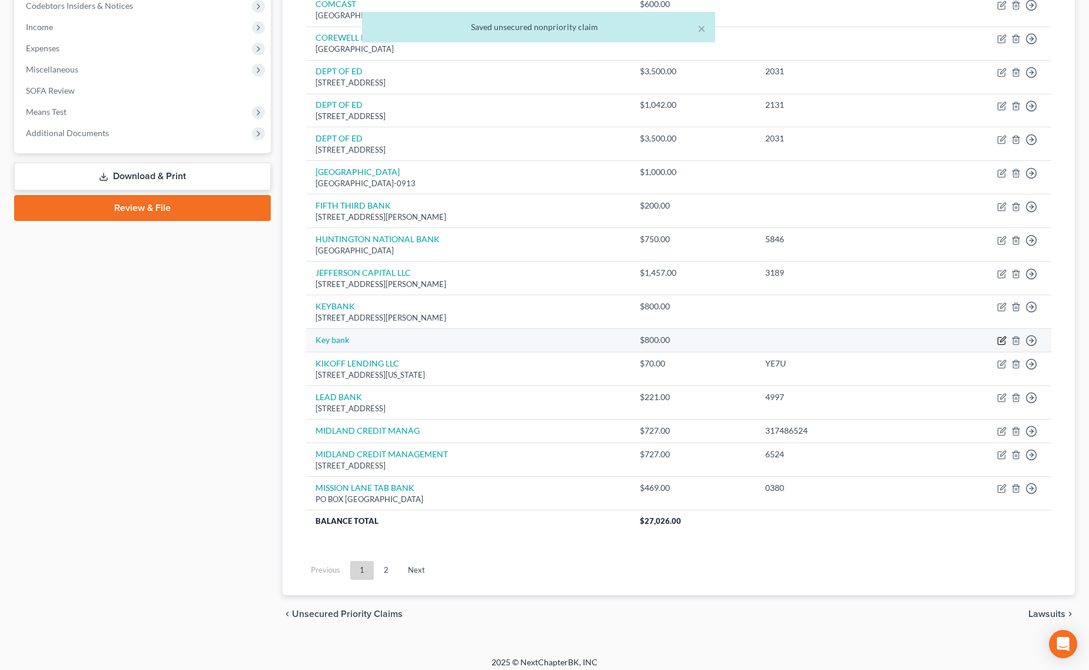
click at [999, 343] on icon "button" at bounding box center [1002, 340] width 9 height 9
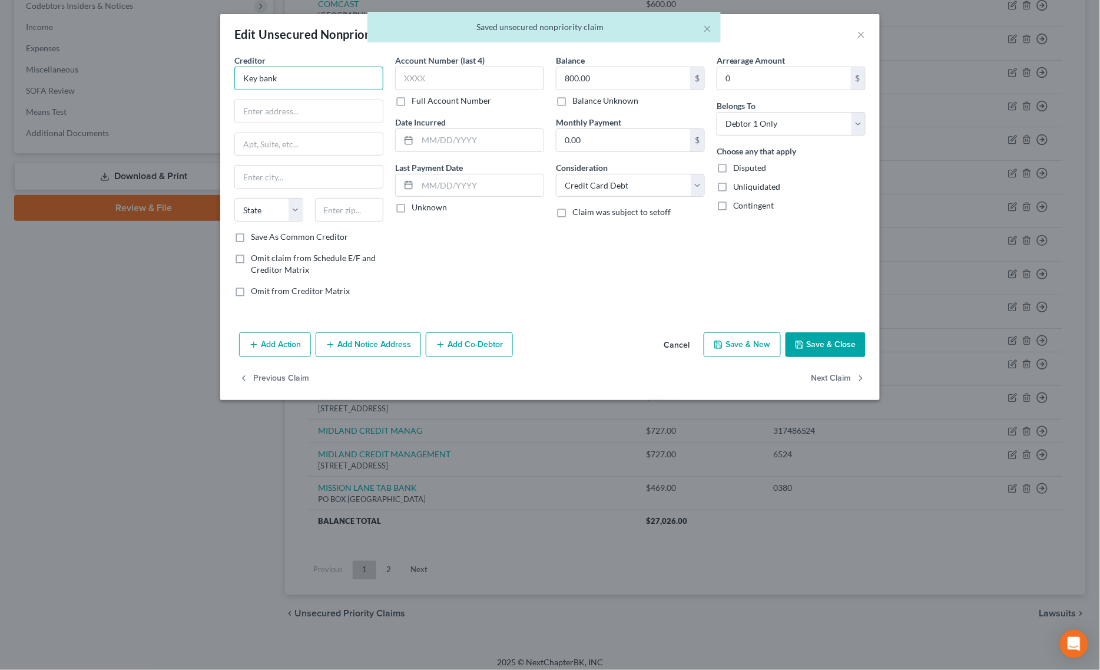
drag, startPoint x: 352, startPoint y: 87, endPoint x: 8, endPoint y: 80, distance: 344.6
click at [37, 80] on div "Edit Unsecured Nonpriority Claim × Creditor * Key bank State [US_STATE] AK AR A…" at bounding box center [550, 335] width 1100 height 670
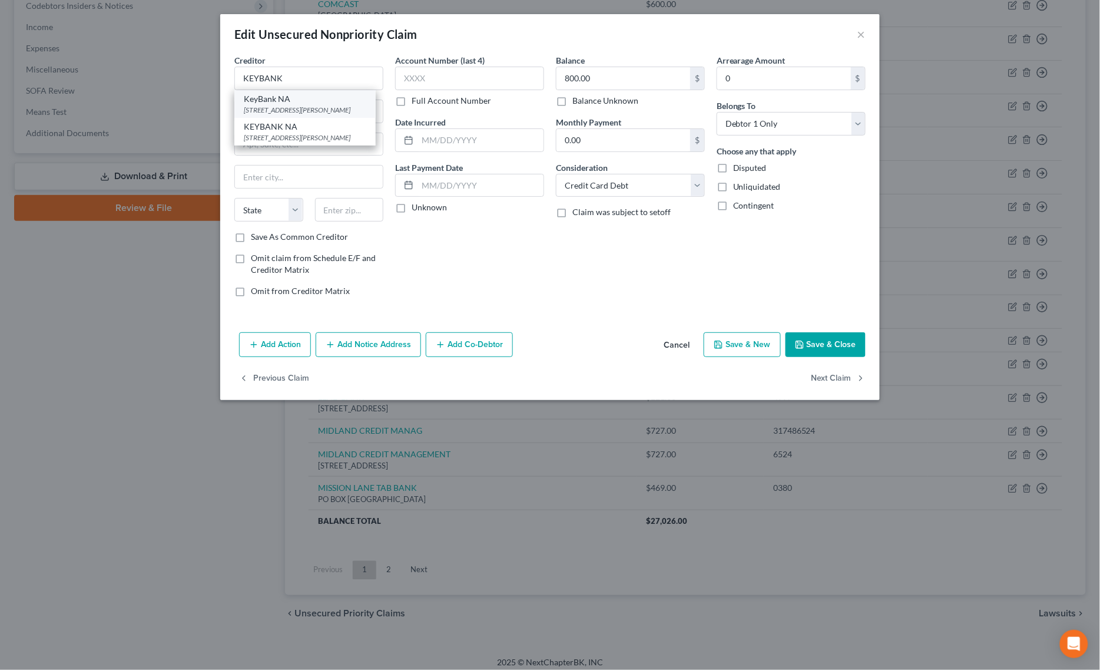
click at [304, 112] on div "[STREET_ADDRESS][PERSON_NAME]" at bounding box center [305, 110] width 122 height 10
drag, startPoint x: 313, startPoint y: 71, endPoint x: 128, endPoint y: 72, distance: 184.9
click at [160, 72] on div "Edit Unsecured Nonpriority Claim × Creditor * KeyBank NA [STREET_ADDRESS][PERSO…" at bounding box center [550, 335] width 1100 height 670
click at [803, 352] on button "Save & Close" at bounding box center [826, 344] width 80 height 25
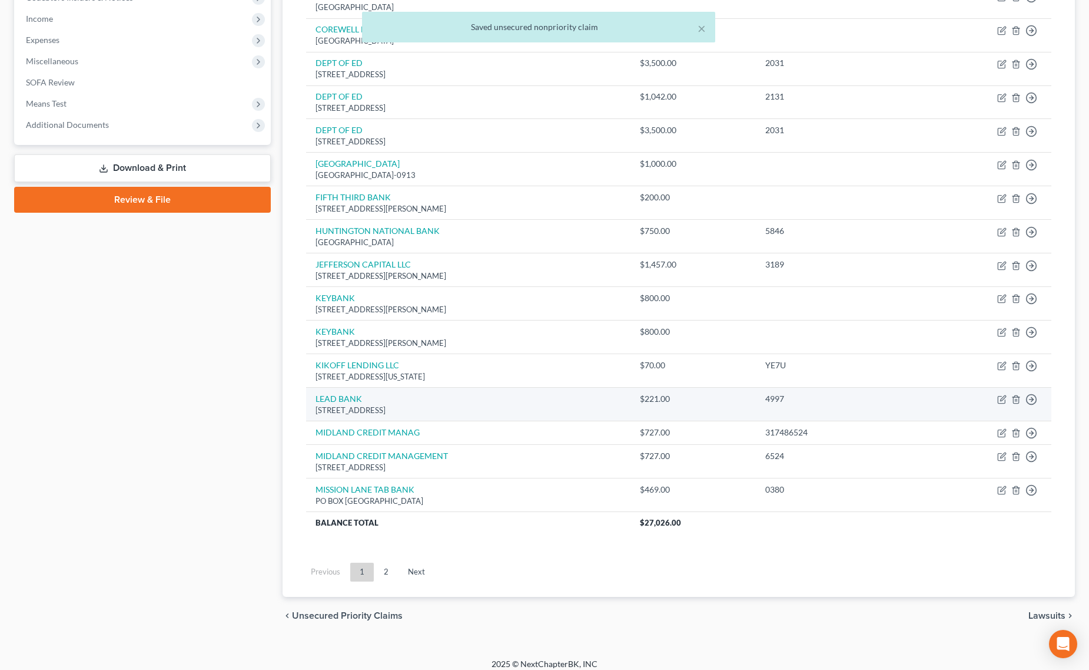
scroll to position [371, 0]
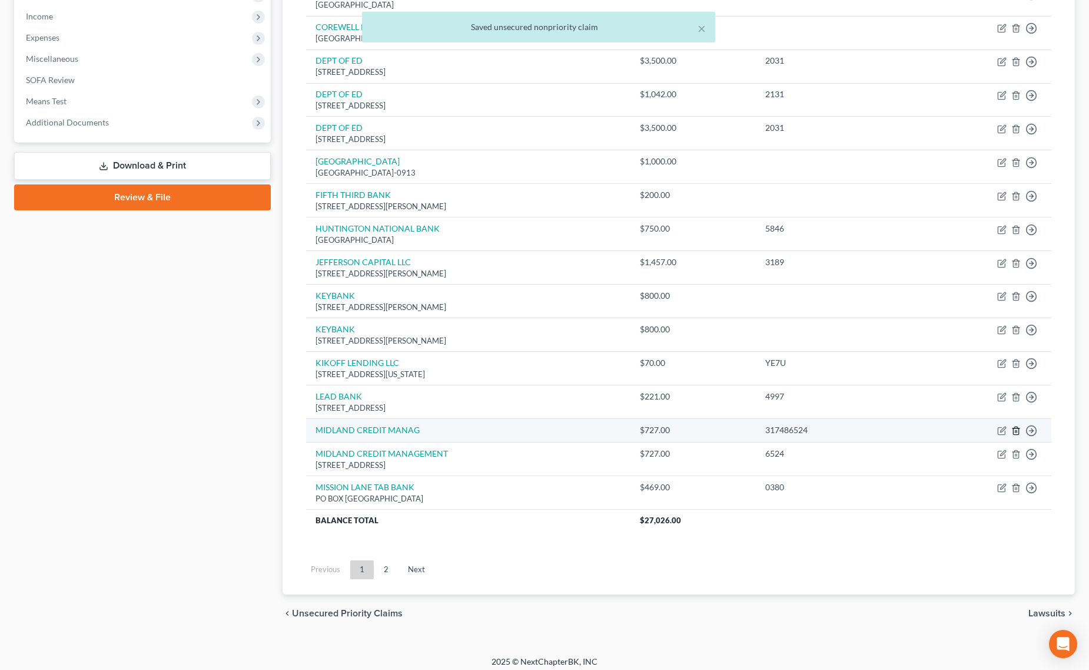
click at [1019, 435] on icon "button" at bounding box center [1016, 430] width 9 height 9
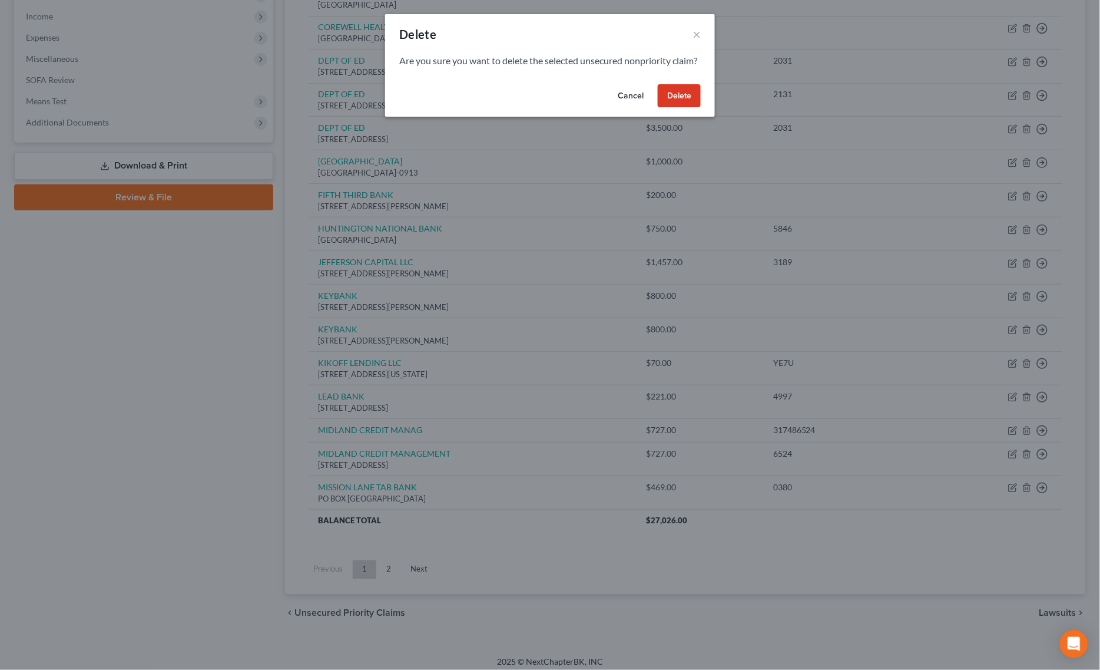
click at [691, 108] on button "Delete" at bounding box center [679, 96] width 43 height 24
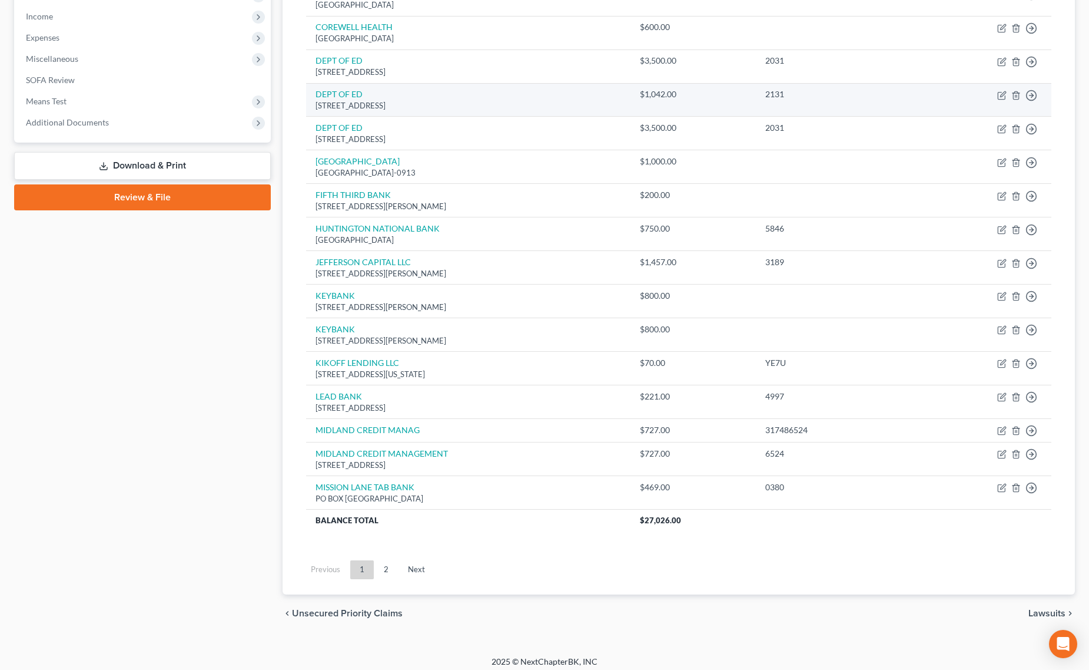
scroll to position [357, 0]
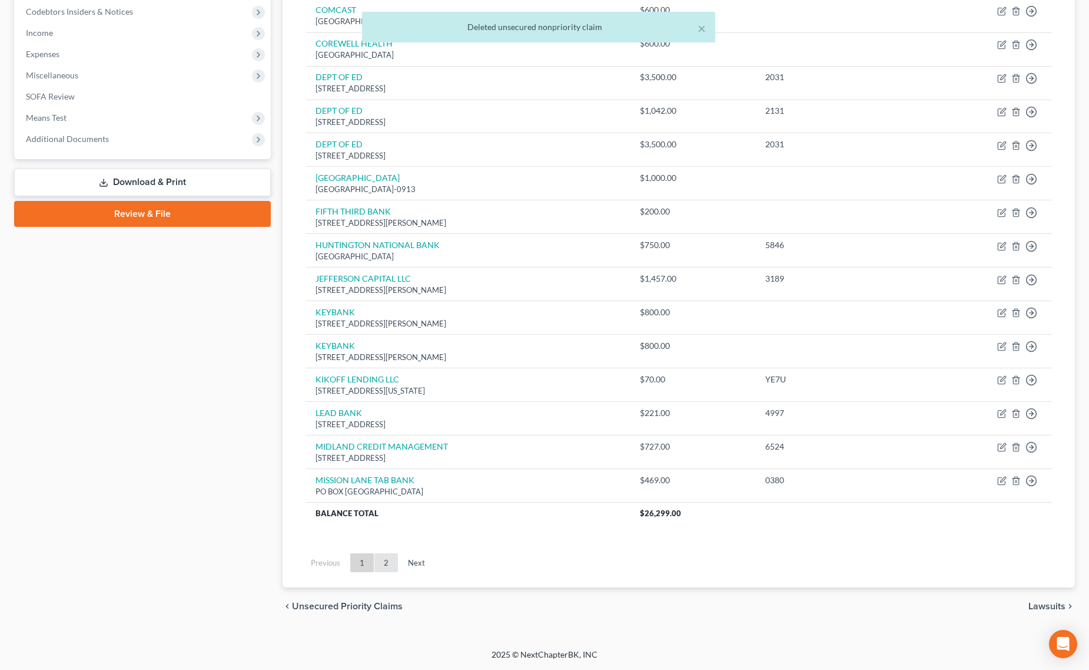
click at [377, 564] on link "2" at bounding box center [387, 562] width 24 height 19
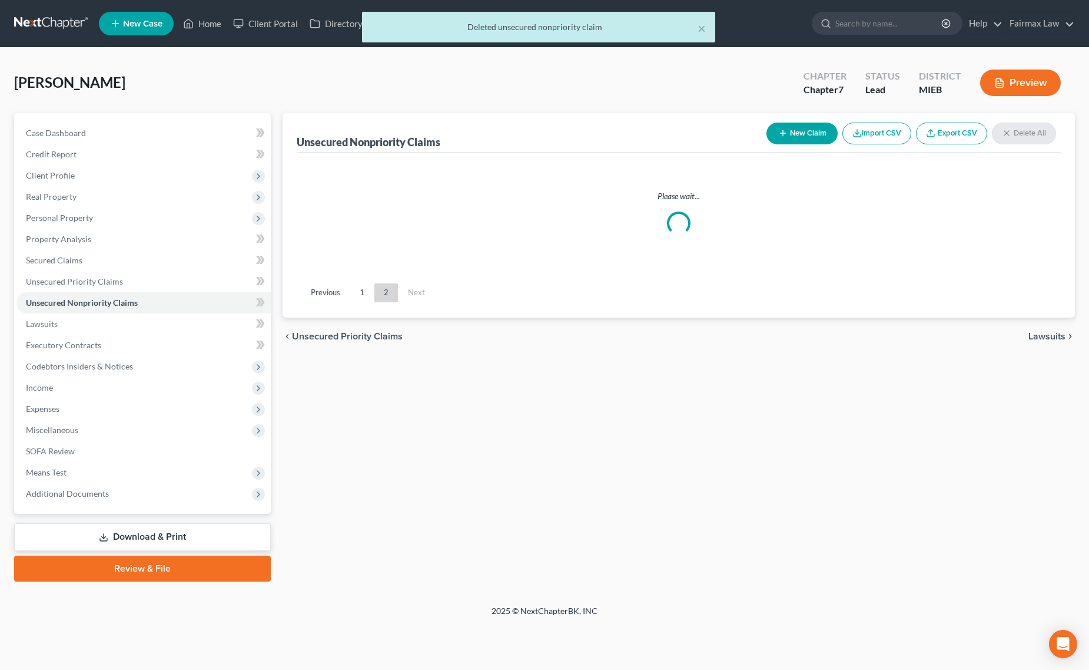
scroll to position [0, 0]
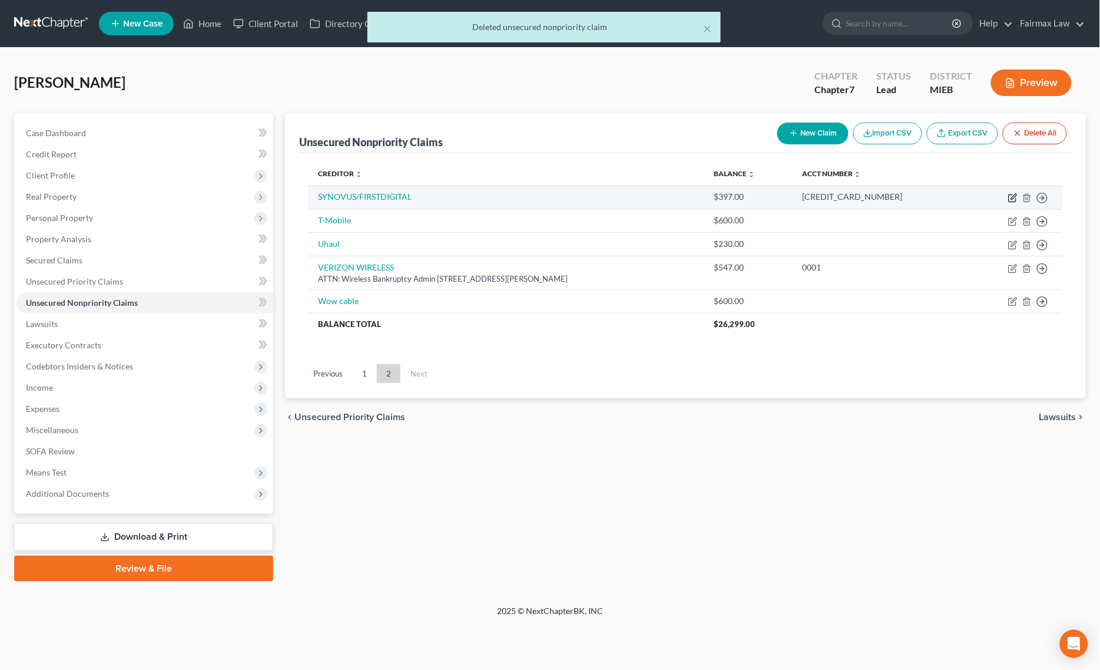
click at [1008, 198] on icon "button" at bounding box center [1012, 197] width 9 height 9
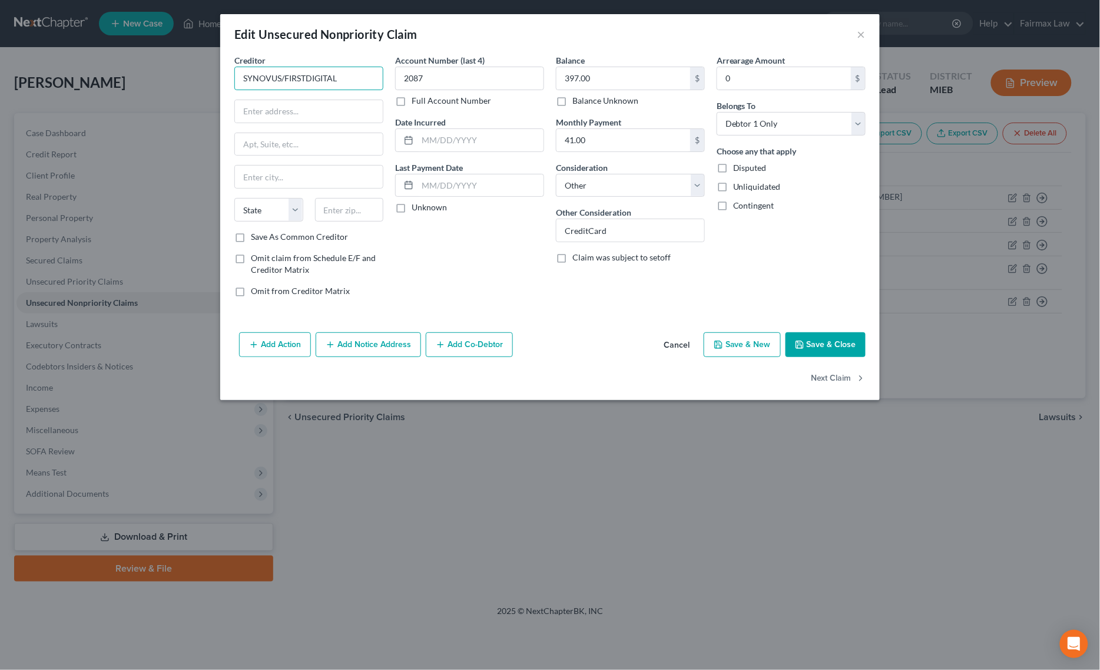
drag, startPoint x: 345, startPoint y: 78, endPoint x: 289, endPoint y: 84, distance: 56.9
click at [289, 84] on input "SYNOVUS/FIRSTDIGITAL" at bounding box center [308, 79] width 149 height 24
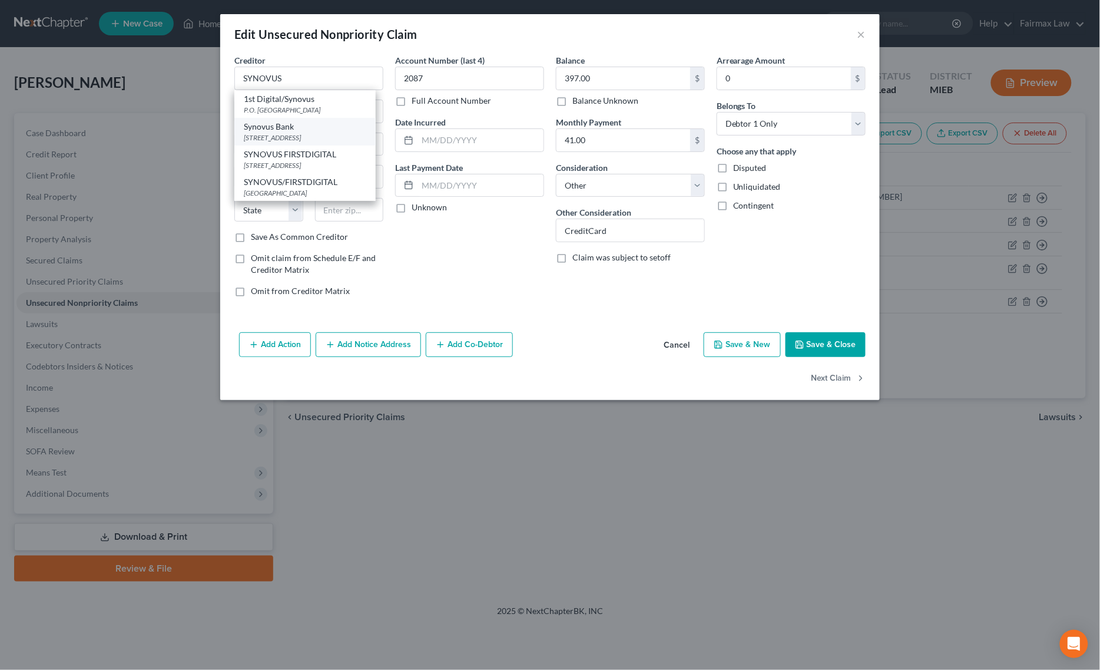
click at [295, 127] on div "Synovus Bank" at bounding box center [305, 127] width 122 height 12
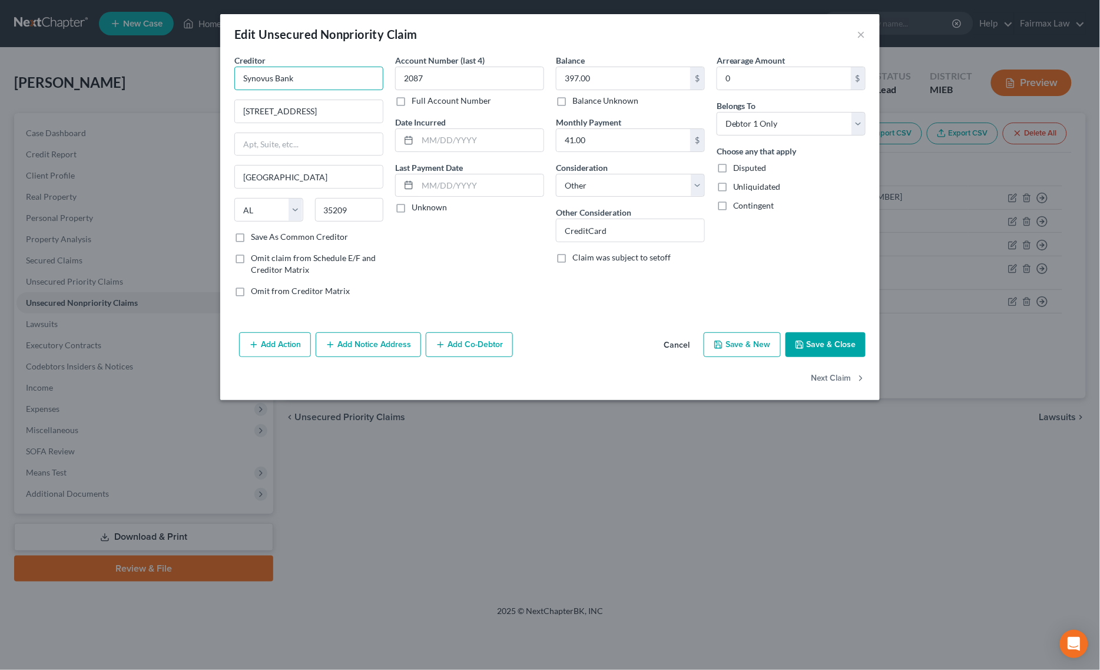
drag, startPoint x: 223, startPoint y: 69, endPoint x: 202, endPoint y: 69, distance: 20.6
click at [202, 69] on div "Edit Unsecured Nonpriority Claim × Creditor * Synovus Bank [GEOGRAPHIC_DATA] [U…" at bounding box center [550, 335] width 1100 height 670
click at [833, 342] on button "Save & Close" at bounding box center [826, 344] width 80 height 25
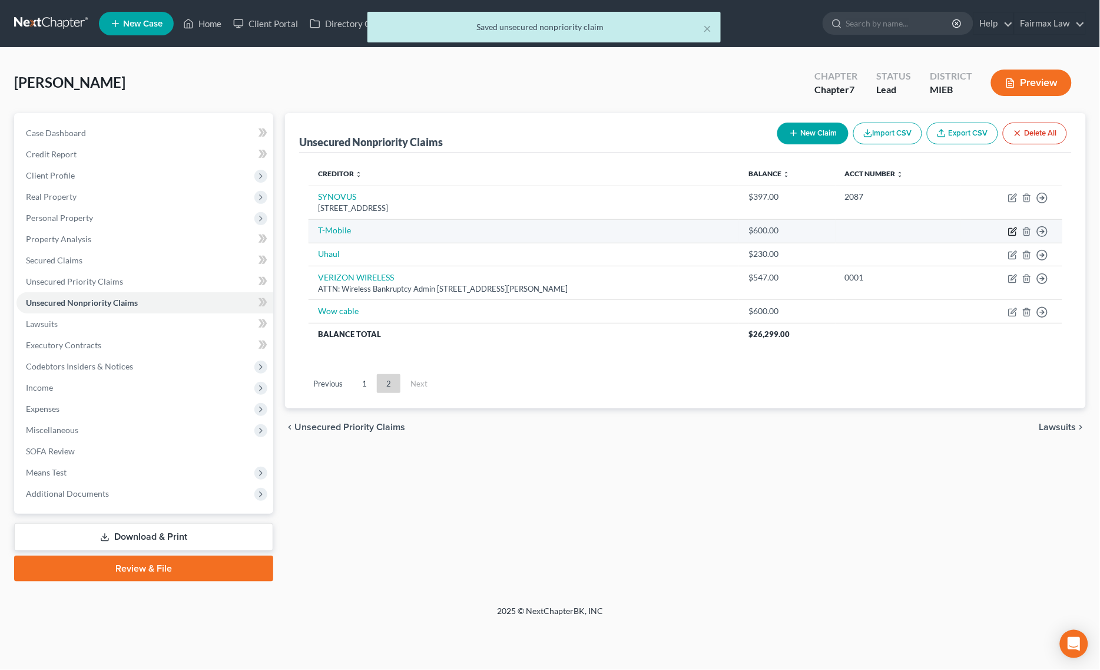
click at [1017, 227] on icon "button" at bounding box center [1012, 231] width 9 height 9
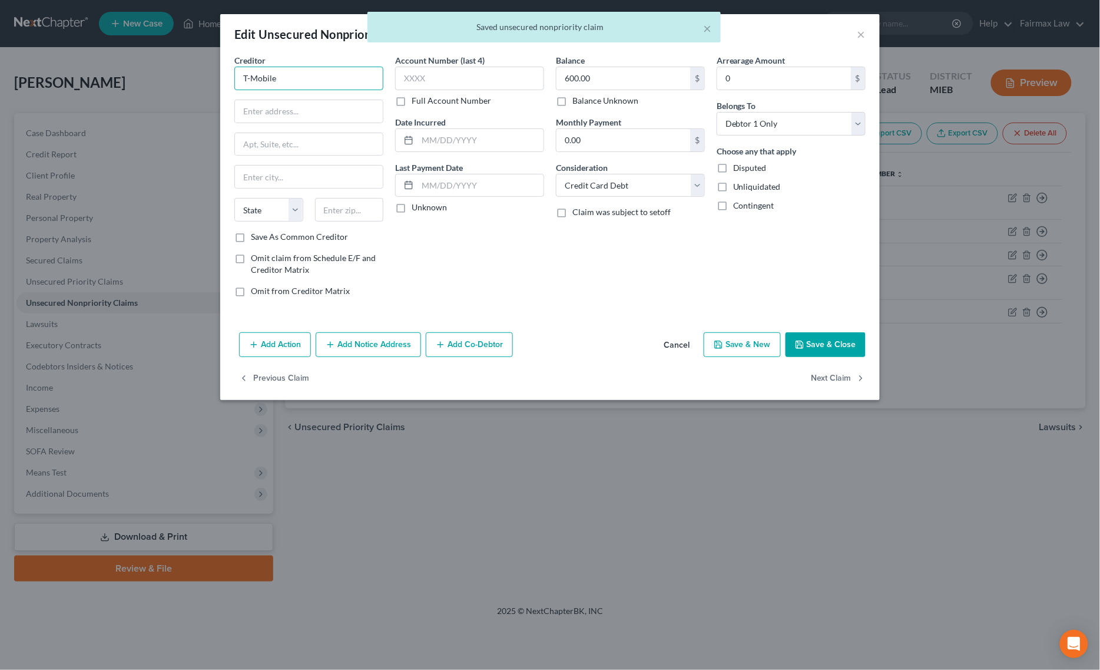
drag, startPoint x: 330, startPoint y: 81, endPoint x: 174, endPoint y: 62, distance: 157.3
click at [217, 72] on div "Edit Unsecured Nonpriority Claim × Creditor * T-Mobile State [US_STATE] AK AR […" at bounding box center [550, 335] width 1100 height 670
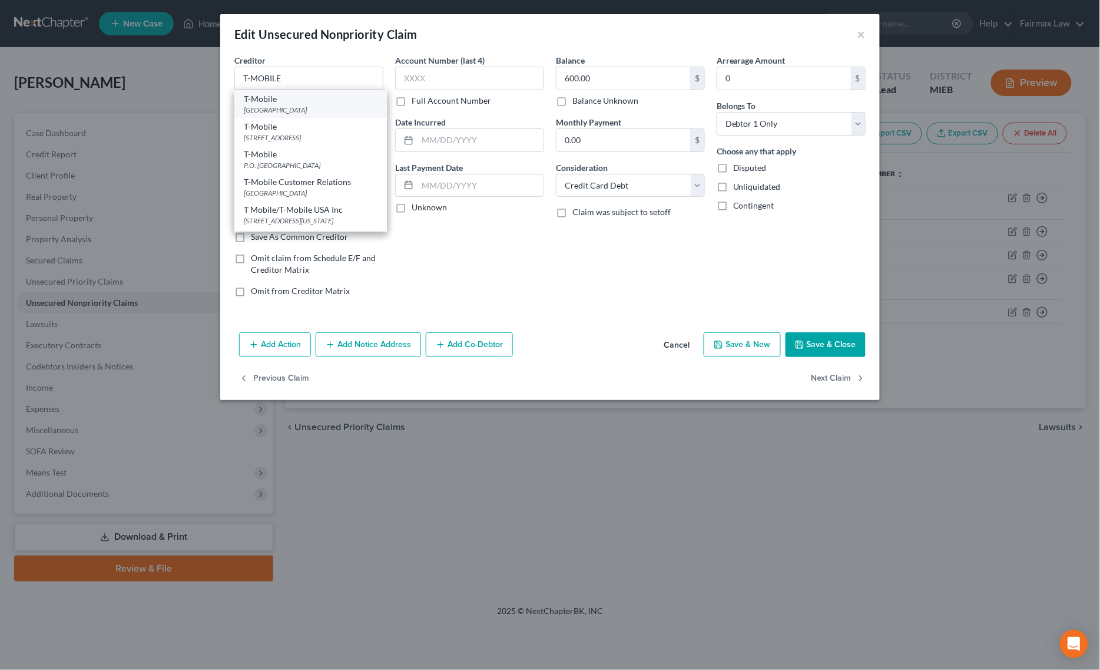
click at [269, 96] on div "T-Mobile" at bounding box center [311, 99] width 134 height 12
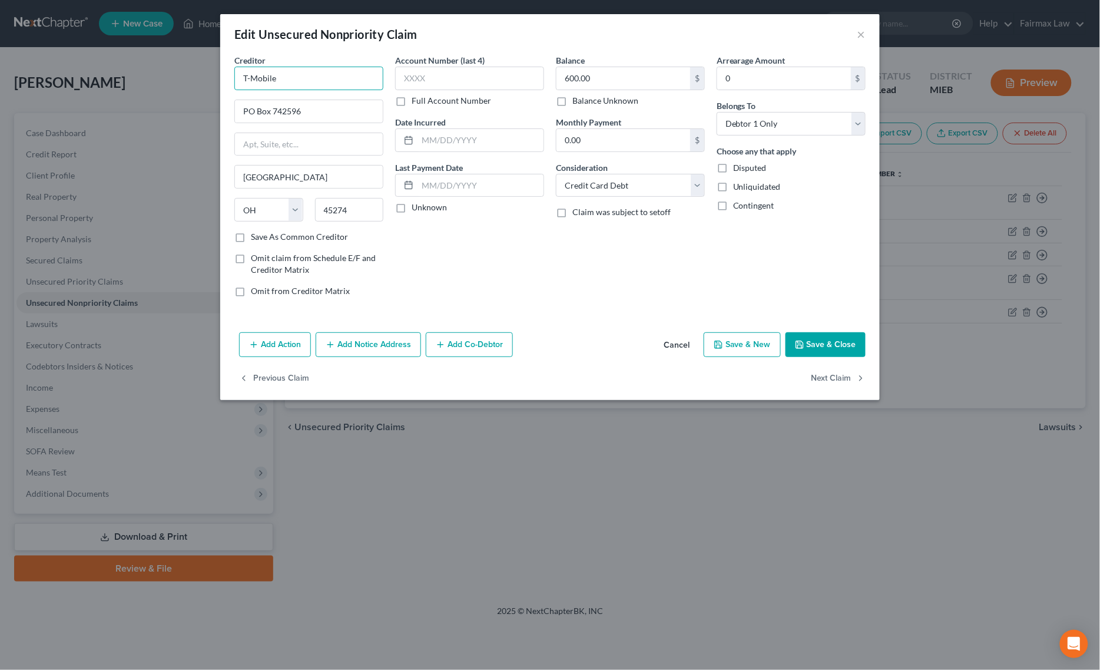
drag, startPoint x: 284, startPoint y: 75, endPoint x: 71, endPoint y: 48, distance: 214.8
click at [137, 59] on div "Edit Unsecured Nonpriority Claim × Creditor * T-Mobile PO Box 742596 [GEOGRAPHI…" at bounding box center [550, 335] width 1100 height 670
click at [830, 346] on button "Save & Close" at bounding box center [826, 344] width 80 height 25
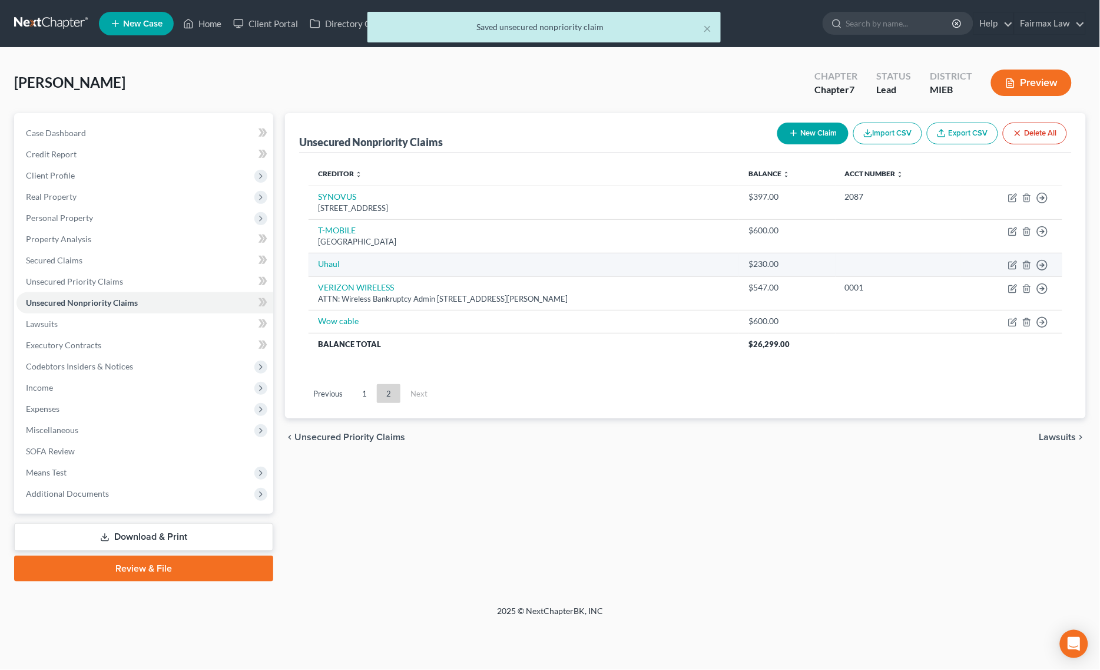
click at [1008, 264] on td "Move to D Move to E Move to G Move to Notice Only" at bounding box center [1012, 265] width 102 height 24
click at [1014, 268] on icon "button" at bounding box center [1012, 264] width 9 height 9
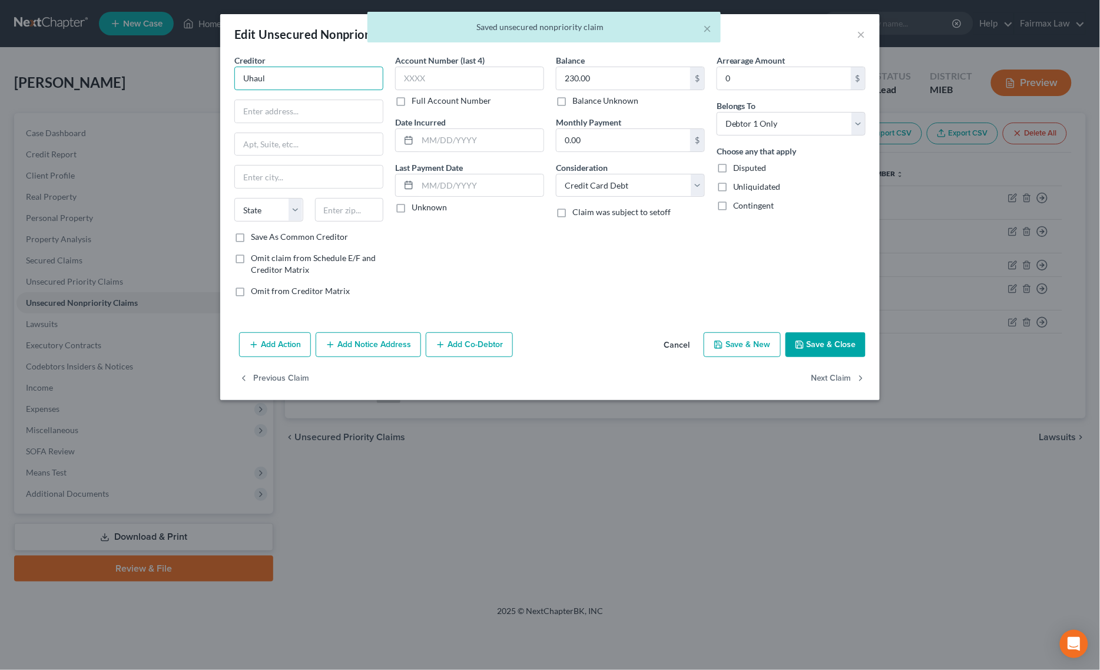
drag, startPoint x: 352, startPoint y: 80, endPoint x: 122, endPoint y: 74, distance: 230.3
click at [194, 86] on div "Edit Unsecured Nonpriority Claim × Creditor * Uhaul State [US_STATE] AK AR AZ C…" at bounding box center [550, 335] width 1100 height 670
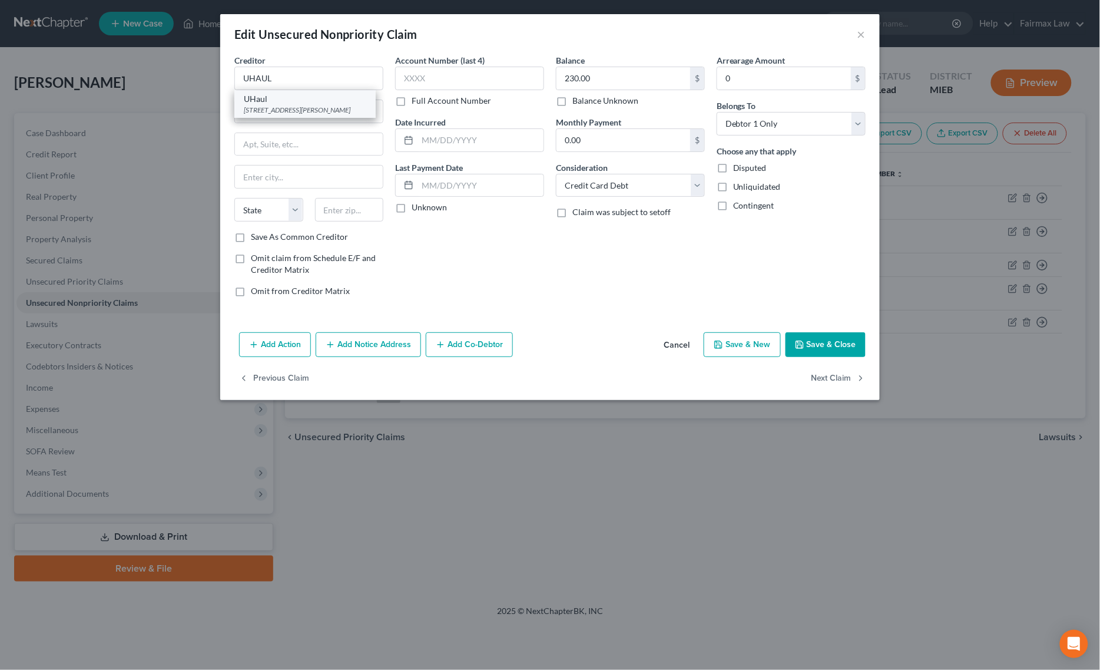
click at [268, 105] on div "[STREET_ADDRESS][PERSON_NAME]" at bounding box center [305, 110] width 122 height 10
drag, startPoint x: 311, startPoint y: 85, endPoint x: 106, endPoint y: 58, distance: 206.8
click at [106, 58] on div "Edit Unsecured Nonpriority Claim × Creditor * UHaul [STREET_ADDRESS][GEOGRAPHIC…" at bounding box center [550, 335] width 1100 height 670
click at [802, 336] on button "Save & Close" at bounding box center [826, 344] width 80 height 25
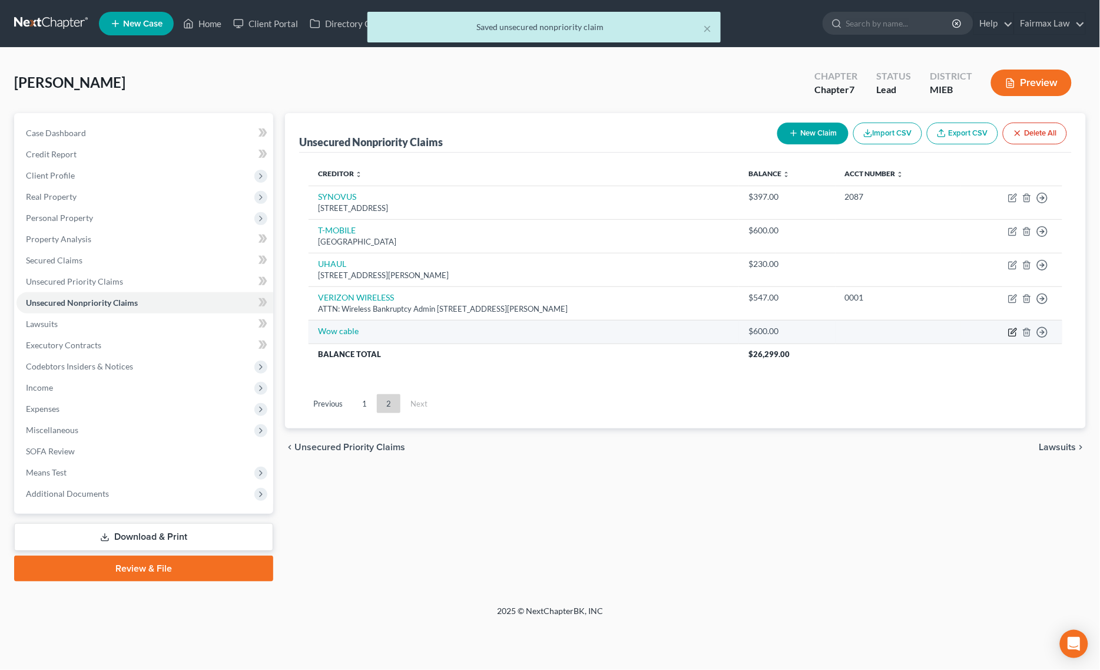
click at [1010, 332] on icon "button" at bounding box center [1012, 331] width 9 height 9
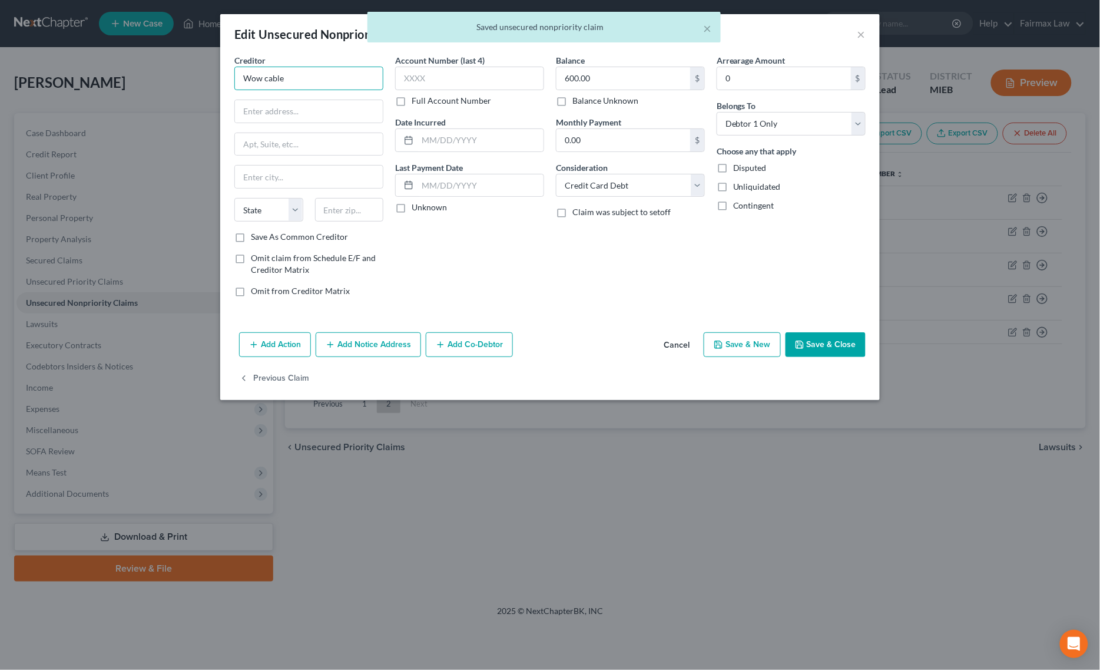
drag, startPoint x: 289, startPoint y: 74, endPoint x: 63, endPoint y: 74, distance: 225.6
click at [84, 74] on div "Edit Unsecured Nonpriority Claim × Creditor * Wow cable State [US_STATE] AK AR …" at bounding box center [550, 335] width 1100 height 670
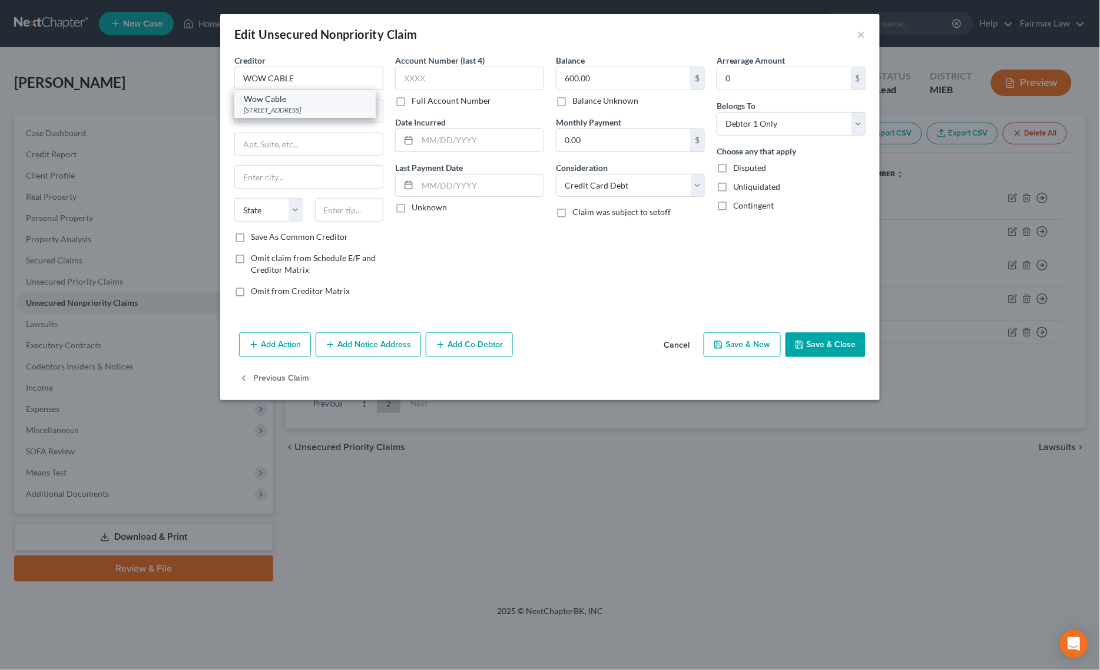
click at [280, 108] on div "[STREET_ADDRESS]" at bounding box center [305, 110] width 122 height 10
drag, startPoint x: 320, startPoint y: 78, endPoint x: 62, endPoint y: 92, distance: 257.8
click at [92, 87] on div "Edit Unsecured Nonpriority Claim × Creditor * Wow Cable 26035 Northline [PERSON…" at bounding box center [550, 335] width 1100 height 670
click at [837, 337] on button "Save & Close" at bounding box center [826, 344] width 80 height 25
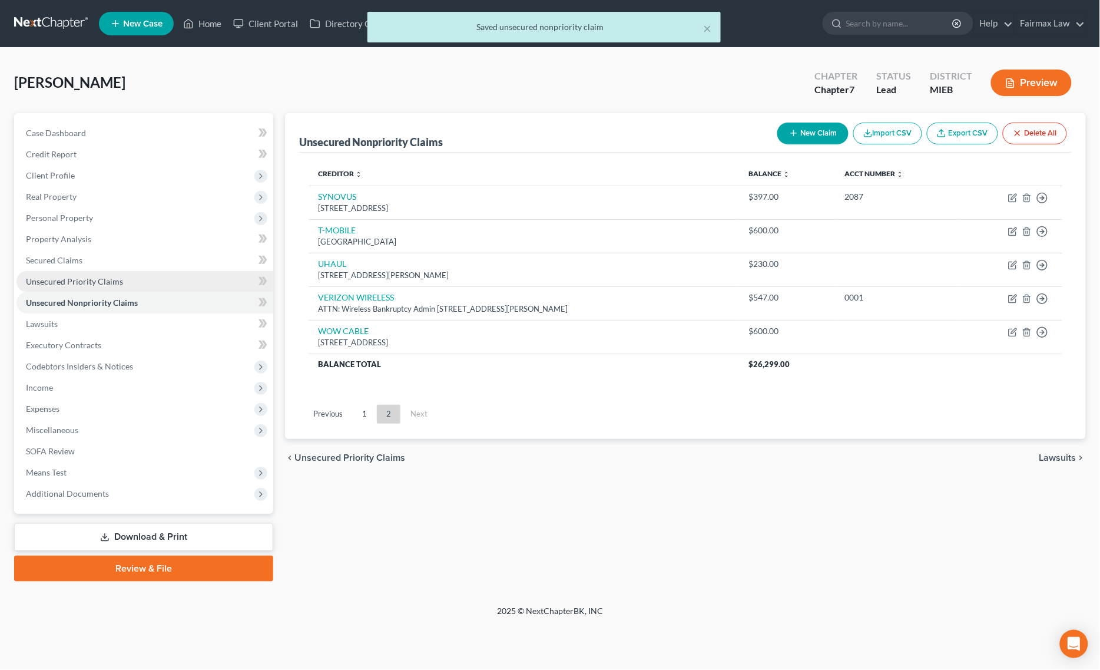
click at [99, 279] on span "Unsecured Priority Claims" at bounding box center [74, 281] width 97 height 10
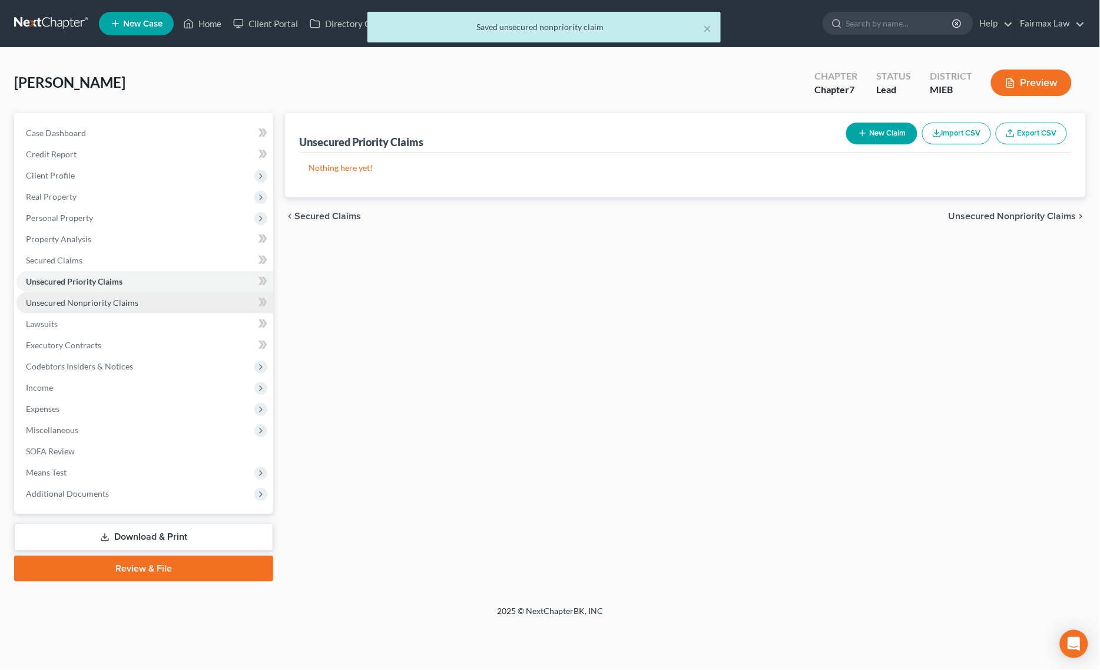
click at [88, 299] on span "Unsecured Nonpriority Claims" at bounding box center [82, 302] width 112 height 10
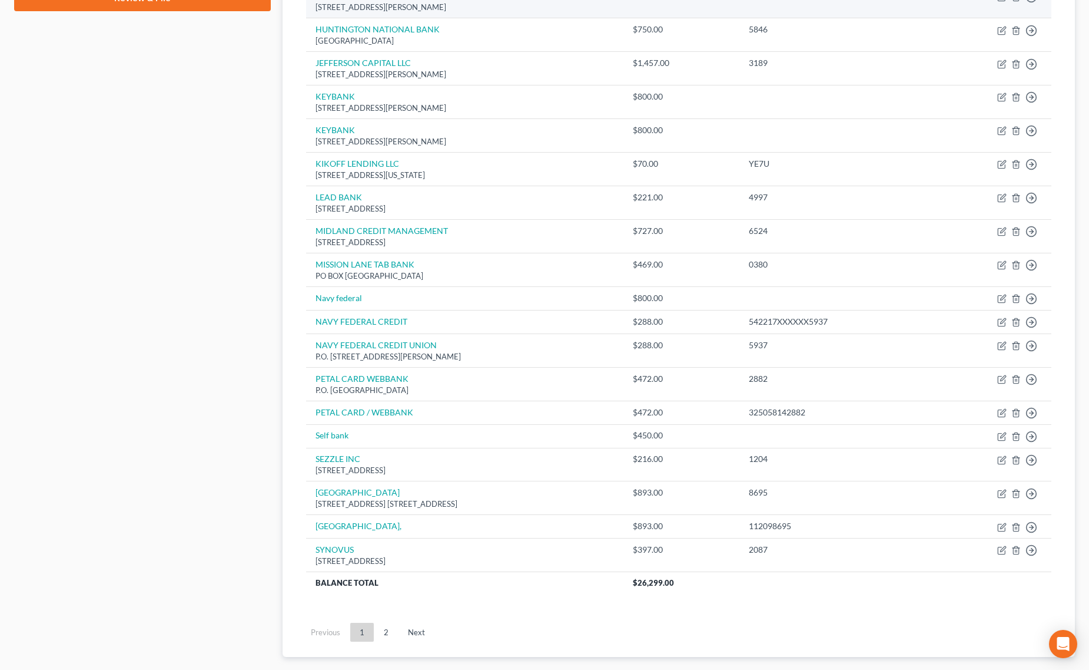
scroll to position [644, 0]
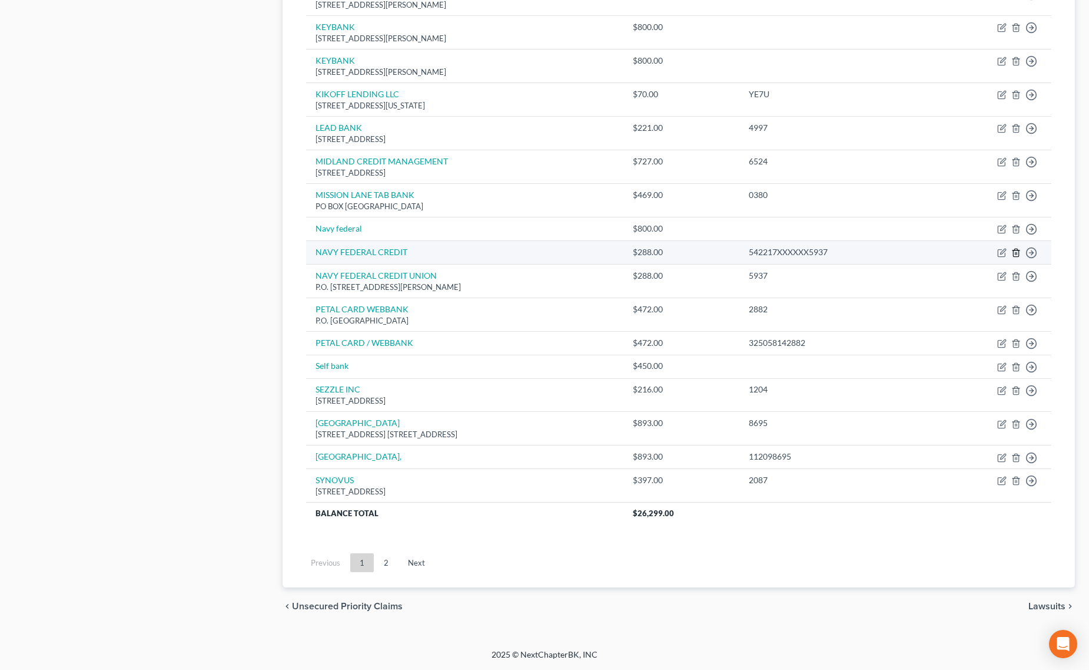
click at [1015, 249] on icon "button" at bounding box center [1016, 253] width 5 height 8
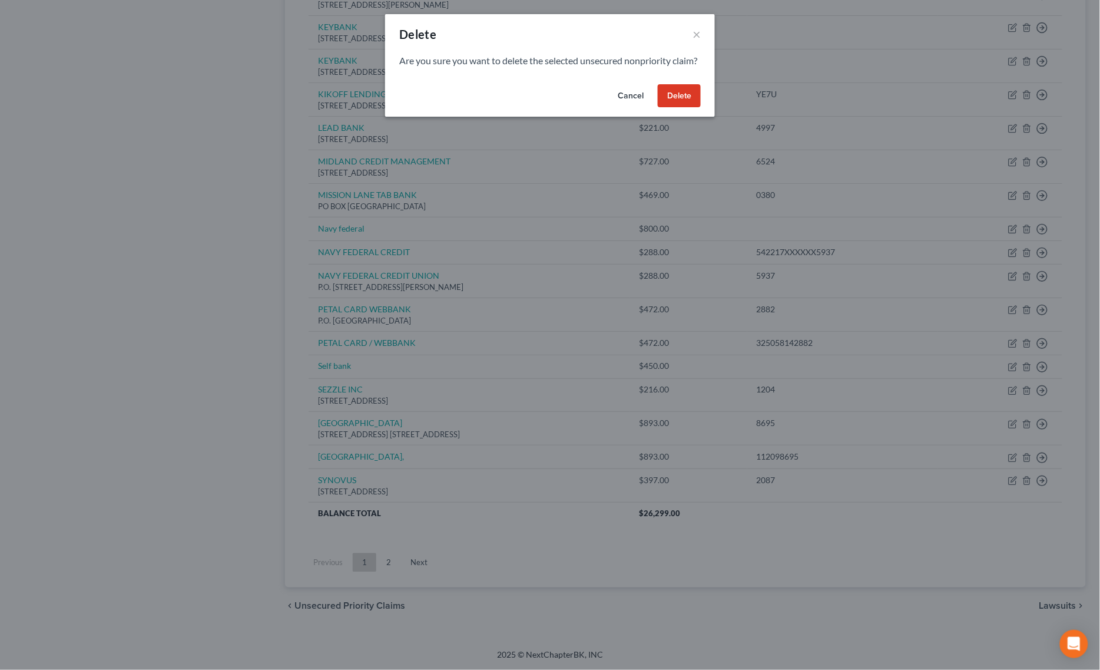
click at [678, 108] on button "Delete" at bounding box center [679, 96] width 43 height 24
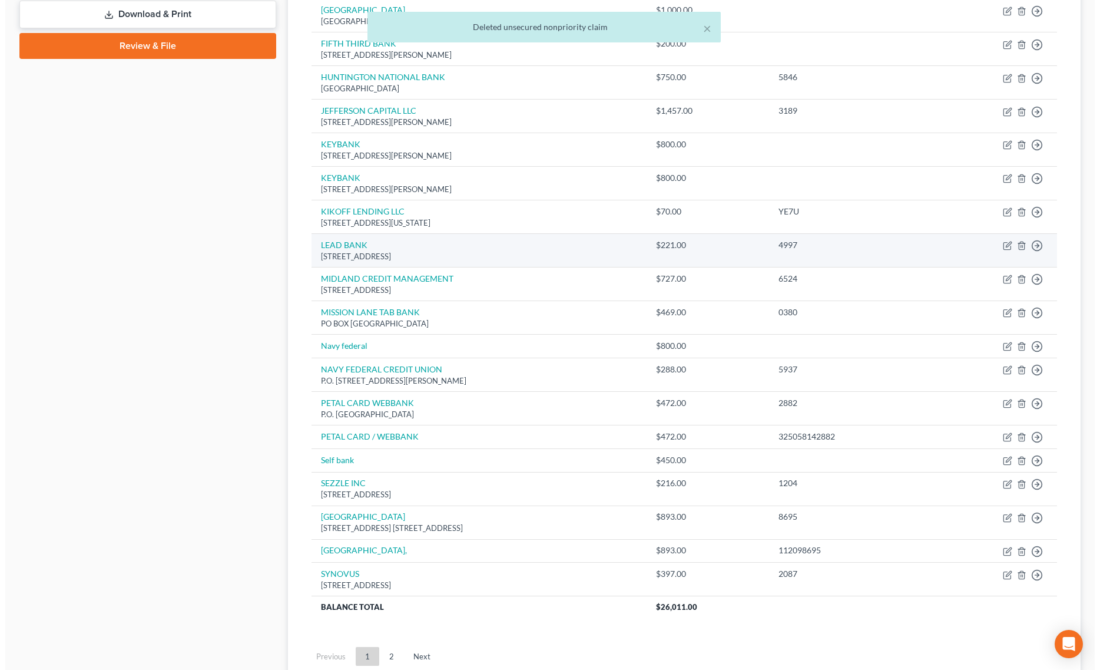
scroll to position [620, 0]
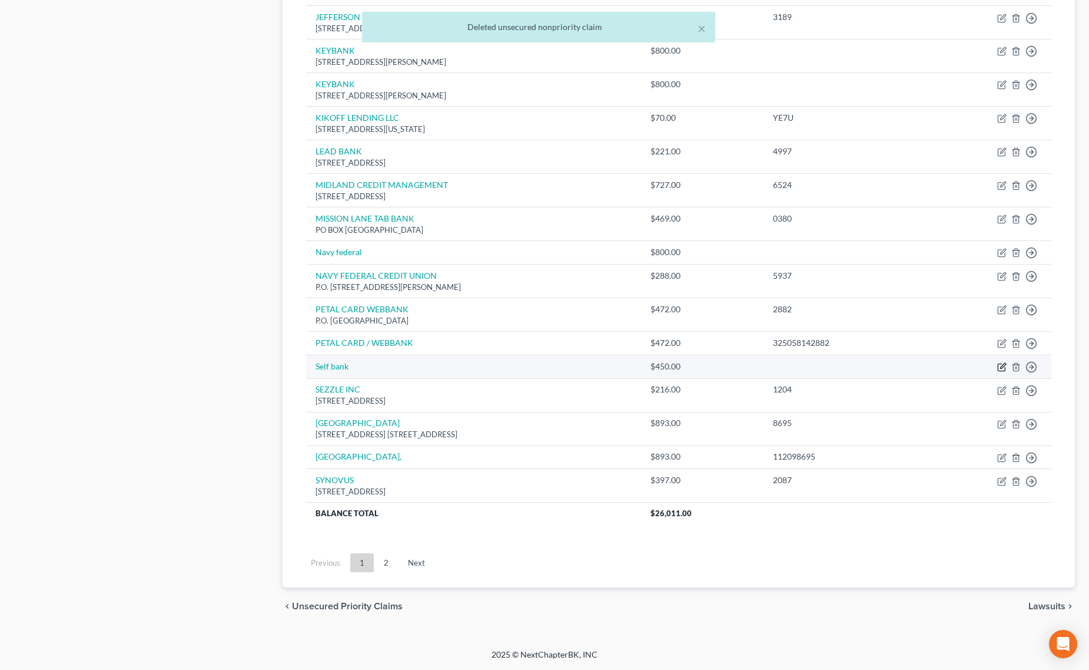
click at [998, 369] on icon "button" at bounding box center [1002, 366] width 9 height 9
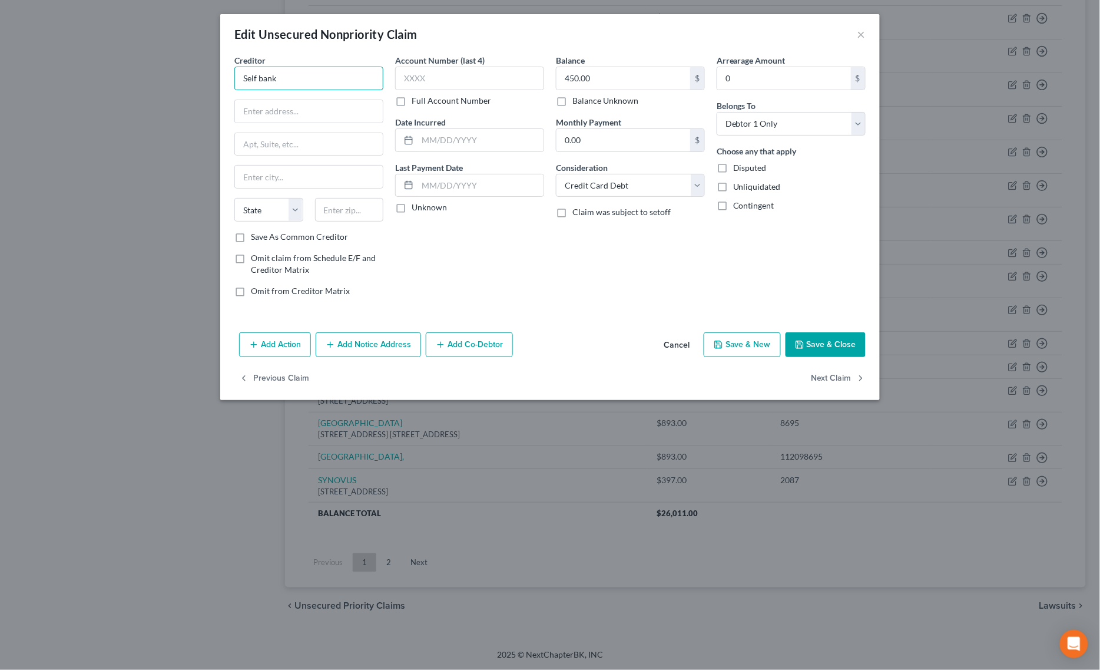
drag, startPoint x: 304, startPoint y: 72, endPoint x: 46, endPoint y: 77, distance: 258.0
click at [101, 72] on div "Edit Unsecured Nonpriority Claim × Creditor * Self bank State [US_STATE] AK AR …" at bounding box center [550, 335] width 1100 height 670
drag, startPoint x: 319, startPoint y: 81, endPoint x: 192, endPoint y: 81, distance: 126.6
click at [199, 81] on div "Edit Unsecured Nonpriority Claim × Creditor * SELF BANK State [US_STATE] AK AR …" at bounding box center [550, 335] width 1100 height 670
click at [319, 109] on input "text" at bounding box center [309, 111] width 148 height 22
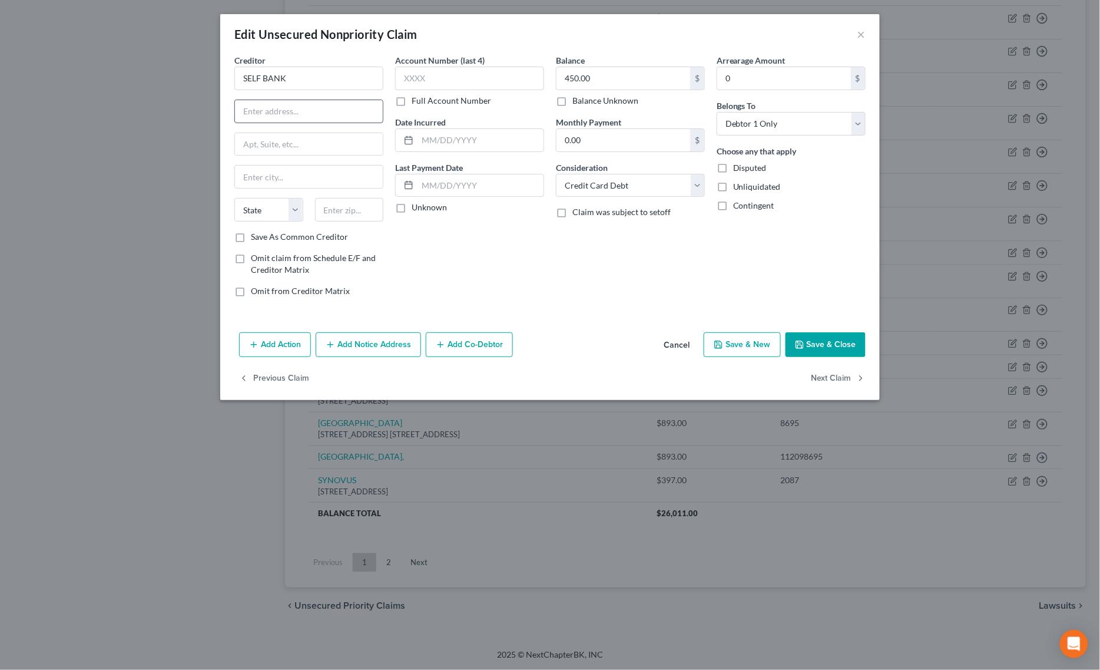
paste input "[STREET_ADDRESS]"
drag, startPoint x: 352, startPoint y: 107, endPoint x: 434, endPoint y: 124, distance: 84.2
click at [433, 105] on div "Creditor * SELF BANK [STREET_ADDRESS][GEOGRAPHIC_DATA][US_STATE] CA CO CT DE DC…" at bounding box center [549, 180] width 643 height 252
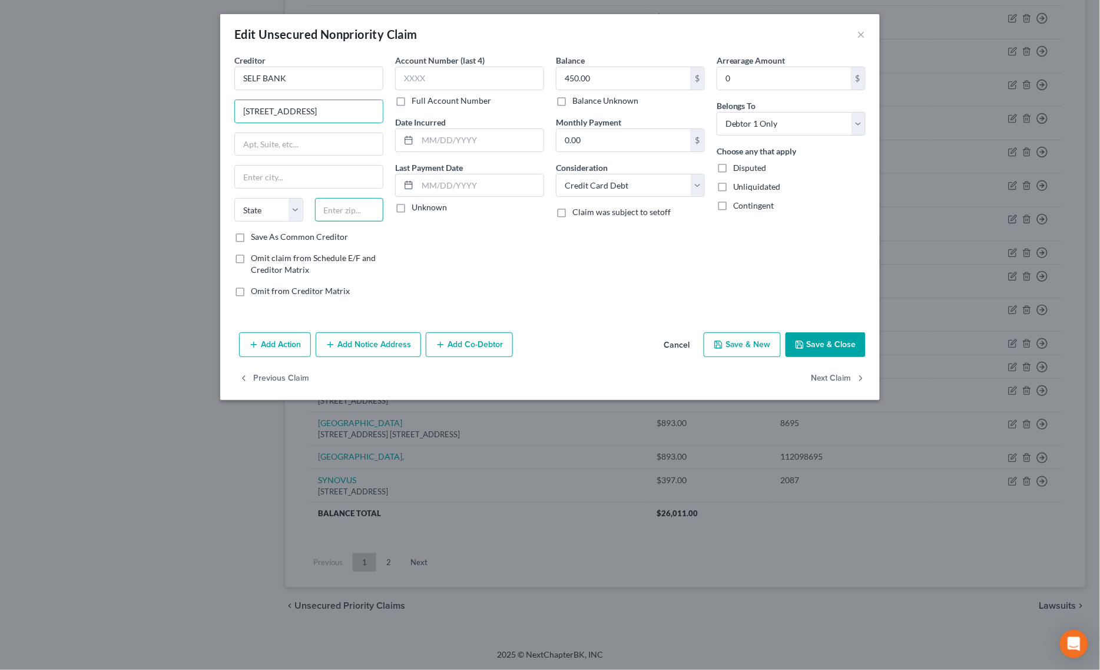
click at [362, 212] on input "text" at bounding box center [349, 210] width 69 height 24
paste input "78702"
click at [280, 215] on select "State [US_STATE] AK AR AZ CA CO CT DE DC [GEOGRAPHIC_DATA] [GEOGRAPHIC_DATA] GU…" at bounding box center [268, 210] width 69 height 24
click at [234, 199] on select "State [US_STATE] AK AR AZ CA CO CT DE DC [GEOGRAPHIC_DATA] [GEOGRAPHIC_DATA] GU…" at bounding box center [268, 210] width 69 height 24
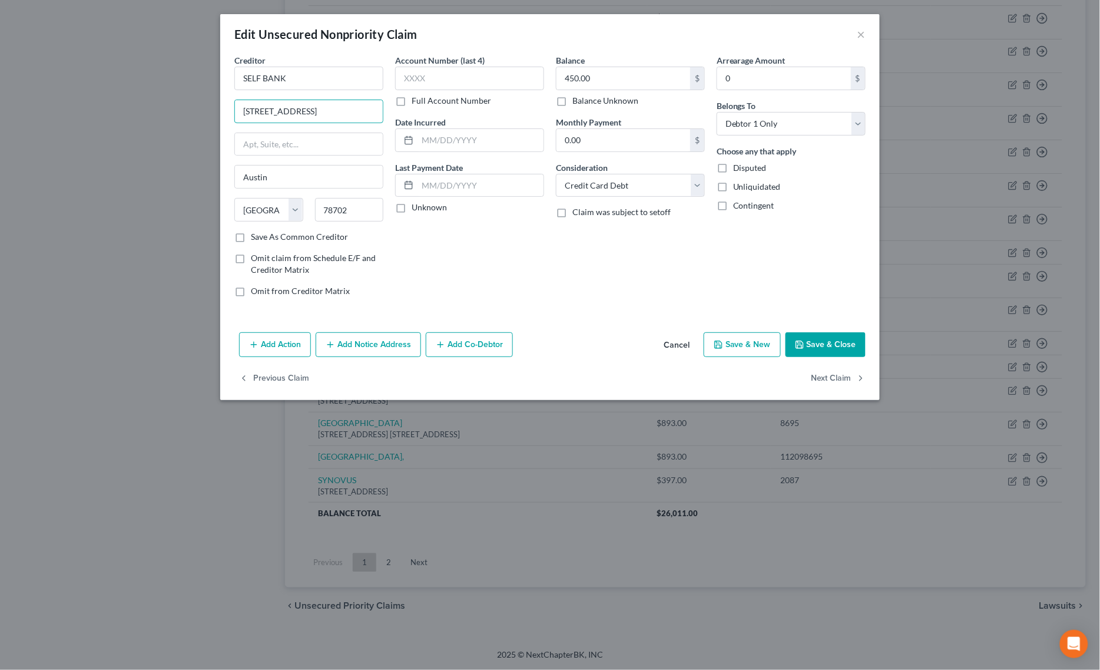
drag, startPoint x: 339, startPoint y: 111, endPoint x: 463, endPoint y: 111, distance: 124.3
click at [463, 111] on div "Creditor * SELF BANK [STREET_ADDRESS][GEOGRAPHIC_DATA][US_STATE] CA CO [GEOGRAP…" at bounding box center [549, 180] width 643 height 252
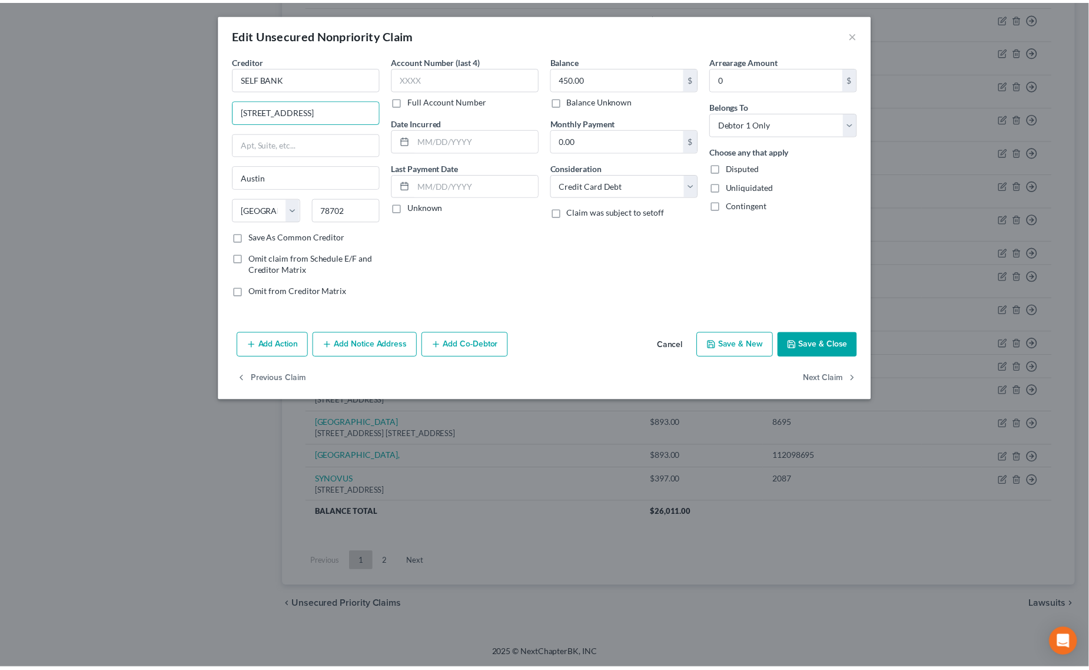
scroll to position [0, 0]
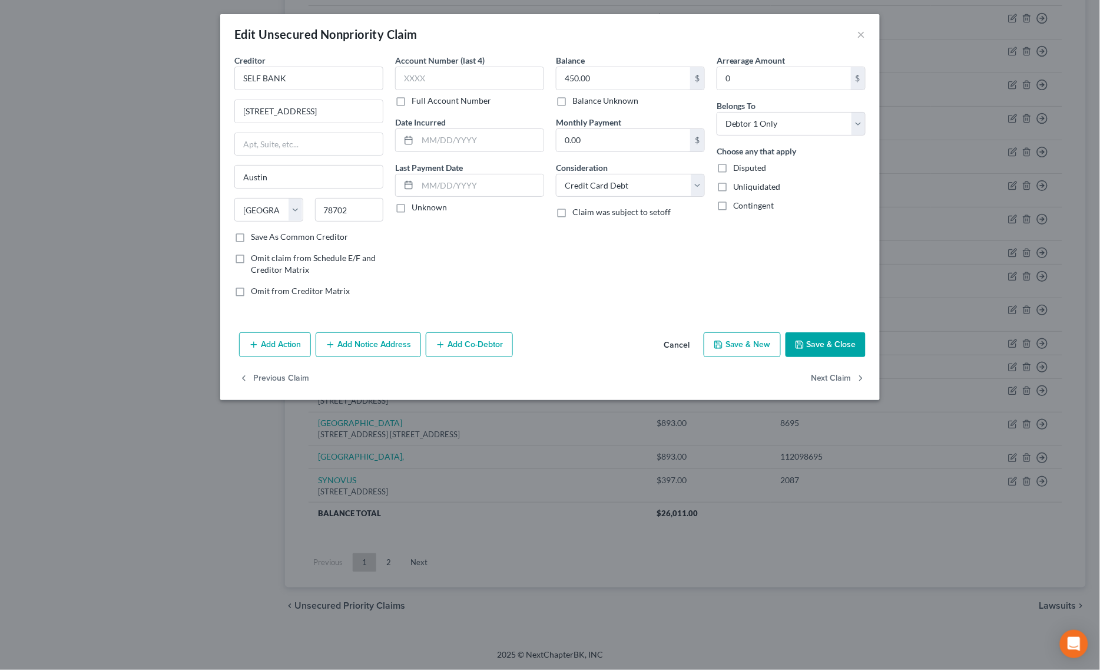
click at [829, 349] on button "Save & Close" at bounding box center [826, 344] width 80 height 25
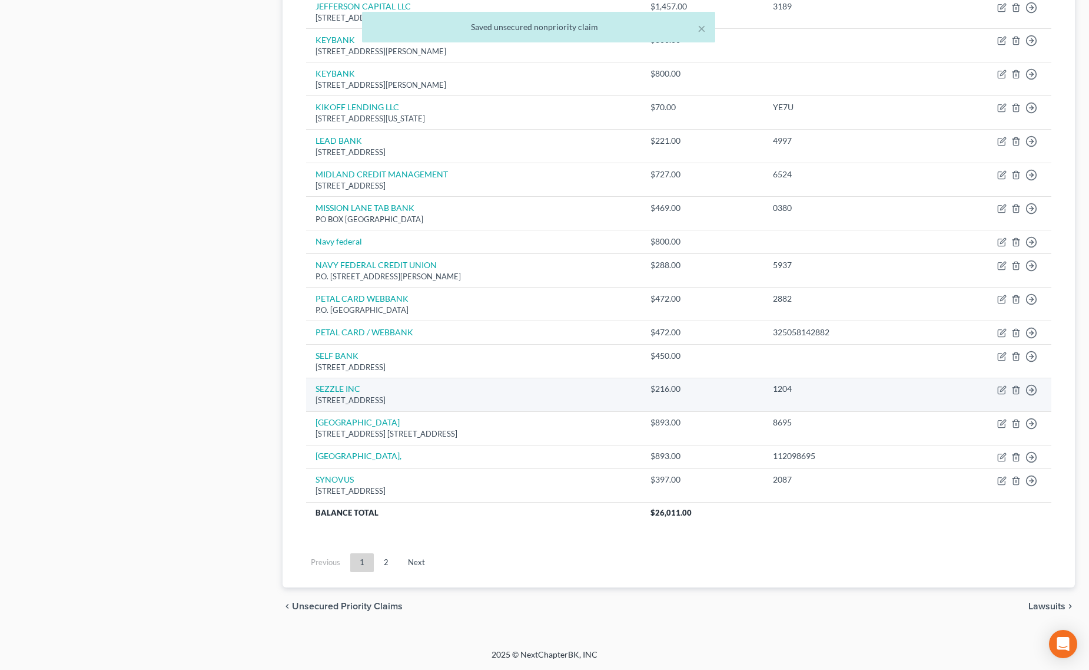
scroll to position [631, 0]
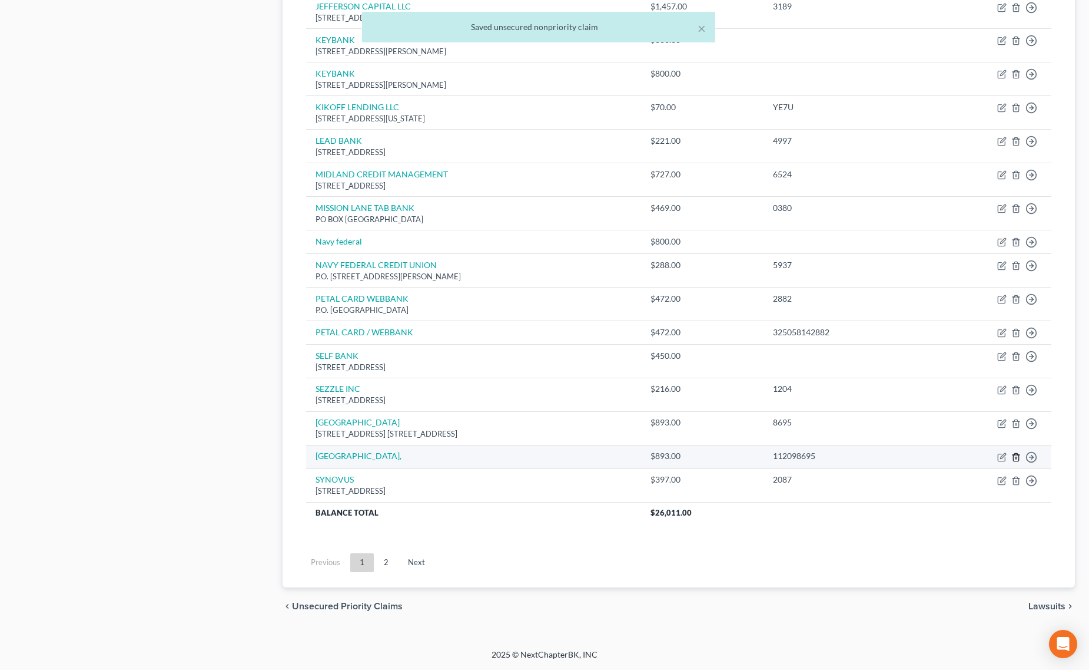
click at [1016, 455] on icon "button" at bounding box center [1016, 456] width 9 height 9
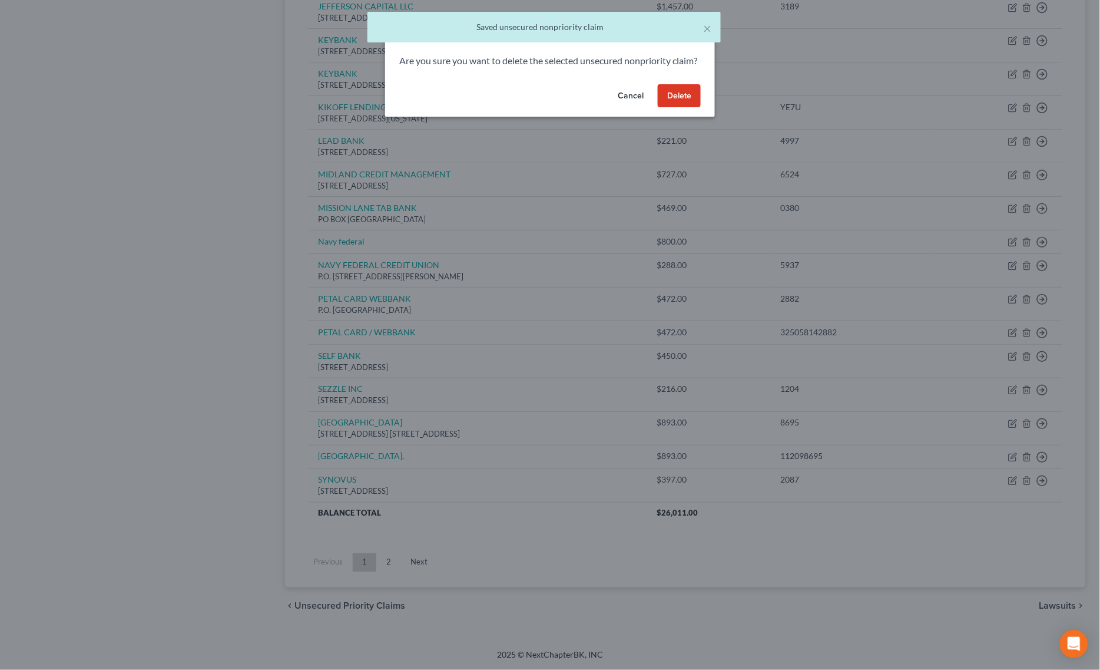
click at [682, 103] on button "Delete" at bounding box center [679, 96] width 43 height 24
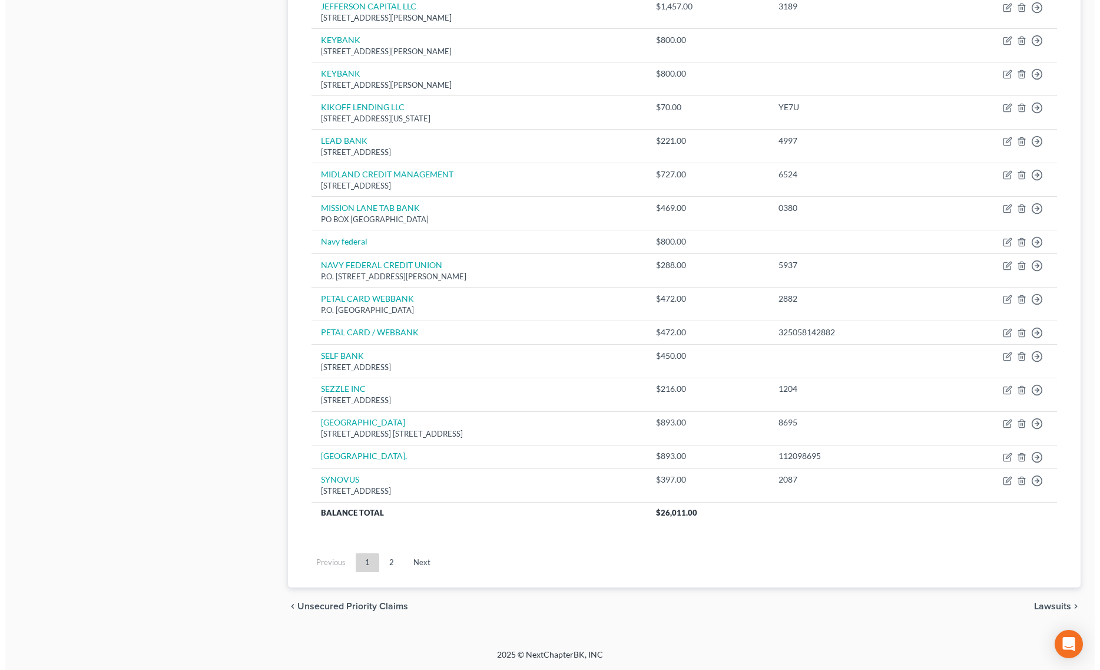
scroll to position [607, 0]
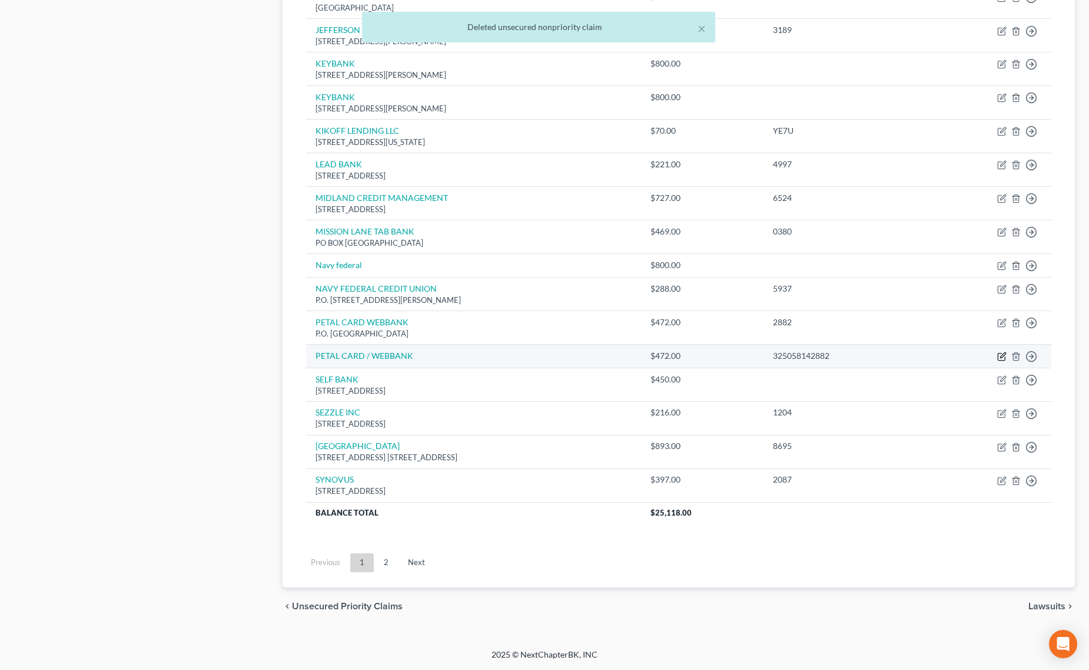
click at [1002, 354] on icon "button" at bounding box center [1002, 356] width 9 height 9
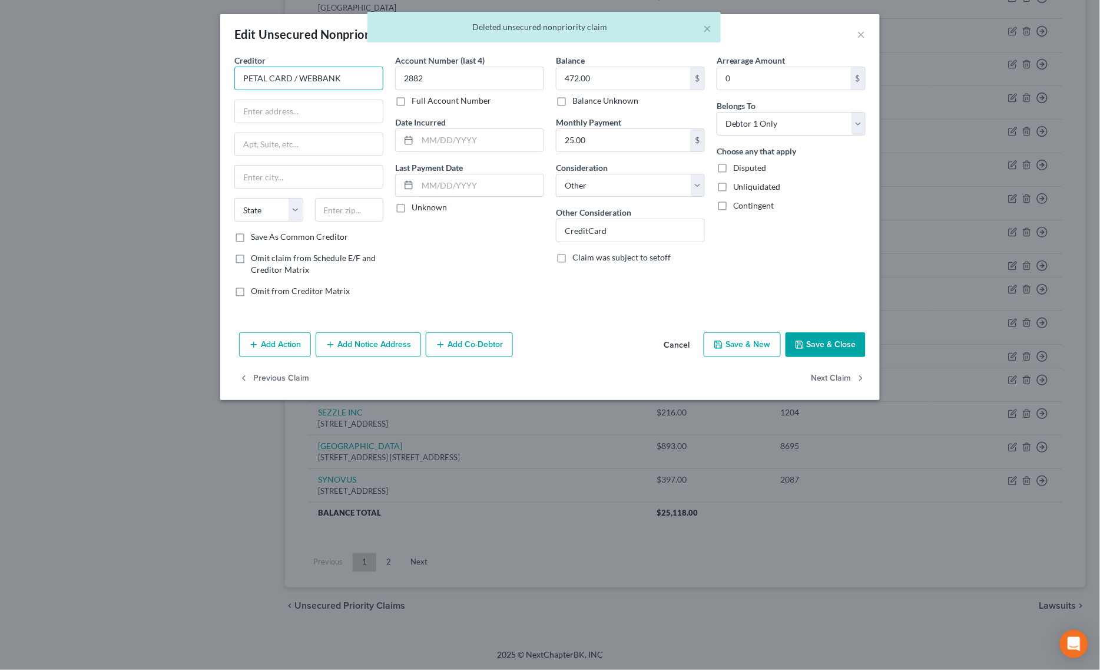
drag, startPoint x: 354, startPoint y: 75, endPoint x: 297, endPoint y: 94, distance: 59.8
click at [297, 94] on div "Creditor * PETAL CARD / WEBBANK State [US_STATE] AK AR AZ CA CO CT DE DC [GEOGR…" at bounding box center [308, 142] width 149 height 177
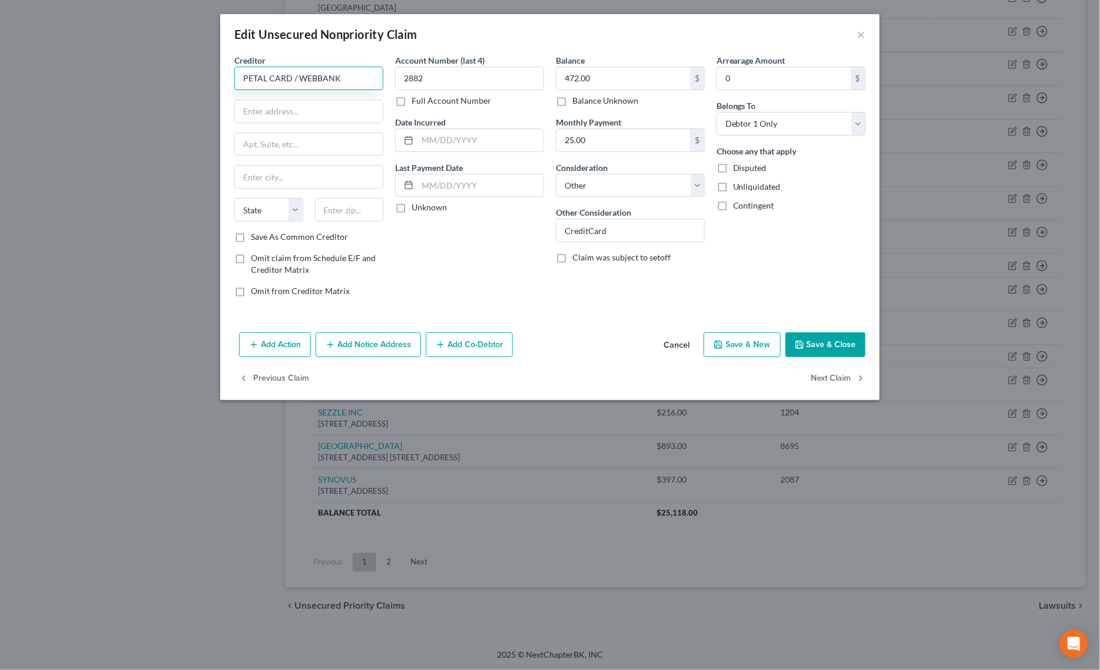
drag, startPoint x: 346, startPoint y: 74, endPoint x: 103, endPoint y: 78, distance: 243.3
click at [103, 78] on div "Edit Unsecured Nonpriority Claim × Creditor * PETAL CARD / WEBBANK State [US_ST…" at bounding box center [550, 335] width 1100 height 670
click at [330, 107] on input "text" at bounding box center [309, 111] width 148 height 22
paste input "[STREET_ADDRESS]"
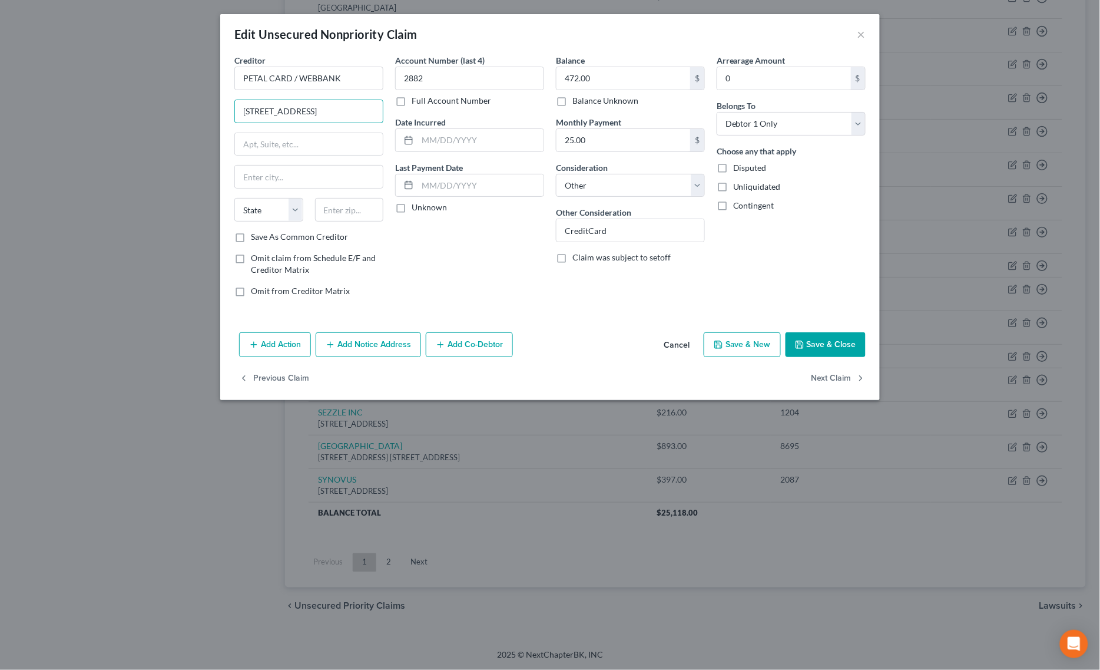
drag, startPoint x: 346, startPoint y: 115, endPoint x: 386, endPoint y: 117, distance: 40.1
click at [386, 113] on div "Creditor * PETAL CARD / WEBBANK [STREET_ADDRESS] State [US_STATE] AK AR AZ CA C…" at bounding box center [308, 180] width 161 height 252
click at [363, 219] on input "text" at bounding box center [349, 210] width 69 height 24
paste input "83714"
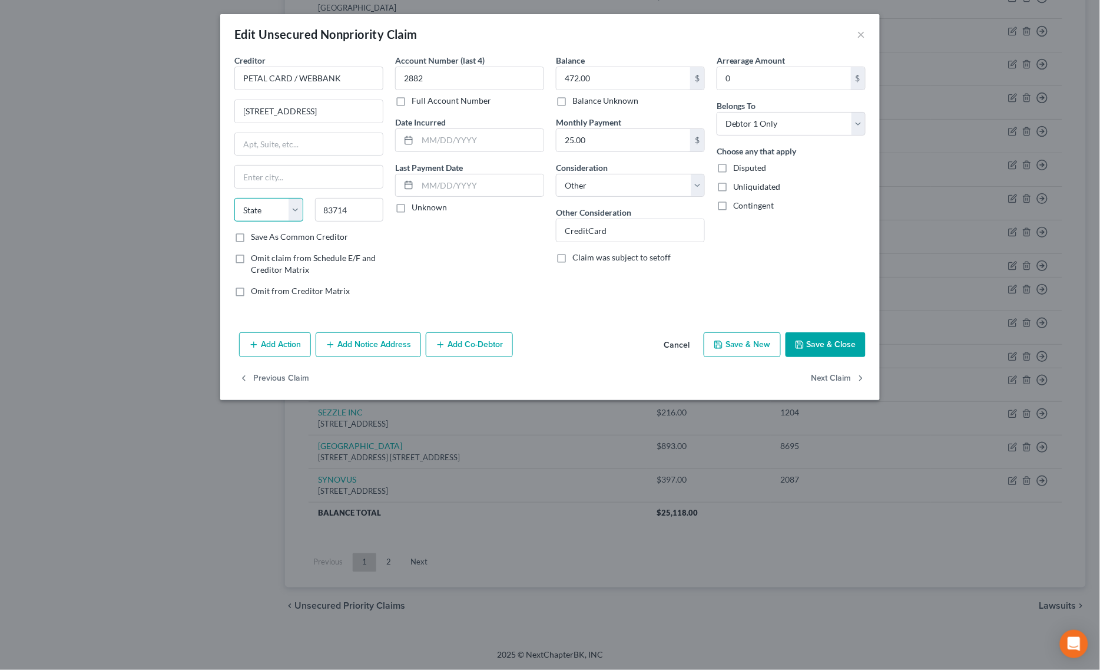
click at [268, 212] on select "State [US_STATE] AK AR AZ CA CO CT DE DC [GEOGRAPHIC_DATA] [GEOGRAPHIC_DATA] GU…" at bounding box center [268, 210] width 69 height 24
click at [234, 199] on select "State [US_STATE] AK AR AZ CA CO CT DE DC [GEOGRAPHIC_DATA] [GEOGRAPHIC_DATA] GU…" at bounding box center [268, 210] width 69 height 24
drag, startPoint x: 357, startPoint y: 110, endPoint x: 398, endPoint y: 110, distance: 40.6
click at [398, 110] on div "Creditor * PETAL CARD / WEBBANK [STREET_ADDRESS] [GEOGRAPHIC_DATA] [US_STATE][G…" at bounding box center [549, 180] width 643 height 252
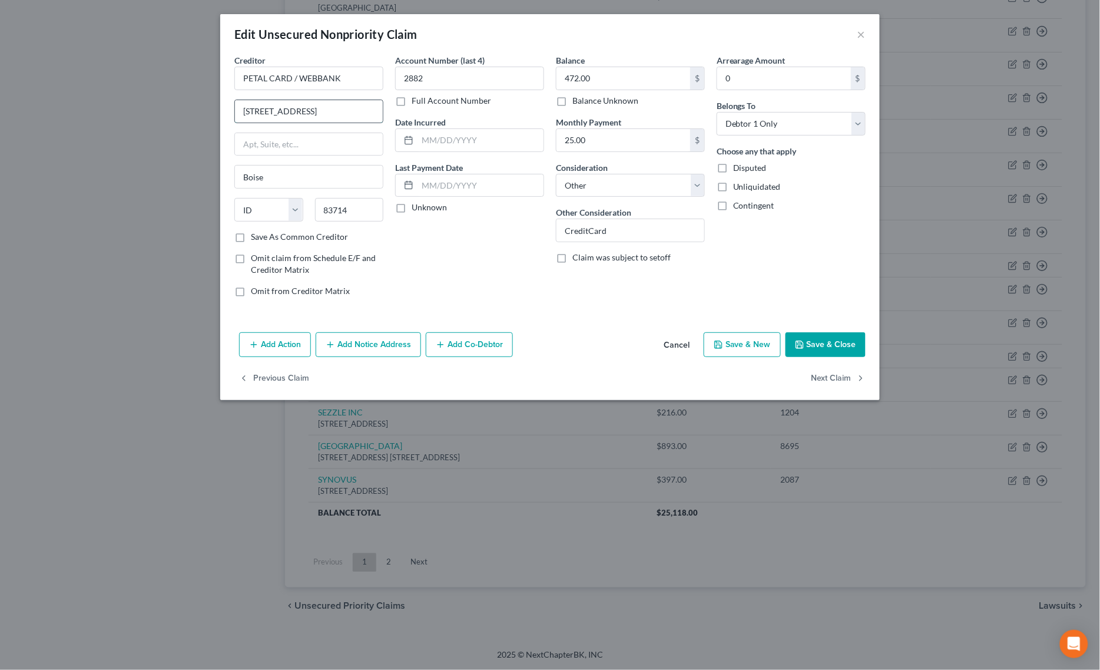
click at [349, 110] on input "[STREET_ADDRESS]" at bounding box center [309, 111] width 148 height 22
drag, startPoint x: 292, startPoint y: 113, endPoint x: 336, endPoint y: 109, distance: 44.4
click at [336, 109] on input "[STREET_ADDRESS]" at bounding box center [309, 111] width 148 height 22
drag, startPoint x: 270, startPoint y: 183, endPoint x: 177, endPoint y: 186, distance: 93.1
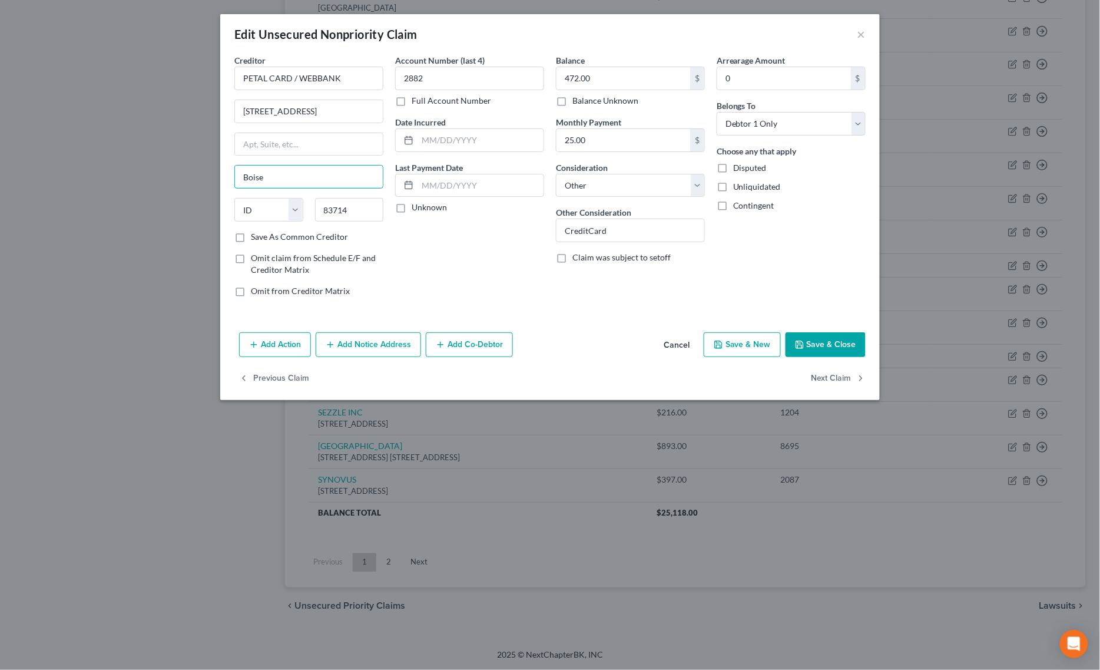
click at [177, 186] on div "Edit Unsecured Nonpriority Claim × Creditor * PETAL CARD / WEBBANK [STREET_ADDR…" at bounding box center [550, 335] width 1100 height 670
paste input "[GEOGRAPHIC_DATA],"
drag, startPoint x: 340, startPoint y: 113, endPoint x: 457, endPoint y: 115, distance: 116.6
click at [457, 115] on div "Creditor * PETAL CARD / WEBBANK [STREET_ADDRESS] Garden City, [GEOGRAPHIC_DATA]…" at bounding box center [549, 180] width 643 height 252
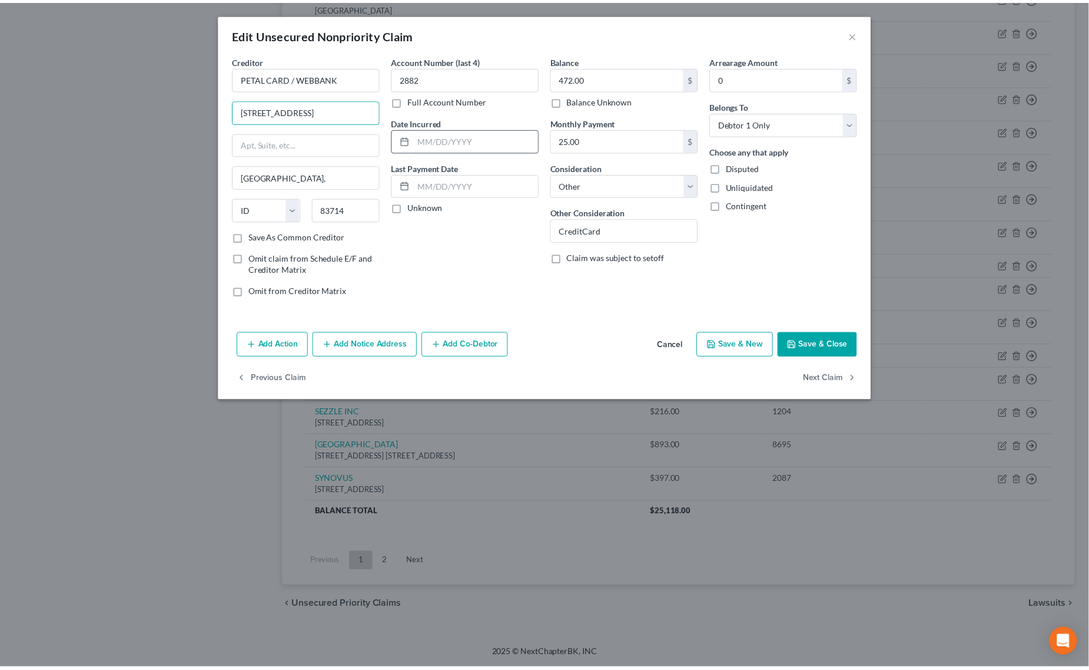
scroll to position [0, 0]
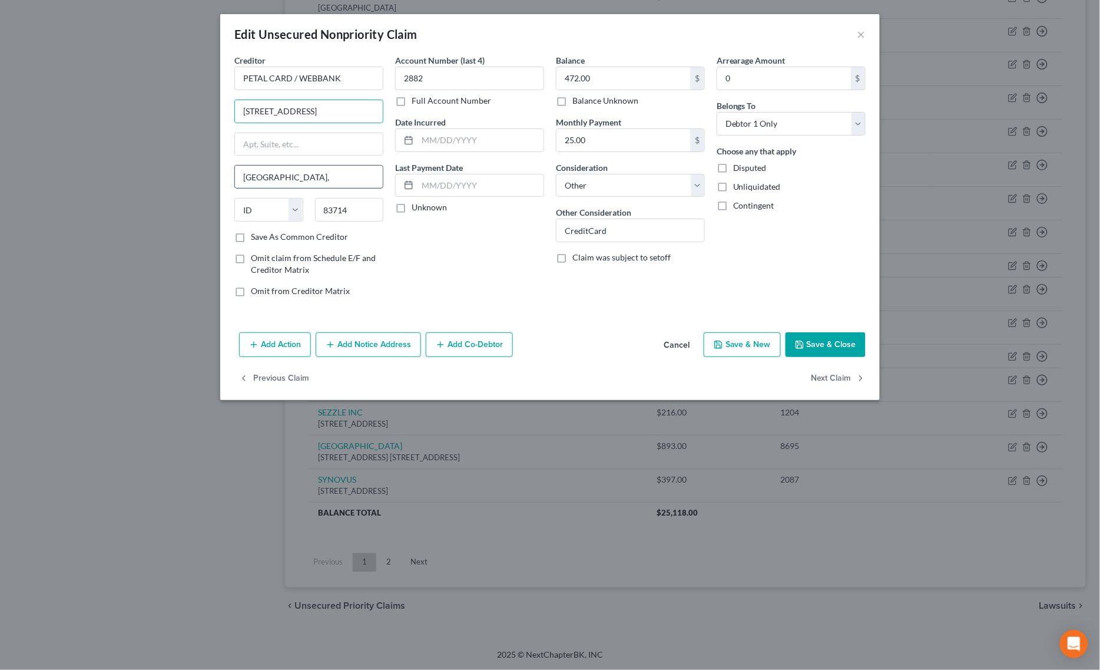
click at [346, 174] on input "[GEOGRAPHIC_DATA]," at bounding box center [309, 176] width 148 height 22
click at [826, 343] on button "Save & Close" at bounding box center [826, 344] width 80 height 25
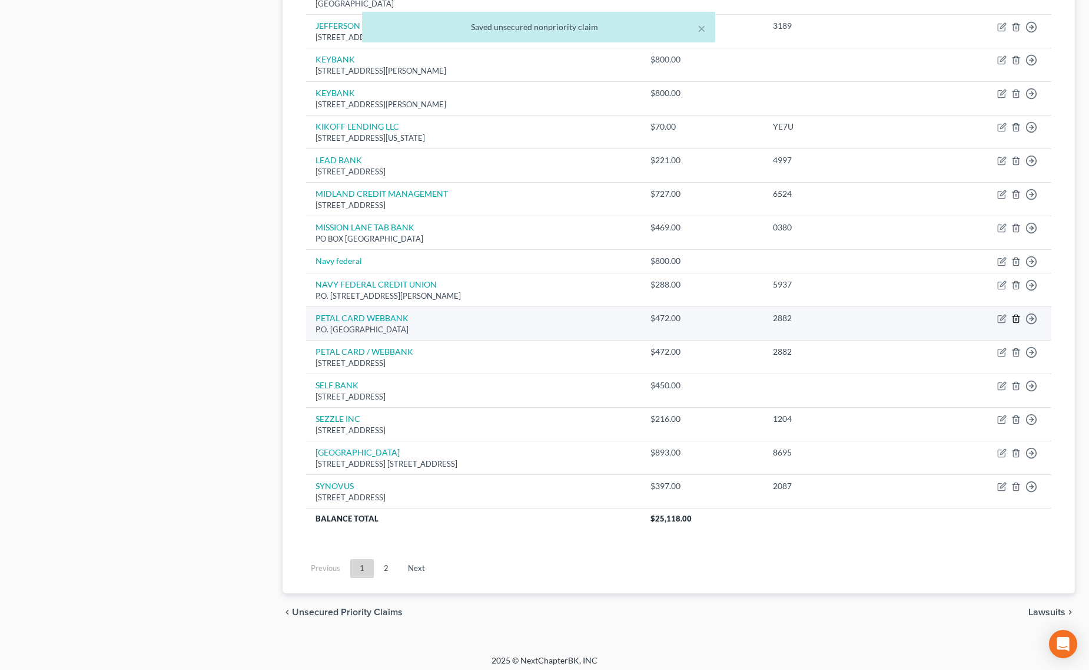
click at [1013, 319] on icon "button" at bounding box center [1016, 318] width 9 height 9
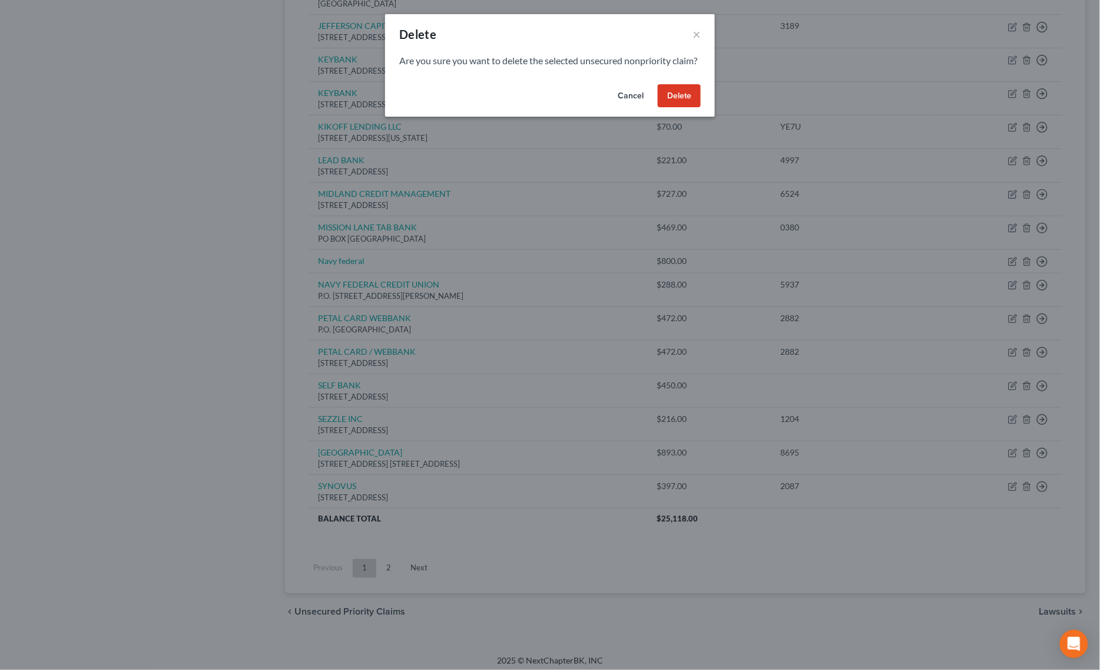
click at [689, 108] on button "Delete" at bounding box center [679, 96] width 43 height 24
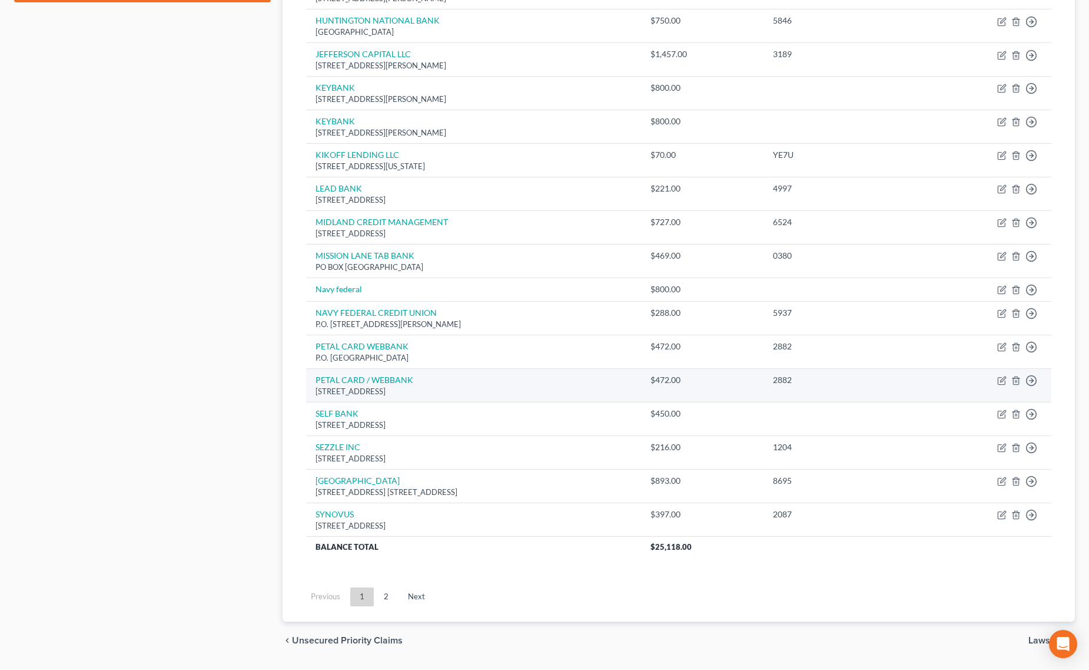
scroll to position [534, 0]
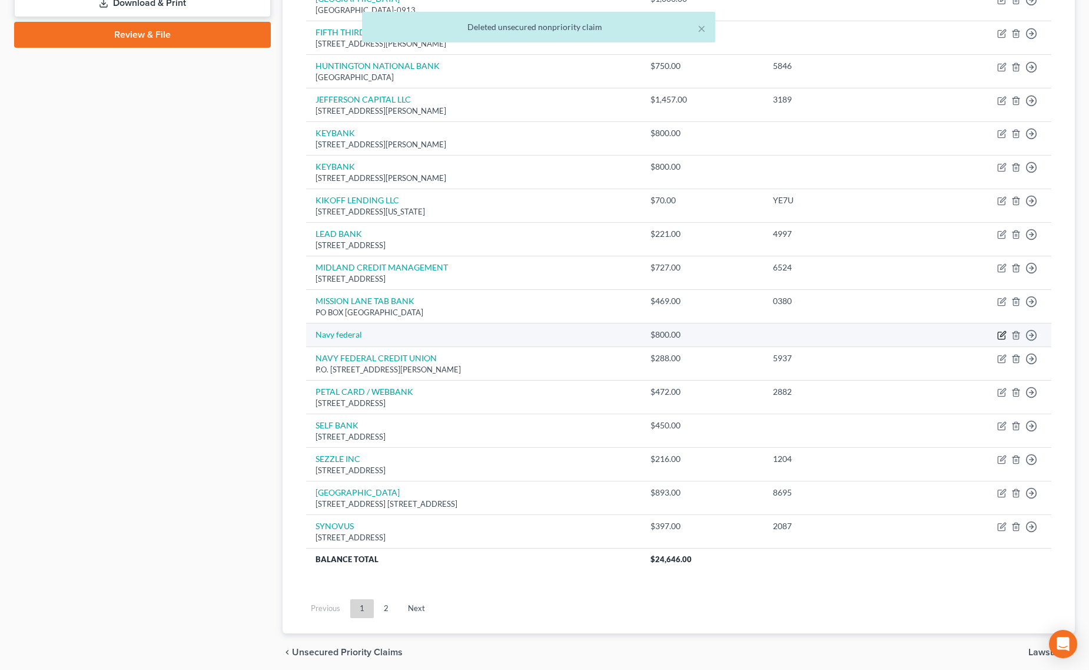
click at [998, 339] on icon "button" at bounding box center [1001, 335] width 7 height 7
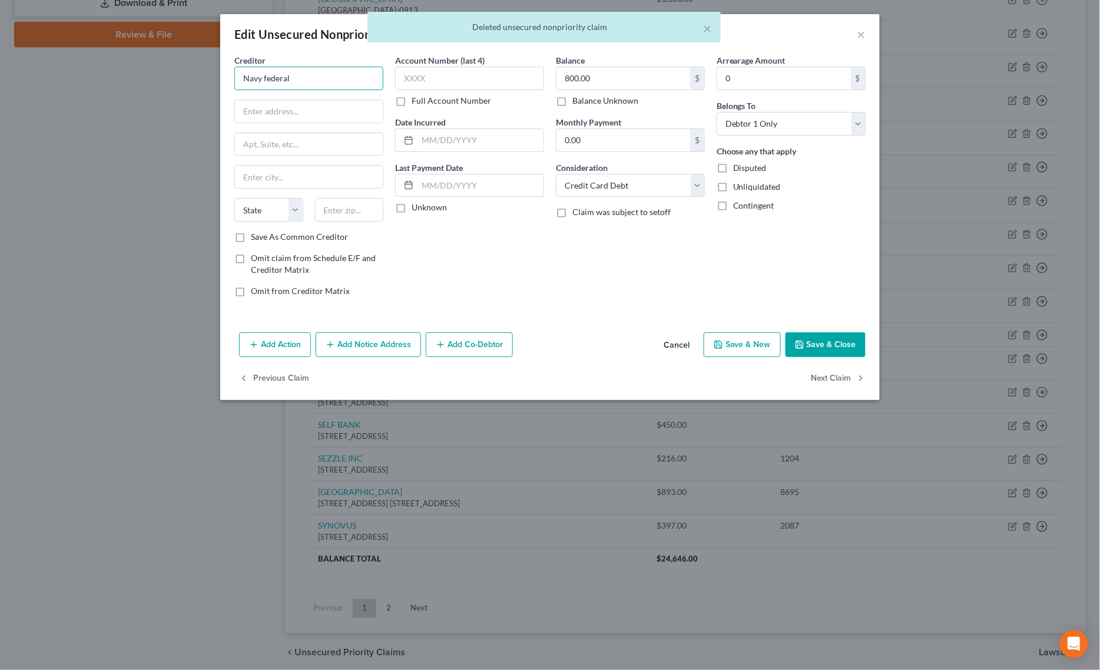
drag, startPoint x: 296, startPoint y: 80, endPoint x: 74, endPoint y: 50, distance: 224.6
click at [74, 50] on div "Edit Unsecured Nonpriority Claim × Creditor * Navy federal State [US_STATE] AK …" at bounding box center [550, 335] width 1100 height 670
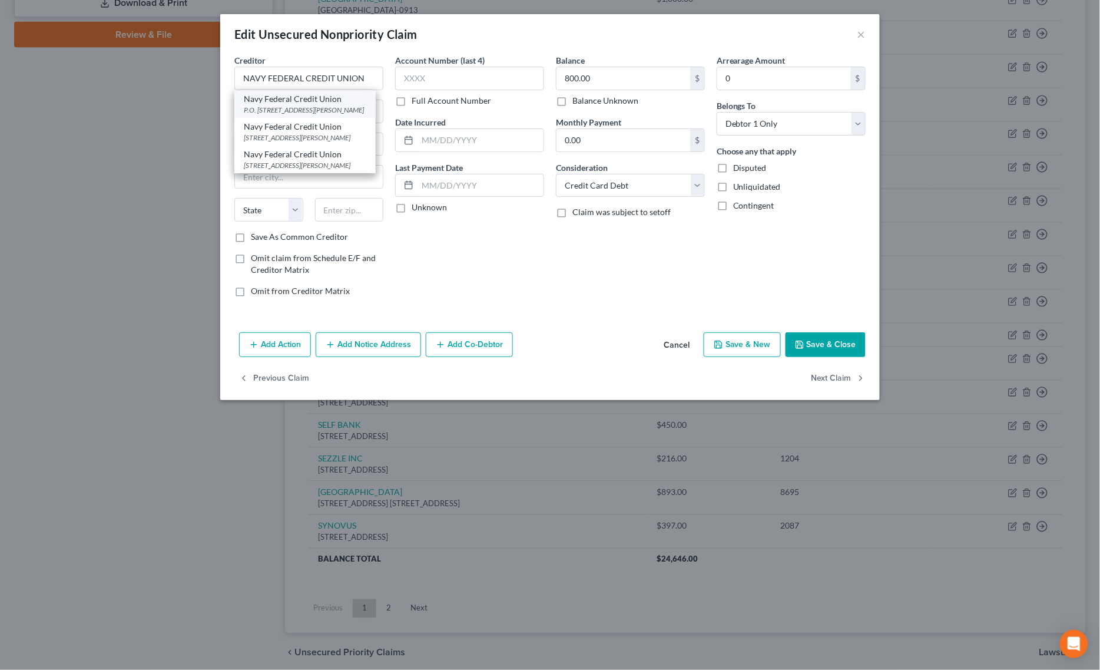
click at [266, 101] on div "Navy Federal Credit Union" at bounding box center [305, 99] width 122 height 12
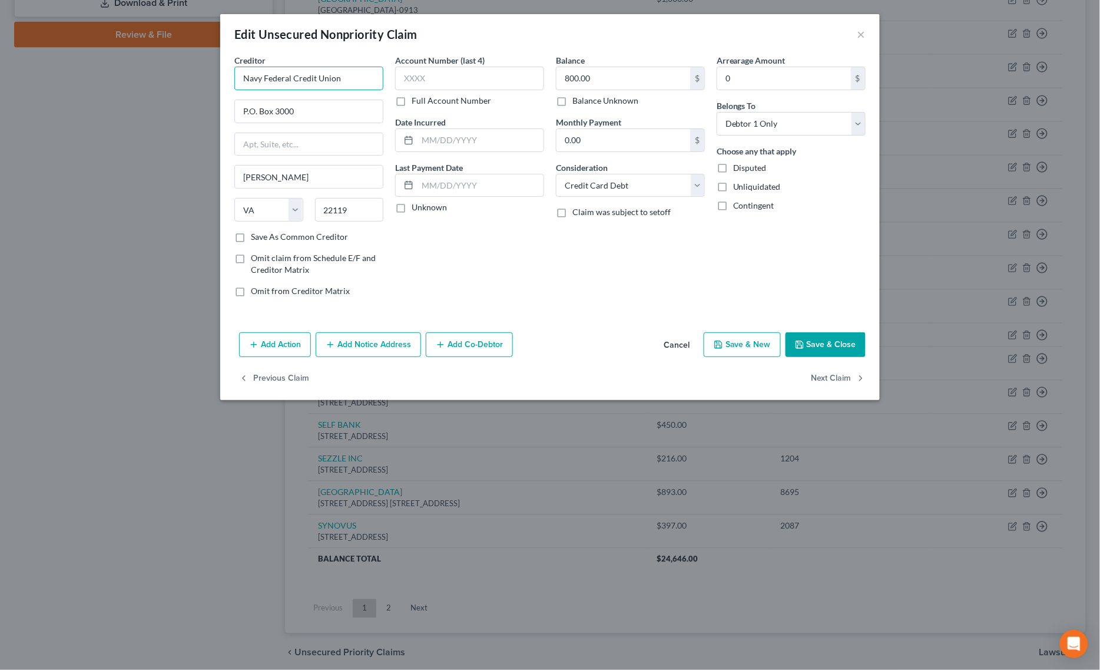
drag, startPoint x: 333, startPoint y: 78, endPoint x: 127, endPoint y: 80, distance: 206.7
click at [127, 80] on div "Edit Unsecured Nonpriority Claim × Creditor * Navy Federal Credit Union P.O. [G…" at bounding box center [550, 335] width 1100 height 670
drag, startPoint x: 348, startPoint y: 74, endPoint x: 121, endPoint y: 80, distance: 226.8
click at [124, 78] on div "Edit Unsecured Nonpriority Claim × Creditor * Navy Federal Credit Union P.O. [G…" at bounding box center [550, 335] width 1100 height 670
click at [796, 337] on button "Save & Close" at bounding box center [826, 344] width 80 height 25
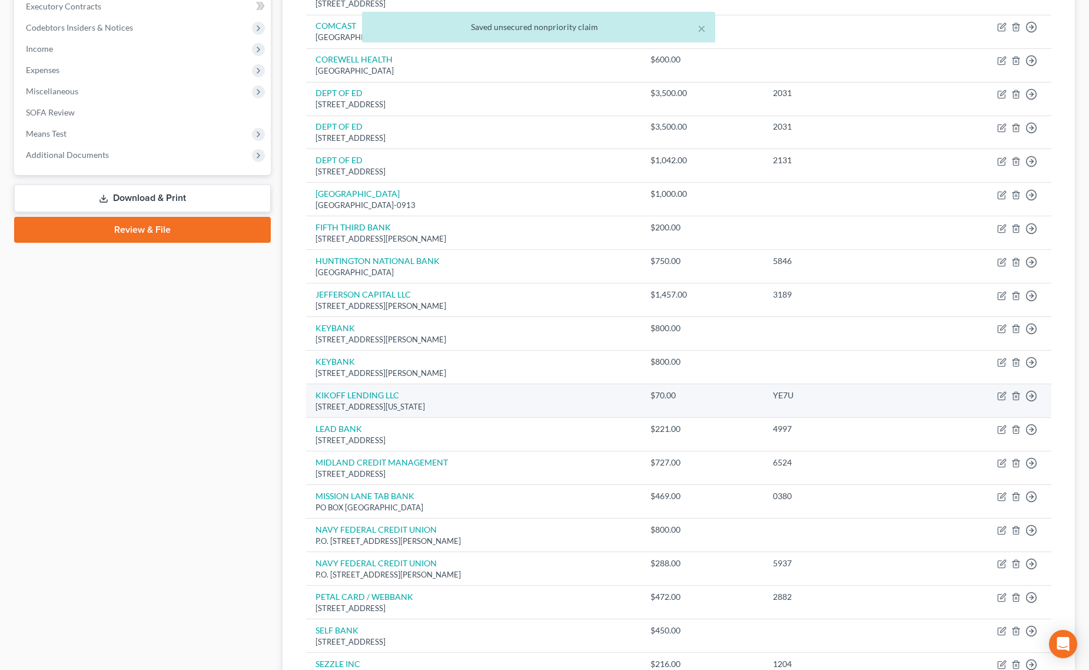
scroll to position [313, 0]
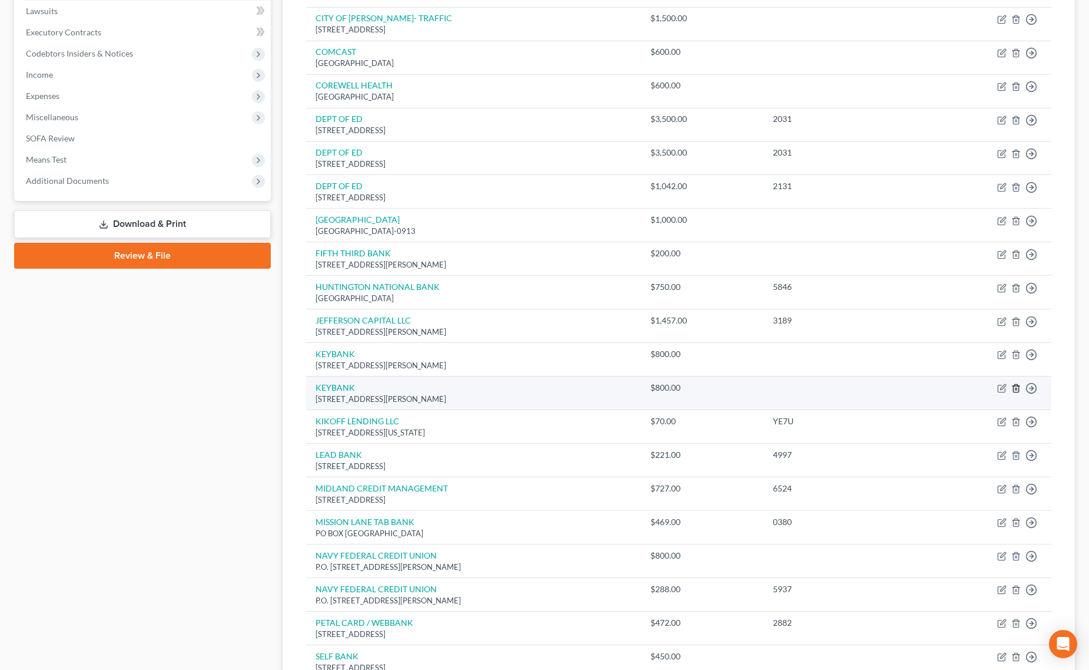
click at [1014, 390] on icon "button" at bounding box center [1016, 389] width 5 height 8
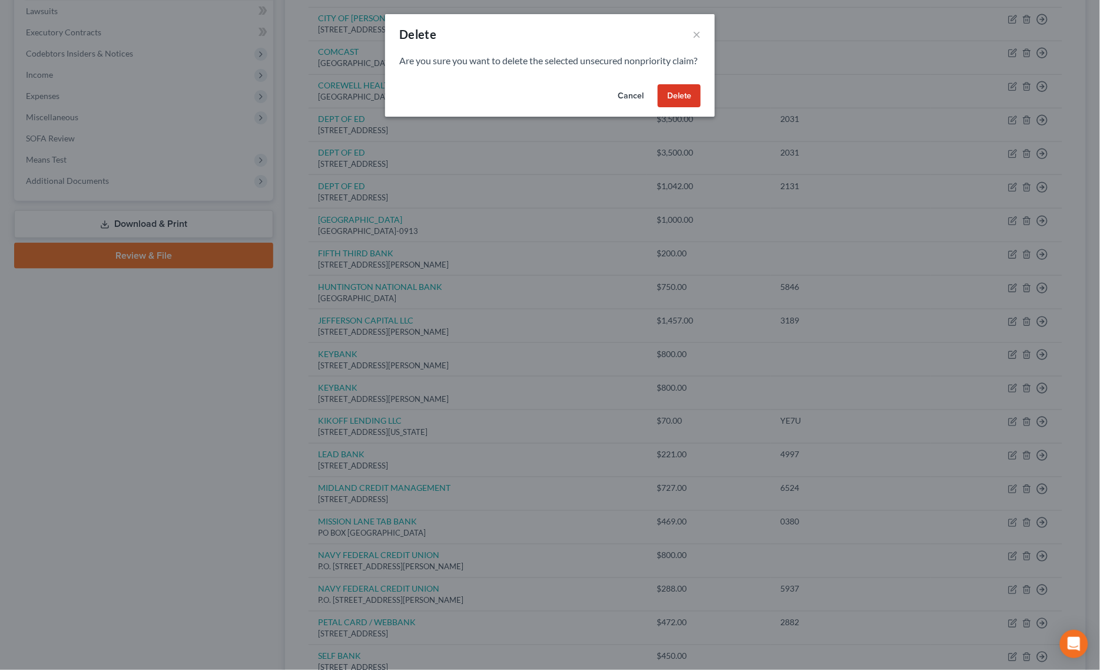
click at [681, 108] on button "Delete" at bounding box center [679, 96] width 43 height 24
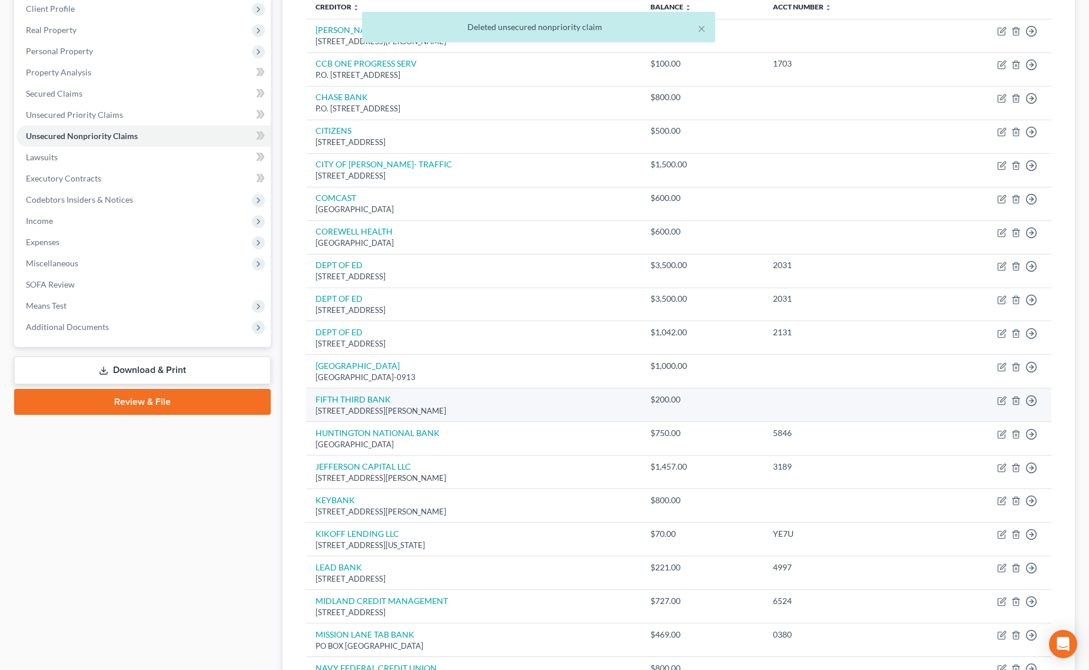
scroll to position [165, 0]
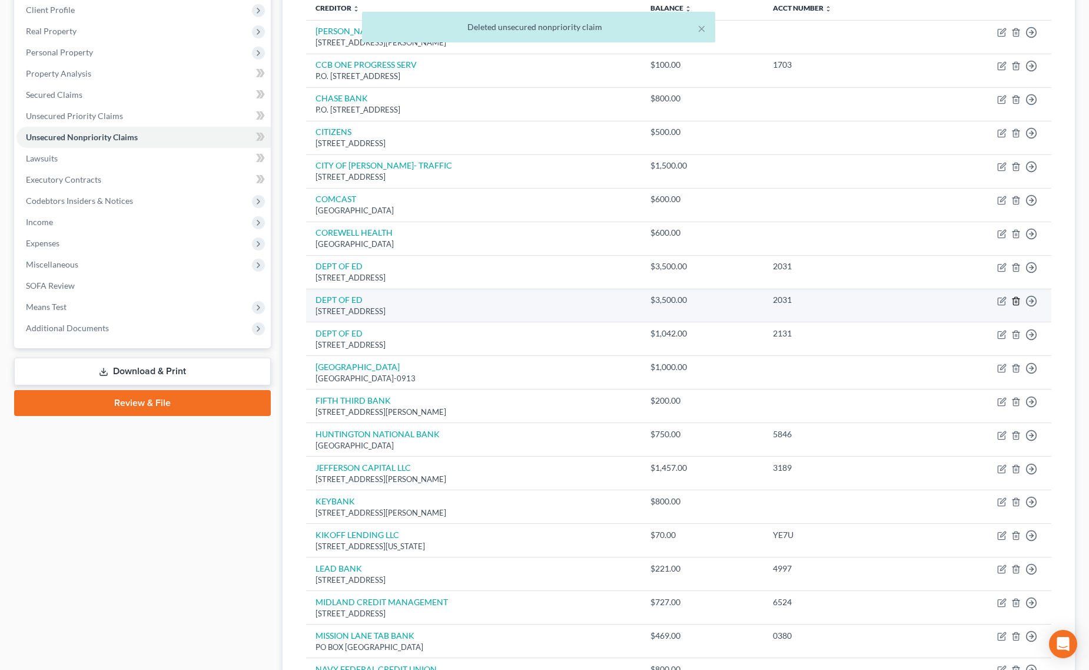
click at [1015, 304] on icon "button" at bounding box center [1016, 300] width 9 height 9
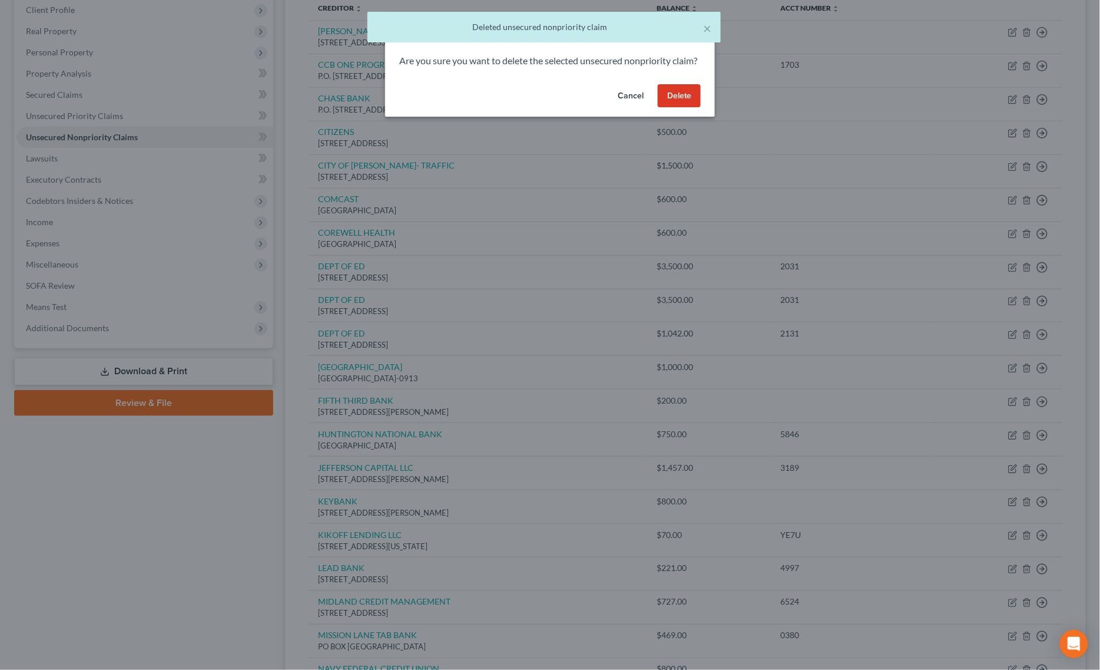
click at [685, 108] on button "Delete" at bounding box center [679, 96] width 43 height 24
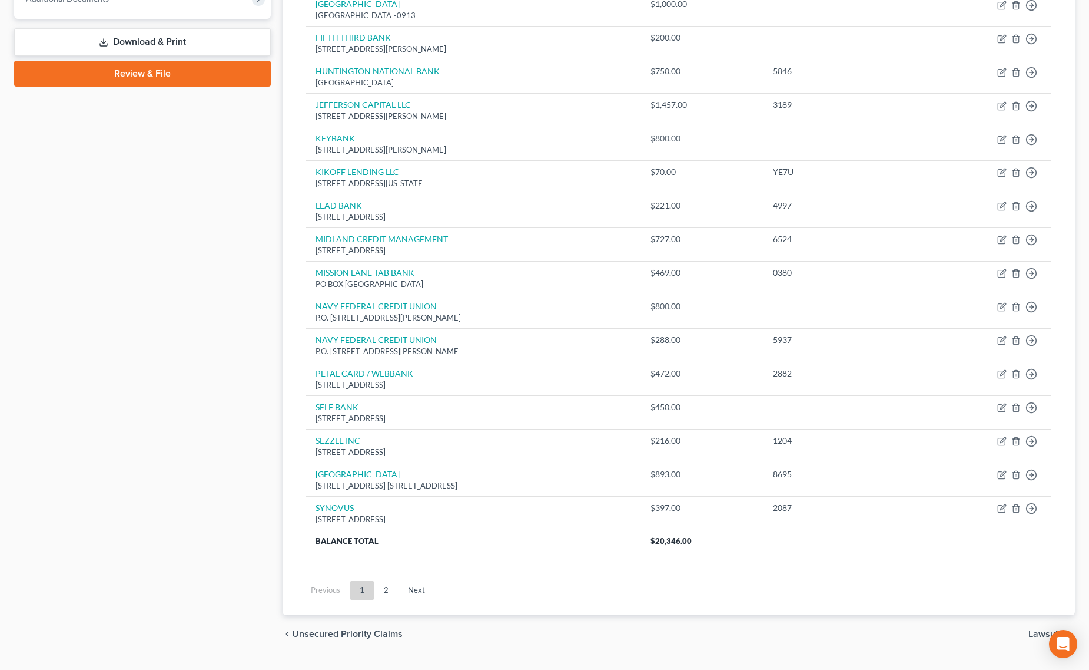
scroll to position [526, 0]
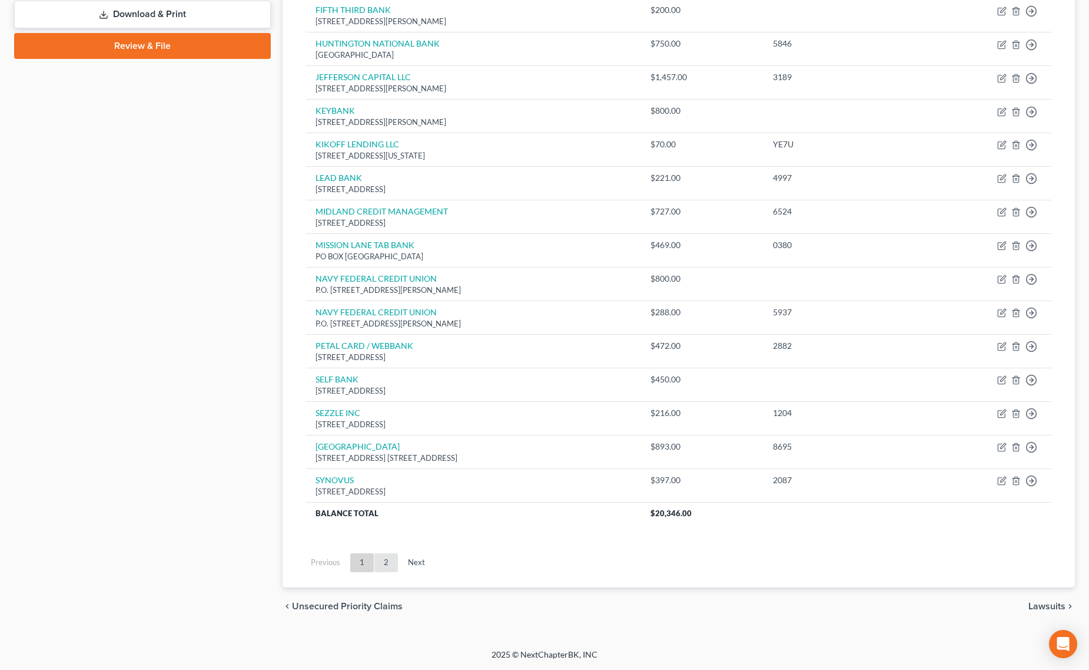
click at [377, 558] on link "2" at bounding box center [387, 562] width 24 height 19
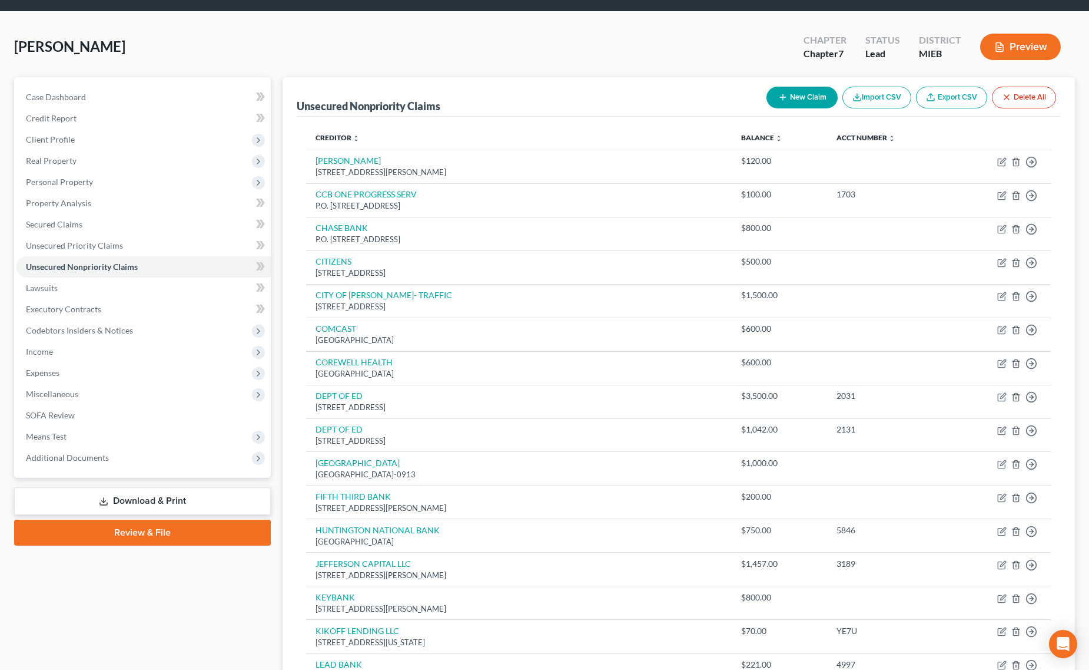
scroll to position [0, 0]
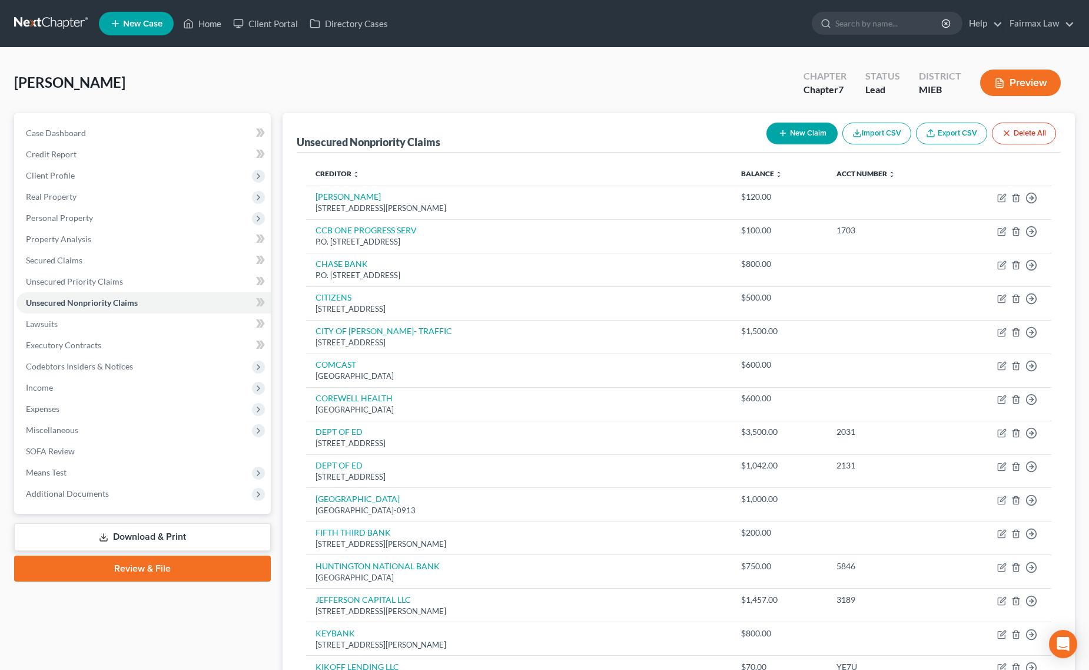
click at [882, 133] on button "Import CSV" at bounding box center [877, 133] width 69 height 22
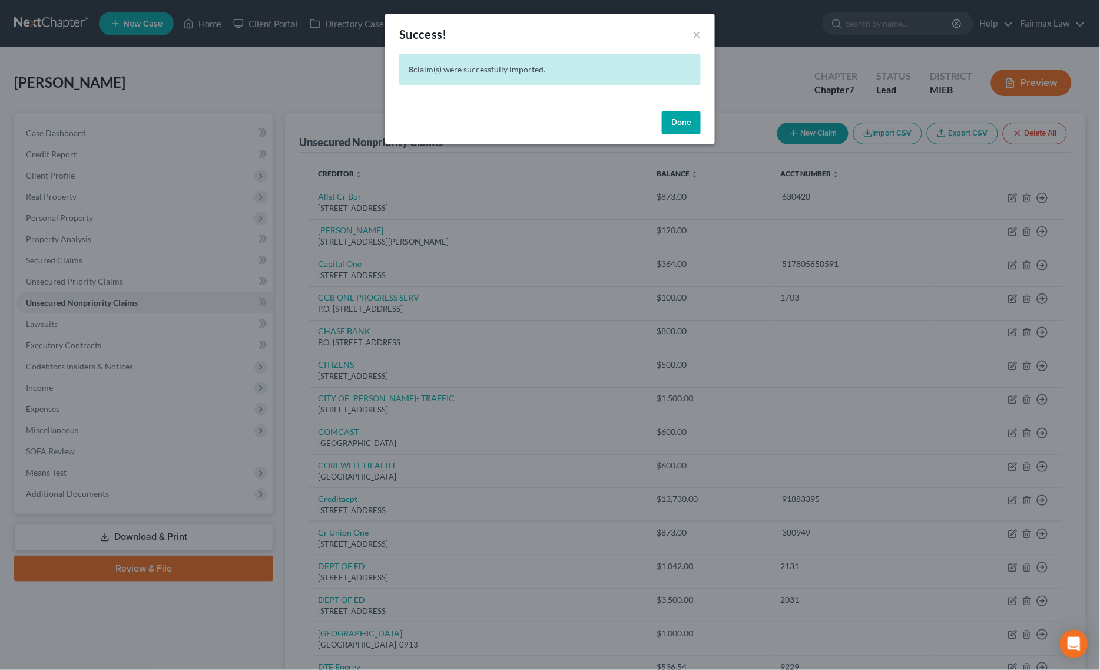
click at [672, 131] on button "Done" at bounding box center [681, 123] width 39 height 24
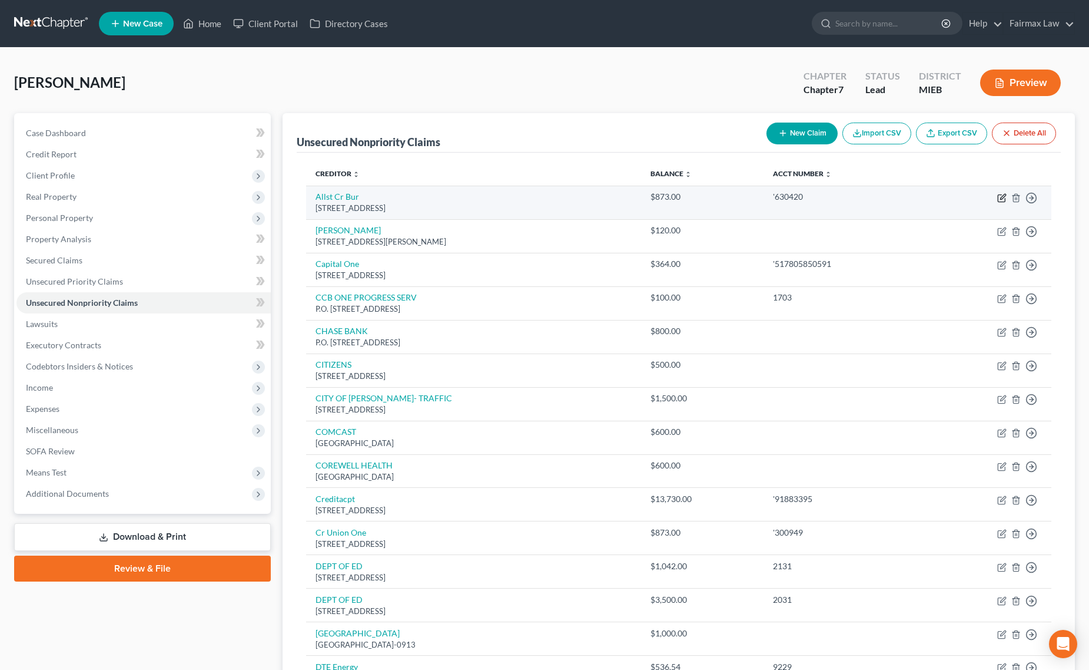
click at [1003, 197] on icon "button" at bounding box center [1002, 197] width 9 height 9
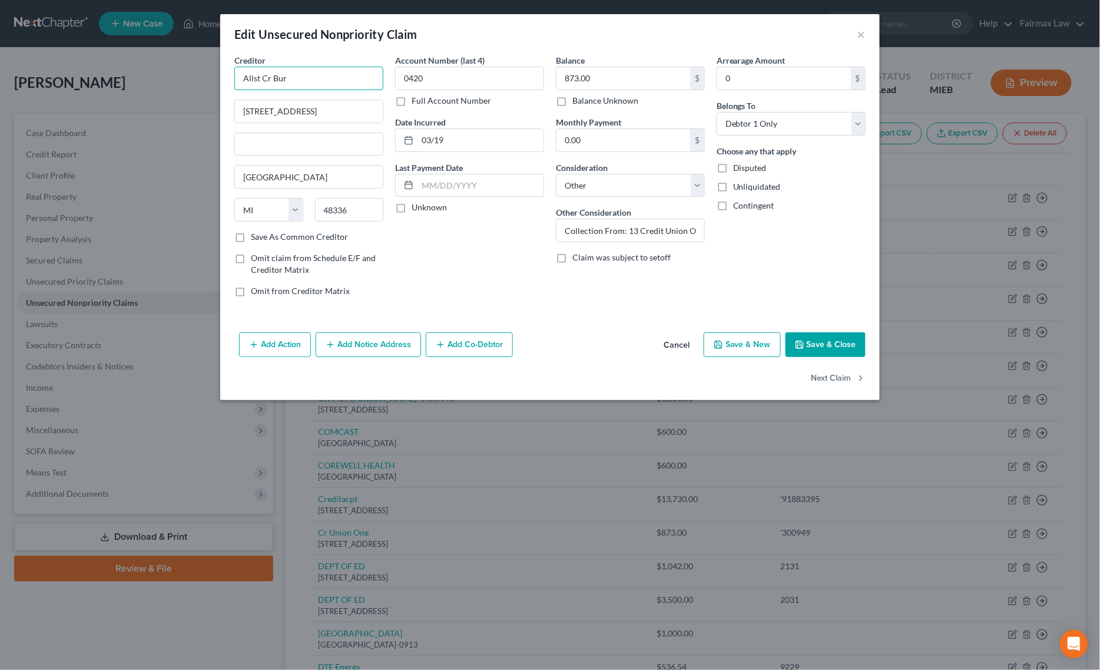
drag, startPoint x: 301, startPoint y: 77, endPoint x: 158, endPoint y: 77, distance: 143.1
click at [158, 77] on div "Edit Unsecured Nonpriority Claim × Creditor * Allst Cr Bur [STREET_ADDRESS][GEO…" at bounding box center [550, 335] width 1100 height 670
click at [825, 346] on button "Save & Close" at bounding box center [826, 344] width 80 height 25
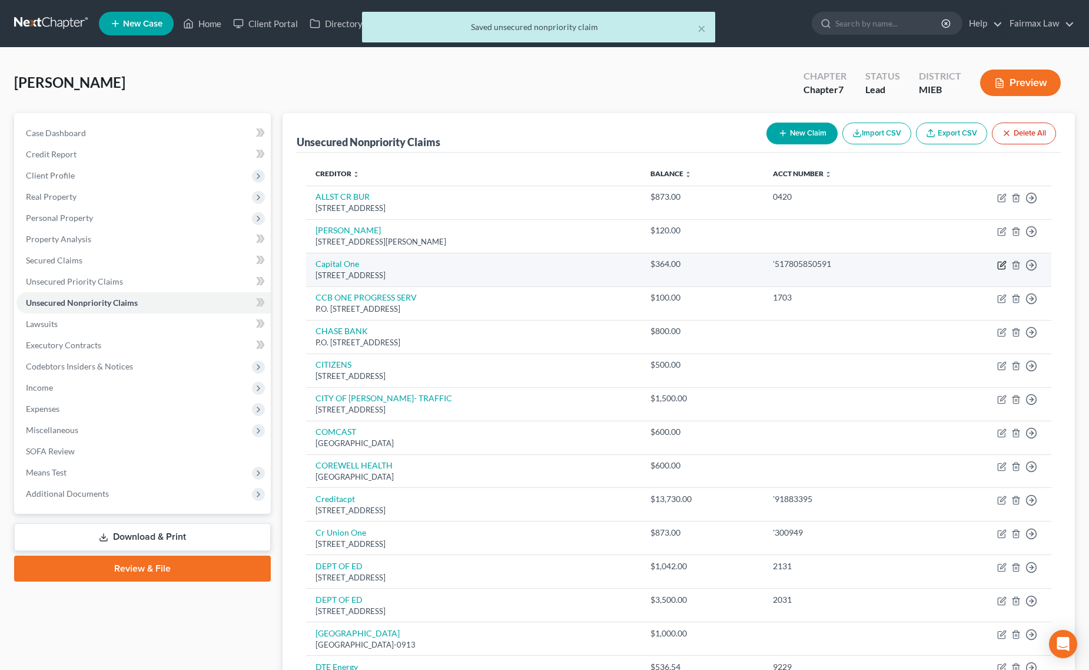
click at [998, 263] on icon "button" at bounding box center [1001, 265] width 7 height 7
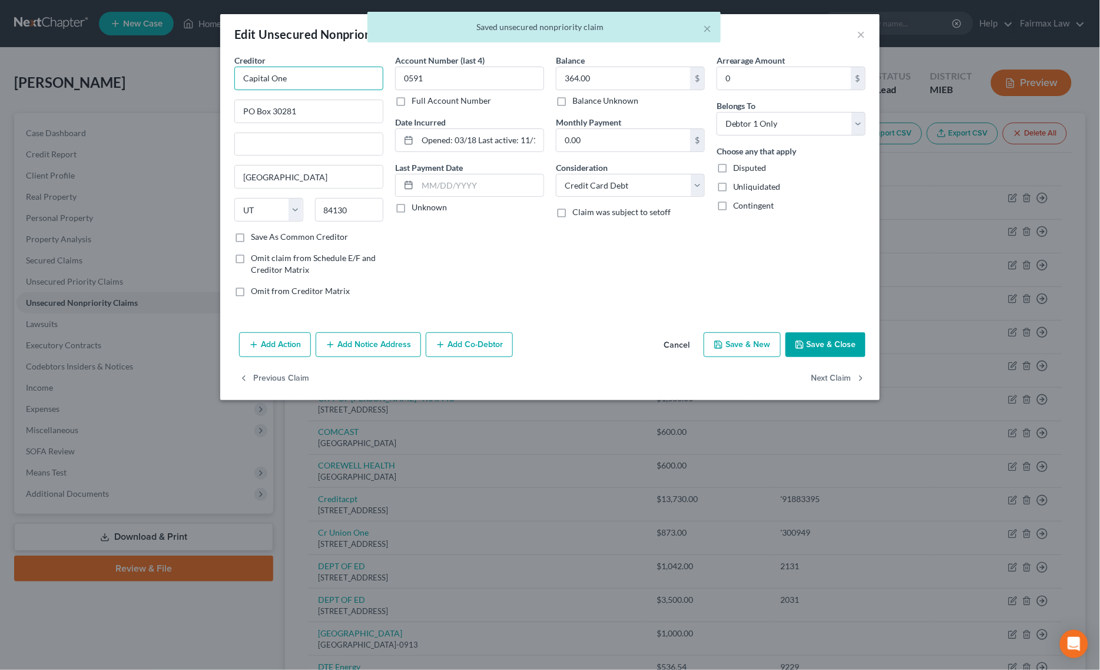
drag, startPoint x: 168, startPoint y: 63, endPoint x: 11, endPoint y: 57, distance: 157.4
click at [22, 57] on div "Edit Unsecured Nonpriority Claim × Creditor * Capital One PO Box 30281 [GEOGRAP…" at bounding box center [550, 335] width 1100 height 670
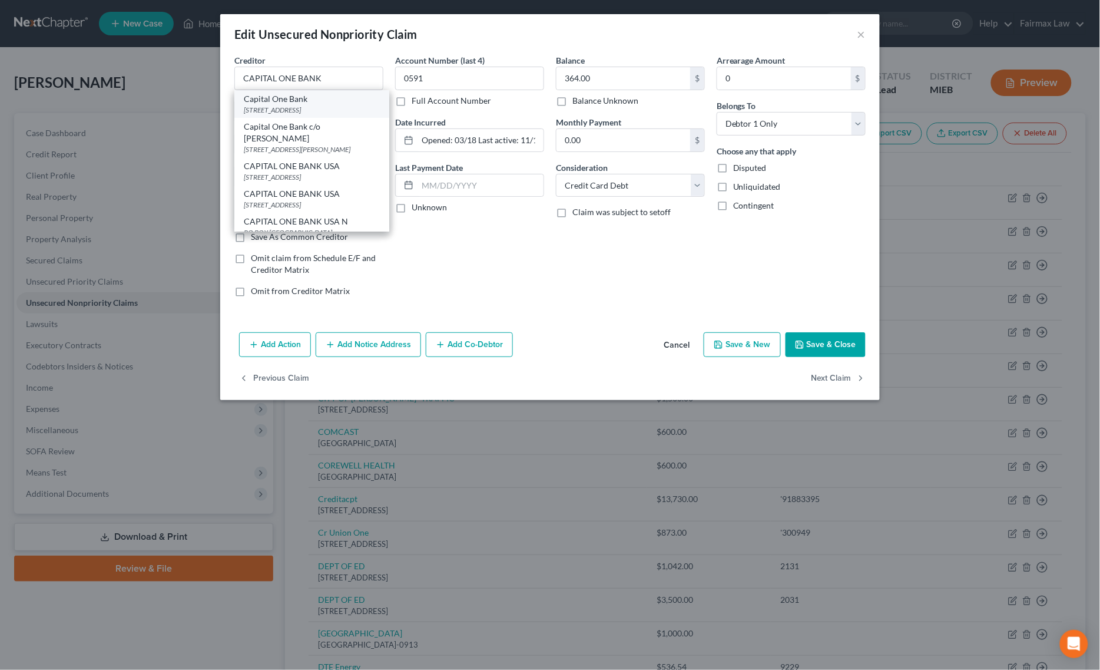
click at [277, 100] on div "Capital One Bank" at bounding box center [312, 99] width 136 height 12
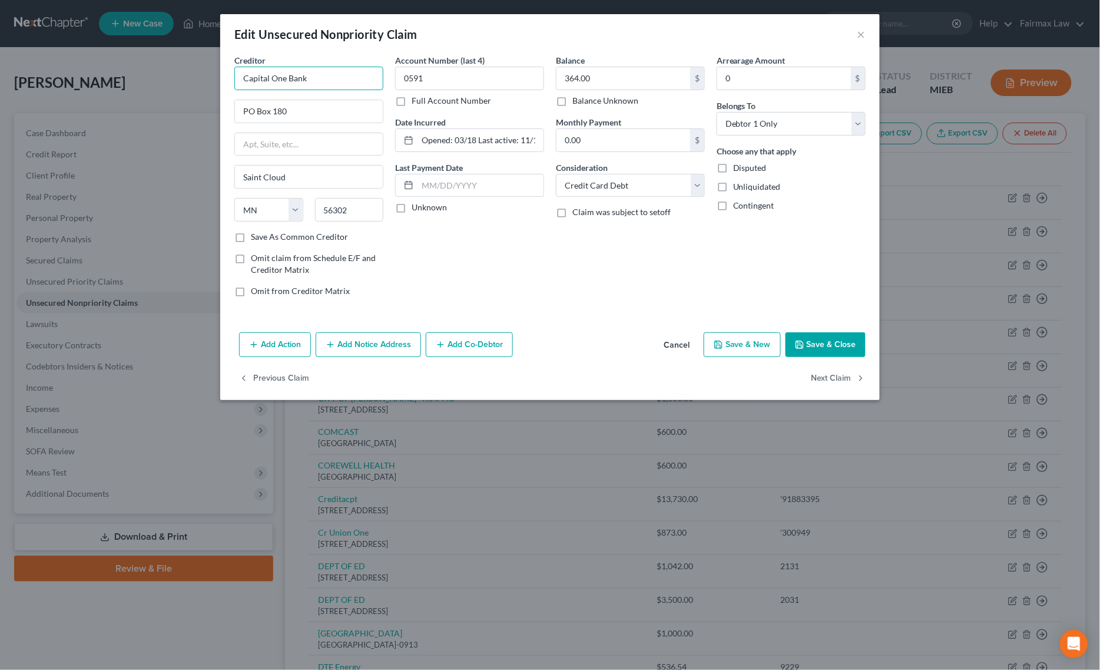
drag, startPoint x: 325, startPoint y: 82, endPoint x: 168, endPoint y: 89, distance: 156.8
click at [168, 89] on div "Edit Unsecured Nonpriority Claim × Creditor * Capital One Bank PO Box [GEOGRAPH…" at bounding box center [550, 335] width 1100 height 670
click at [826, 345] on button "Save & Close" at bounding box center [826, 344] width 80 height 25
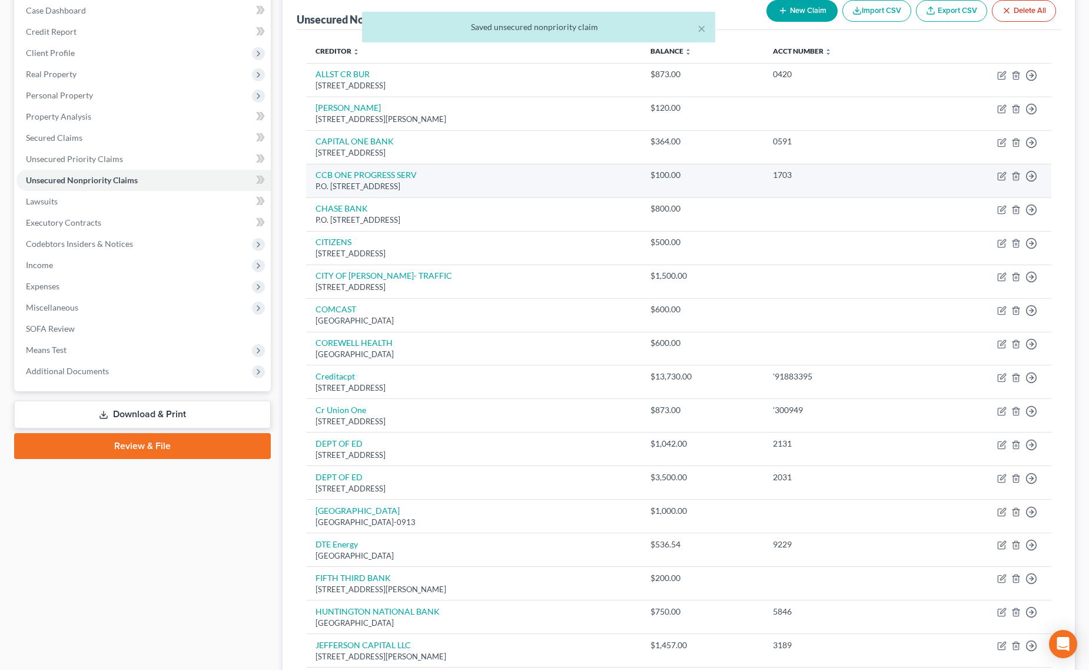
scroll to position [147, 0]
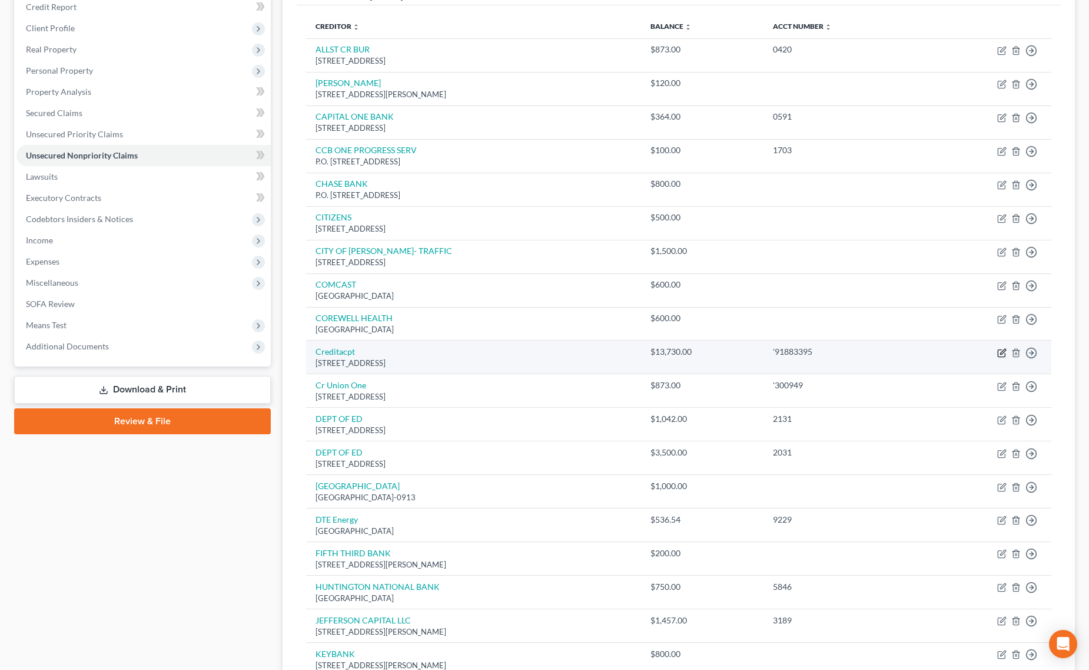
click at [1005, 352] on icon "button" at bounding box center [1002, 352] width 9 height 9
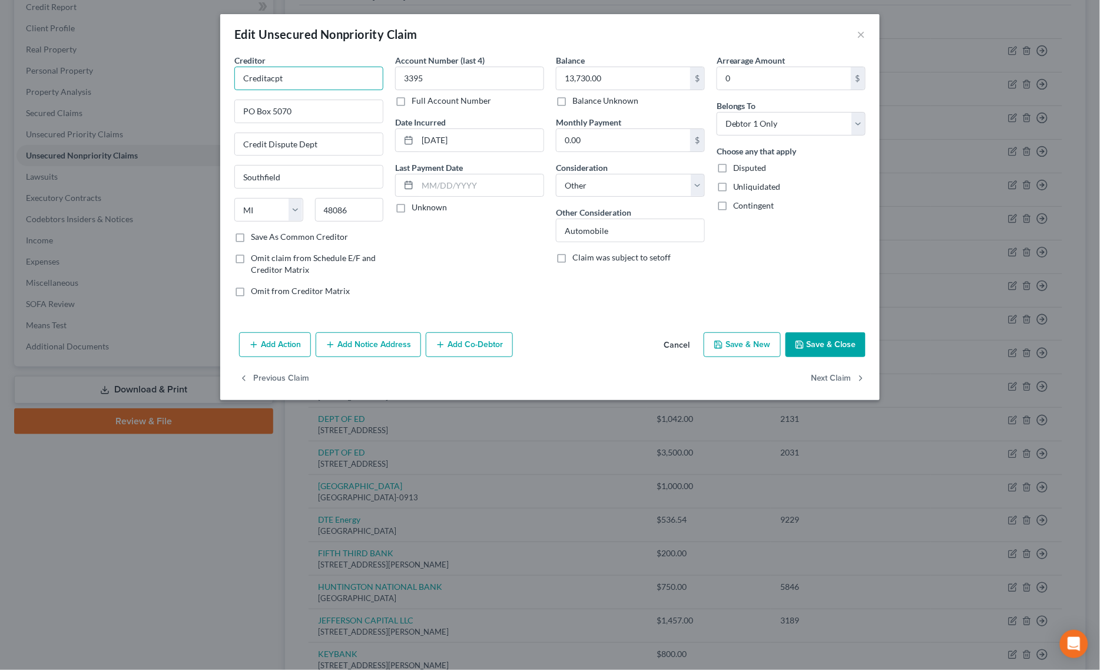
drag, startPoint x: 319, startPoint y: 75, endPoint x: 31, endPoint y: 75, distance: 288.0
click at [71, 75] on div "Edit Unsecured Nonpriority Claim × Creditor * Creditacpt PO Box 5070 Credit Dis…" at bounding box center [550, 335] width 1100 height 670
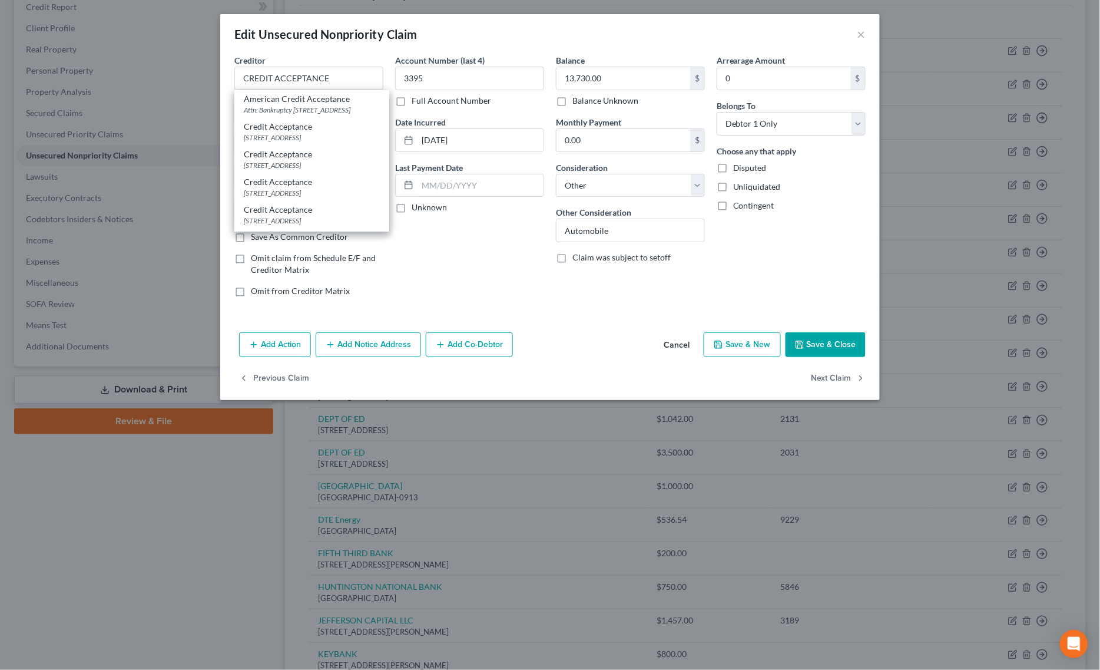
click at [808, 347] on button "Save & Close" at bounding box center [826, 344] width 80 height 25
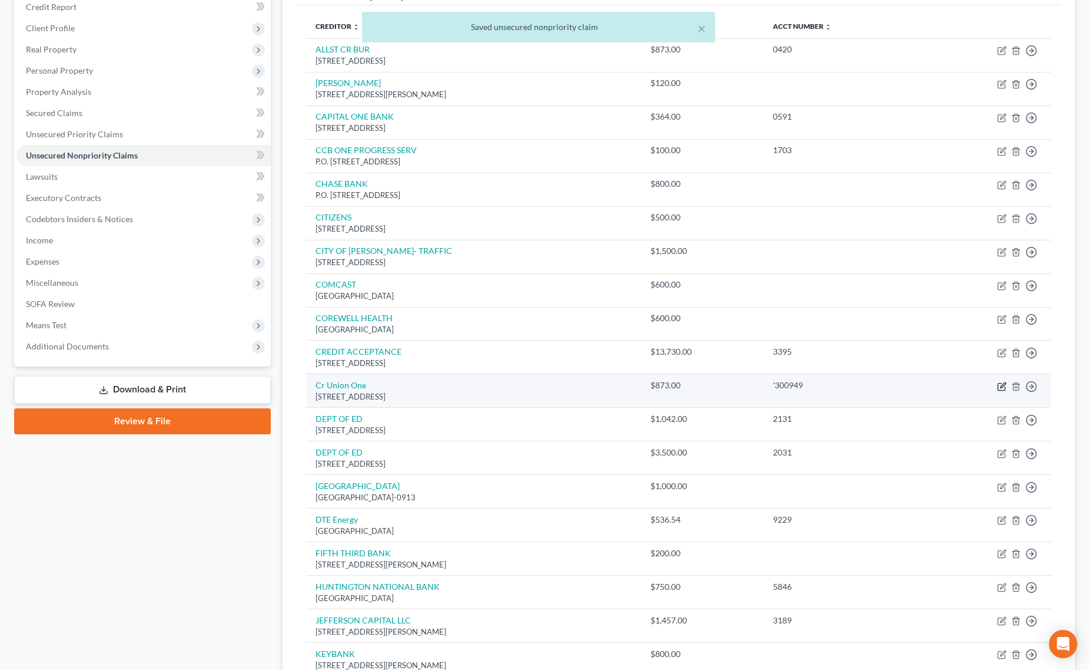
click at [999, 386] on icon "button" at bounding box center [1002, 386] width 9 height 9
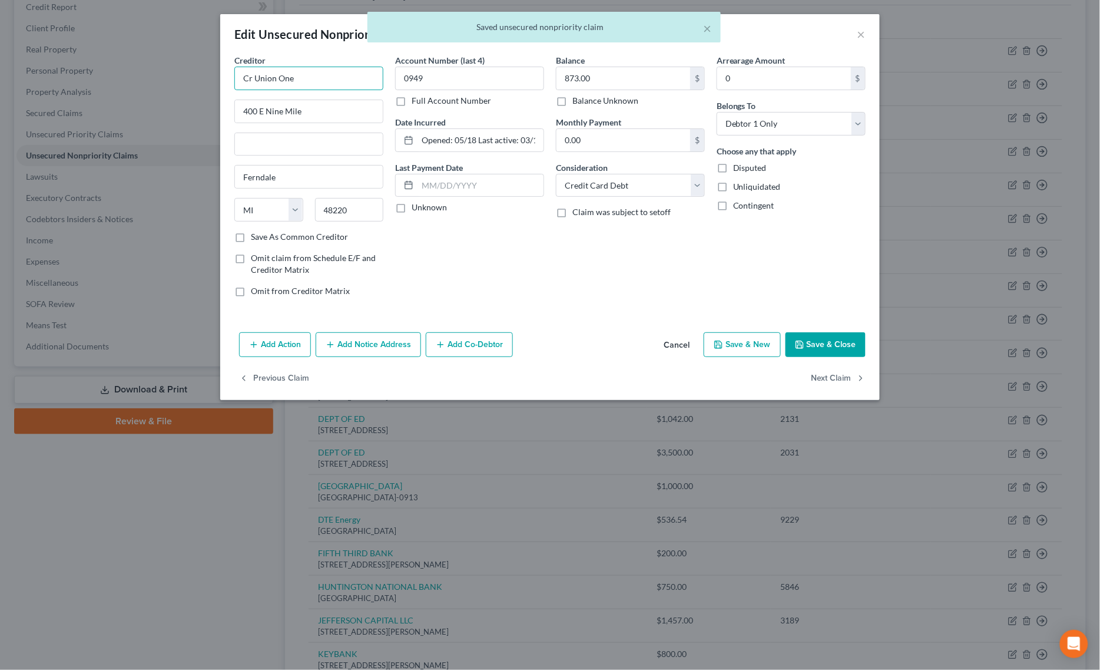
drag, startPoint x: 151, startPoint y: 75, endPoint x: 120, endPoint y: 75, distance: 31.2
click at [122, 75] on div "Edit Unsecured Nonpriority Claim × Creditor * Cr Union One 400 E Nine Mile Fern…" at bounding box center [550, 335] width 1100 height 670
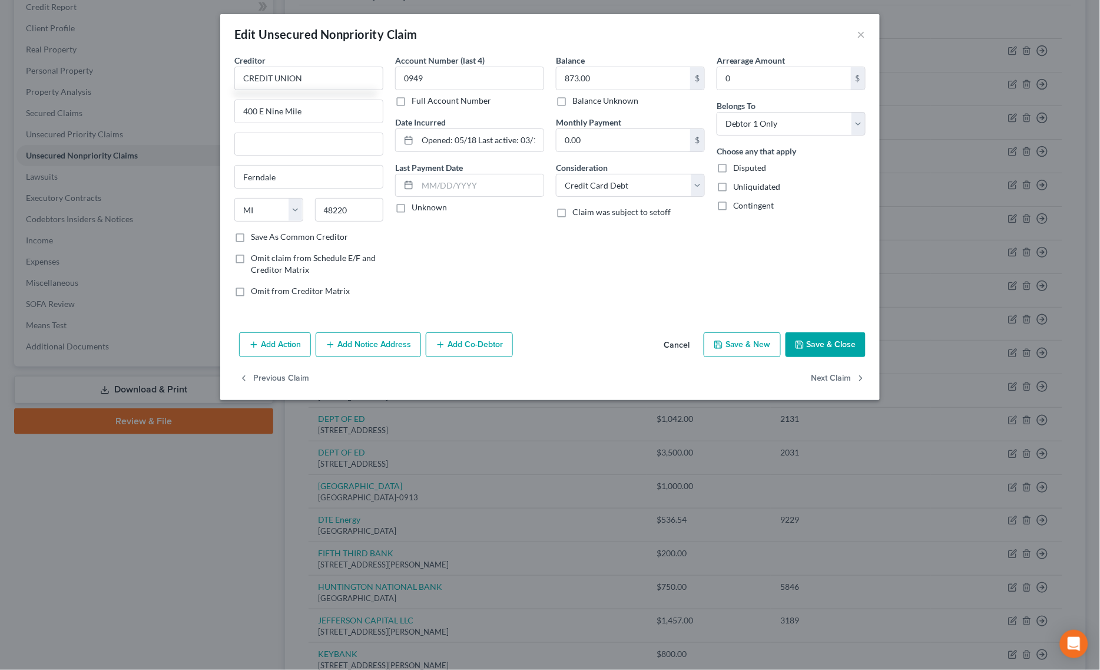
click at [832, 339] on button "Save & Close" at bounding box center [826, 344] width 80 height 25
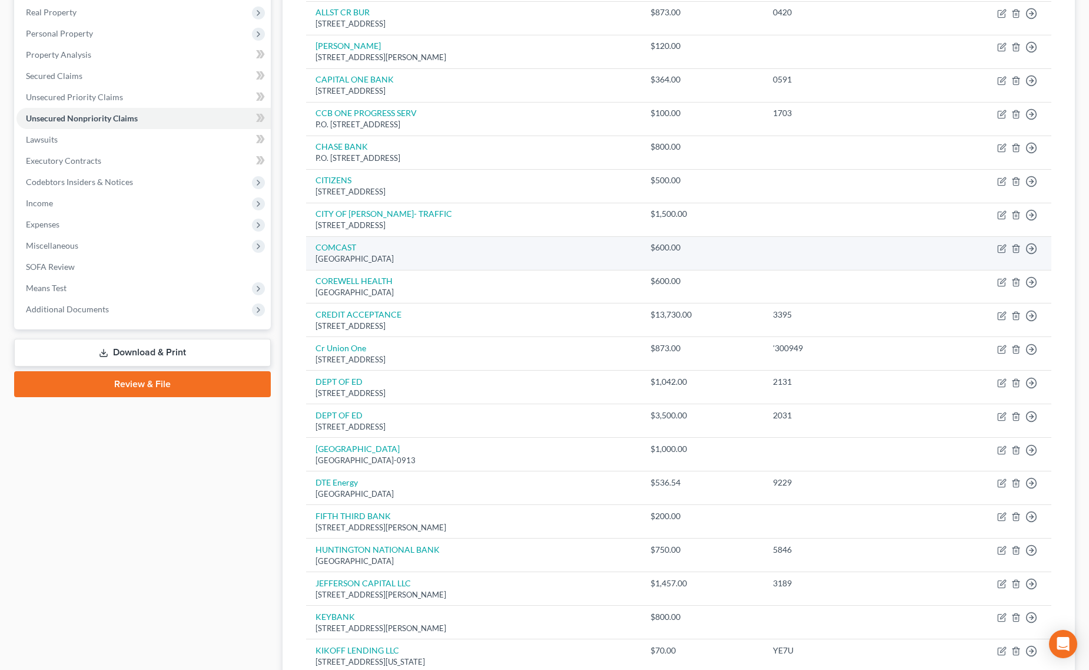
scroll to position [221, 0]
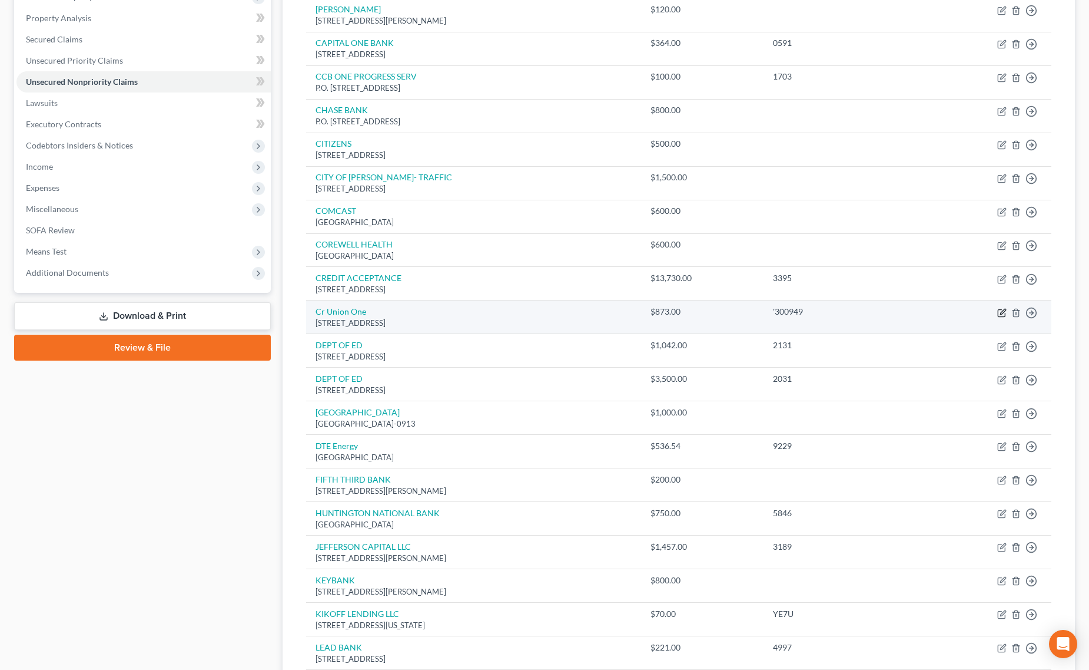
click at [1002, 310] on icon "button" at bounding box center [1002, 312] width 9 height 9
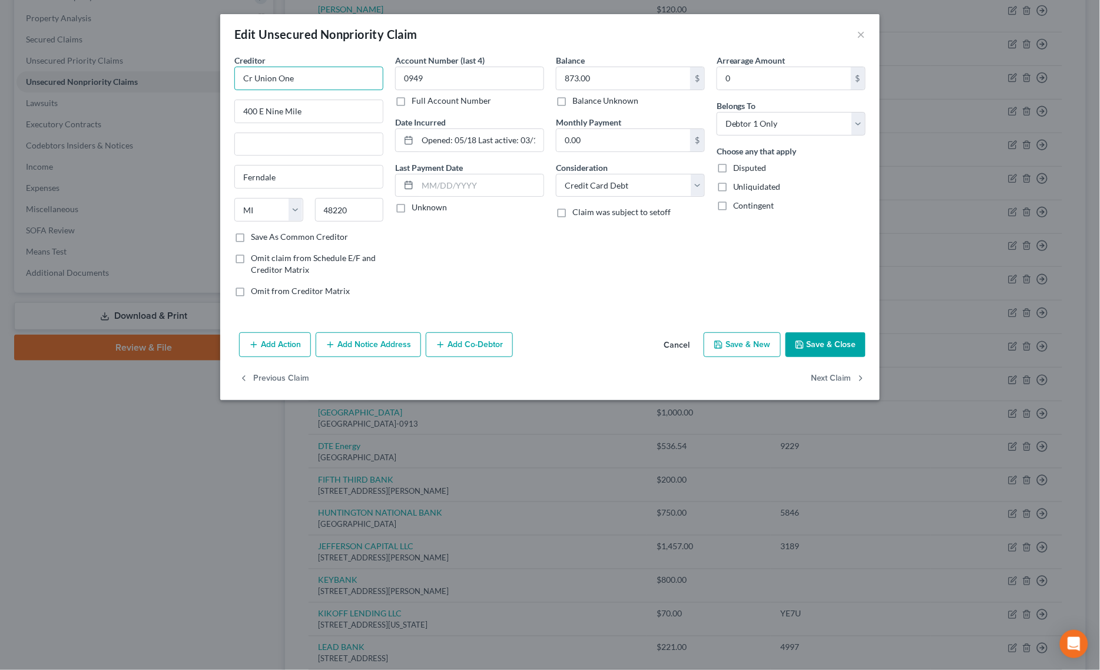
drag, startPoint x: 319, startPoint y: 80, endPoint x: 69, endPoint y: 91, distance: 250.0
click at [84, 91] on div "Edit Unsecured Nonpriority Claim × Creditor * Cr Union One 400 E Nine Mile Fern…" at bounding box center [550, 335] width 1100 height 670
click at [816, 352] on button "Save & Close" at bounding box center [826, 344] width 80 height 25
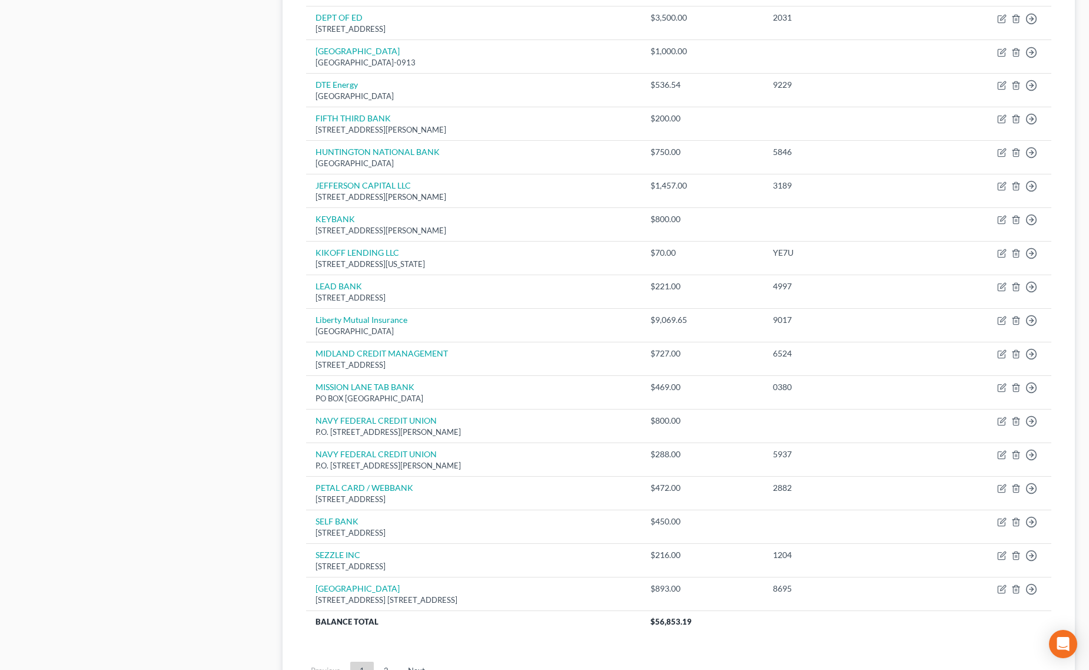
scroll to position [695, 0]
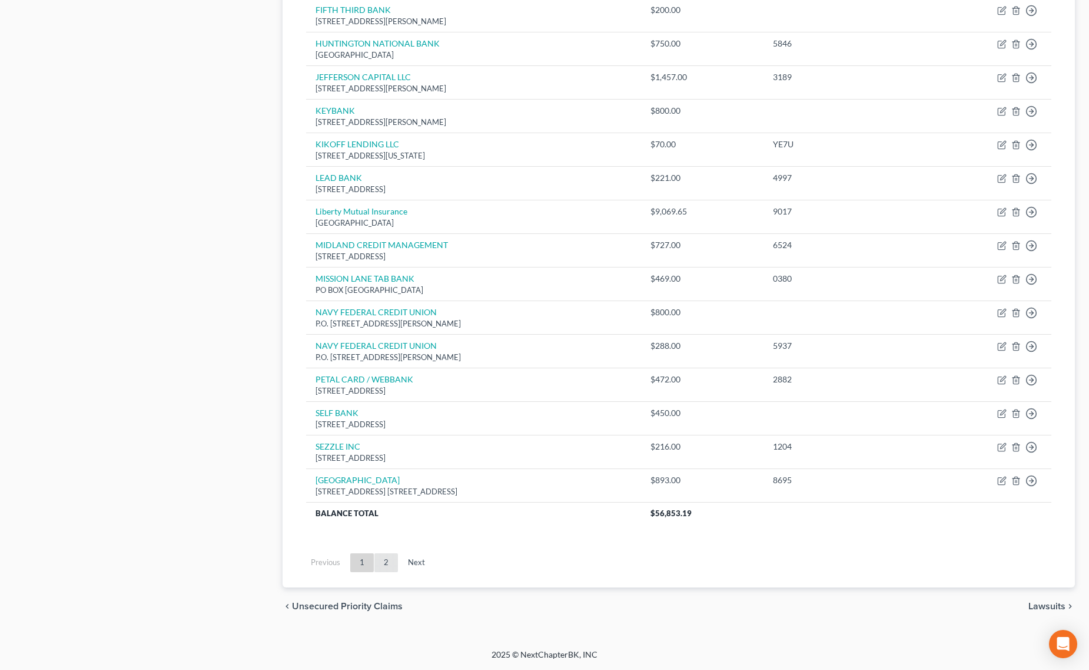
click at [388, 561] on link "2" at bounding box center [387, 562] width 24 height 19
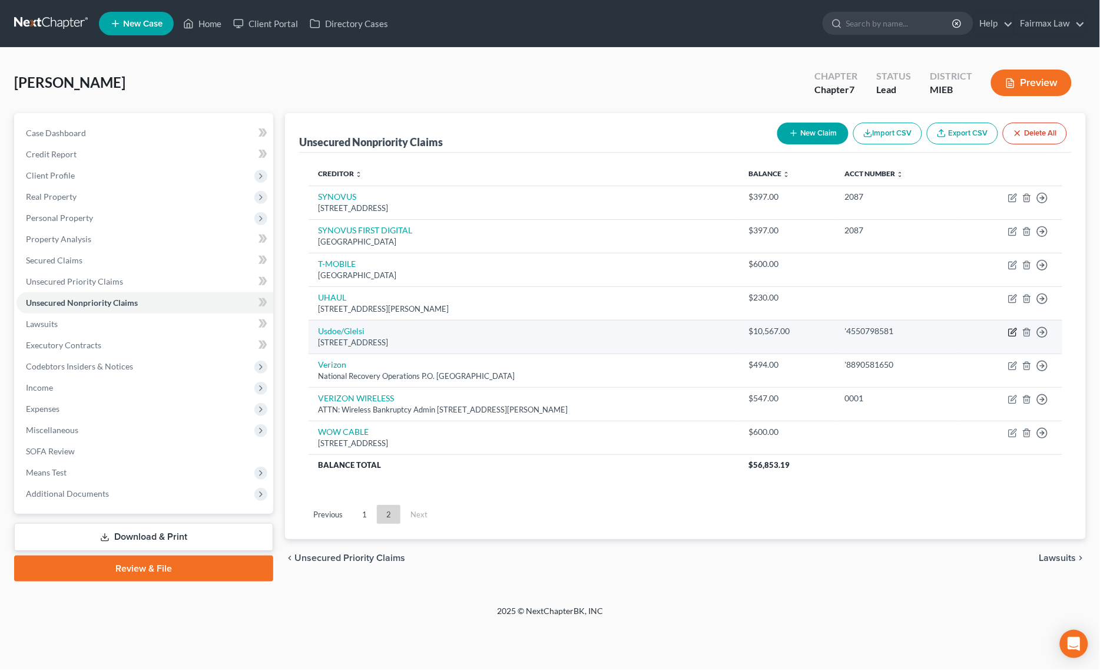
click at [1016, 327] on icon "button" at bounding box center [1012, 331] width 9 height 9
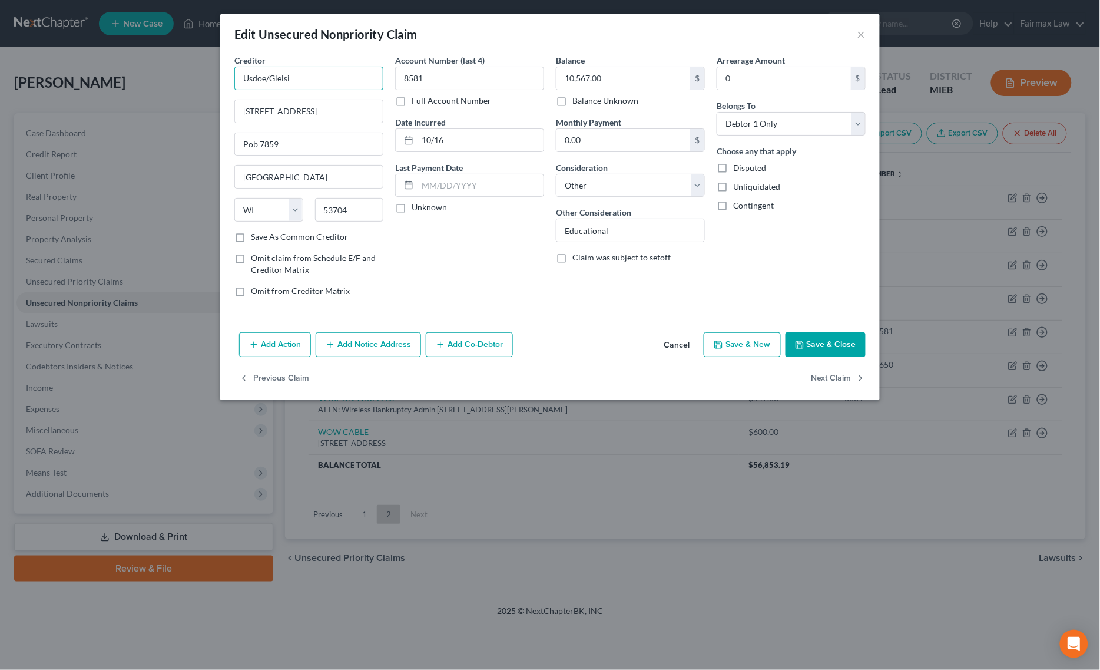
drag, startPoint x: 316, startPoint y: 77, endPoint x: 139, endPoint y: 71, distance: 177.3
click at [155, 77] on div "Edit Unsecured Nonpriority Claim × Creditor * Usdoe/Glelsi [GEOGRAPHIC_DATA] Po…" at bounding box center [550, 335] width 1100 height 670
click at [832, 333] on button "Save & Close" at bounding box center [826, 344] width 80 height 25
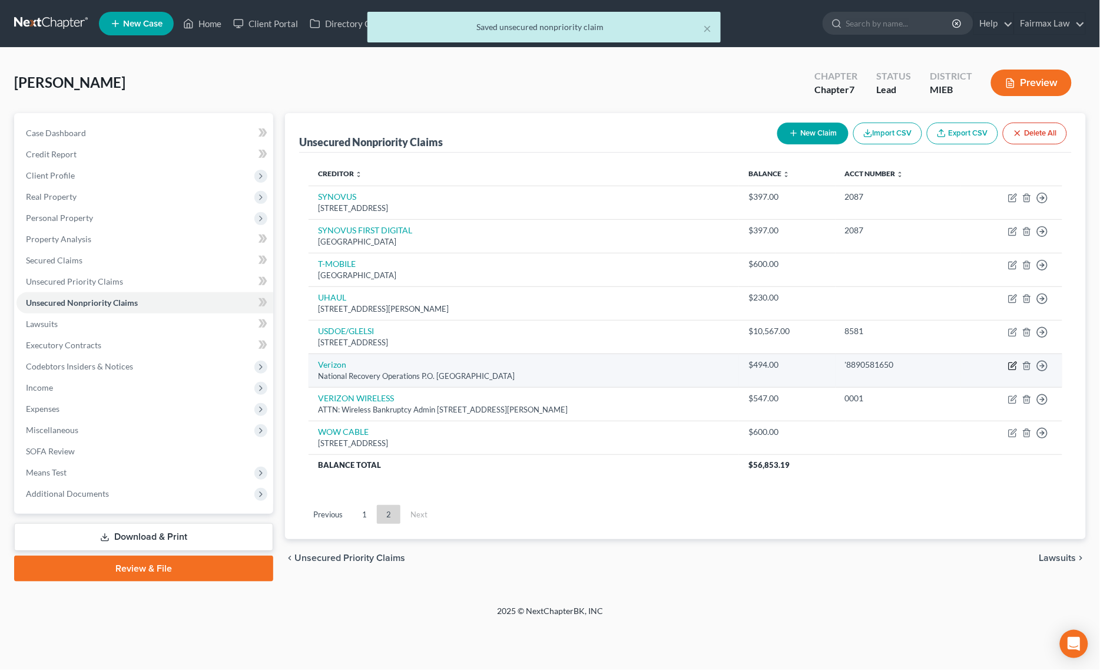
click at [1016, 365] on icon "button" at bounding box center [1013, 364] width 5 height 5
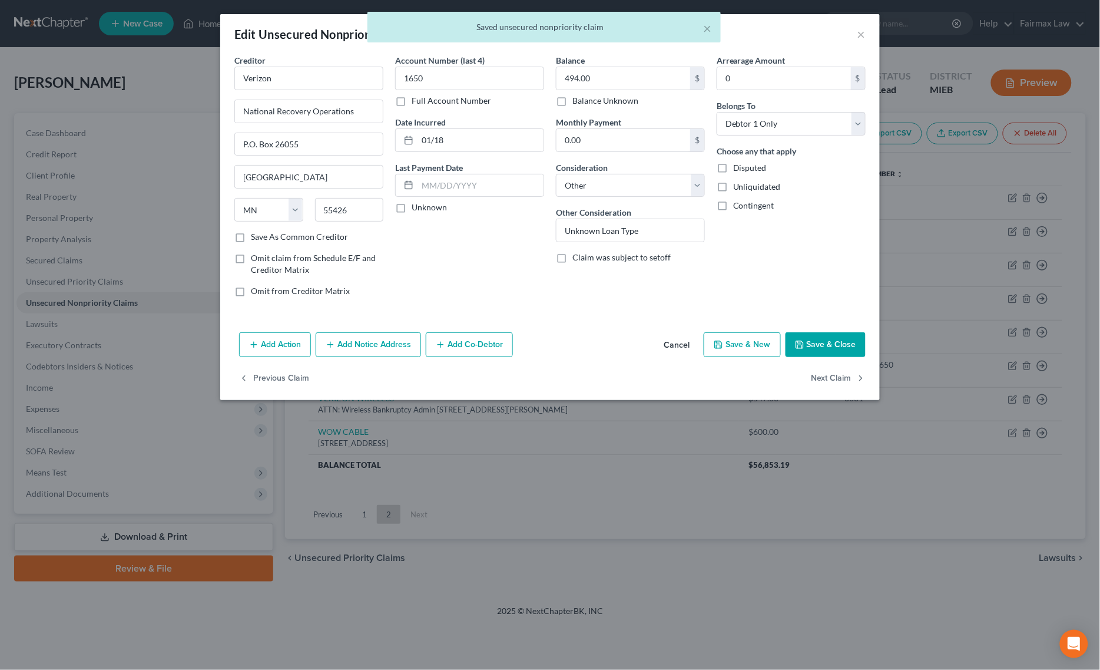
click at [316, 57] on div "Creditor * Verizon" at bounding box center [308, 72] width 149 height 36
drag, startPoint x: 303, startPoint y: 78, endPoint x: 1, endPoint y: 87, distance: 302.8
click at [1, 87] on div "Edit Unsecured Nonpriority Claim × Creditor * Verizon National Recovery Operati…" at bounding box center [550, 335] width 1100 height 670
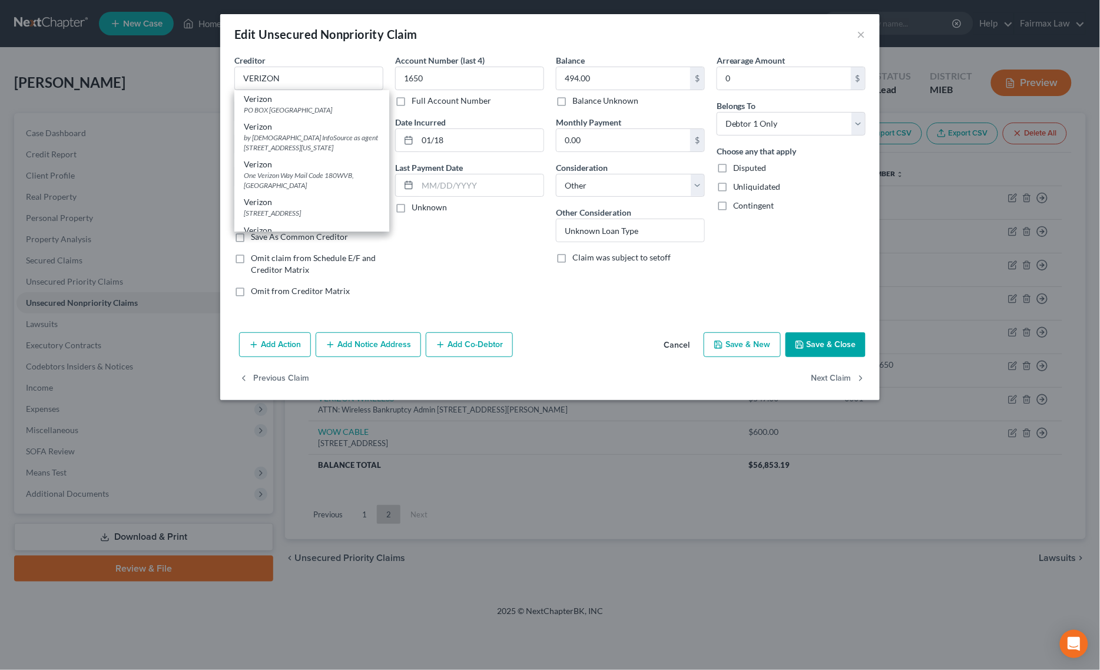
click at [837, 347] on button "Save & Close" at bounding box center [826, 344] width 80 height 25
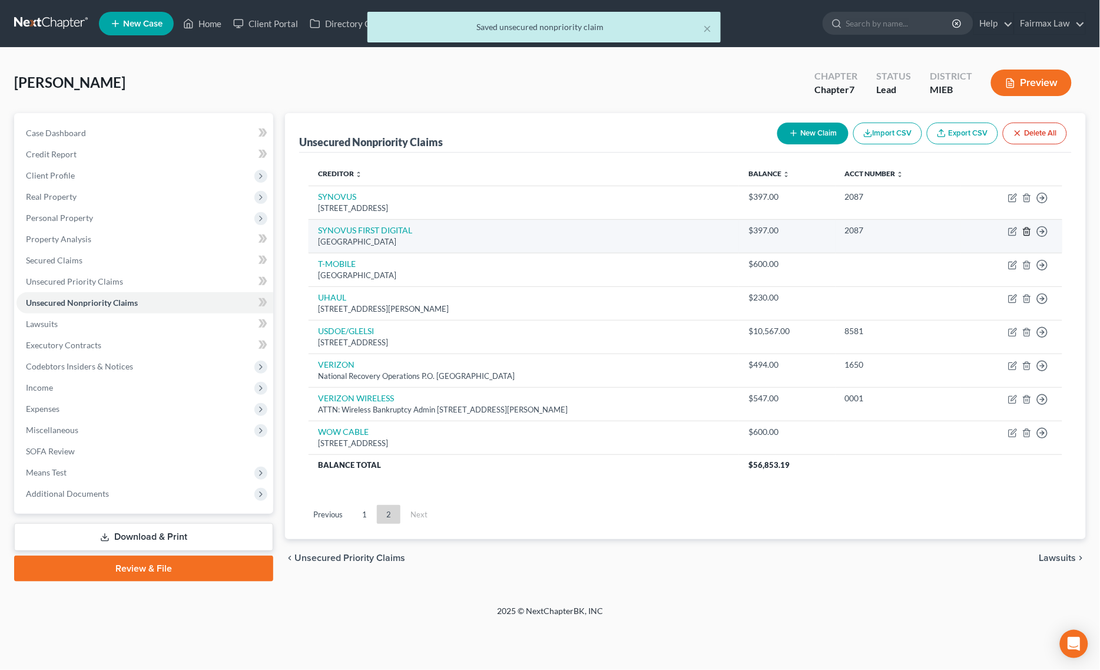
click at [1029, 234] on icon "button" at bounding box center [1026, 231] width 5 height 8
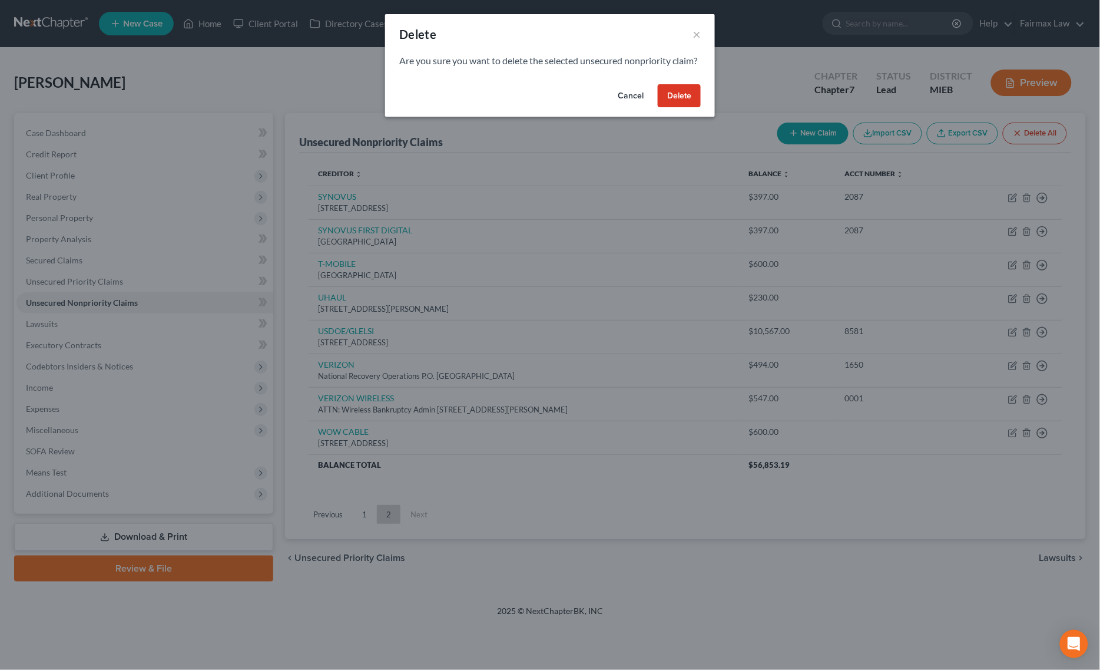
click at [677, 108] on button "Delete" at bounding box center [679, 96] width 43 height 24
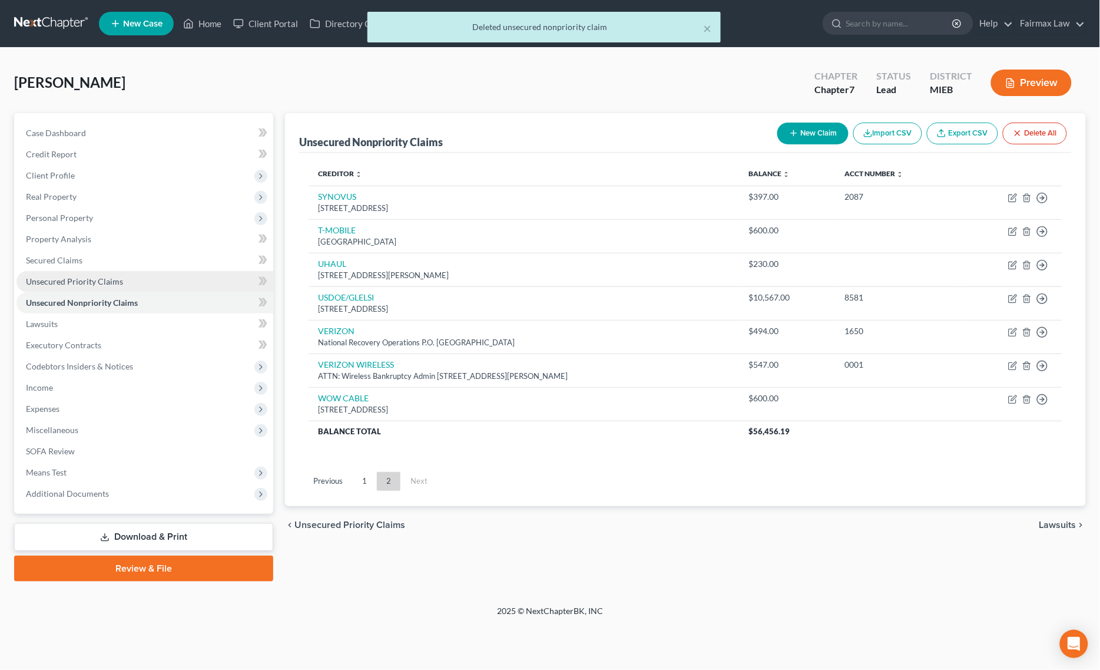
click at [63, 279] on span "Unsecured Priority Claims" at bounding box center [74, 281] width 97 height 10
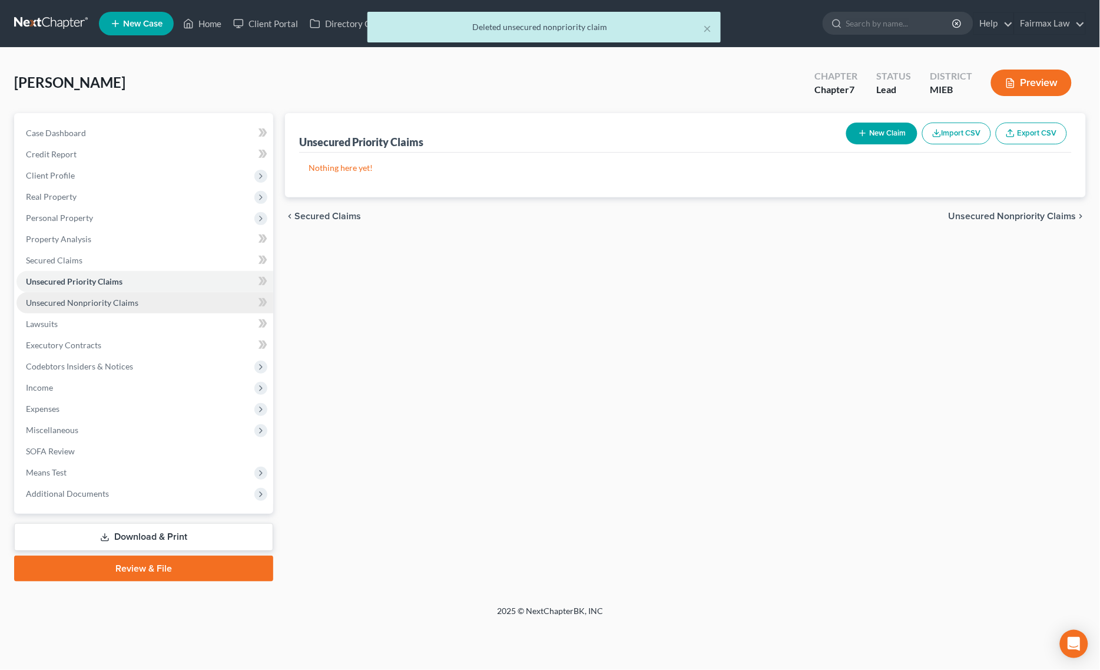
click at [101, 301] on span "Unsecured Nonpriority Claims" at bounding box center [82, 302] width 112 height 10
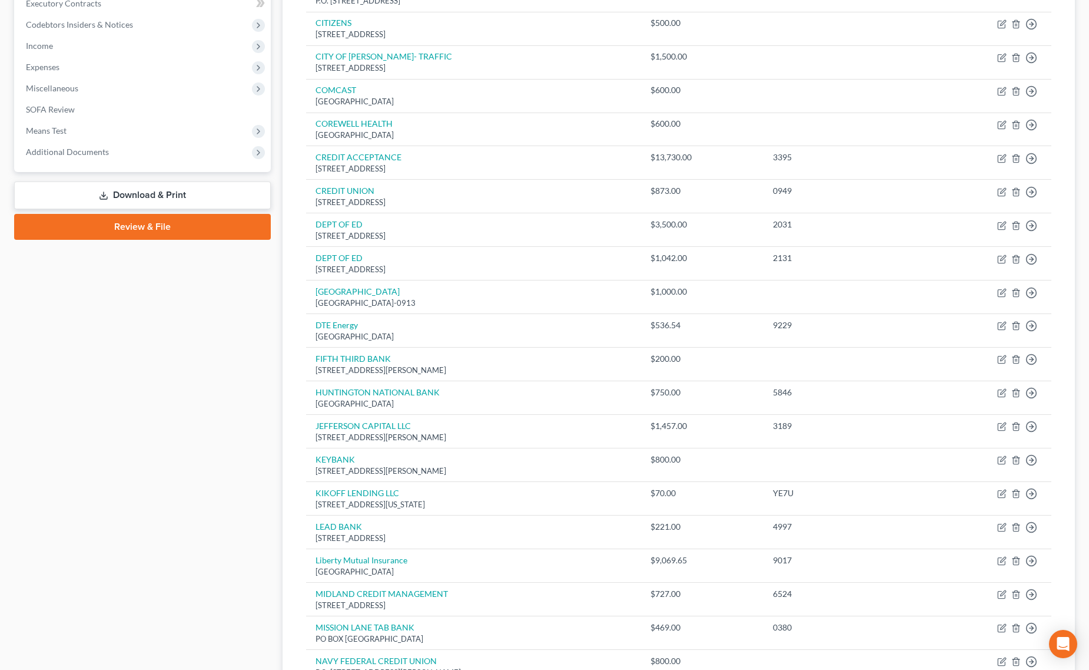
scroll to position [368, 0]
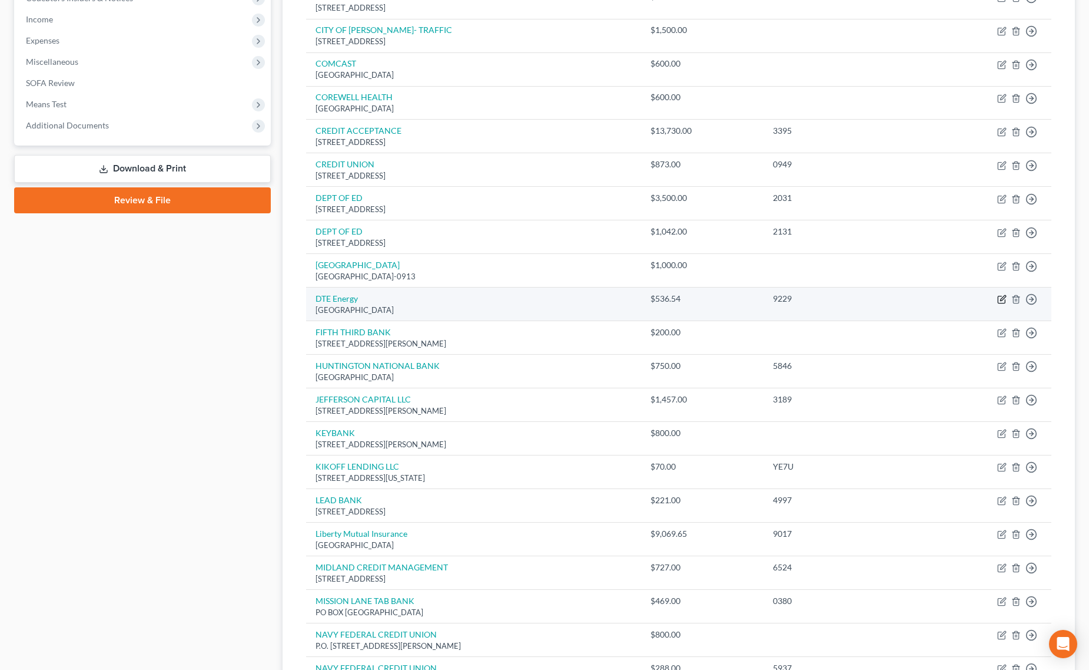
click at [1001, 301] on icon "button" at bounding box center [1002, 298] width 9 height 9
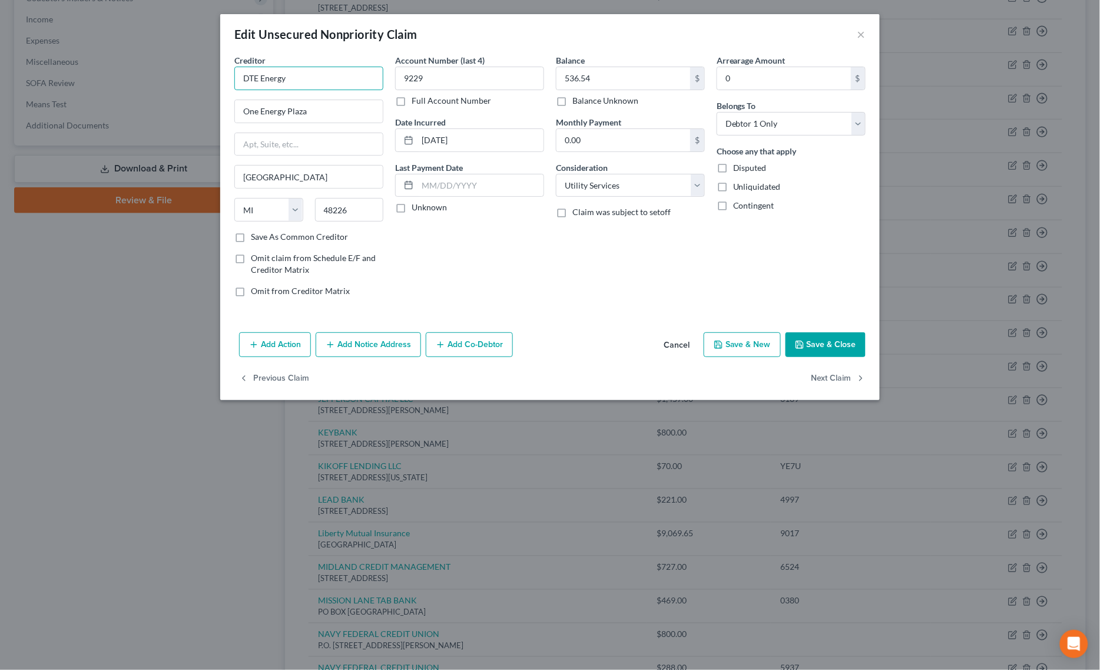
drag, startPoint x: 313, startPoint y: 74, endPoint x: 264, endPoint y: 80, distance: 49.2
click at [264, 80] on input "DTE Energy" at bounding box center [308, 79] width 149 height 24
click at [788, 346] on button "Save & Close" at bounding box center [826, 344] width 80 height 25
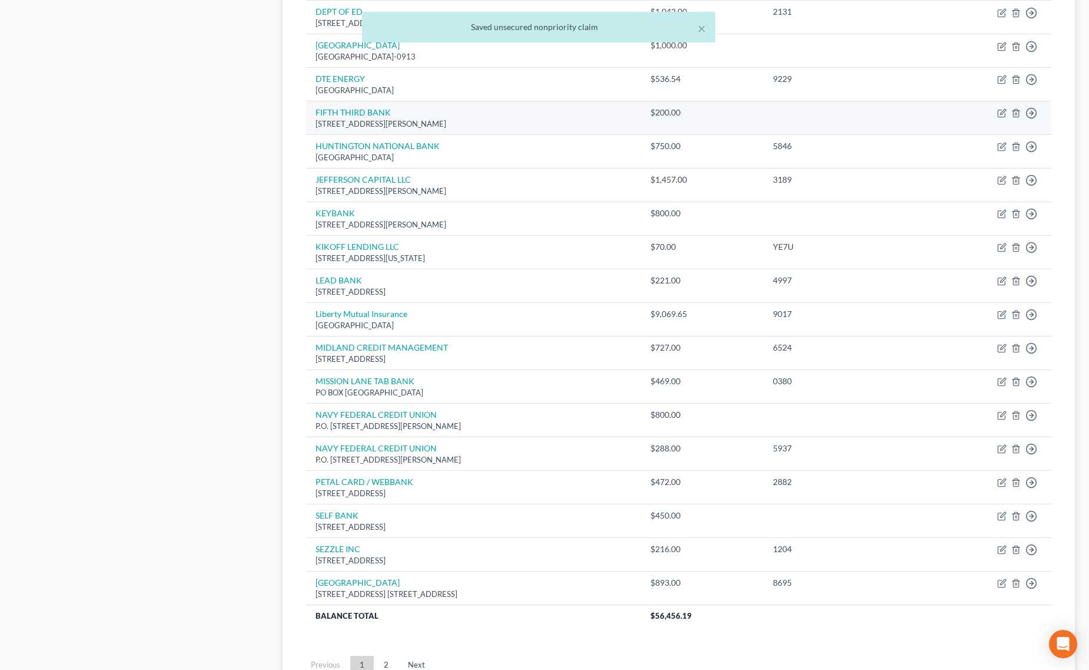
scroll to position [589, 0]
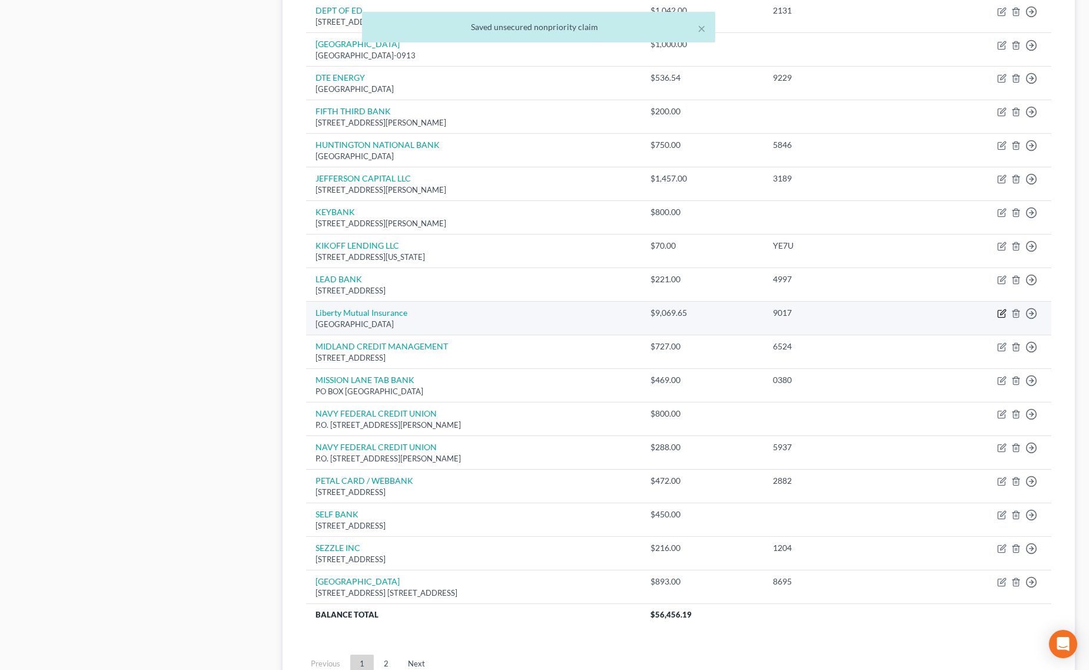
click at [1002, 315] on icon "button" at bounding box center [1002, 313] width 9 height 9
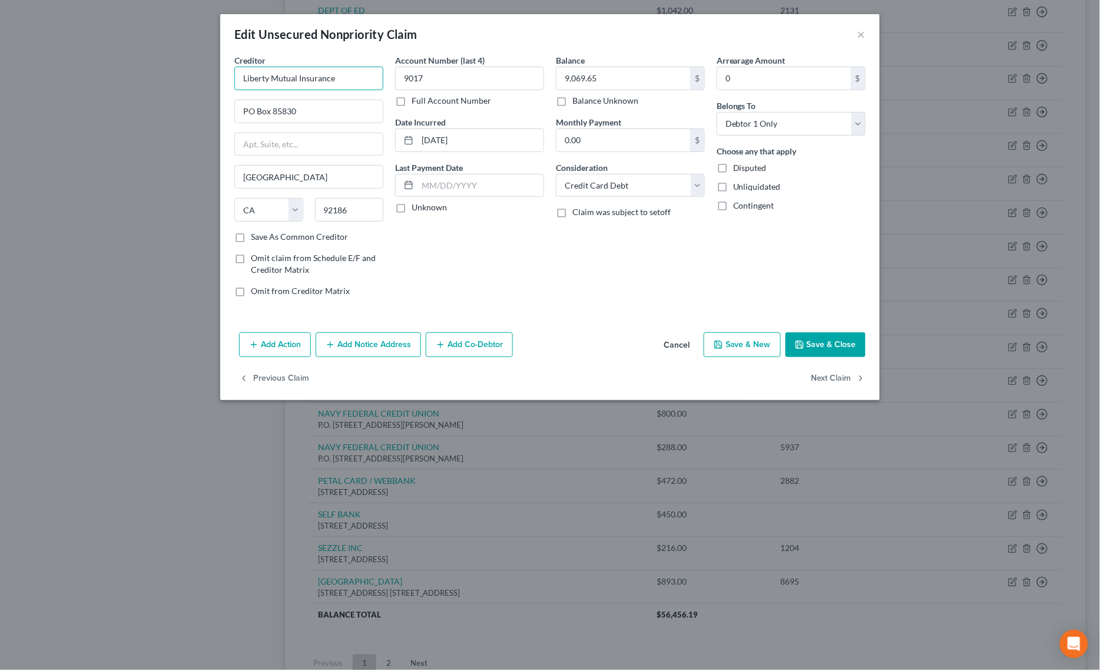
drag, startPoint x: 357, startPoint y: 77, endPoint x: 15, endPoint y: 74, distance: 342.2
click at [18, 74] on div "Edit Unsecured Nonpriority Claim × Creditor * Liberty Mutual Insurance PO Box 8…" at bounding box center [550, 335] width 1100 height 670
click at [811, 349] on button "Save & Close" at bounding box center [826, 344] width 80 height 25
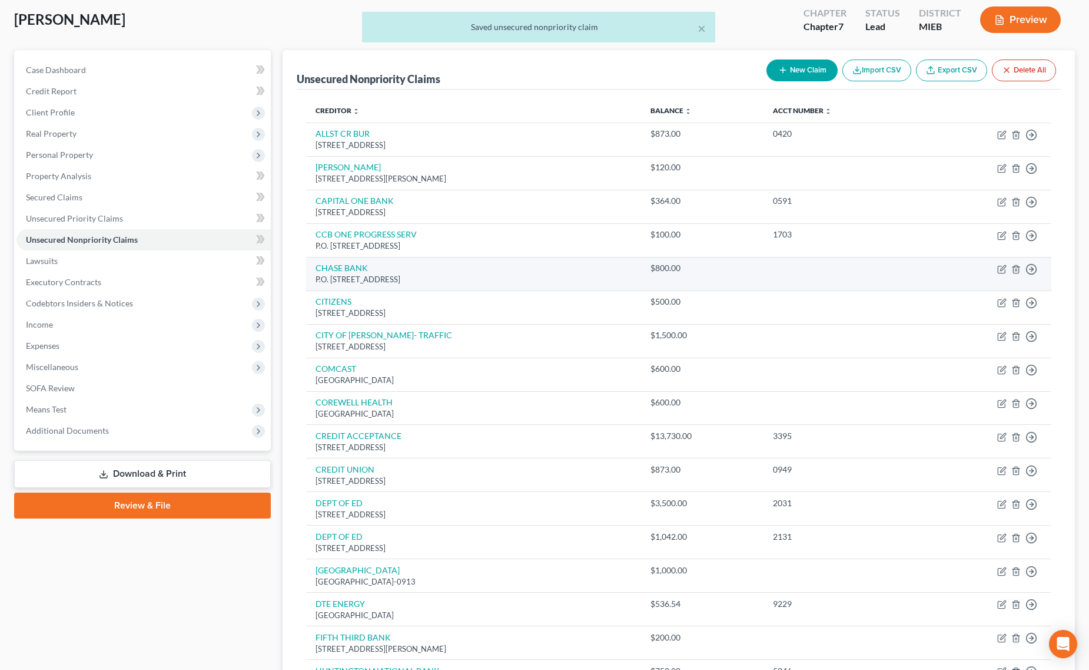
scroll to position [0, 0]
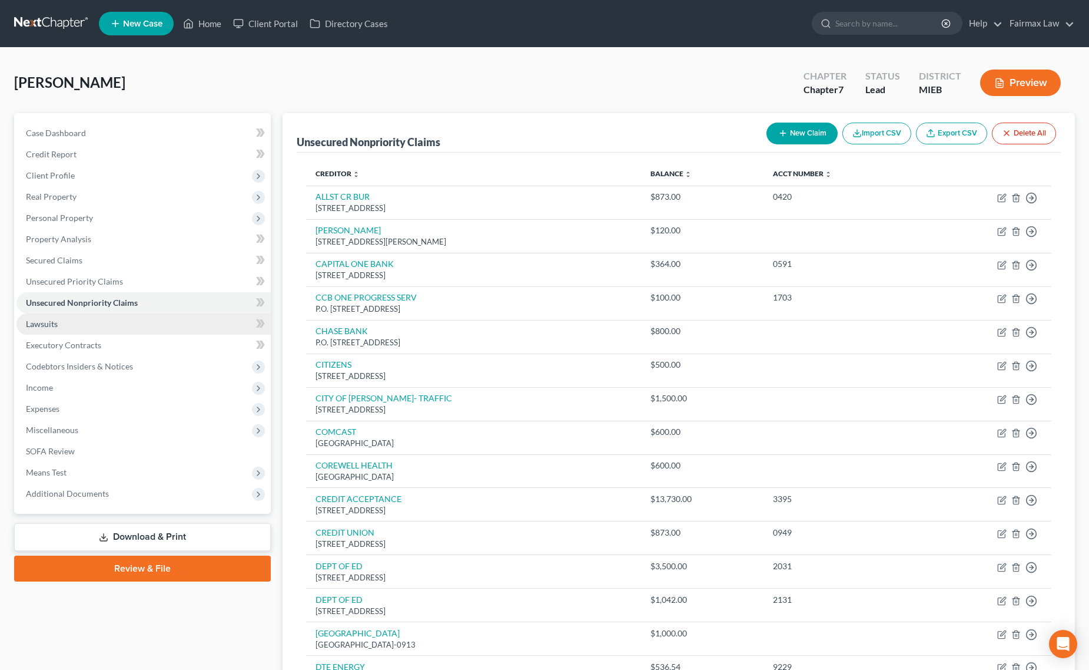
click at [59, 326] on link "Lawsuits" at bounding box center [143, 323] width 254 height 21
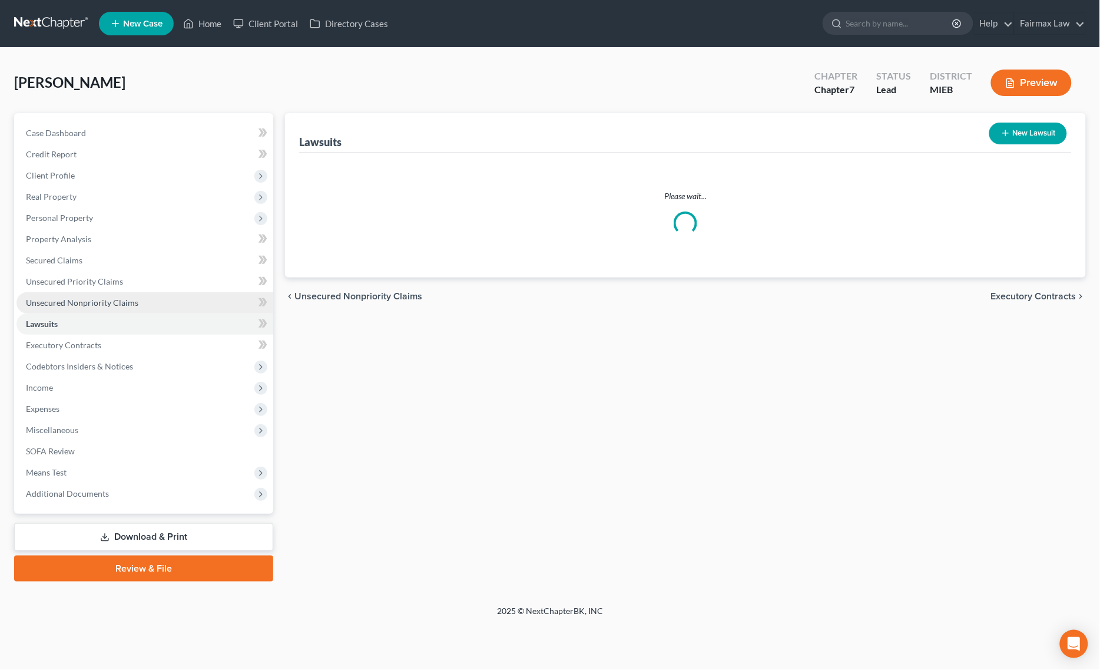
click at [104, 304] on span "Unsecured Nonpriority Claims" at bounding box center [82, 302] width 112 height 10
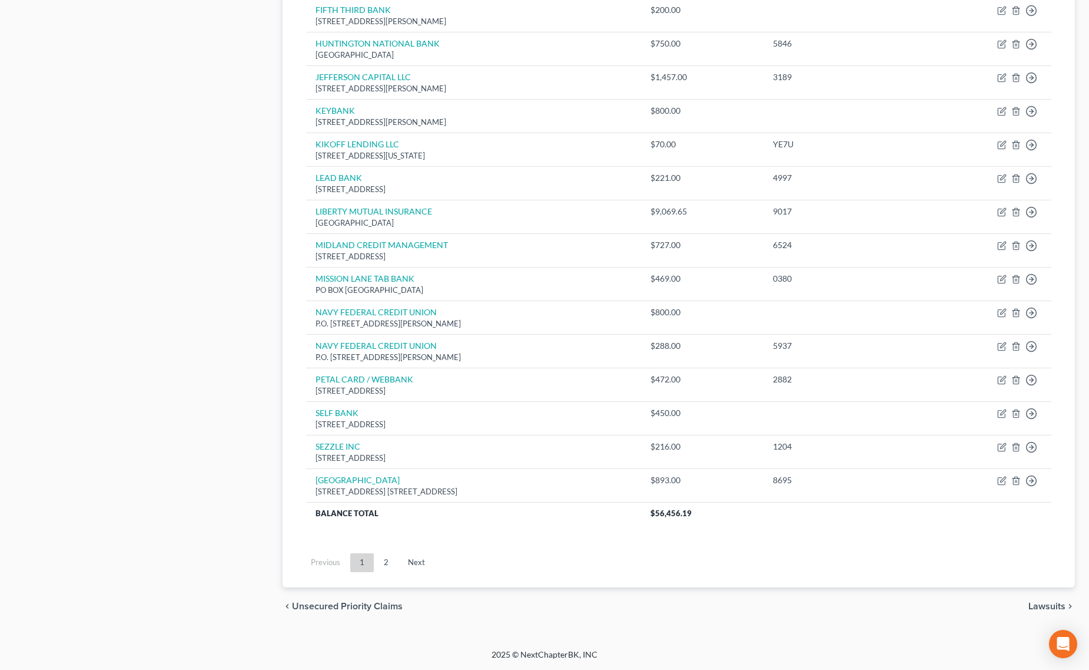
scroll to position [695, 0]
click at [384, 570] on link "2" at bounding box center [387, 562] width 24 height 19
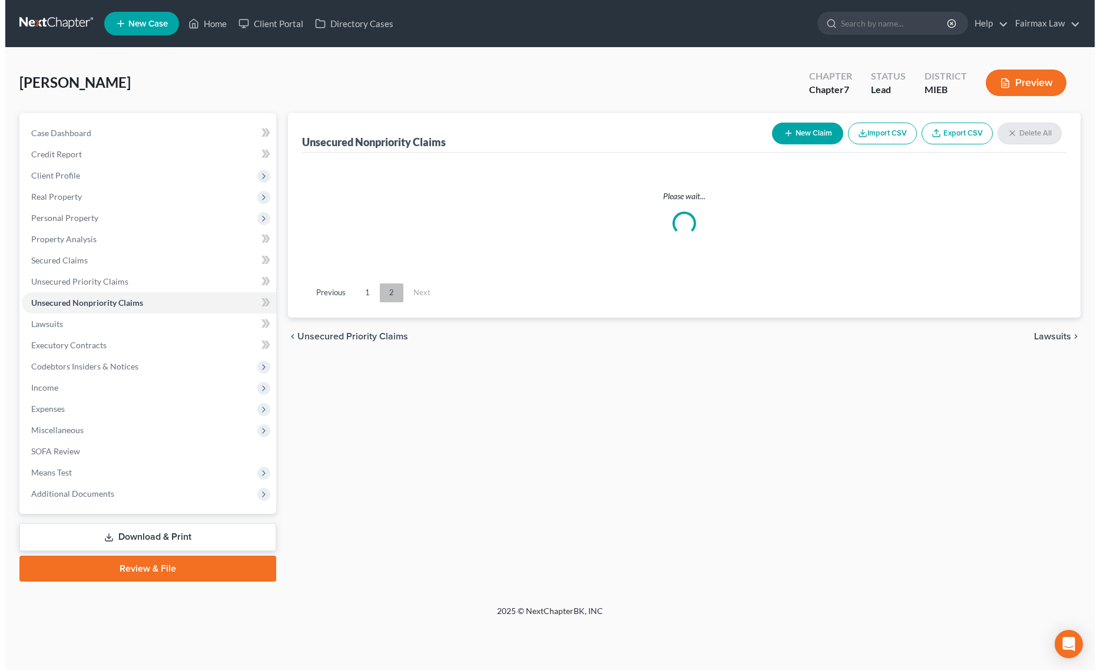
scroll to position [0, 0]
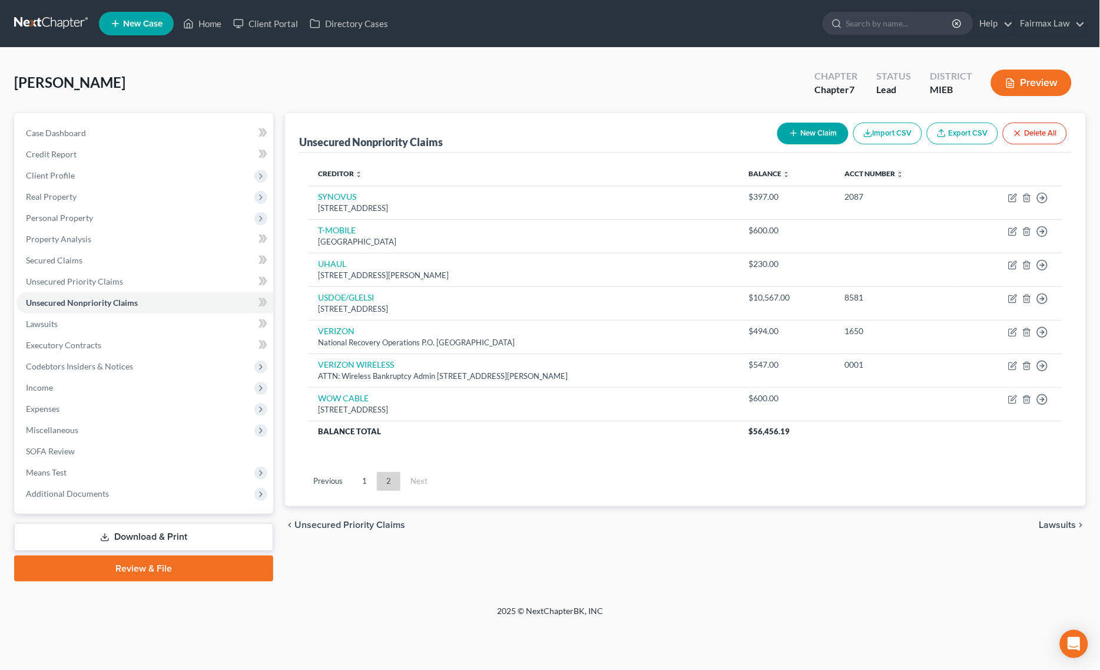
click at [809, 134] on button "New Claim" at bounding box center [812, 133] width 71 height 22
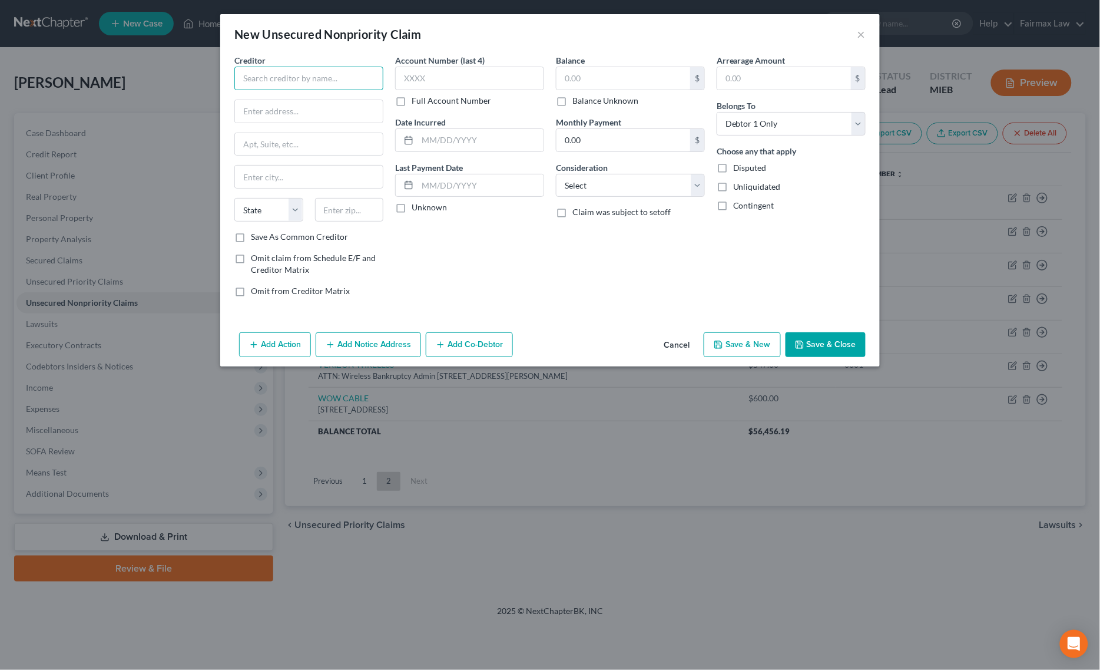
click at [333, 81] on input "text" at bounding box center [308, 79] width 149 height 24
click at [330, 81] on input "PROFESSIONAL EMERGENCY CARE P.C" at bounding box center [308, 79] width 149 height 24
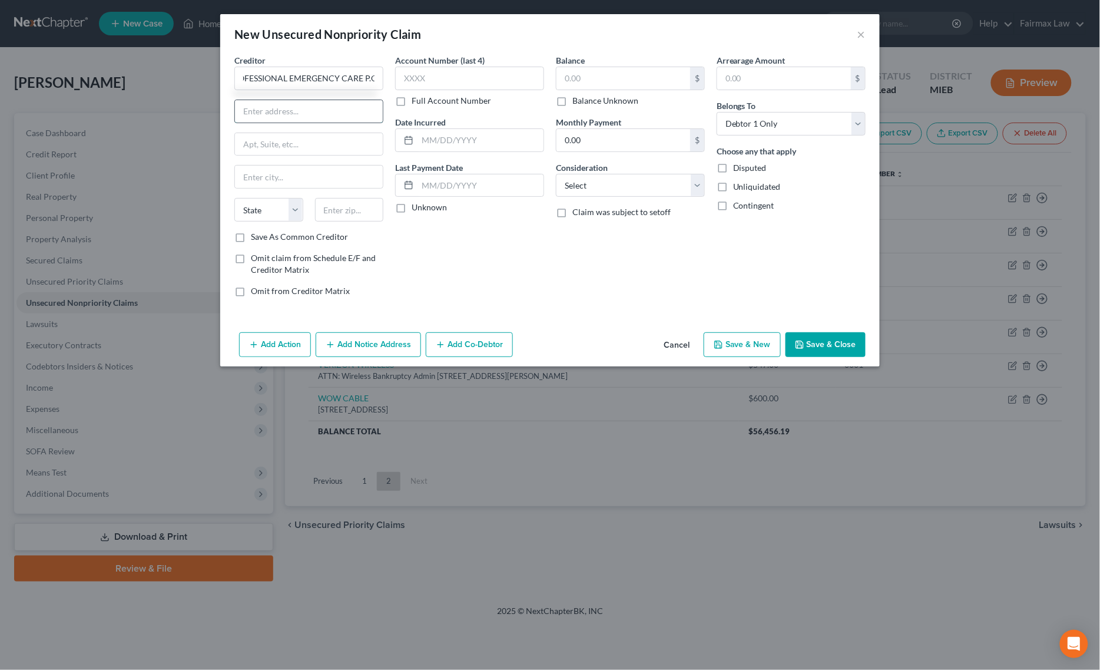
scroll to position [0, 0]
click at [316, 106] on input "text" at bounding box center [309, 111] width 148 height 22
click at [269, 163] on div "Creditor * PROFESSIONAL EMERGENCY CARE P.C 38935 [PERSON_NAME][GEOGRAPHIC_DATA]…" at bounding box center [308, 142] width 149 height 177
click at [272, 170] on input "text" at bounding box center [309, 176] width 148 height 22
click at [258, 217] on select "State [US_STATE] AK AR AZ CA CO CT DE DC [GEOGRAPHIC_DATA] [GEOGRAPHIC_DATA] GU…" at bounding box center [268, 210] width 69 height 24
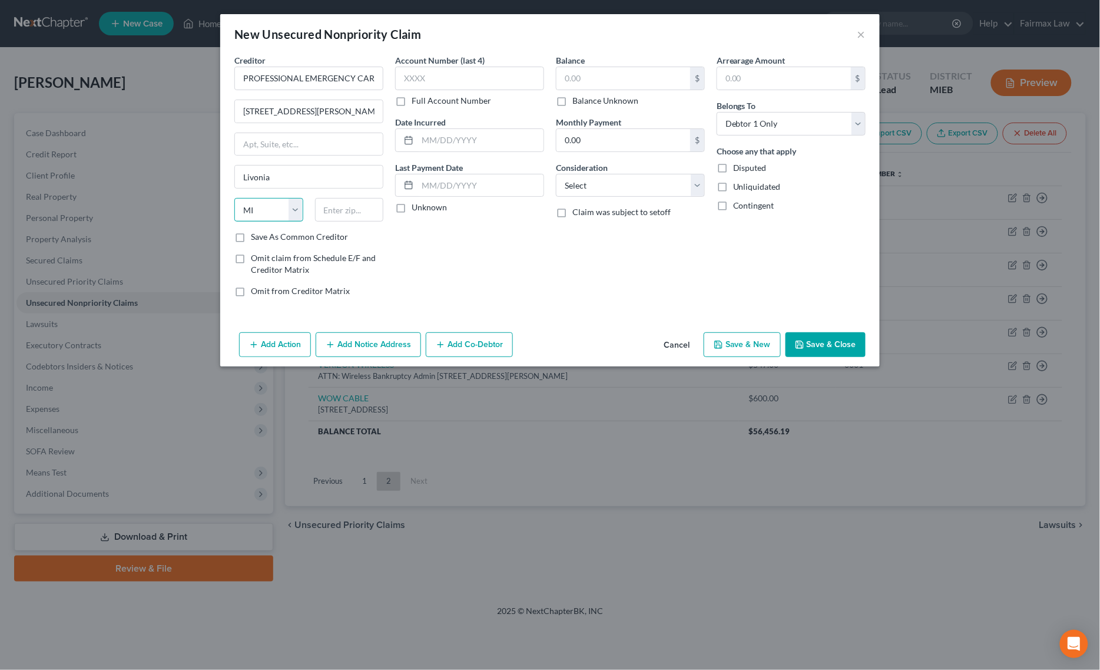
click at [234, 199] on select "State [US_STATE] AK AR AZ CA CO CT DE DC [GEOGRAPHIC_DATA] [GEOGRAPHIC_DATA] GU…" at bounding box center [268, 210] width 69 height 24
click at [346, 207] on input "text" at bounding box center [349, 210] width 69 height 24
click at [640, 183] on select "Select Cable / Satellite Services Collection Agency Credit Card Debt Debt Couns…" at bounding box center [630, 186] width 149 height 24
click at [556, 174] on select "Select Cable / Satellite Services Collection Agency Credit Card Debt Debt Couns…" at bounding box center [630, 186] width 149 height 24
click at [625, 239] on input "text" at bounding box center [631, 230] width 148 height 22
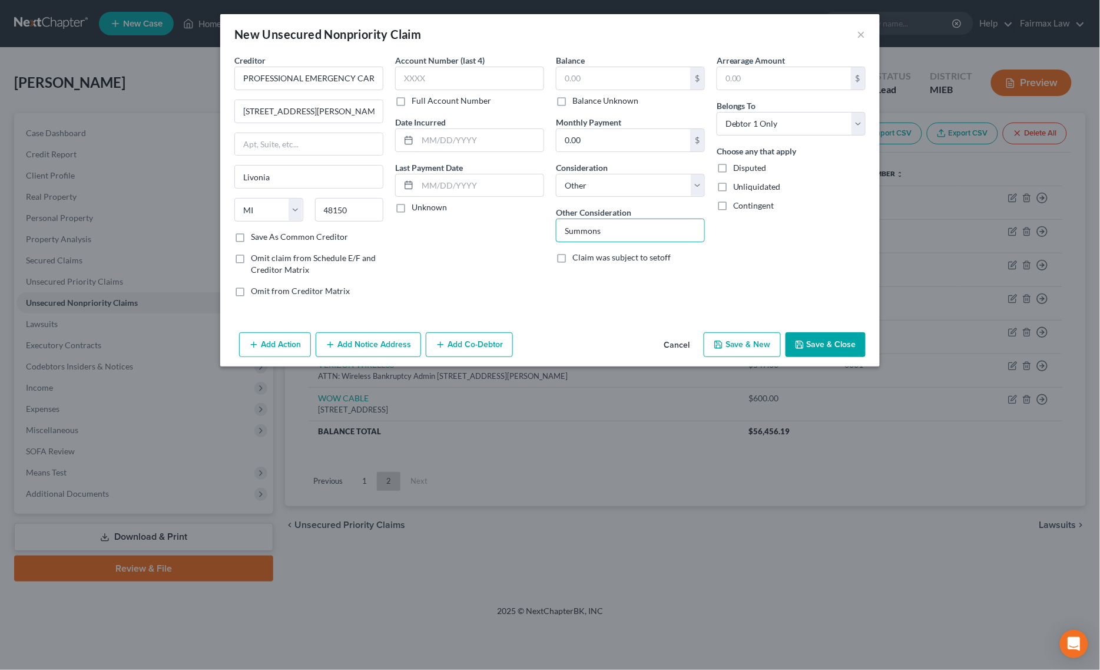
click at [572, 107] on label "Balance Unknown" at bounding box center [605, 101] width 66 height 12
click at [577, 102] on input "Balance Unknown" at bounding box center [581, 99] width 8 height 8
click at [270, 339] on button "Add Action" at bounding box center [275, 344] width 72 height 25
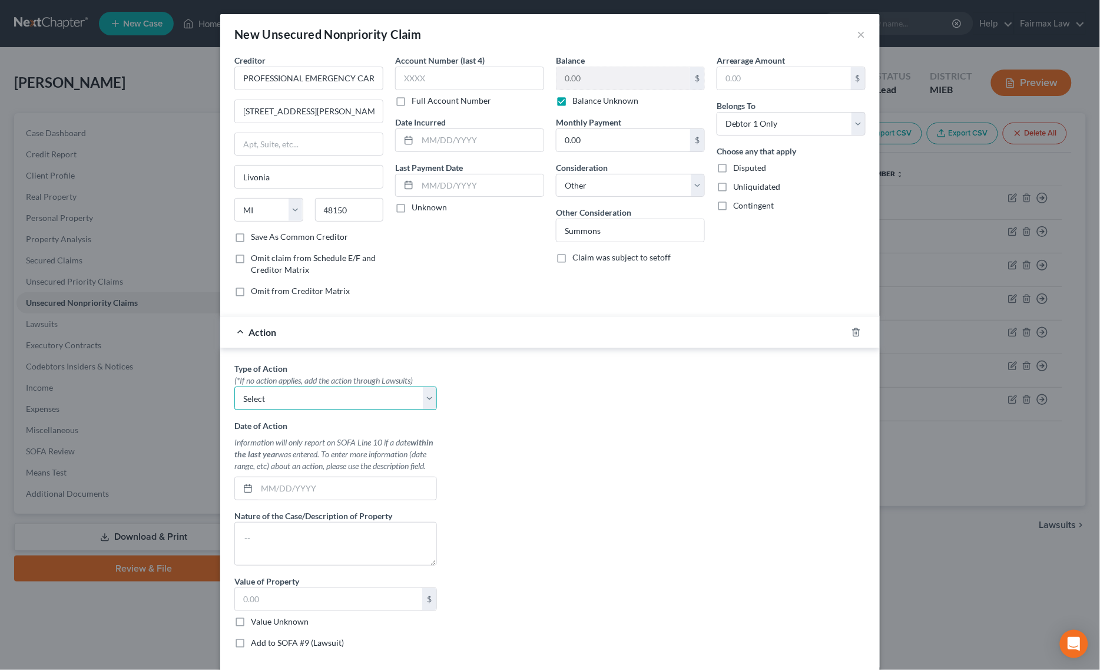
click at [300, 402] on select "Select Repossession Garnishment Foreclosure Personal Injury Attached, Seized, O…" at bounding box center [335, 398] width 203 height 24
click at [234, 388] on select "Select Repossession Garnishment Foreclosure Personal Injury Attached, Seized, O…" at bounding box center [335, 398] width 203 height 24
click at [251, 627] on label "Value Unknown" at bounding box center [280, 621] width 58 height 12
click at [256, 623] on input "Value Unknown" at bounding box center [260, 619] width 8 height 8
drag, startPoint x: 233, startPoint y: 642, endPoint x: 306, endPoint y: 613, distance: 78.5
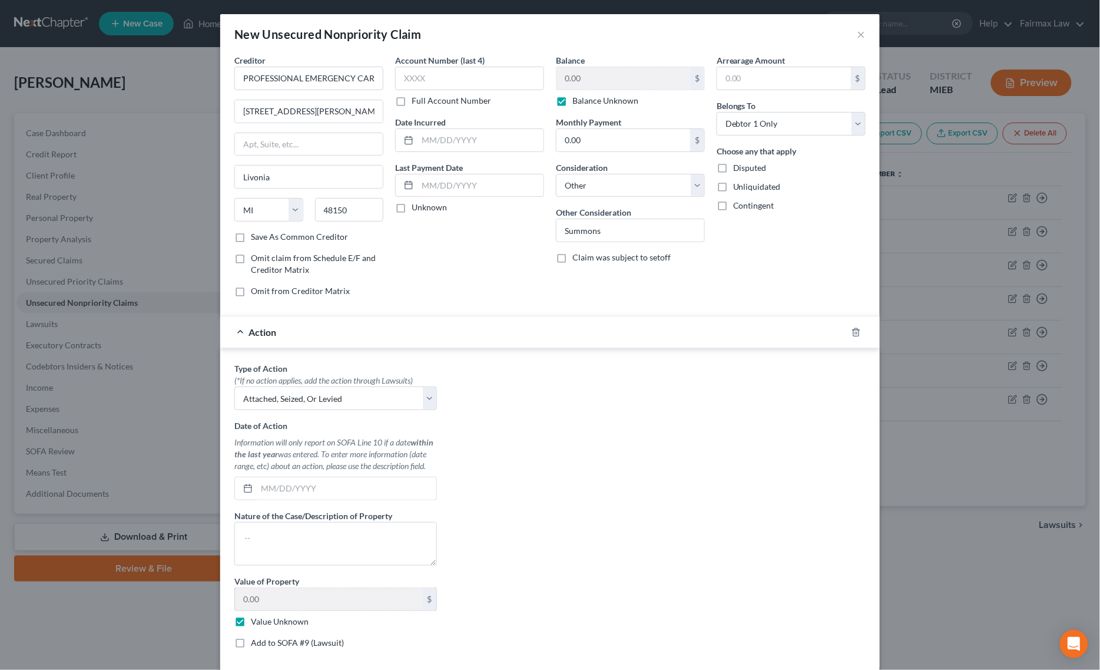
click at [251, 642] on label "Add to SOFA #9 (Lawsuit)" at bounding box center [297, 643] width 93 height 12
click at [256, 642] on input "Add to SOFA #9 (Lawsuit)" at bounding box center [260, 641] width 8 height 8
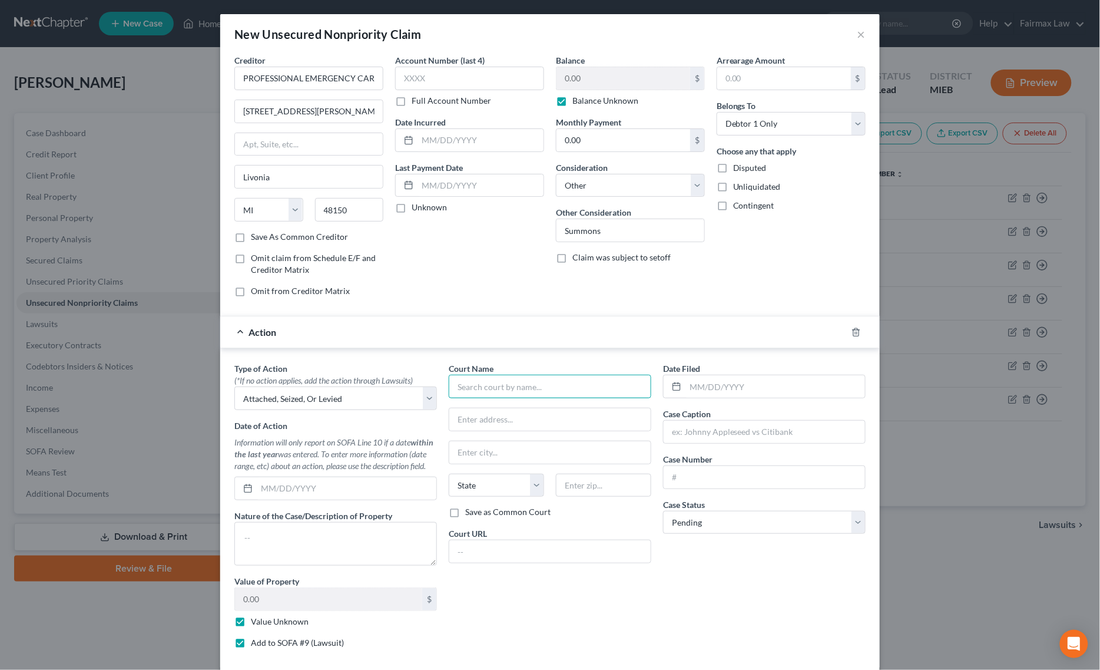
click at [513, 396] on input "text" at bounding box center [550, 387] width 203 height 24
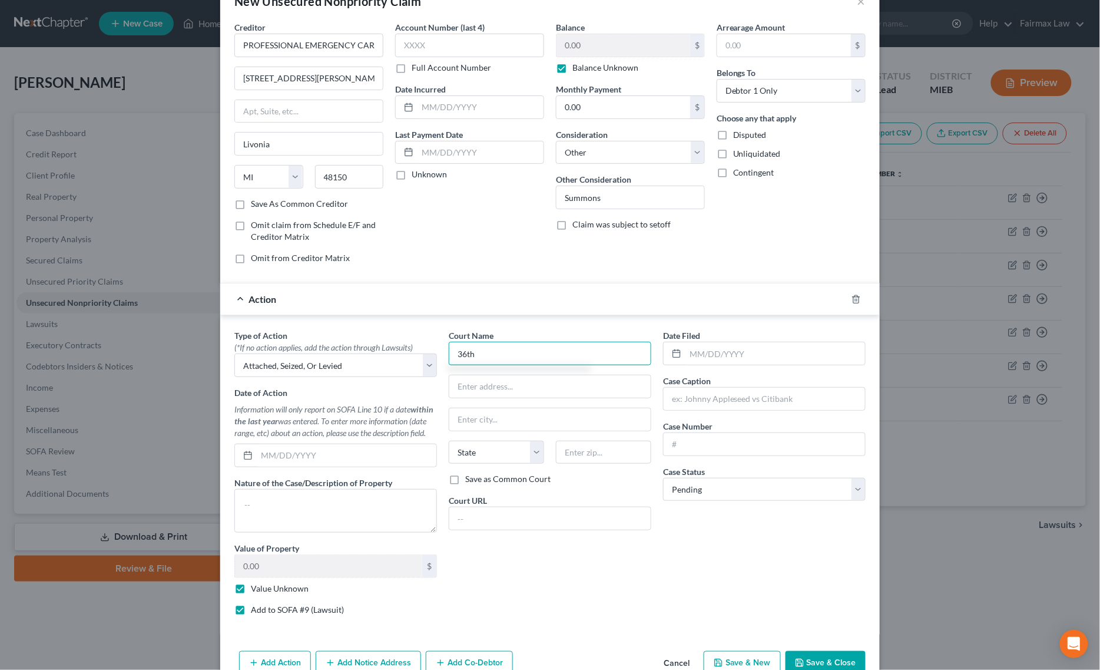
scroll to position [65, 0]
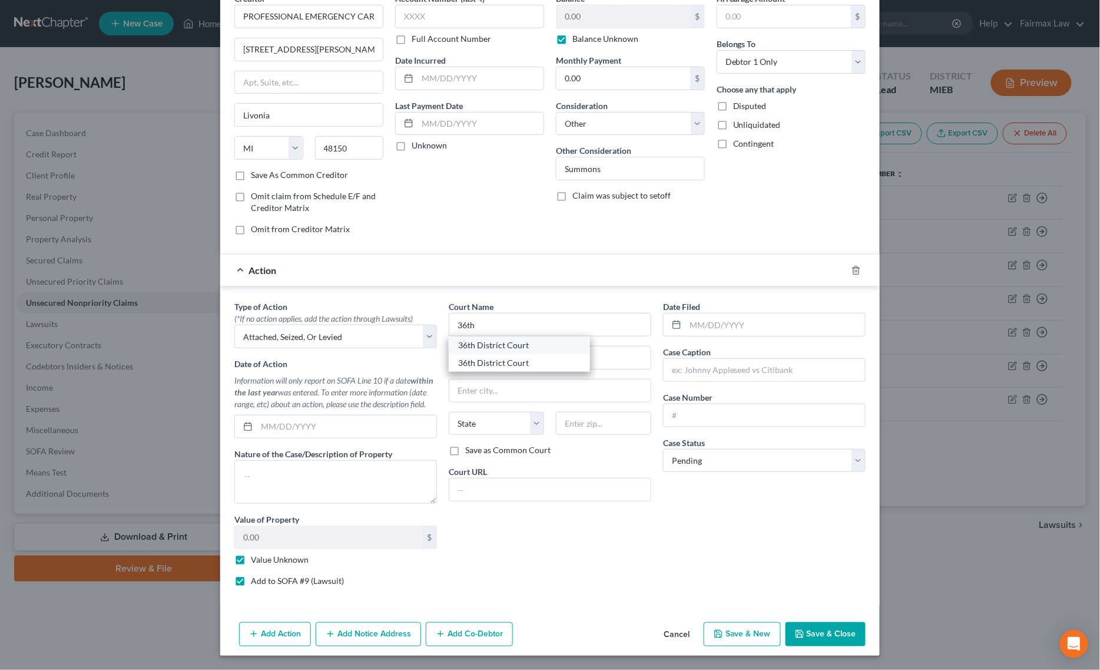
click at [504, 350] on div "36th District Court" at bounding box center [519, 345] width 141 height 18
click at [373, 637] on button "Add Notice Address" at bounding box center [368, 634] width 105 height 25
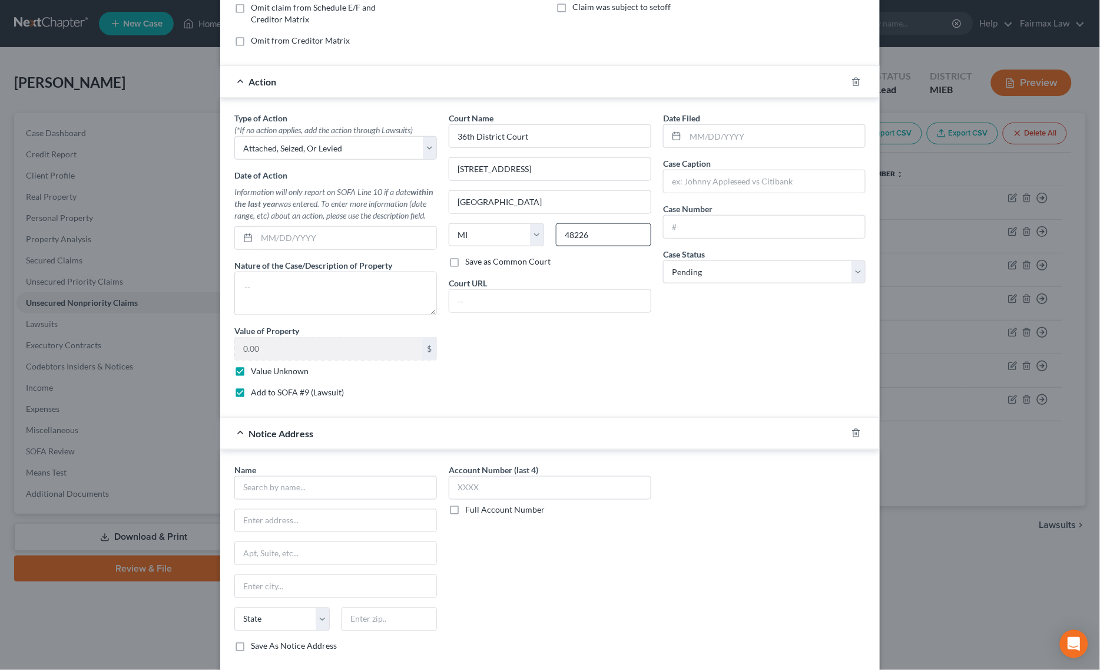
scroll to position [320, 0]
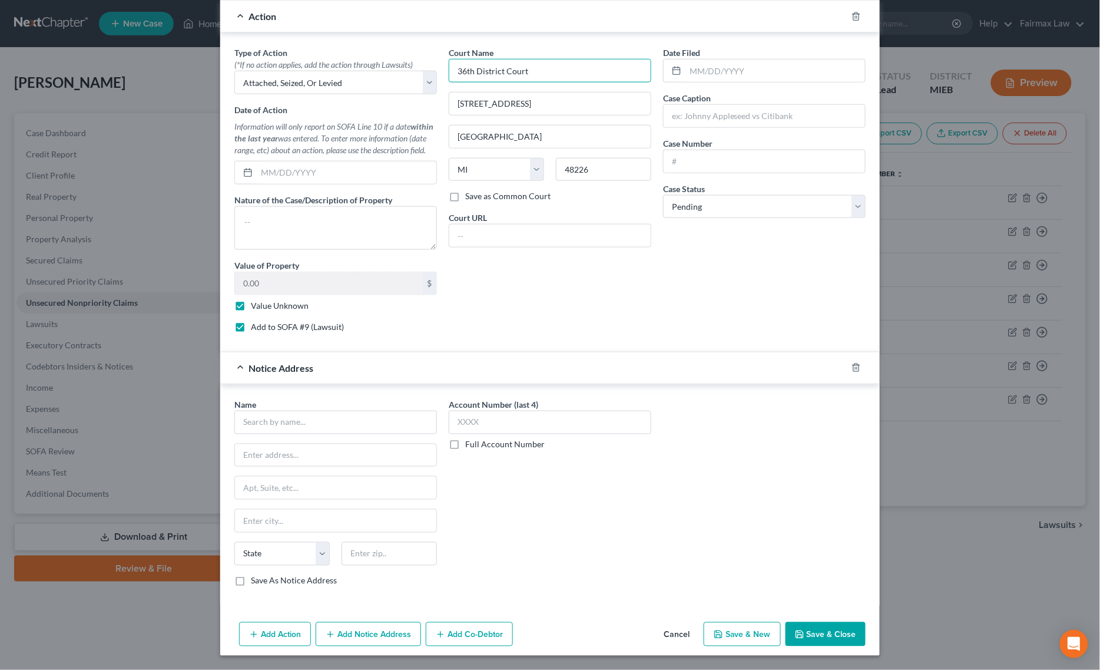
drag, startPoint x: 592, startPoint y: 72, endPoint x: 31, endPoint y: 173, distance: 570.7
click at [138, 109] on div "New Unsecured Nonpriority Claim × Creditor * PROFESSIONAL EMERGENCY CARE P.C 38…" at bounding box center [550, 335] width 1100 height 670
paste input "36th District Court"
drag, startPoint x: 558, startPoint y: 62, endPoint x: 321, endPoint y: 81, distance: 238.1
click at [323, 75] on div "Type of Action * (*If no action applies, add the action through Lawsuits) Selec…" at bounding box center [549, 194] width 643 height 295
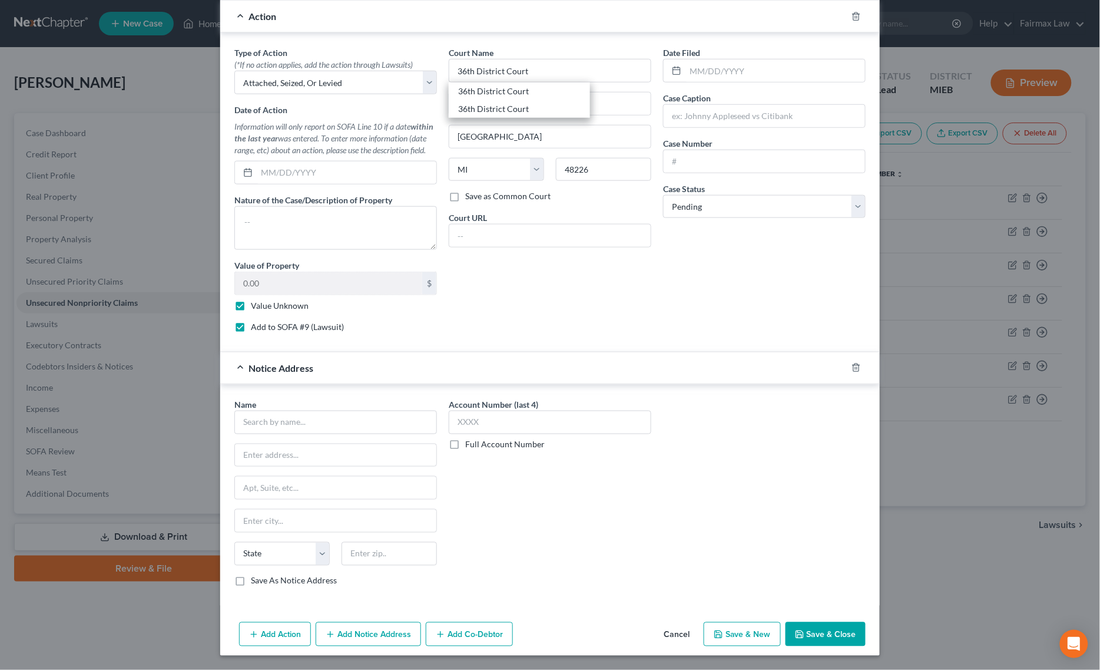
click at [352, 408] on div "Name *" at bounding box center [335, 416] width 203 height 36
click at [337, 424] on input "text" at bounding box center [335, 422] width 203 height 24
paste input "36th District Court"
drag, startPoint x: 587, startPoint y: 98, endPoint x: 183, endPoint y: 160, distance: 408.8
click at [286, 137] on div "Type of Action * (*If no action applies, add the action through Lawsuits) Selec…" at bounding box center [549, 194] width 643 height 295
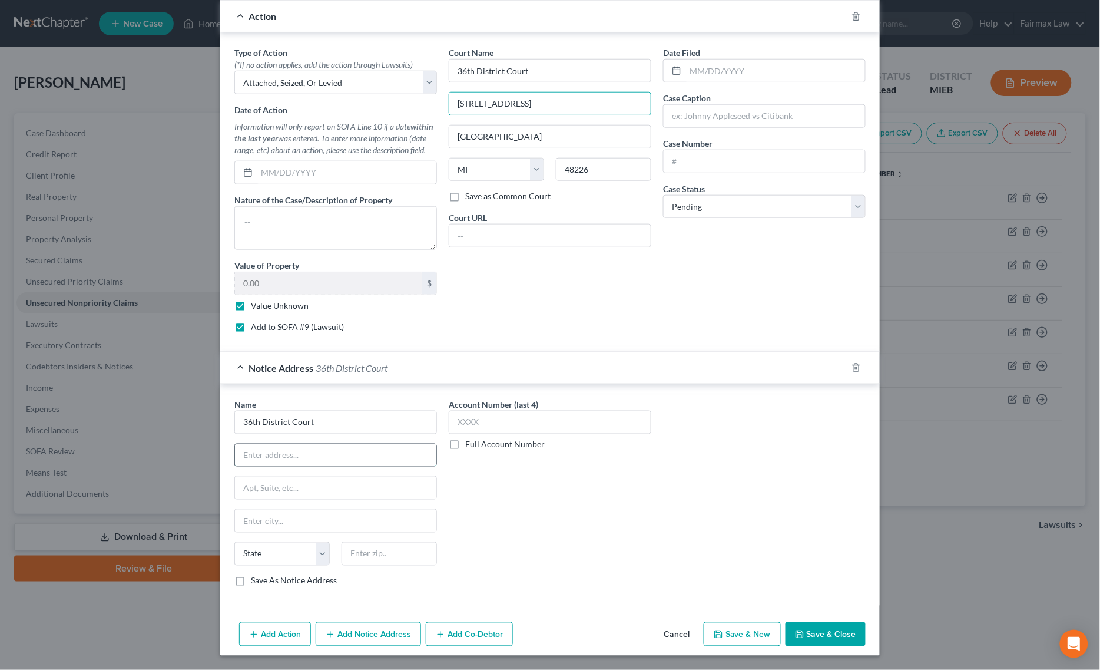
click at [289, 445] on input "text" at bounding box center [335, 455] width 201 height 22
paste input "[STREET_ADDRESS]"
drag, startPoint x: 542, startPoint y: 133, endPoint x: 203, endPoint y: 183, distance: 342.3
click at [237, 172] on div "Type of Action * (*If no action applies, add the action through Lawsuits) Selec…" at bounding box center [549, 194] width 643 height 295
drag, startPoint x: 283, startPoint y: 511, endPoint x: 280, endPoint y: 524, distance: 13.9
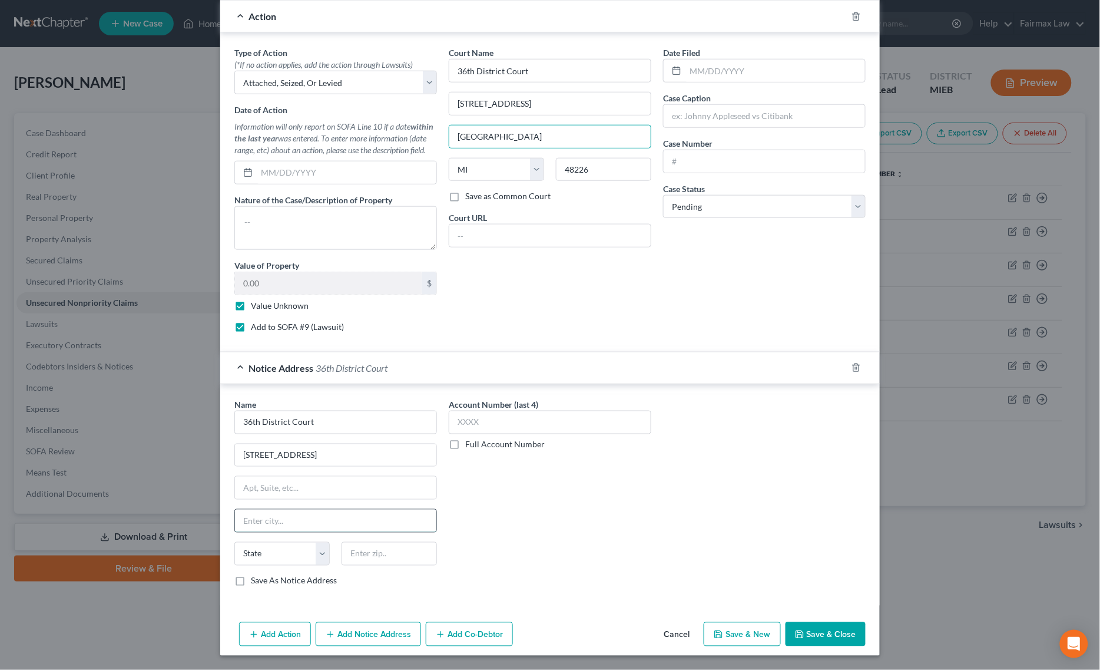
click at [283, 513] on input "text" at bounding box center [335, 520] width 201 height 22
paste input "[GEOGRAPHIC_DATA]"
click at [272, 551] on select "State [US_STATE] AK AR AZ CA CO CT DE DC [GEOGRAPHIC_DATA] [GEOGRAPHIC_DATA] GU…" at bounding box center [281, 554] width 95 height 24
click at [234, 542] on select "State [US_STATE] AK AR AZ CA CO CT DE DC [GEOGRAPHIC_DATA] [GEOGRAPHIC_DATA] GU…" at bounding box center [281, 554] width 95 height 24
drag, startPoint x: 605, startPoint y: 163, endPoint x: 340, endPoint y: 234, distance: 274.3
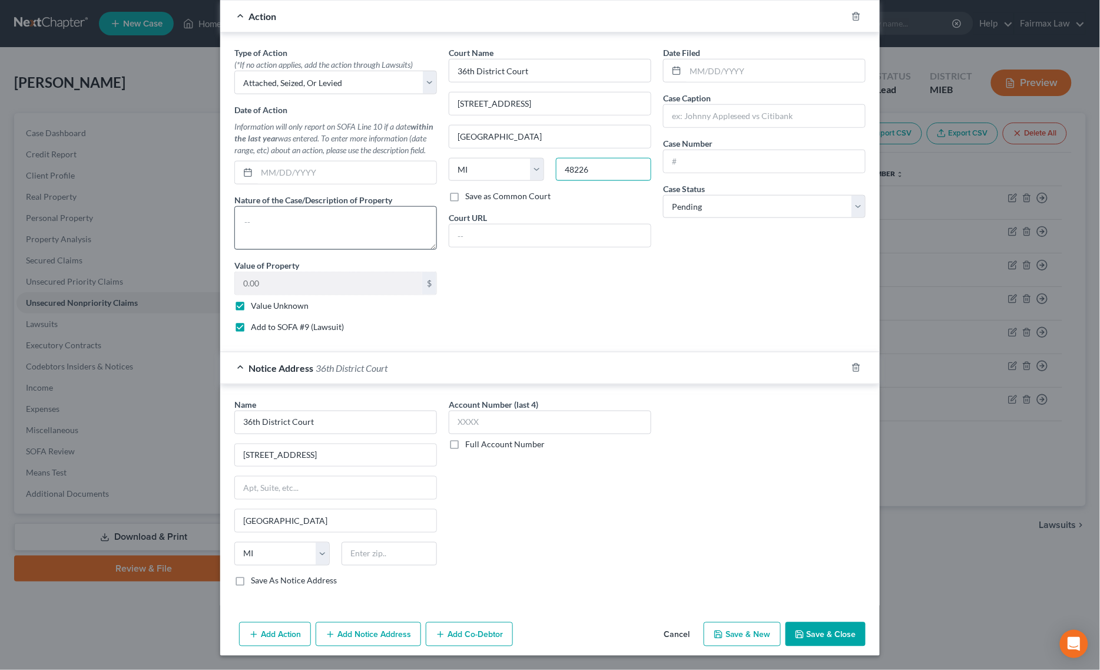
click at [376, 210] on div "Type of Action * (*If no action applies, add the action through Lawsuits) Selec…" at bounding box center [549, 194] width 643 height 295
click at [377, 552] on input "text" at bounding box center [389, 554] width 95 height 24
paste input "48226"
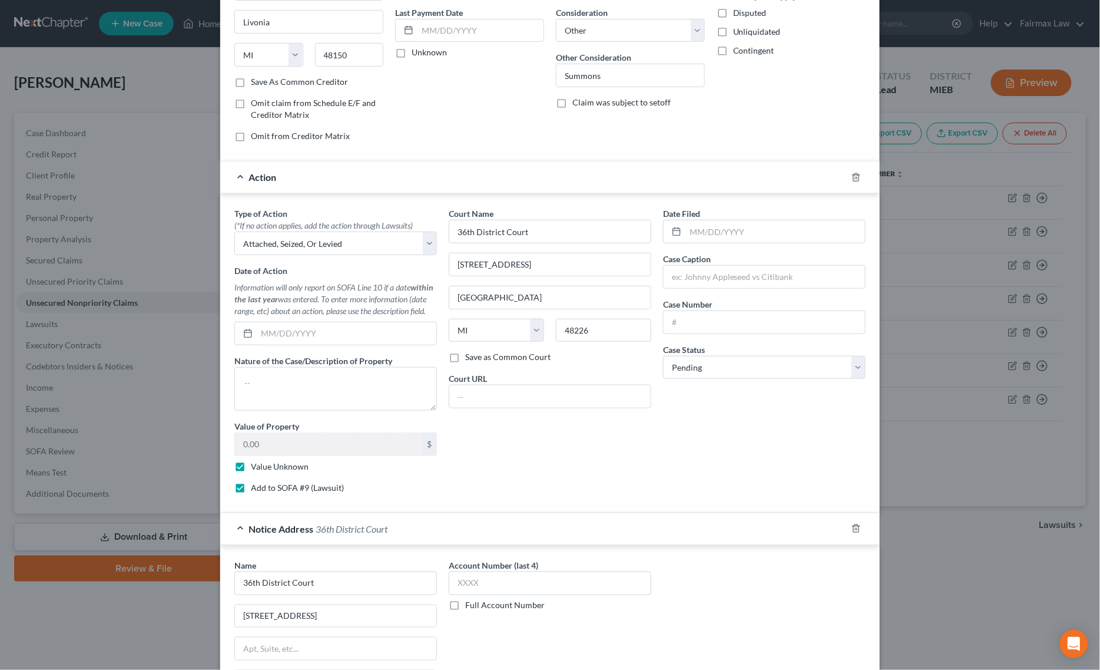
scroll to position [0, 0]
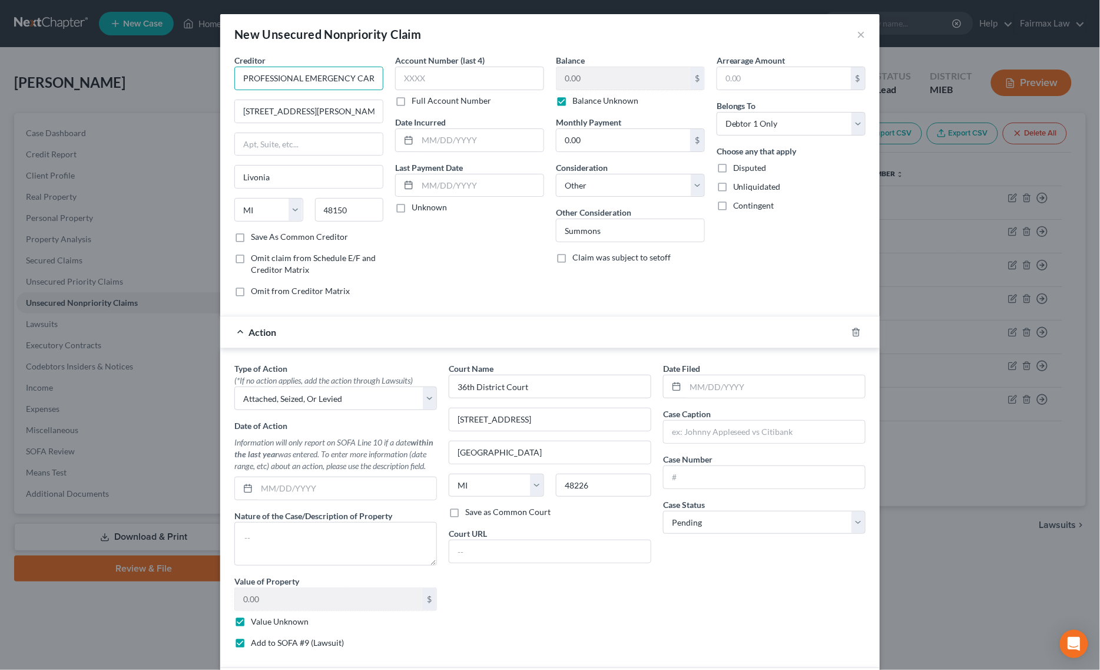
click at [337, 80] on input "PROFESSIONAL EMERGENCY CARE P.C" at bounding box center [308, 79] width 149 height 24
click at [711, 430] on input "text" at bounding box center [764, 431] width 201 height 22
paste input "PROFESSIONAL EMERGENCY CARE P.C"
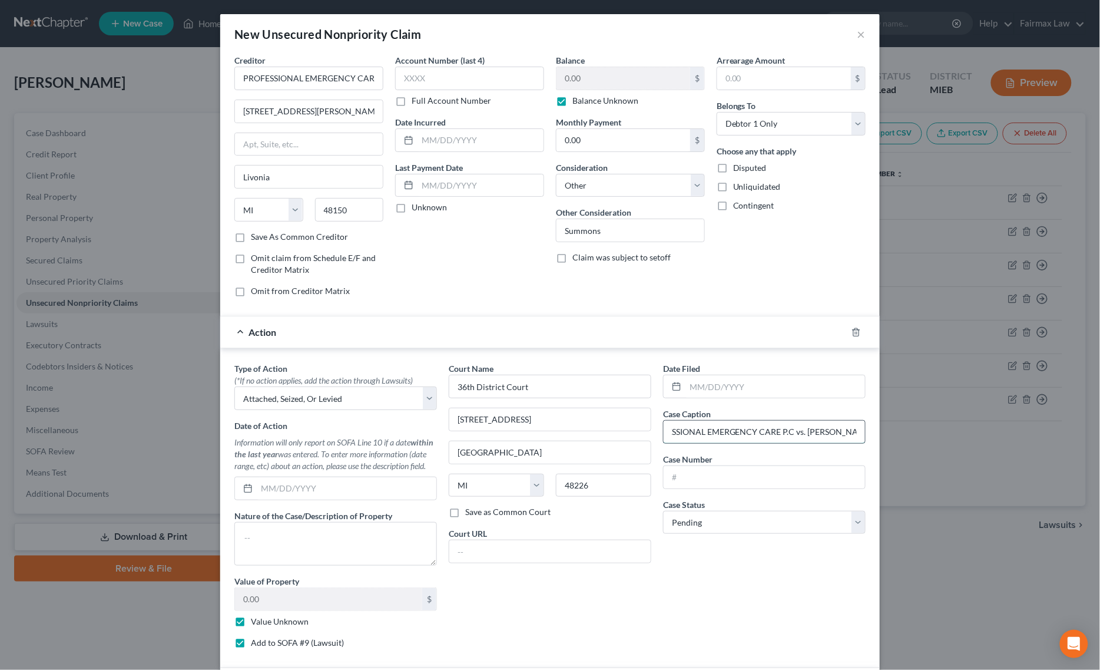
scroll to position [0, 29]
click at [731, 486] on input "text" at bounding box center [764, 477] width 201 height 22
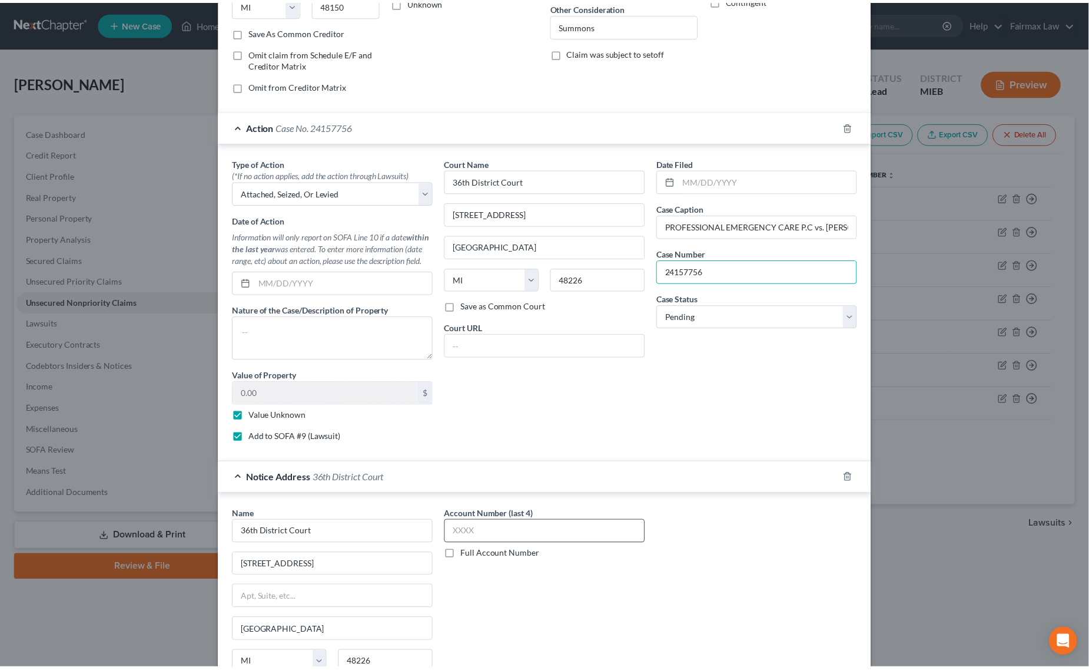
scroll to position [320, 0]
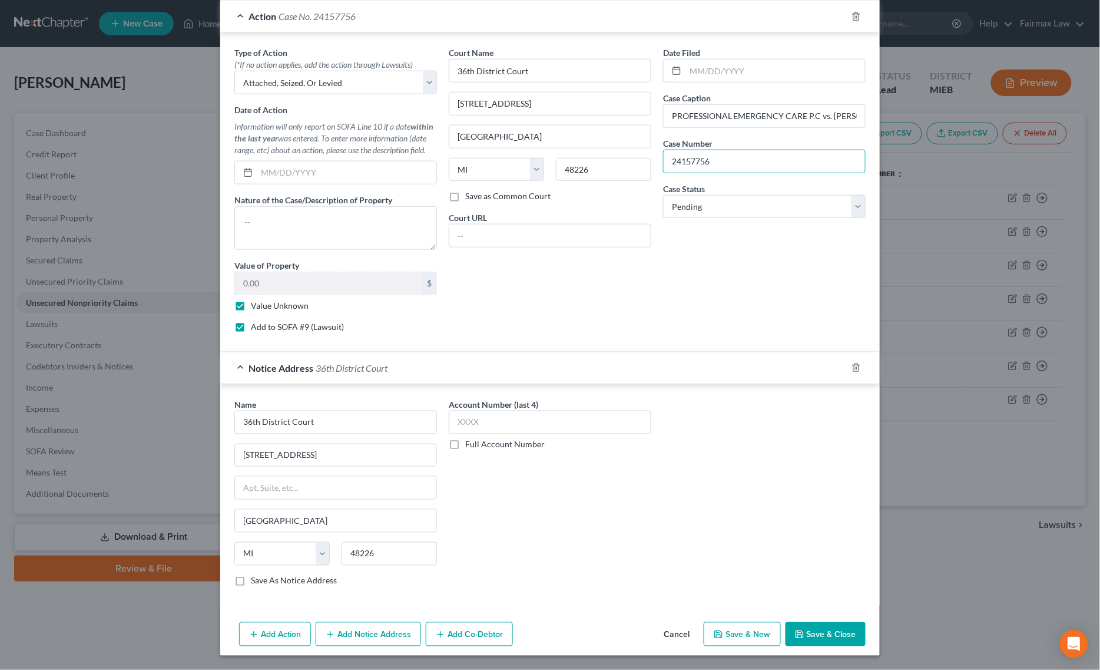
click at [844, 631] on button "Save & Close" at bounding box center [826, 634] width 80 height 25
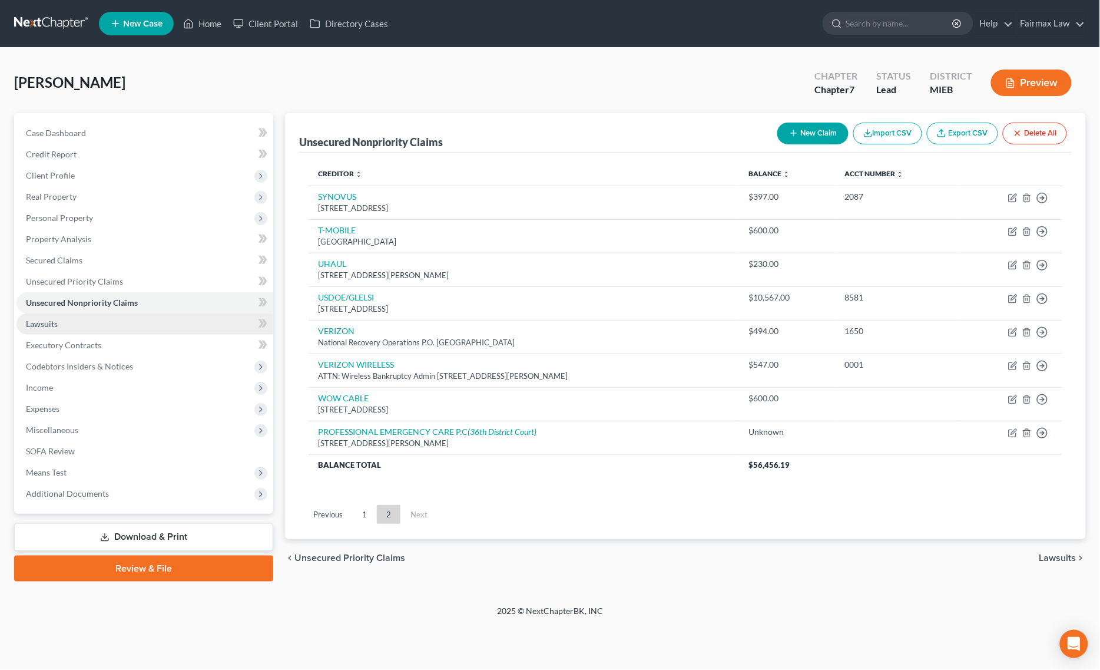
click at [80, 316] on link "Lawsuits" at bounding box center [144, 323] width 257 height 21
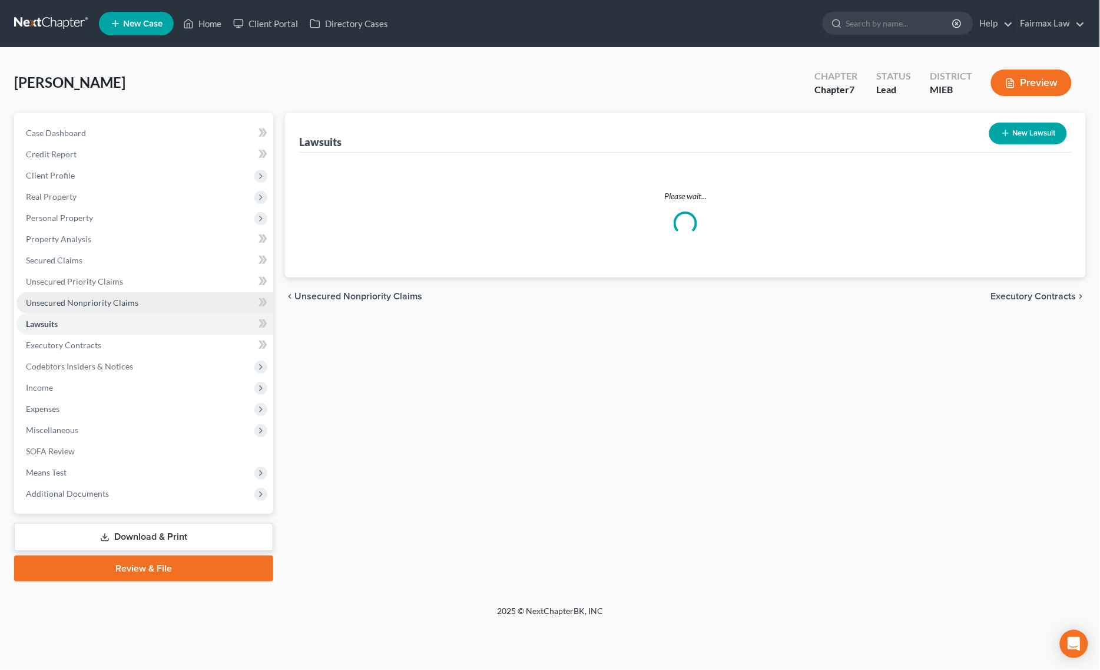
click at [107, 301] on span "Unsecured Nonpriority Claims" at bounding box center [82, 302] width 112 height 10
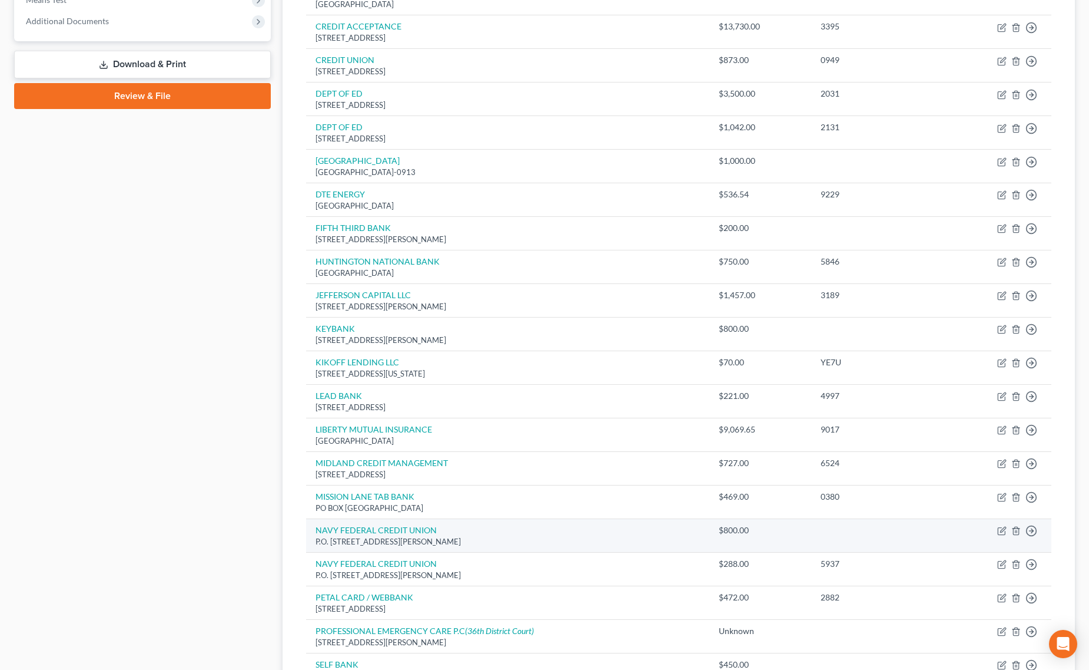
scroll to position [695, 0]
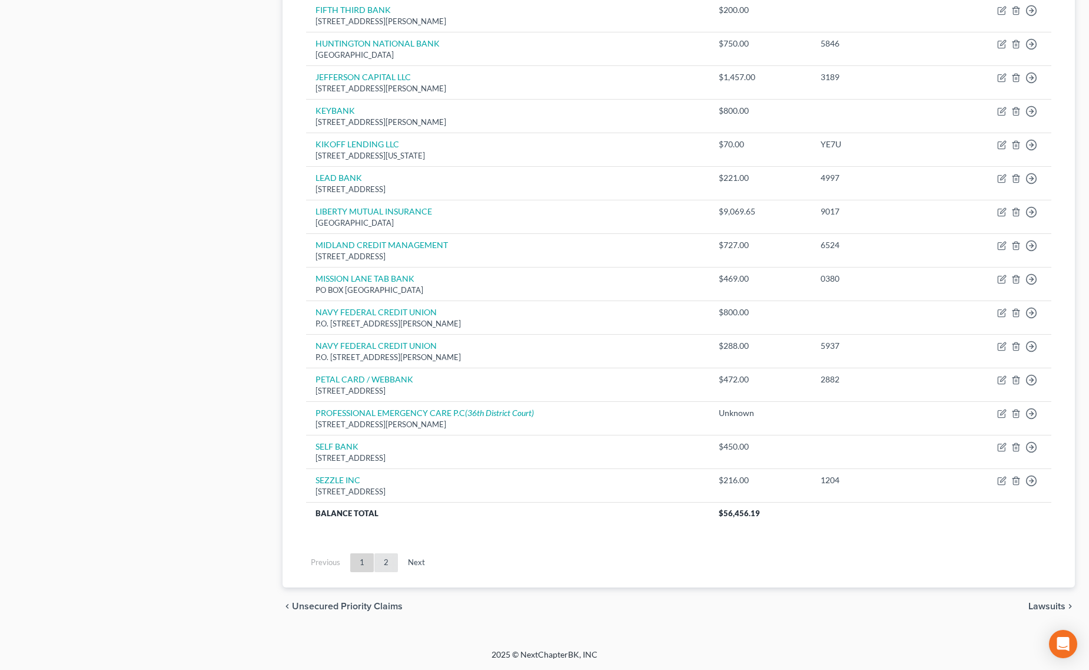
click at [393, 555] on link "2" at bounding box center [387, 562] width 24 height 19
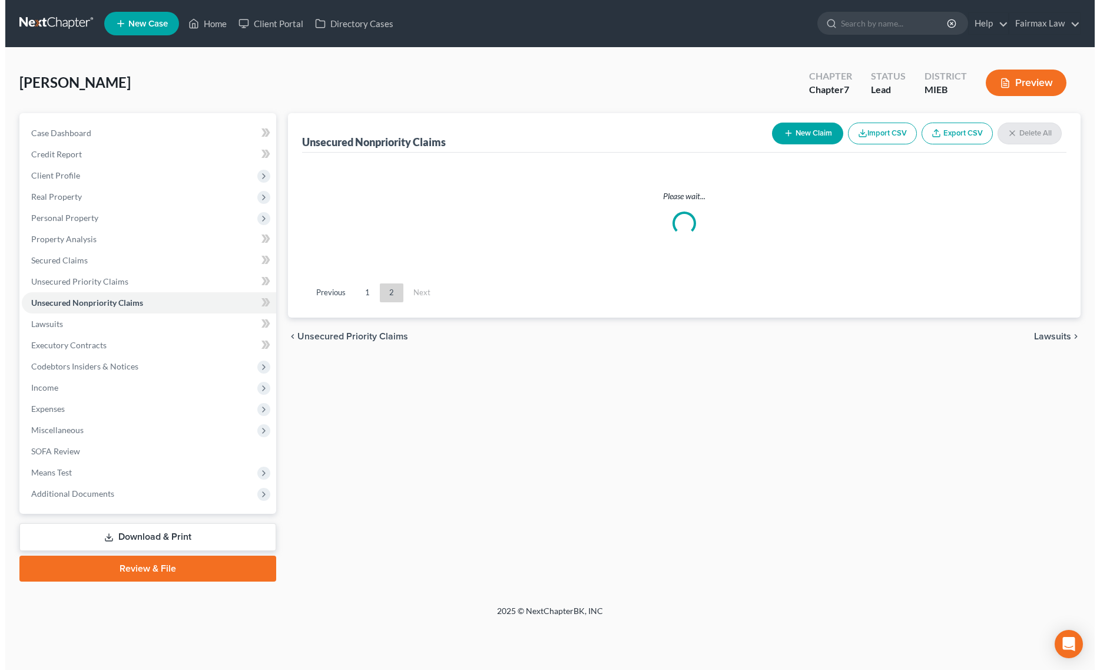
scroll to position [0, 0]
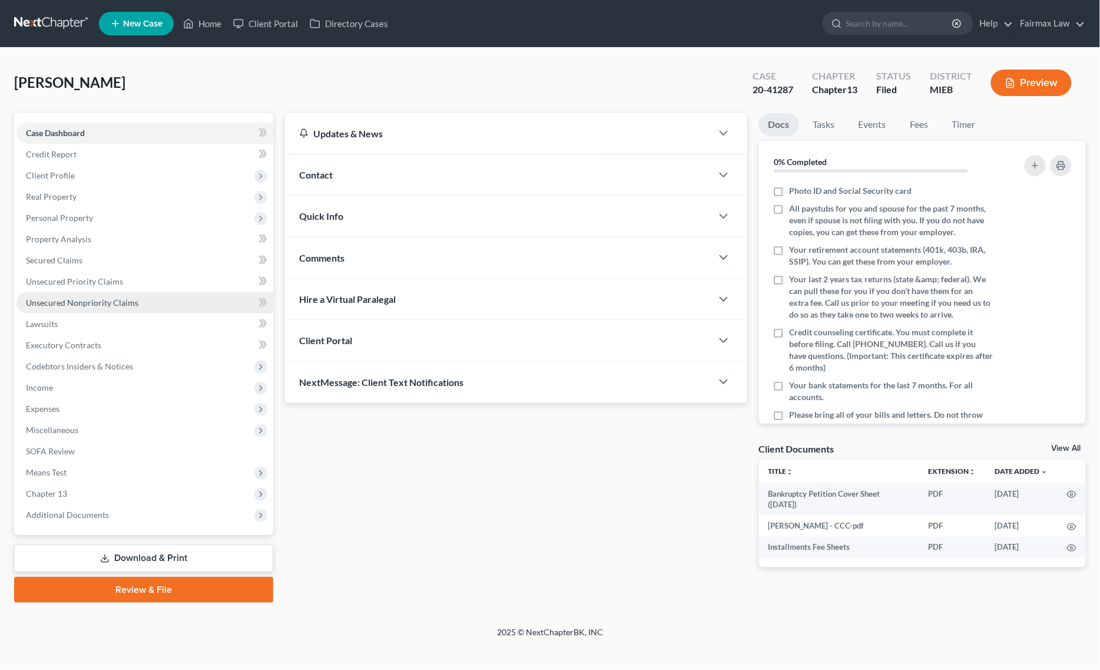
click at [112, 299] on span "Unsecured Nonpriority Claims" at bounding box center [82, 302] width 112 height 10
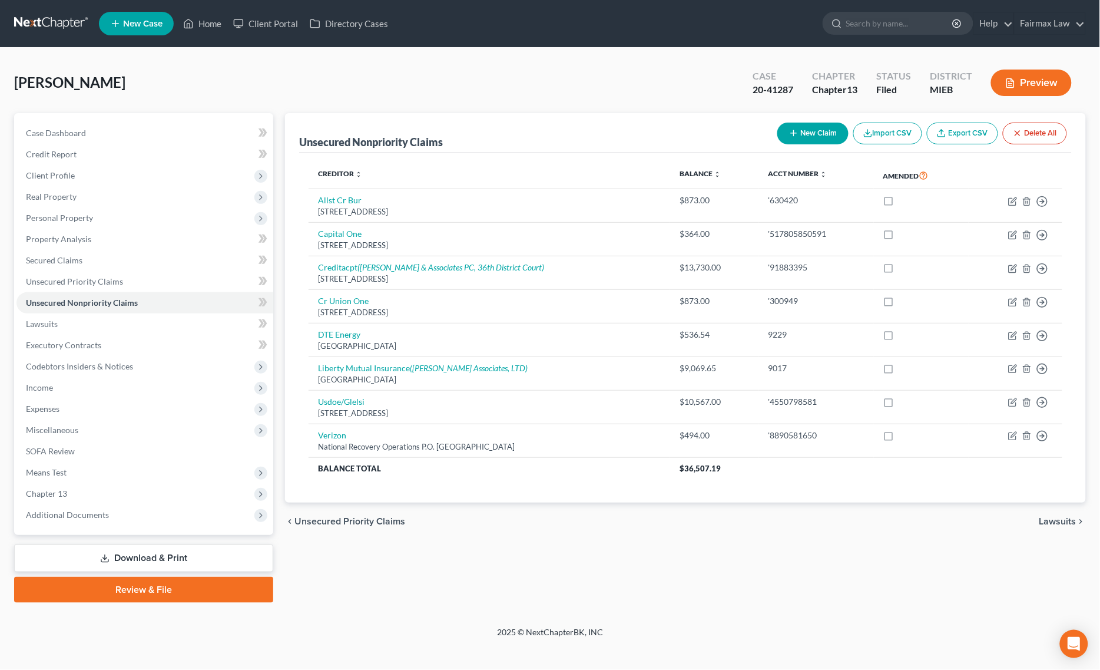
click at [896, 134] on button "Import CSV" at bounding box center [887, 133] width 69 height 22
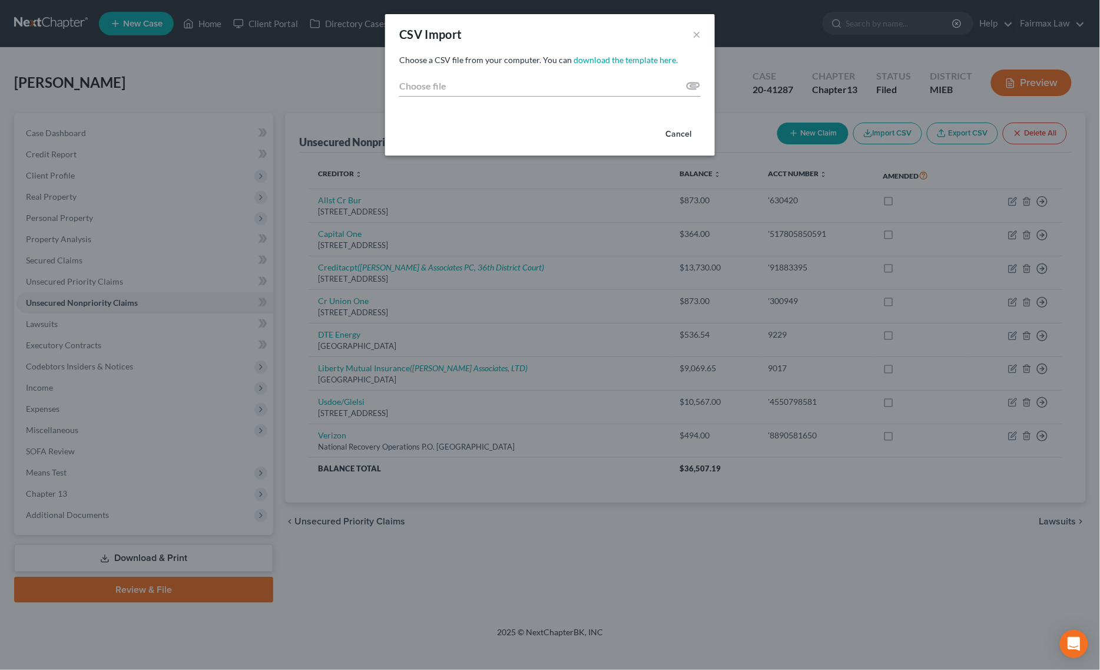
click at [968, 137] on div "CSV Import × Choose a CSV file from your computer. You can download the templat…" at bounding box center [550, 335] width 1100 height 670
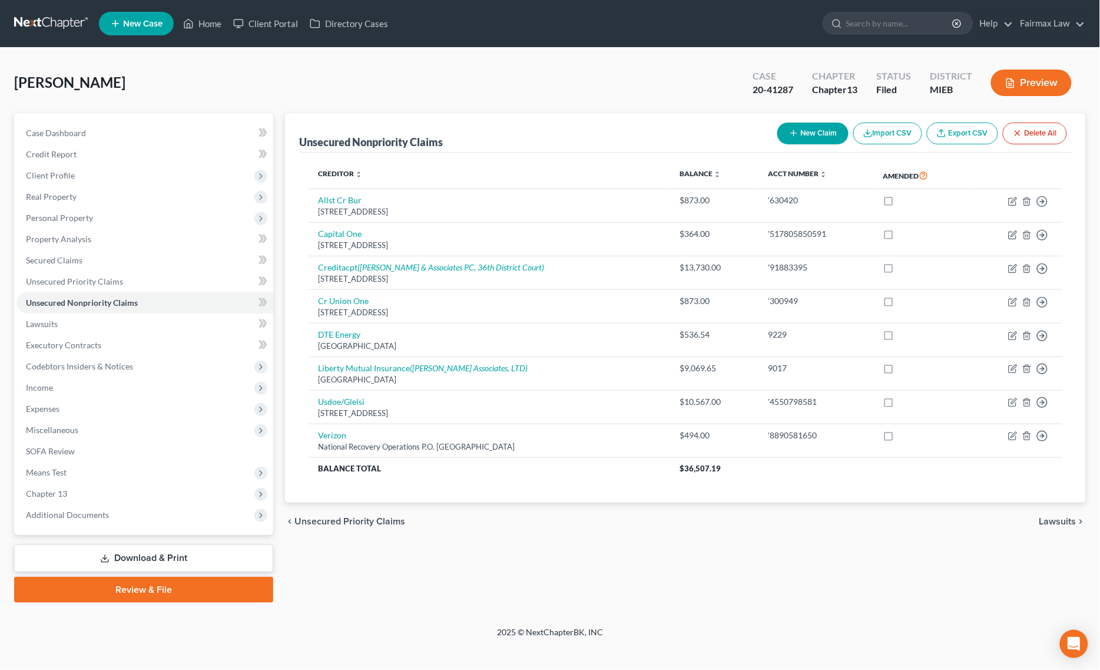
click at [981, 130] on link "Export CSV" at bounding box center [962, 133] width 71 height 22
